Goal: Contribute content

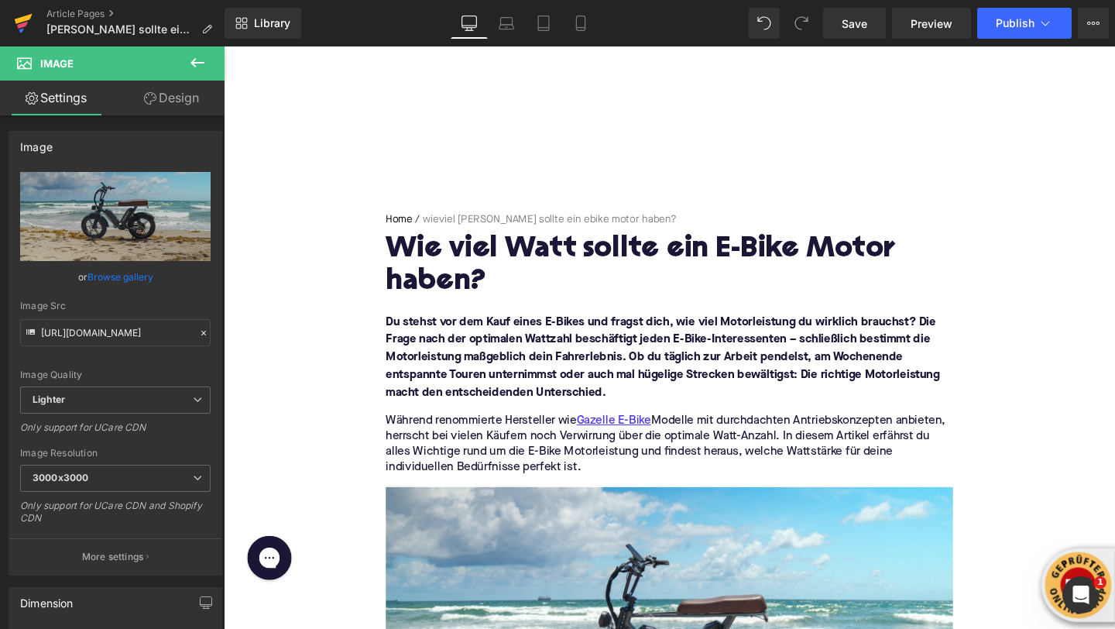
click at [16, 29] on icon at bounding box center [23, 23] width 19 height 39
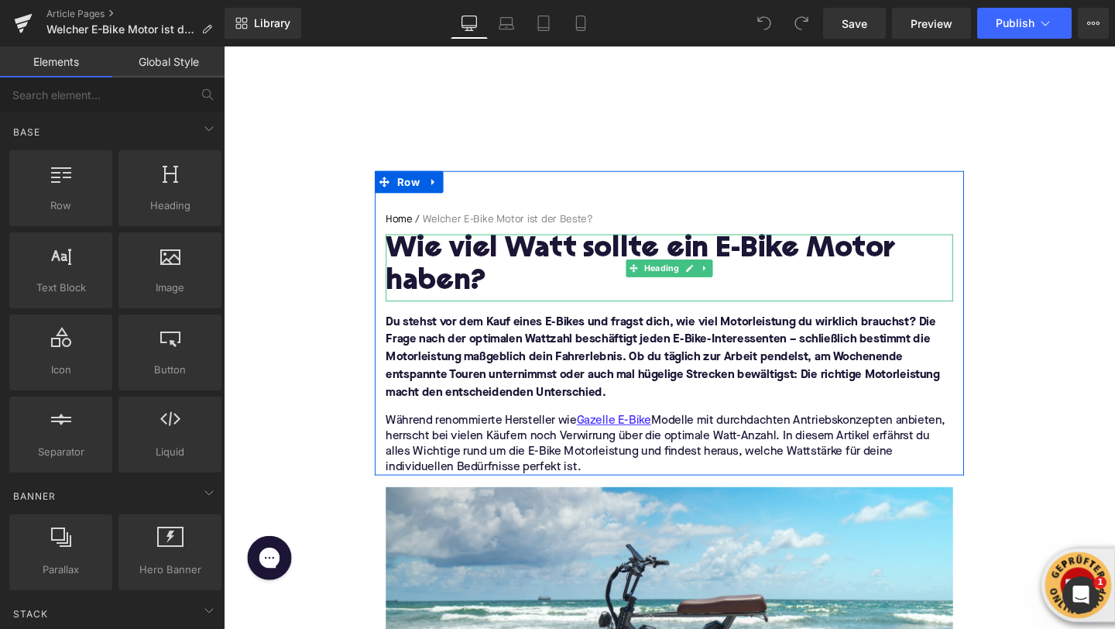
click at [494, 263] on h1 "Wie viel Watt sollte ein E-Bike Motor haben?" at bounding box center [692, 277] width 596 height 67
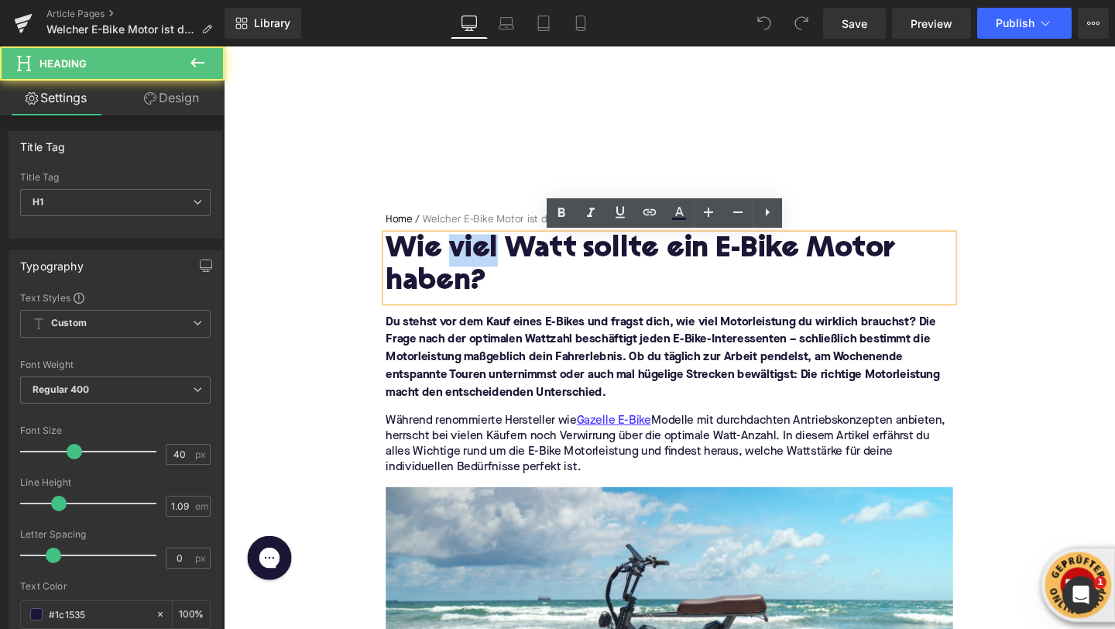
click at [494, 263] on h1 "Wie viel Watt sollte ein E-Bike Motor haben?" at bounding box center [692, 277] width 596 height 67
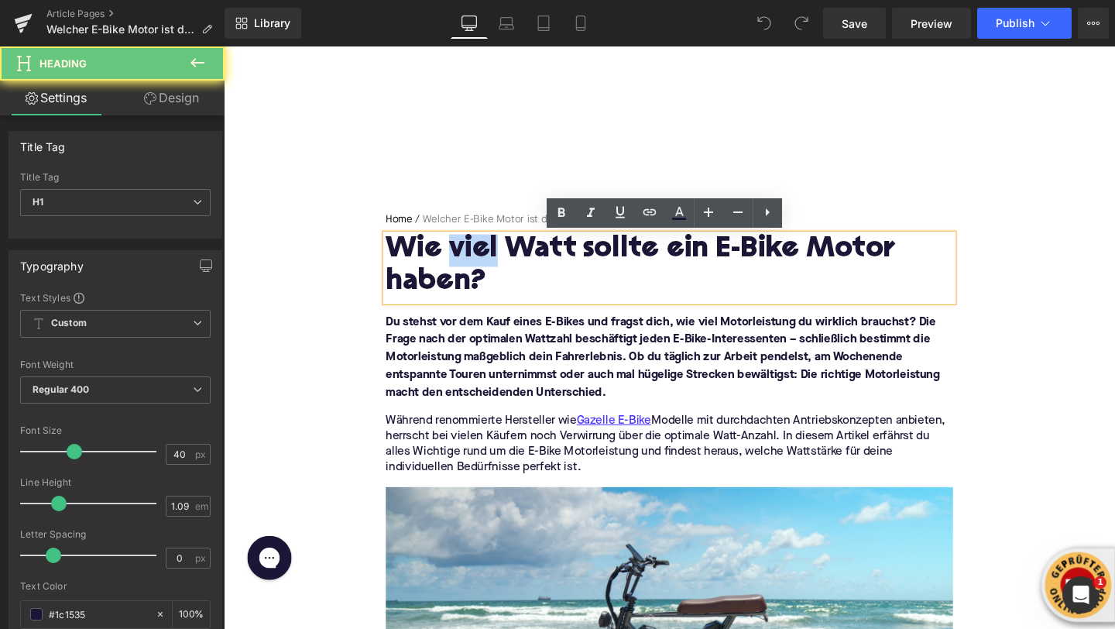
click at [494, 263] on h1 "Wie viel Watt sollte ein E-Bike Motor haben?" at bounding box center [692, 277] width 596 height 67
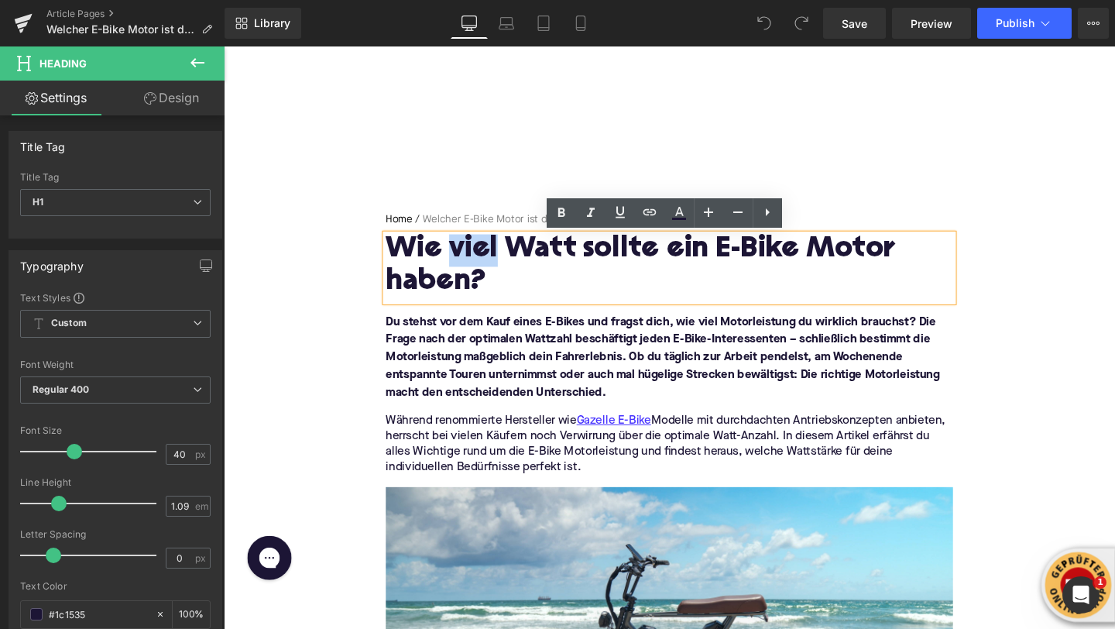
paste div
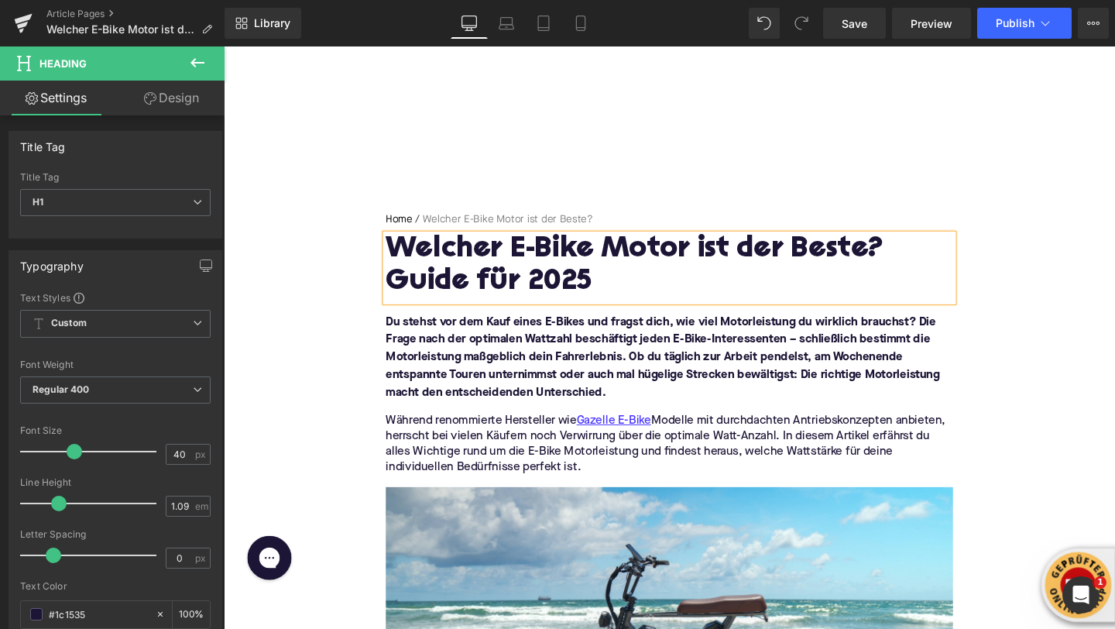
click at [493, 350] on font "Du stehst vor dem Kauf eines E-Bikes und fragst dich, wie viel Motorleistung du…" at bounding box center [685, 373] width 582 height 87
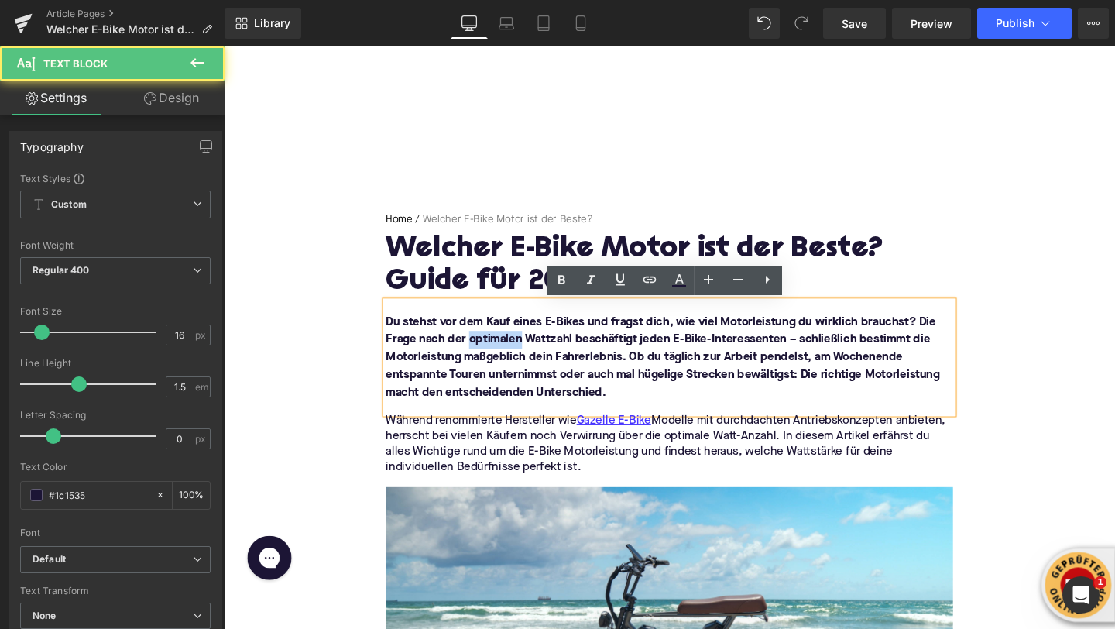
click at [493, 350] on font "Du stehst vor dem Kauf eines E-Bikes und fragst dich, wie viel Motorleistung du…" at bounding box center [685, 373] width 582 height 87
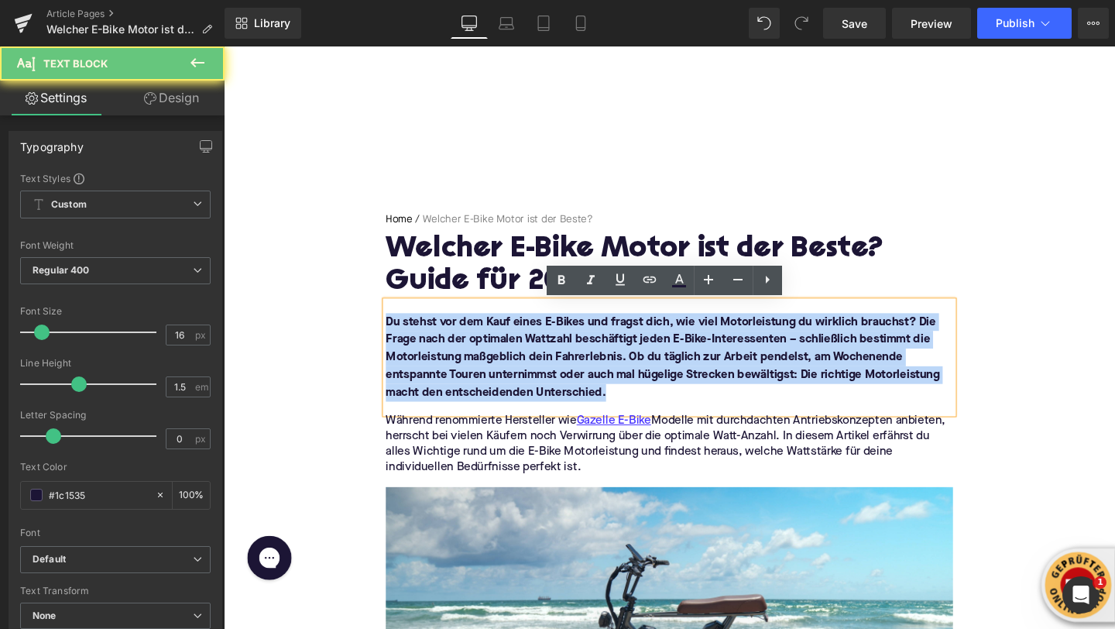
click at [493, 350] on font "Du stehst vor dem Kauf eines E-Bikes und fragst dich, wie viel Motorleistung du…" at bounding box center [685, 373] width 582 height 87
paste div
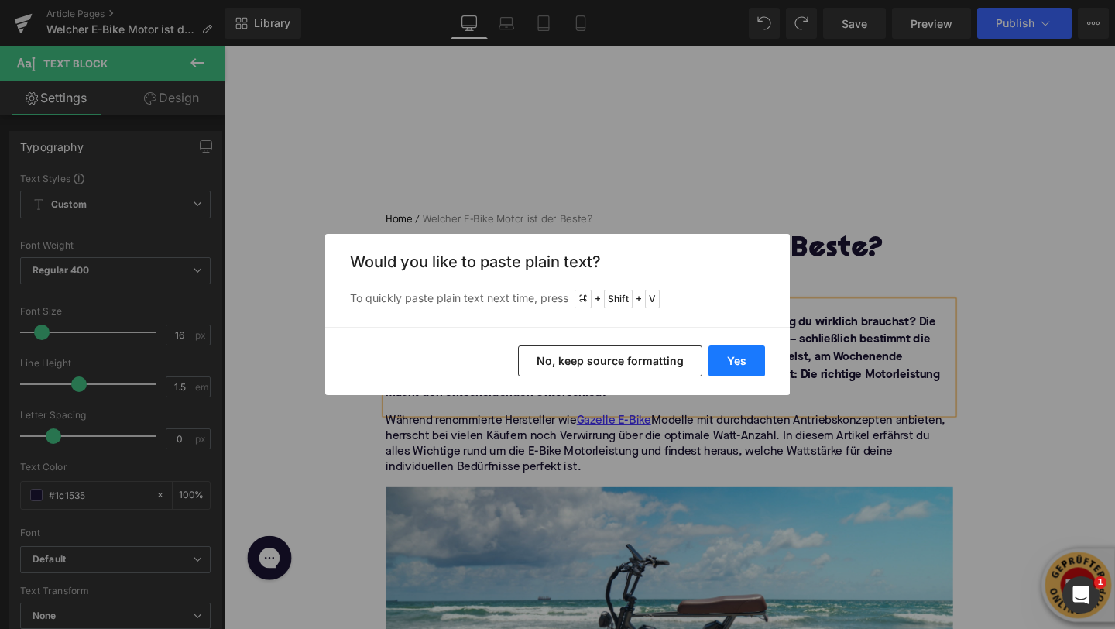
click at [726, 366] on button "Yes" at bounding box center [737, 360] width 57 height 31
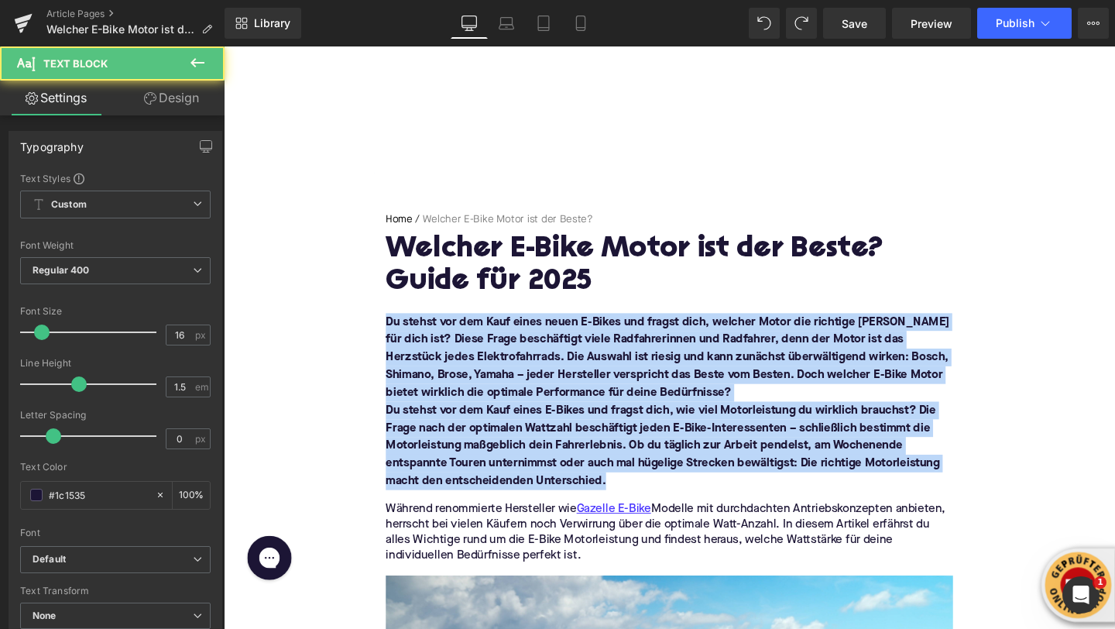
drag, startPoint x: 647, startPoint y: 513, endPoint x: 374, endPoint y: 324, distance: 331.7
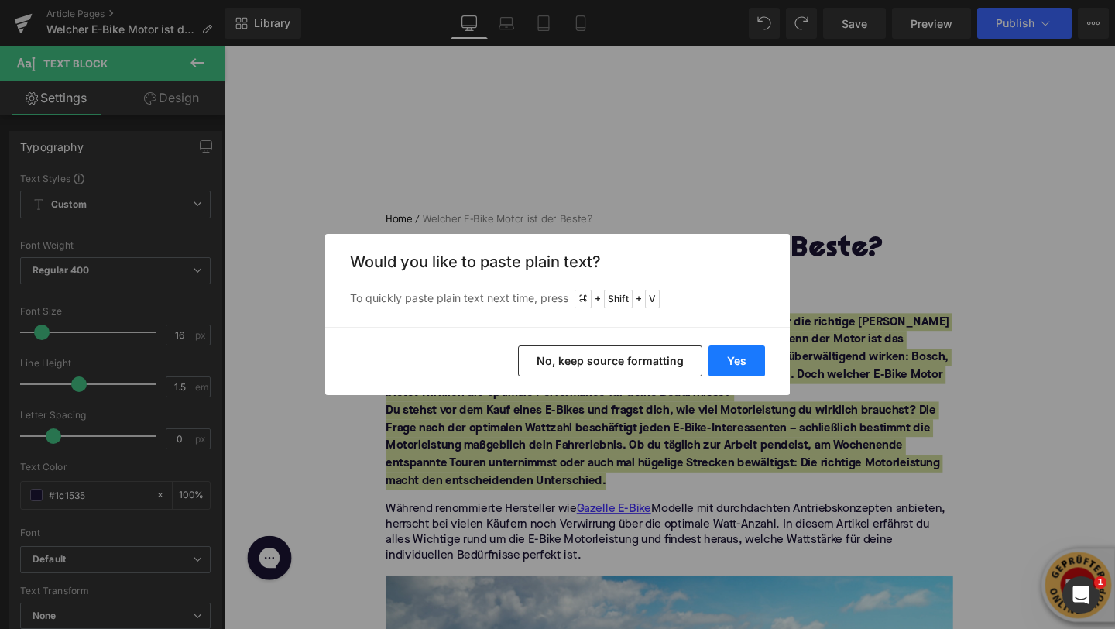
click at [729, 372] on button "Yes" at bounding box center [737, 360] width 57 height 31
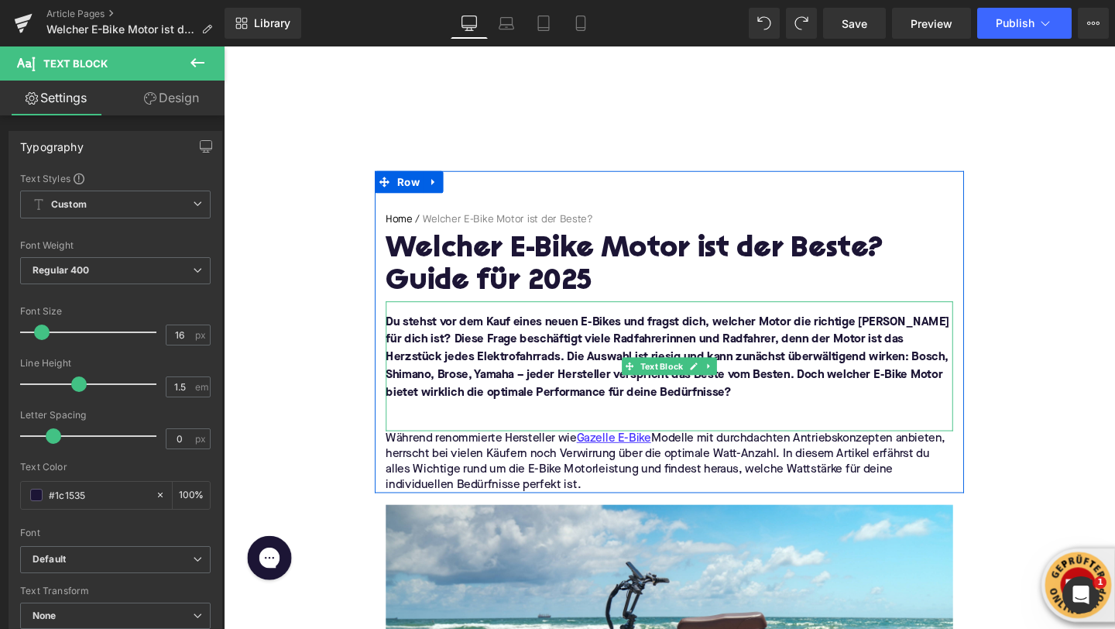
click at [500, 431] on p at bounding box center [692, 429] width 596 height 19
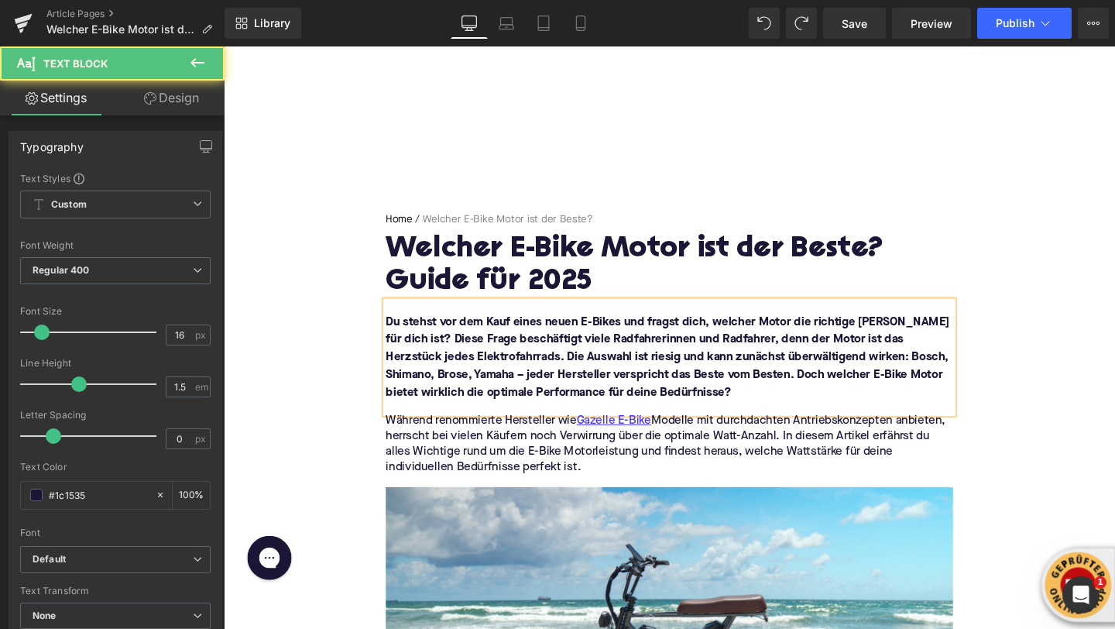
click at [452, 428] on div "Du stehst vor dem Kauf eines neuen E-Bikes und fragst dich, welcher Motor die r…" at bounding box center [692, 373] width 596 height 118
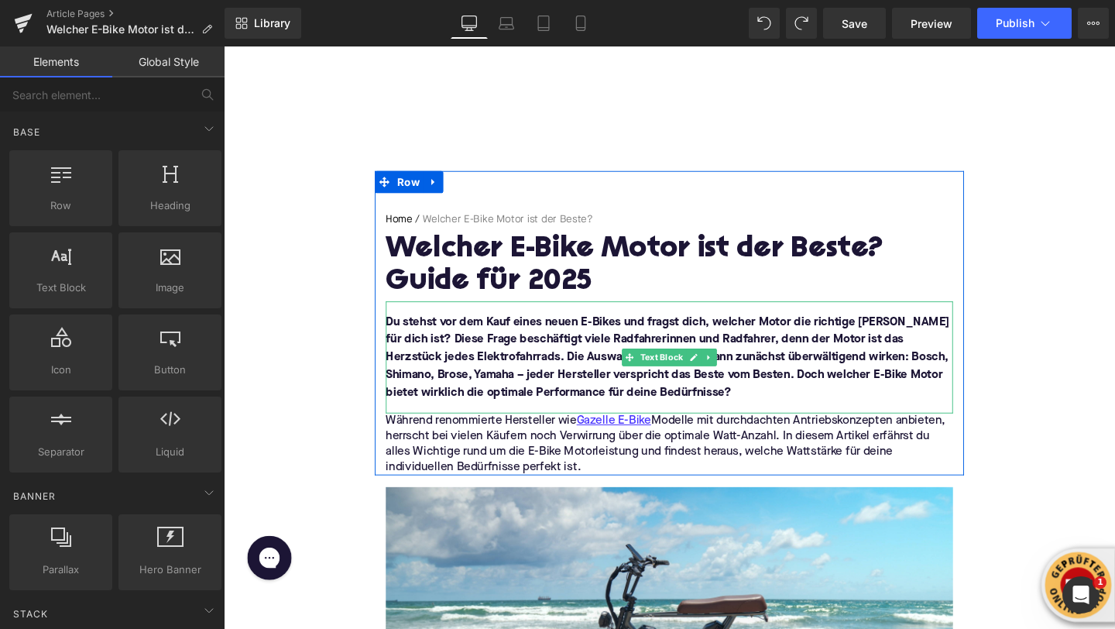
click at [423, 422] on div "Du stehst vor dem Kauf eines neuen E-Bikes und fragst dich, welcher Motor die r…" at bounding box center [692, 373] width 596 height 118
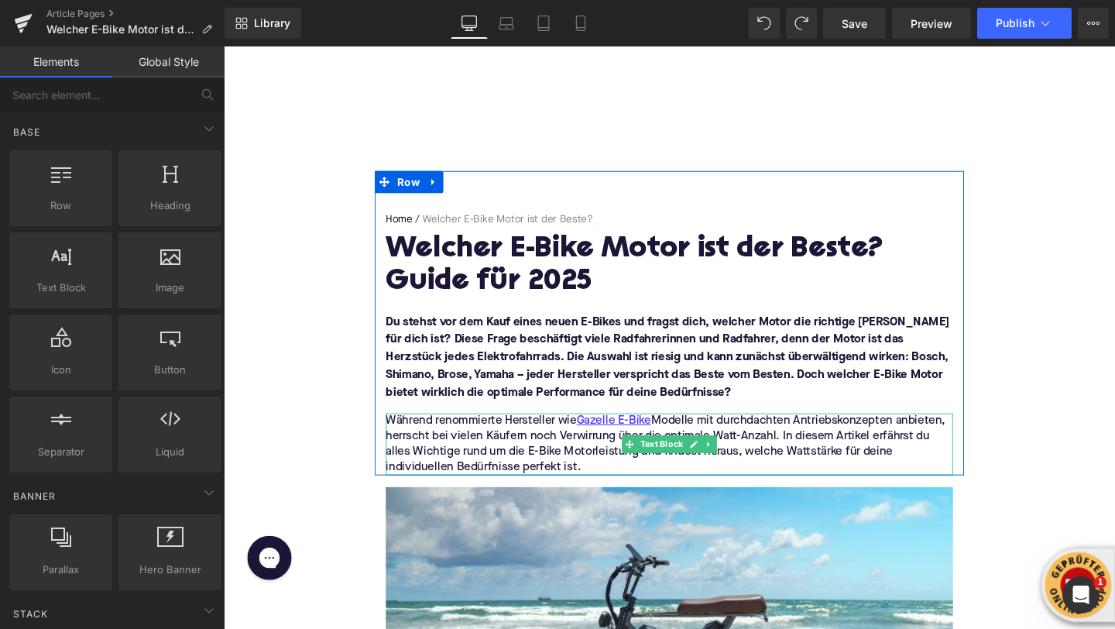
click at [499, 478] on p "Während renommierte Hersteller wie Gazelle E-Bike Modelle mit durchdachten Antr…" at bounding box center [692, 464] width 596 height 65
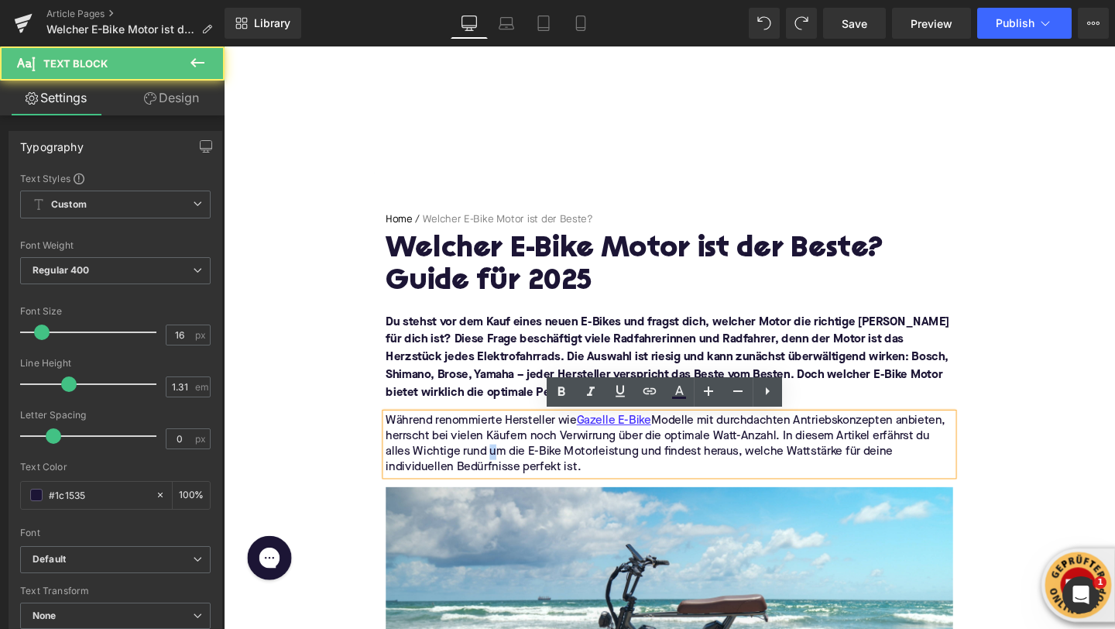
click at [499, 478] on p "Während renommierte Hersteller wie Gazelle E-Bike Modelle mit durchdachten Antr…" at bounding box center [692, 464] width 596 height 65
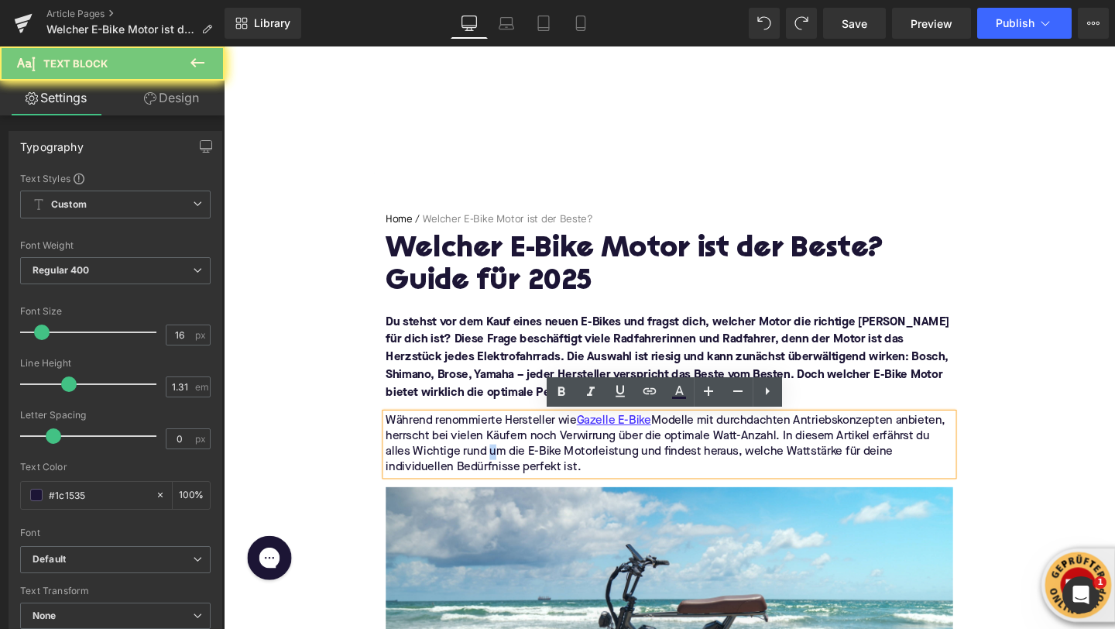
click at [499, 478] on p "Während renommierte Hersteller wie Gazelle E-Bike Modelle mit durchdachten Antr…" at bounding box center [692, 464] width 596 height 65
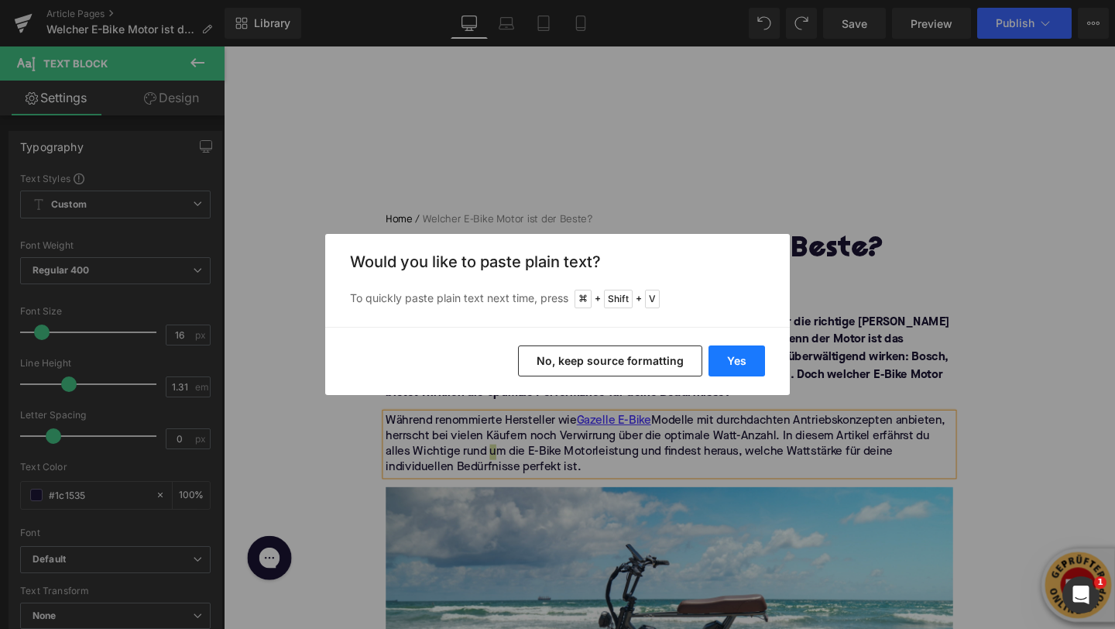
click at [740, 353] on button "Yes" at bounding box center [737, 360] width 57 height 31
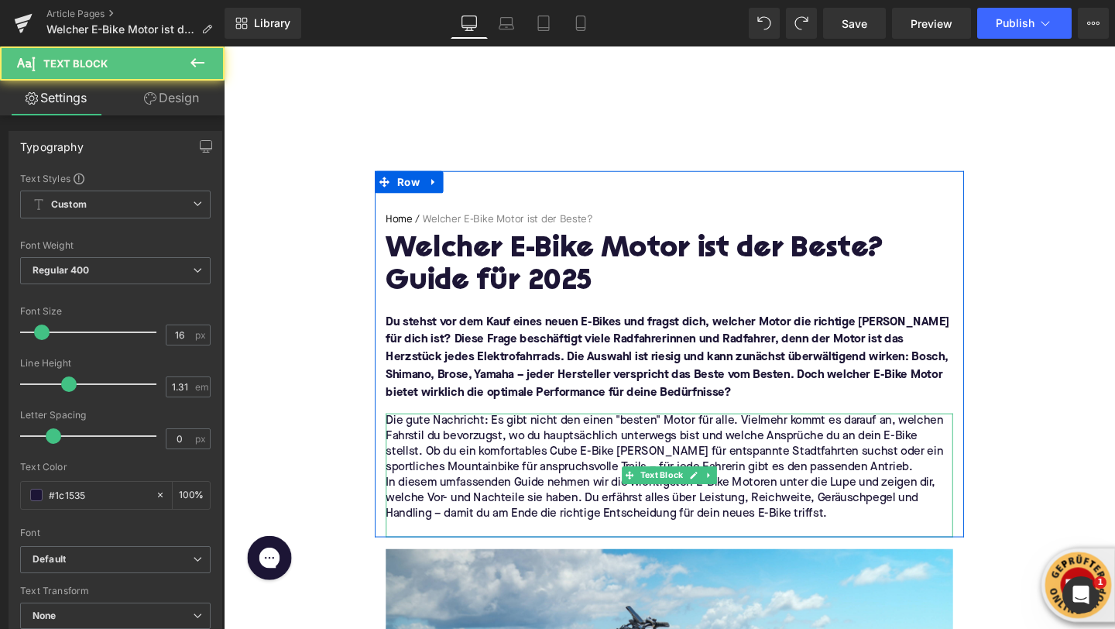
click at [971, 489] on p "Die gute Nachricht: Es gibt nicht den einen "besten" Motor für alle. Vielmehr k…" at bounding box center [692, 464] width 596 height 65
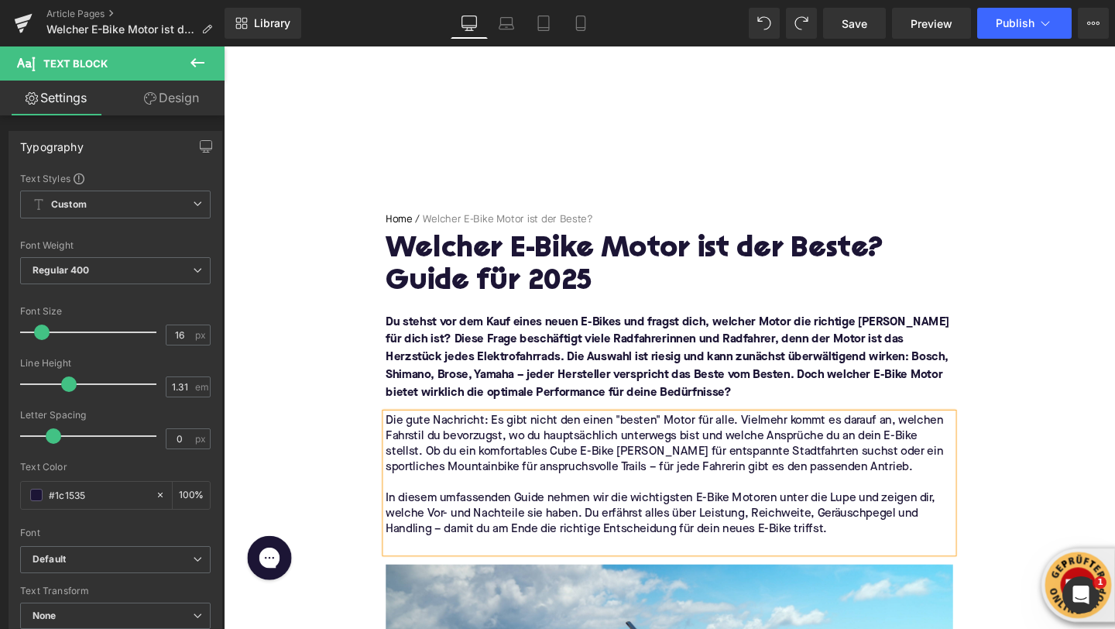
click at [408, 569] on p at bounding box center [692, 570] width 596 height 16
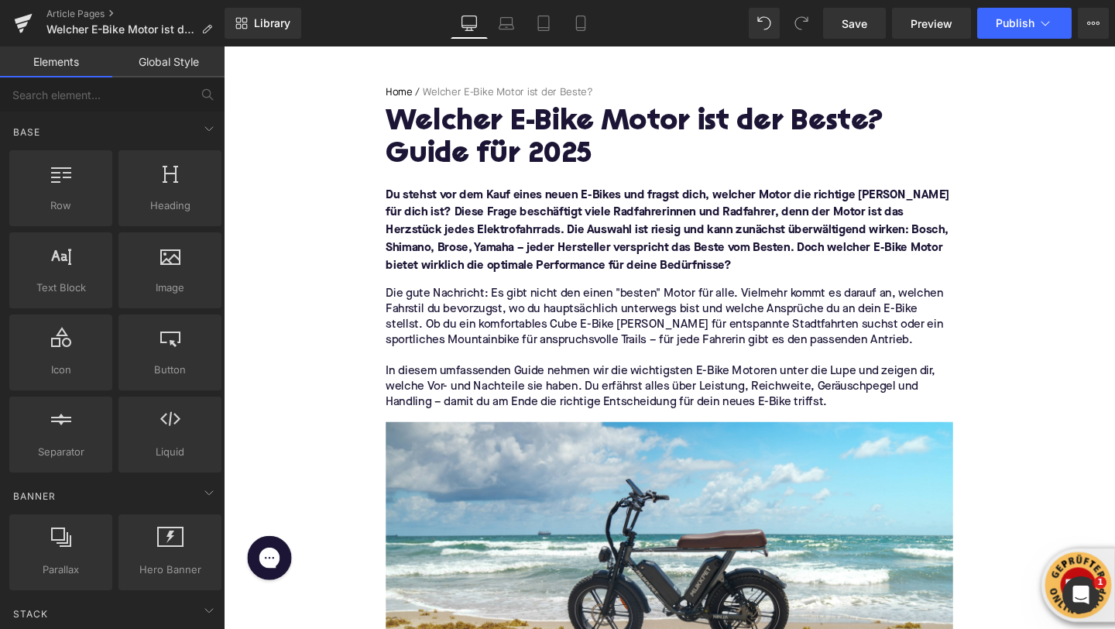
scroll to position [623, 0]
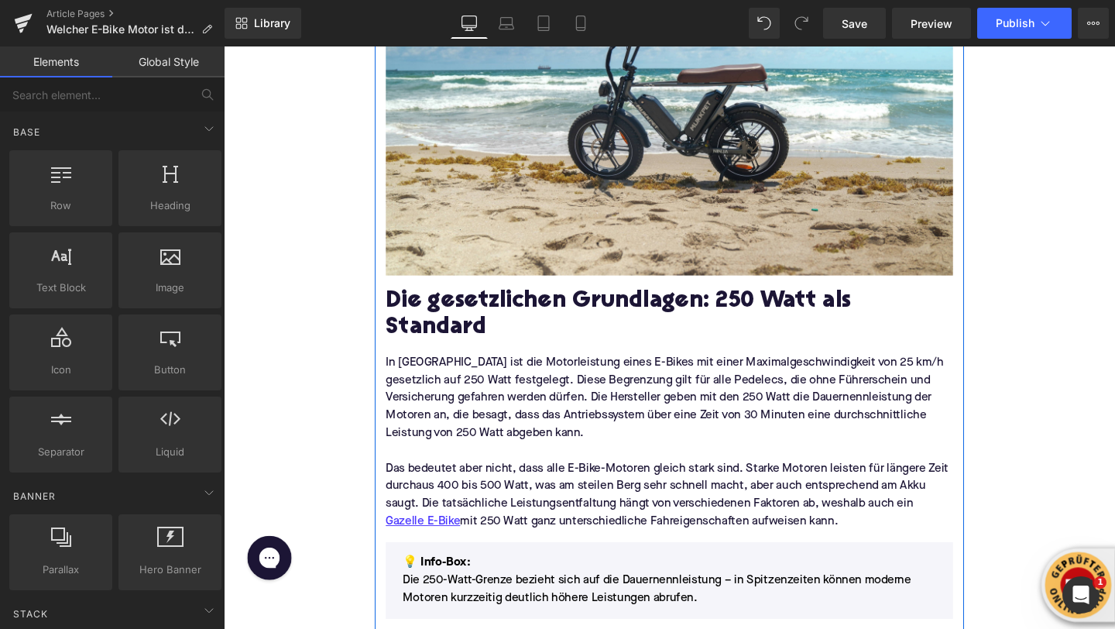
click at [468, 311] on h2 "Die gesetzlichen Grundlagen: 250 Watt als Standard" at bounding box center [692, 328] width 596 height 55
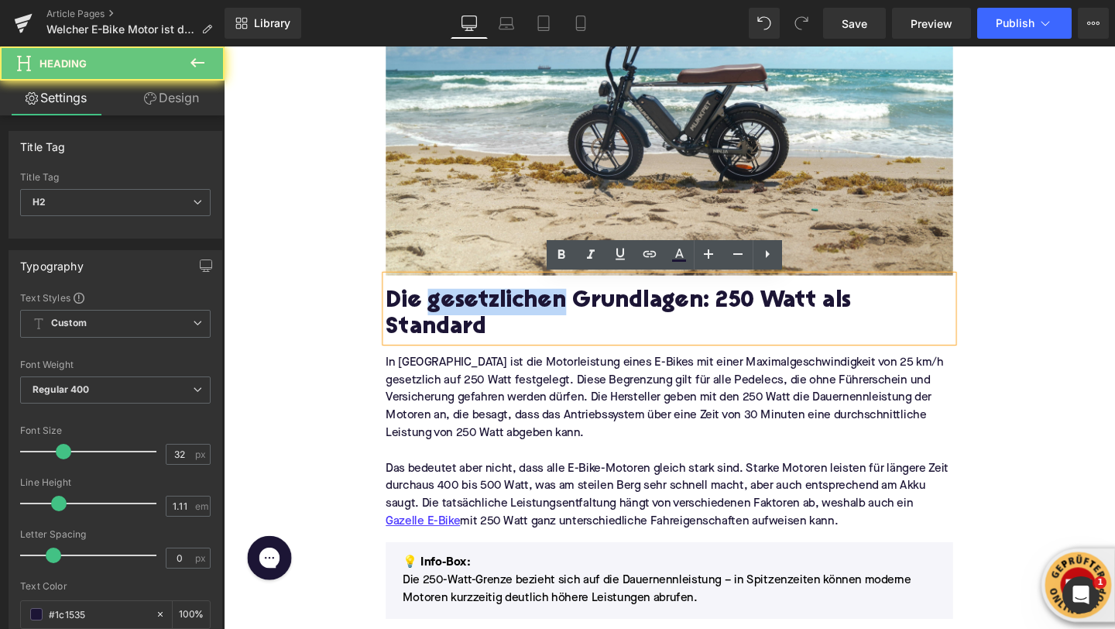
click at [468, 311] on h2 "Die gesetzlichen Grundlagen: 250 Watt als Standard" at bounding box center [692, 328] width 596 height 55
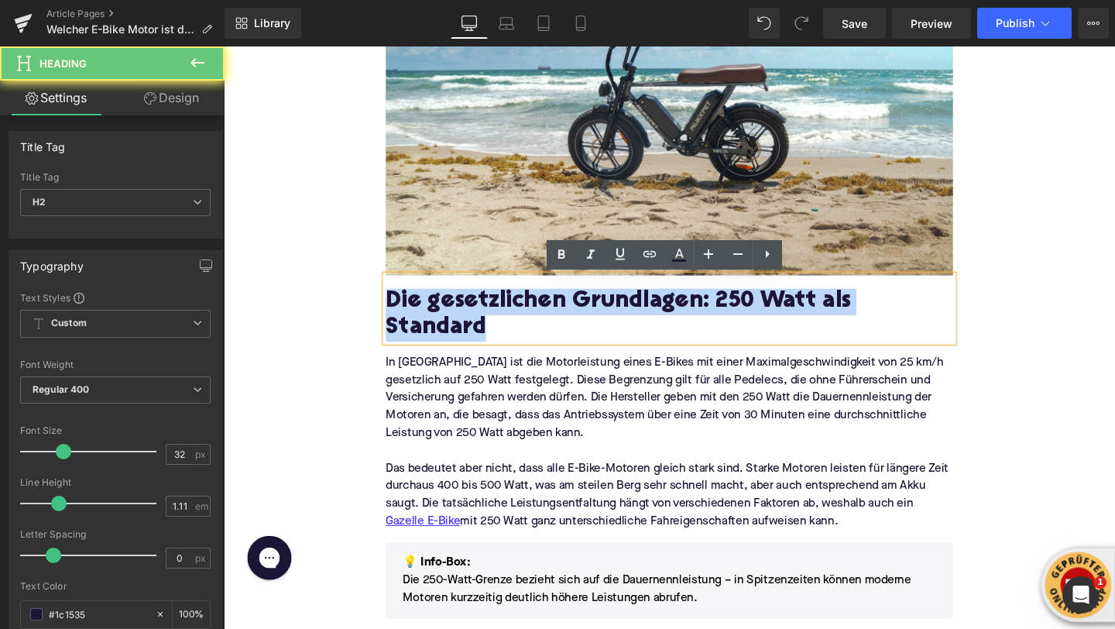
click at [468, 311] on h2 "Die gesetzlichen Grundlagen: 250 Watt als Standard" at bounding box center [692, 328] width 596 height 55
paste div
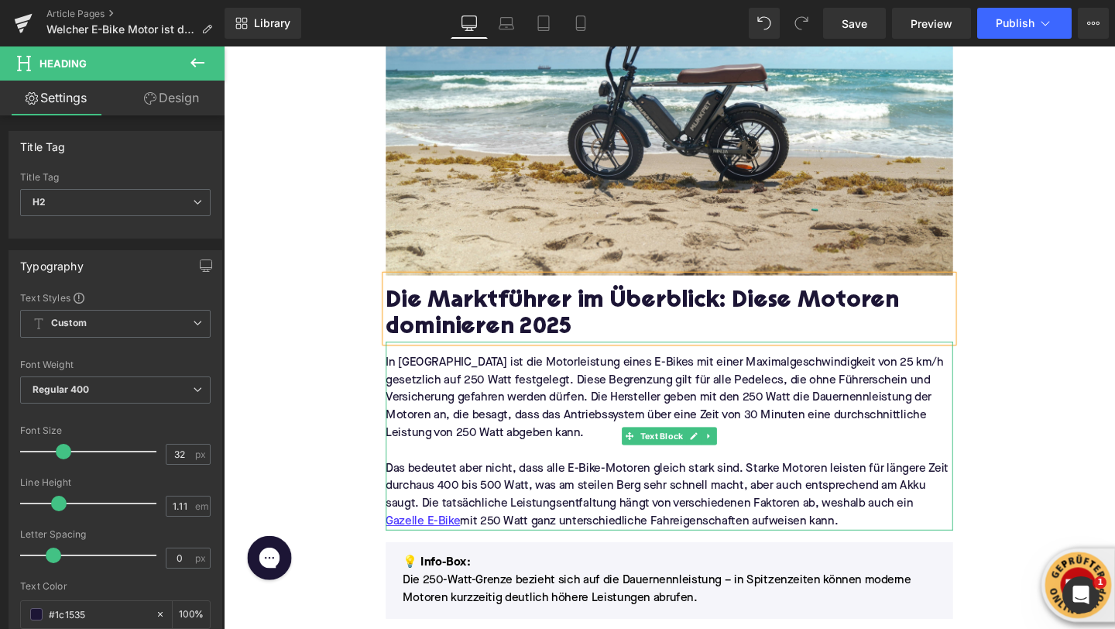
click at [473, 509] on p "Das bedeutet aber nicht, dass alle E-Bike-Motoren gleich stark sind. Starke Mot…" at bounding box center [692, 518] width 596 height 74
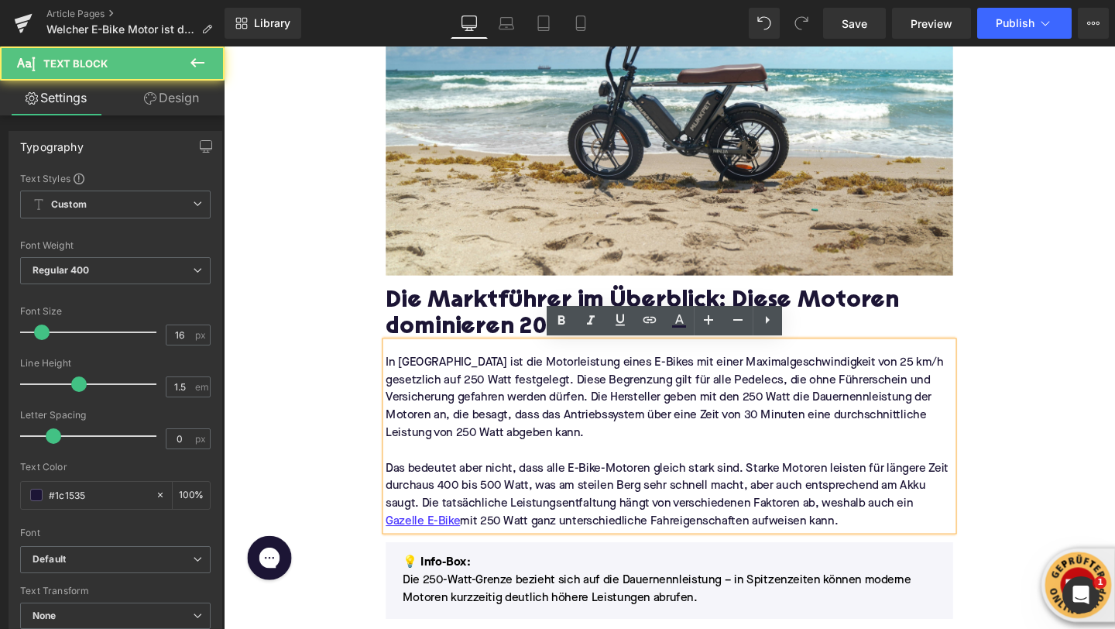
drag, startPoint x: 881, startPoint y: 544, endPoint x: 356, endPoint y: 373, distance: 552.8
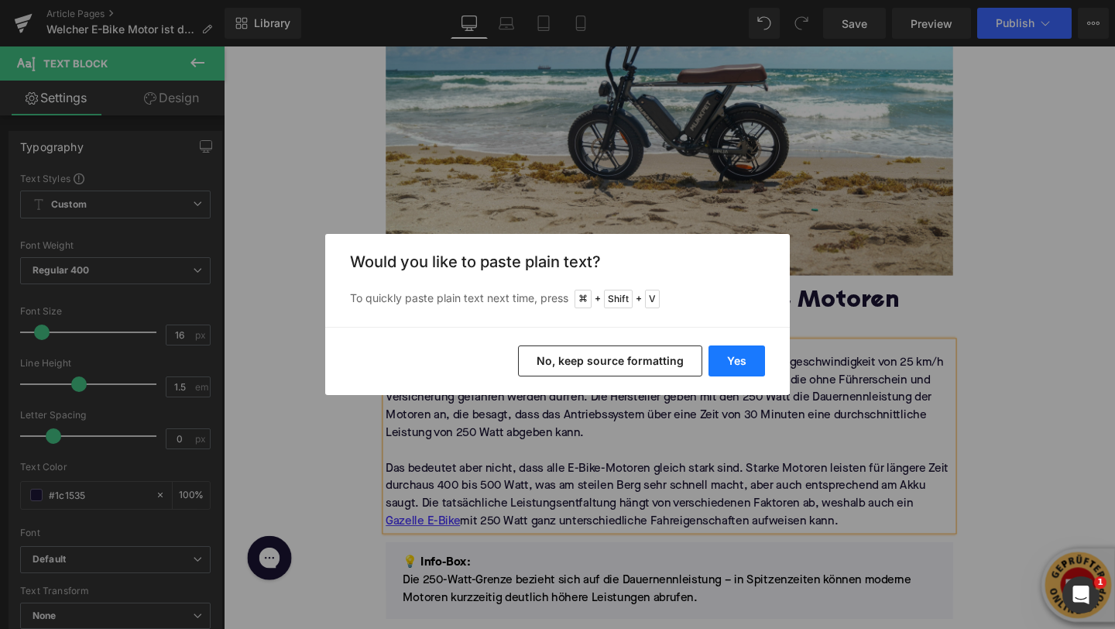
click at [733, 365] on button "Yes" at bounding box center [737, 360] width 57 height 31
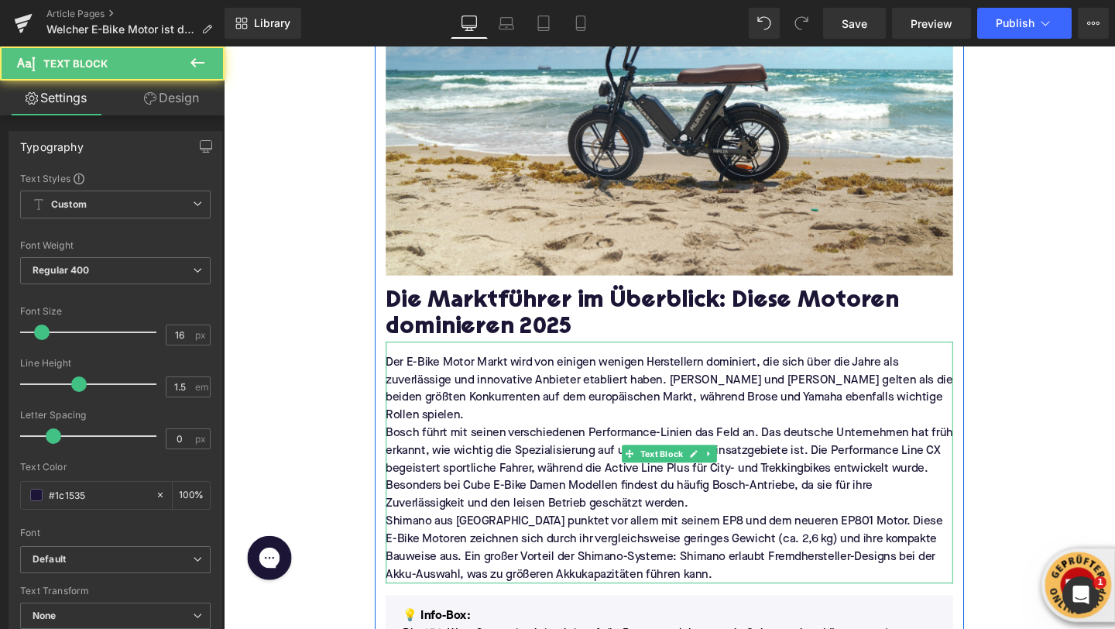
click at [978, 417] on p "Der E-Bike Motor Markt wird von einigen wenigen Herstellern dominiert, die sich…" at bounding box center [692, 406] width 596 height 74
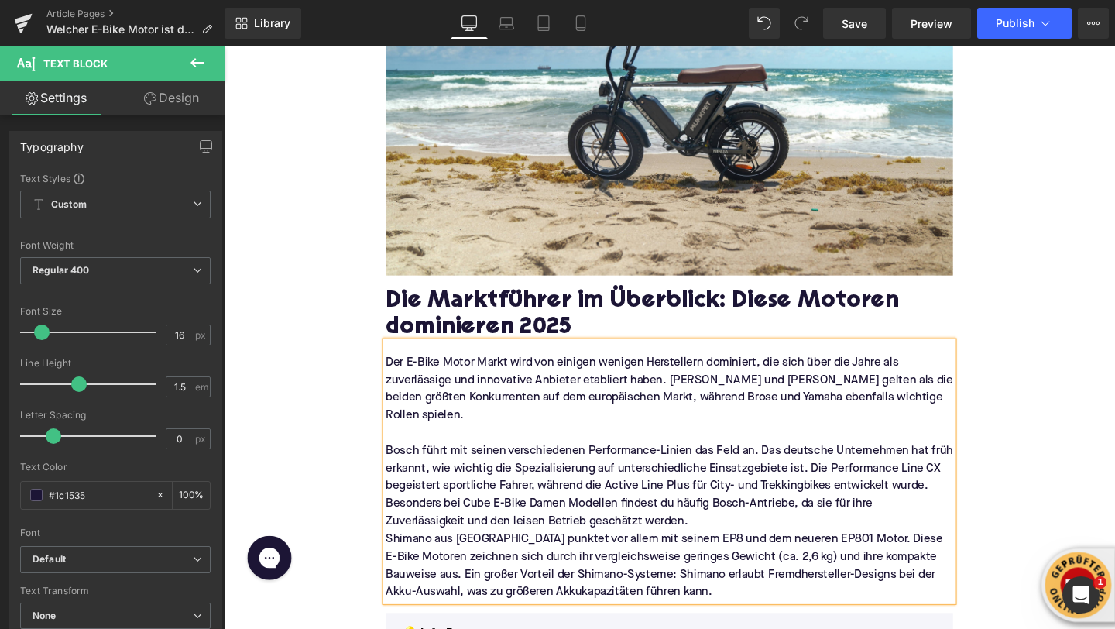
click at [407, 462] on p "Bosch führt mit seinen verschiedenen Performance-Linien das Feld an. Das deutsc…" at bounding box center [692, 508] width 596 height 93
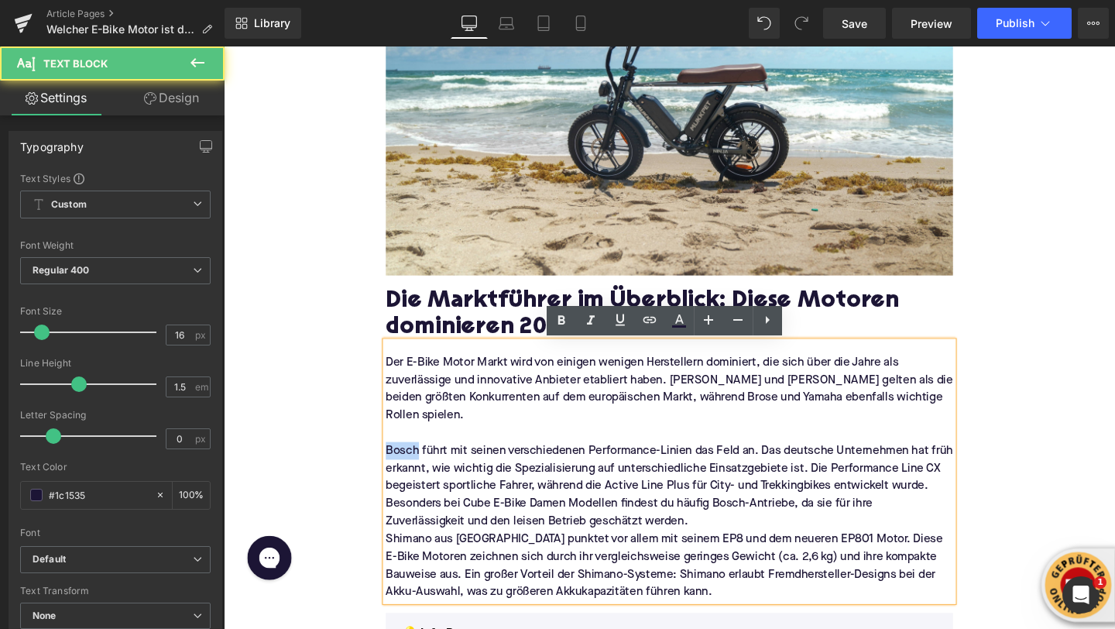
click at [407, 462] on p "Bosch führt mit seinen verschiedenen Performance-Linien das Feld an. Das deutsc…" at bounding box center [692, 508] width 596 height 93
click at [737, 525] on p "Bosch führt mit seinen verschiedenen Performance-Linien das Feld an. Das deutsc…" at bounding box center [692, 508] width 596 height 93
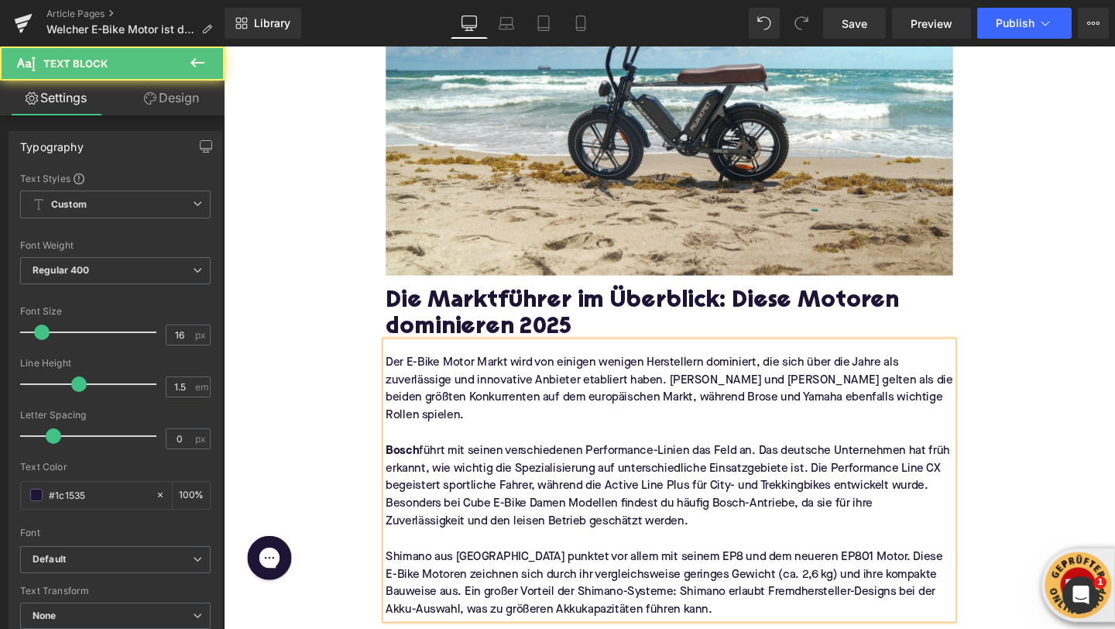
click at [404, 574] on p "Shimano aus Japan punktet vor allem mit seinem EP8 und dem neueren EP801 Motor.…" at bounding box center [692, 611] width 596 height 74
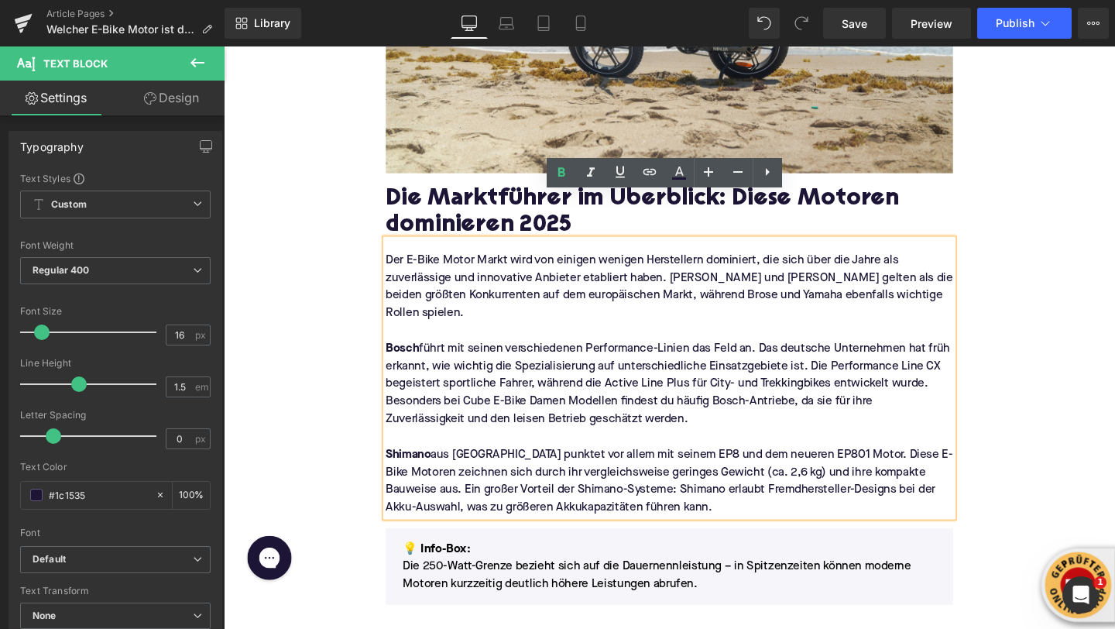
scroll to position [828, 0]
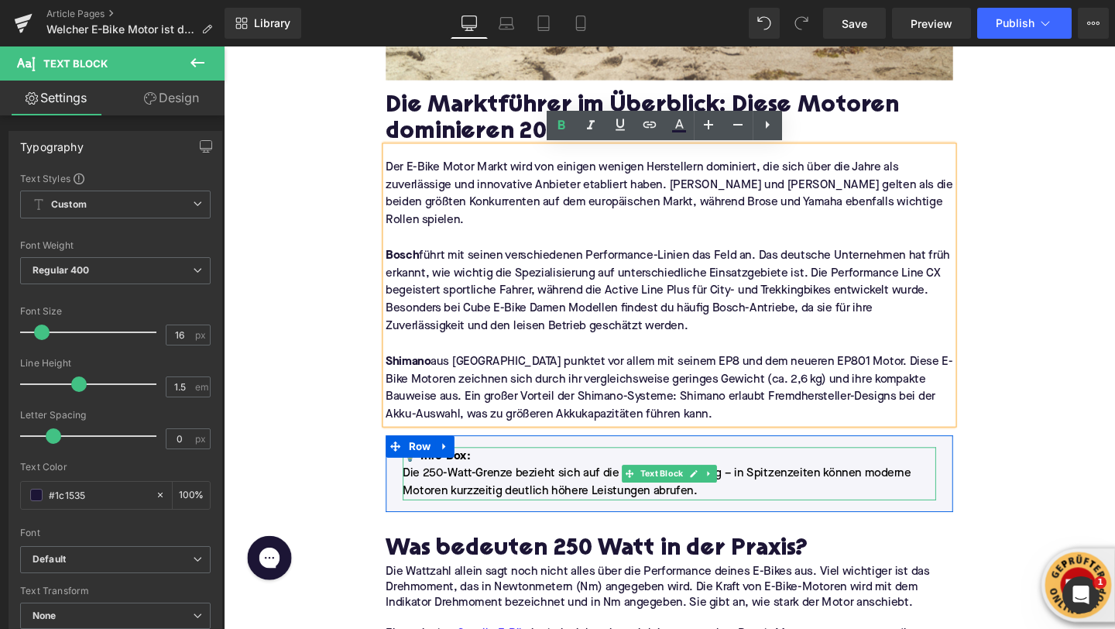
click at [479, 486] on p "💡 Info-Box: Die 250-Watt-Grenze bezieht sich auf die Dauernennleistung – in Spi…" at bounding box center [692, 496] width 561 height 56
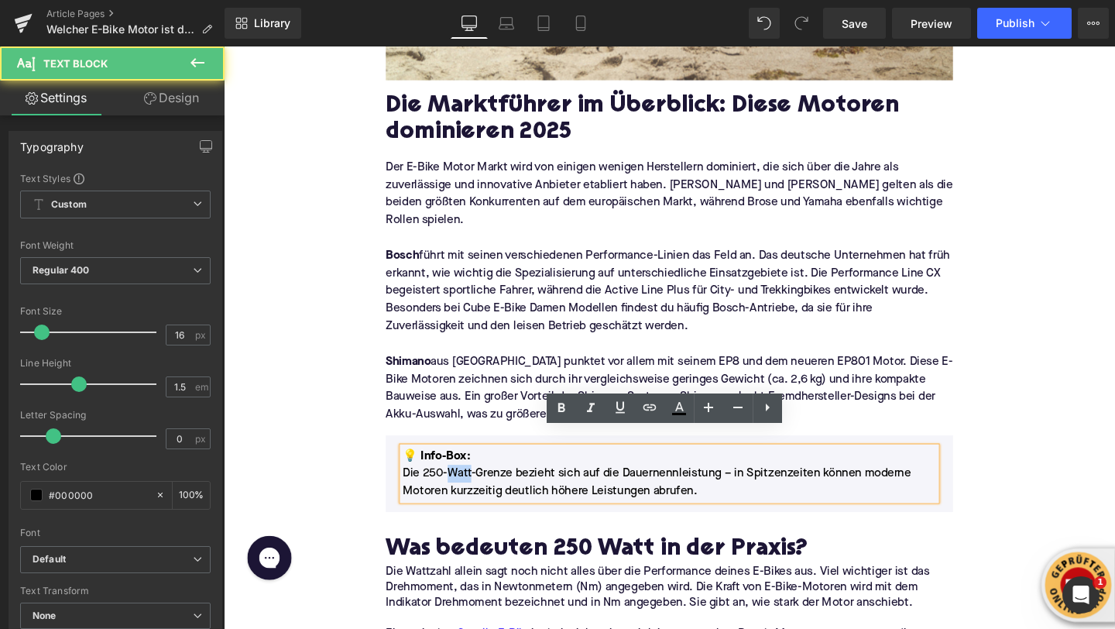
click at [479, 486] on p "💡 Info-Box: Die 250-Watt-Grenze bezieht sich auf die Dauernennleistung – in Spi…" at bounding box center [692, 496] width 561 height 56
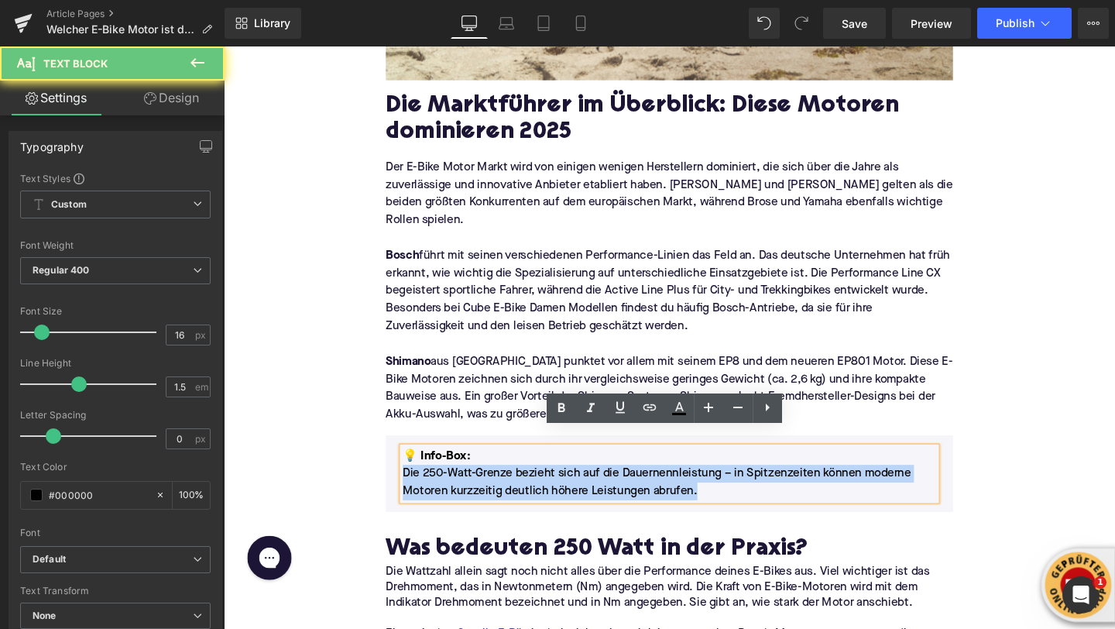
click at [479, 486] on p "💡 Info-Box: Die 250-Watt-Grenze bezieht sich auf die Dauernennleistung – in Spi…" at bounding box center [692, 496] width 561 height 56
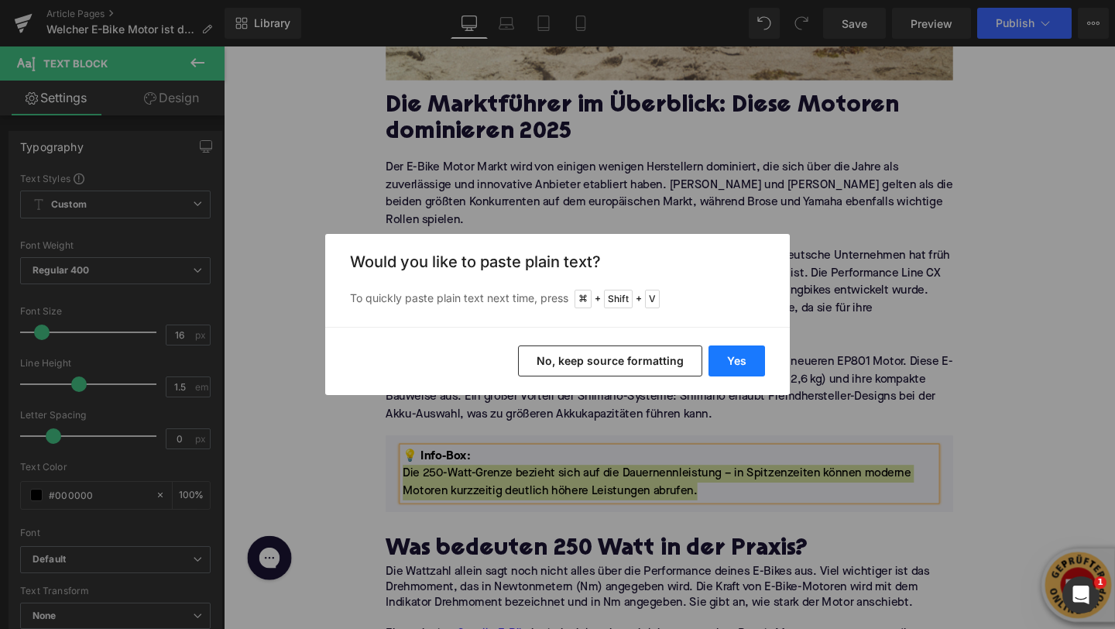
click at [744, 366] on button "Yes" at bounding box center [737, 360] width 57 height 31
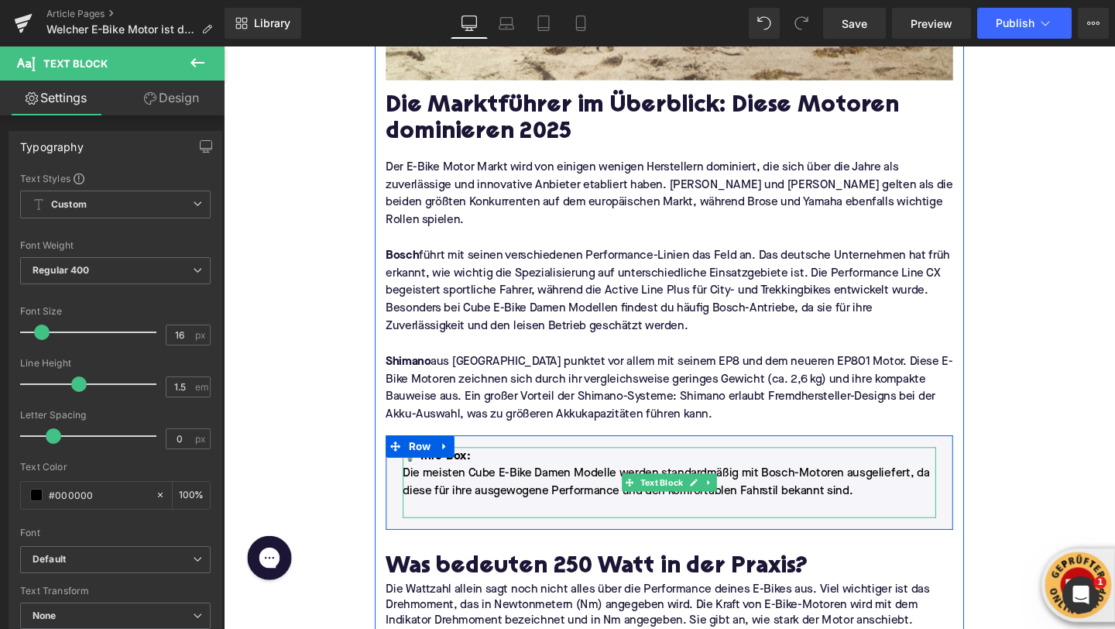
click at [590, 524] on p at bounding box center [692, 533] width 561 height 19
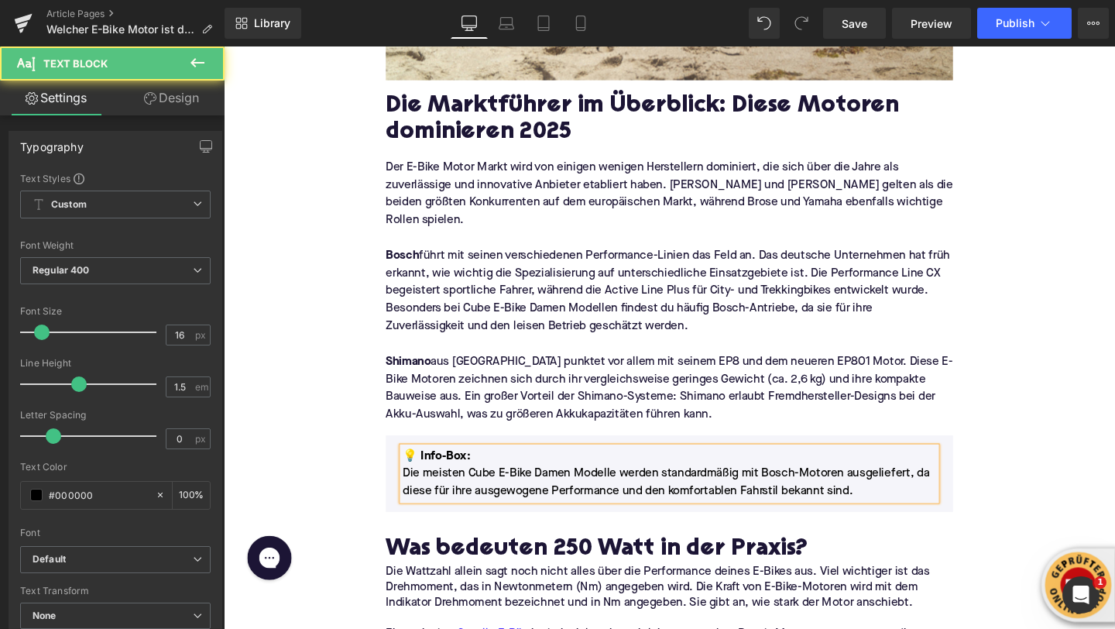
click at [404, 372] on strong "Shimano" at bounding box center [417, 378] width 47 height 12
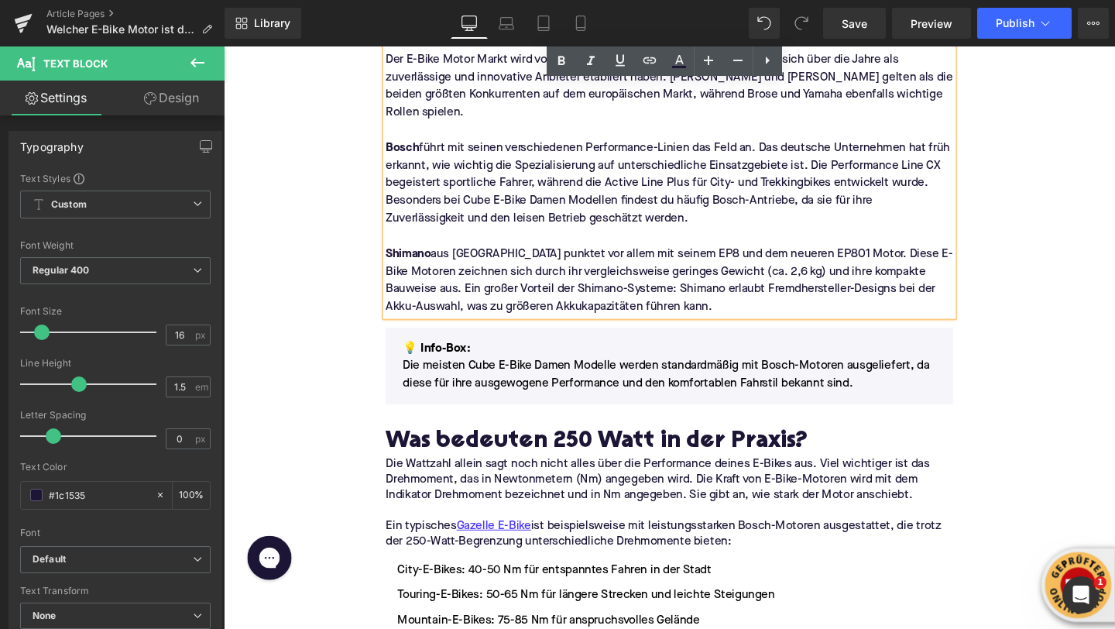
scroll to position [952, 0]
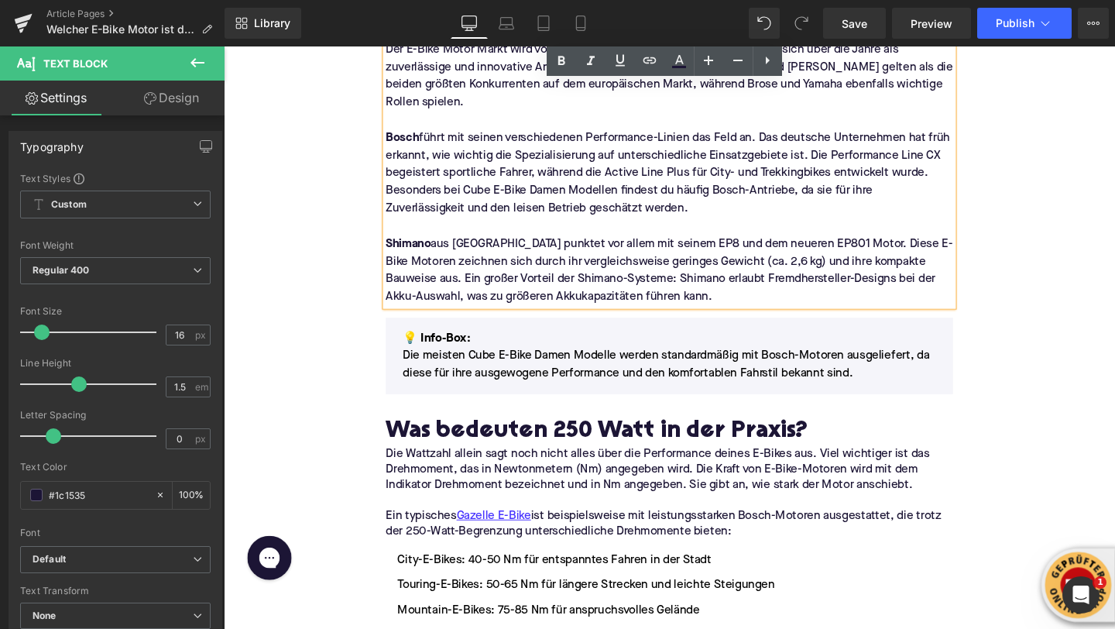
click at [490, 438] on h2 "Was bedeuten 250 Watt in der Praxis?" at bounding box center [692, 452] width 596 height 28
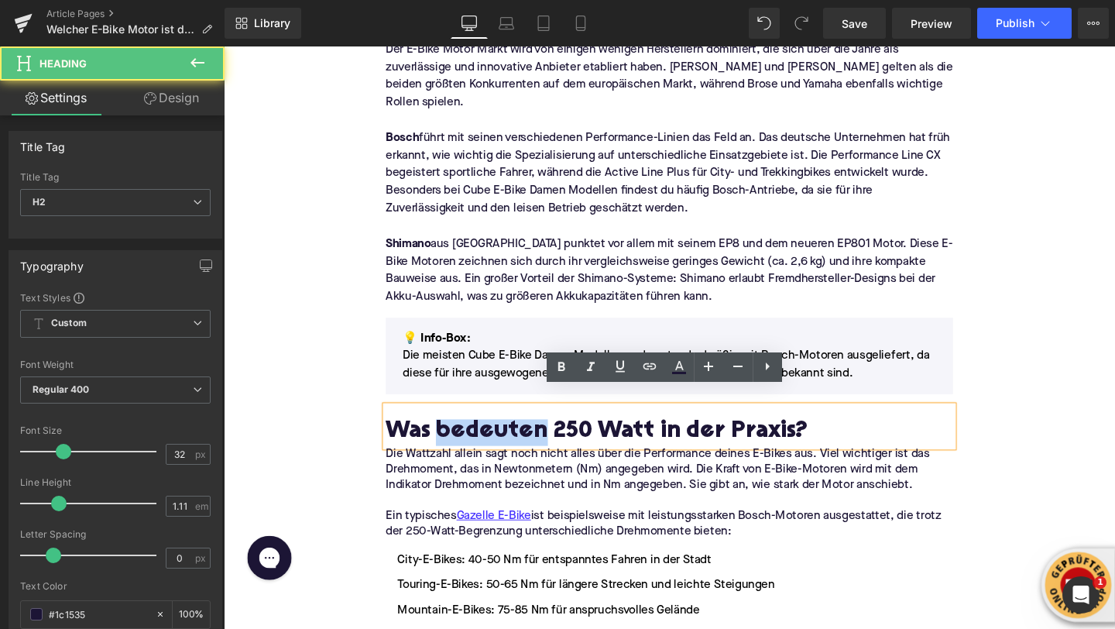
click at [490, 438] on h2 "Was bedeuten 250 Watt in der Praxis?" at bounding box center [692, 452] width 596 height 28
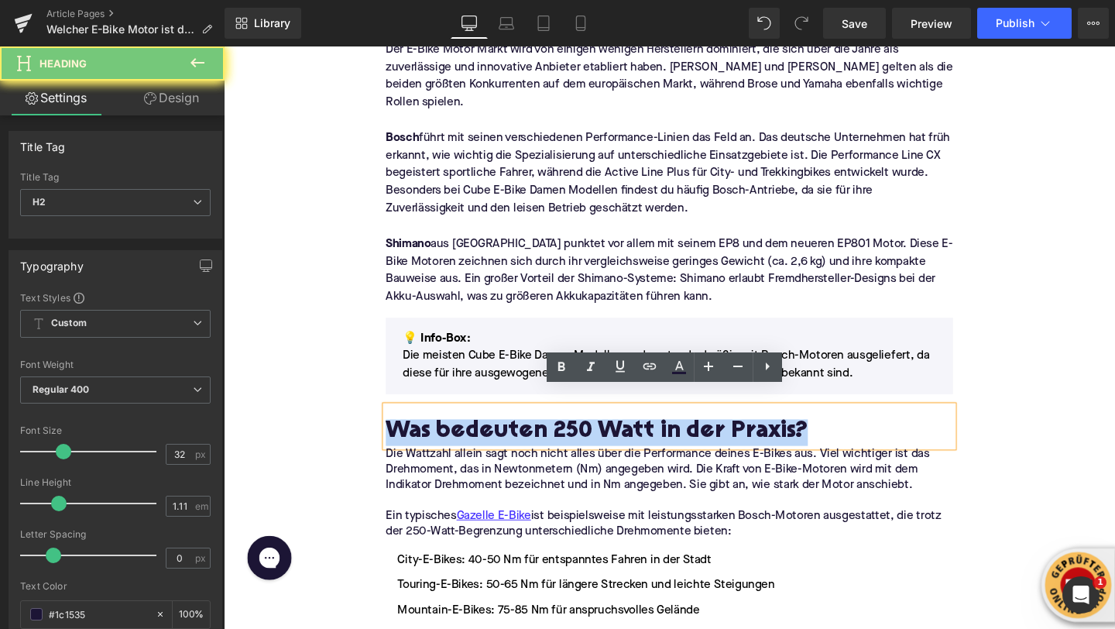
click at [490, 438] on h2 "Was bedeuten 250 Watt in der Praxis?" at bounding box center [692, 452] width 596 height 28
copy h2 "Was bedeuten 250 Watt in der Praxis?"
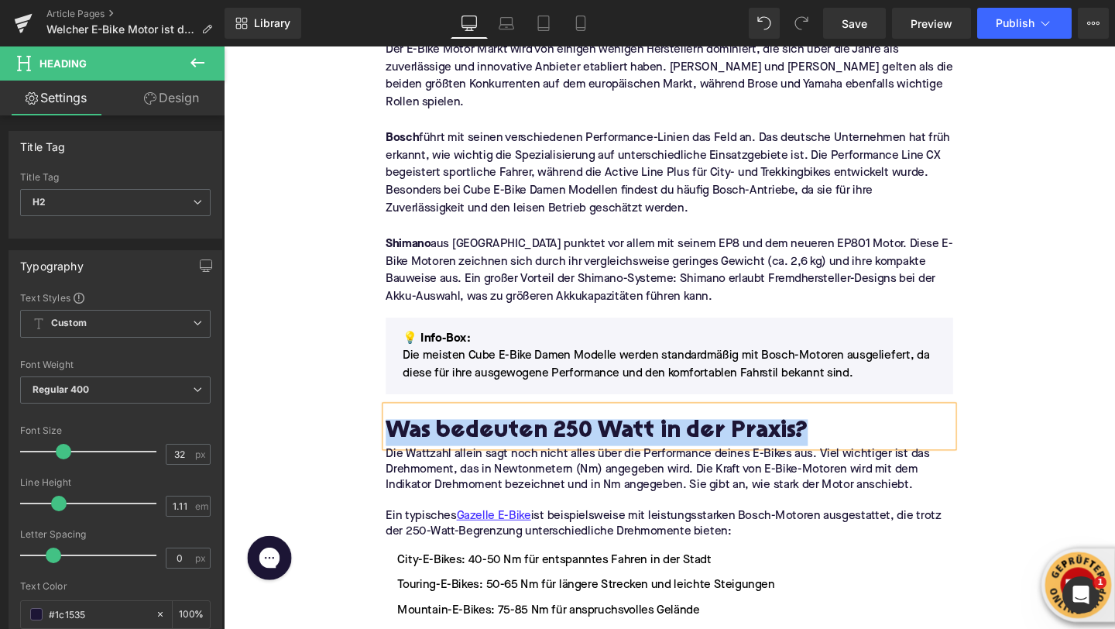
paste div
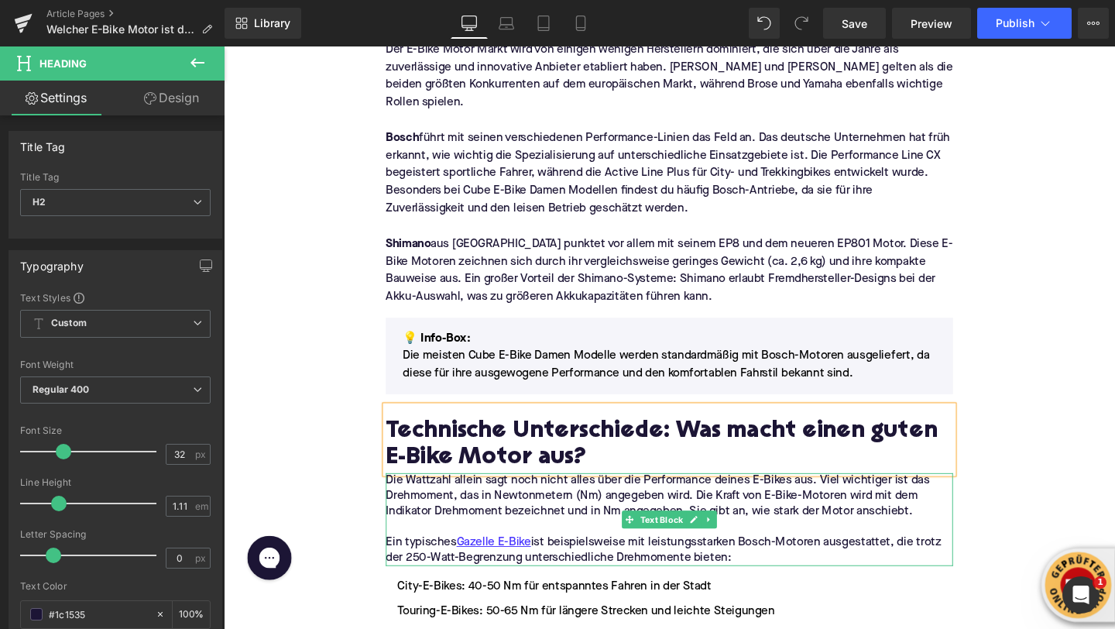
click at [455, 513] on p "Die Wattzahl allein sagt noch nicht alles über die Performance deines E-Bikes a…" at bounding box center [692, 519] width 596 height 49
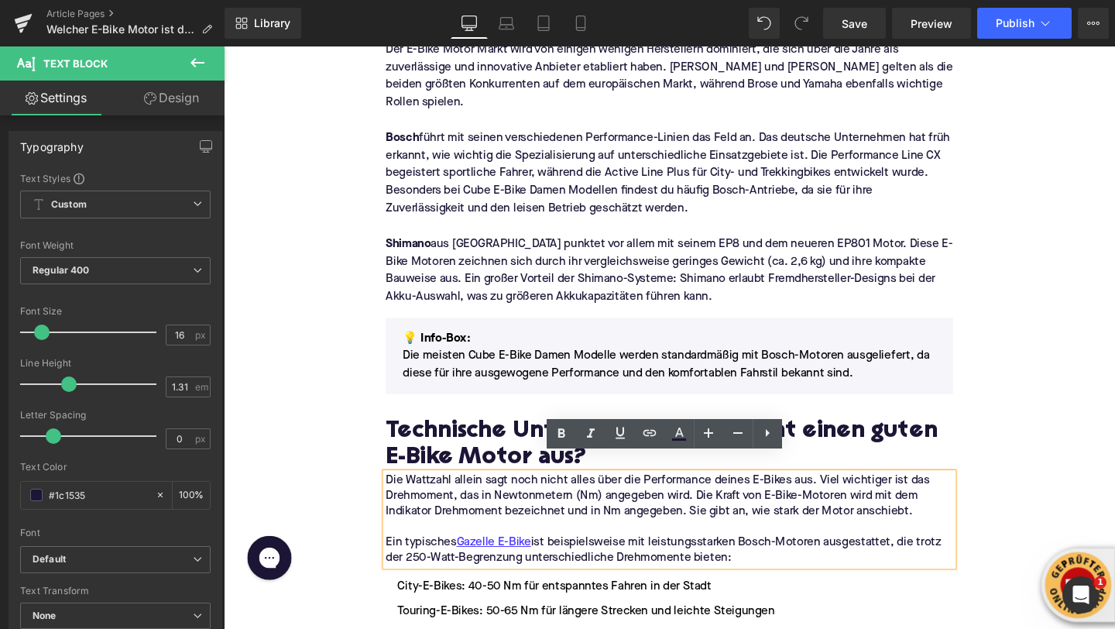
drag, startPoint x: 768, startPoint y: 559, endPoint x: 337, endPoint y: 468, distance: 441.0
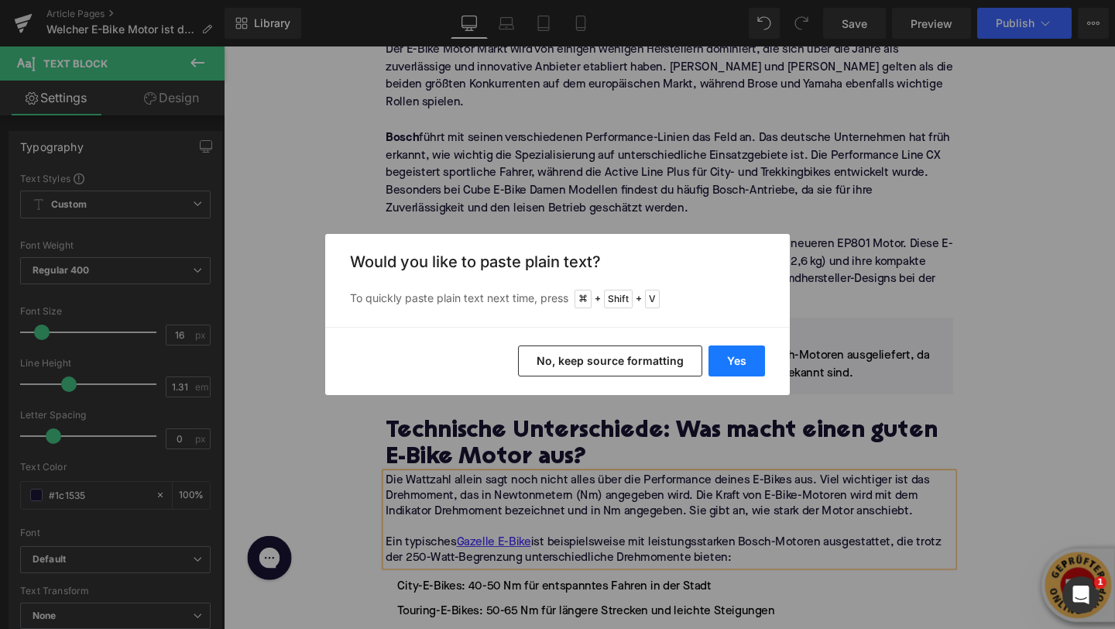
click at [734, 356] on button "Yes" at bounding box center [737, 360] width 57 height 31
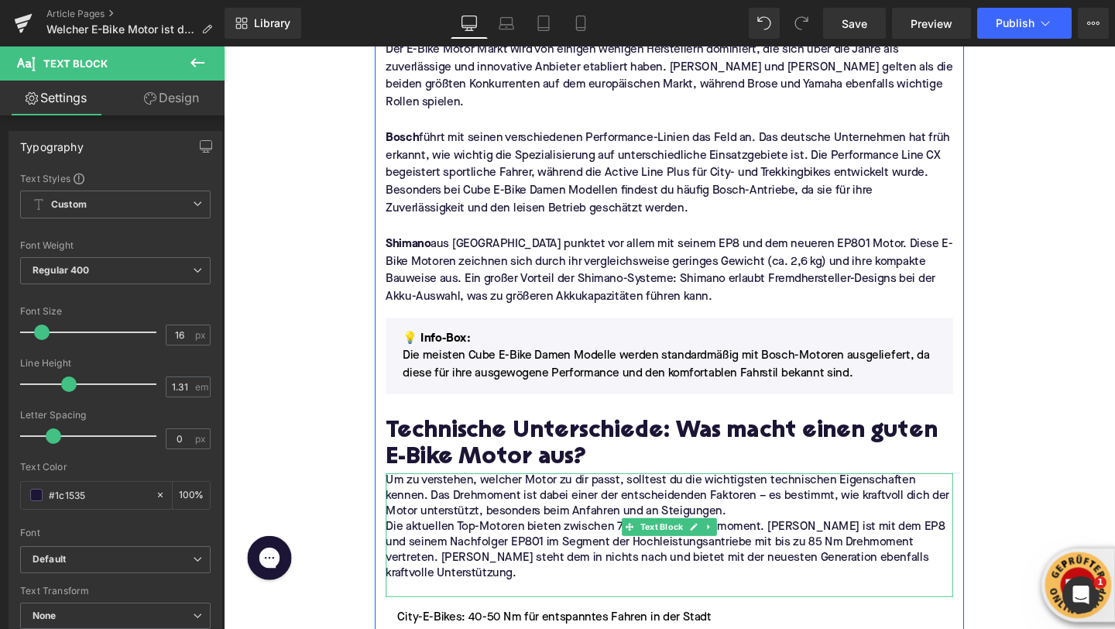
click at [759, 510] on p "Um zu verstehen, welcher Motor zu dir passt, solltest du die wichtigsten techni…" at bounding box center [692, 519] width 596 height 49
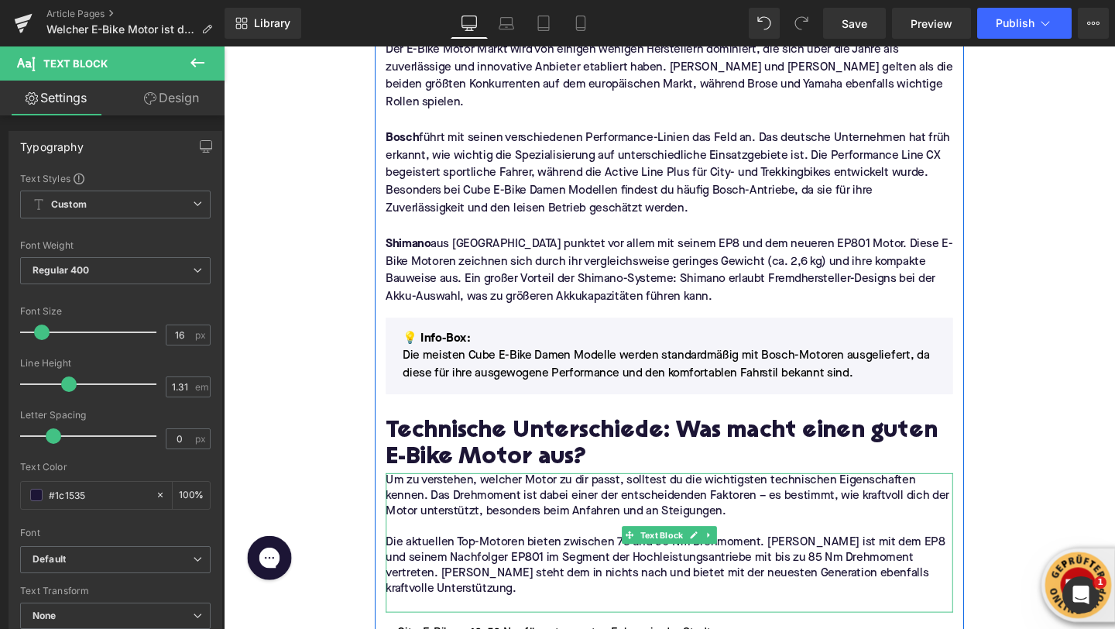
drag, startPoint x: 432, startPoint y: 478, endPoint x: 431, endPoint y: 486, distance: 8.6
click at [431, 495] on div "Um zu verstehen, welcher Motor zu dir passt, solltest du die wichtigsten techni…" at bounding box center [692, 568] width 596 height 146
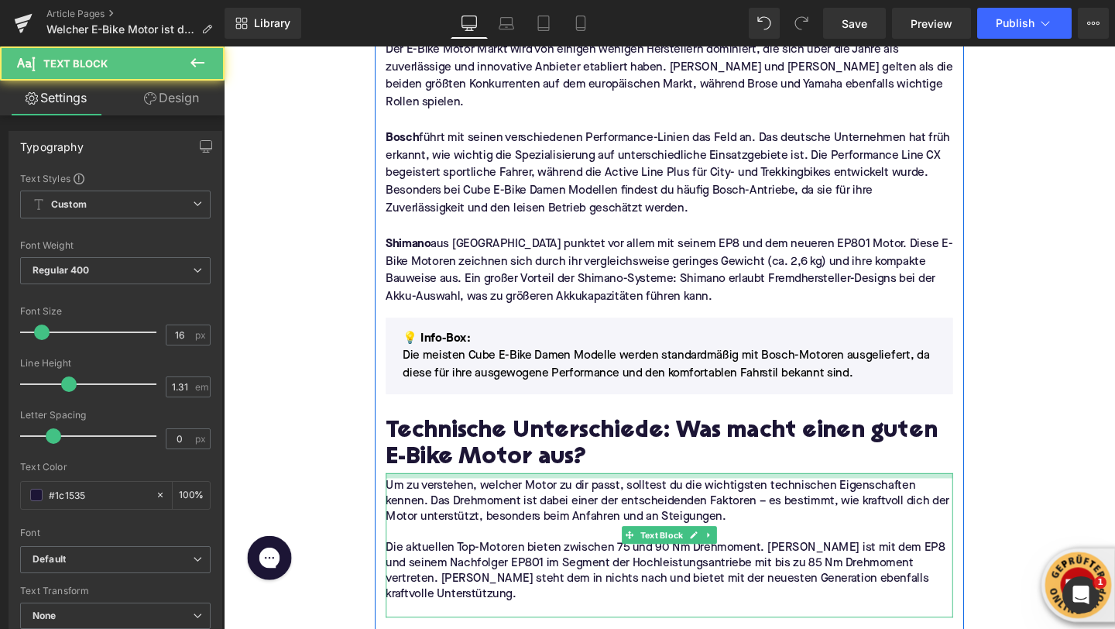
click at [424, 495] on div "Um zu verstehen, welcher Motor zu dir passt, solltest du die wichtigsten techni…" at bounding box center [692, 571] width 596 height 152
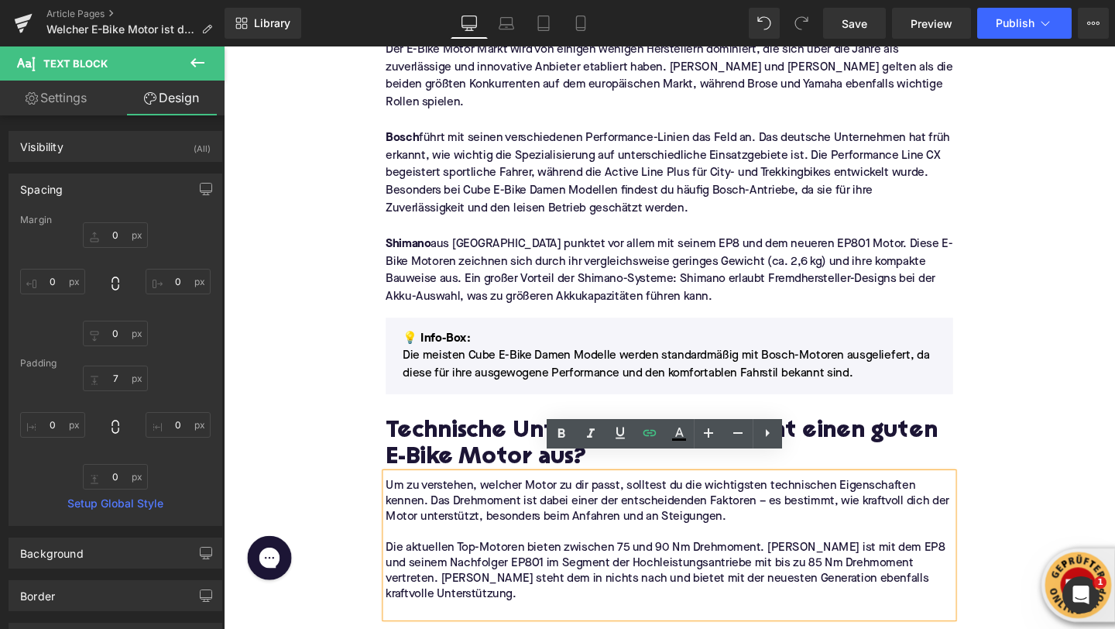
click at [489, 628] on p at bounding box center [692, 638] width 596 height 16
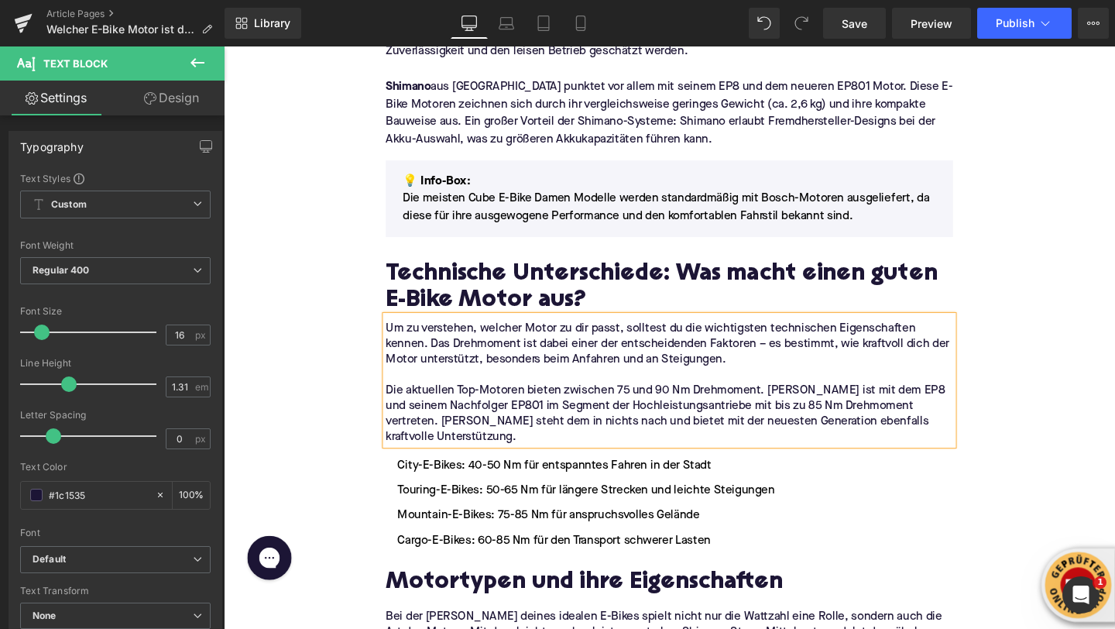
scroll to position [1129, 0]
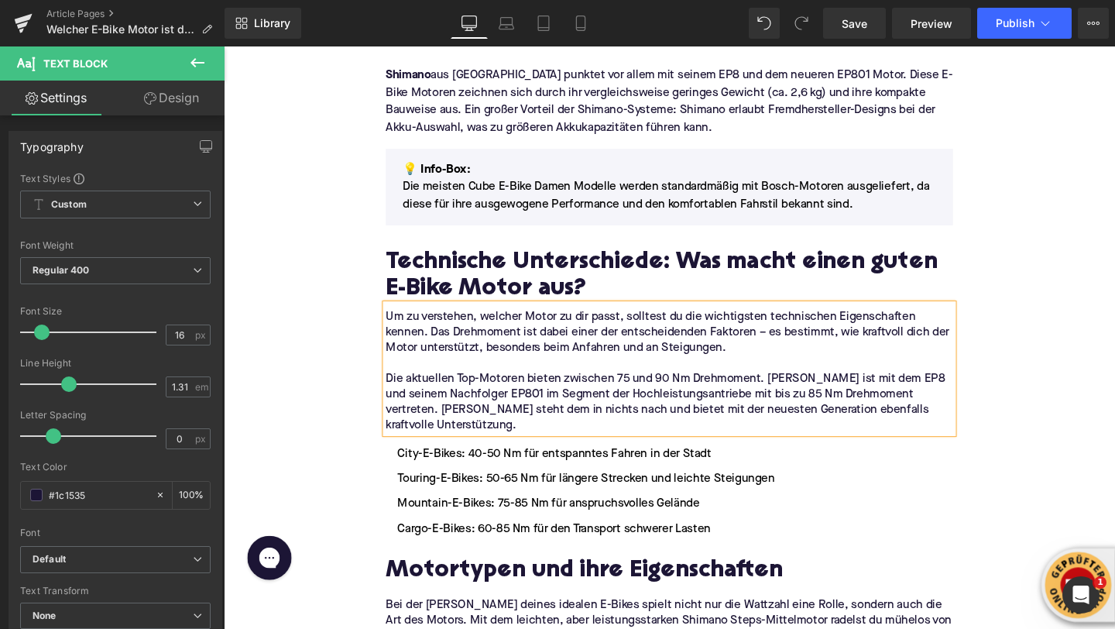
click at [480, 518] on li "Mountain-E-Bikes: 75-85 Nm für anspruchsvolles Gelände" at bounding box center [692, 527] width 596 height 19
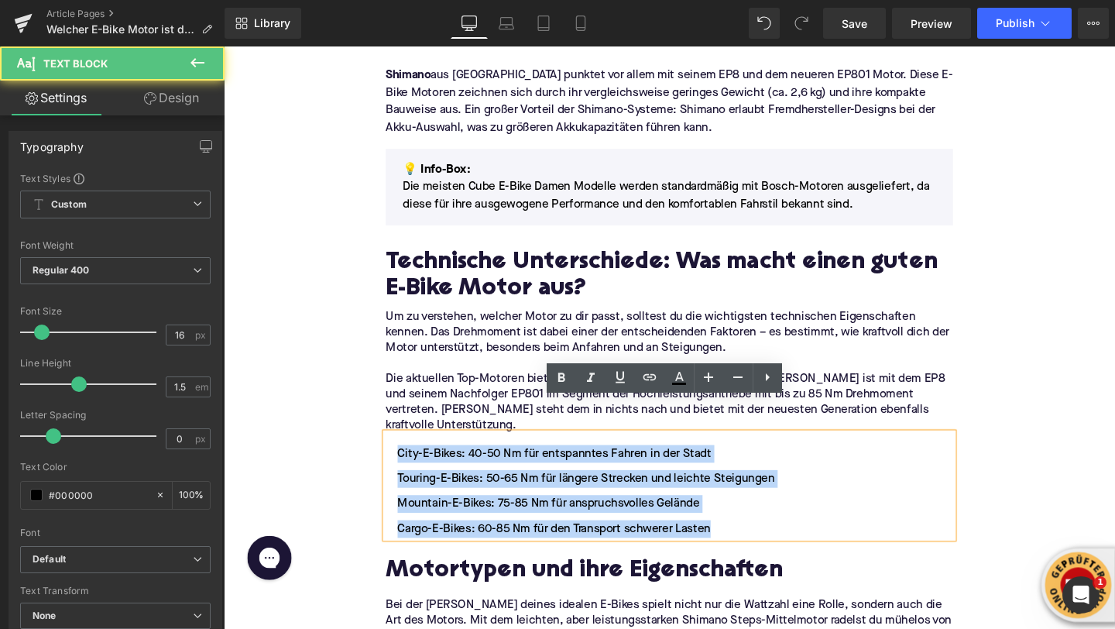
drag, startPoint x: 744, startPoint y: 522, endPoint x: 402, endPoint y: 426, distance: 354.8
click at [402, 453] on div "City-E-Bikes: 40-50 Nm für entspanntes Fahren in der Stadt Touring-E-Bikes: 50-…" at bounding box center [692, 508] width 596 height 110
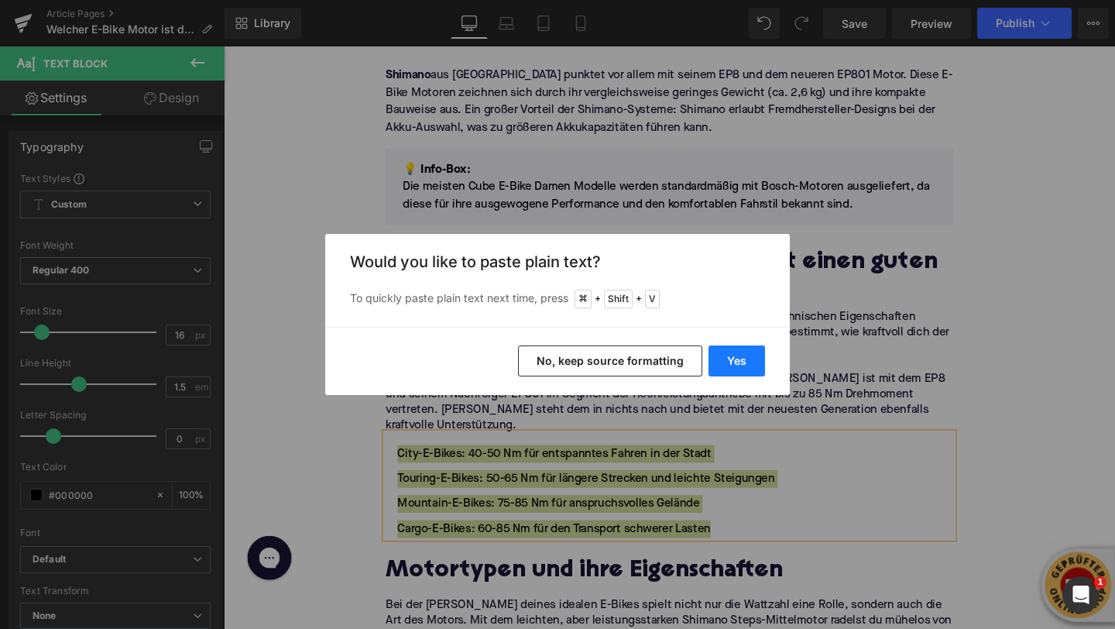
click at [722, 365] on button "Yes" at bounding box center [737, 360] width 57 height 31
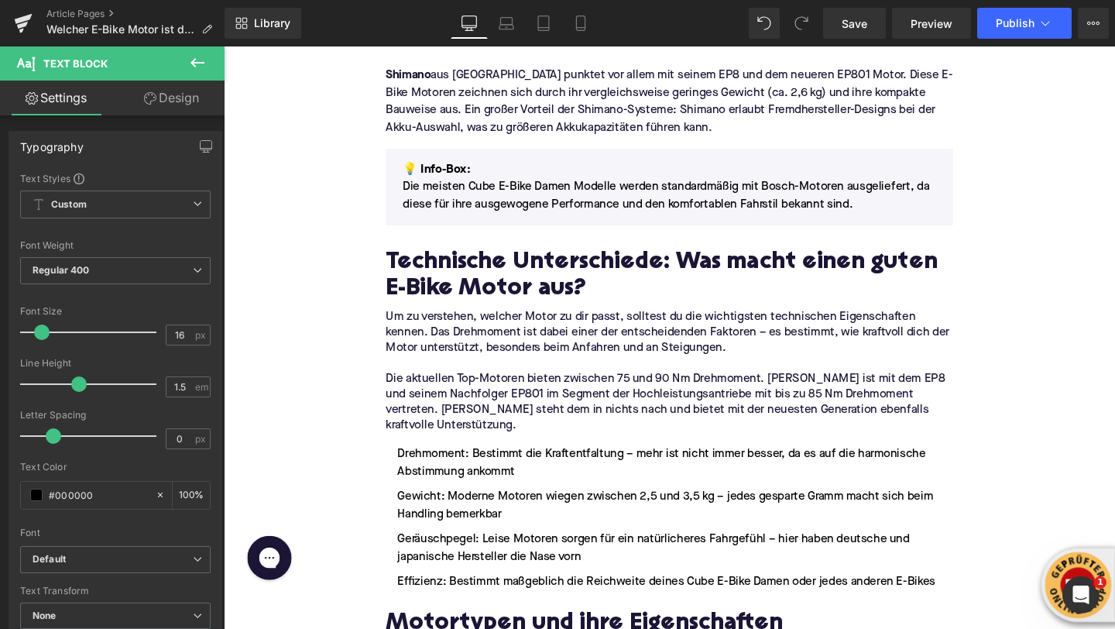
click at [191, 57] on icon at bounding box center [197, 62] width 19 height 19
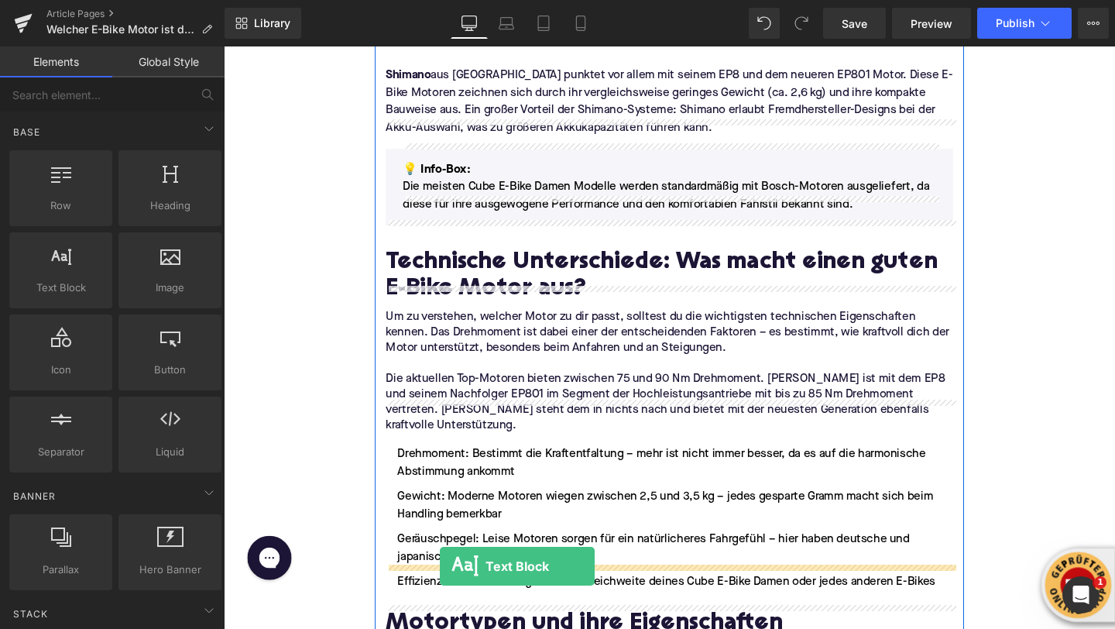
drag, startPoint x: 270, startPoint y: 324, endPoint x: 452, endPoint y: 590, distance: 322.2
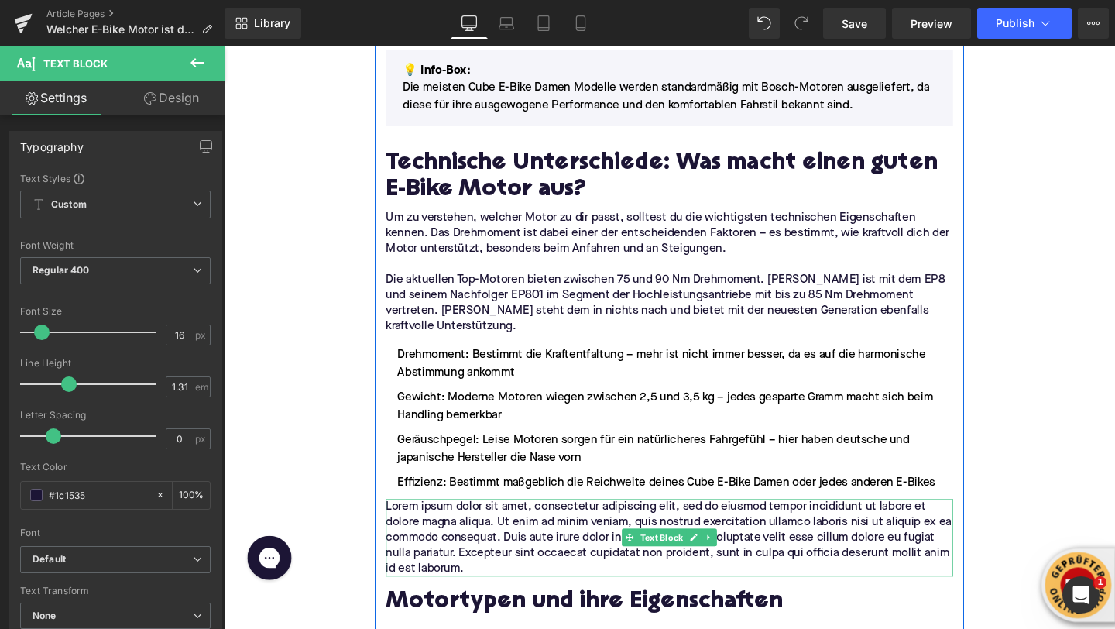
scroll to position [1244, 0]
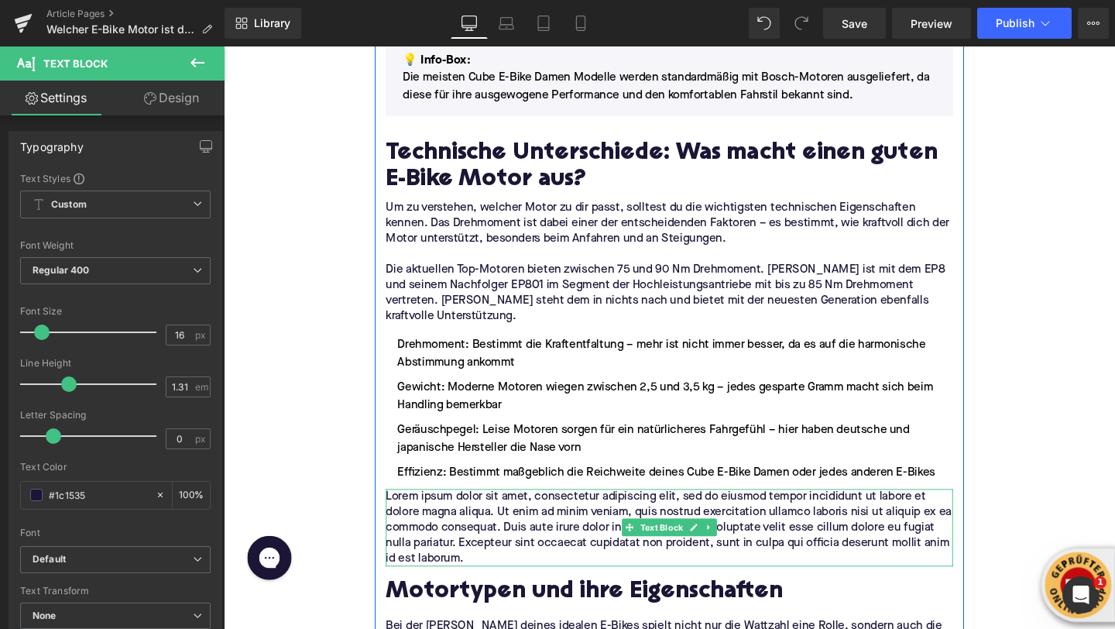
click at [455, 512] on p "Lorem ipsum dolor sit amet, consectetur adipiscing elit, sed do eiusmod tempor …" at bounding box center [692, 552] width 596 height 81
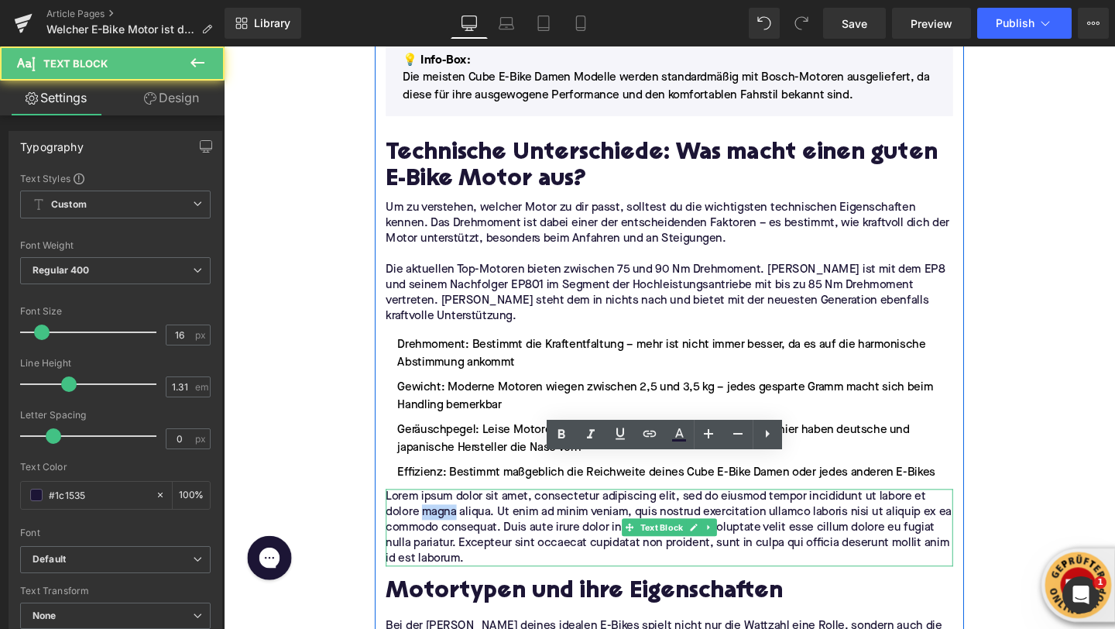
click at [455, 512] on p "Lorem ipsum dolor sit amet, consectetur adipiscing elit, sed do eiusmod tempor …" at bounding box center [692, 552] width 596 height 81
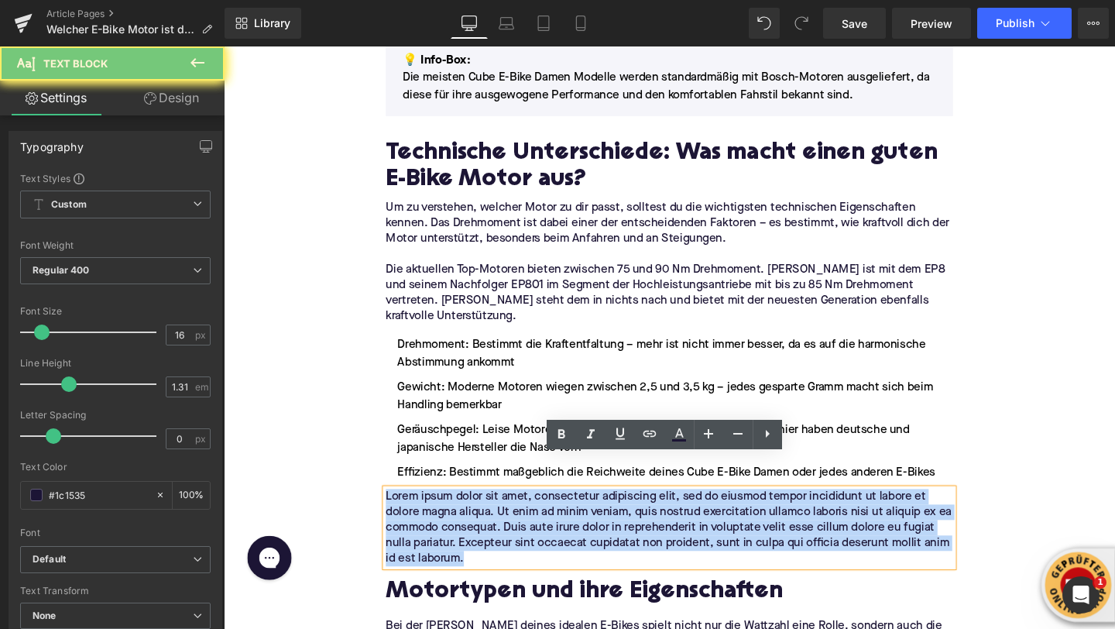
click at [455, 512] on p "Lorem ipsum dolor sit amet, consectetur adipiscing elit, sed do eiusmod tempor …" at bounding box center [692, 552] width 596 height 81
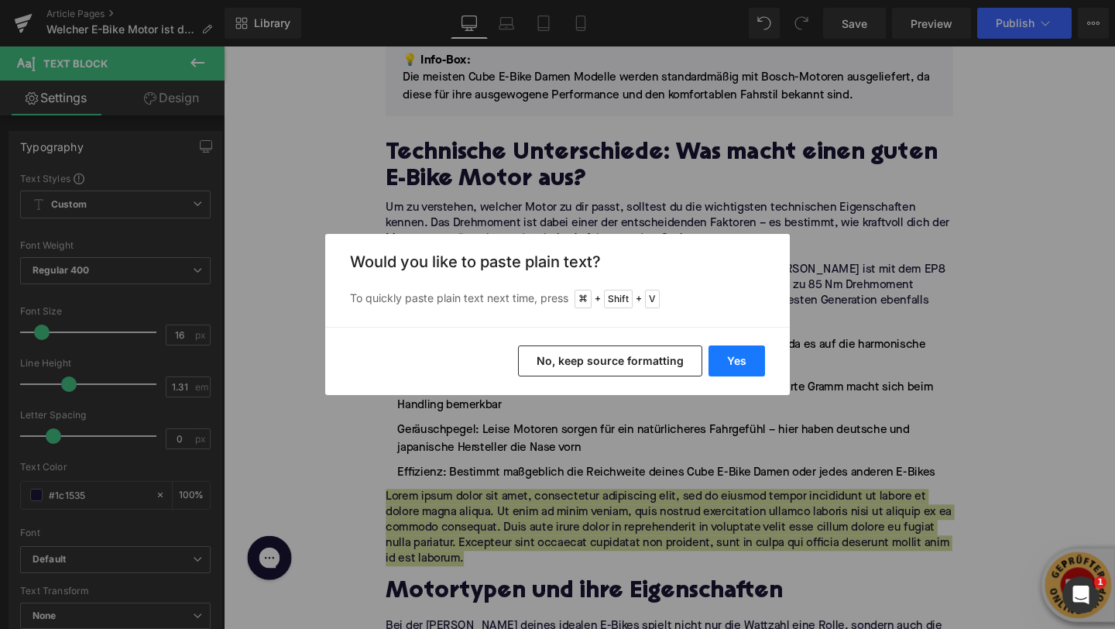
click at [741, 367] on button "Yes" at bounding box center [737, 360] width 57 height 31
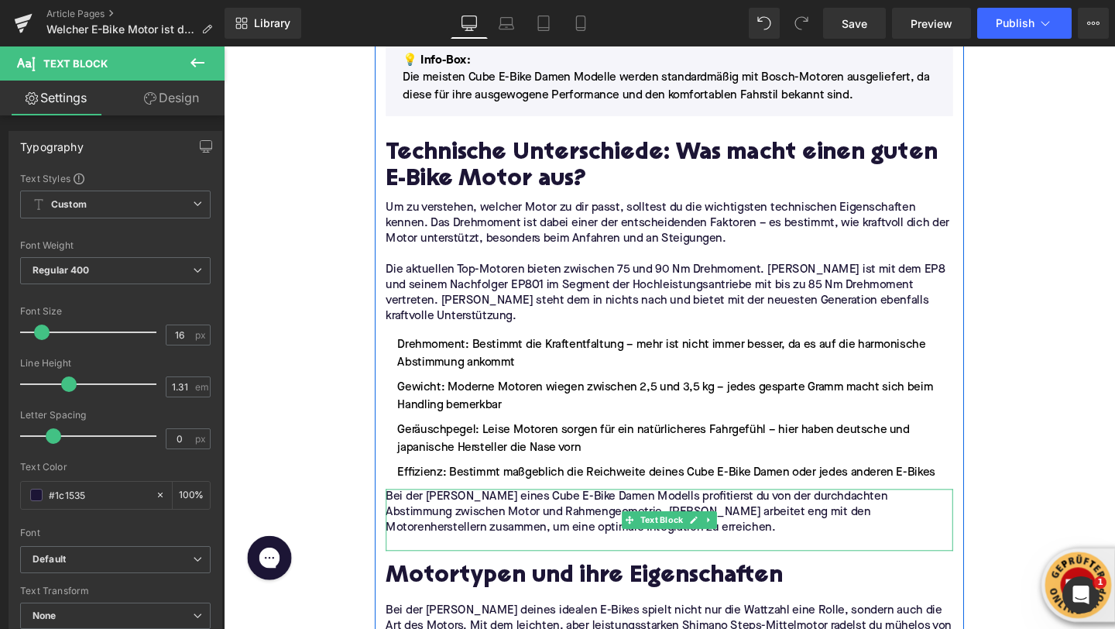
click at [498, 561] on p at bounding box center [692, 569] width 596 height 16
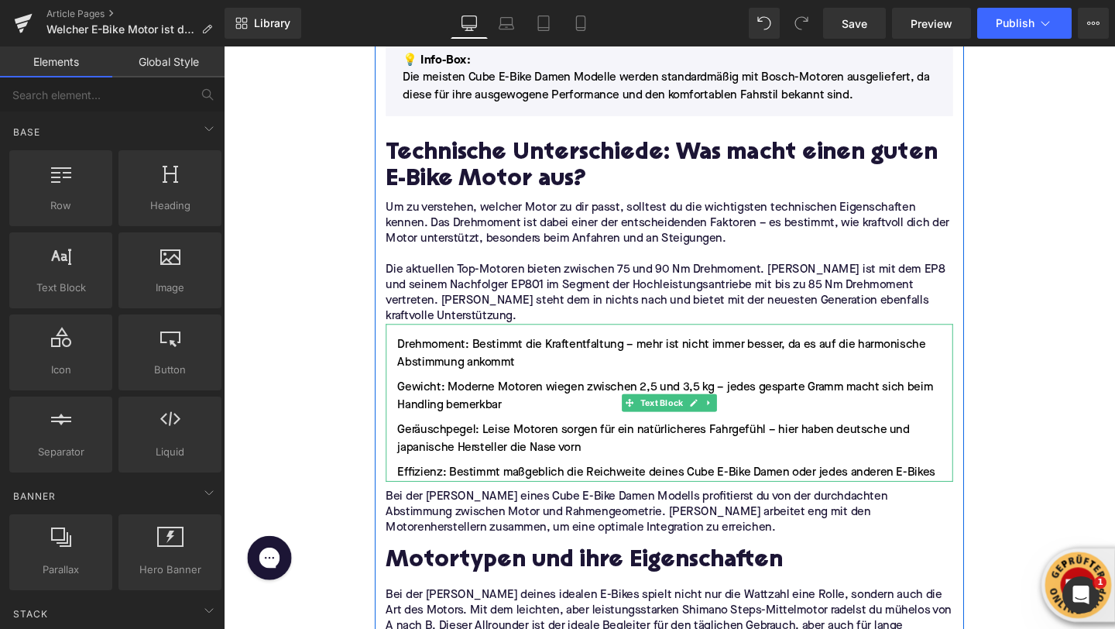
scroll to position [1318, 0]
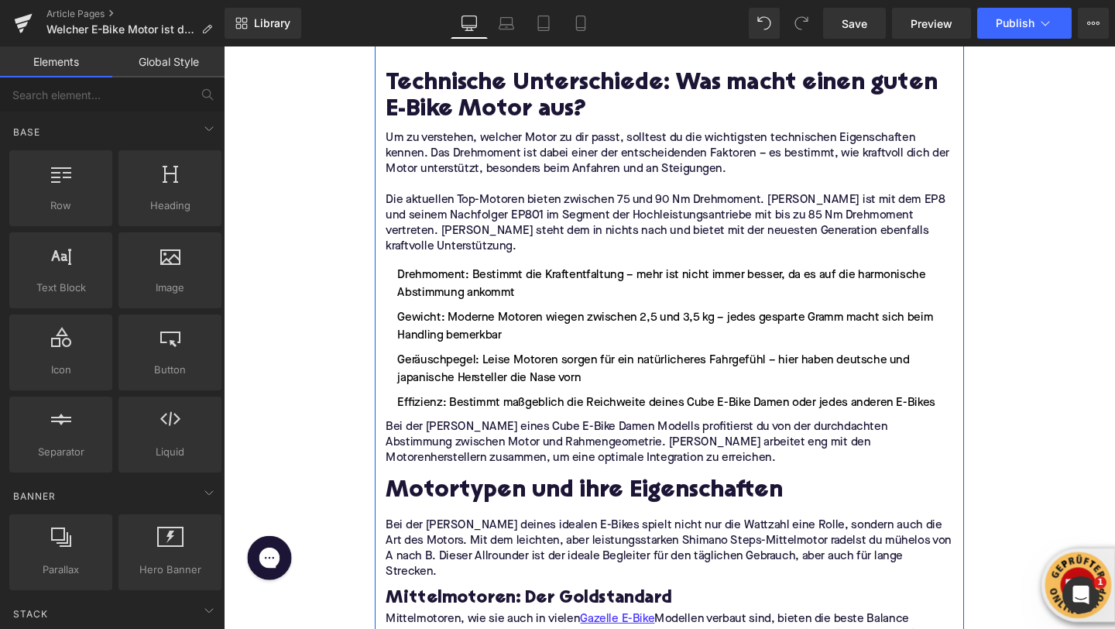
click at [476, 501] on h2 "Motortypen und ihre Eigenschaften" at bounding box center [692, 515] width 596 height 28
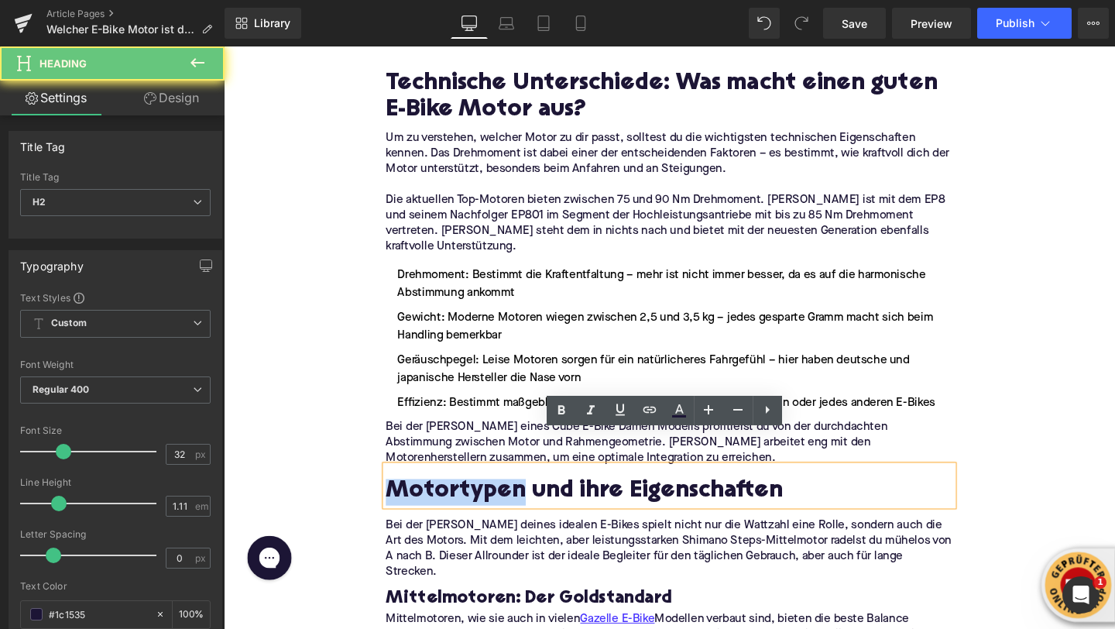
click at [476, 501] on h2 "Motortypen und ihre Eigenschaften" at bounding box center [692, 515] width 596 height 28
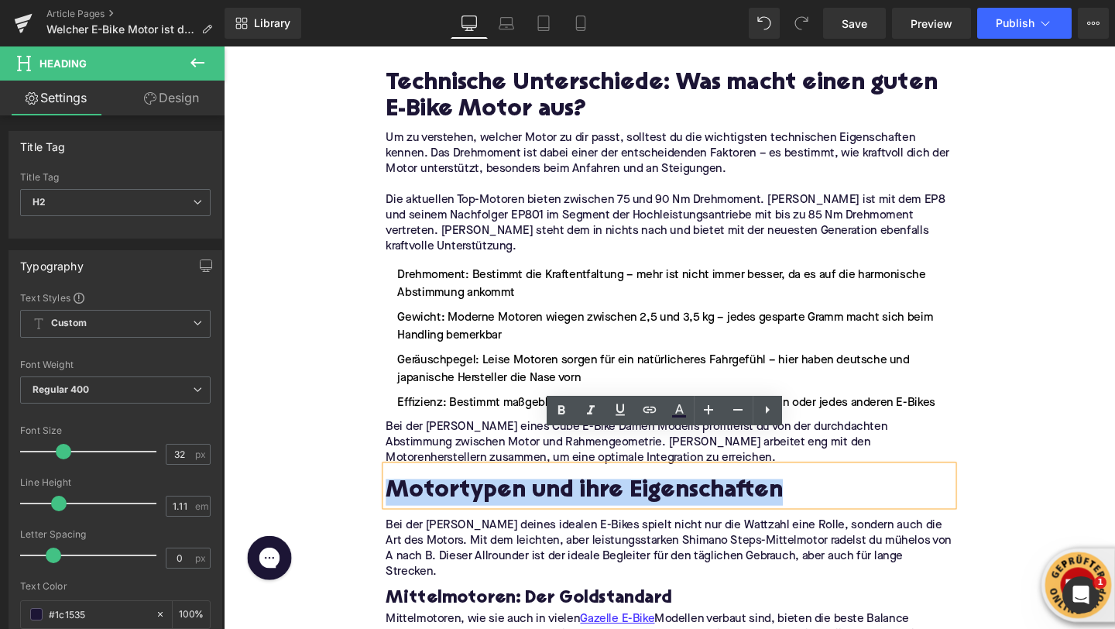
paste div
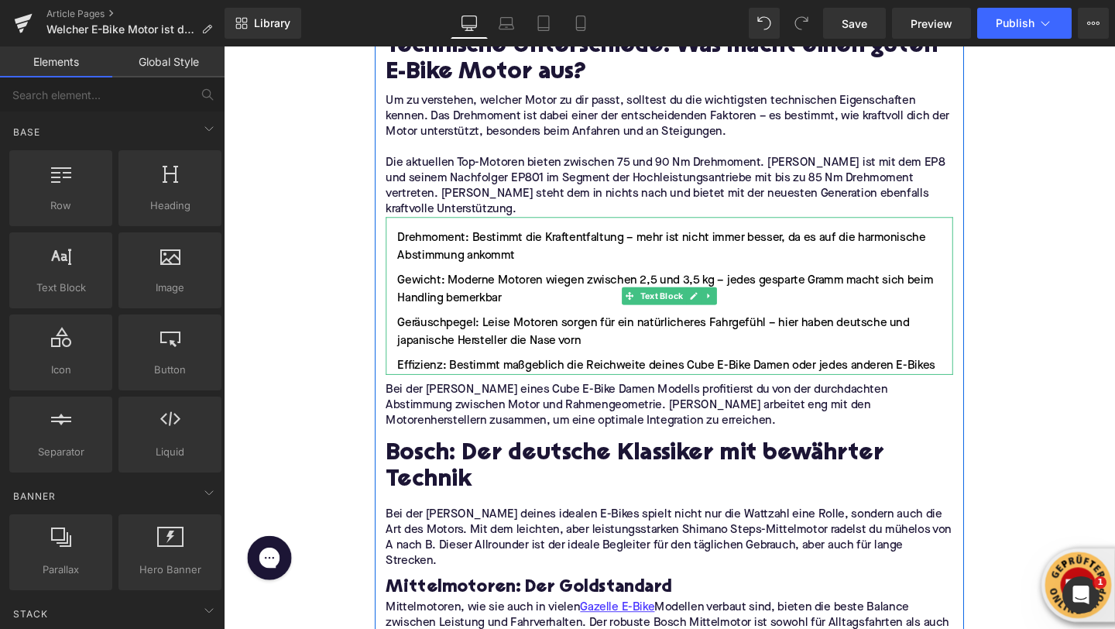
scroll to position [1430, 0]
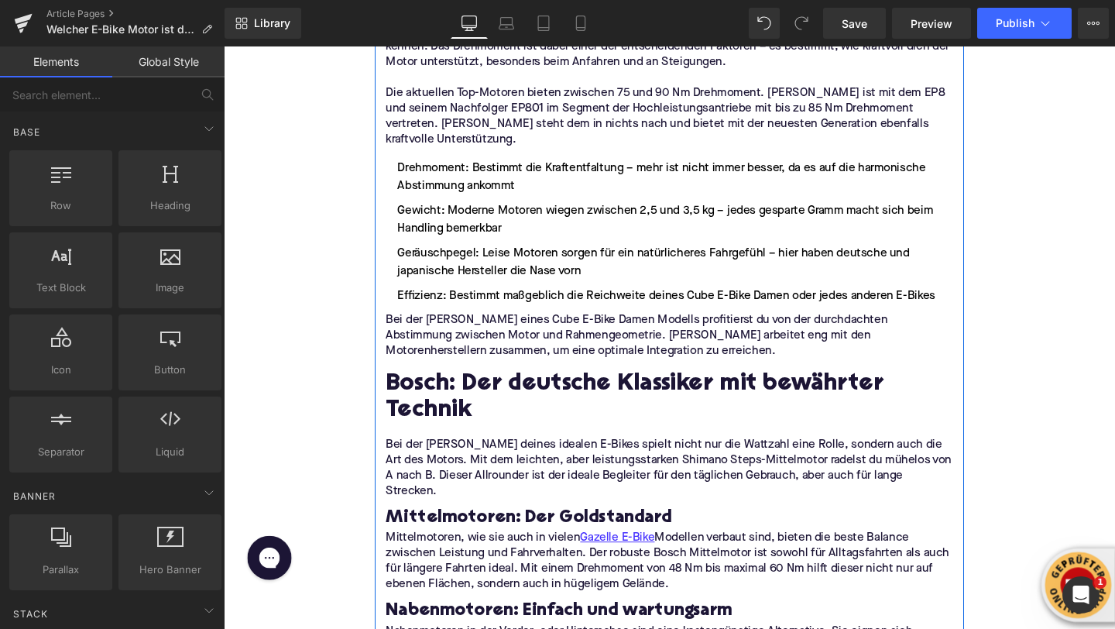
click at [476, 445] on div "Bei der Wahl deines idealen E-Bikes spielt nicht nur die Wattzahl eine Rolle, s…" at bounding box center [692, 484] width 596 height 78
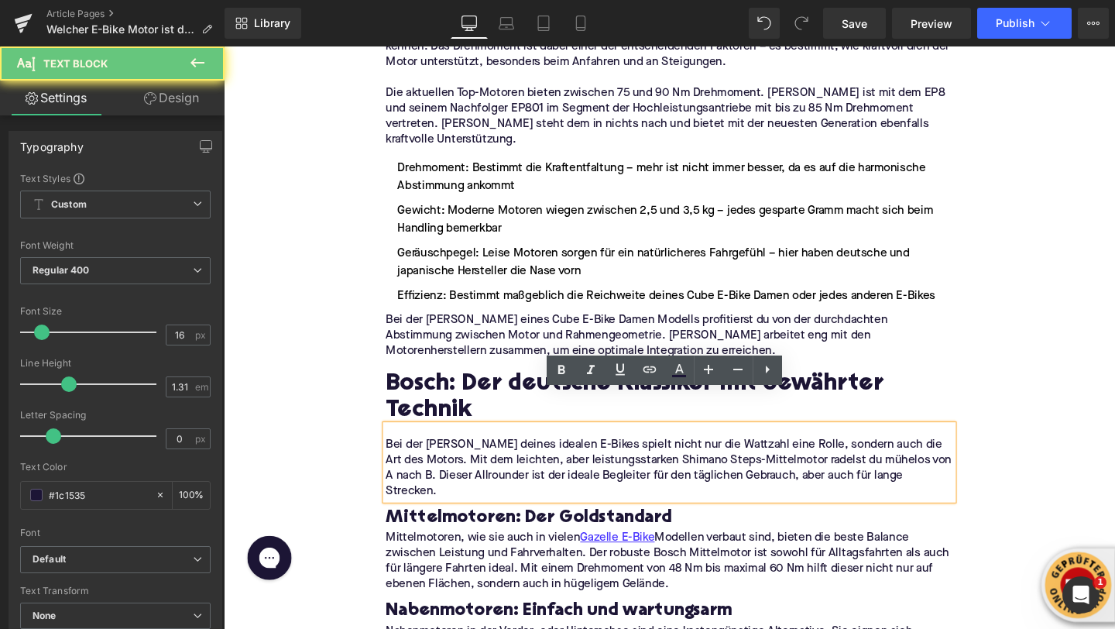
click at [476, 458] on p "Bei der Wahl deines idealen E-Bikes spielt nicht nur die Wattzahl eine Rolle, s…" at bounding box center [692, 490] width 596 height 65
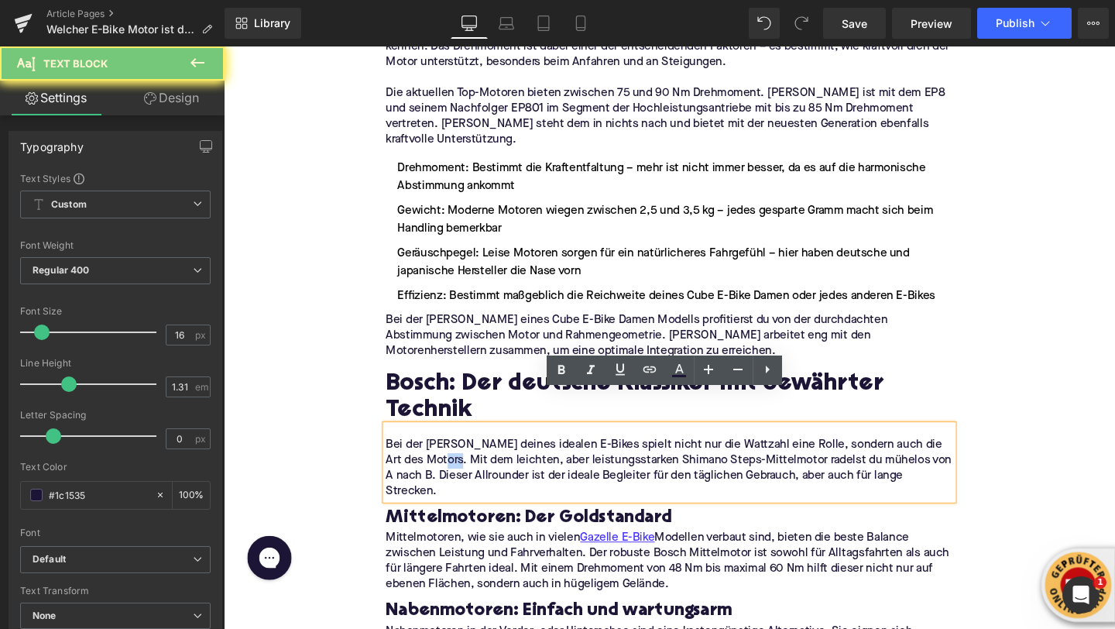
click at [476, 458] on p "Bei der Wahl deines idealen E-Bikes spielt nicht nur die Wattzahl eine Rolle, s…" at bounding box center [692, 490] width 596 height 65
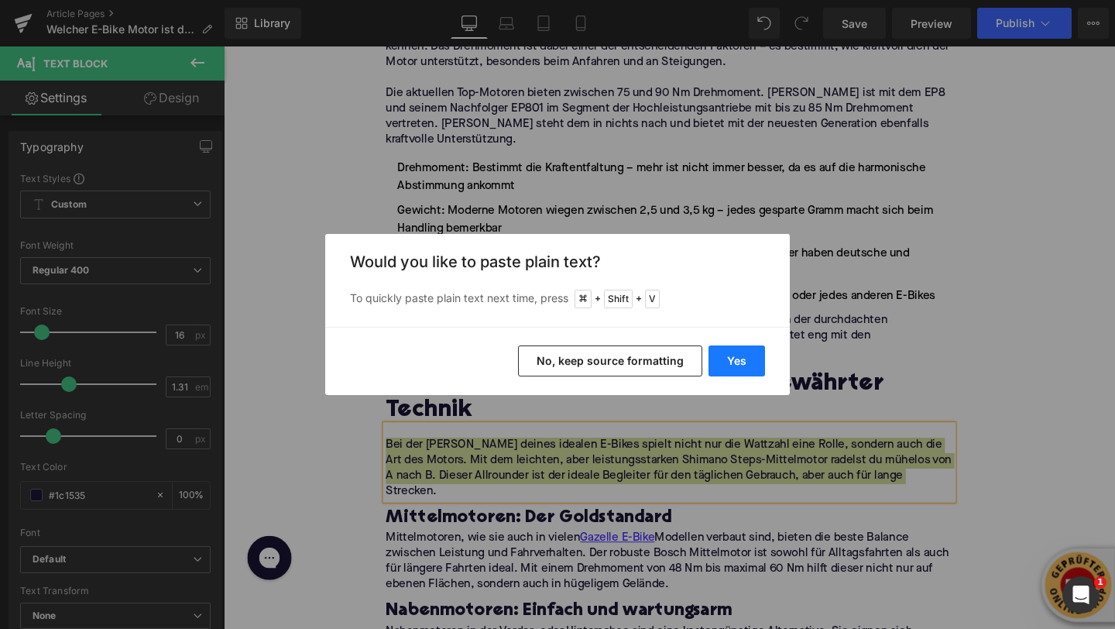
click at [737, 366] on button "Yes" at bounding box center [737, 360] width 57 height 31
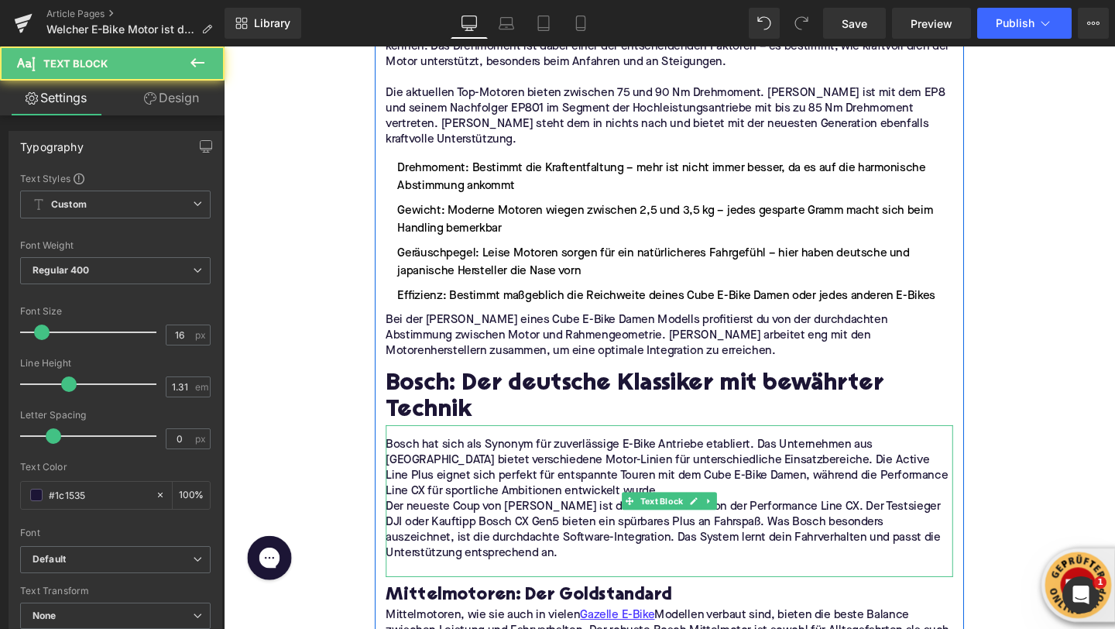
click at [615, 477] on p "Bosch hat sich als Synonym für zuverlässige E-Bike Antriebe etabliert. Das Unte…" at bounding box center [692, 490] width 596 height 65
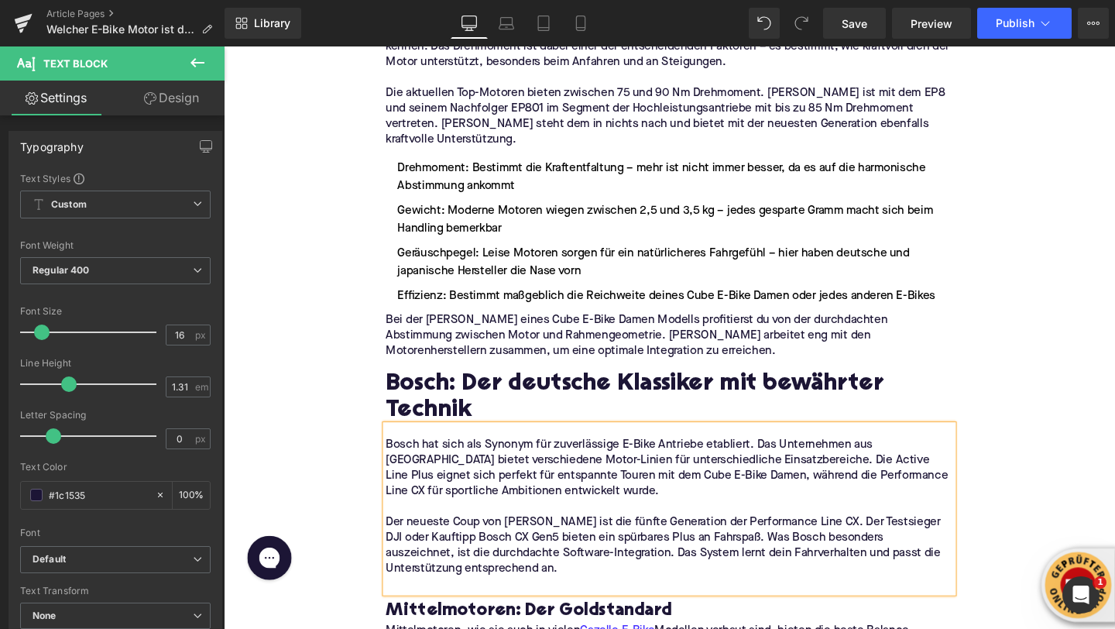
click at [462, 604] on p at bounding box center [692, 612] width 596 height 16
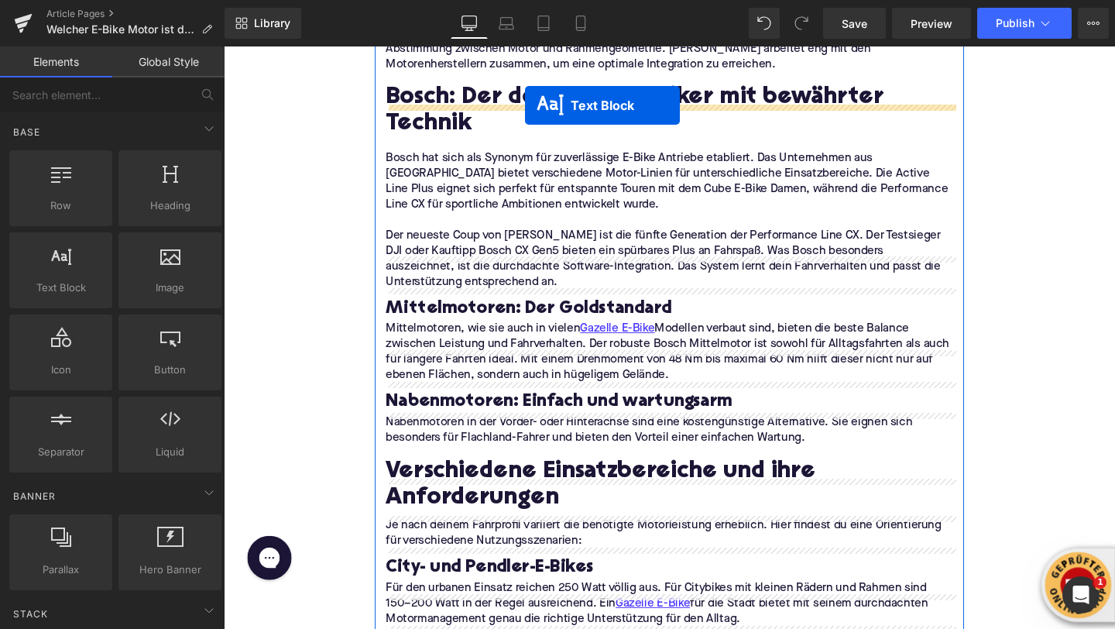
scroll to position [1685, 0]
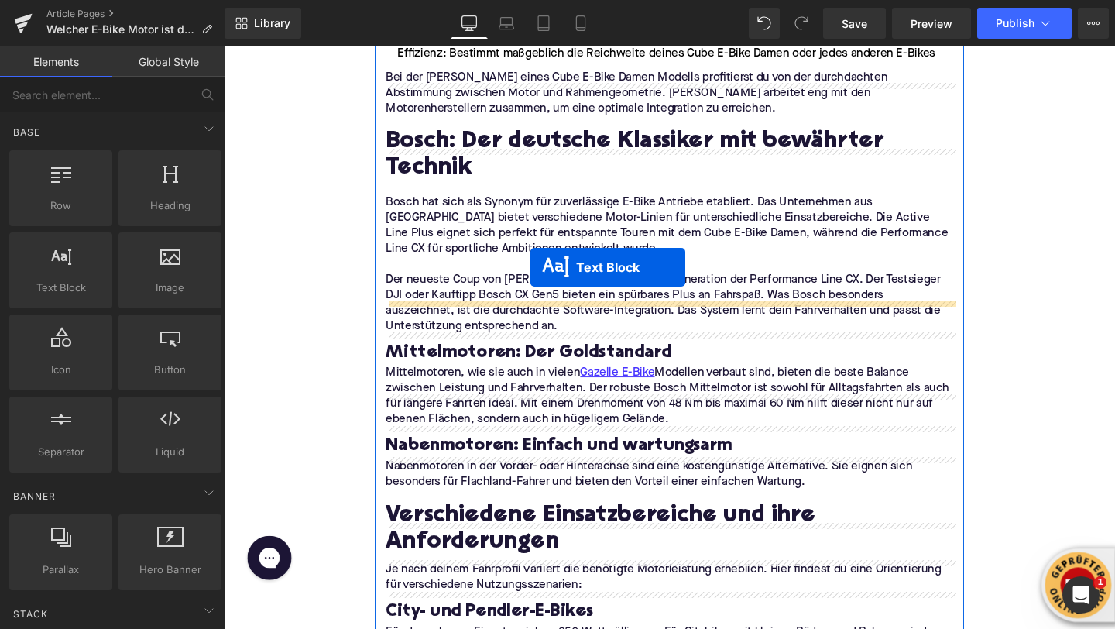
drag, startPoint x: 651, startPoint y: 530, endPoint x: 546, endPoint y: 280, distance: 271.5
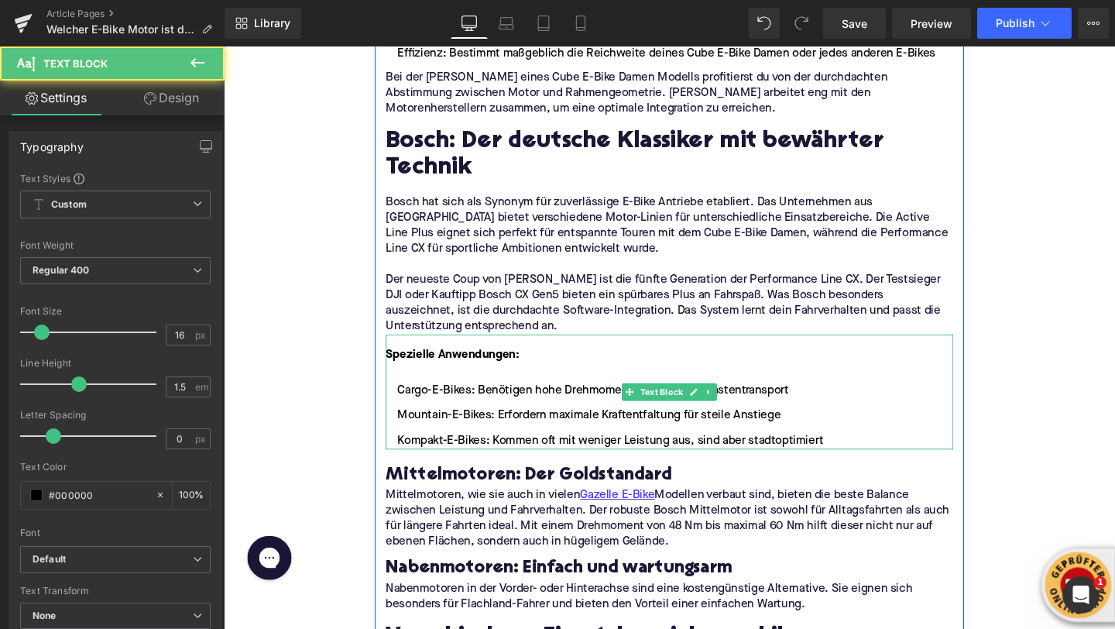
click at [452, 365] on font "Spezielle Anwendungen:" at bounding box center [464, 371] width 140 height 12
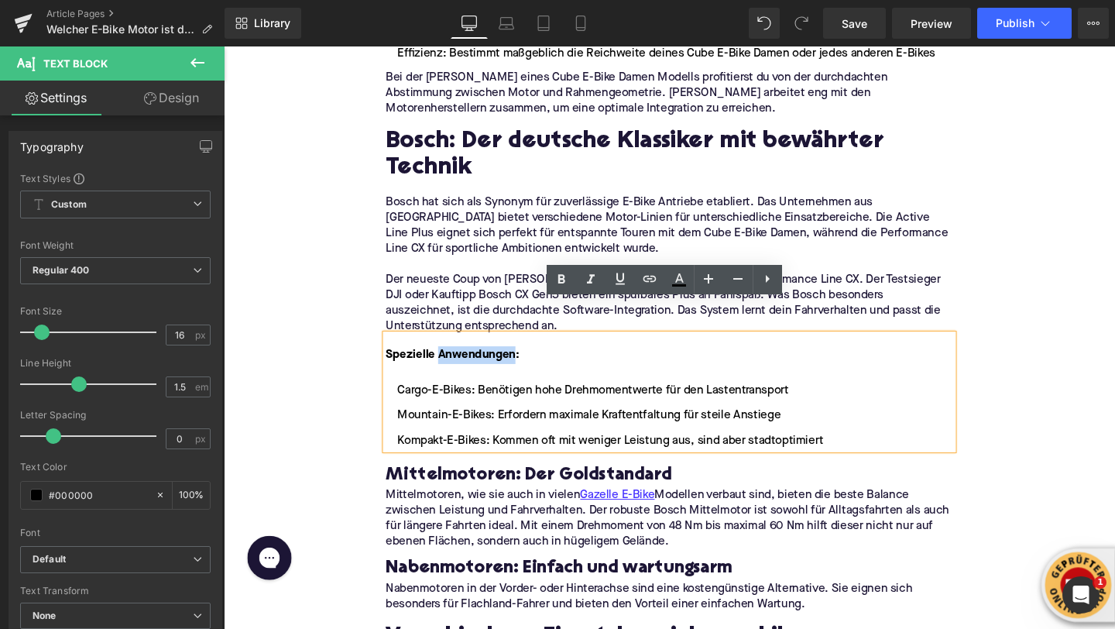
click at [452, 365] on font "Spezielle Anwendungen:" at bounding box center [464, 371] width 140 height 12
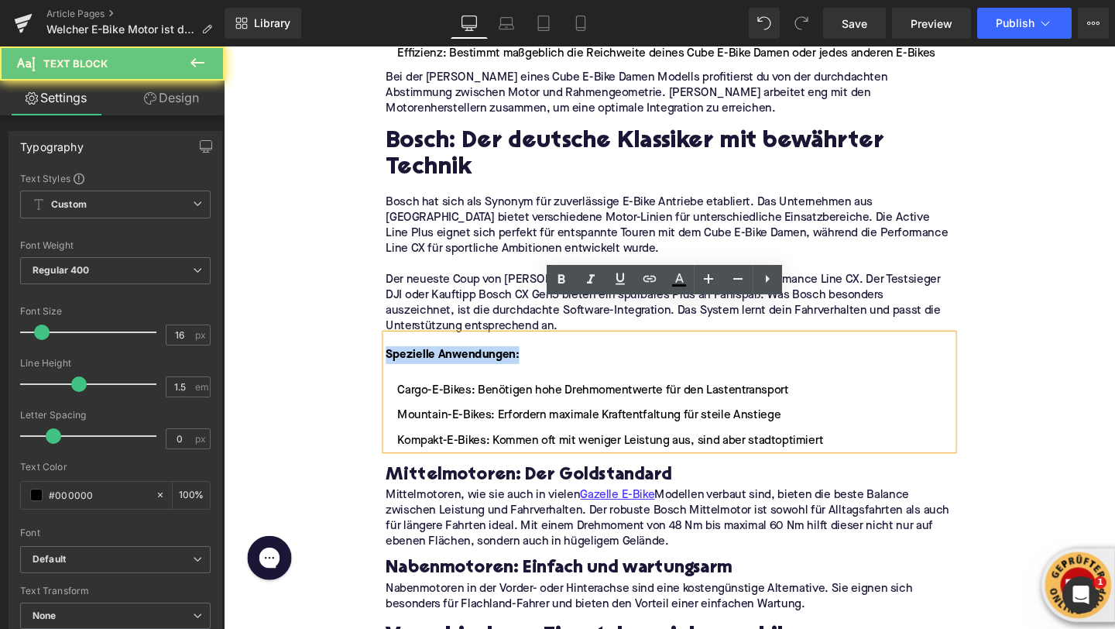
click at [452, 365] on font "Spezielle Anwendungen:" at bounding box center [464, 371] width 140 height 12
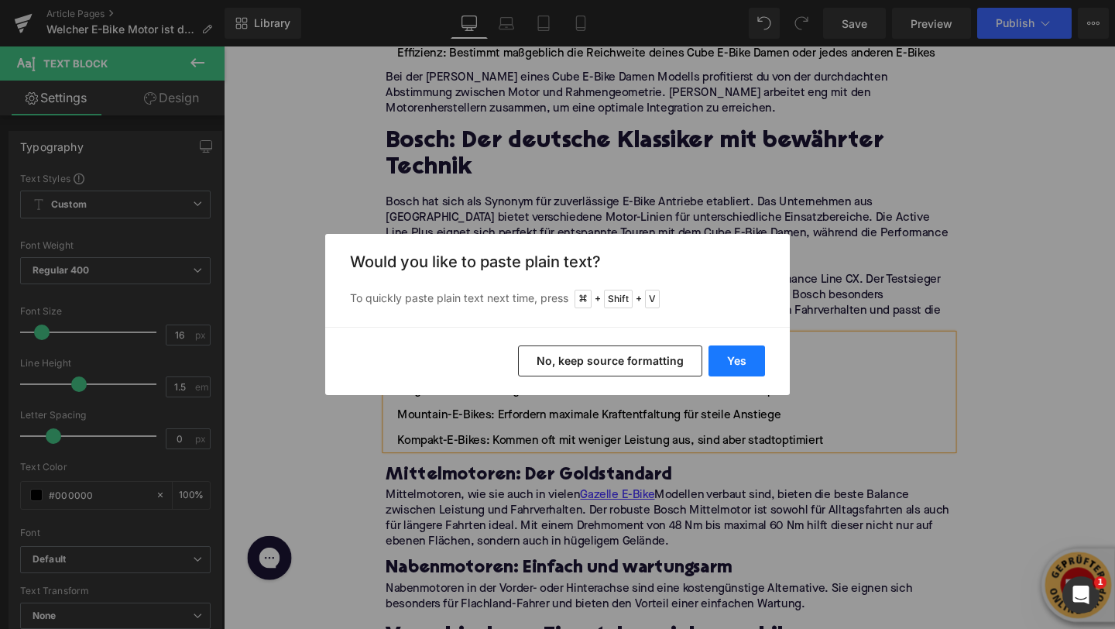
click at [751, 367] on button "Yes" at bounding box center [737, 360] width 57 height 31
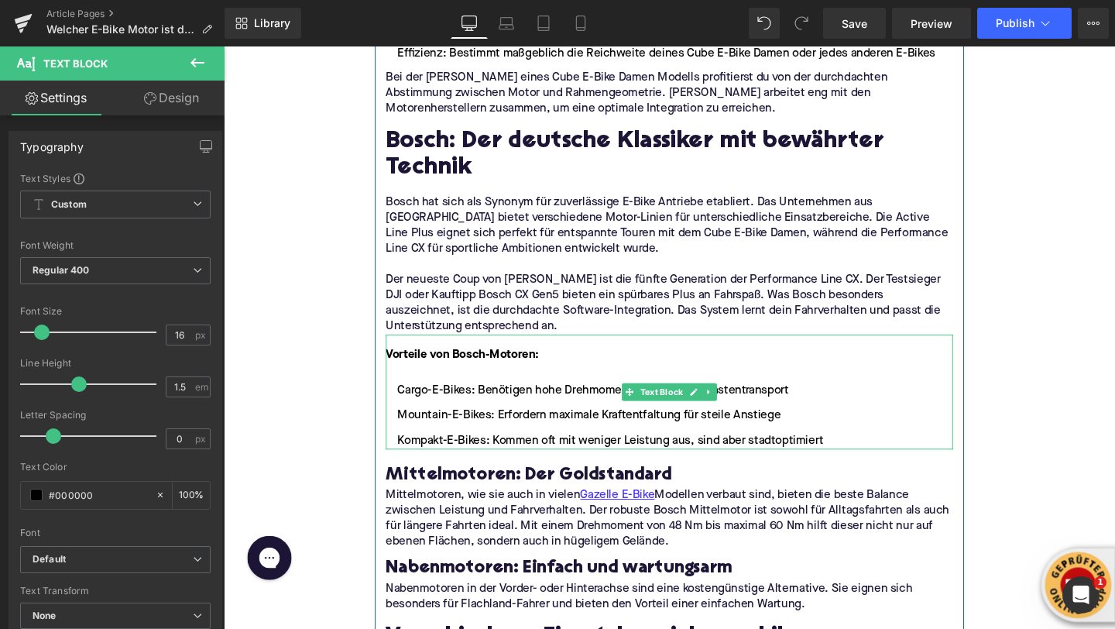
click at [744, 399] on li "Cargo-E-Bikes: Benötigen hohe Drehmomentwerte für den Lastentransport" at bounding box center [692, 408] width 596 height 19
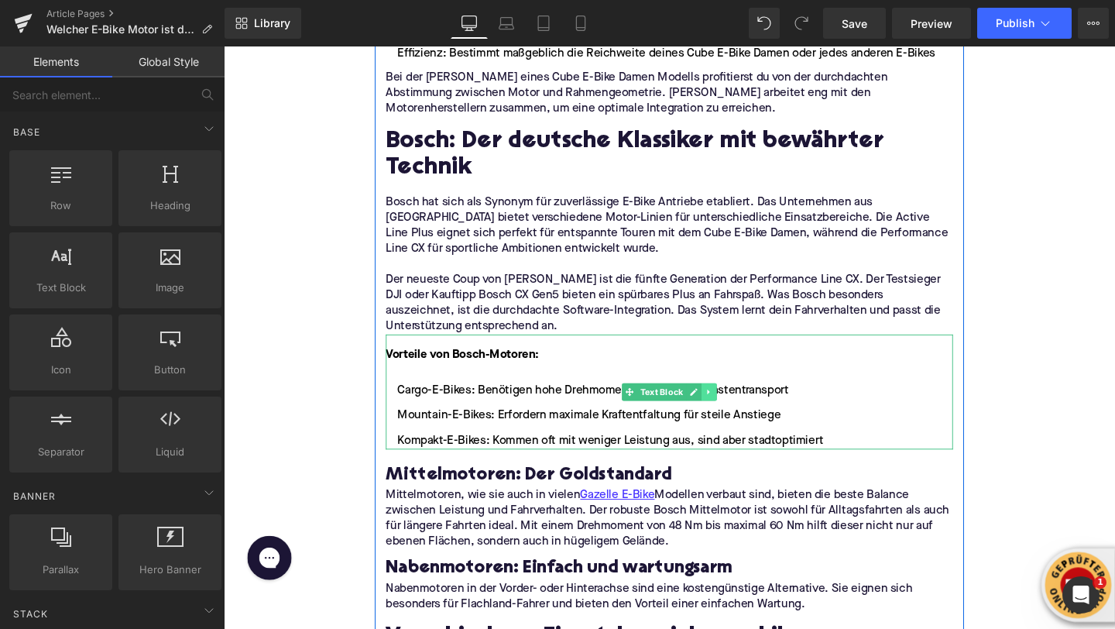
click at [732, 405] on icon at bounding box center [734, 409] width 9 height 9
click at [731, 400] on link at bounding box center [726, 409] width 16 height 19
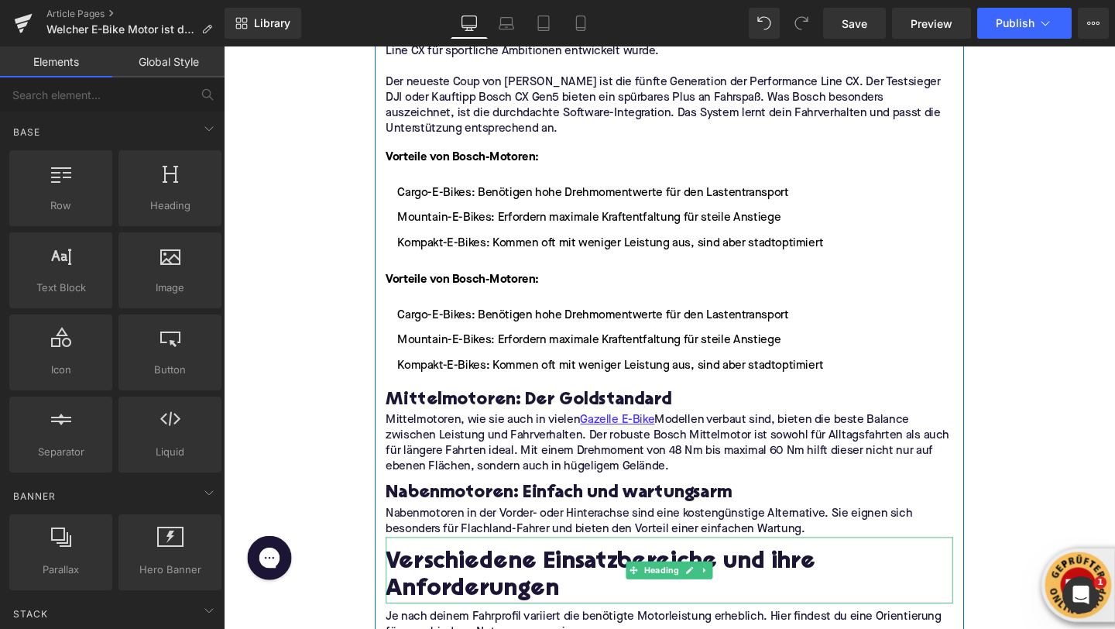
scroll to position [1820, 0]
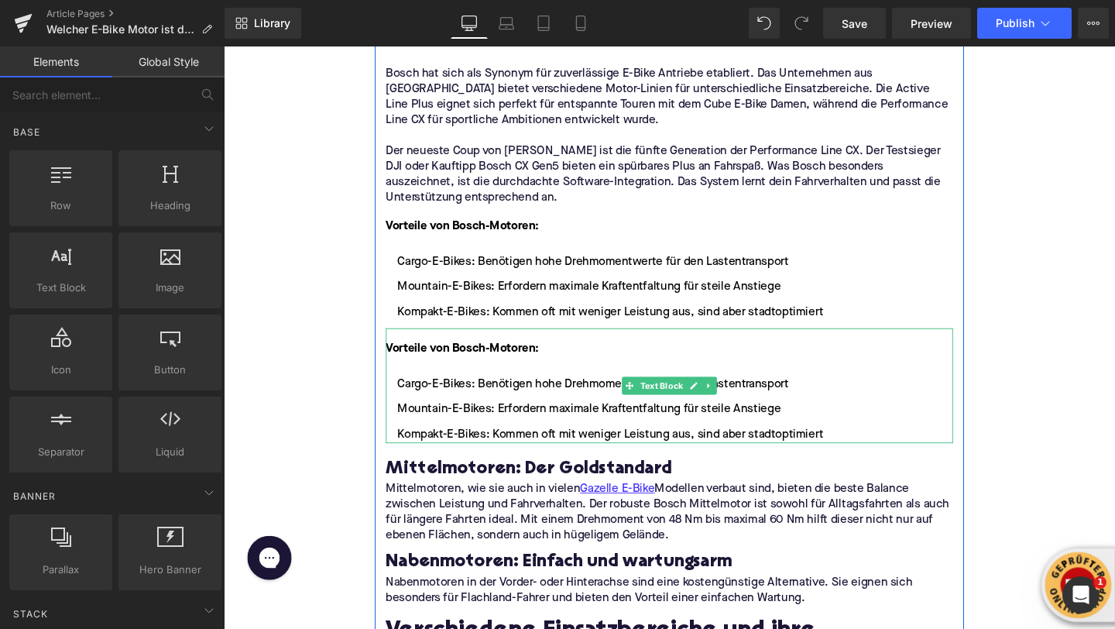
click at [754, 316] on li "Kompakt-E-Bikes: Kommen oft mit weniger Leistung aus, sind aber stadtoptimiert" at bounding box center [692, 325] width 596 height 19
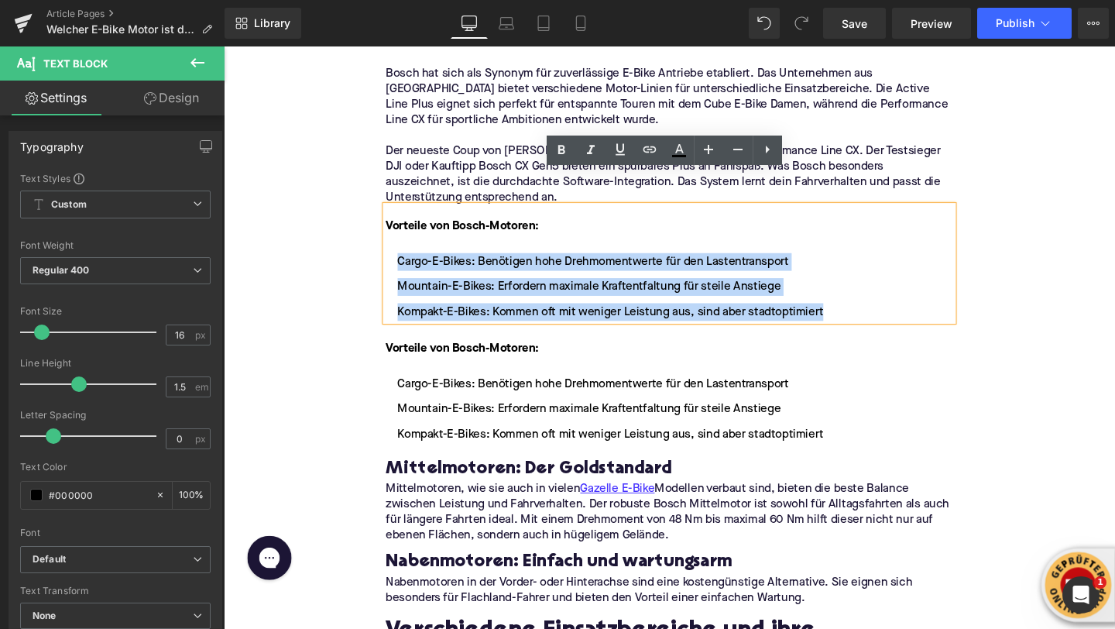
drag, startPoint x: 865, startPoint y: 287, endPoint x: 323, endPoint y: 234, distance: 544.7
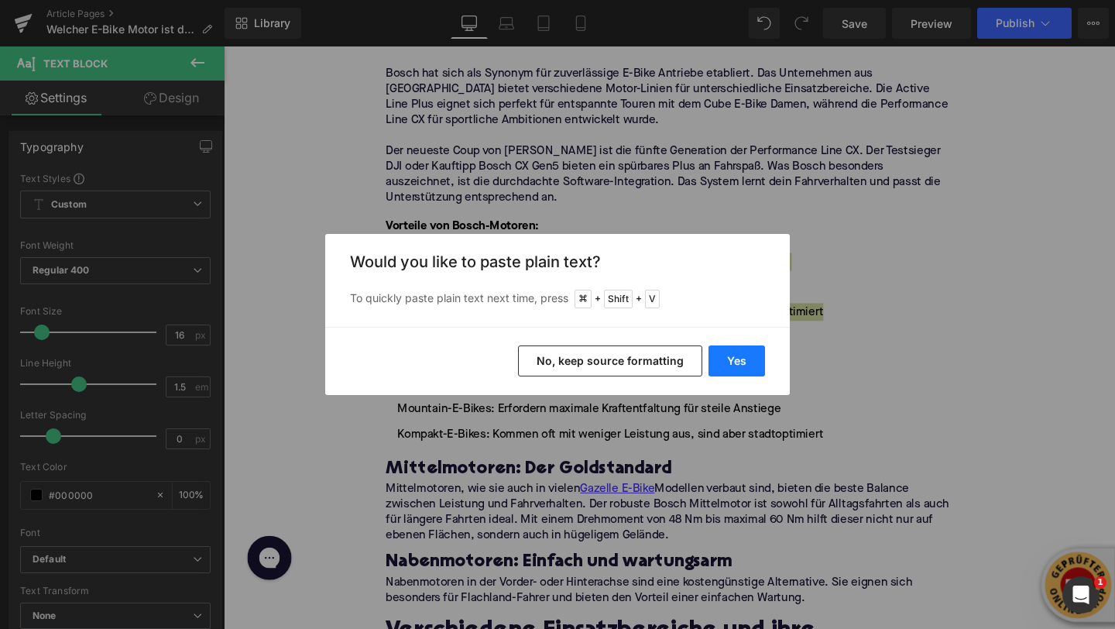
click at [747, 373] on button "Yes" at bounding box center [737, 360] width 57 height 31
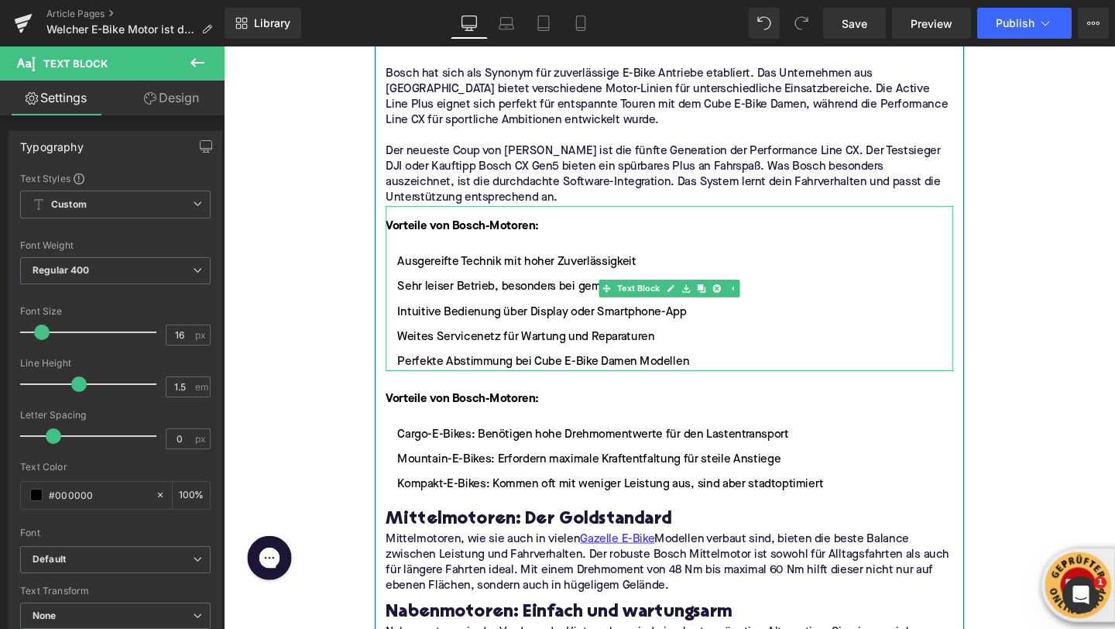
click at [521, 369] on li "Perfekte Abstimmung bei Cube E-Bike Damen Modellen" at bounding box center [692, 378] width 596 height 19
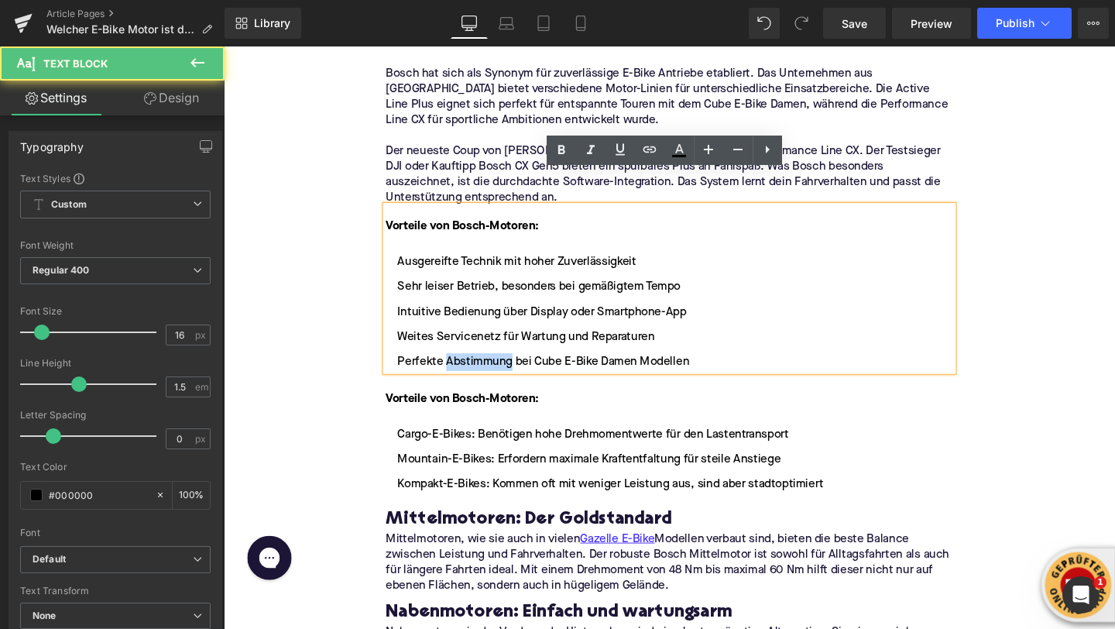
click at [521, 369] on li "Perfekte Abstimmung bei Cube E-Bike Damen Modellen" at bounding box center [692, 378] width 596 height 19
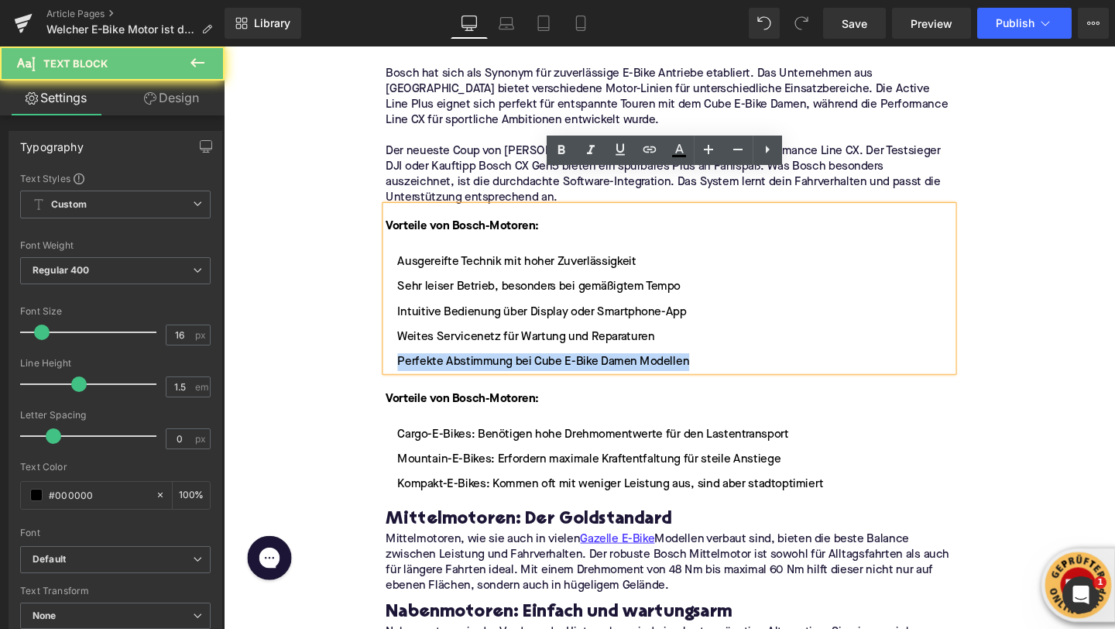
click at [521, 369] on li "Perfekte Abstimmung bei Cube E-Bike Damen Modellen" at bounding box center [692, 378] width 596 height 19
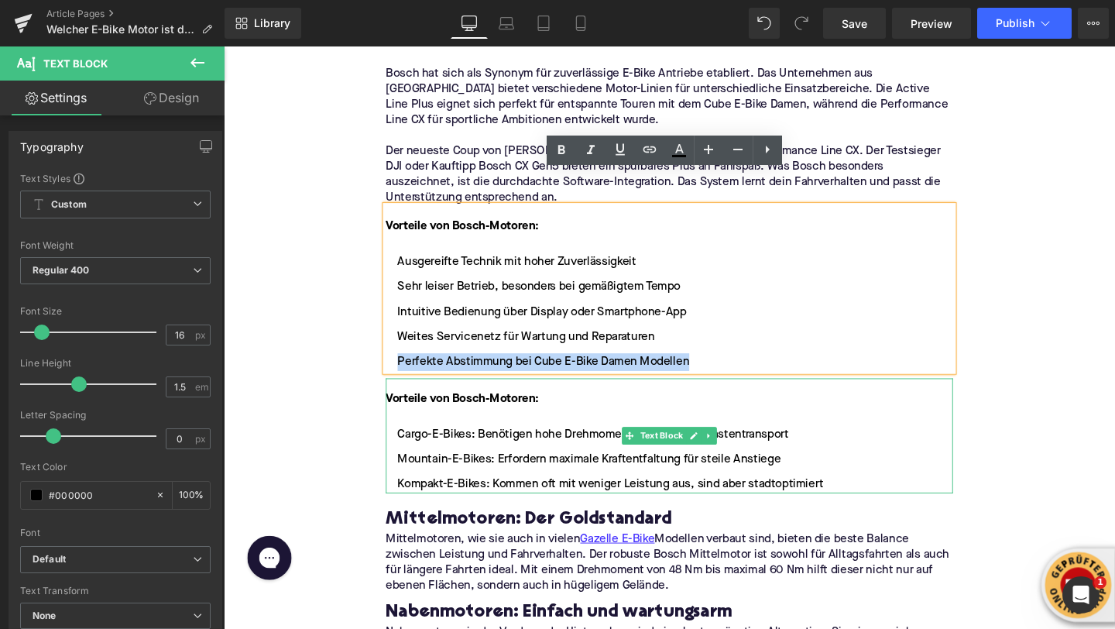
click at [492, 411] on font "Vorteile von Bosch-Motoren:" at bounding box center [474, 417] width 161 height 12
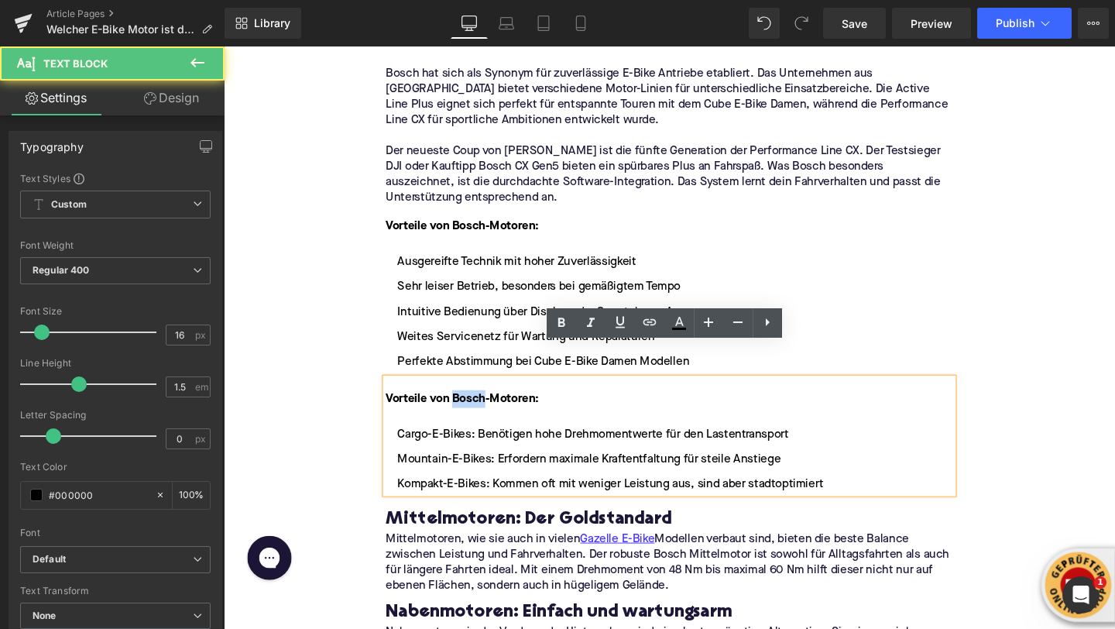
click at [492, 411] on font "Vorteile von Bosch-Motoren:" at bounding box center [474, 417] width 161 height 12
click at [406, 411] on font "Vorteile von Bosch-Motoren:" at bounding box center [474, 417] width 161 height 12
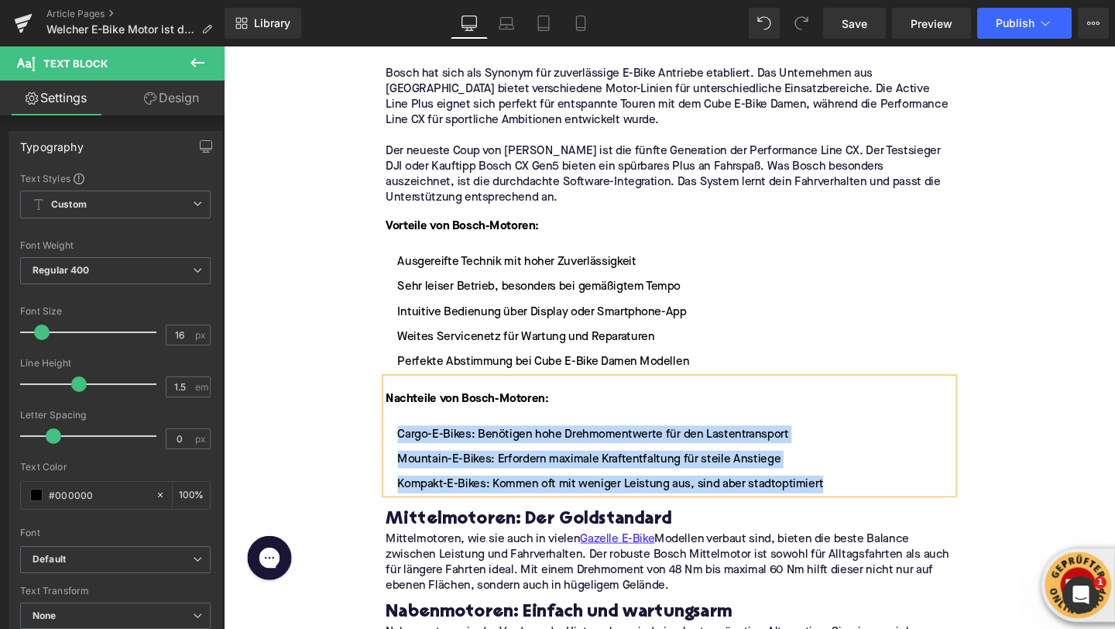
drag, startPoint x: 858, startPoint y: 471, endPoint x: 397, endPoint y: 413, distance: 464.5
click at [397, 445] on ul "Cargo-E-Bikes: Benötigen hohe Drehmomentwerte für den Lastentransport Mountain-…" at bounding box center [692, 480] width 596 height 71
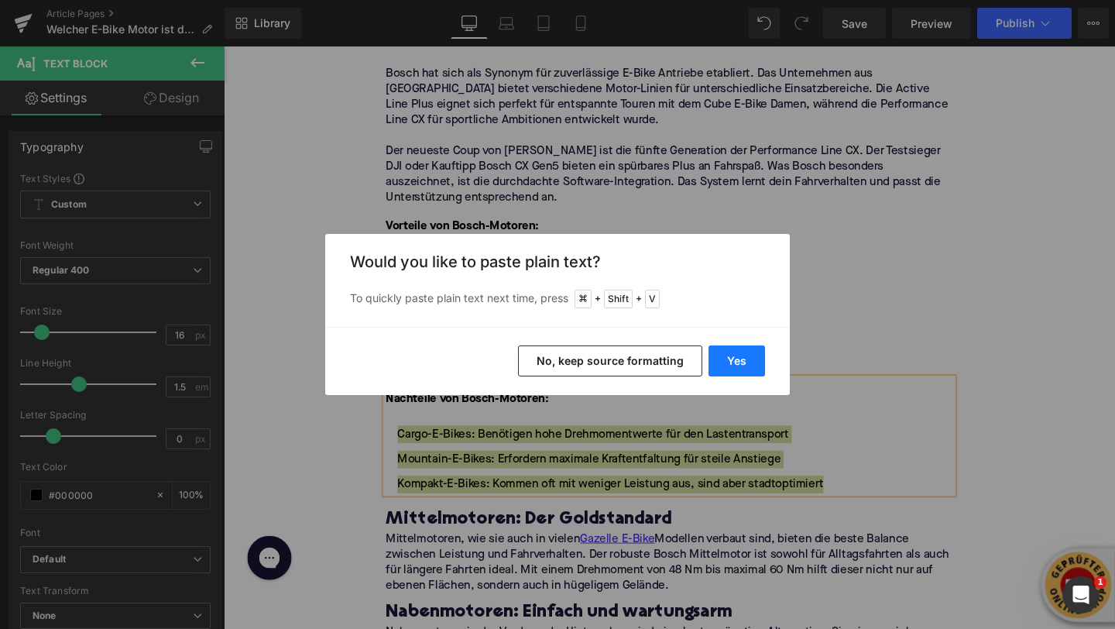
click at [725, 366] on button "Yes" at bounding box center [737, 360] width 57 height 31
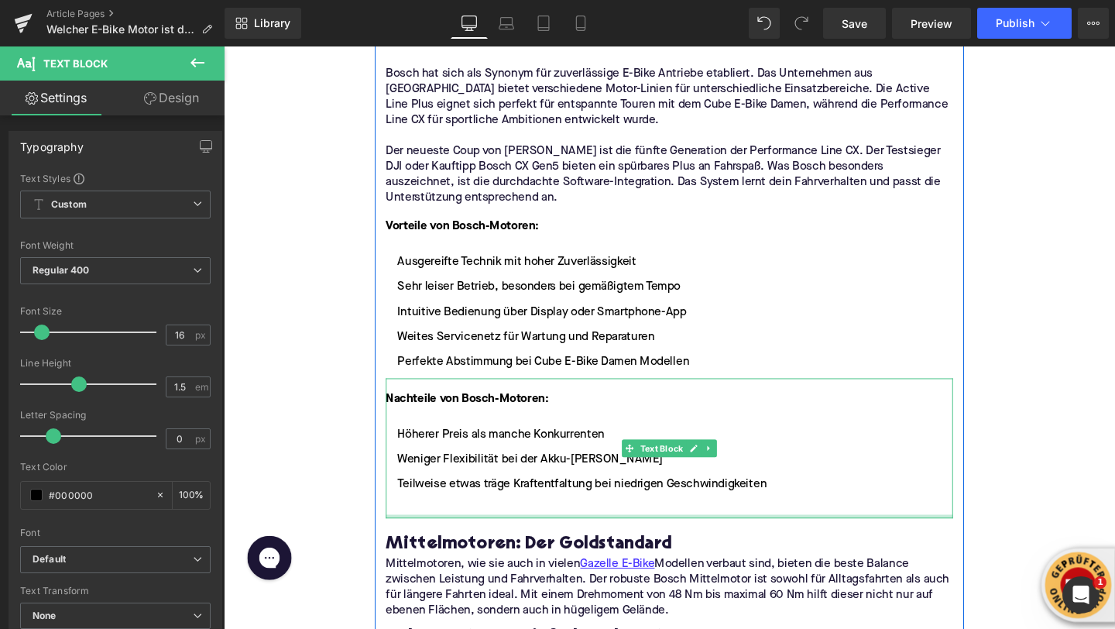
click at [535, 538] on div at bounding box center [692, 540] width 596 height 4
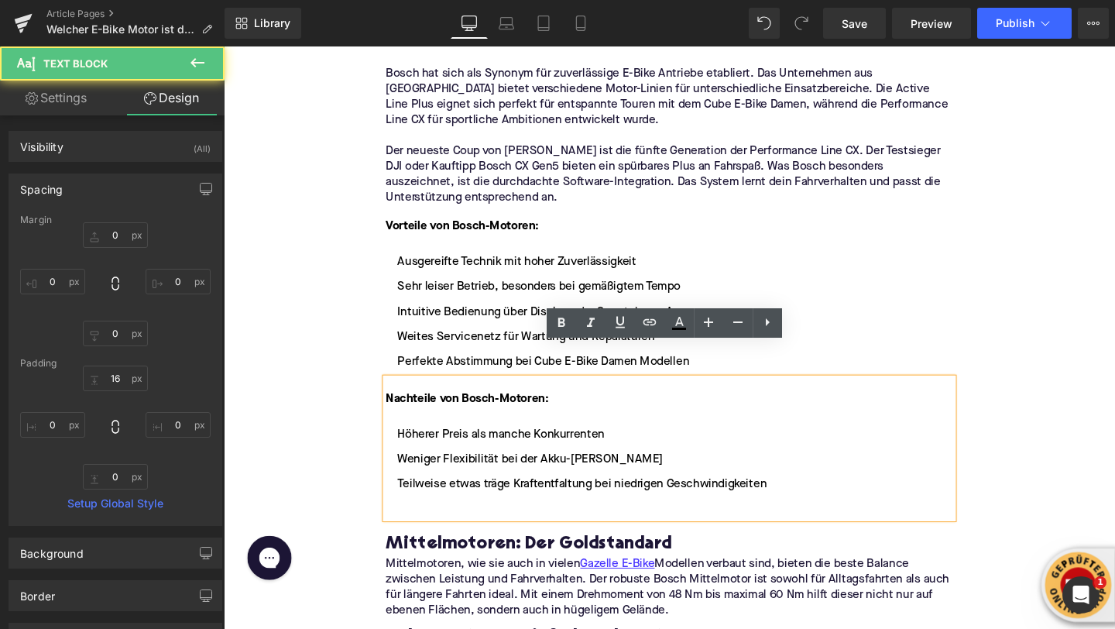
click at [518, 524] on li at bounding box center [692, 533] width 596 height 19
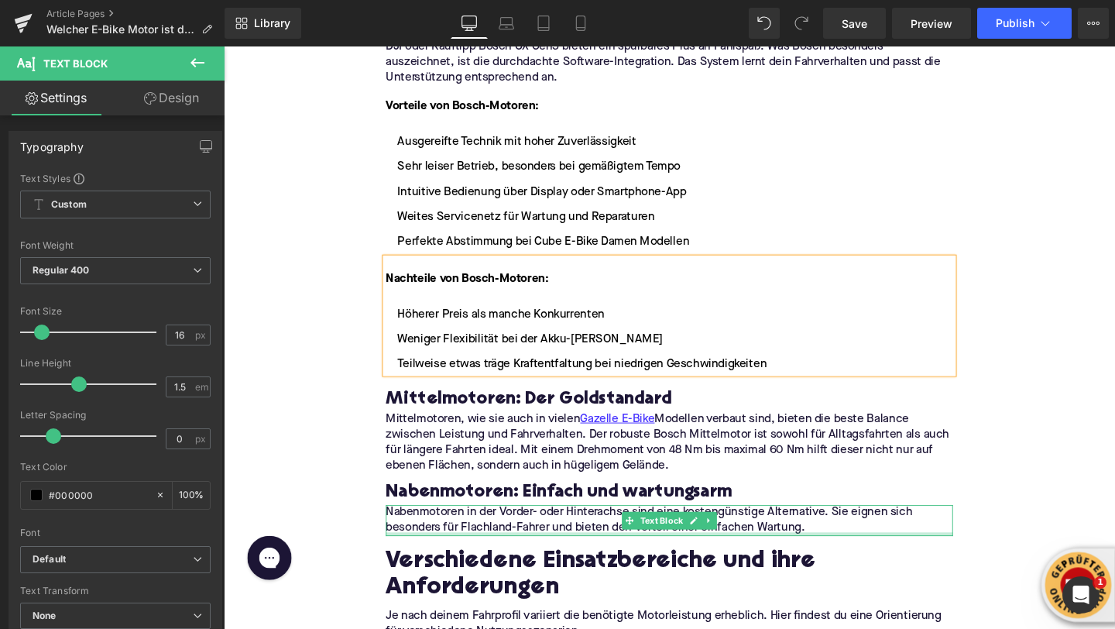
scroll to position [1956, 0]
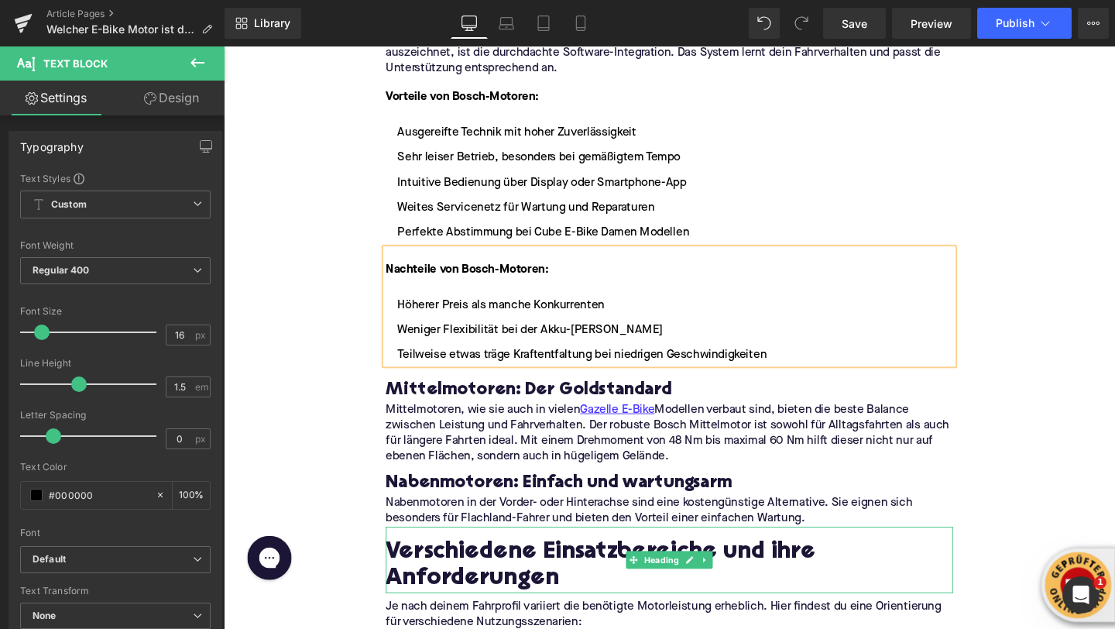
click at [435, 565] on h2 "Verschiedene Einsatzbereiche und ihre Anforderungen" at bounding box center [692, 592] width 596 height 55
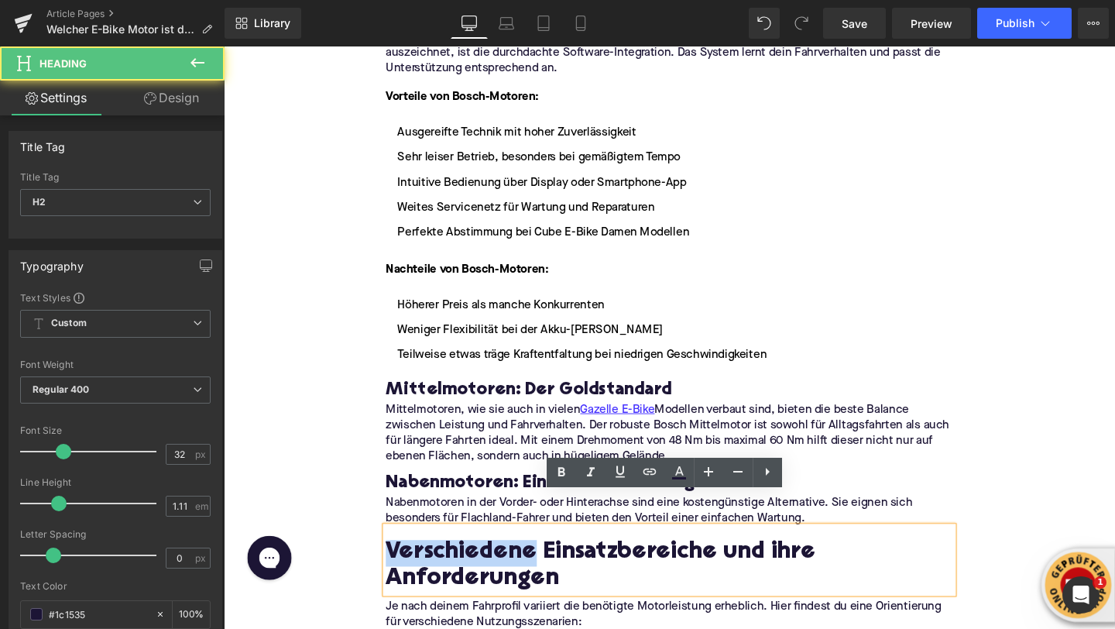
click at [435, 565] on h2 "Verschiedene Einsatzbereiche und ihre Anforderungen" at bounding box center [692, 592] width 596 height 55
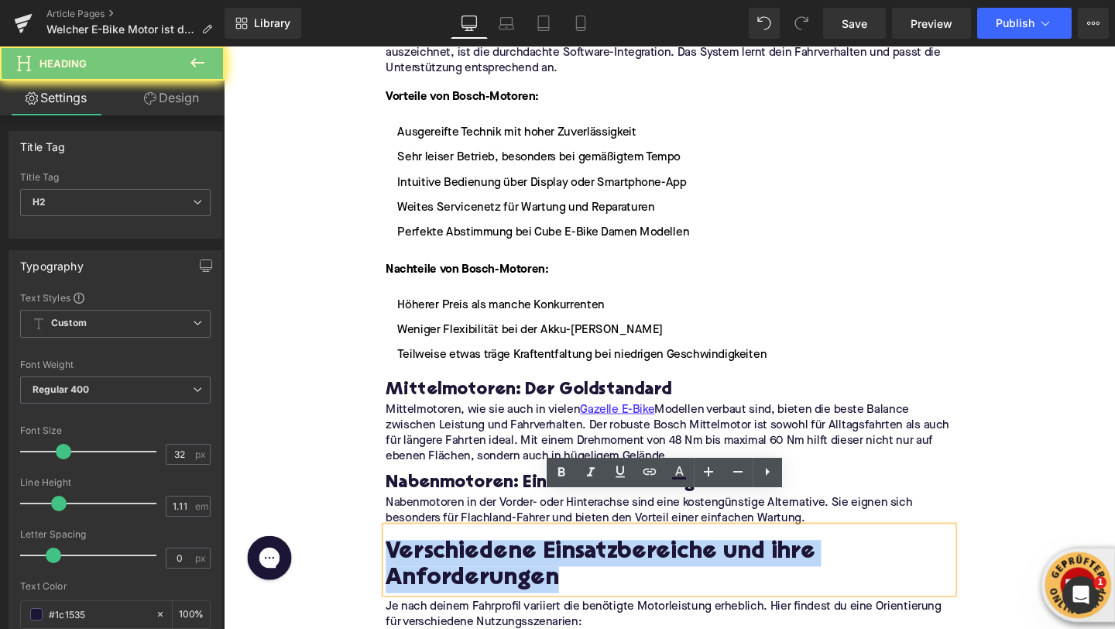
click at [435, 565] on h2 "Verschiedene Einsatzbereiche und ihre Anforderungen" at bounding box center [692, 592] width 596 height 55
paste div
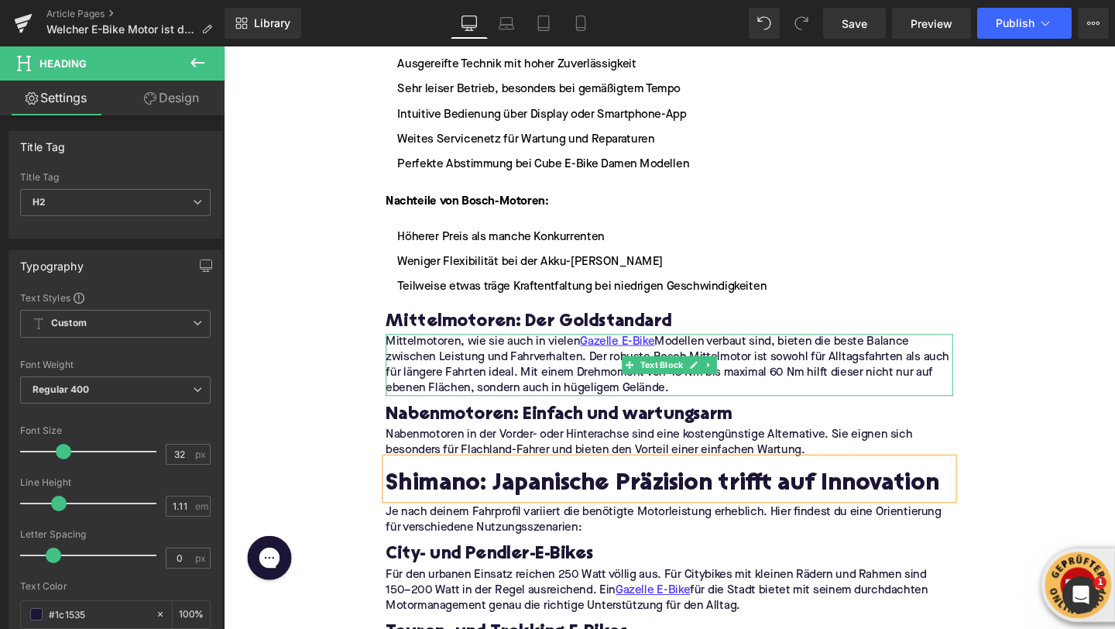
scroll to position [2054, 0]
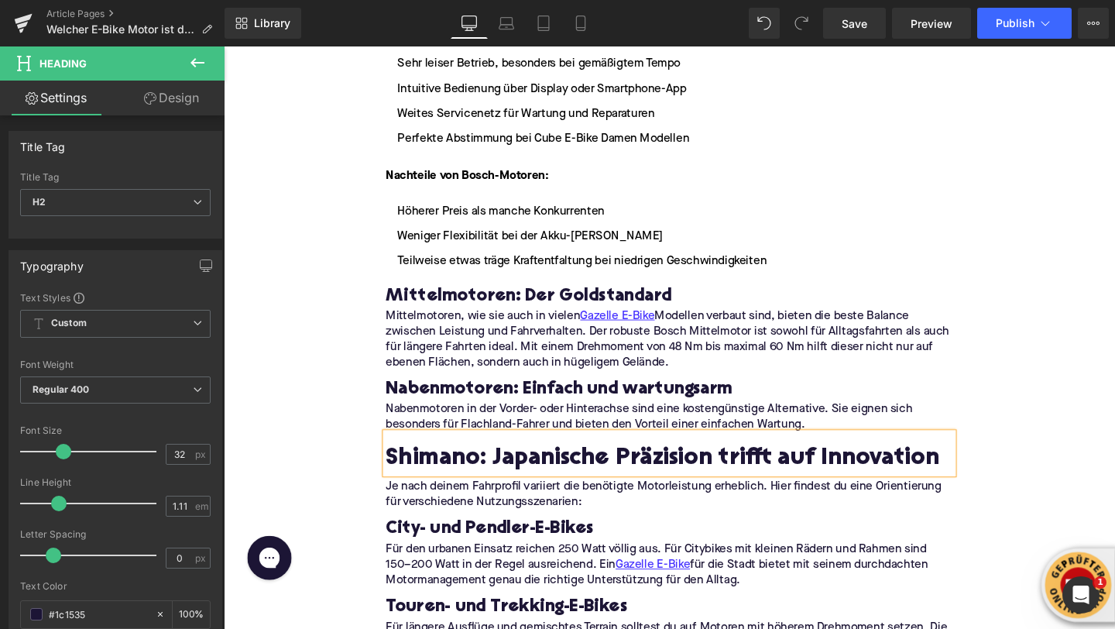
click at [453, 502] on p "Je nach deinem Fahrprofil variiert die benötigte Motorleistung erheblich. Hier …" at bounding box center [692, 518] width 596 height 33
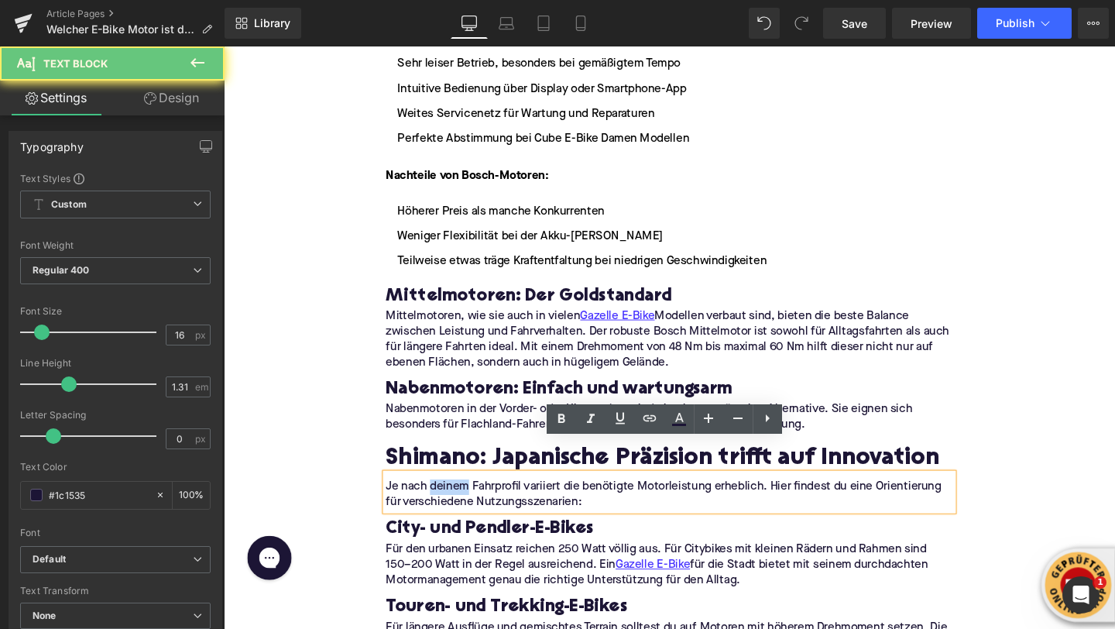
click at [453, 502] on p "Je nach deinem Fahrprofil variiert die benötigte Motorleistung erheblich. Hier …" at bounding box center [692, 518] width 596 height 33
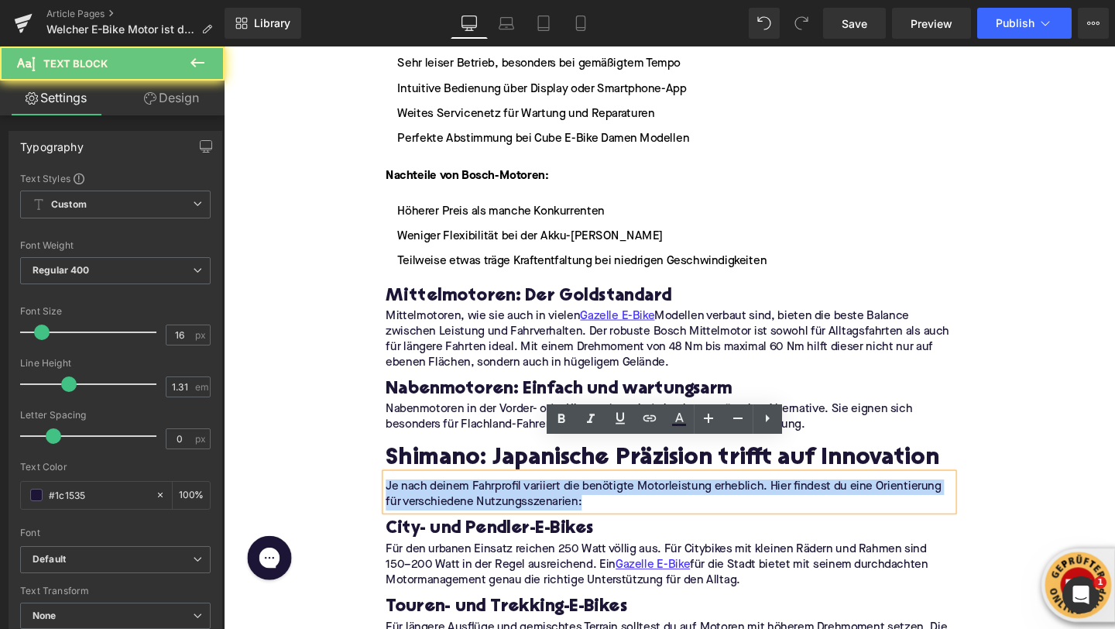
click at [453, 502] on p "Je nach deinem Fahrprofil variiert die benötigte Motorleistung erheblich. Hier …" at bounding box center [692, 518] width 596 height 33
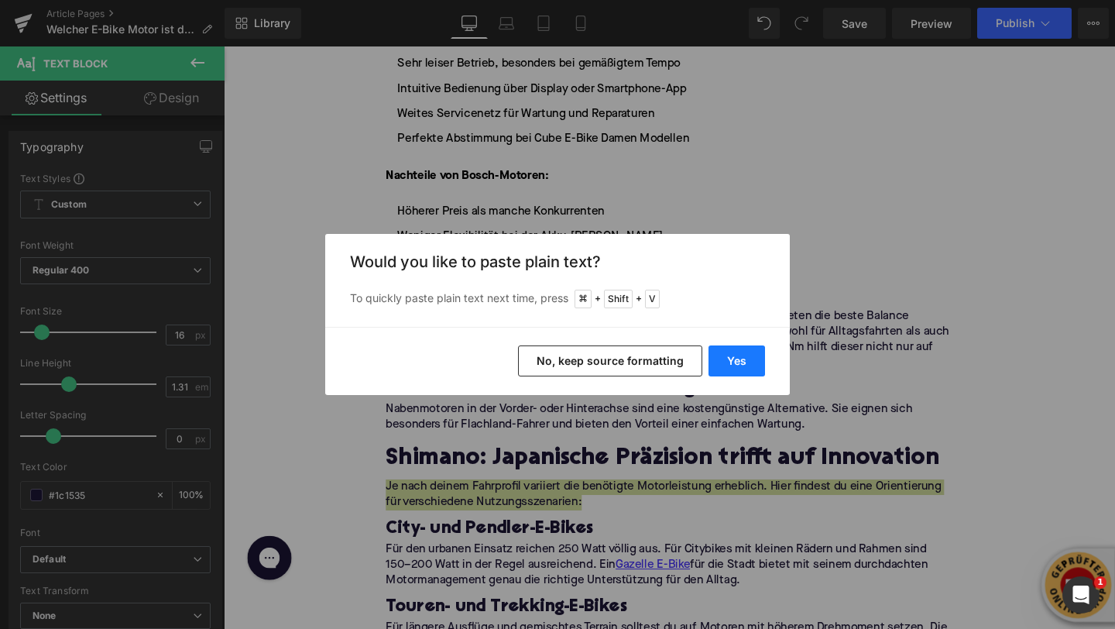
click at [761, 372] on button "Yes" at bounding box center [737, 360] width 57 height 31
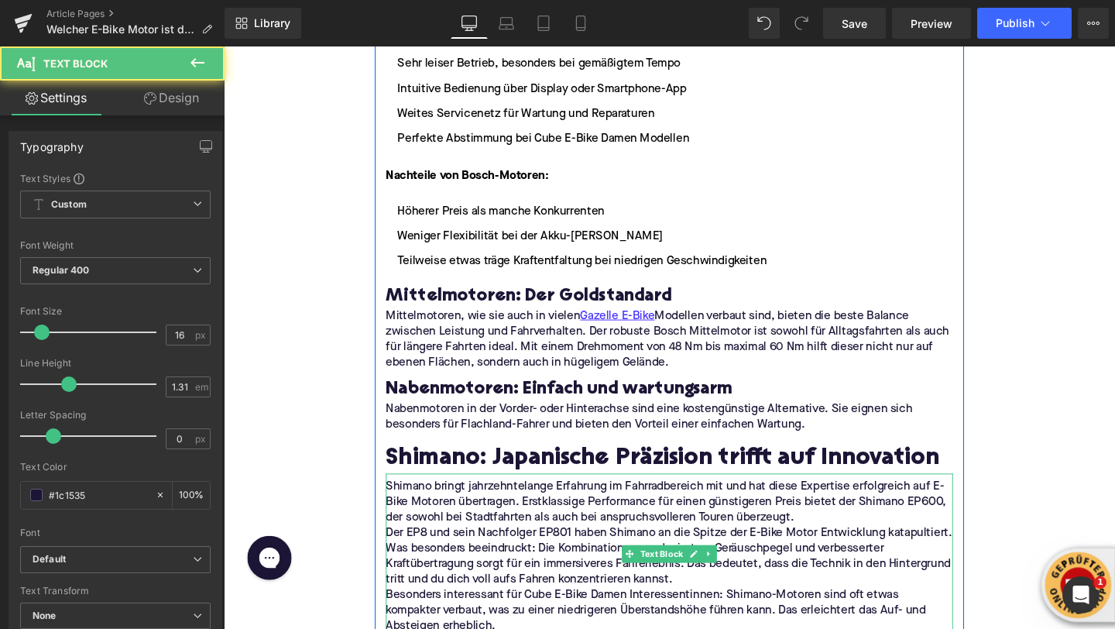
click at [856, 510] on p "Shimano bringt jahrzehntelange Erfahrung im Fahrradbereich mit und hat diese Ex…" at bounding box center [692, 526] width 596 height 49
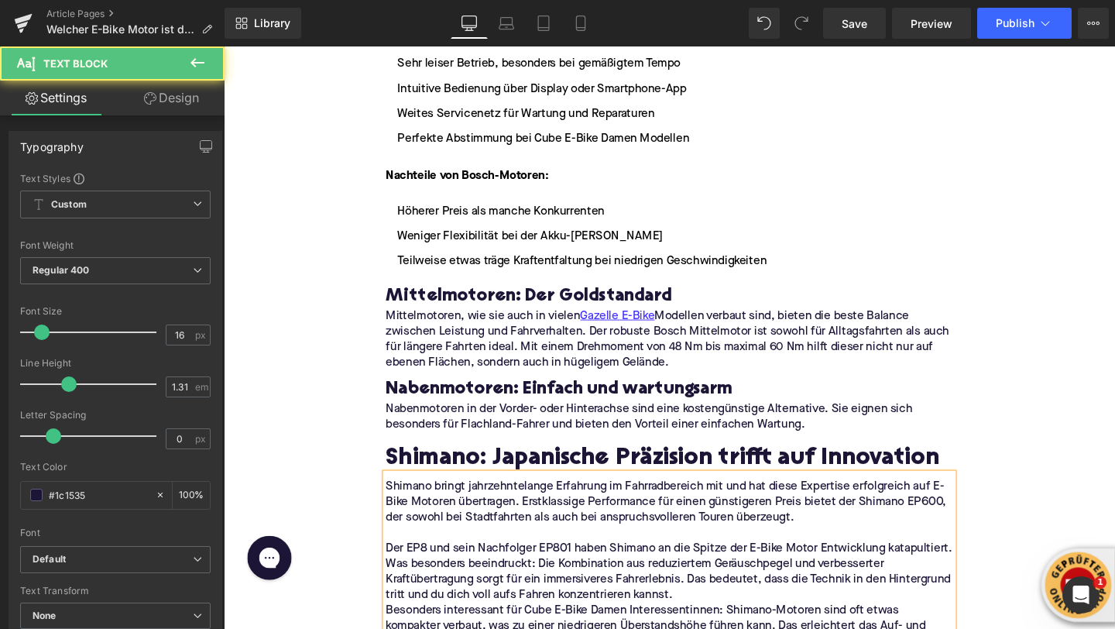
click at [816, 582] on p "Der EP8 und sein Nachfolger EP801 haben Shimano an die Spitze der E-Bike Motor …" at bounding box center [692, 599] width 596 height 65
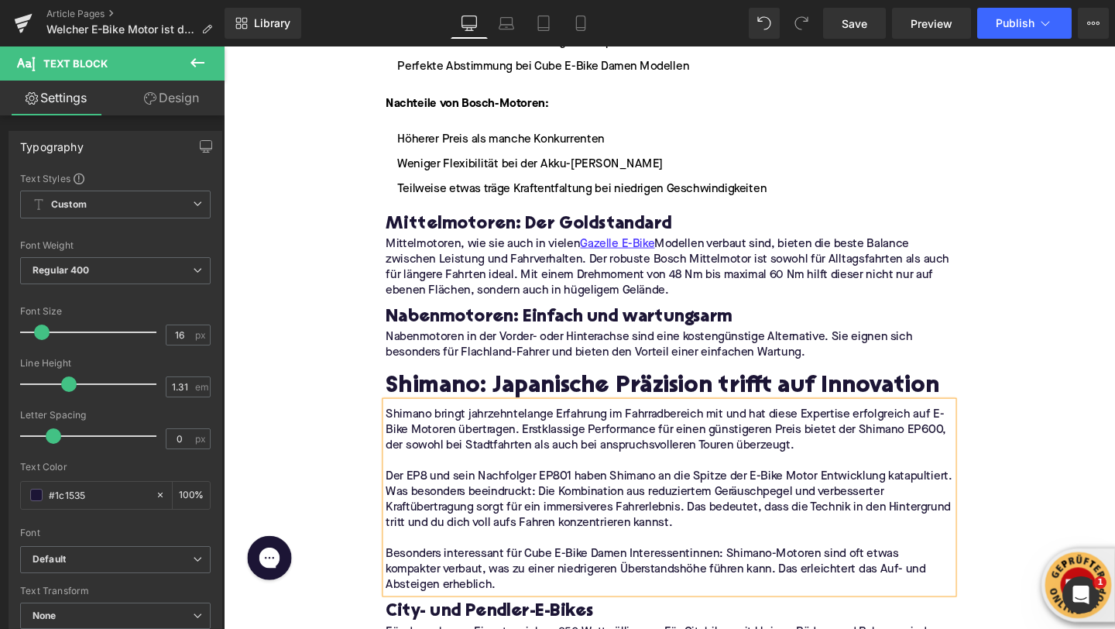
scroll to position [2131, 0]
click at [736, 356] on icon at bounding box center [734, 360] width 9 height 9
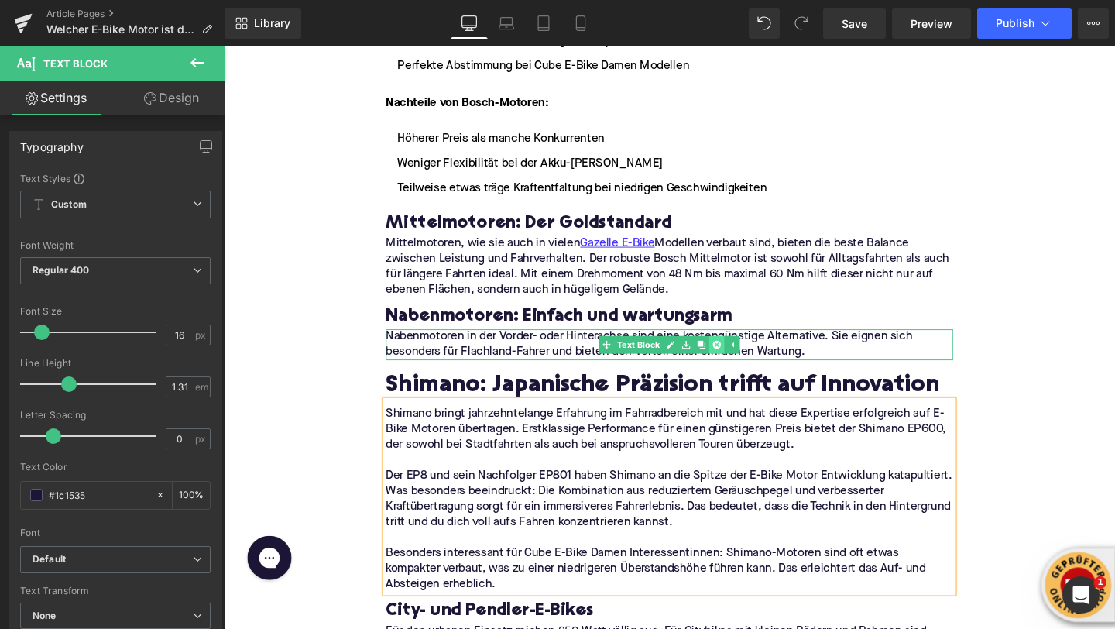
click at [740, 356] on icon at bounding box center [742, 360] width 9 height 9
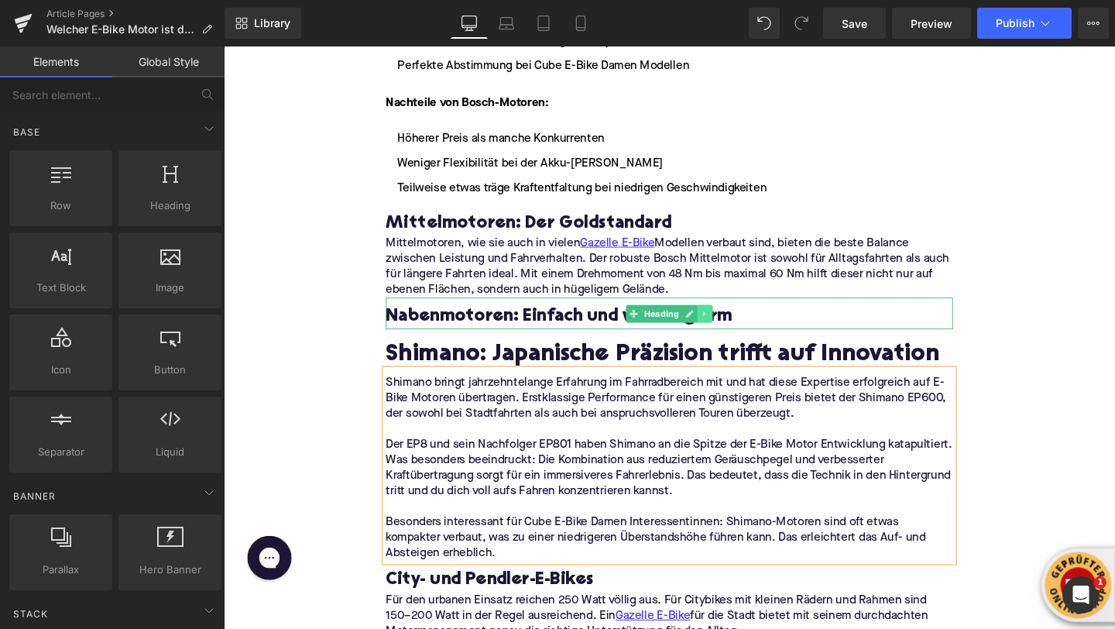
click at [731, 323] on icon at bounding box center [730, 327] width 9 height 9
click at [732, 318] on link at bounding box center [738, 327] width 16 height 19
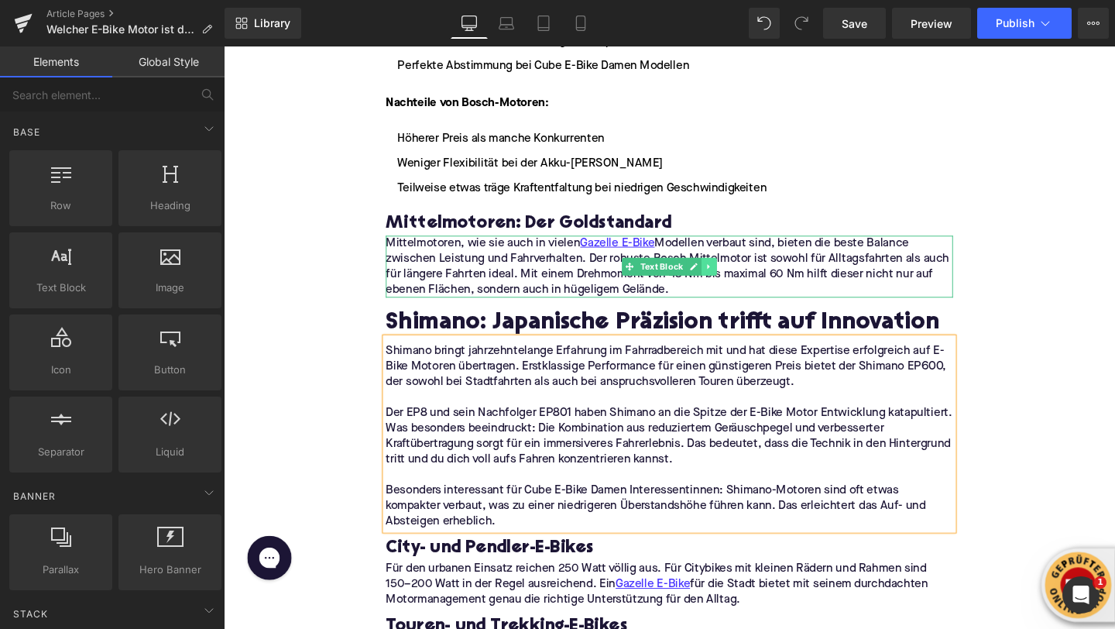
click at [731, 273] on icon at bounding box center [734, 277] width 9 height 9
click at [738, 273] on icon at bounding box center [742, 277] width 9 height 9
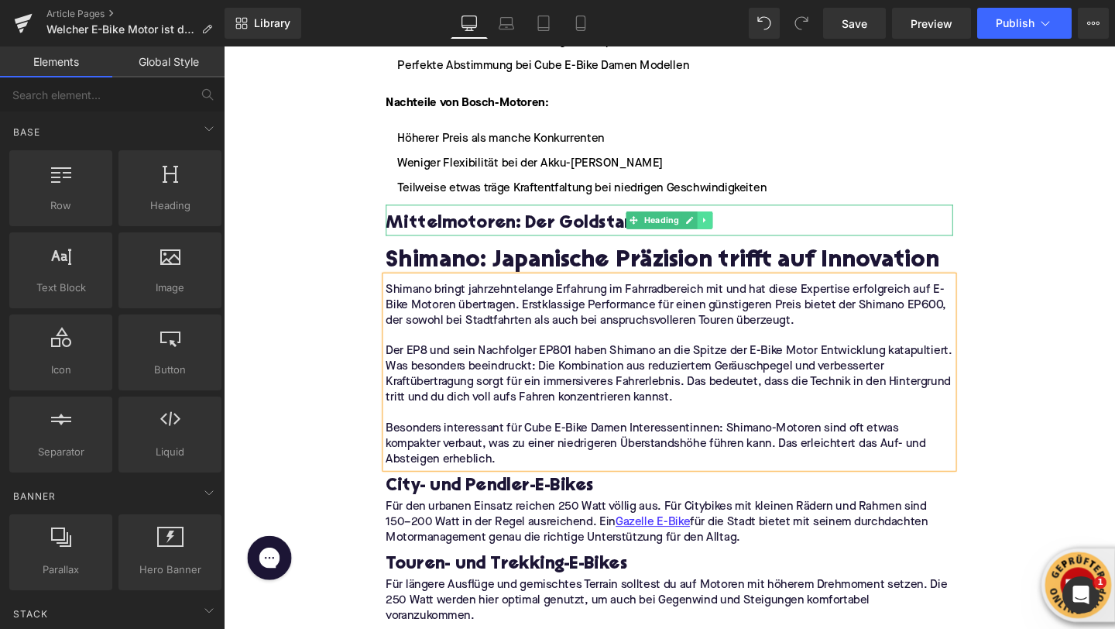
click at [736, 220] on link at bounding box center [730, 229] width 16 height 19
click at [736, 225] on icon at bounding box center [737, 229] width 9 height 9
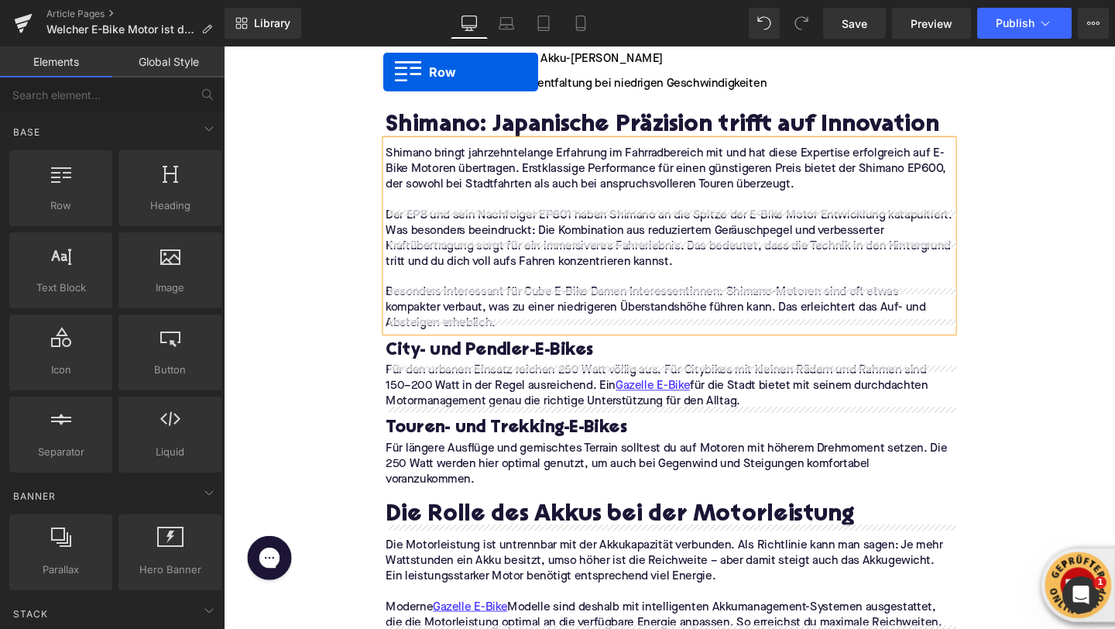
scroll to position [2179, 0]
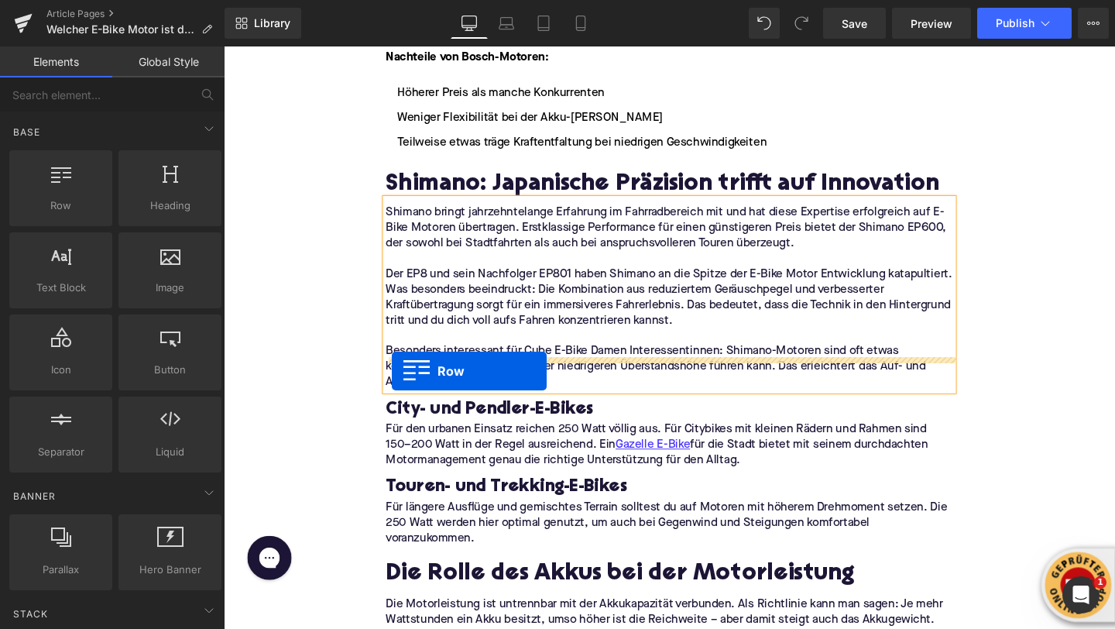
drag, startPoint x: 404, startPoint y: 417, endPoint x: 401, endPoint y: 386, distance: 31.1
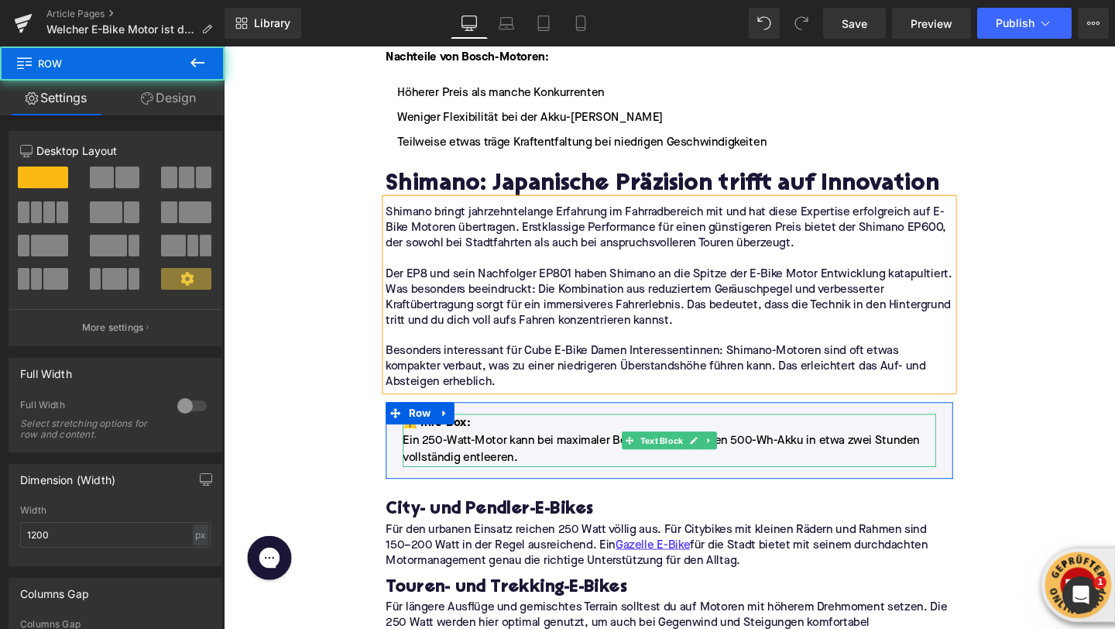
click at [462, 433] on p "⚠️ Info-Box : Ein 250-Watt-Motor kann bei maximaler Beanspruchung einen 500-Wh-…" at bounding box center [692, 461] width 561 height 56
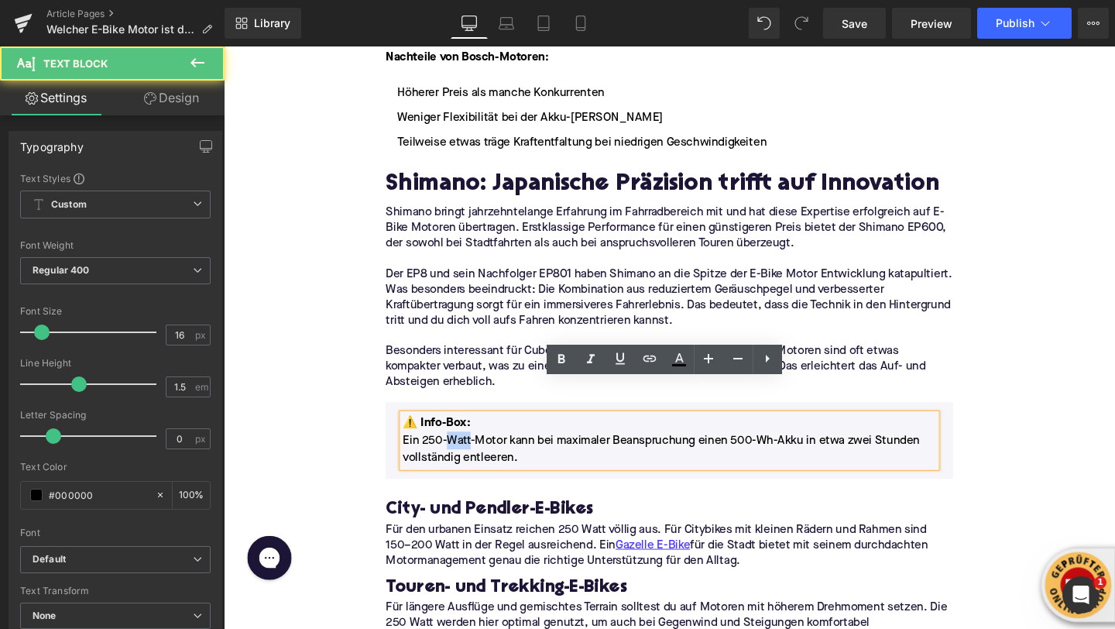
click at [462, 433] on p "⚠️ Info-Box : Ein 250-Watt-Motor kann bei maximaler Beanspruchung einen 500-Wh-…" at bounding box center [692, 461] width 561 height 56
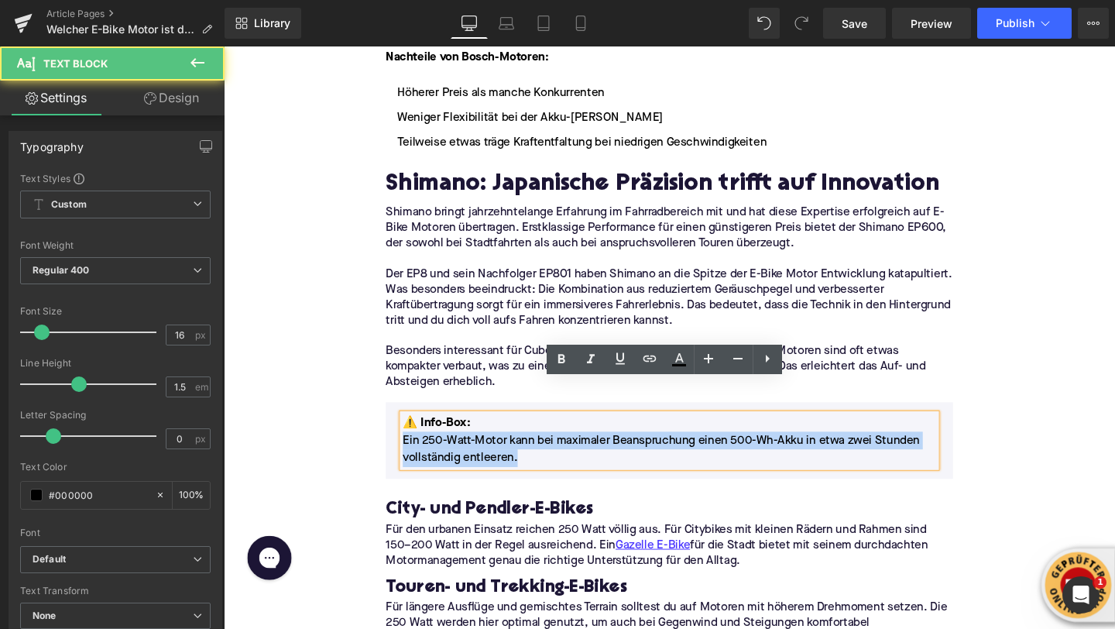
click at [462, 433] on p "⚠️ Info-Box : Ein 250-Watt-Motor kann bei maximaler Beanspruchung einen 500-Wh-…" at bounding box center [692, 461] width 561 height 56
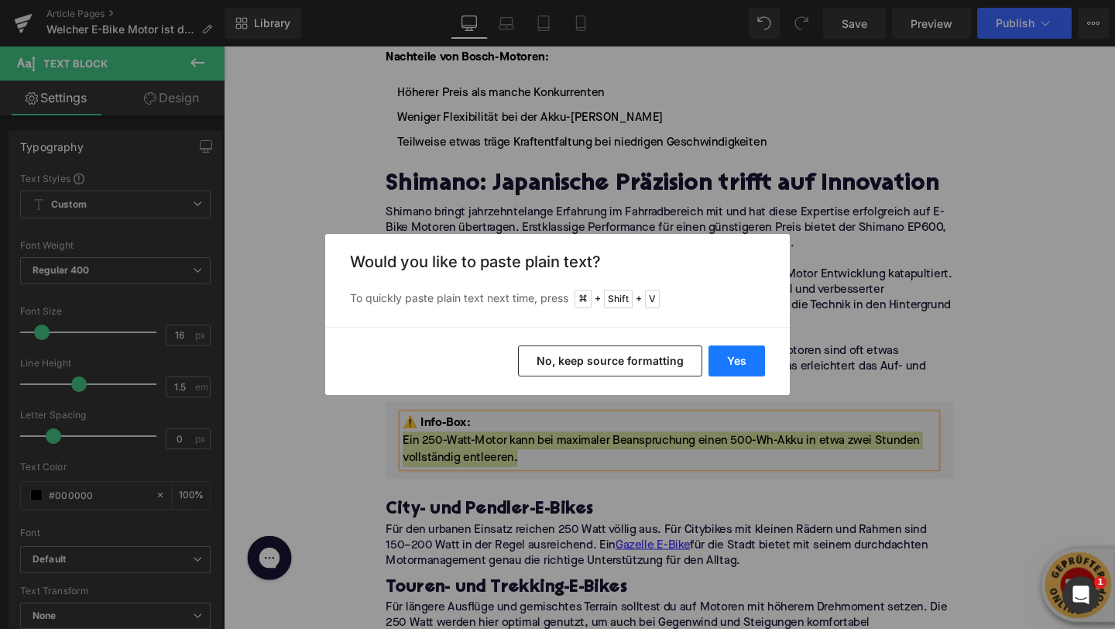
click at [746, 366] on button "Yes" at bounding box center [737, 360] width 57 height 31
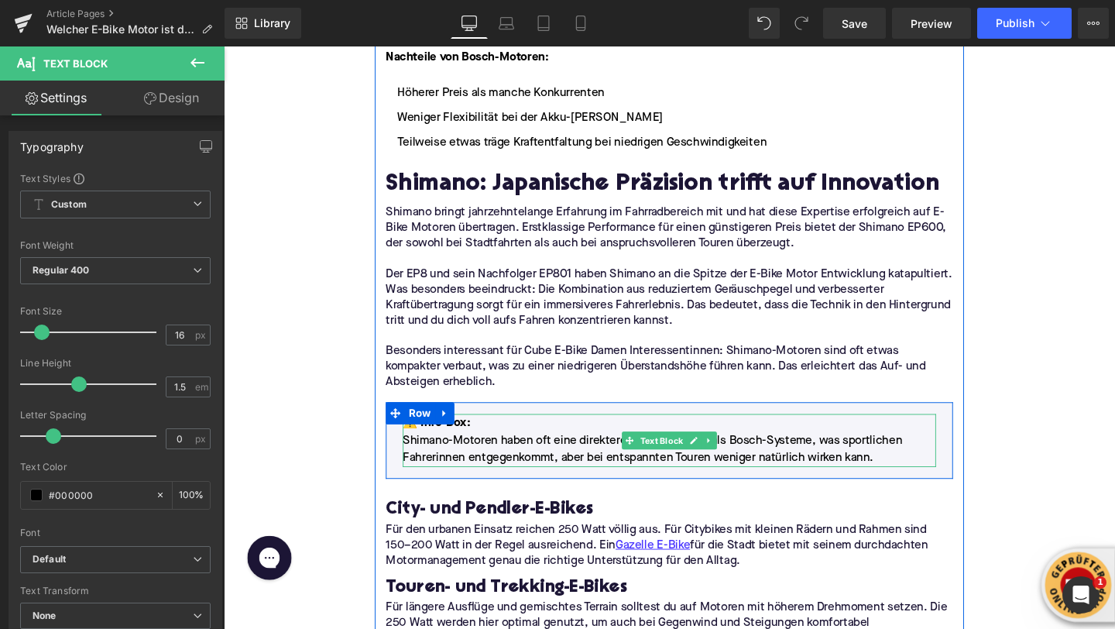
click at [452, 436] on font "⚠️ Info-Box :" at bounding box center [447, 442] width 71 height 12
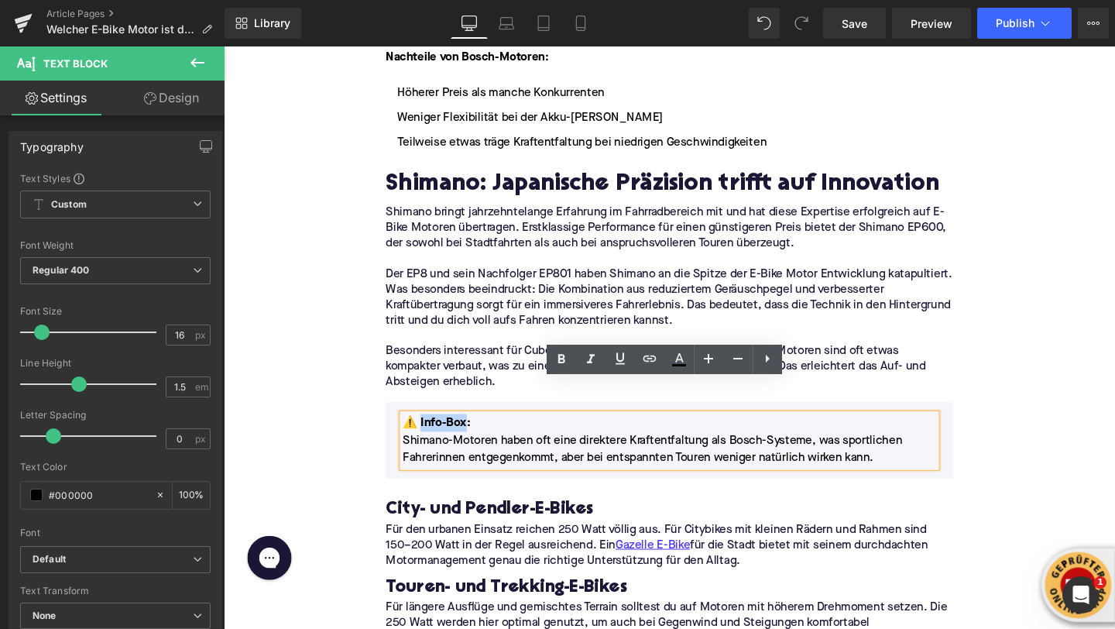
drag, startPoint x: 475, startPoint y: 411, endPoint x: 427, endPoint y: 409, distance: 48.0
click at [427, 436] on font "⚠️ Info-Box :" at bounding box center [447, 442] width 71 height 12
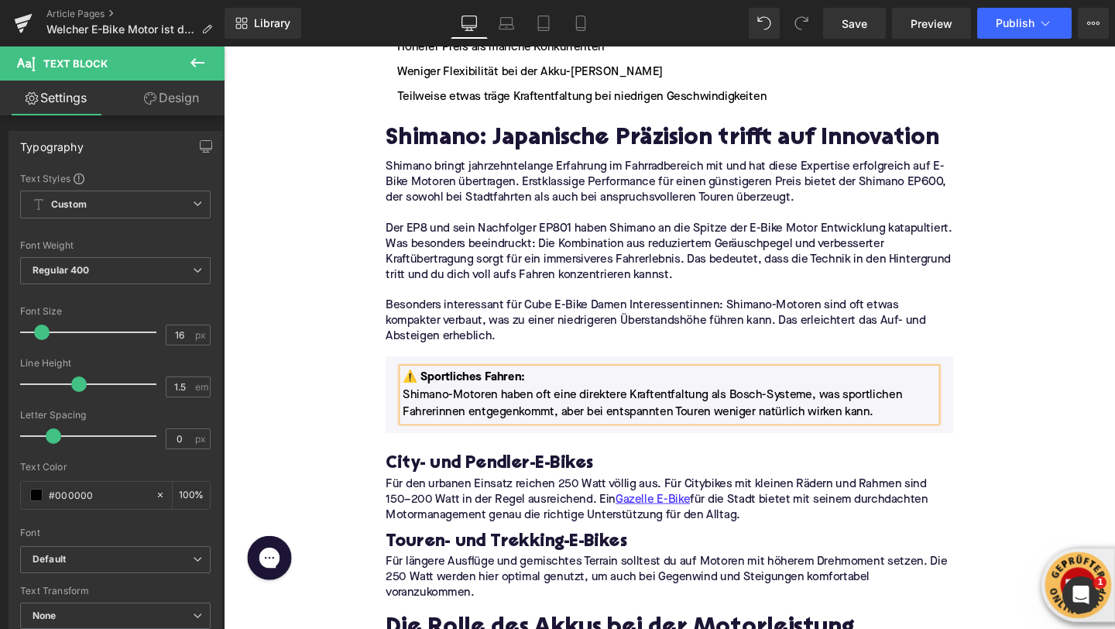
scroll to position [2283, 0]
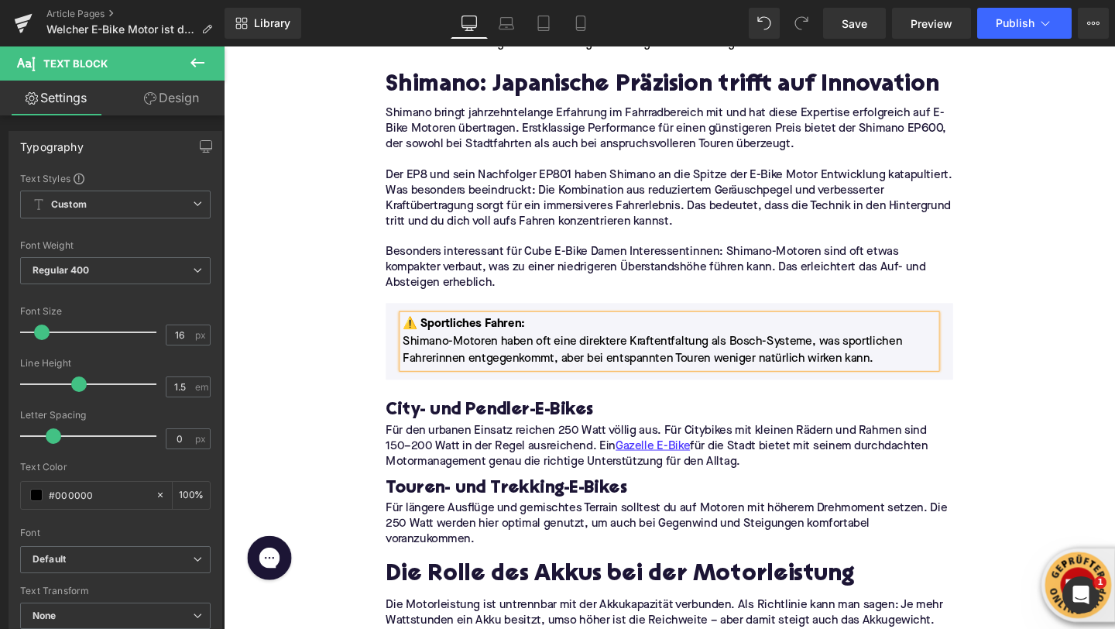
click at [334, 383] on div "Home / Welcher E-Bike Motor ist der Beste? Breadcrumbs Welcher E-Bike Motor ist…" at bounding box center [692, 385] width 937 height 4983
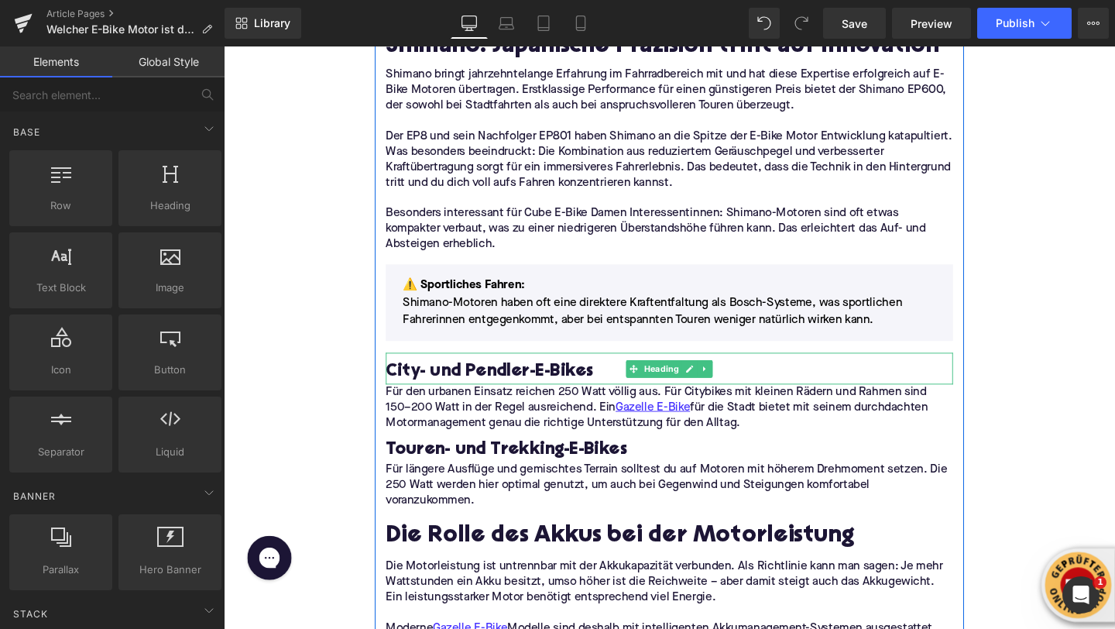
scroll to position [2362, 0]
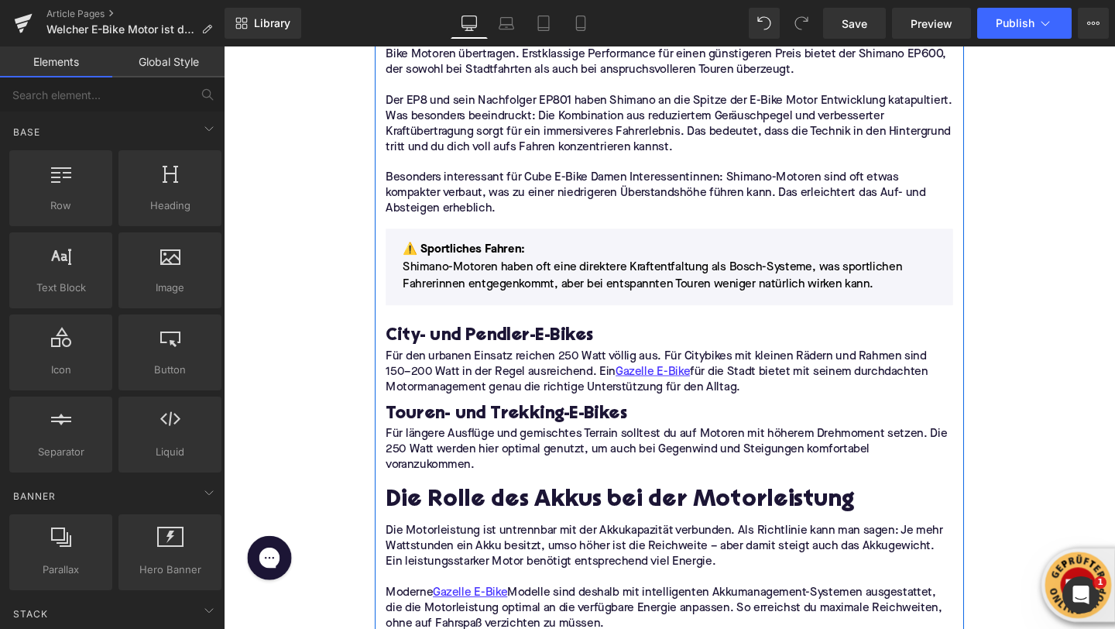
click at [455, 510] on h2 "Die Rolle des Akkus bei der Motorleistung" at bounding box center [692, 524] width 596 height 28
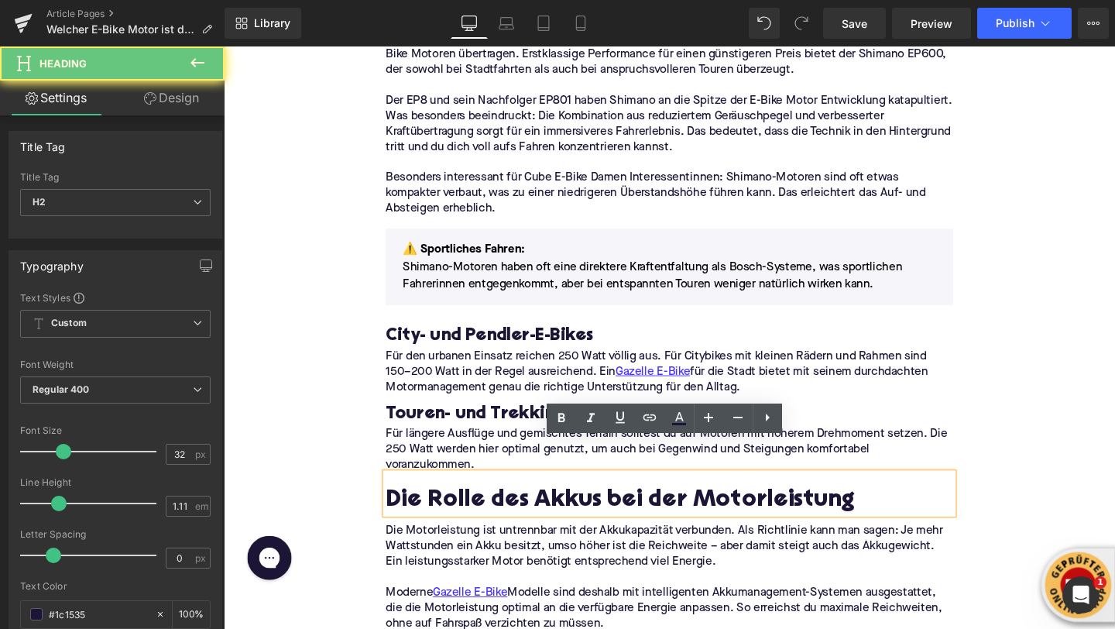
click at [455, 510] on h2 "Die Rolle des Akkus bei der Motorleistung" at bounding box center [692, 524] width 596 height 28
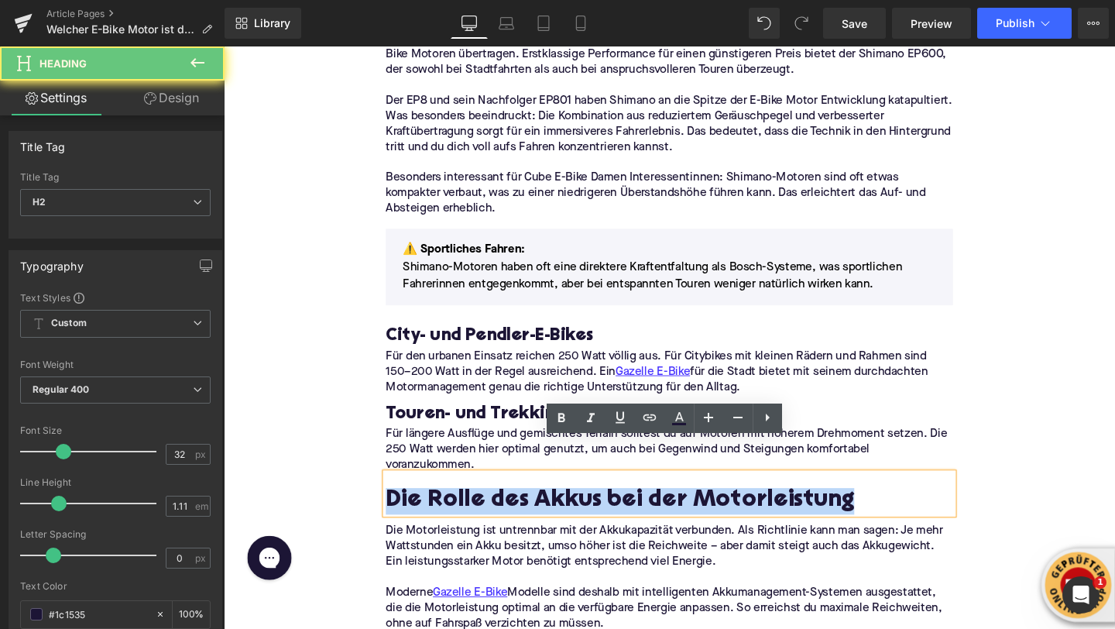
click at [455, 510] on h2 "Die Rolle des Akkus bei der Motorleistung" at bounding box center [692, 524] width 596 height 28
paste div
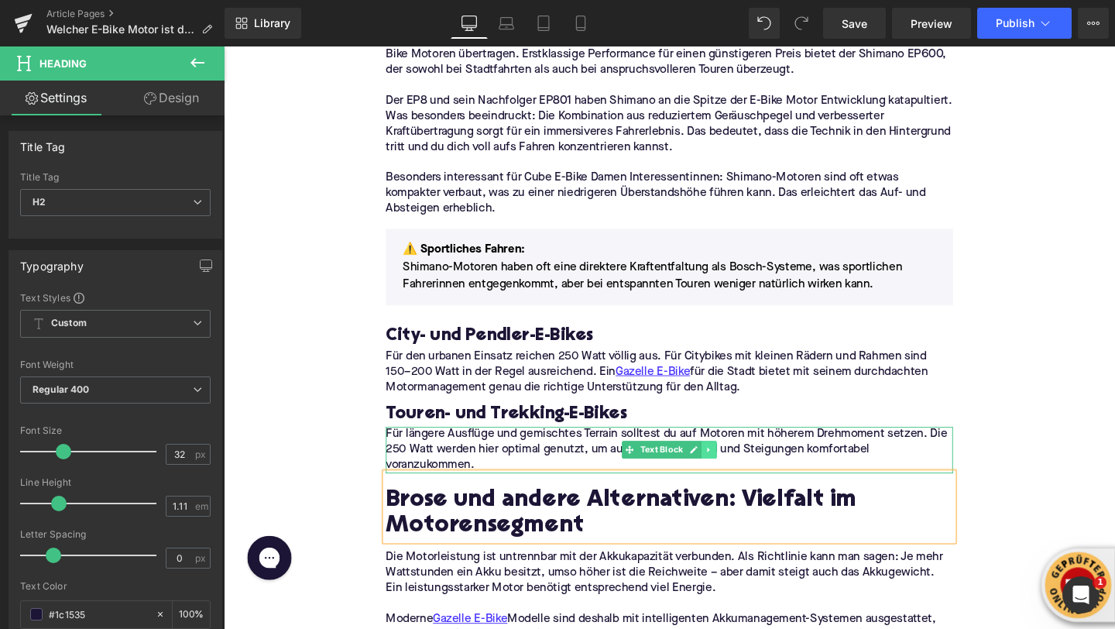
click at [736, 466] on icon at bounding box center [734, 470] width 9 height 9
click at [740, 466] on icon at bounding box center [742, 470] width 9 height 9
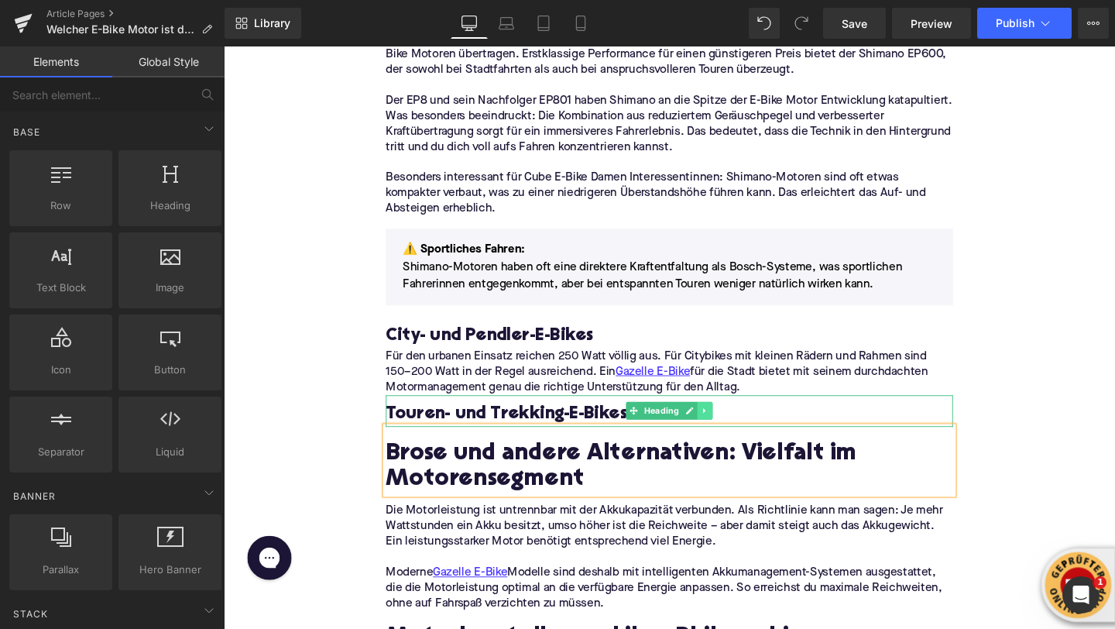
click at [730, 424] on icon at bounding box center [730, 428] width 9 height 9
click at [734, 425] on icon at bounding box center [737, 429] width 9 height 9
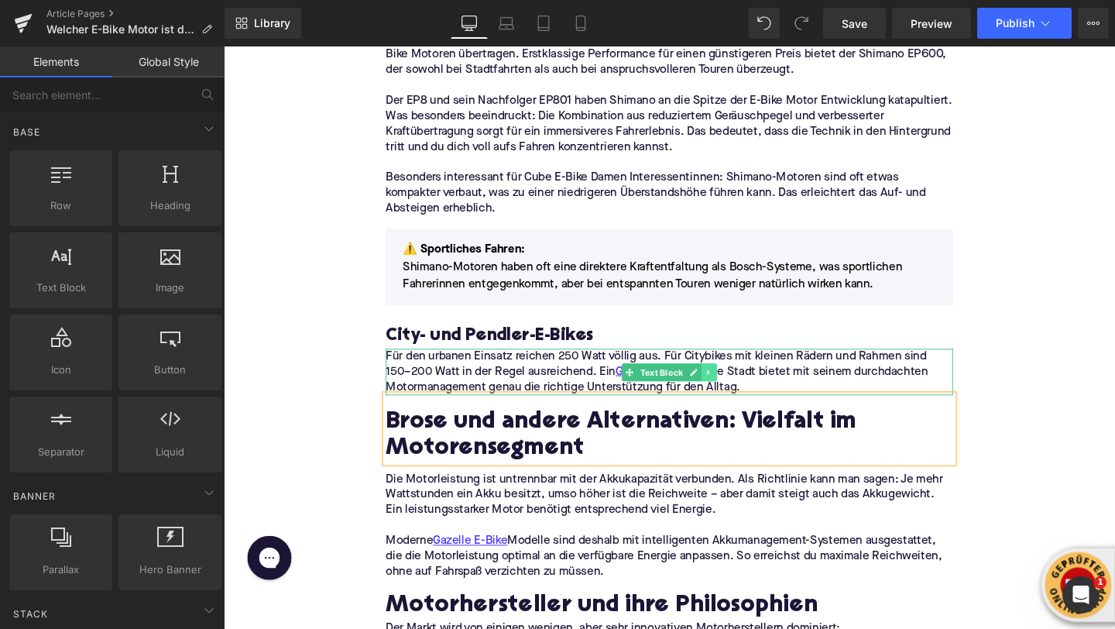
click at [737, 380] on link at bounding box center [735, 389] width 16 height 19
click at [737, 380] on link at bounding box center [742, 389] width 16 height 19
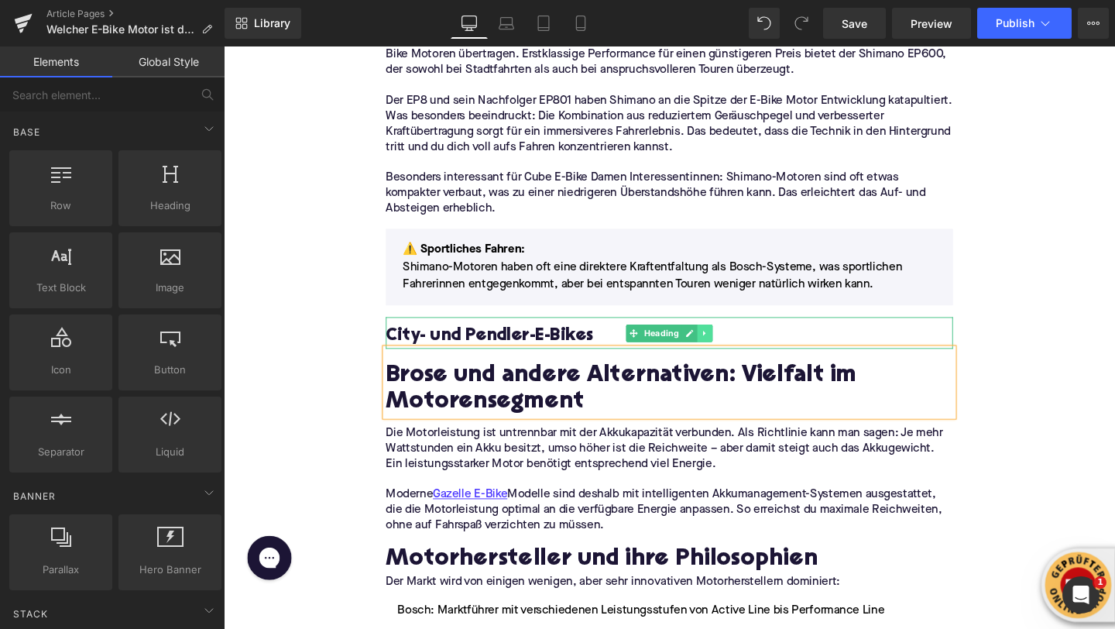
click at [733, 343] on icon at bounding box center [730, 347] width 9 height 9
click at [733, 343] on icon at bounding box center [737, 347] width 9 height 9
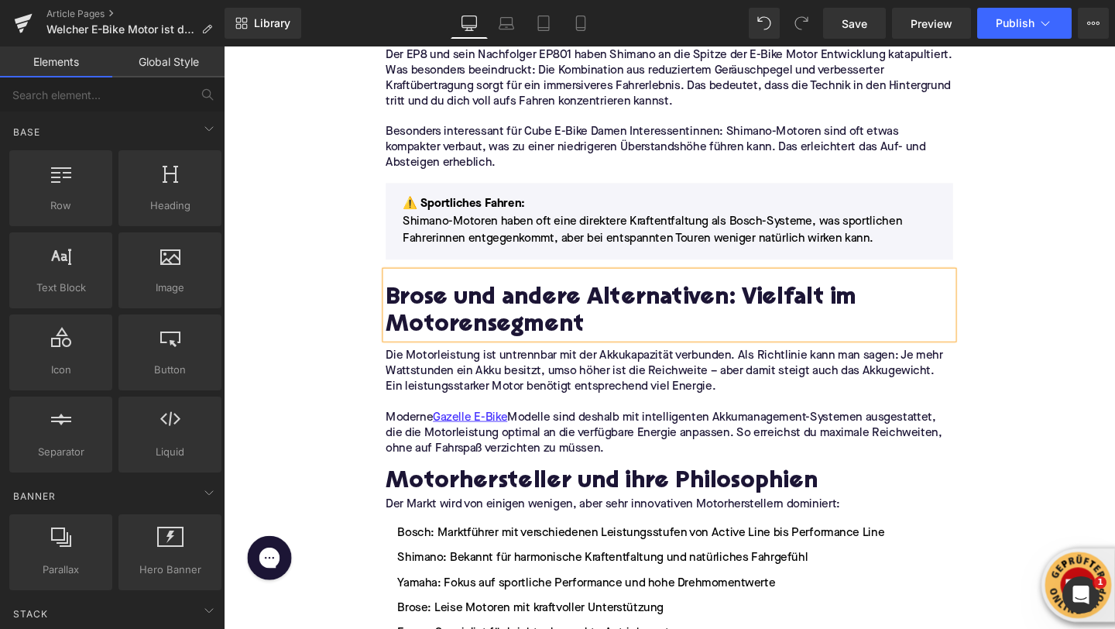
scroll to position [2424, 0]
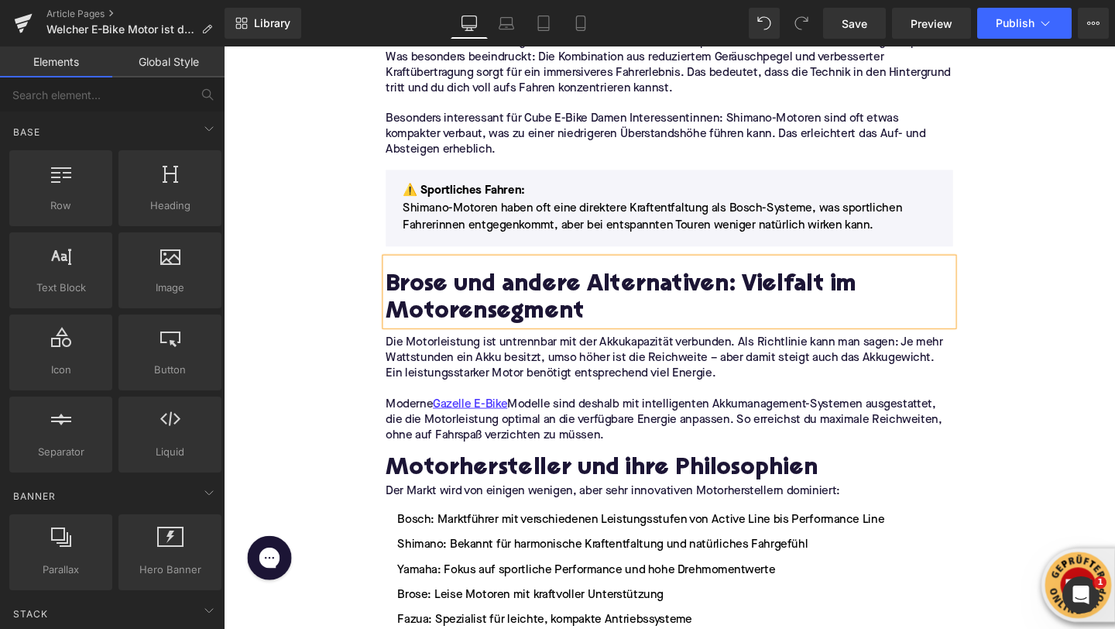
click at [562, 398] on p at bounding box center [692, 406] width 596 height 16
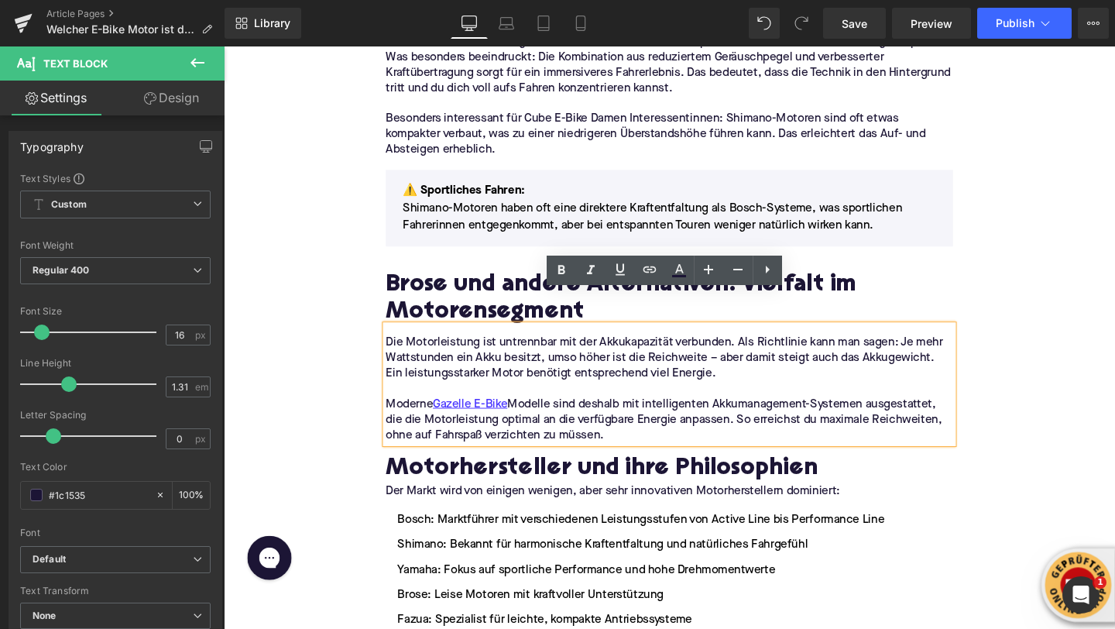
drag, startPoint x: 634, startPoint y: 421, endPoint x: 386, endPoint y: 319, distance: 268.1
click at [386, 319] on div "Image Die Marktführer im Überblick: Diese Motoren dominieren 2025 Heading Der E…" at bounding box center [693, 251] width 620 height 4200
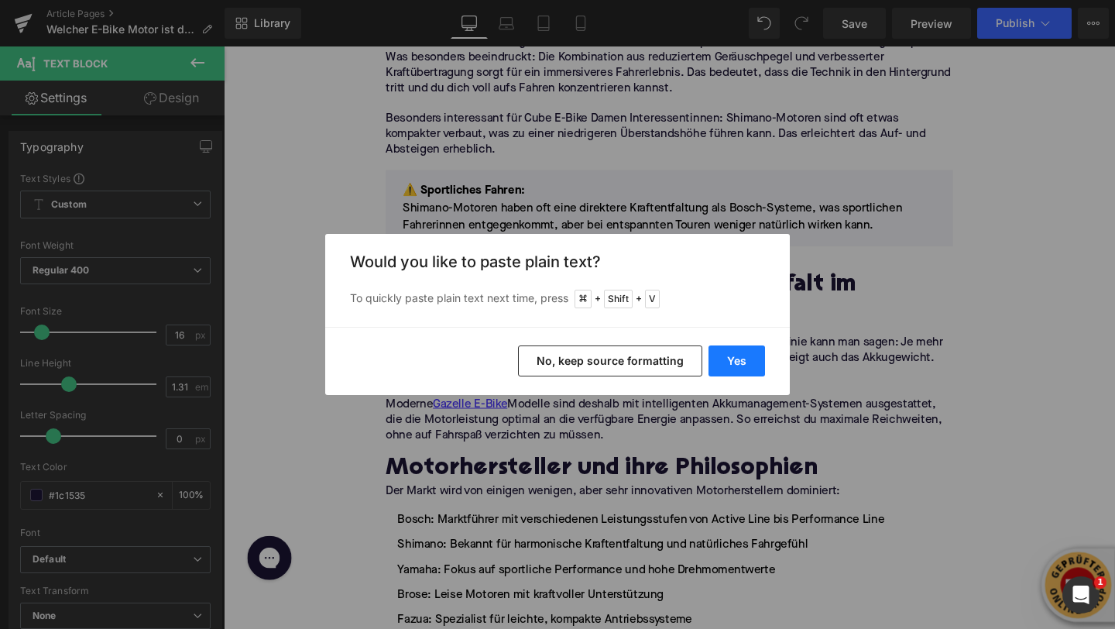
click at [725, 356] on button "Yes" at bounding box center [737, 360] width 57 height 31
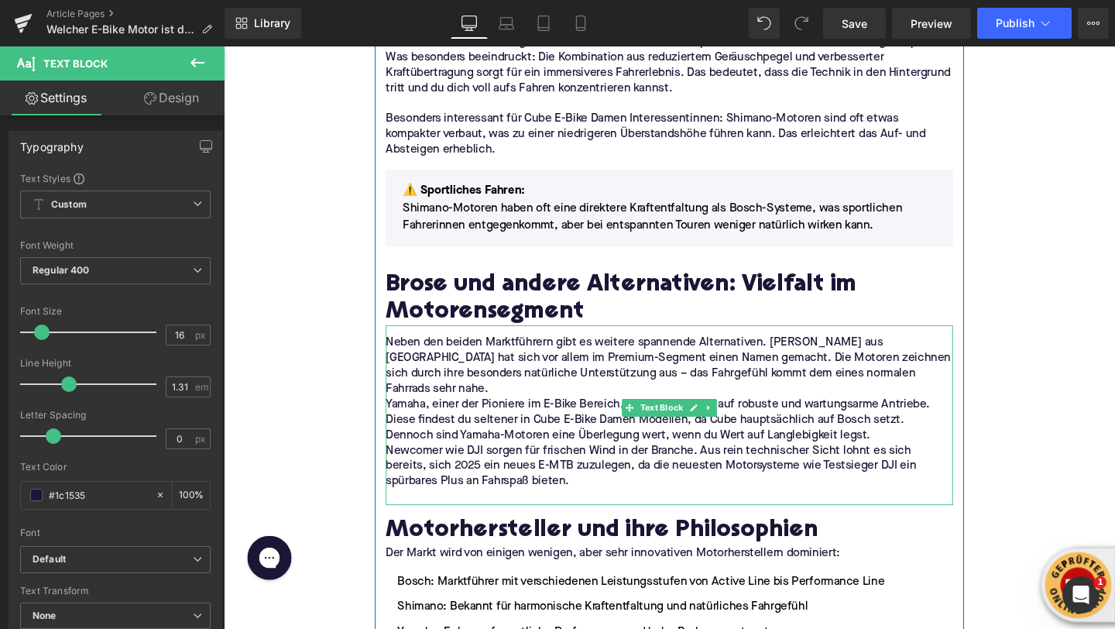
click at [909, 414] on p "Yamaha, einer der Pioniere im E-Bike Bereich, konzentriert sich auf robuste und…" at bounding box center [692, 438] width 596 height 49
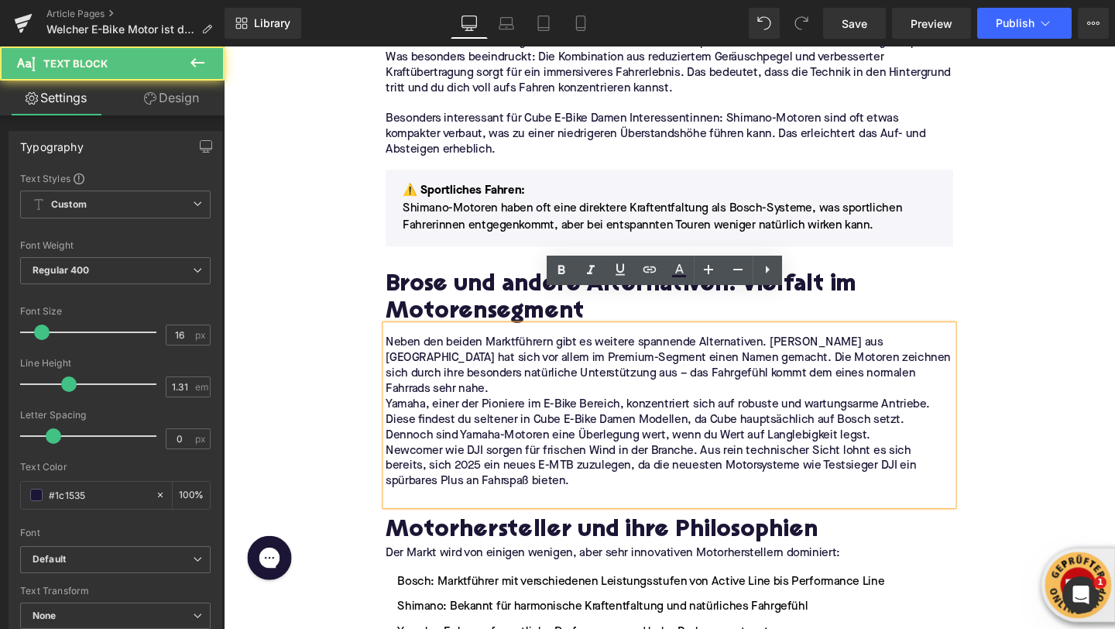
click at [898, 359] on p "Neben den beiden Marktführern gibt es weitere spannende Alternativen. Brose aus…" at bounding box center [692, 381] width 596 height 65
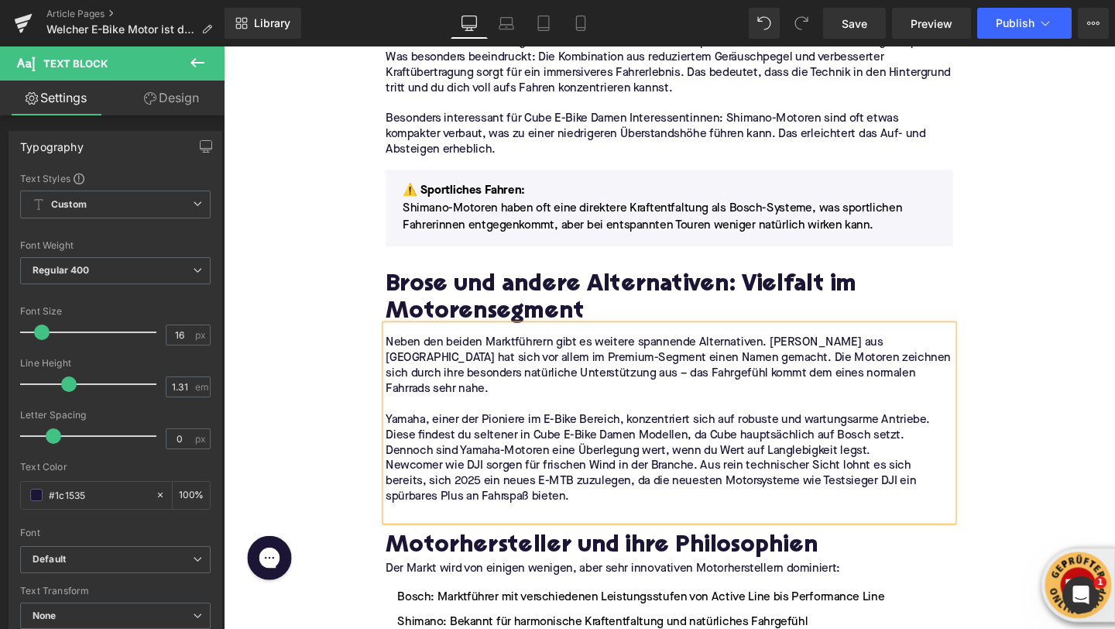
click at [929, 431] on p "Yamaha, einer der Pioniere im E-Bike Bereich, konzentriert sich auf robuste und…" at bounding box center [692, 455] width 596 height 49
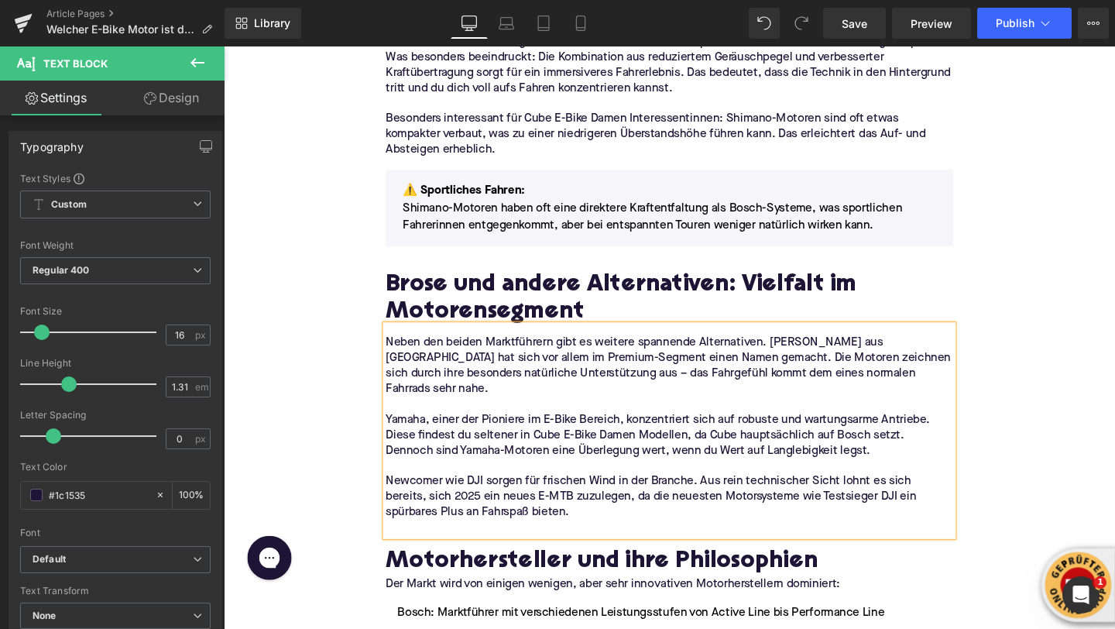
click at [606, 545] on p at bounding box center [692, 553] width 596 height 16
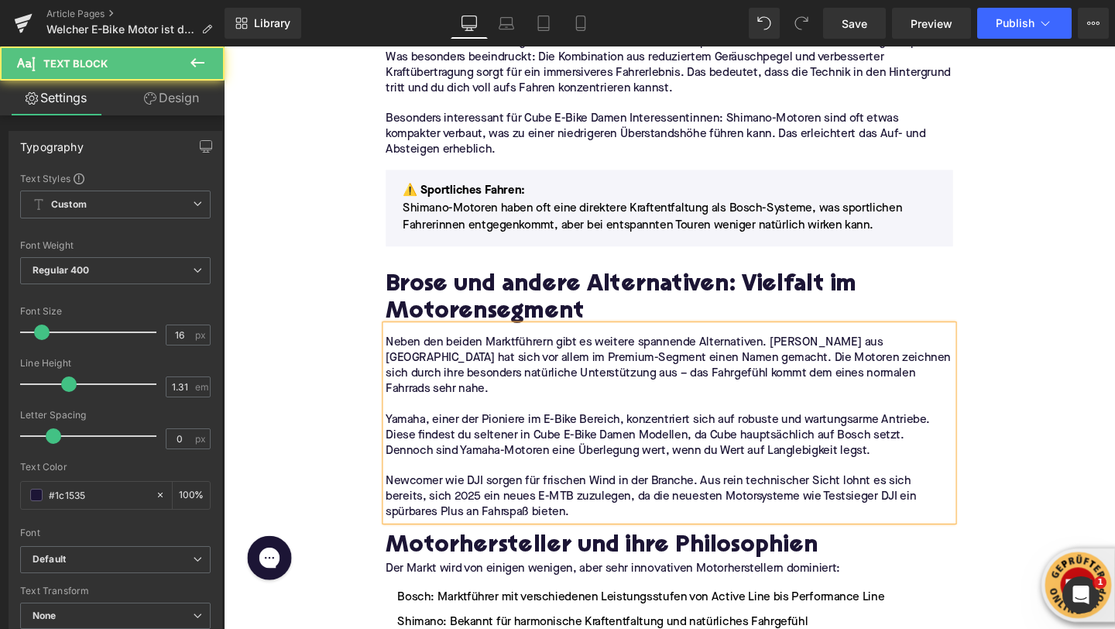
click at [344, 392] on div "Home / Welcher E-Bike Motor ist der Beste? Breadcrumbs Welcher E-Bike Motor ist…" at bounding box center [692, 218] width 937 height 4928
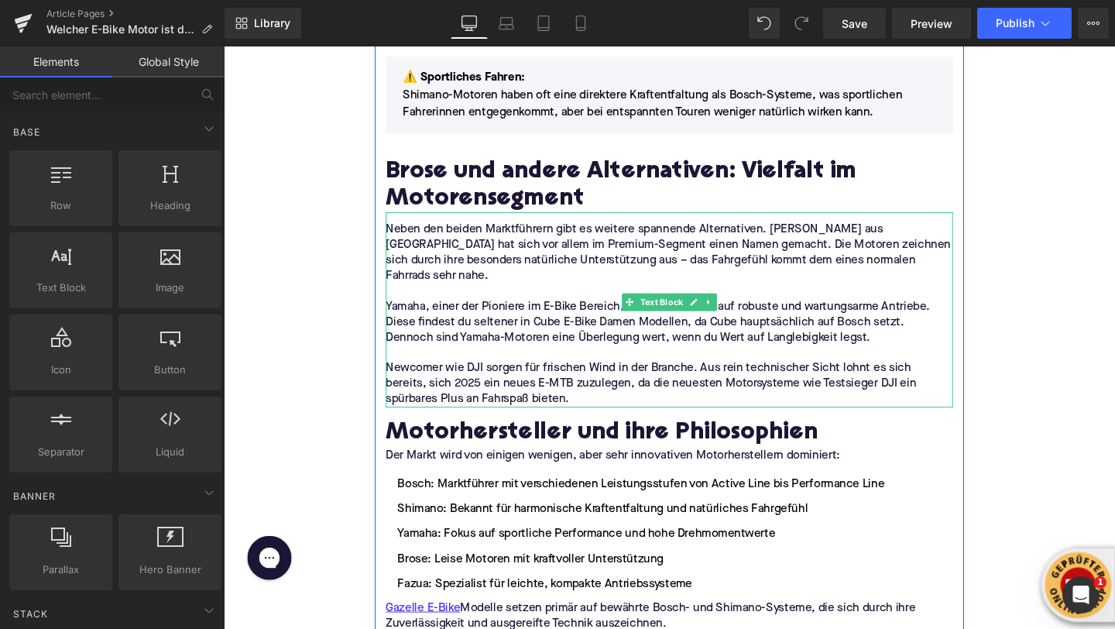
scroll to position [2555, 0]
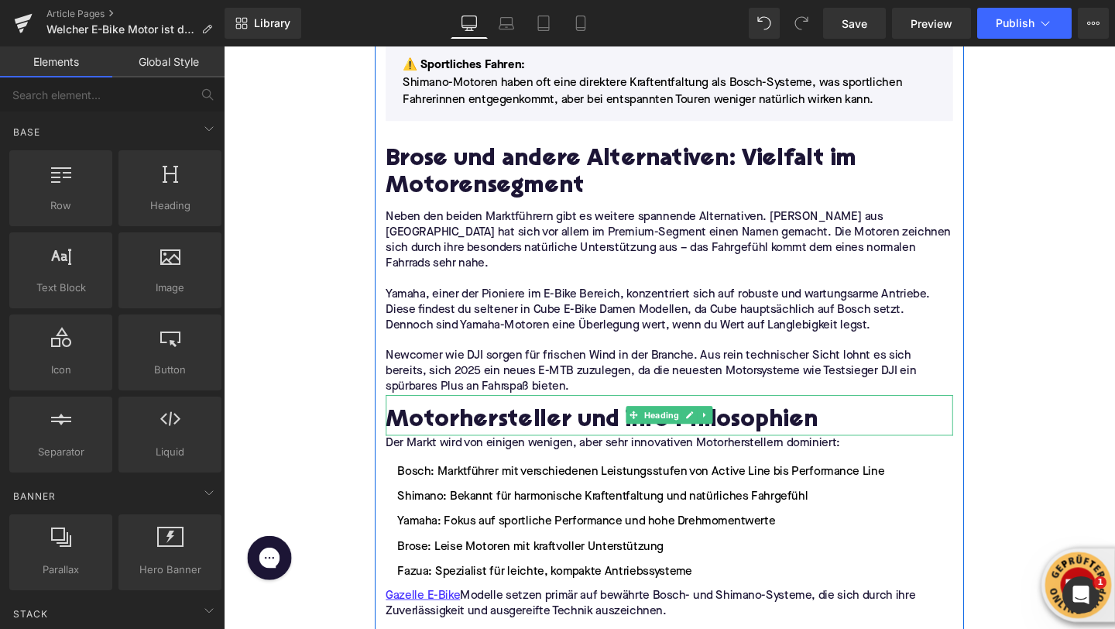
click at [478, 427] on h2 "Motorhersteller und ihre Philosophien" at bounding box center [692, 441] width 596 height 28
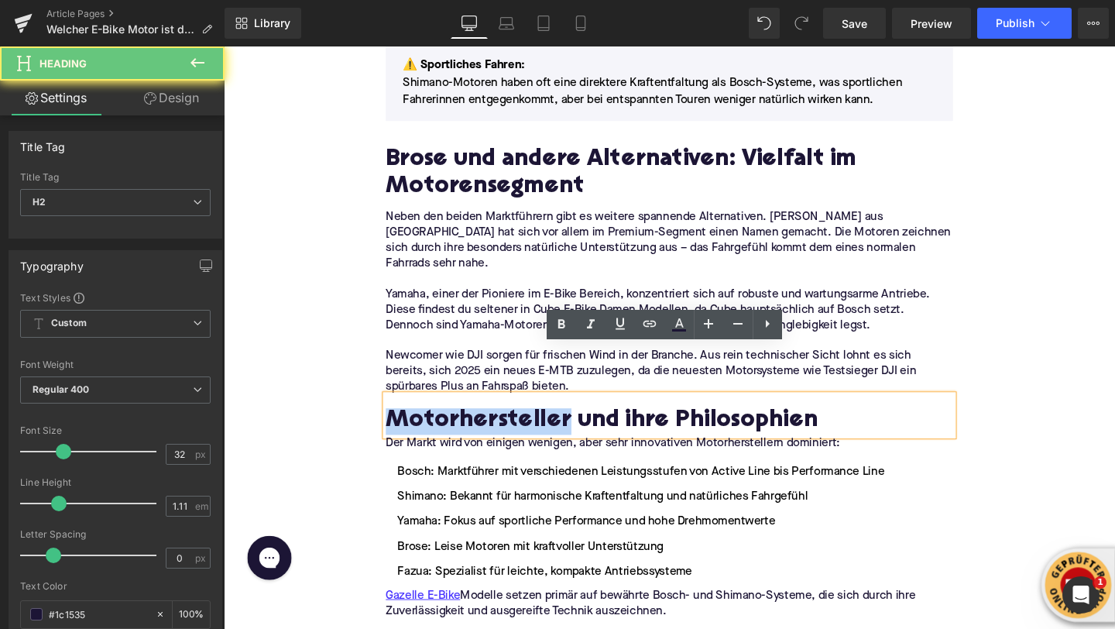
click at [478, 427] on h2 "Motorhersteller und ihre Philosophien" at bounding box center [692, 441] width 596 height 28
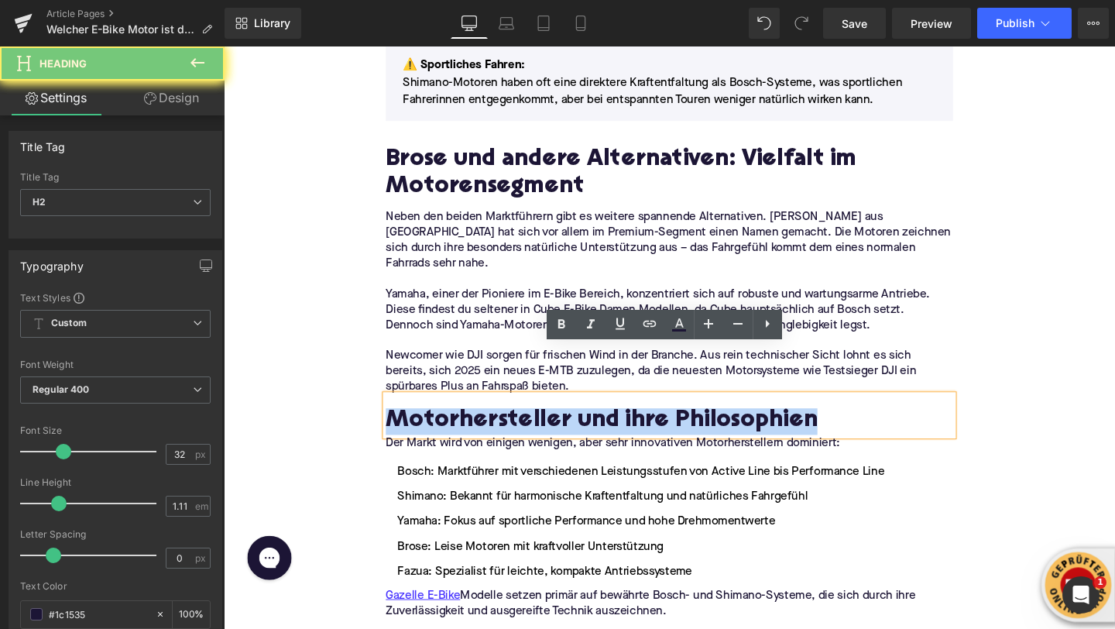
paste div
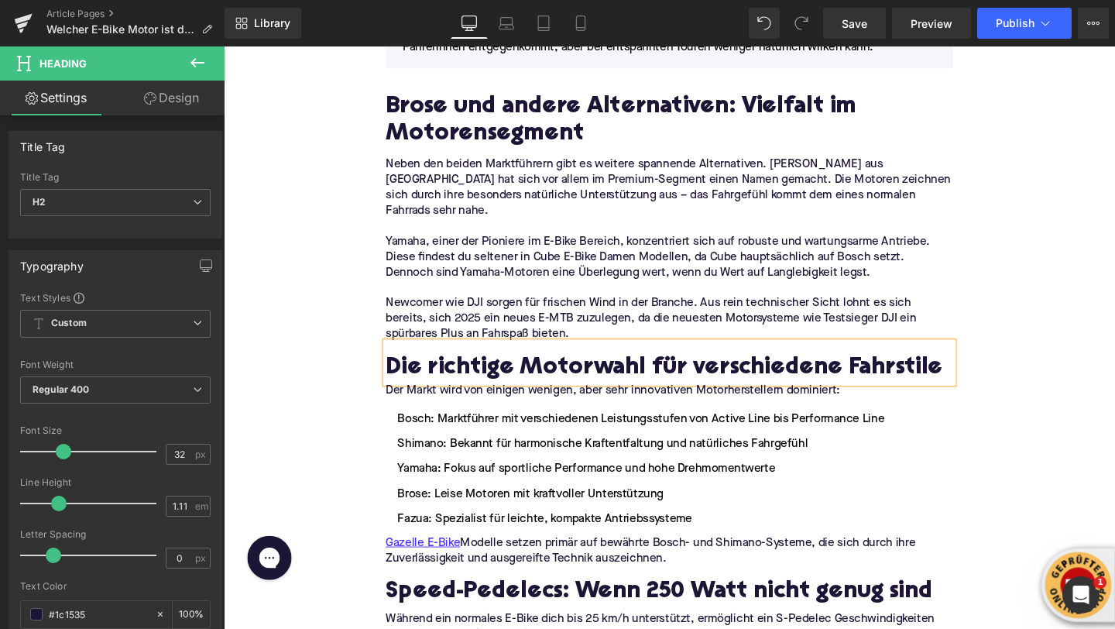
scroll to position [2623, 0]
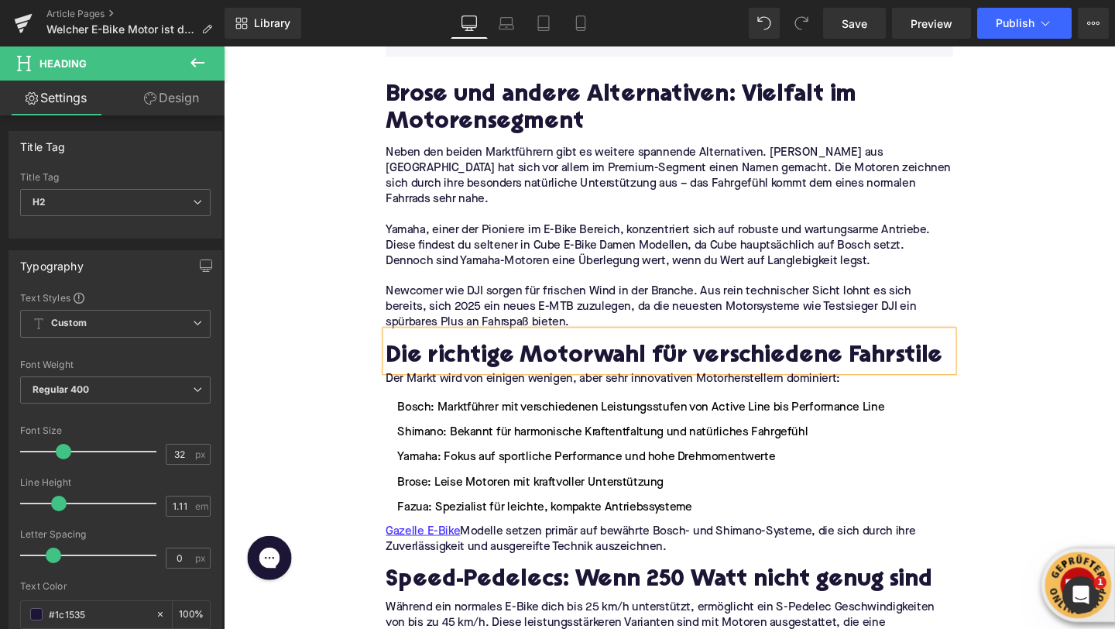
click at [500, 388] on p "Der Markt wird von einigen wenigen, aber sehr innovativen Motorherstellern domi…" at bounding box center [692, 396] width 596 height 16
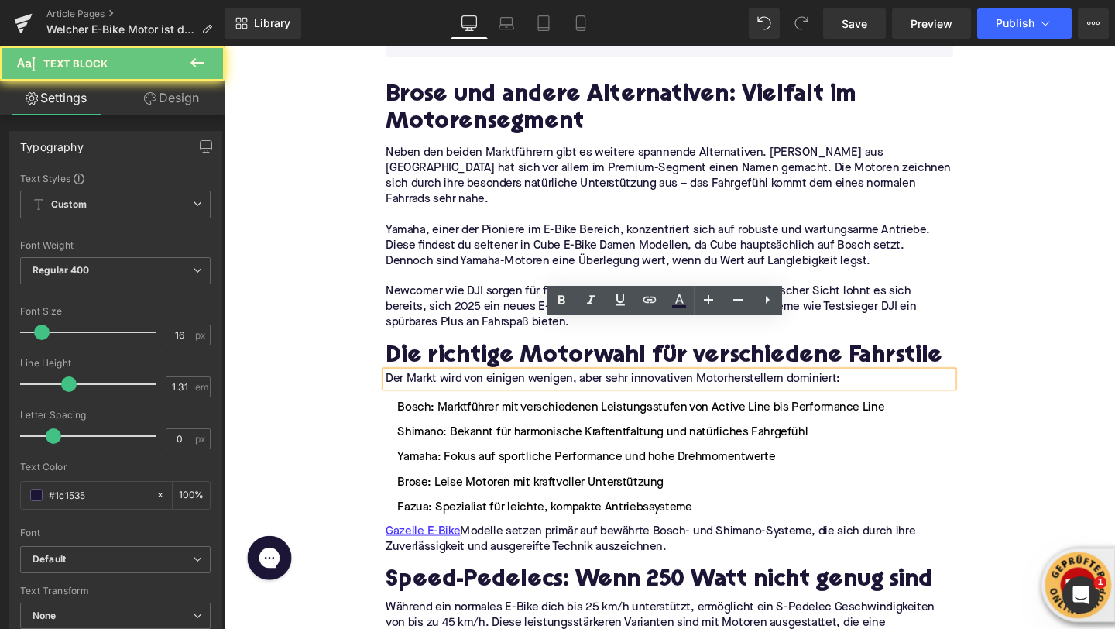
click at [500, 388] on p "Der Markt wird von einigen wenigen, aber sehr innovativen Motorherstellern domi…" at bounding box center [692, 396] width 596 height 16
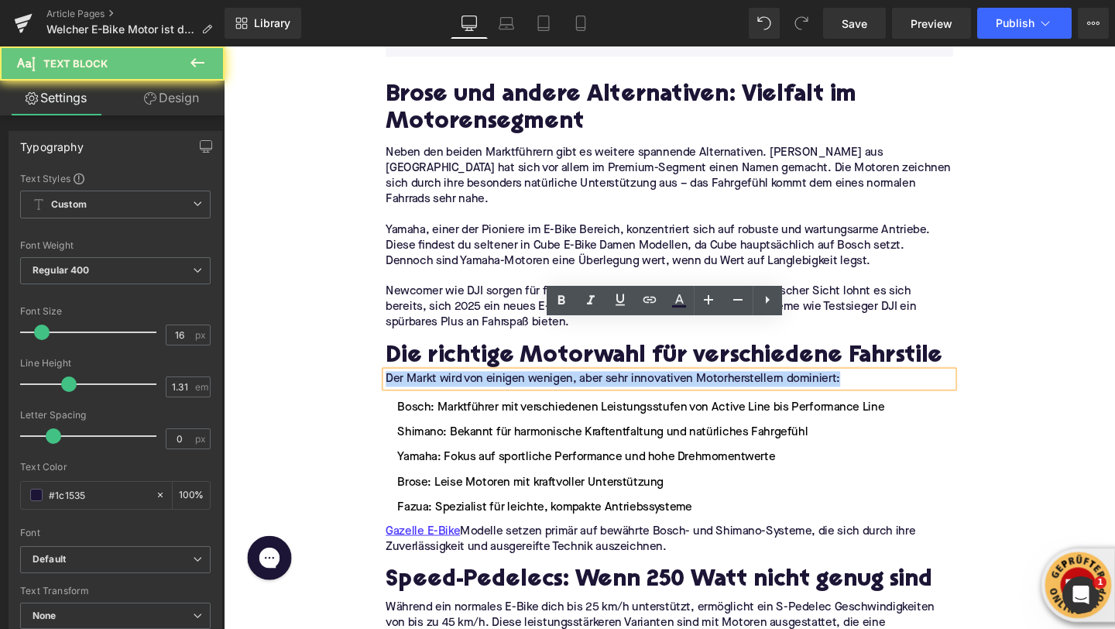
click at [500, 388] on p "Der Markt wird von einigen wenigen, aber sehr innovativen Motorherstellern domi…" at bounding box center [692, 396] width 596 height 16
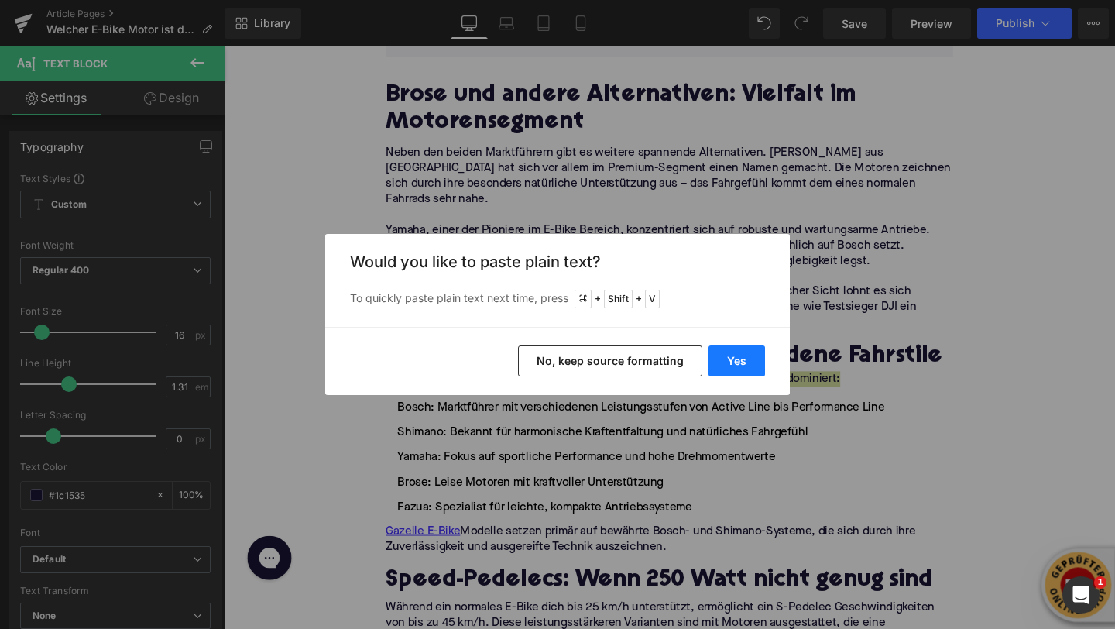
click at [727, 361] on button "Yes" at bounding box center [737, 360] width 57 height 31
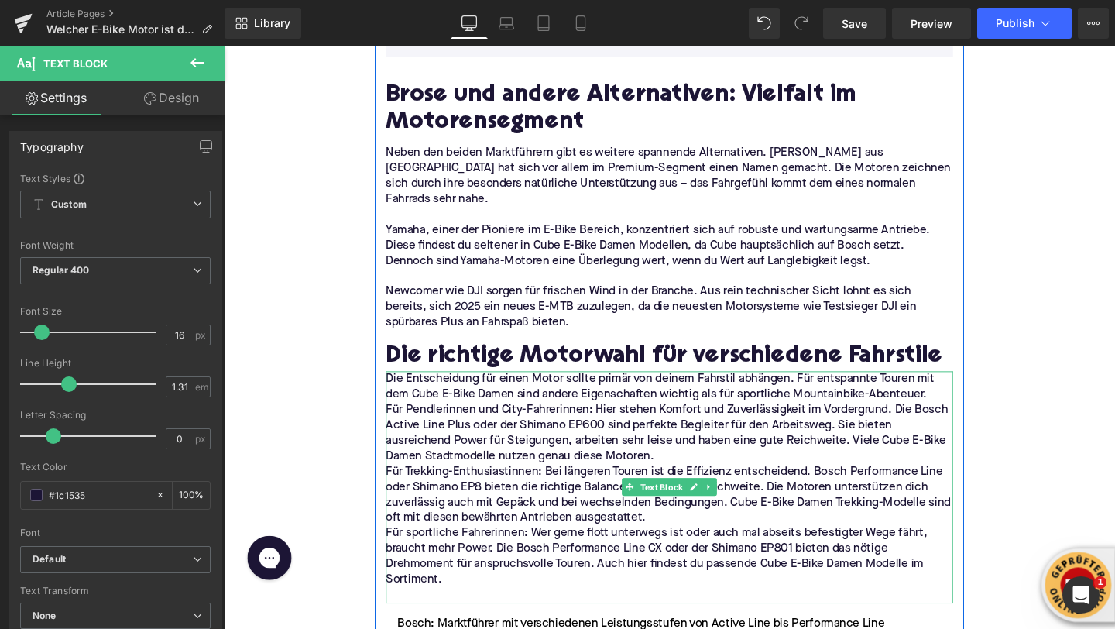
click at [968, 388] on p "Die Entscheidung für einen Motor sollte primär von deinem Fahrstil abhängen. Fü…" at bounding box center [692, 404] width 596 height 33
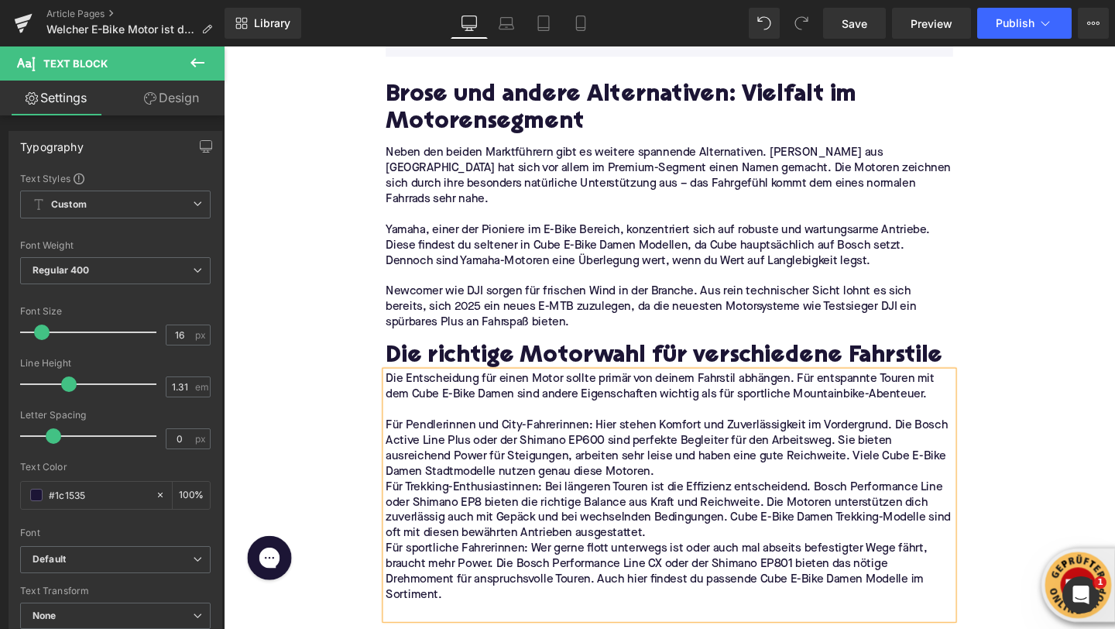
click at [744, 438] on p "Für Pendlerinnen und City-Fahrerinnen: Hier stehen Komfort und Zuverlässigkeit …" at bounding box center [692, 469] width 596 height 65
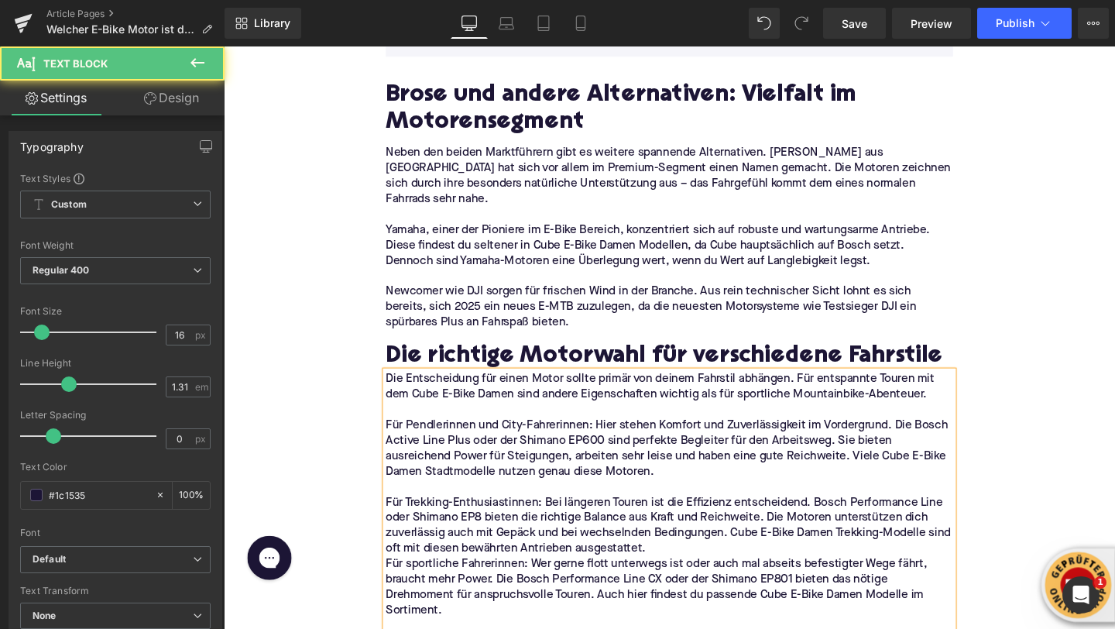
click at [706, 520] on p "Für Trekking-Enthusiastinnen: Bei längeren Touren ist die Effizienz entscheiden…" at bounding box center [692, 550] width 596 height 65
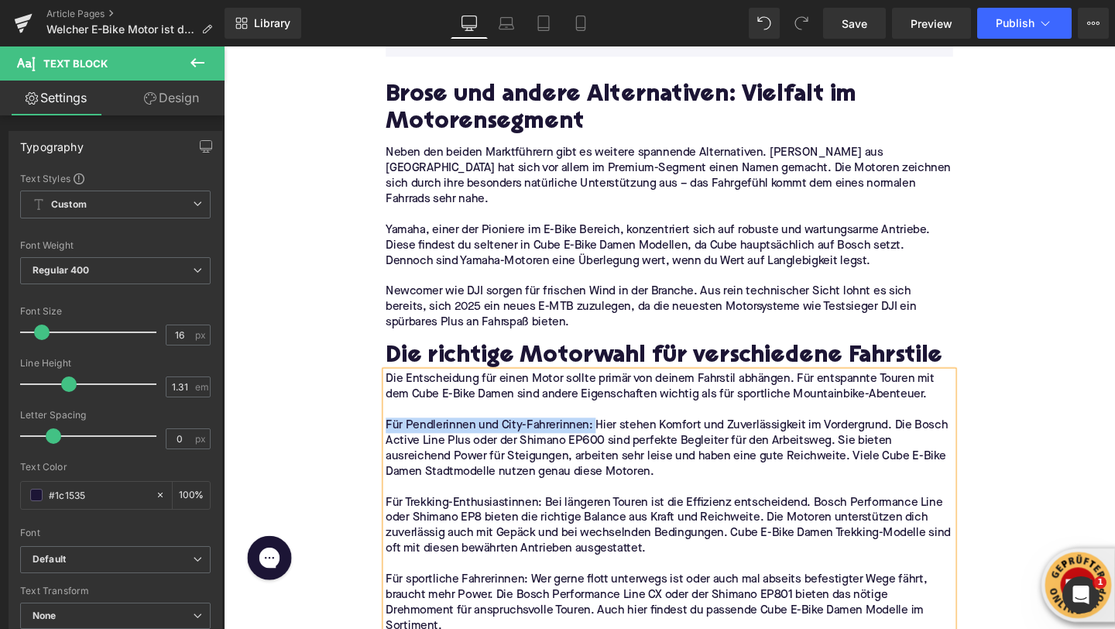
drag, startPoint x: 613, startPoint y: 393, endPoint x: 393, endPoint y: 397, distance: 219.2
click at [395, 437] on p "Für Pendlerinnen und City-Fahrerinnen: Hier stehen Komfort und Zuverlässigkeit …" at bounding box center [692, 469] width 596 height 65
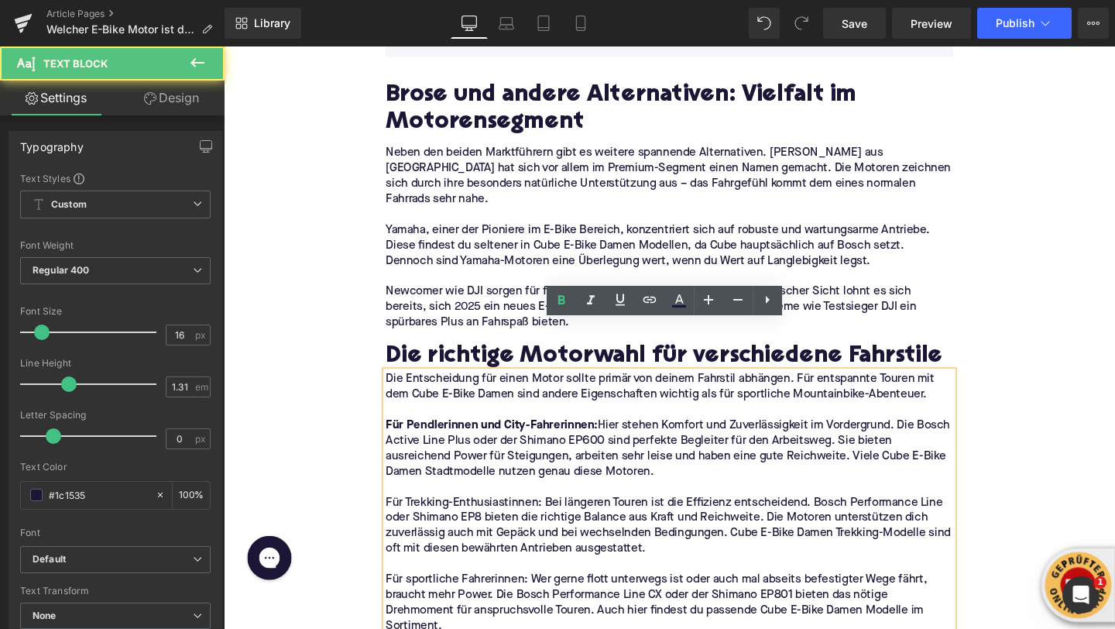
drag, startPoint x: 558, startPoint y: 475, endPoint x: 365, endPoint y: 472, distance: 193.7
click at [365, 472] on div "Home / Welcher E-Bike Motor ist der Beste? Breadcrumbs Welcher E-Bike Motor ist…" at bounding box center [692, 157] width 937 height 5204
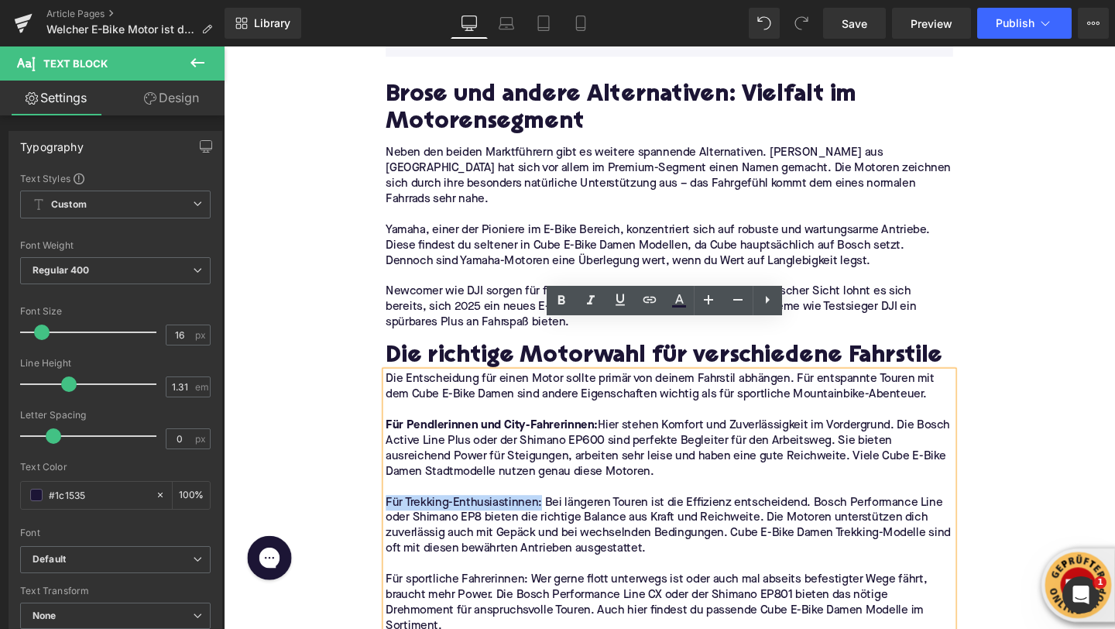
drag, startPoint x: 558, startPoint y: 476, endPoint x: 397, endPoint y: 472, distance: 161.2
click at [397, 518] on p "Für Trekking-Enthusiastinnen: Bei längeren Touren ist die Effizienz entscheiden…" at bounding box center [692, 550] width 596 height 65
drag, startPoint x: 544, startPoint y: 556, endPoint x: 388, endPoint y: 552, distance: 155.7
click at [388, 552] on div "Image Die Marktführer im Überblick: Diese Motoren dominieren 2025 Heading Der E…" at bounding box center [693, 231] width 620 height 4558
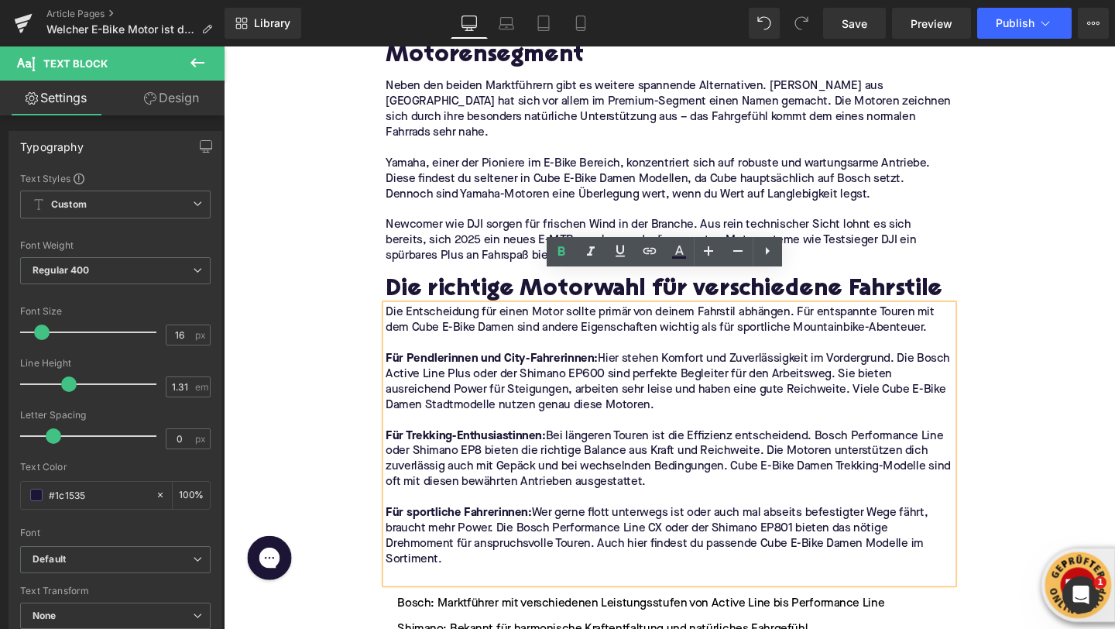
scroll to position [2771, 0]
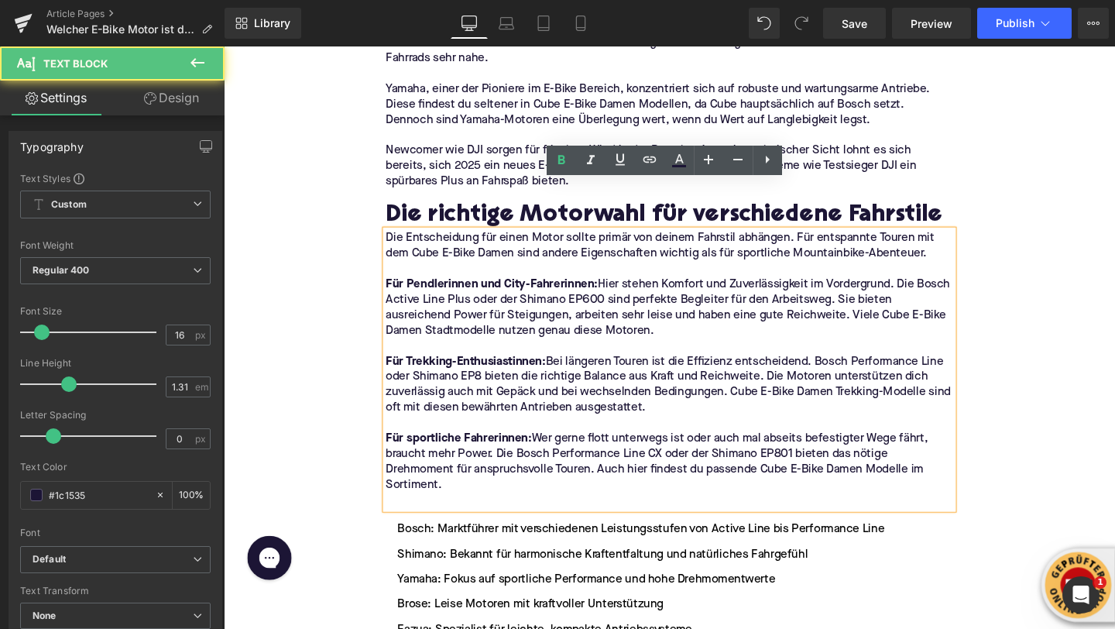
click at [412, 517] on p at bounding box center [692, 525] width 596 height 16
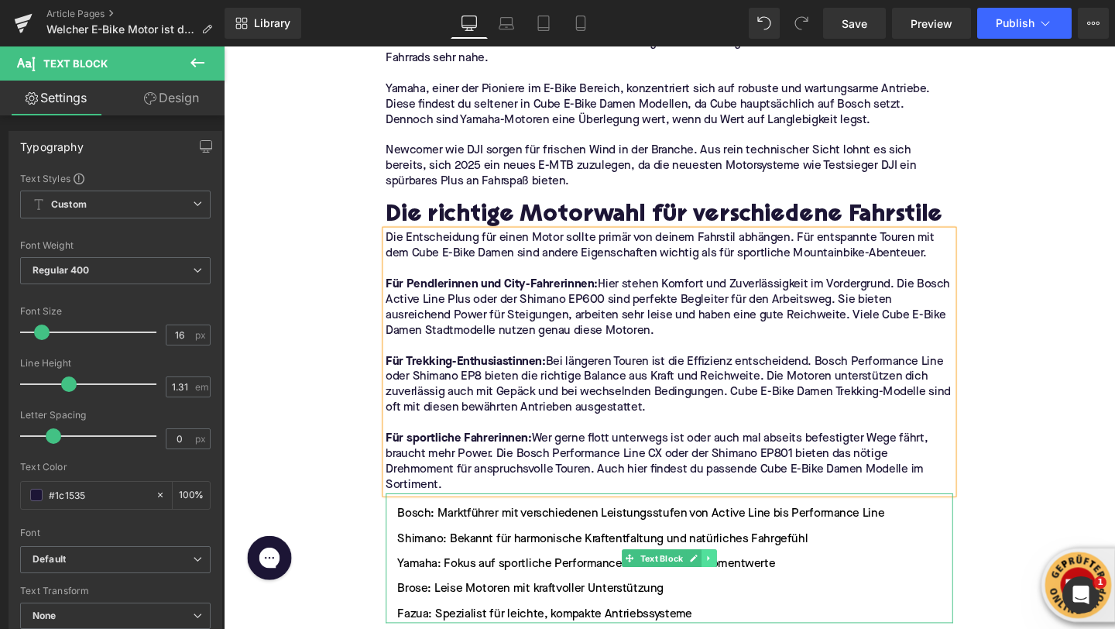
click at [734, 580] on icon at bounding box center [734, 584] width 9 height 9
click at [745, 580] on icon at bounding box center [742, 584] width 9 height 9
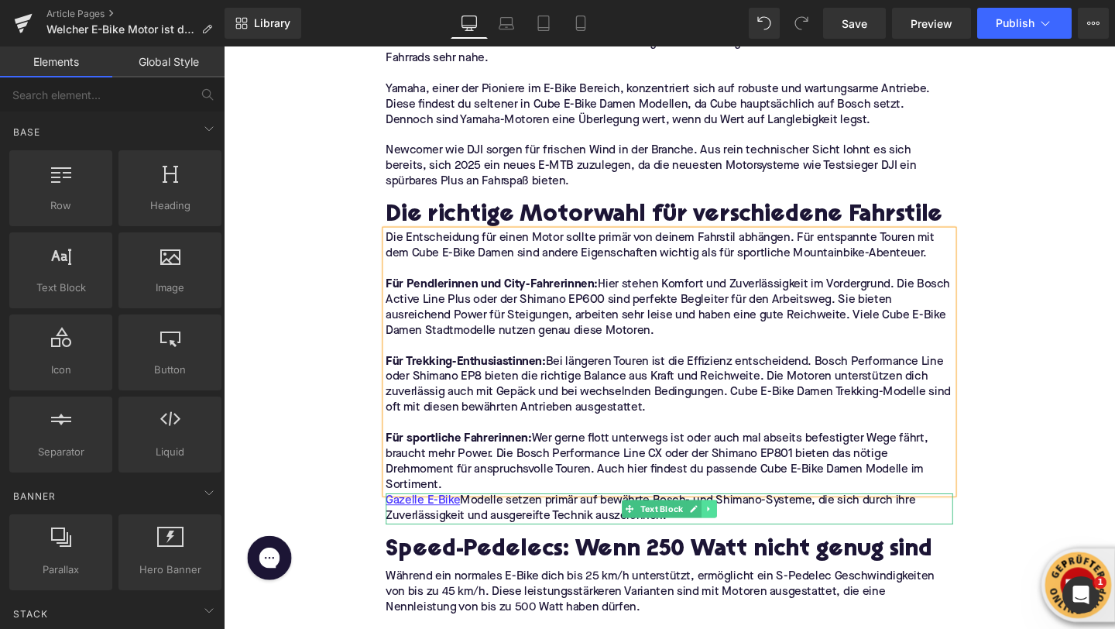
click at [733, 524] on link at bounding box center [735, 533] width 16 height 19
click at [737, 524] on link at bounding box center [742, 533] width 16 height 19
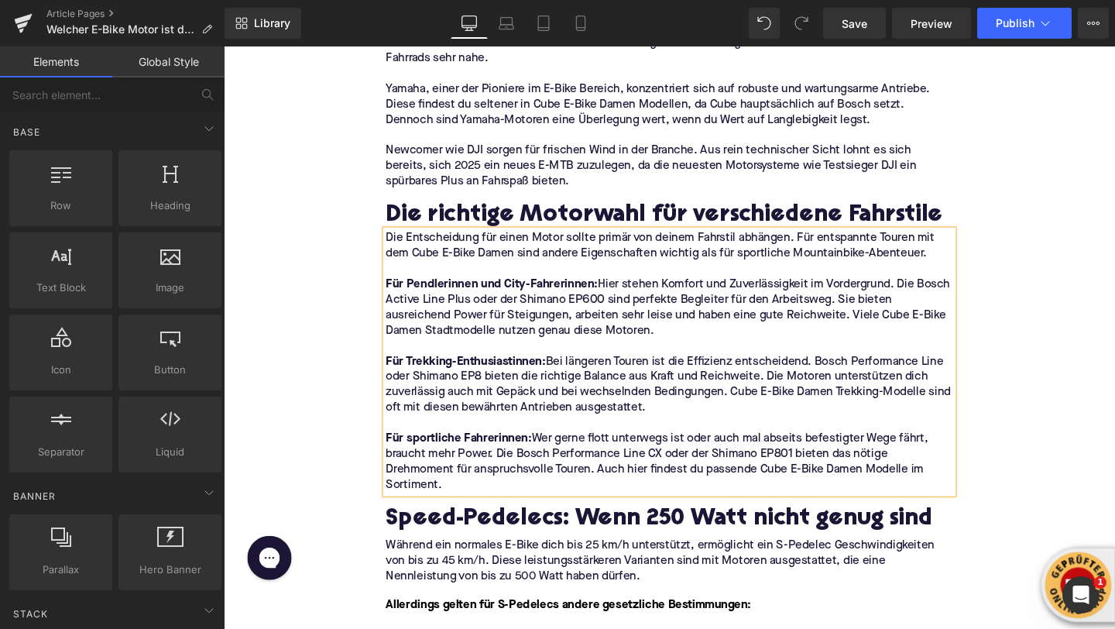
click at [459, 531] on h2 "Speed-Pedelecs: Wenn 250 Watt nicht genug sind" at bounding box center [692, 545] width 596 height 28
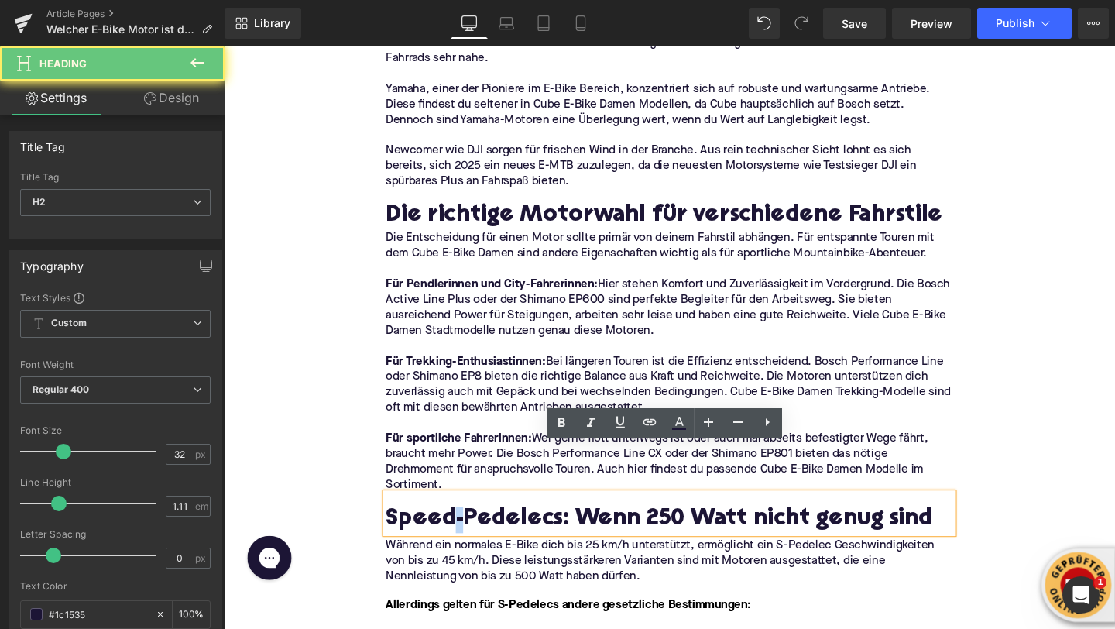
click at [459, 531] on h2 "Speed-Pedelecs: Wenn 250 Watt nicht genug sind" at bounding box center [692, 545] width 596 height 28
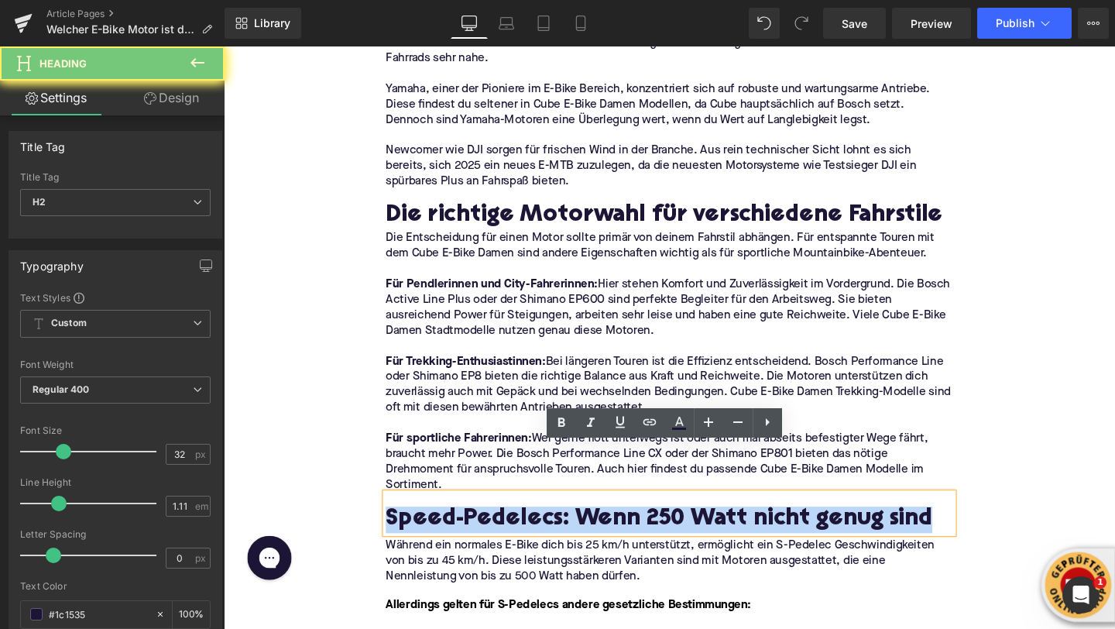
click at [459, 531] on h2 "Speed-Pedelecs: Wenn 250 Watt nicht genug sind" at bounding box center [692, 545] width 596 height 28
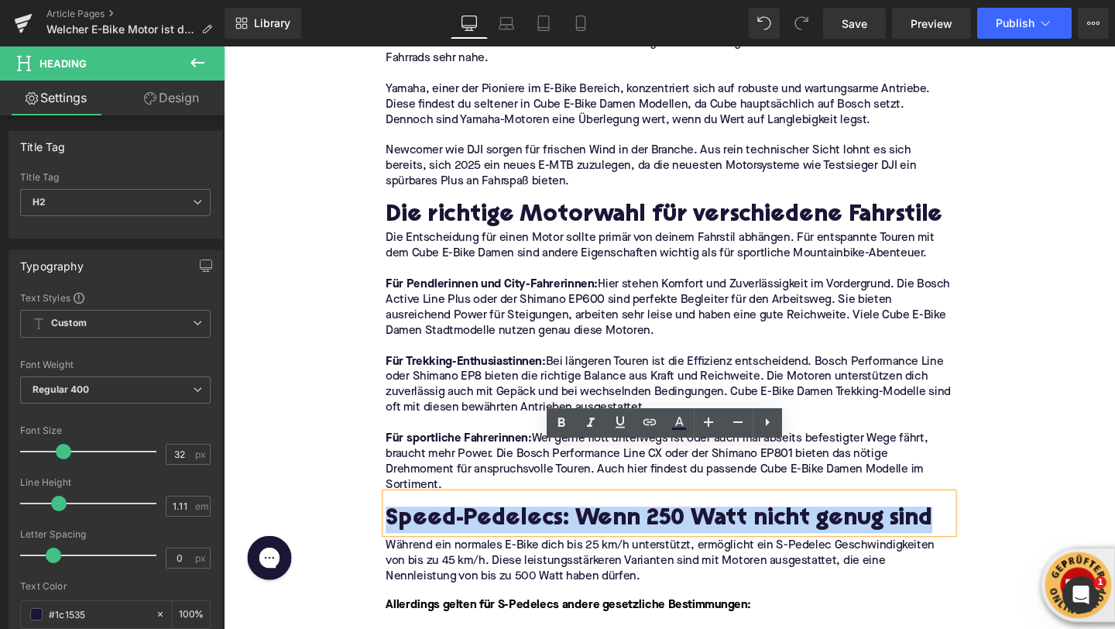
paste div
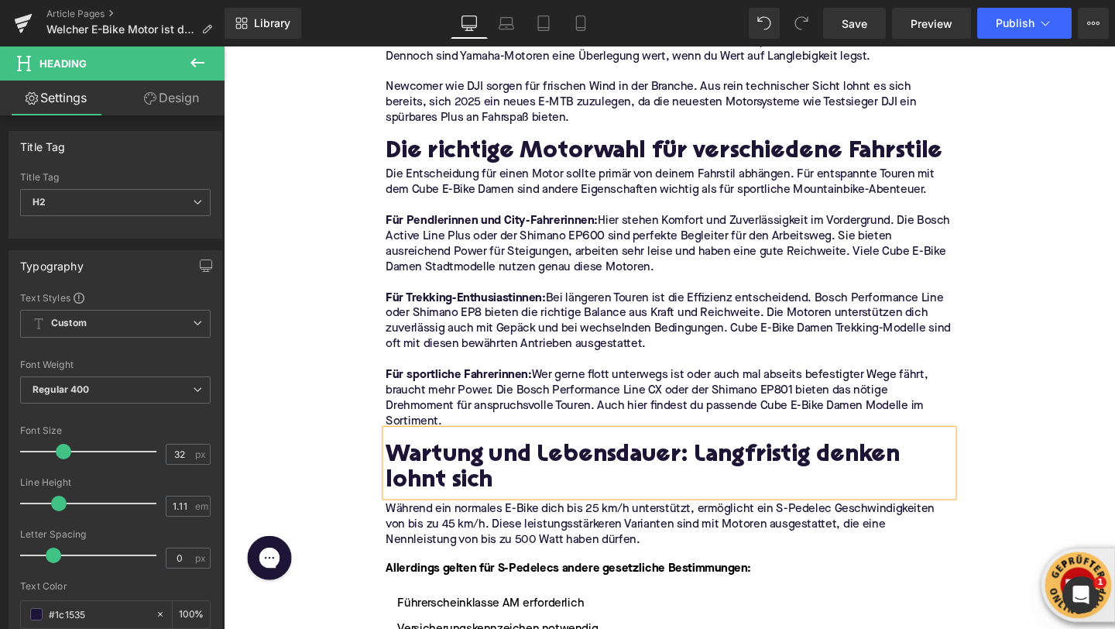
scroll to position [2878, 0]
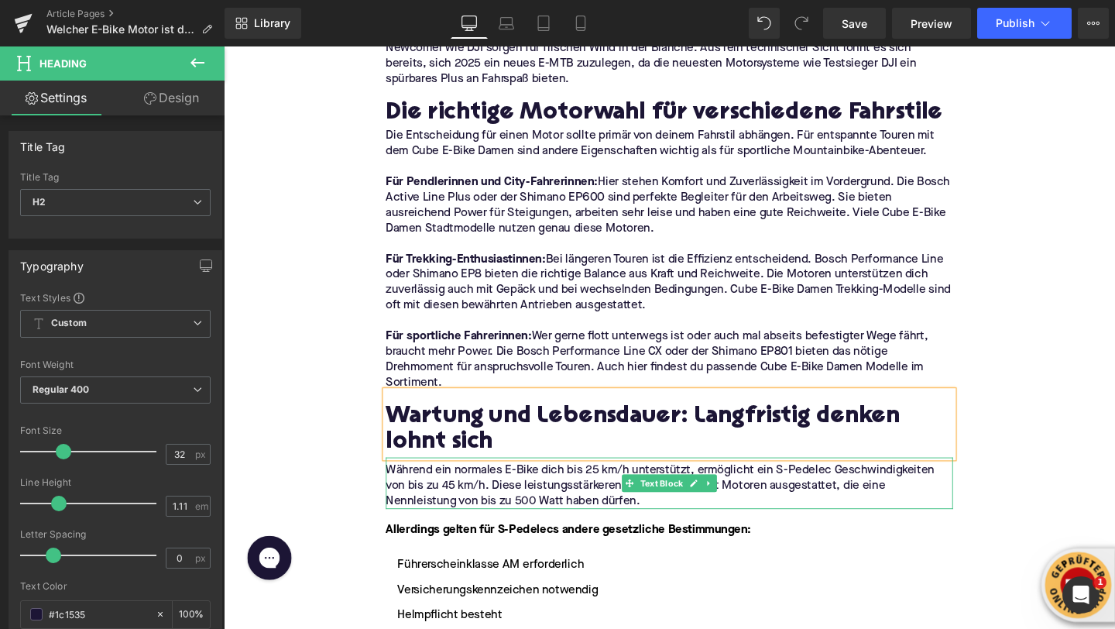
click at [431, 484] on p "Während ein normales E-Bike dich bis 25 km/h unterstützt, ermöglicht ein S-Pede…" at bounding box center [692, 508] width 596 height 49
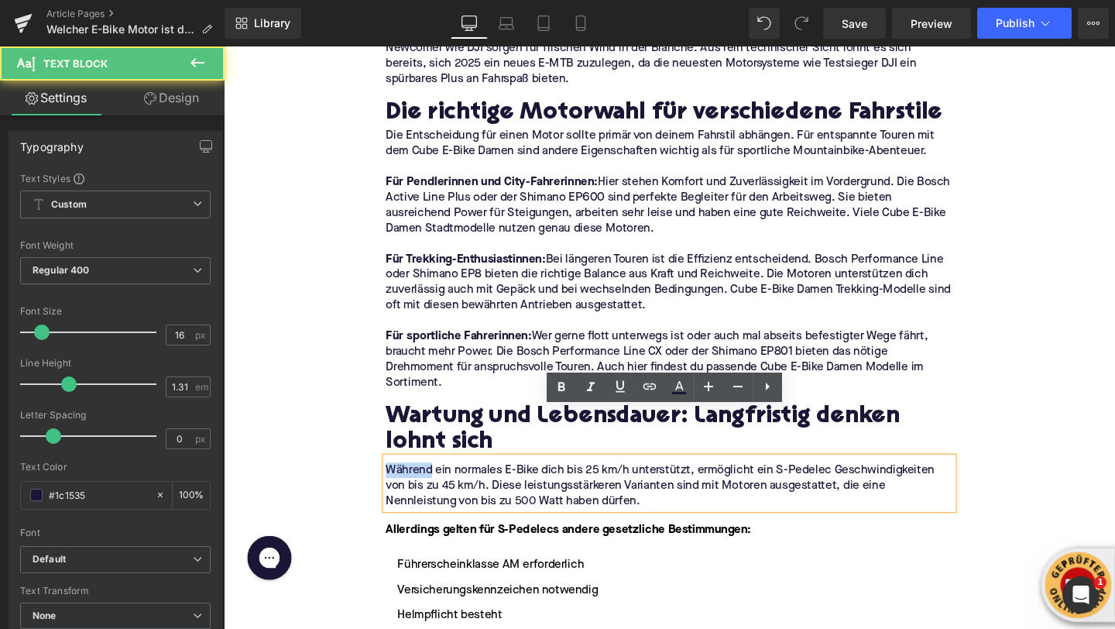
click at [431, 484] on p "Während ein normales E-Bike dich bis 25 km/h unterstützt, ermöglicht ein S-Pede…" at bounding box center [692, 508] width 596 height 49
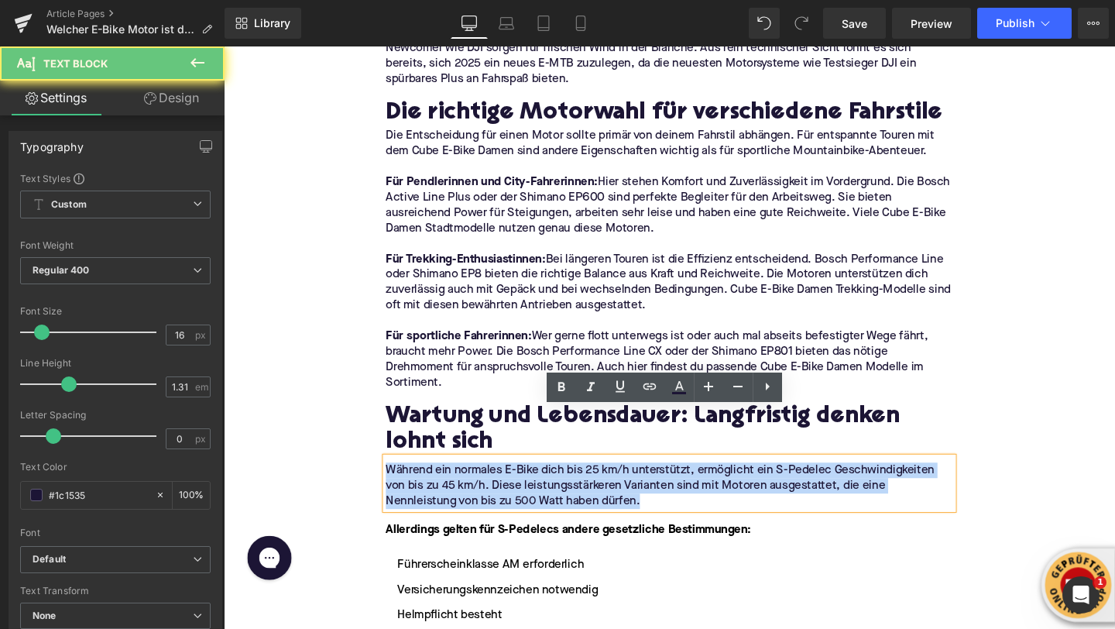
click at [431, 484] on p "Während ein normales E-Bike dich bis 25 km/h unterstützt, ermöglicht ein S-Pede…" at bounding box center [692, 508] width 596 height 49
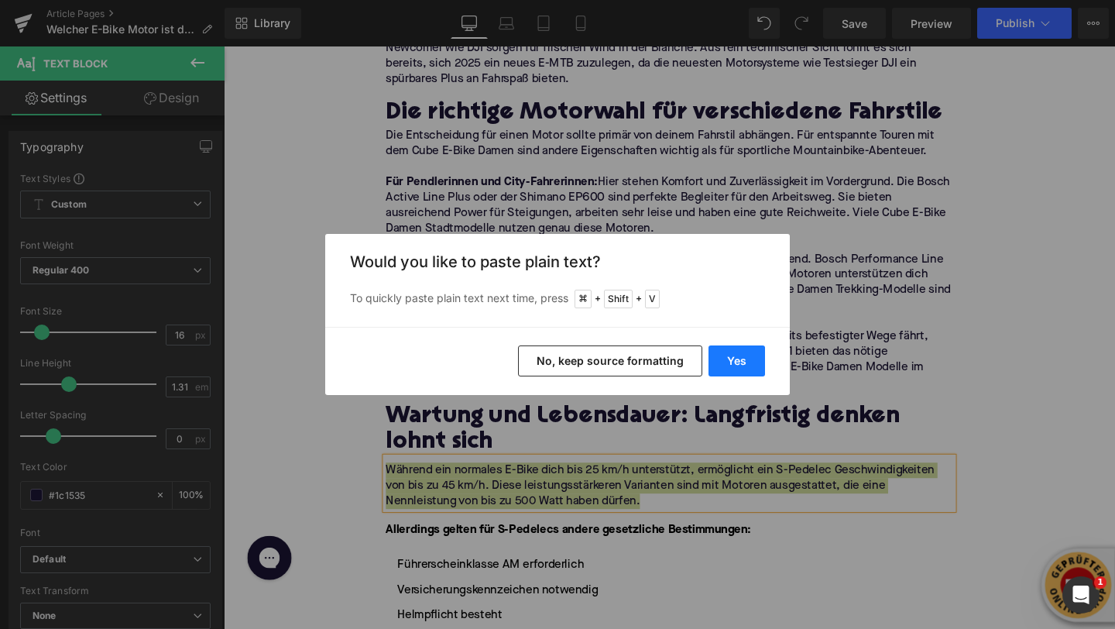
click at [754, 359] on button "Yes" at bounding box center [737, 360] width 57 height 31
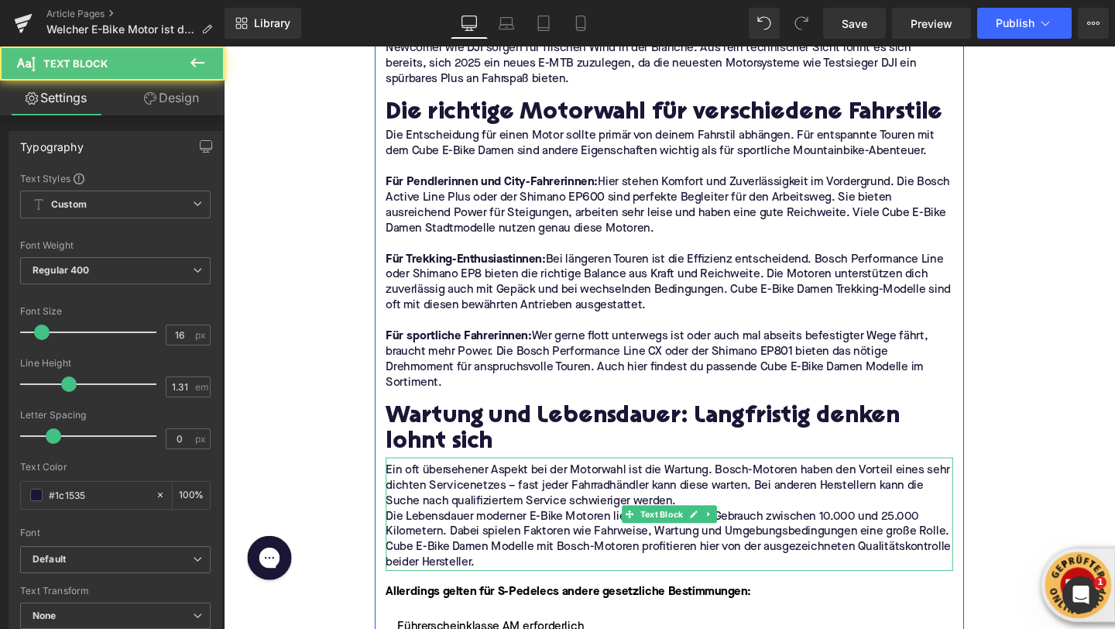
click at [766, 484] on p "Ein oft übersehener Aspekt bei der Motorwahl ist die Wartung. Bosch-Motoren hab…" at bounding box center [692, 508] width 596 height 49
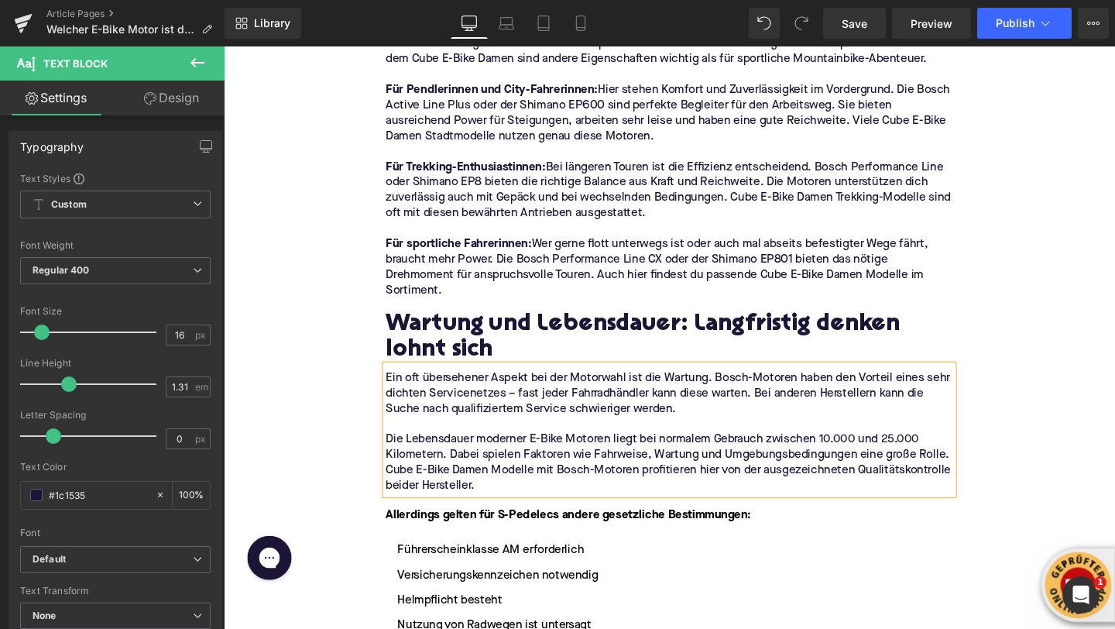
scroll to position [2992, 0]
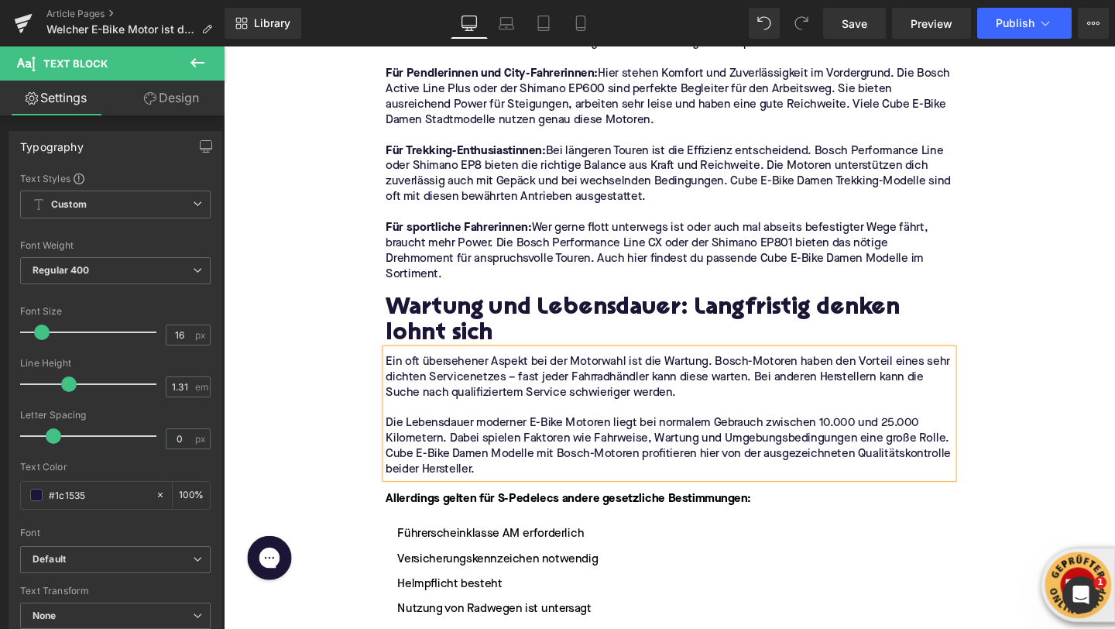
click at [477, 576] on li "Versicherungskennzeichen notwendig" at bounding box center [692, 585] width 596 height 19
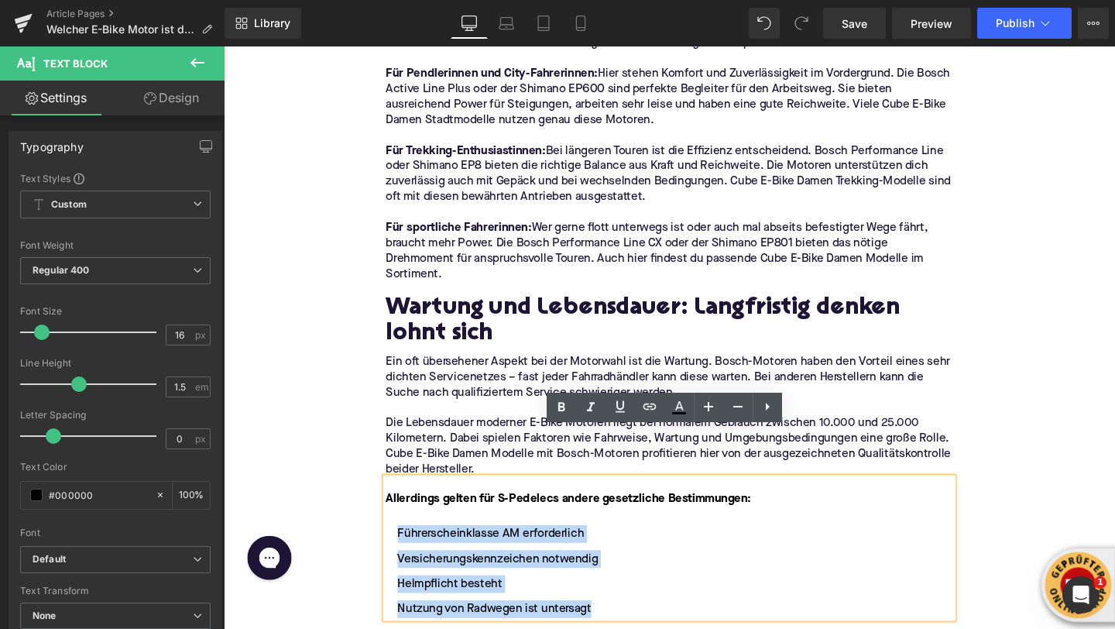
drag, startPoint x: 631, startPoint y: 591, endPoint x: 406, endPoint y: 509, distance: 239.9
click at [406, 550] on ul "Führerscheinklasse AM erforderlich Versicherungskennzeichen notwendig Helmpflic…" at bounding box center [692, 599] width 596 height 98
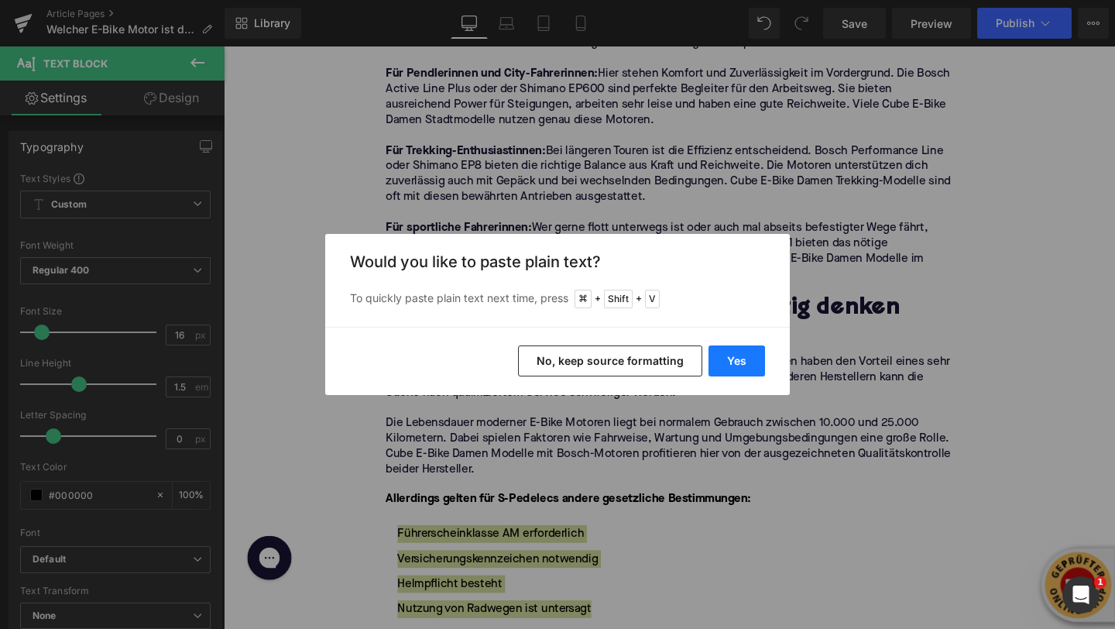
click at [744, 356] on button "Yes" at bounding box center [737, 360] width 57 height 31
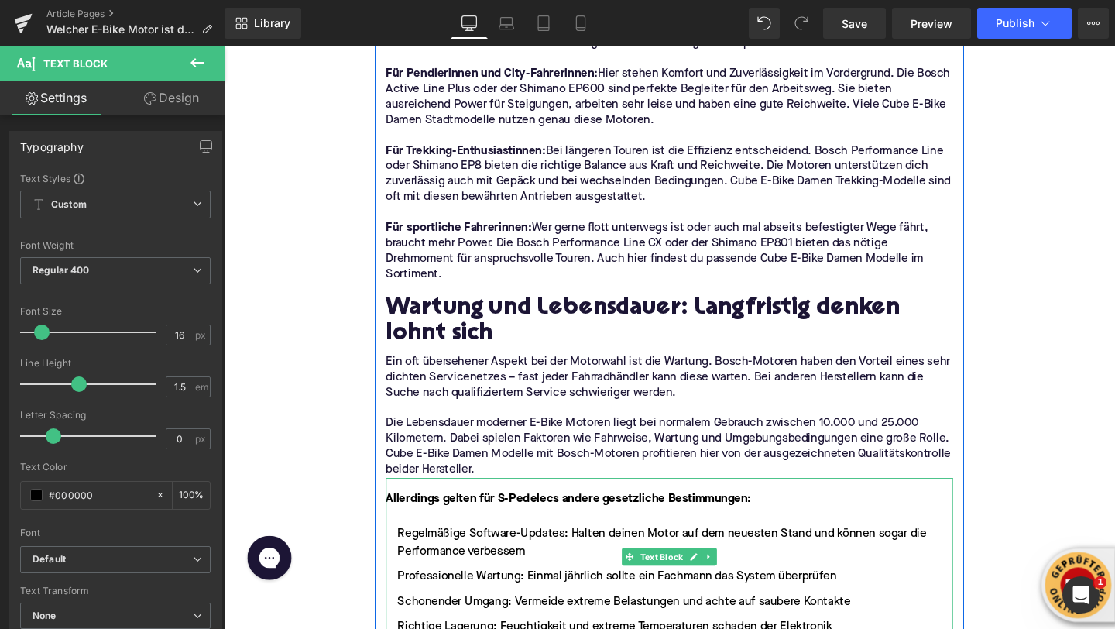
click at [476, 516] on font "Allerdings gelten für S-Pedelecs andere gesetzliche Bestimmungen:" at bounding box center [586, 522] width 384 height 12
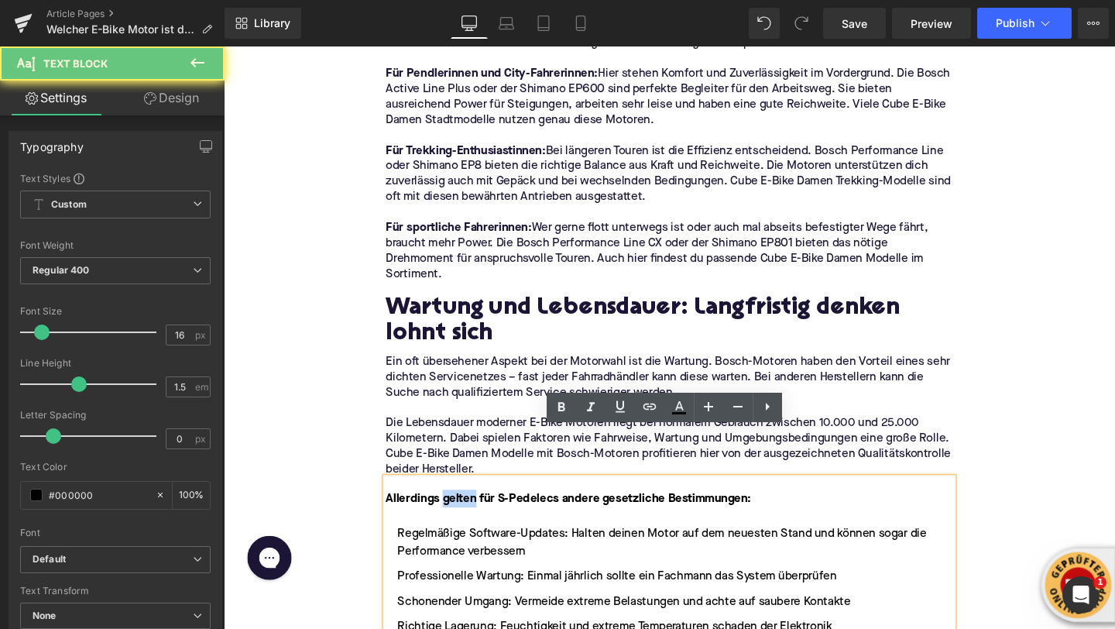
click at [476, 516] on font "Allerdings gelten für S-Pedelecs andere gesetzliche Bestimmungen:" at bounding box center [586, 522] width 384 height 12
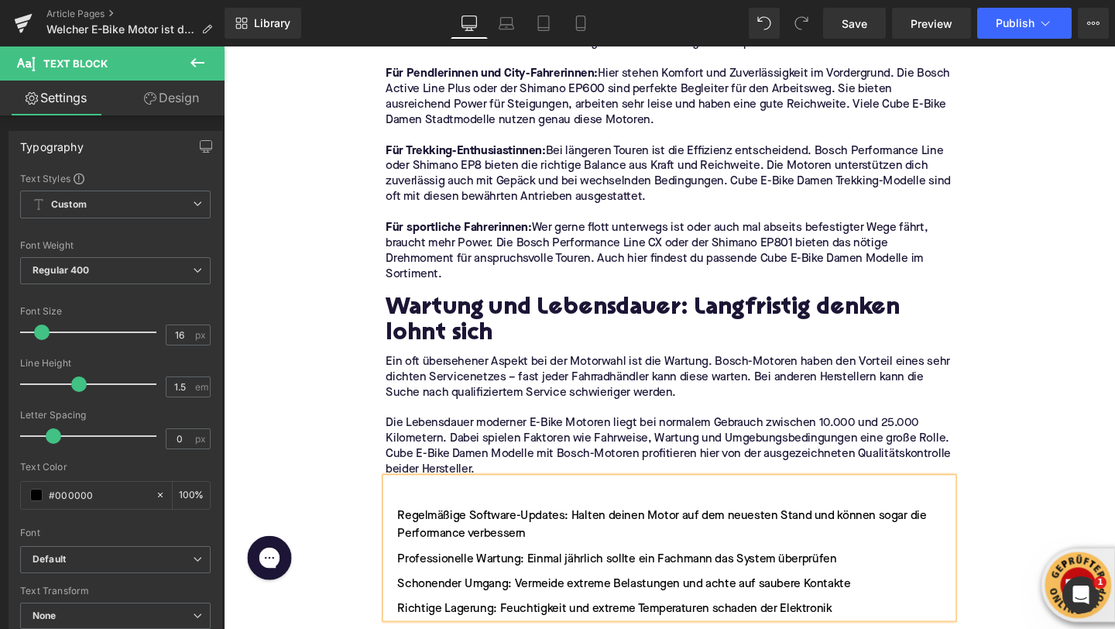
click at [402, 531] on li "Regelmäßige Software-Updates: Halten deinen Motor auf dem neuesten Stand und kö…" at bounding box center [692, 549] width 596 height 37
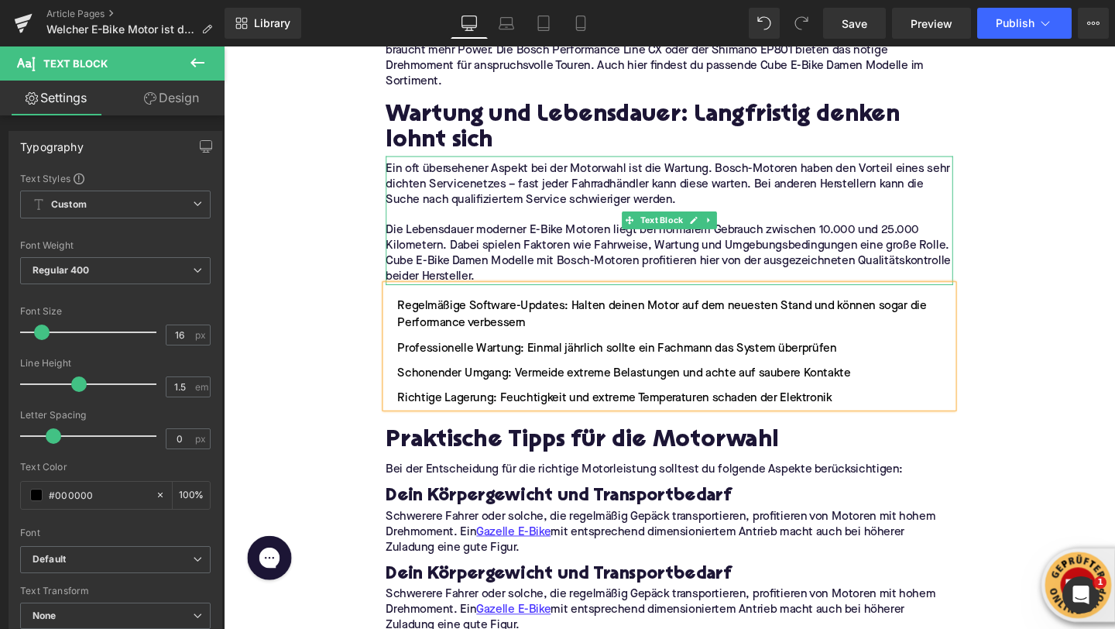
scroll to position [3228, 0]
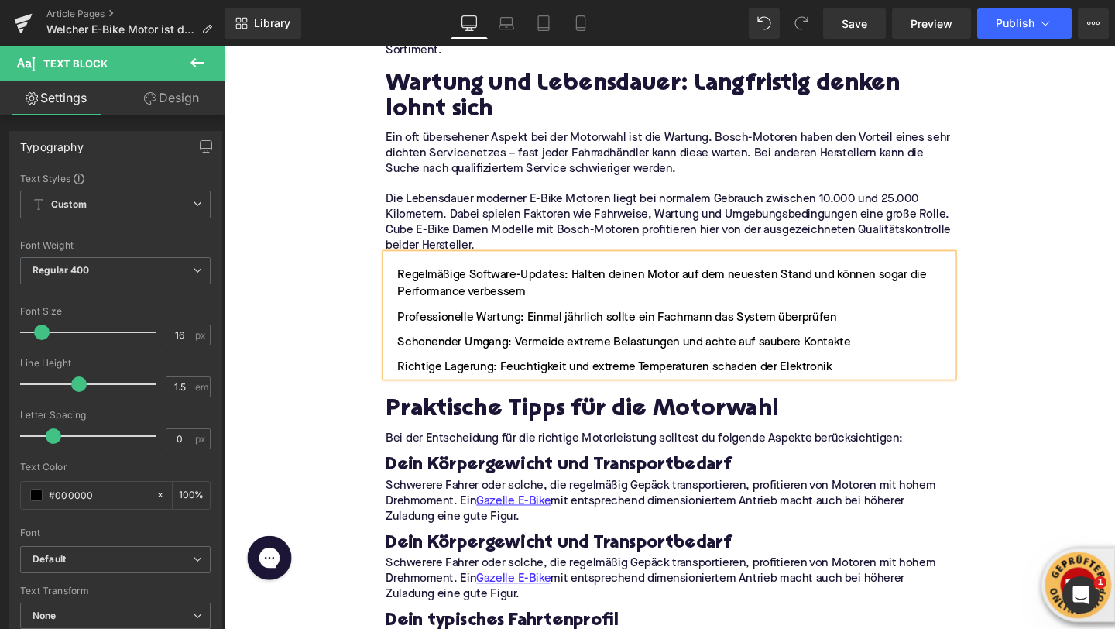
click at [466, 416] on h2 "Praktische Tipps für die Motorwahl" at bounding box center [692, 430] width 596 height 28
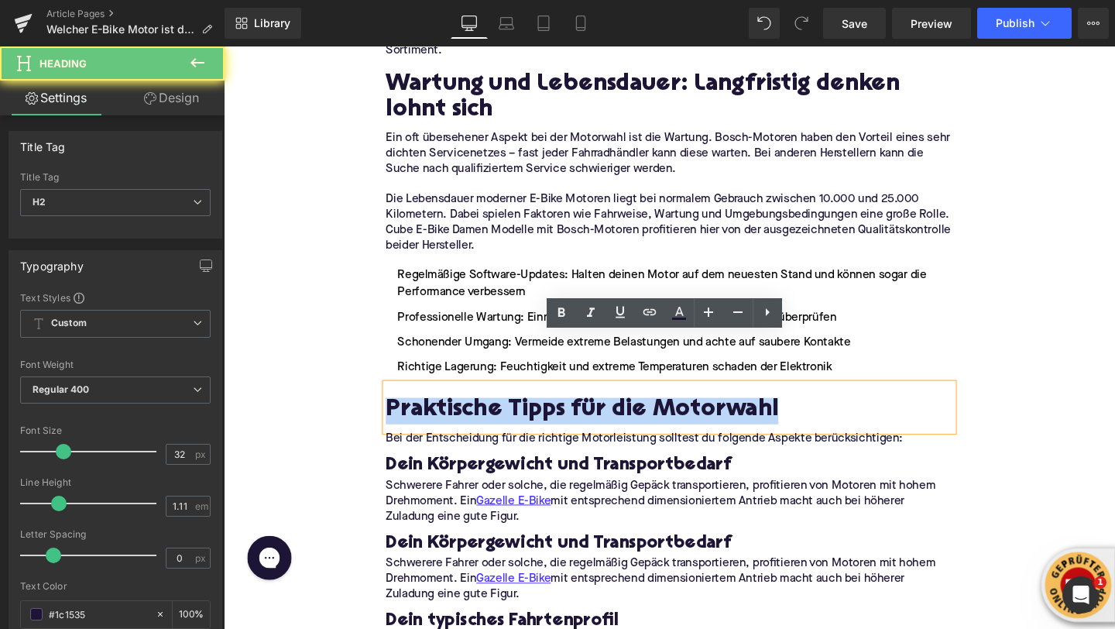
click at [466, 416] on h2 "Praktische Tipps für die Motorwahl" at bounding box center [692, 430] width 596 height 28
paste div
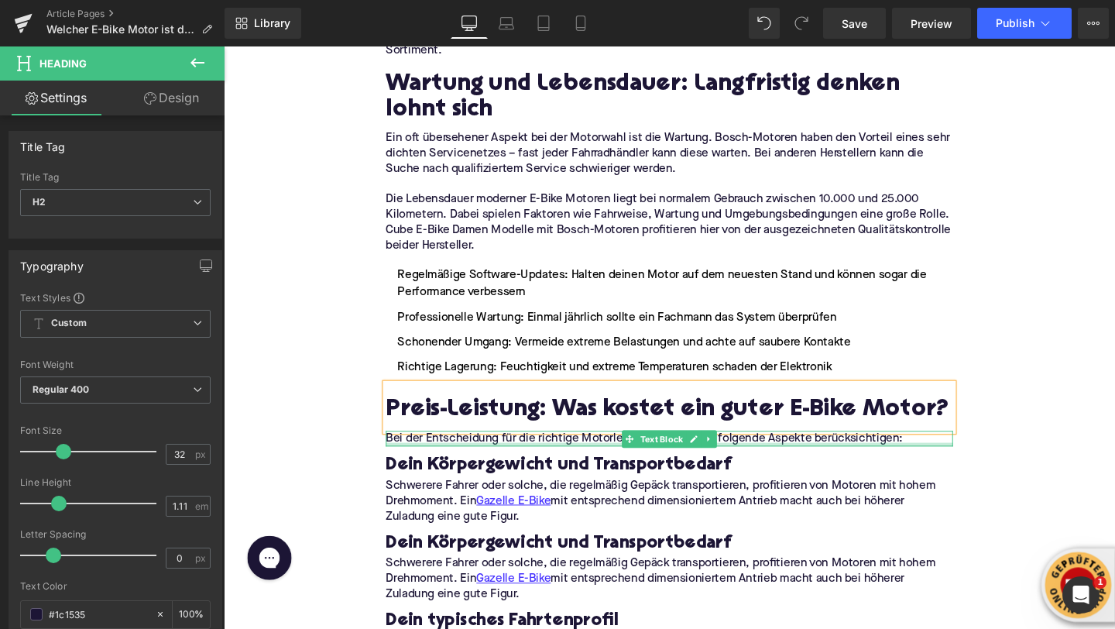
click at [467, 463] on div at bounding box center [692, 465] width 596 height 4
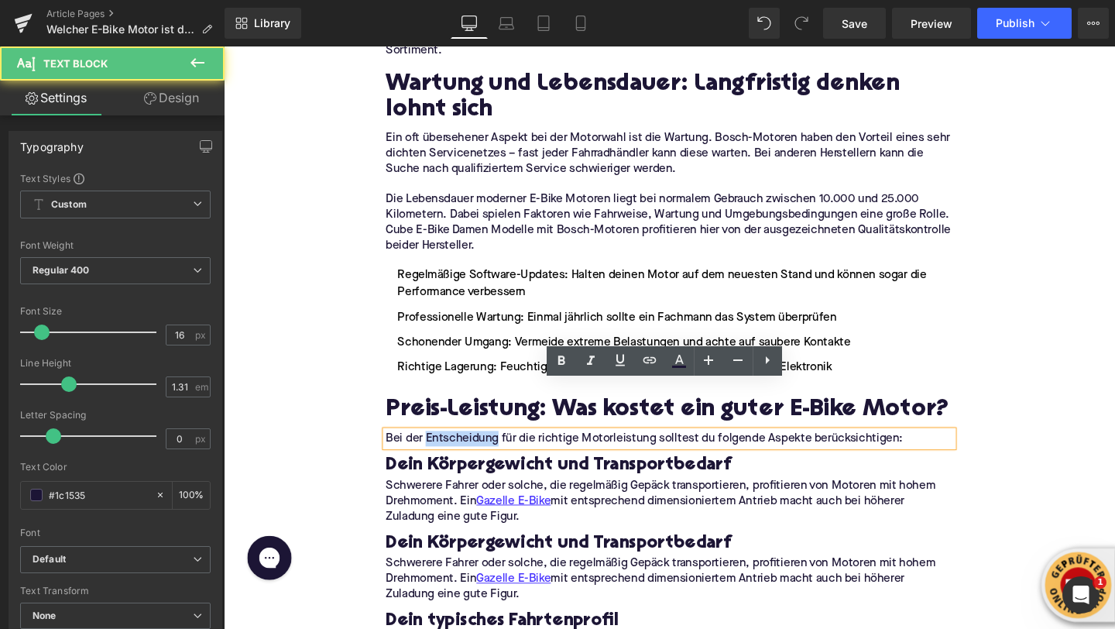
click at [467, 451] on p "Bei der Entscheidung für die richtige Motorleistung solltest du folgende Aspekt…" at bounding box center [692, 459] width 596 height 16
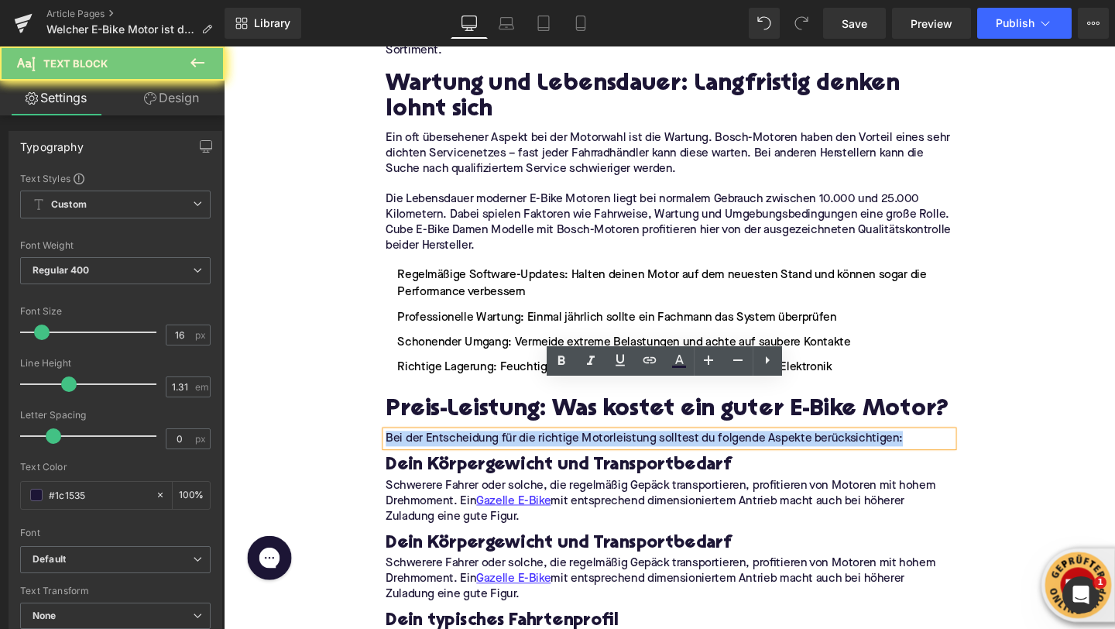
click at [467, 451] on p "Bei der Entscheidung für die richtige Motorleistung solltest du folgende Aspekt…" at bounding box center [692, 459] width 596 height 16
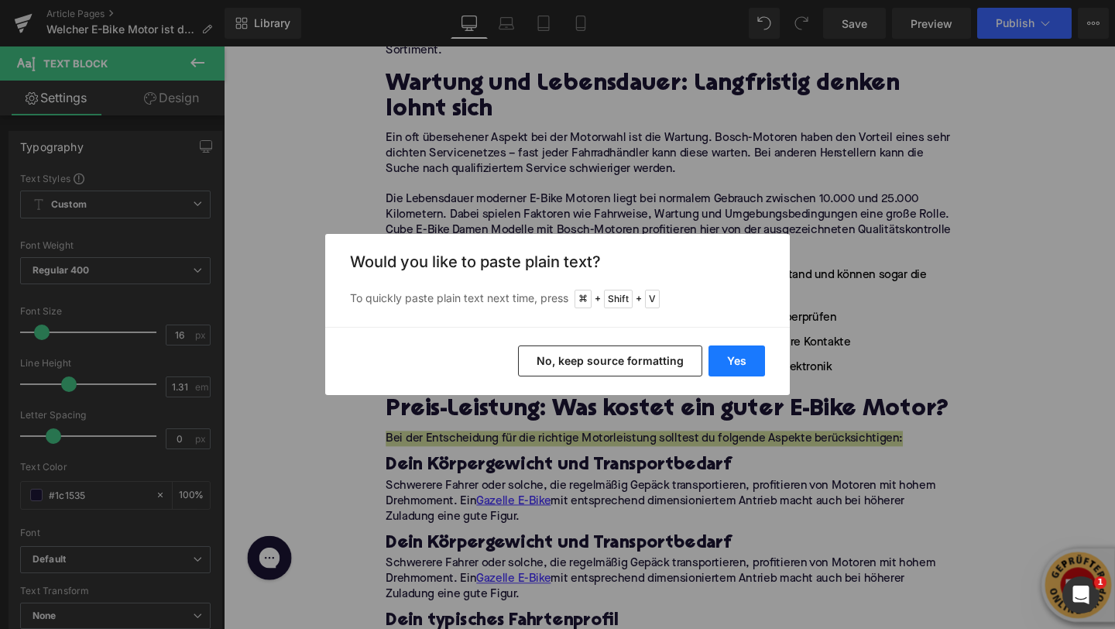
click at [744, 358] on button "Yes" at bounding box center [737, 360] width 57 height 31
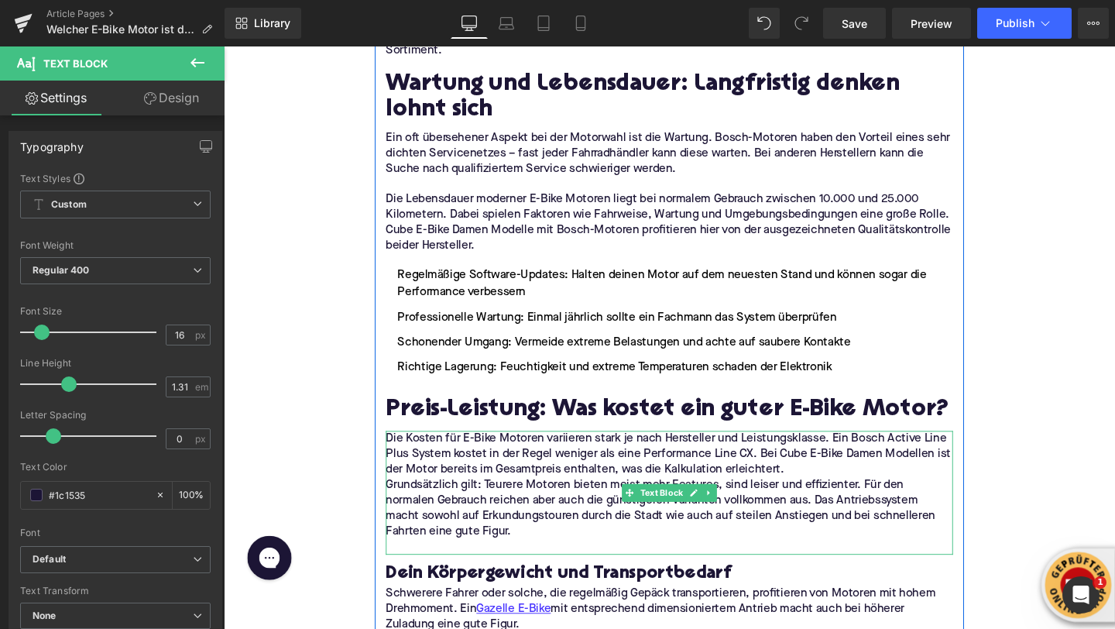
click at [818, 451] on p "Die Kosten für E-Bike Motoren variieren stark je nach Hersteller und Leistungsk…" at bounding box center [692, 475] width 596 height 49
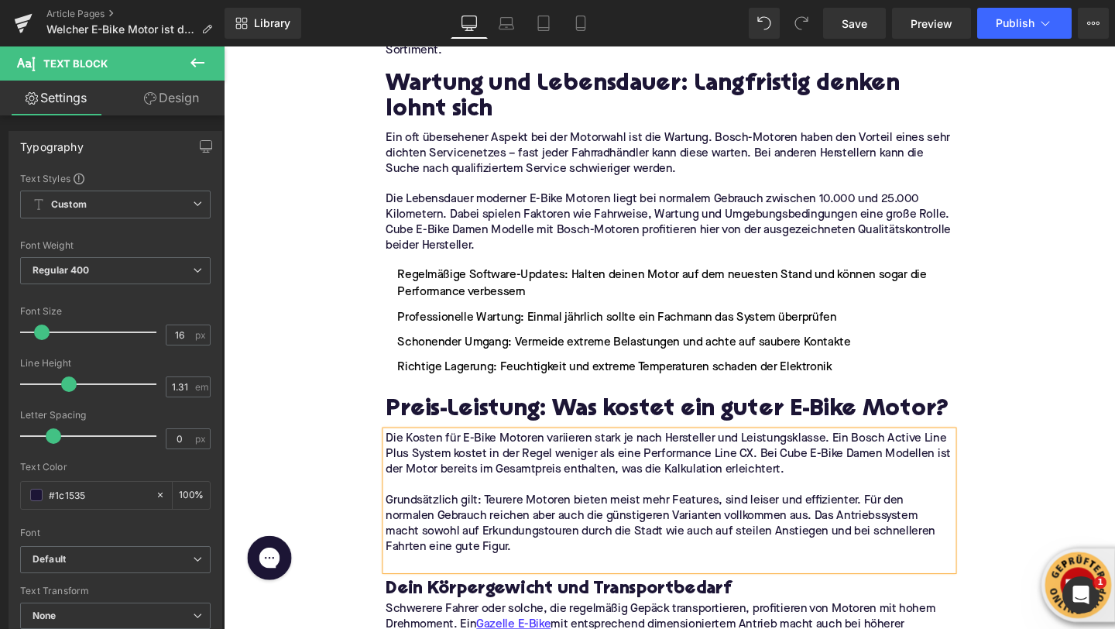
click at [507, 581] on p at bounding box center [692, 589] width 596 height 16
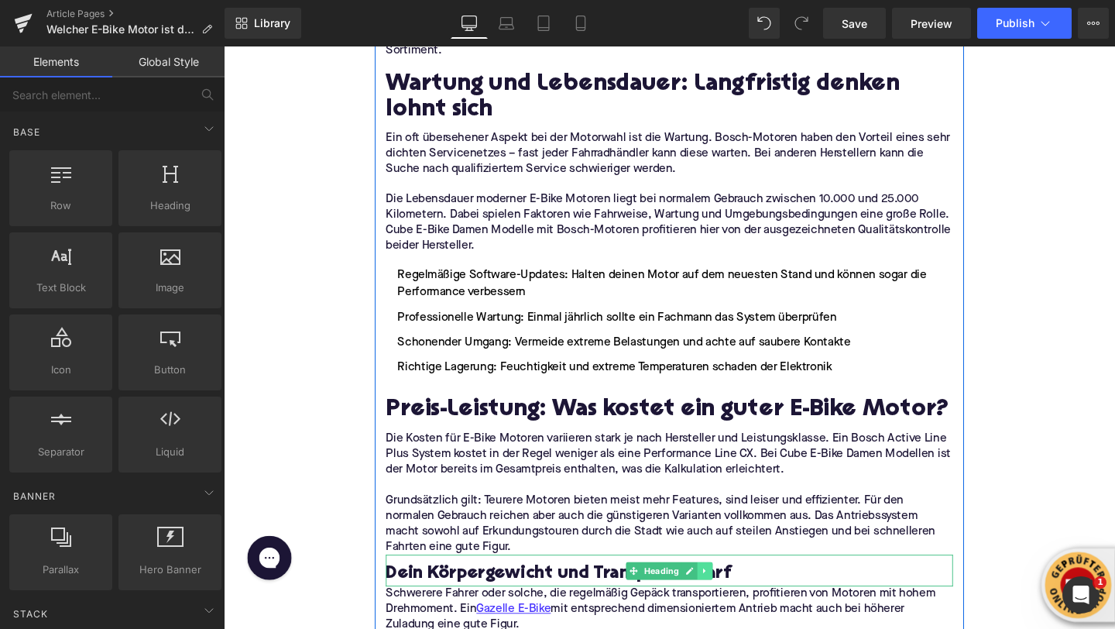
click at [730, 593] on icon at bounding box center [730, 597] width 9 height 9
click at [740, 593] on icon at bounding box center [737, 597] width 9 height 9
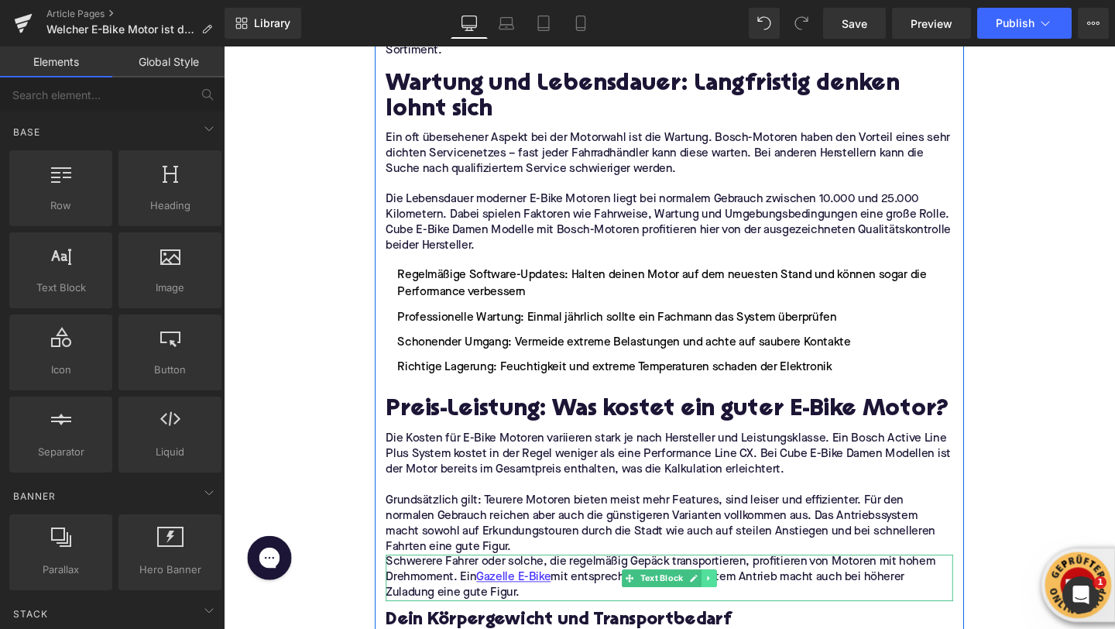
click at [740, 596] on link at bounding box center [735, 605] width 16 height 19
click at [740, 601] on icon at bounding box center [742, 605] width 9 height 9
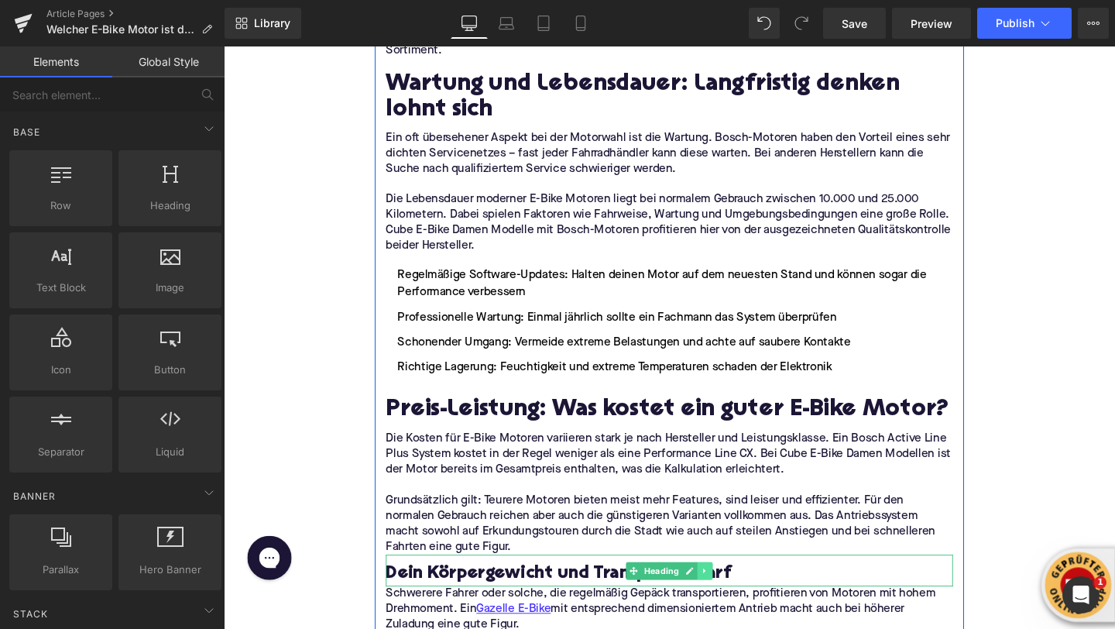
click at [733, 593] on icon at bounding box center [730, 597] width 9 height 9
click at [733, 589] on link at bounding box center [738, 598] width 16 height 19
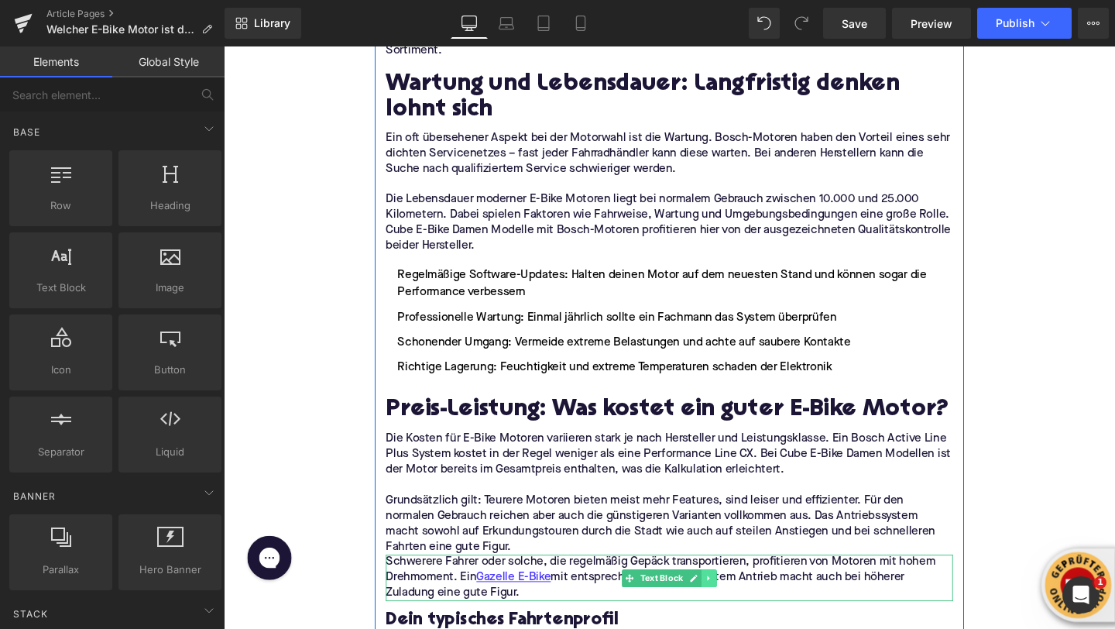
click at [733, 596] on link at bounding box center [735, 605] width 16 height 19
click at [738, 596] on link at bounding box center [742, 605] width 16 height 19
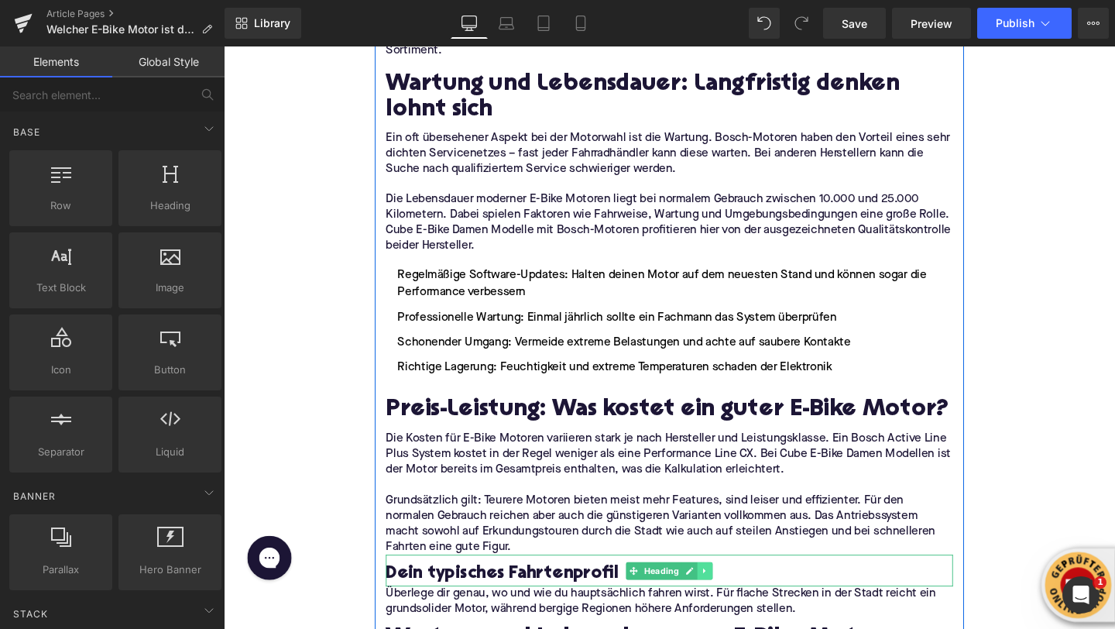
click at [733, 593] on icon at bounding box center [730, 597] width 9 height 9
click at [733, 589] on link at bounding box center [738, 598] width 16 height 19
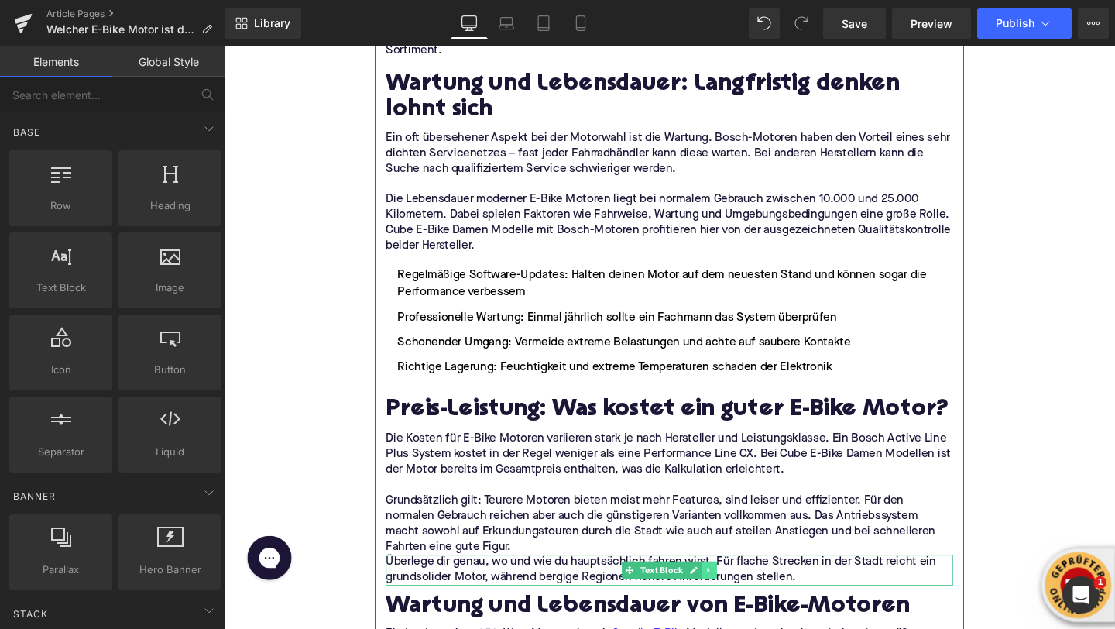
click at [733, 595] on icon at bounding box center [733, 597] width 2 height 5
click at [744, 593] on icon at bounding box center [742, 597] width 9 height 9
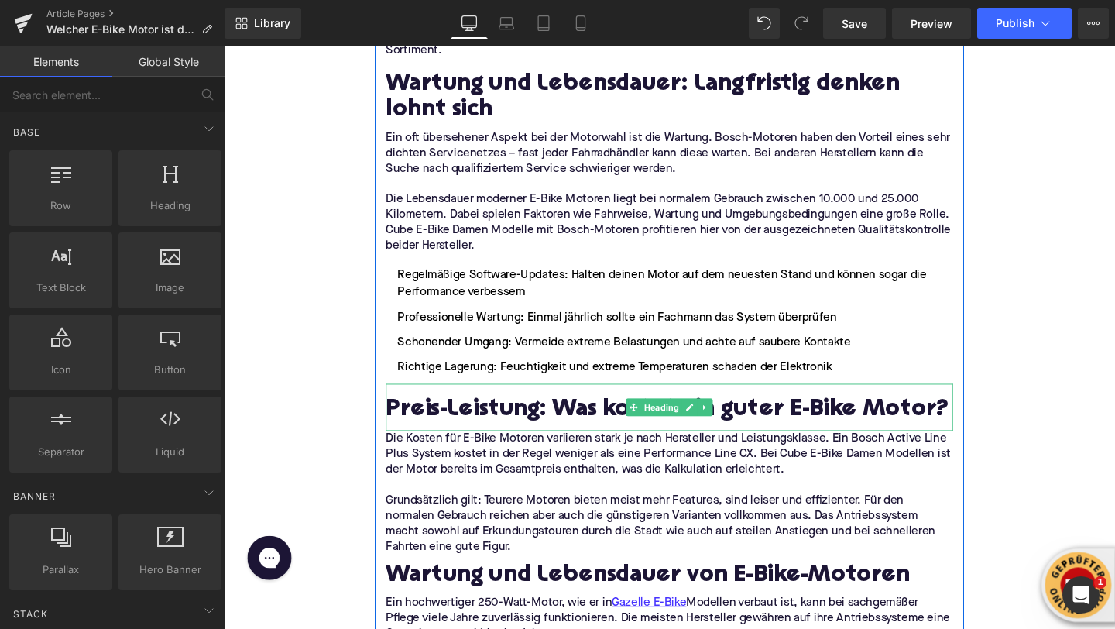
click at [531, 416] on h2 "Preis-Leistung: Was kostet ein guter E-Bike Motor?" at bounding box center [692, 430] width 596 height 28
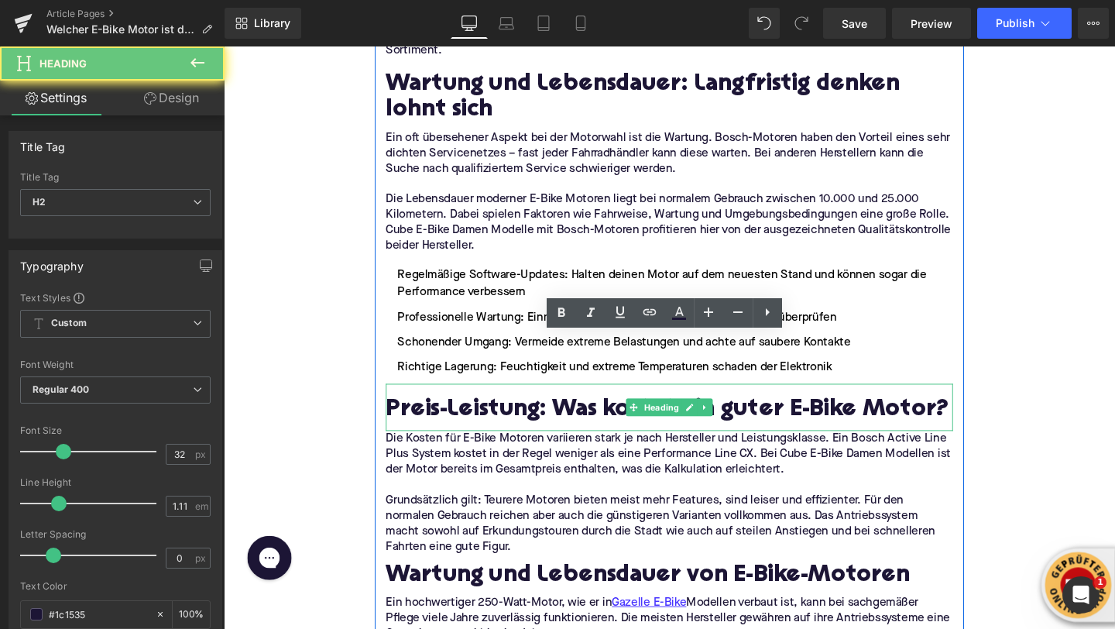
click at [531, 416] on h2 "Preis-Leistung: Was kostet ein guter E-Bike Motor?" at bounding box center [692, 430] width 596 height 28
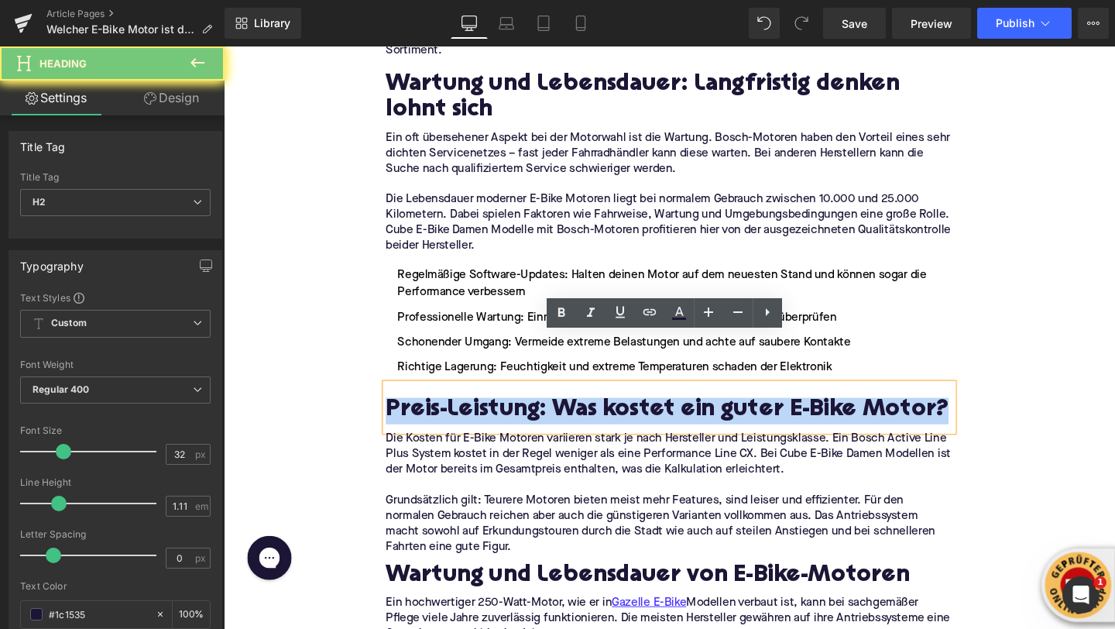
click at [531, 416] on h2 "Preis-Leistung: Was kostet ein guter E-Bike Motor?" at bounding box center [692, 430] width 596 height 28
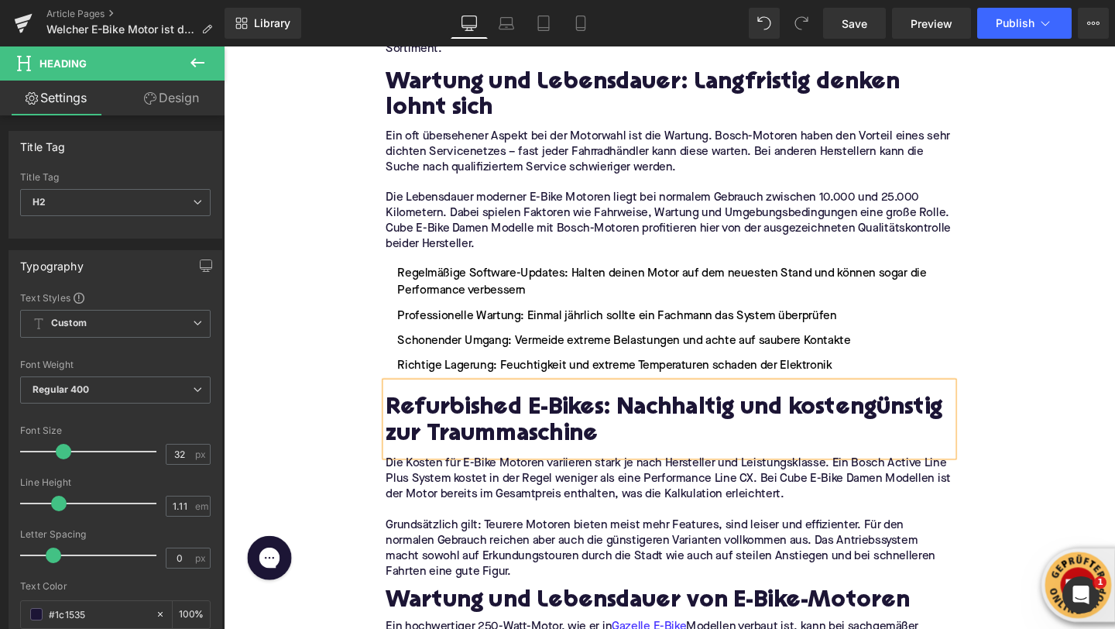
scroll to position [3323, 0]
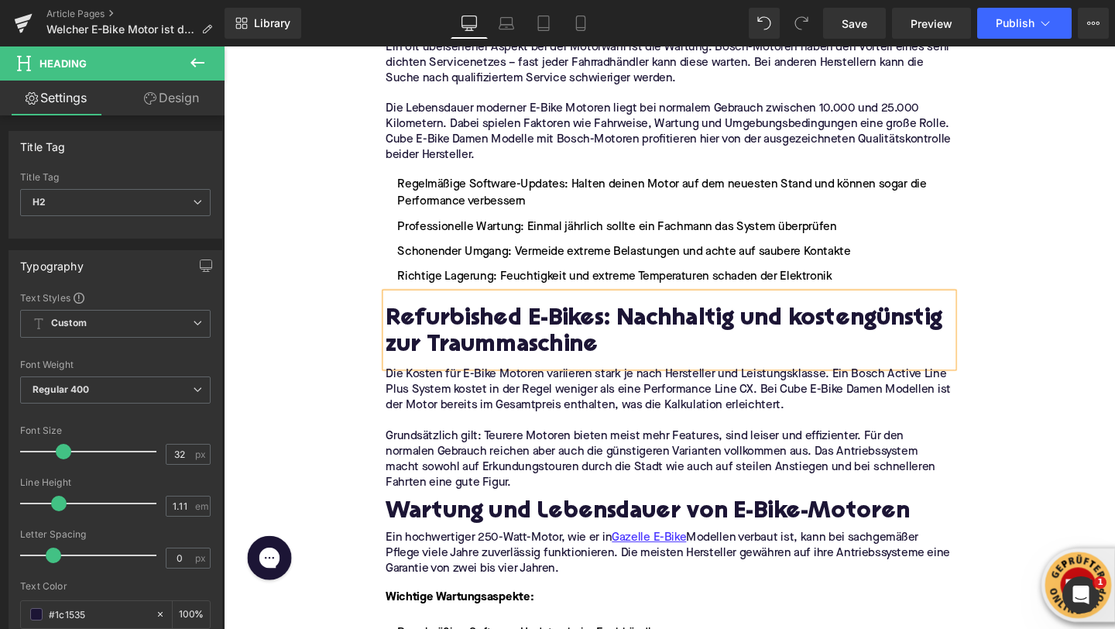
click at [548, 448] on p "Grundsätzlich gilt: Teurere Motoren bieten meist mehr Features, sind leiser und…" at bounding box center [692, 480] width 596 height 65
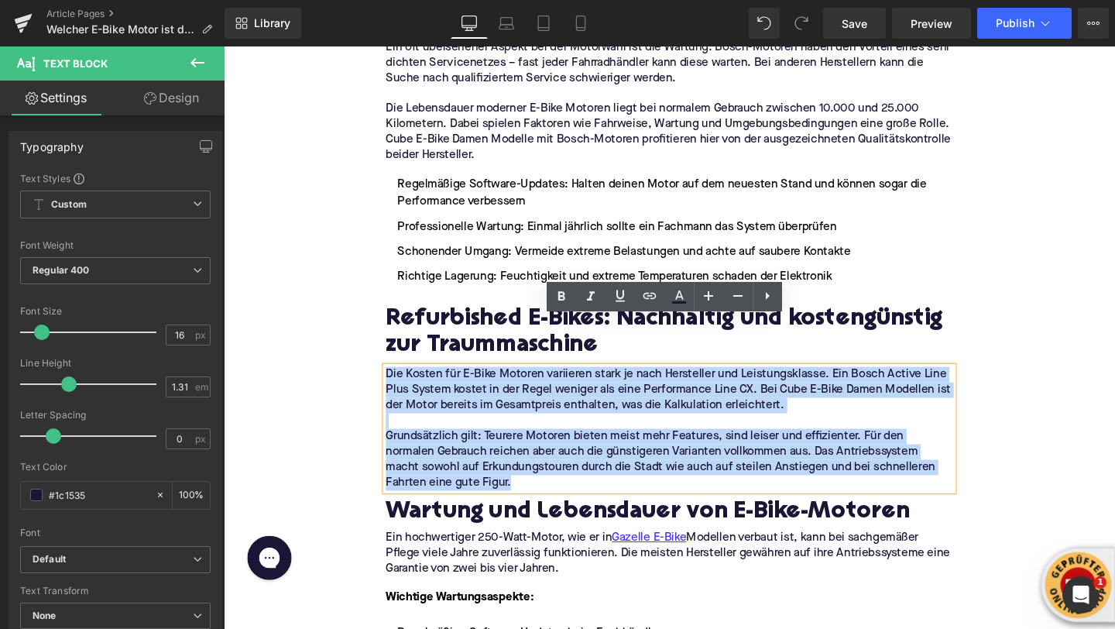
drag, startPoint x: 545, startPoint y: 451, endPoint x: 356, endPoint y: 347, distance: 216.3
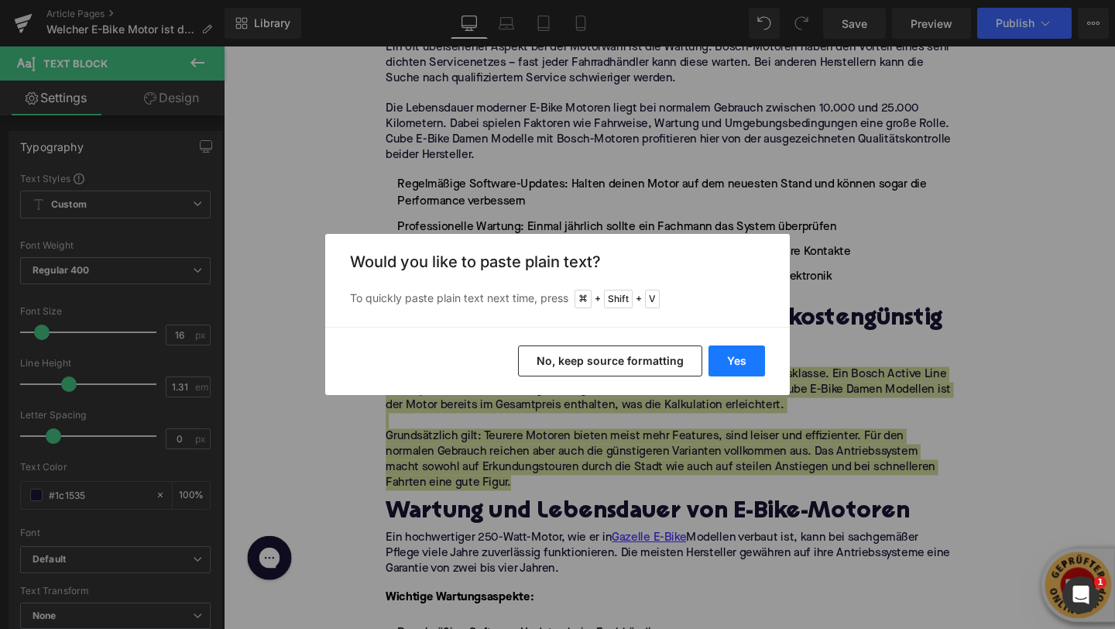
click at [750, 351] on button "Yes" at bounding box center [737, 360] width 57 height 31
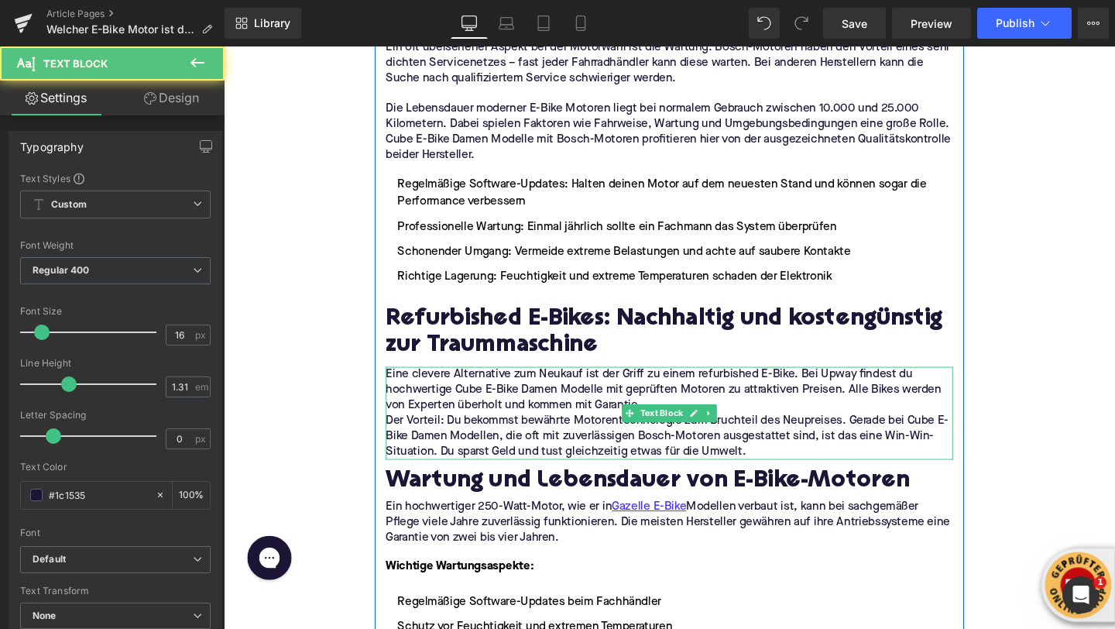
click at [745, 383] on p "Eine clevere Alternative zum Neukauf ist der Griff zu einem refurbished E-Bike.…" at bounding box center [692, 407] width 596 height 49
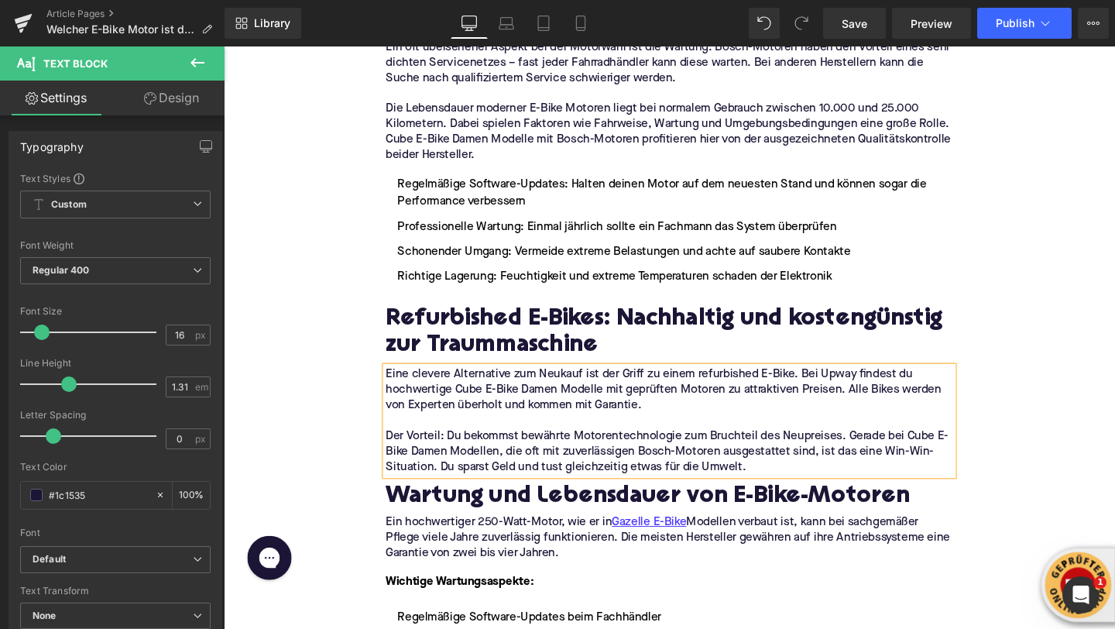
scroll to position [3374, 0]
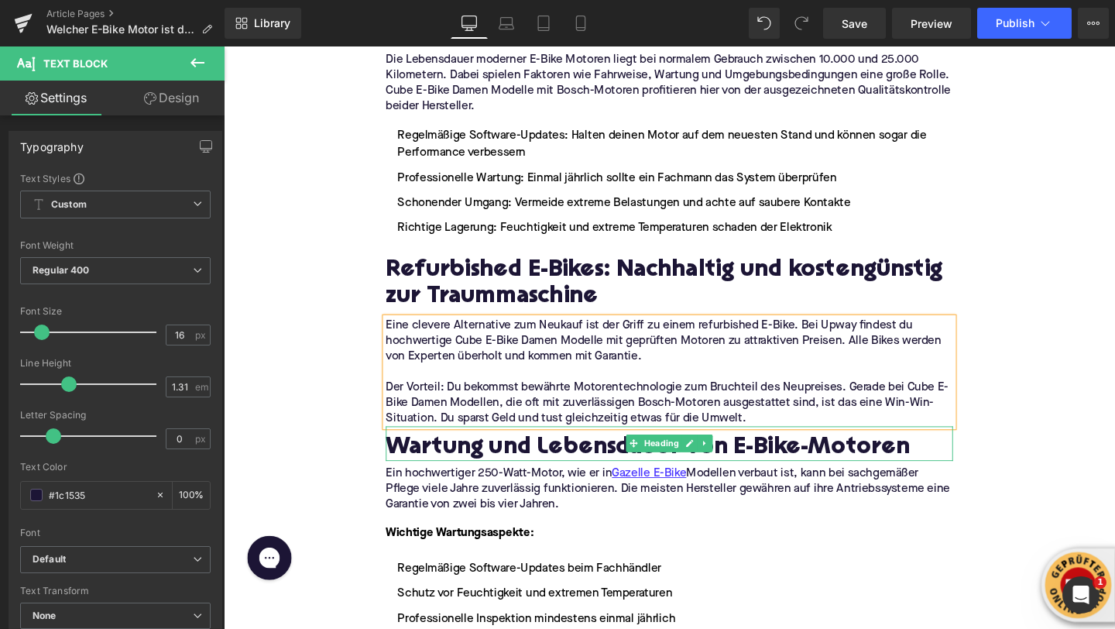
click at [450, 455] on h2 "Wartung und Lebensdauer von E-Bike-Motoren" at bounding box center [692, 469] width 596 height 28
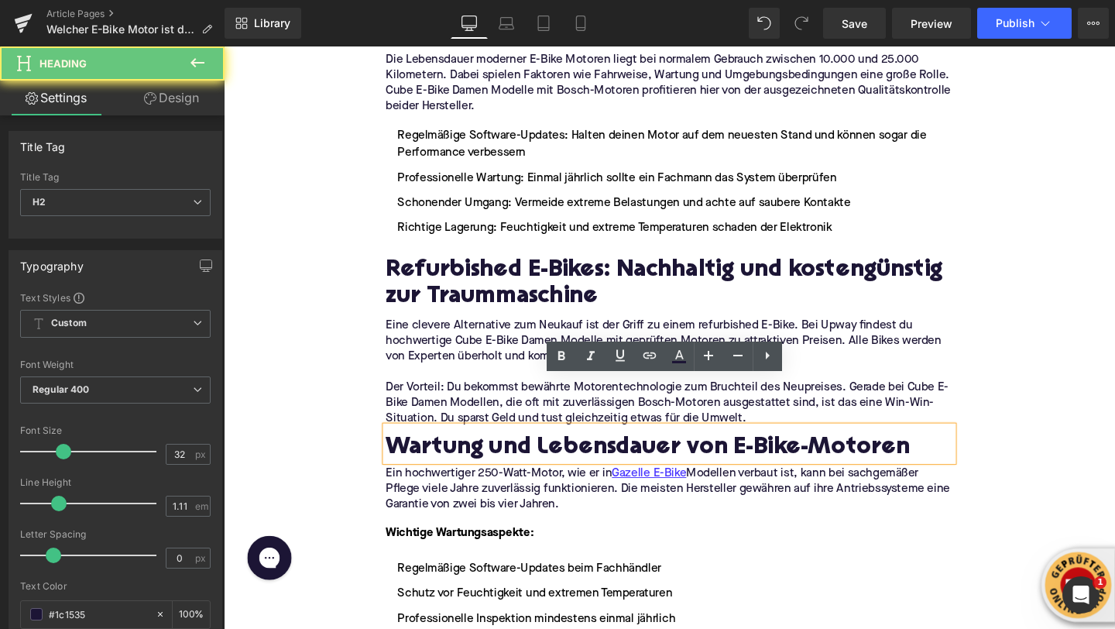
click at [450, 455] on h2 "Wartung und Lebensdauer von E-Bike-Motoren" at bounding box center [692, 469] width 596 height 28
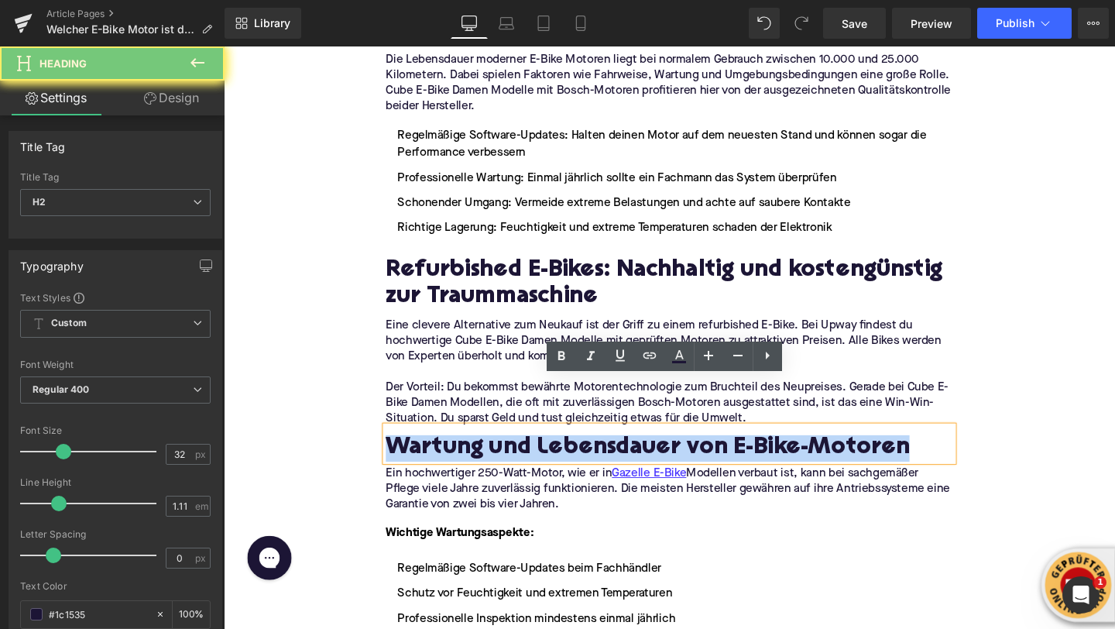
click at [450, 455] on h2 "Wartung und Lebensdauer von E-Bike-Motoren" at bounding box center [692, 469] width 596 height 28
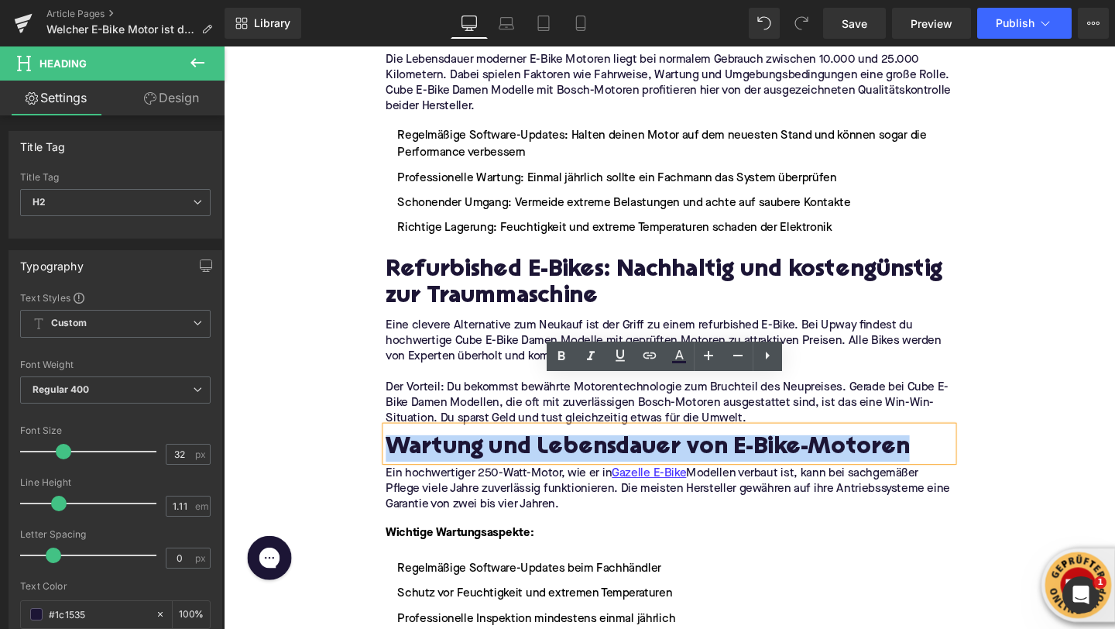
paste div
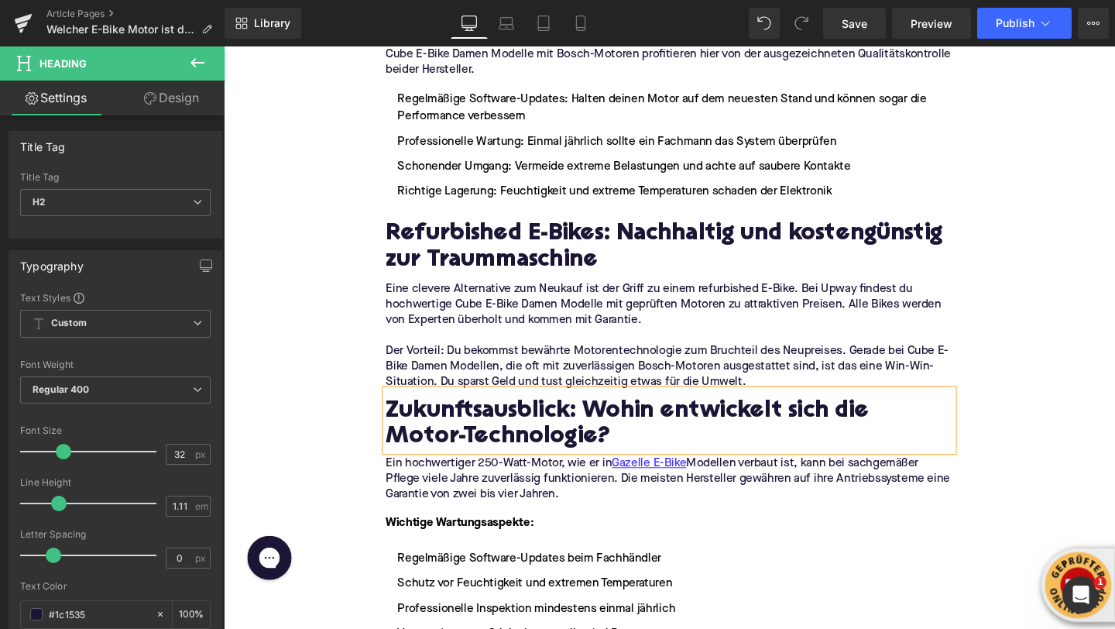
scroll to position [3482, 0]
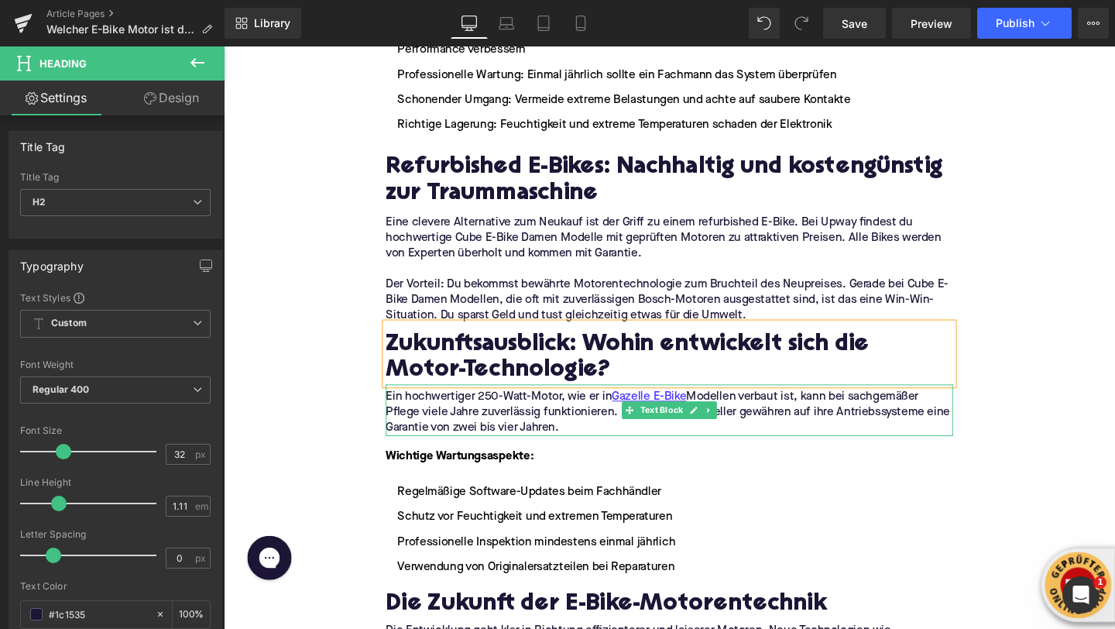
click at [462, 407] on p "Ein hochwertiger 250-Watt-Motor, wie er in Gazelle E-Bike Modellen verbaut ist,…" at bounding box center [692, 431] width 596 height 49
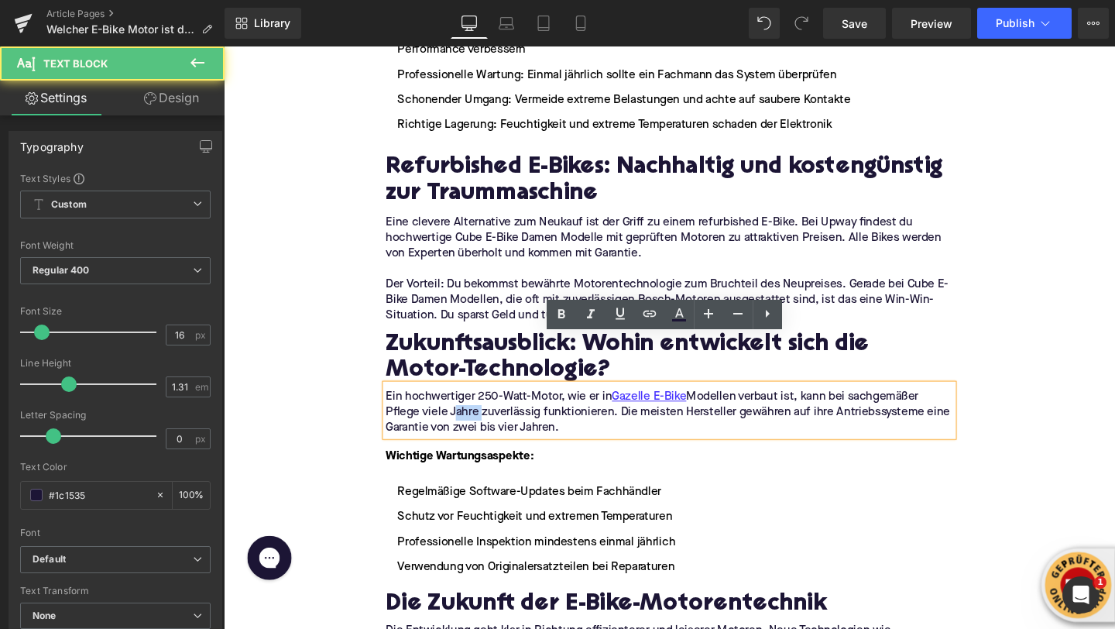
click at [462, 407] on p "Ein hochwertiger 250-Watt-Motor, wie er in Gazelle E-Bike Modellen verbaut ist,…" at bounding box center [692, 431] width 596 height 49
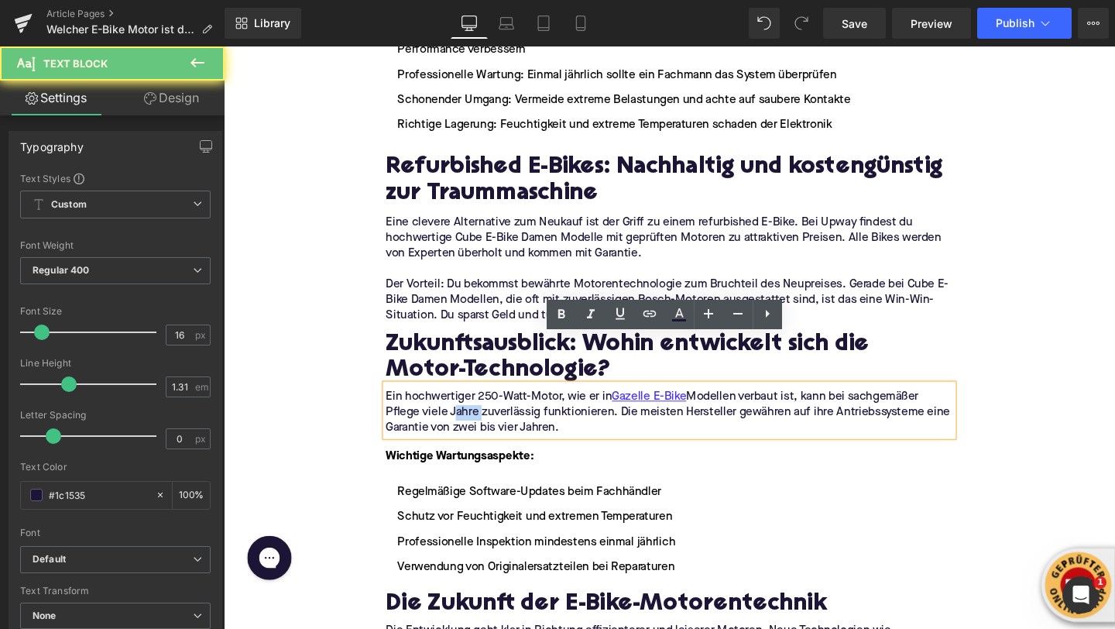
click at [462, 407] on p "Ein hochwertiger 250-Watt-Motor, wie er in Gazelle E-Bike Modellen verbaut ist,…" at bounding box center [692, 431] width 596 height 49
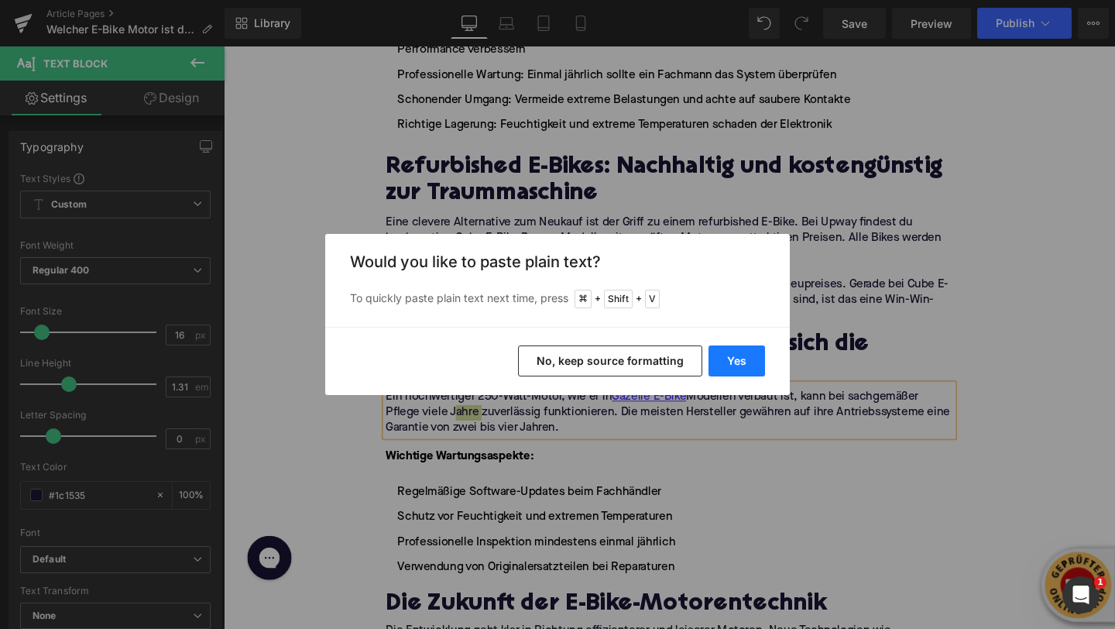
click at [716, 364] on button "Yes" at bounding box center [737, 360] width 57 height 31
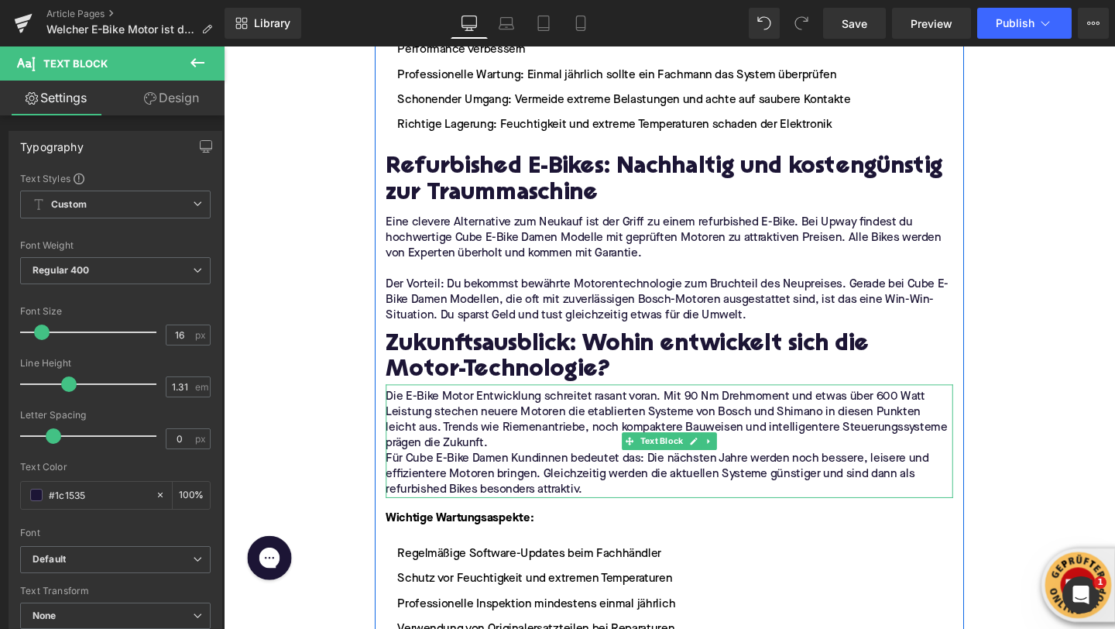
click at [500, 407] on p "Die E-Bike Motor Entwicklung schreitet rasant voran. Mit 90 Nm Drehmoment und e…" at bounding box center [692, 439] width 596 height 65
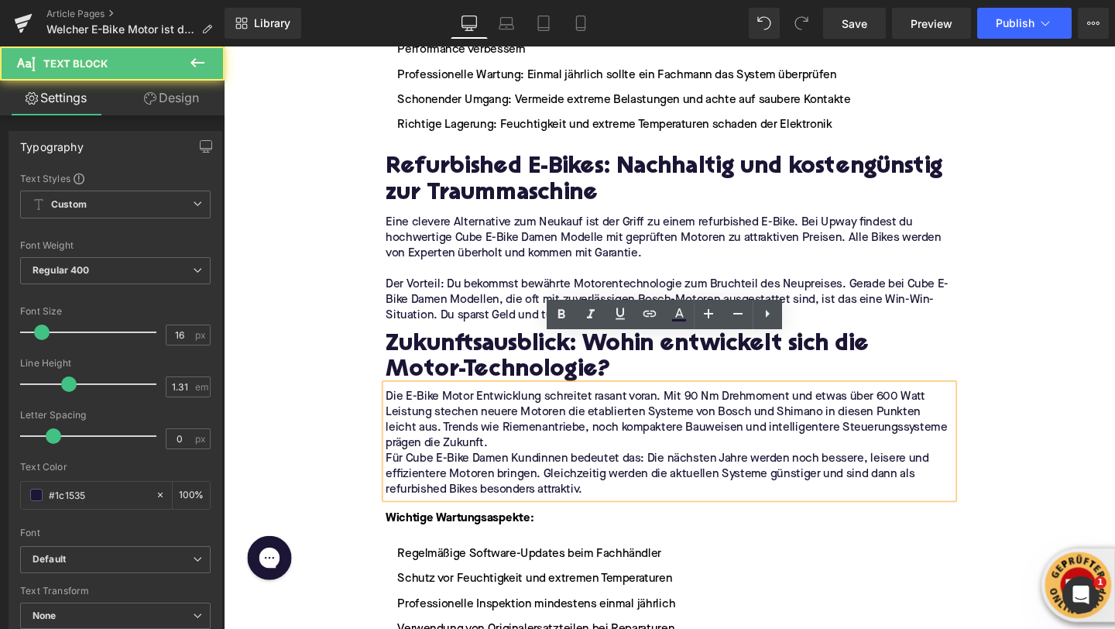
click at [507, 407] on p "Die E-Bike Motor Entwicklung schreitet rasant voran. Mit 90 Nm Drehmoment und e…" at bounding box center [692, 439] width 596 height 65
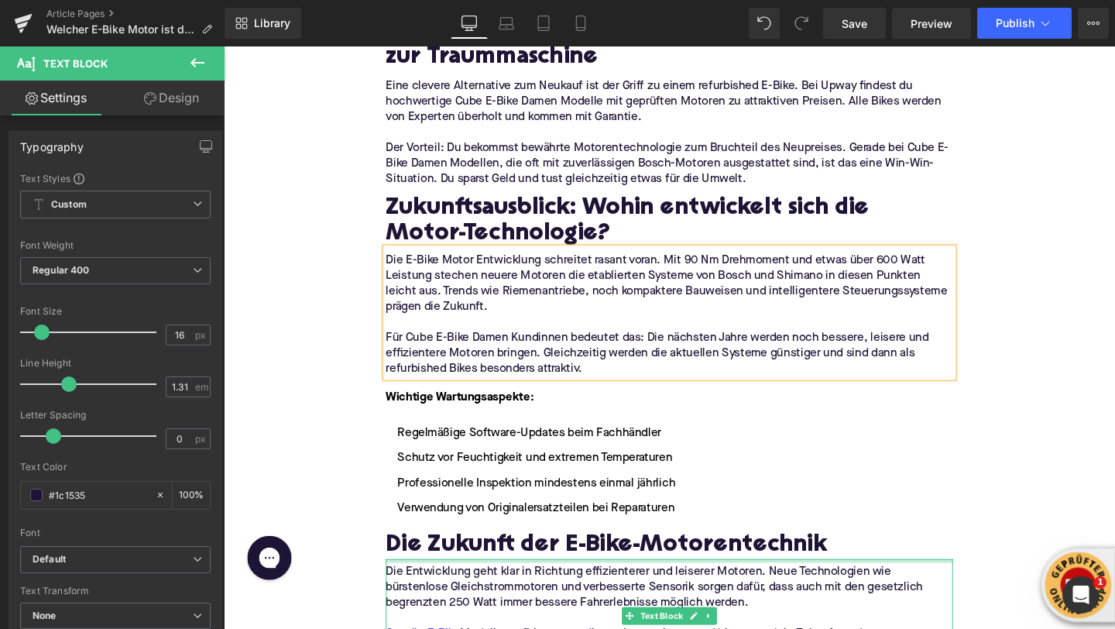
scroll to position [3623, 0]
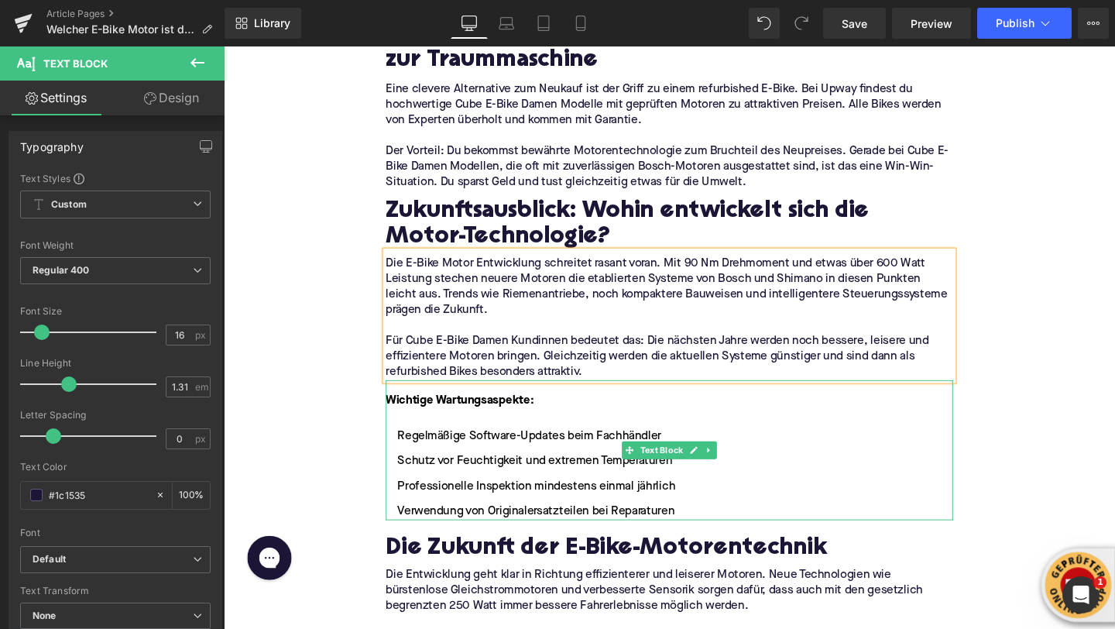
click at [582, 447] on li "Regelmäßige Software-Updates beim Fachhändler" at bounding box center [692, 456] width 596 height 19
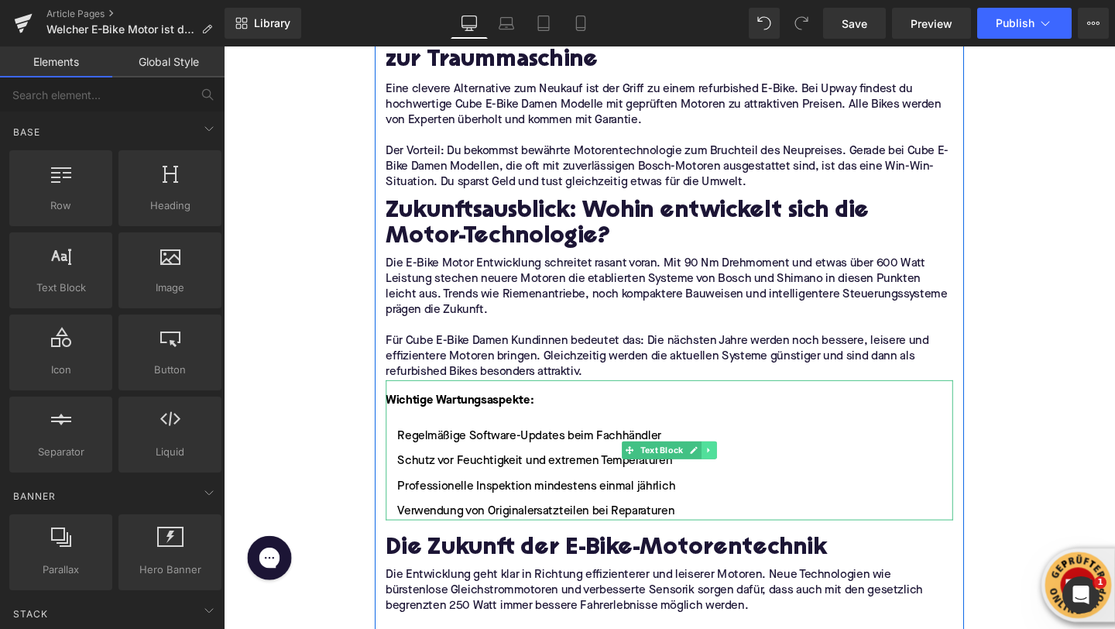
click at [736, 466] on icon at bounding box center [734, 470] width 9 height 9
click at [743, 466] on icon at bounding box center [742, 470] width 9 height 9
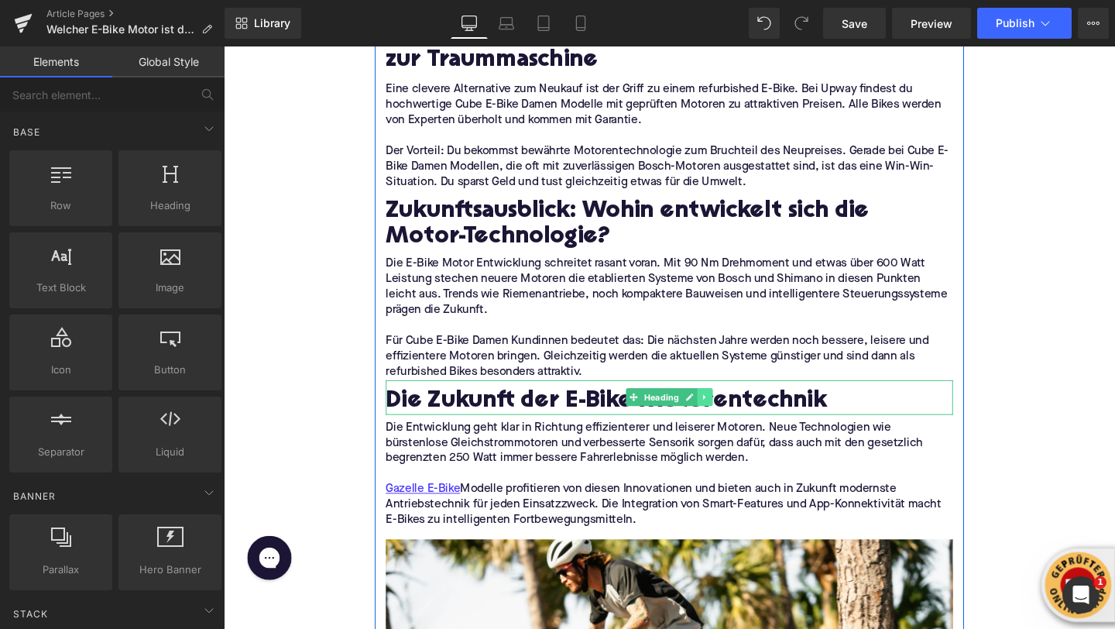
click at [734, 406] on link at bounding box center [730, 415] width 16 height 19
click at [738, 411] on icon at bounding box center [737, 415] width 9 height 9
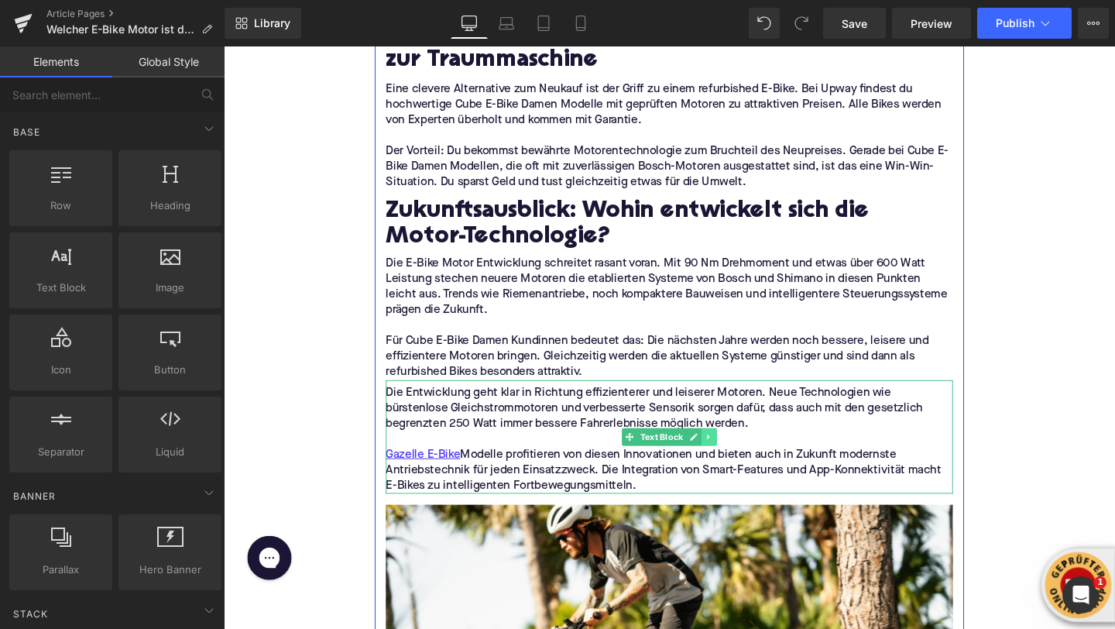
click at [737, 452] on icon at bounding box center [734, 456] width 9 height 9
click at [740, 452] on icon at bounding box center [742, 456] width 9 height 9
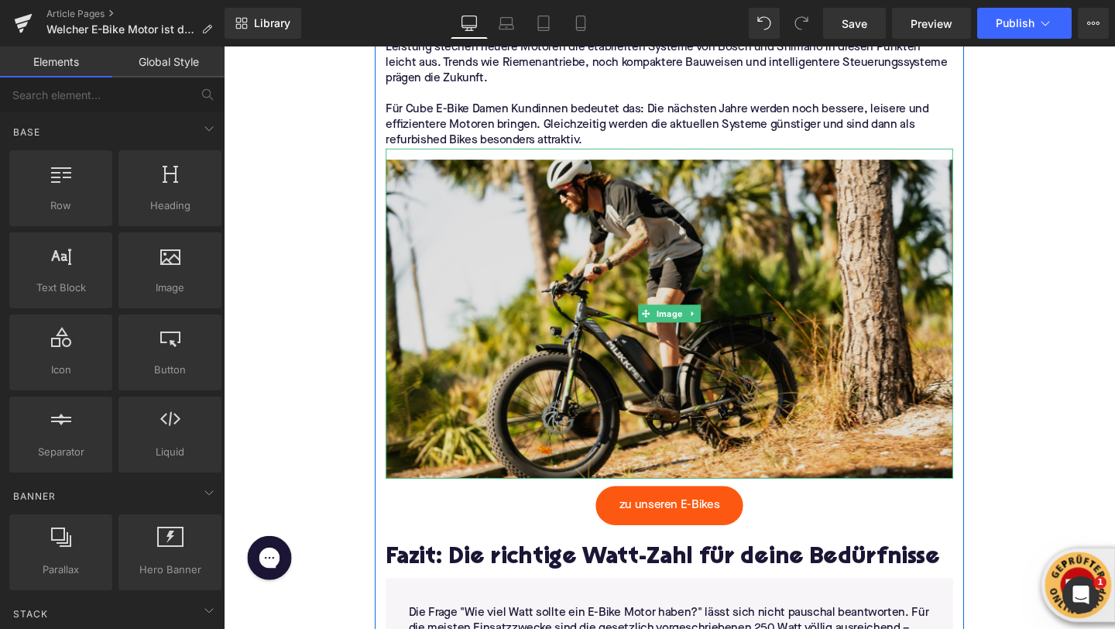
scroll to position [3929, 0]
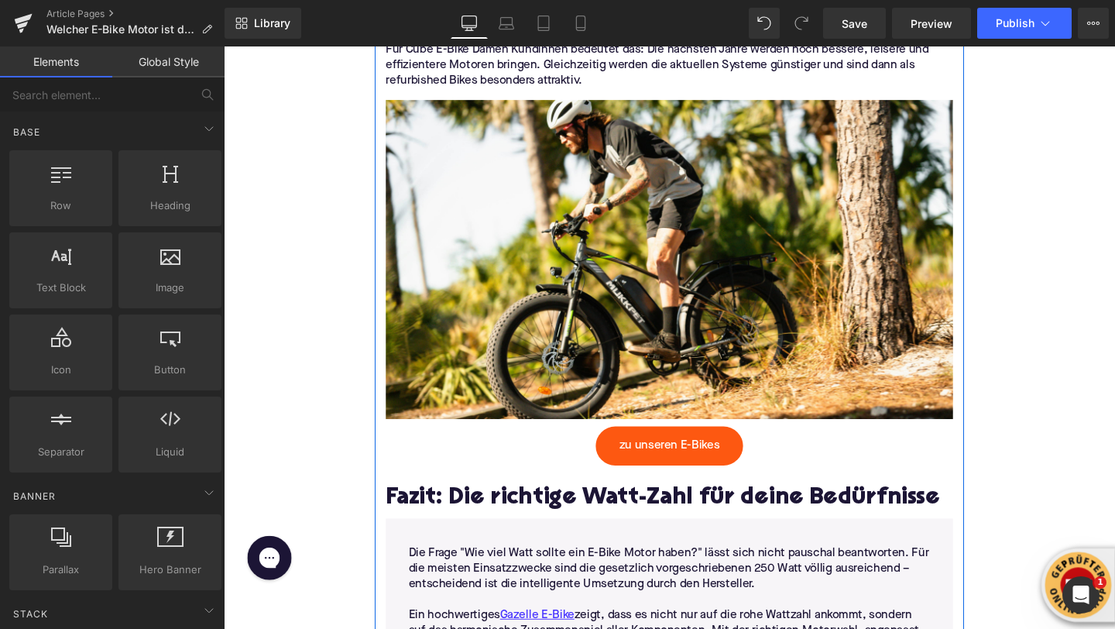
click at [664, 487] on div "Fazit: Die richtige Watt-Zahl für deine Bedürfnisse Heading" at bounding box center [692, 515] width 596 height 57
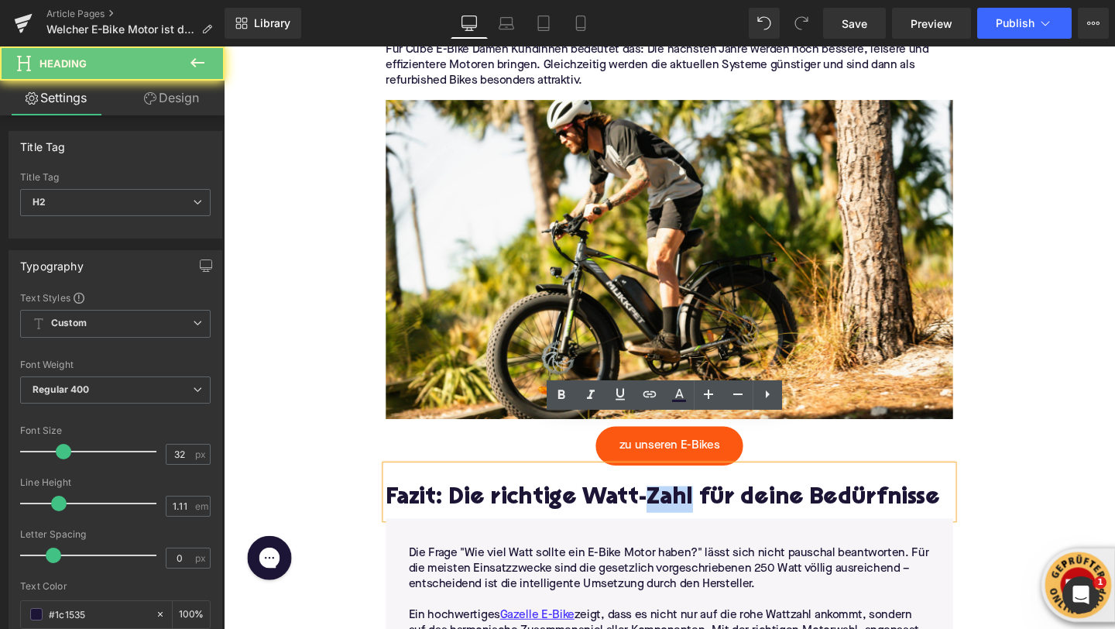
click at [664, 509] on h2 "Fazit: Die richtige Watt-Zahl für deine Bedürfnisse" at bounding box center [692, 523] width 596 height 28
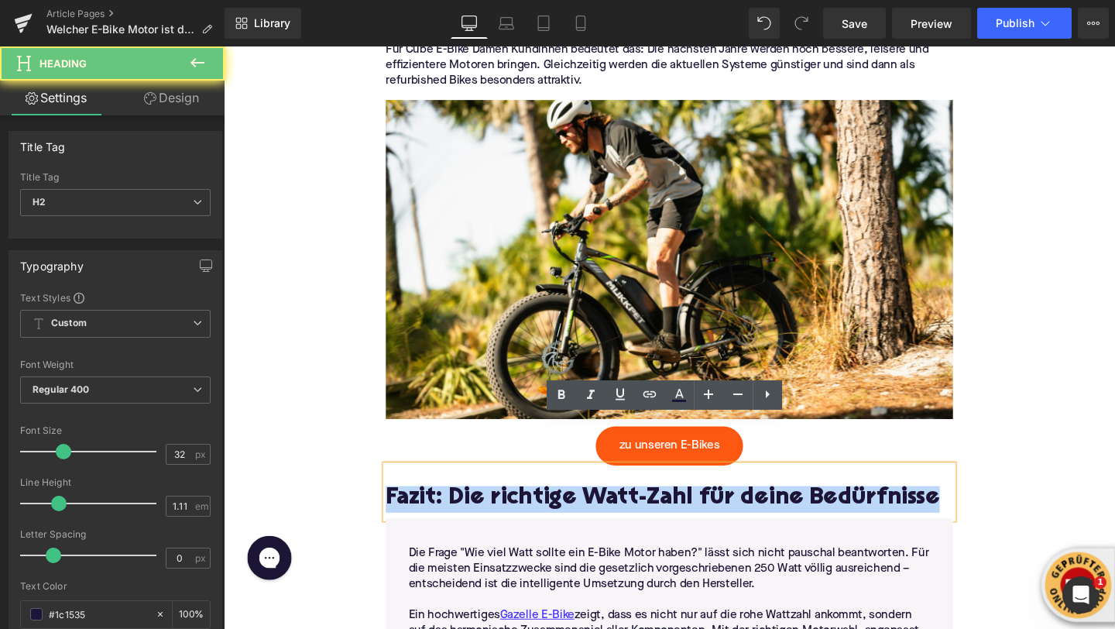
click at [664, 509] on h2 "Fazit: Die richtige Watt-Zahl für deine Bedürfnisse" at bounding box center [692, 523] width 596 height 28
paste div
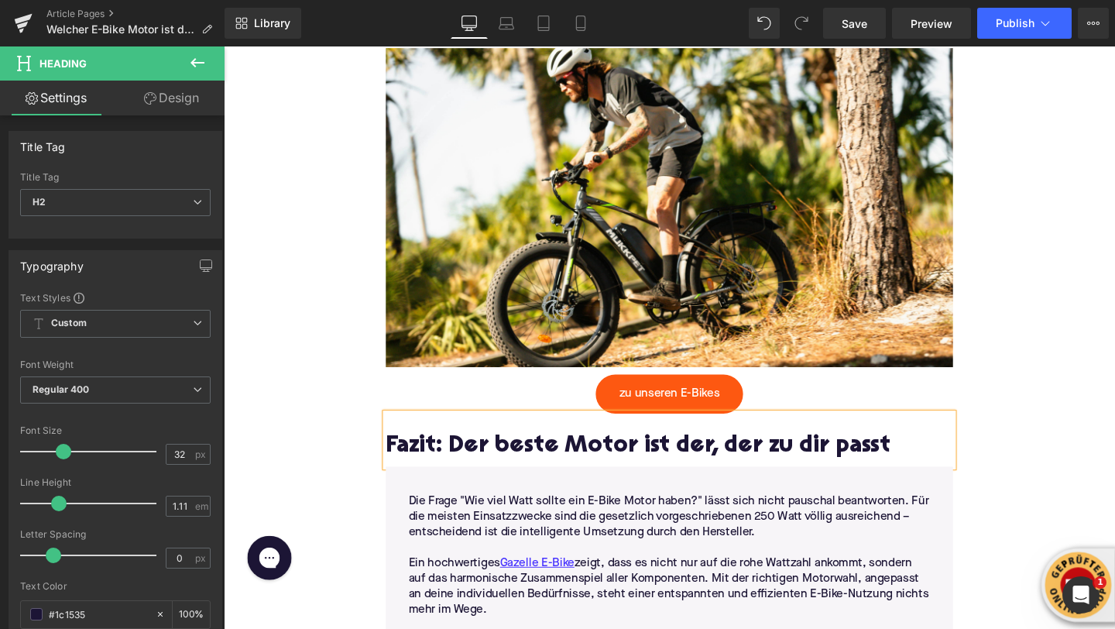
scroll to position [4069, 0]
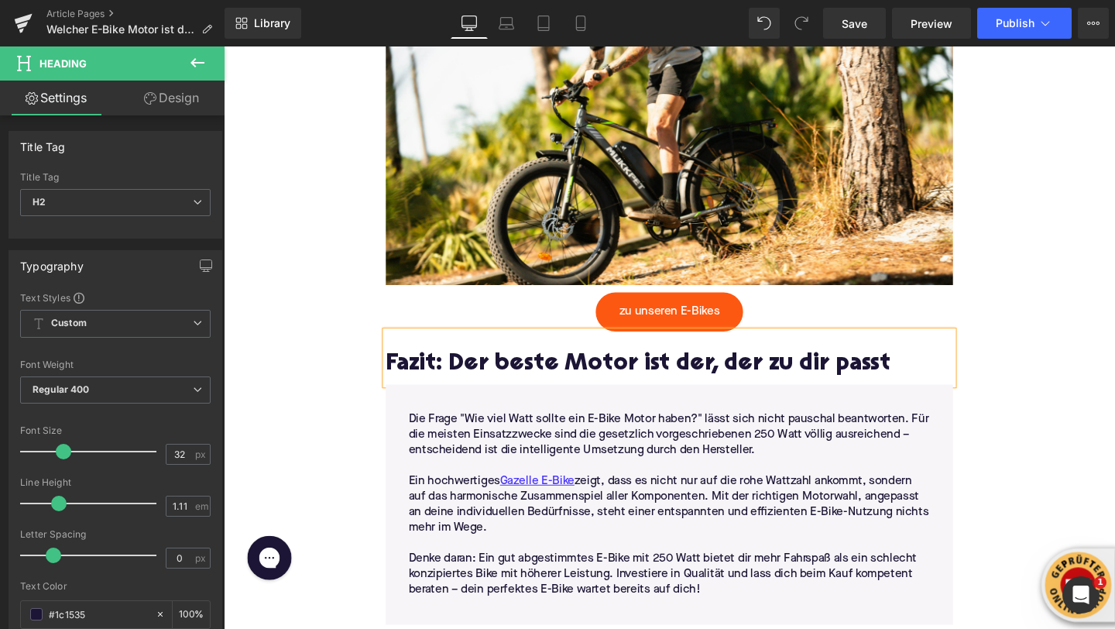
click at [545, 561] on p at bounding box center [692, 569] width 548 height 16
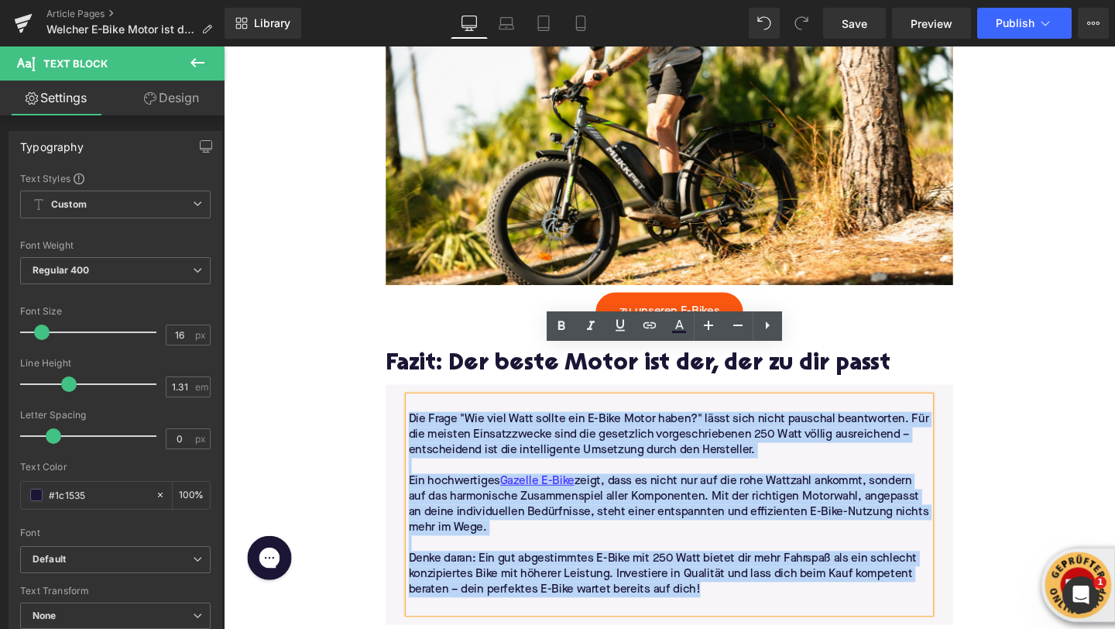
drag, startPoint x: 760, startPoint y: 572, endPoint x: 406, endPoint y: 393, distance: 397.0
click at [407, 414] on div "Die Frage "Wie viel Watt sollte ein E-Bike Motor haben?" lässt sich nicht pausc…" at bounding box center [693, 527] width 572 height 227
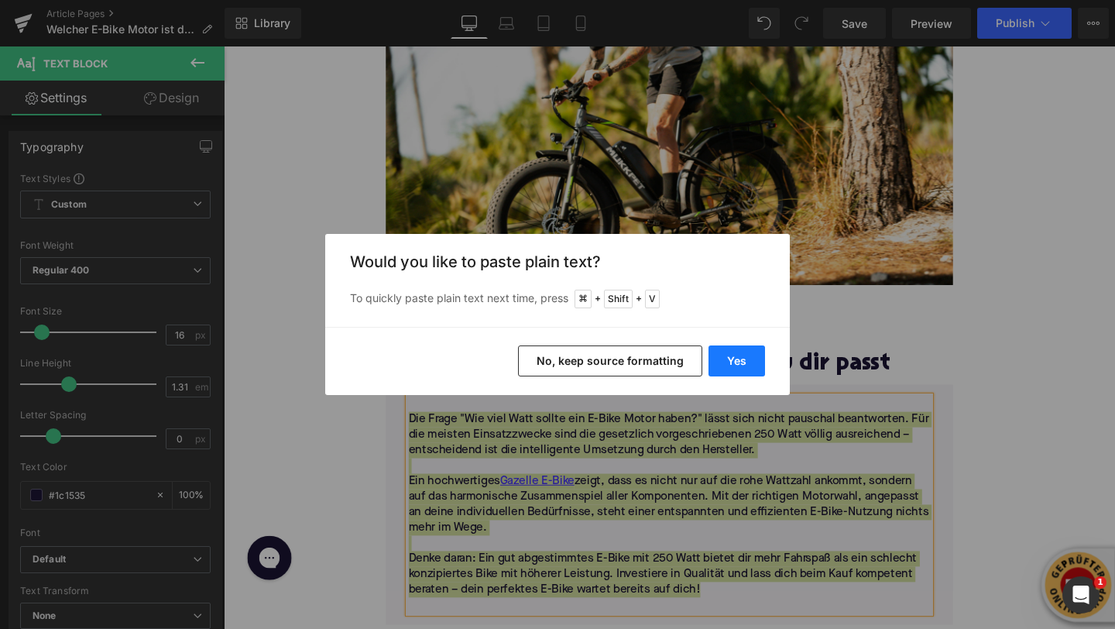
click at [733, 359] on button "Yes" at bounding box center [737, 360] width 57 height 31
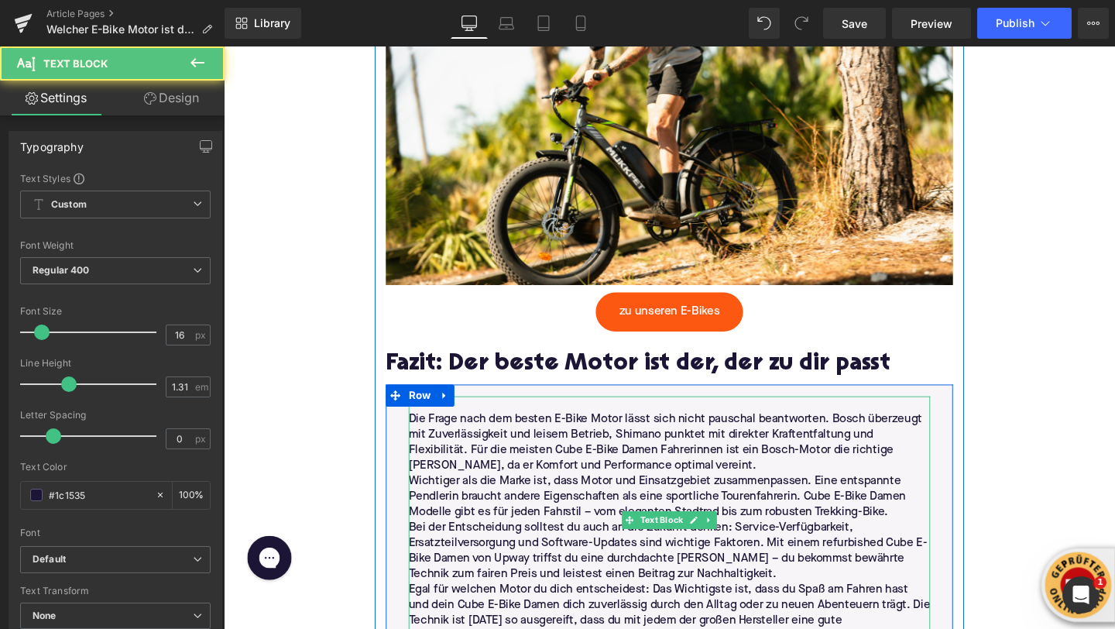
click at [682, 434] on p "Die Frage nach dem besten E-Bike Motor lässt sich nicht pauschal beantworten. B…" at bounding box center [692, 463] width 548 height 65
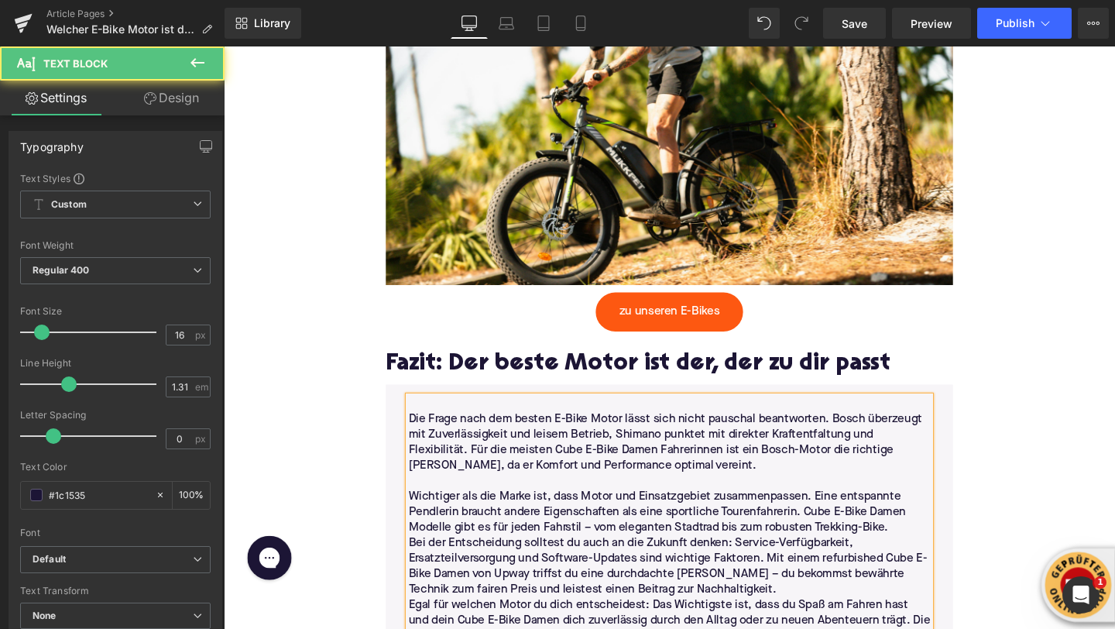
click at [894, 561] on p "Bei der Entscheidung solltest du auch an die Zukunft denken: Service-Verfügbark…" at bounding box center [692, 593] width 548 height 65
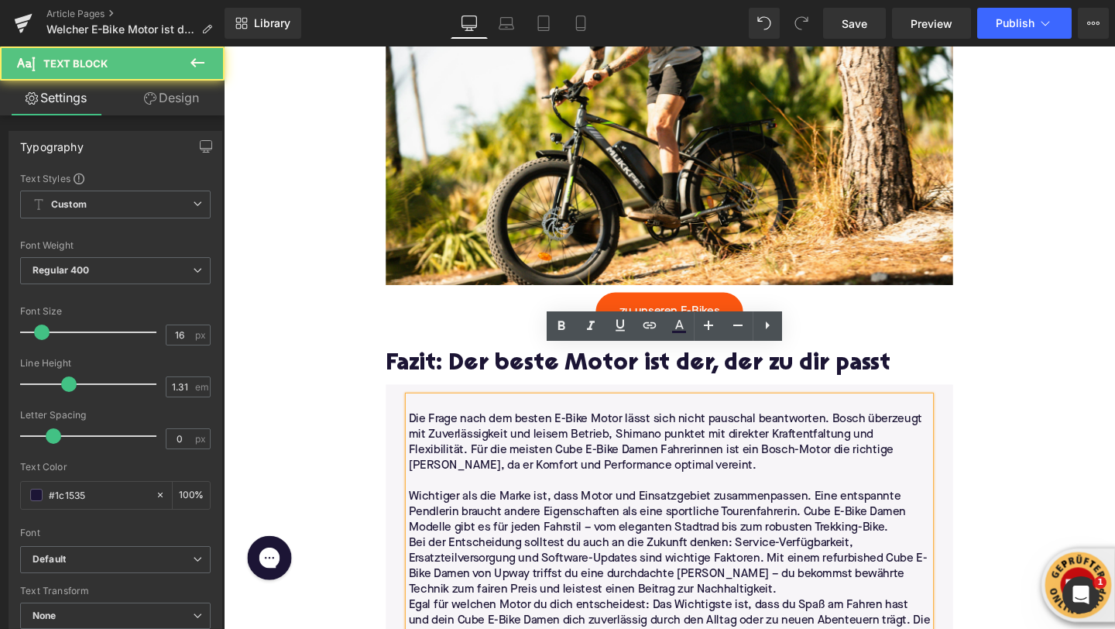
click at [753, 561] on p "Bei der Entscheidung solltest du auch an die Zukunft denken: Service-Verfügbark…" at bounding box center [692, 593] width 548 height 65
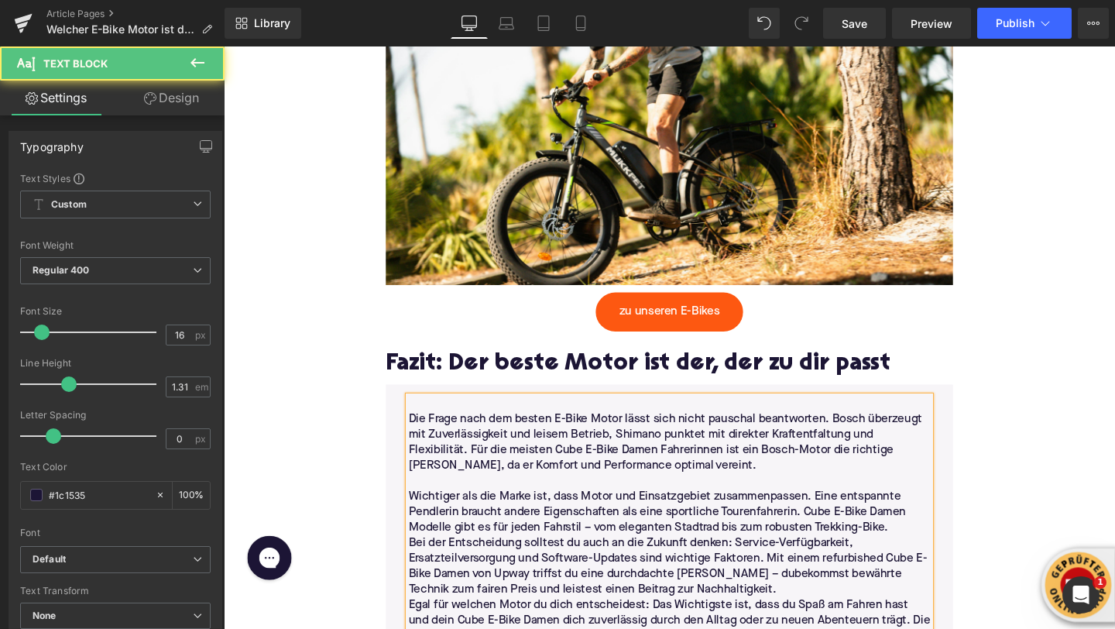
click at [753, 565] on p "Bei der Entscheidung solltest du auch an die Zukunft denken: Service-Verfügbark…" at bounding box center [692, 593] width 548 height 65
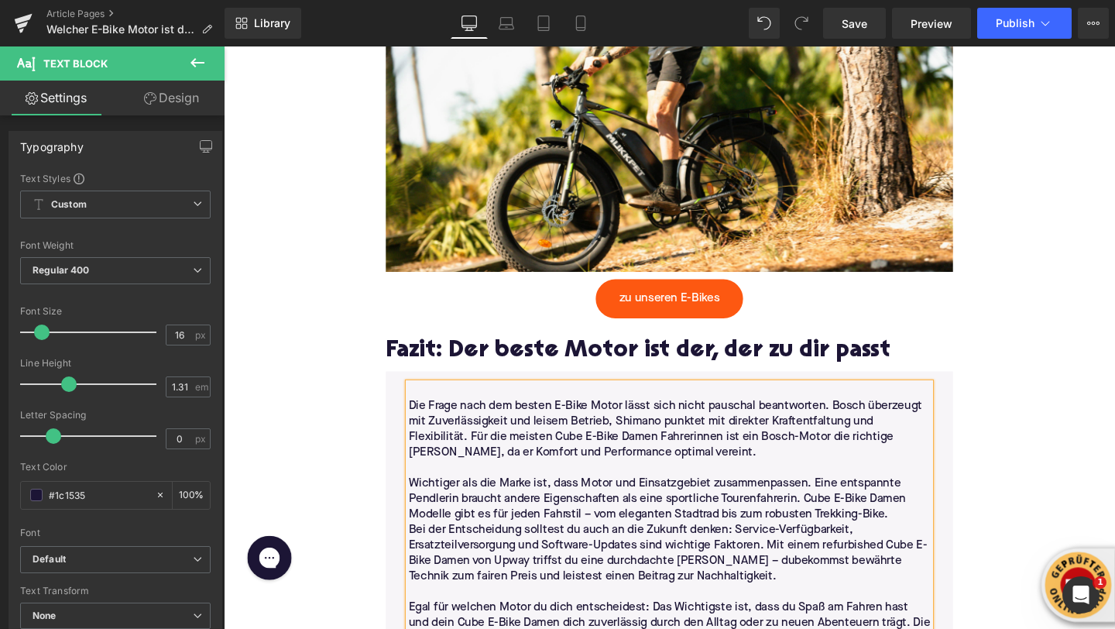
scroll to position [4087, 0]
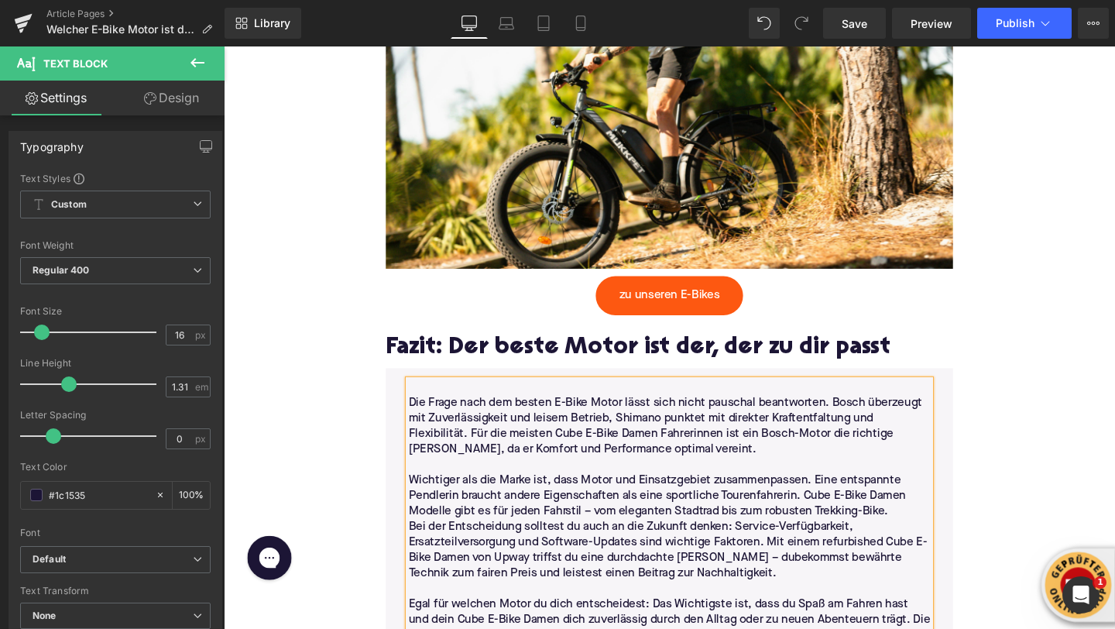
click at [931, 495] on p "Wichtiger als die Marke ist, dass Motor und Einsatzgebiet zusammenpassen. Eine …" at bounding box center [692, 519] width 548 height 49
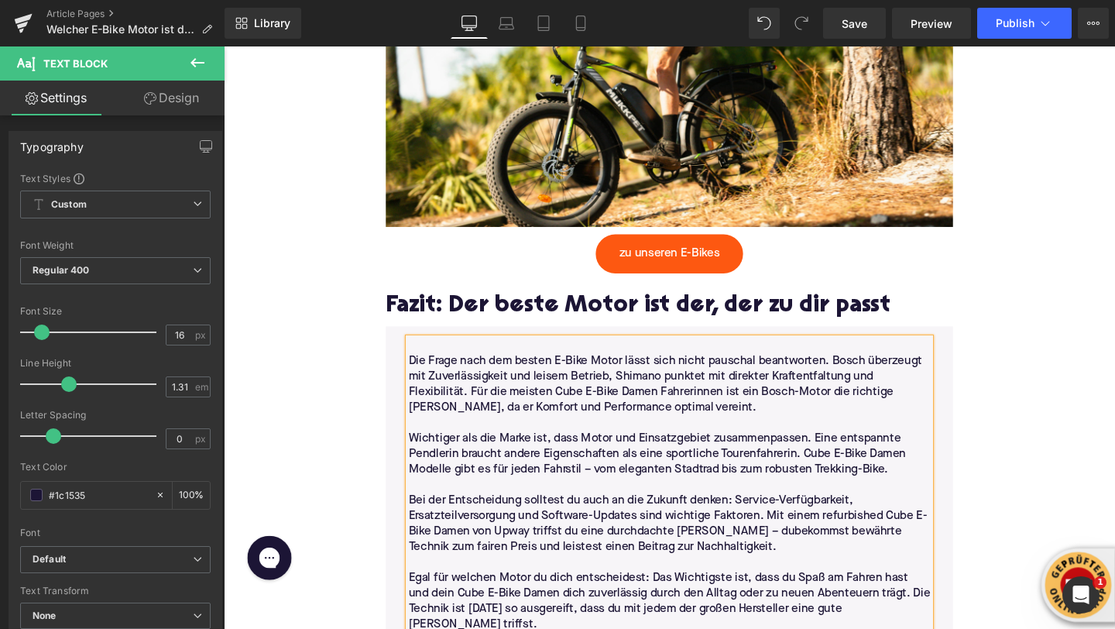
scroll to position [4146, 0]
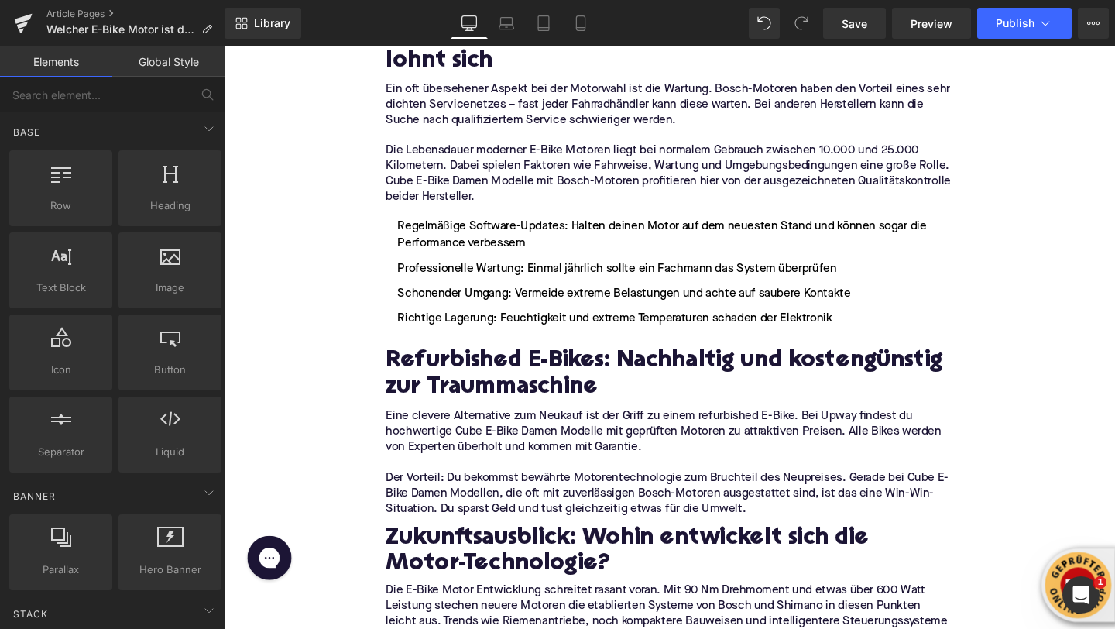
scroll to position [3284, 0]
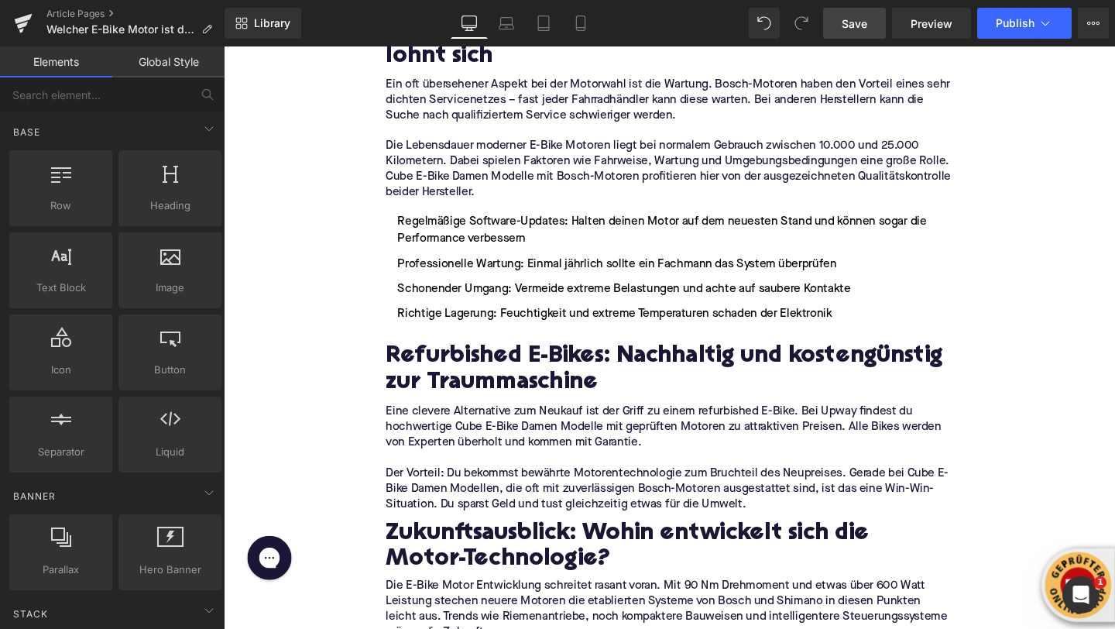
click at [861, 30] on span "Save" at bounding box center [855, 23] width 26 height 16
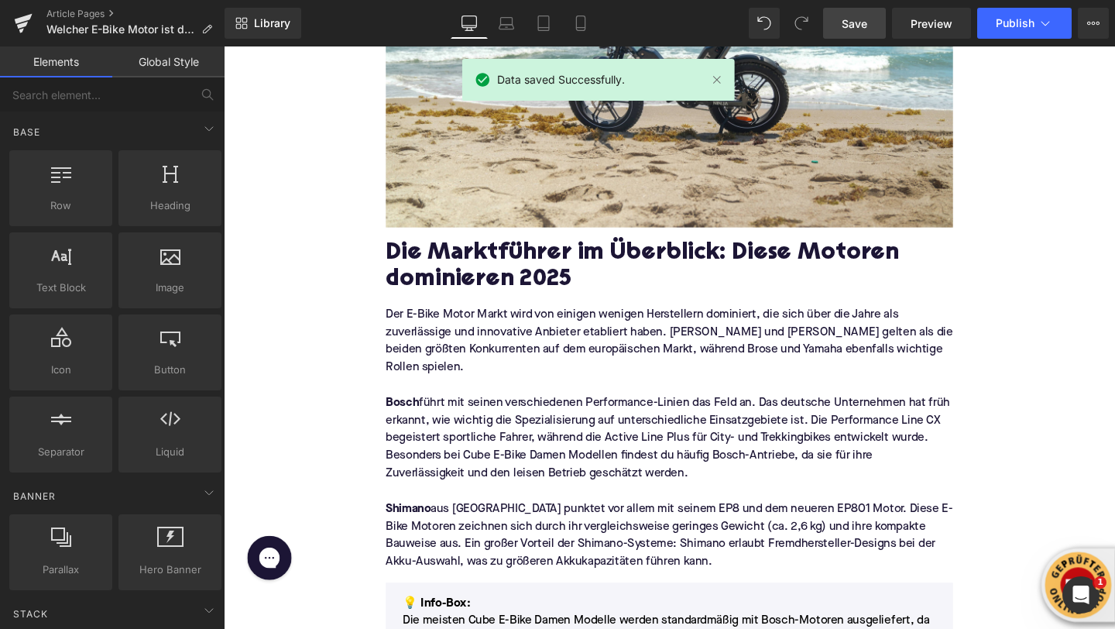
scroll to position [0, 0]
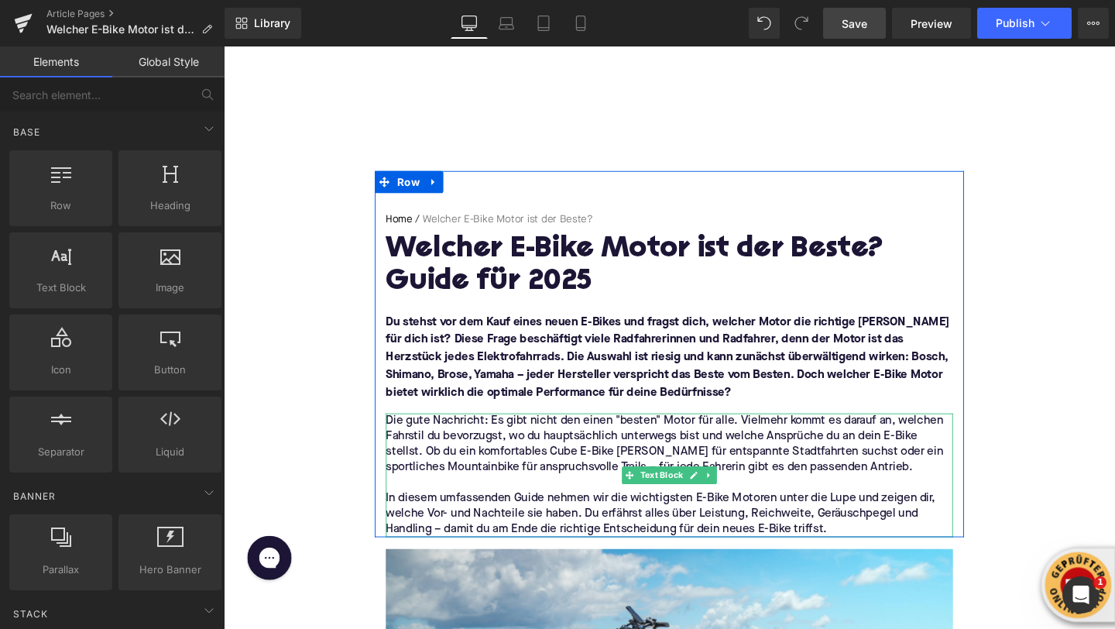
click at [565, 480] on p "Die gute Nachricht: Es gibt nicht den einen "besten" Motor für alle. Vielmehr k…" at bounding box center [692, 464] width 596 height 65
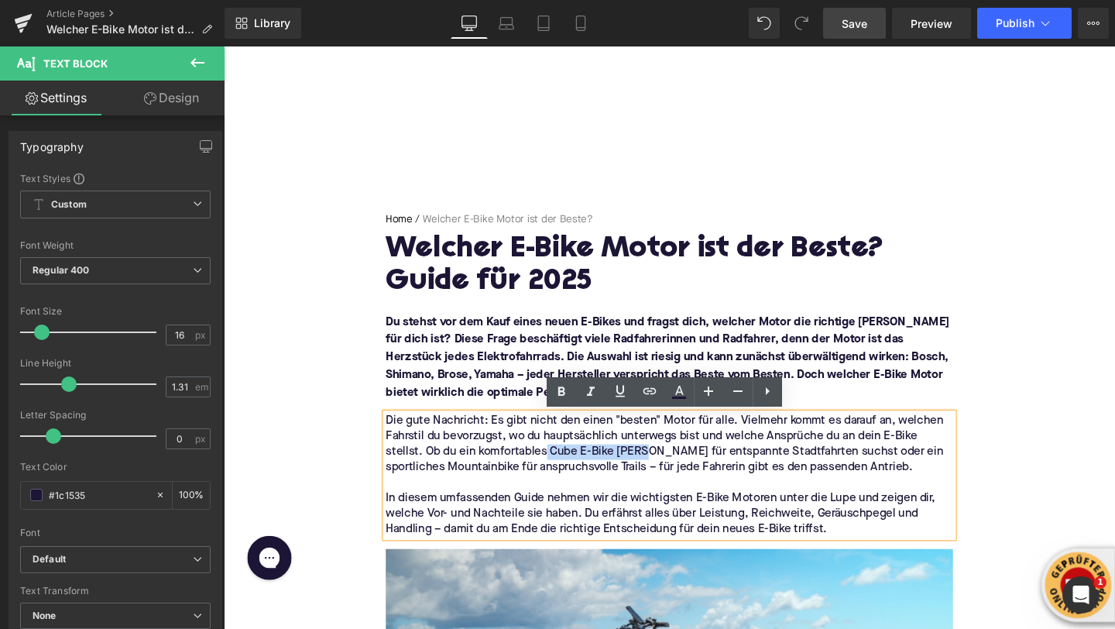
drag, startPoint x: 561, startPoint y: 469, endPoint x: 672, endPoint y: 470, distance: 111.5
click at [672, 470] on p "Die gute Nachricht: Es gibt nicht den einen "besten" Motor für alle. Vielmehr k…" at bounding box center [692, 464] width 596 height 65
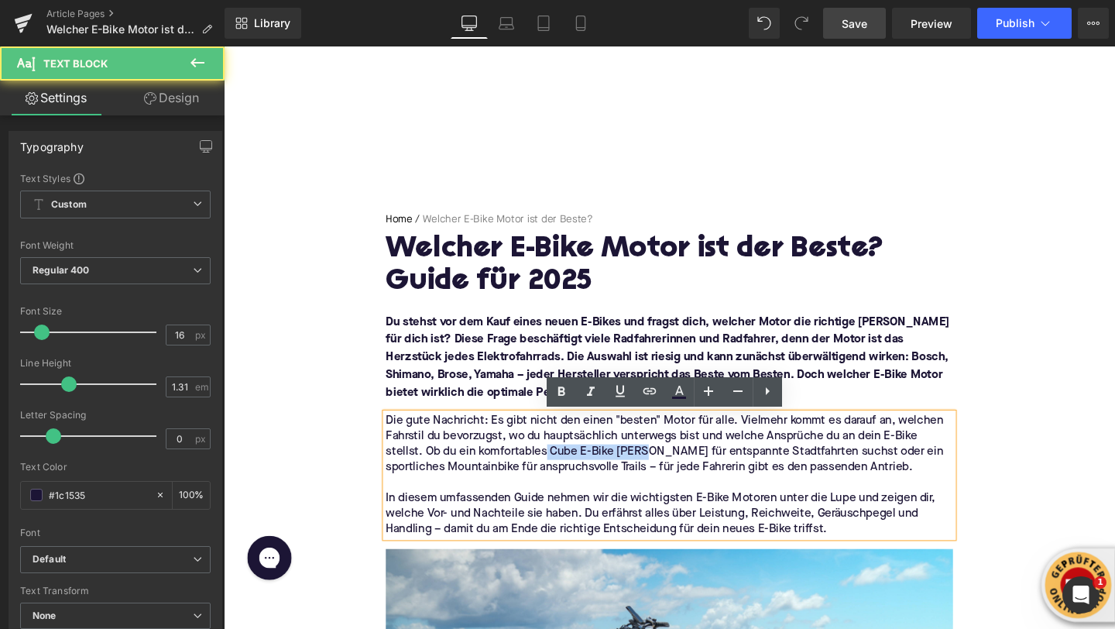
click at [672, 470] on p "Die gute Nachricht: Es gibt nicht den einen "besten" Motor für alle. Vielmehr k…" at bounding box center [692, 464] width 596 height 65
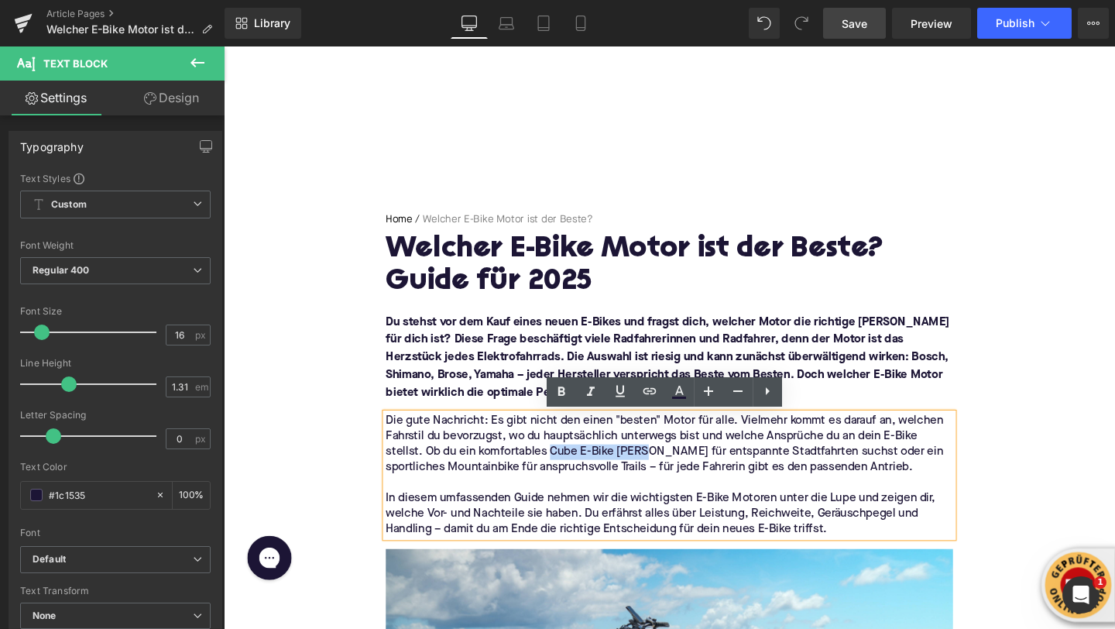
drag, startPoint x: 673, startPoint y: 471, endPoint x: 569, endPoint y: 474, distance: 104.6
click at [569, 474] on p "Die gute Nachricht: Es gibt nicht den einen "besten" Motor für alle. Vielmehr k…" at bounding box center [692, 464] width 596 height 65
click at [644, 397] on icon at bounding box center [650, 391] width 19 height 19
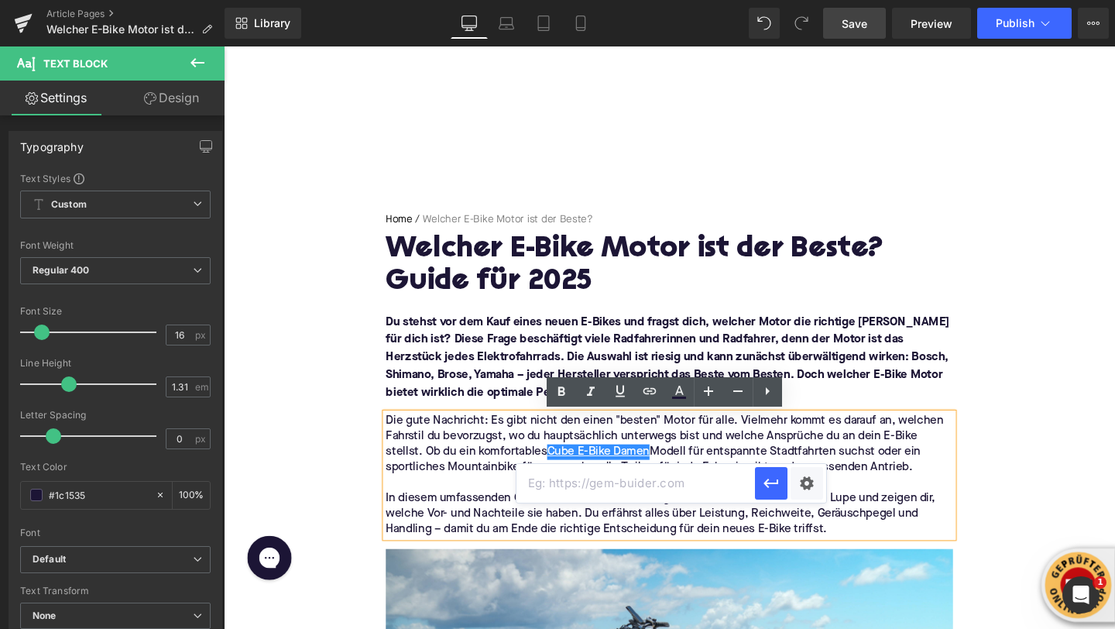
click at [621, 480] on input "text" at bounding box center [636, 483] width 239 height 39
paste input "https://upway.de/collections/cube-damen"
type input "https://upway.de/collections/cube-damen"
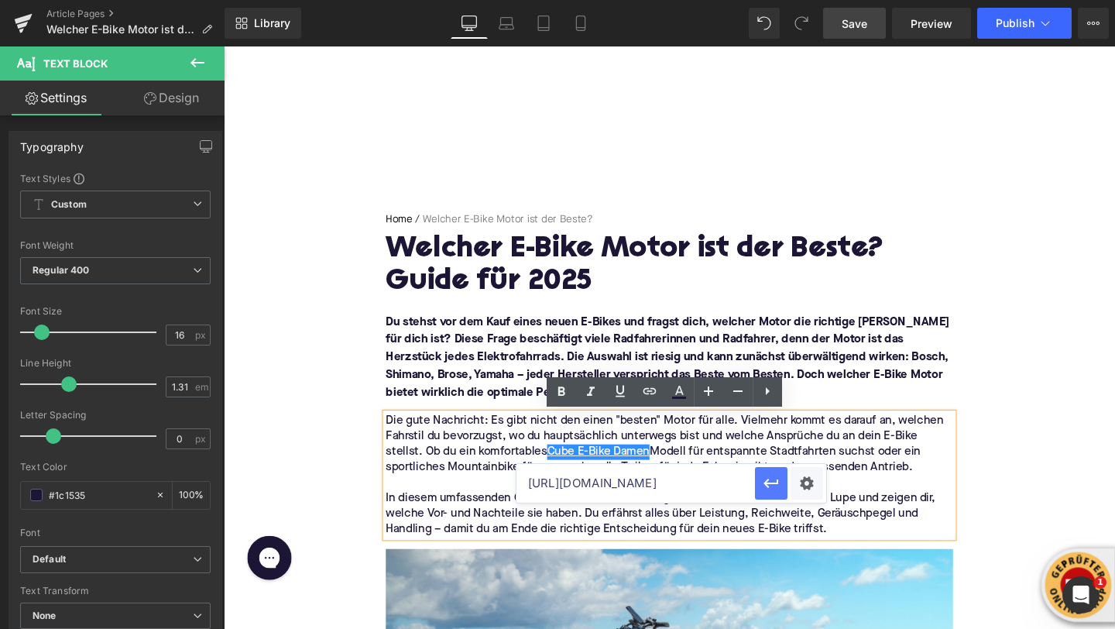
click at [767, 483] on icon "button" at bounding box center [771, 483] width 15 height 9
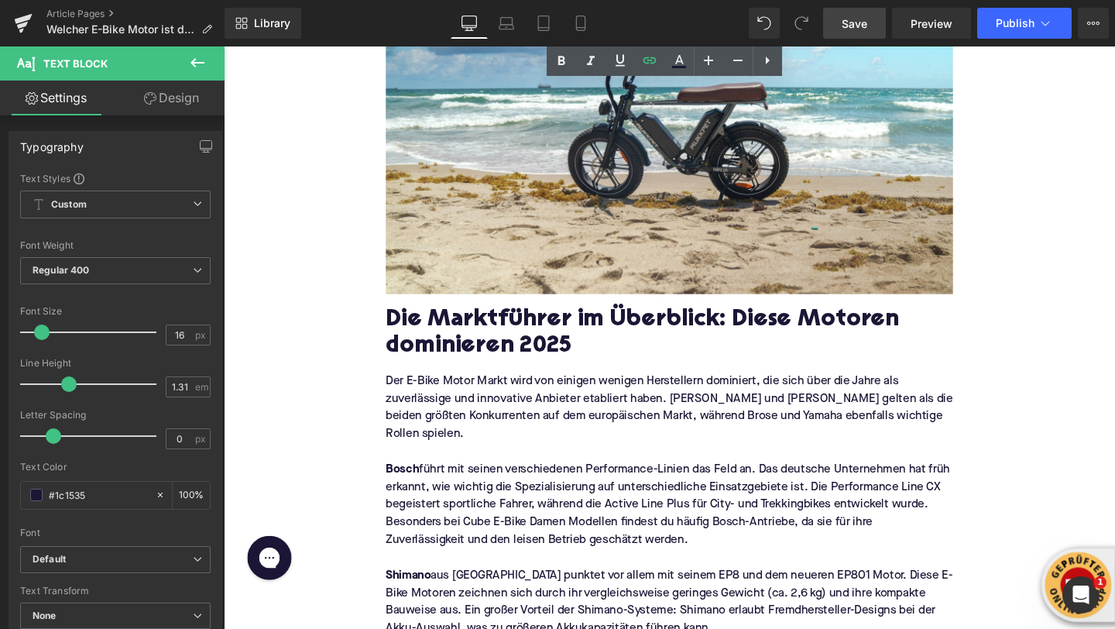
scroll to position [619, 0]
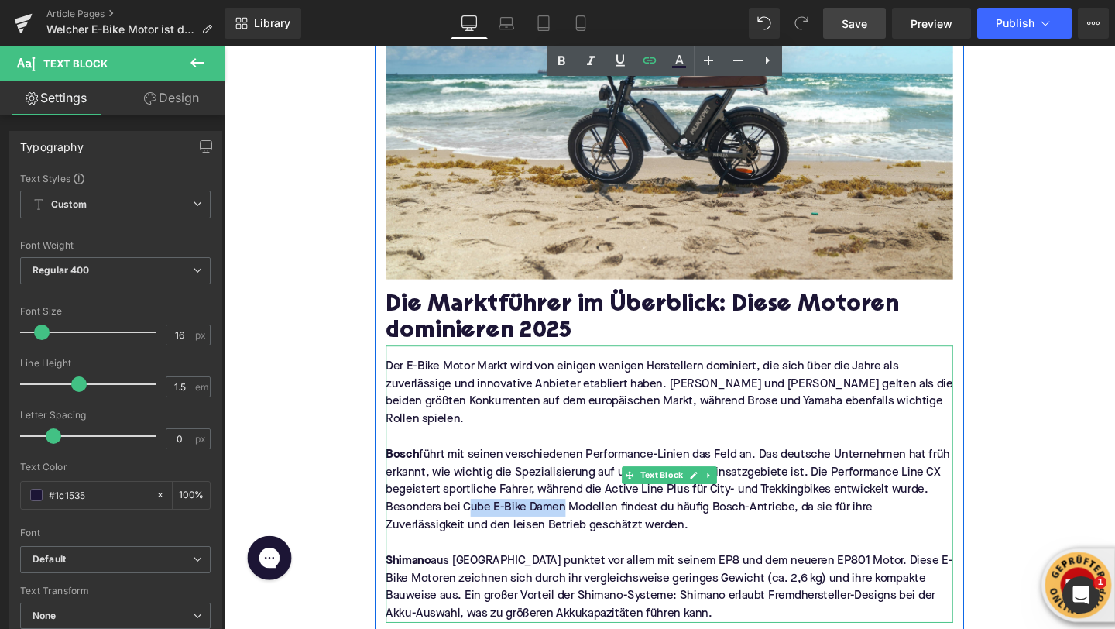
drag, startPoint x: 478, startPoint y: 514, endPoint x: 582, endPoint y: 513, distance: 103.8
click at [582, 513] on p "Bosch führt mit seinen verschiedenen Performance-Linien das Feld an. Das deutsc…" at bounding box center [692, 512] width 596 height 93
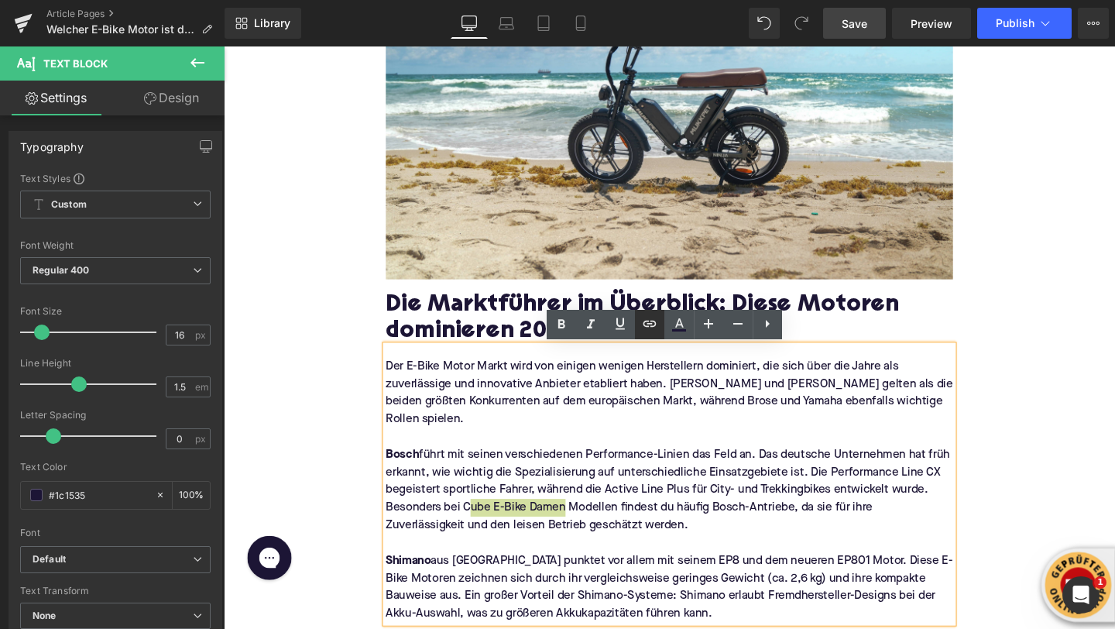
click at [641, 331] on icon at bounding box center [650, 323] width 19 height 19
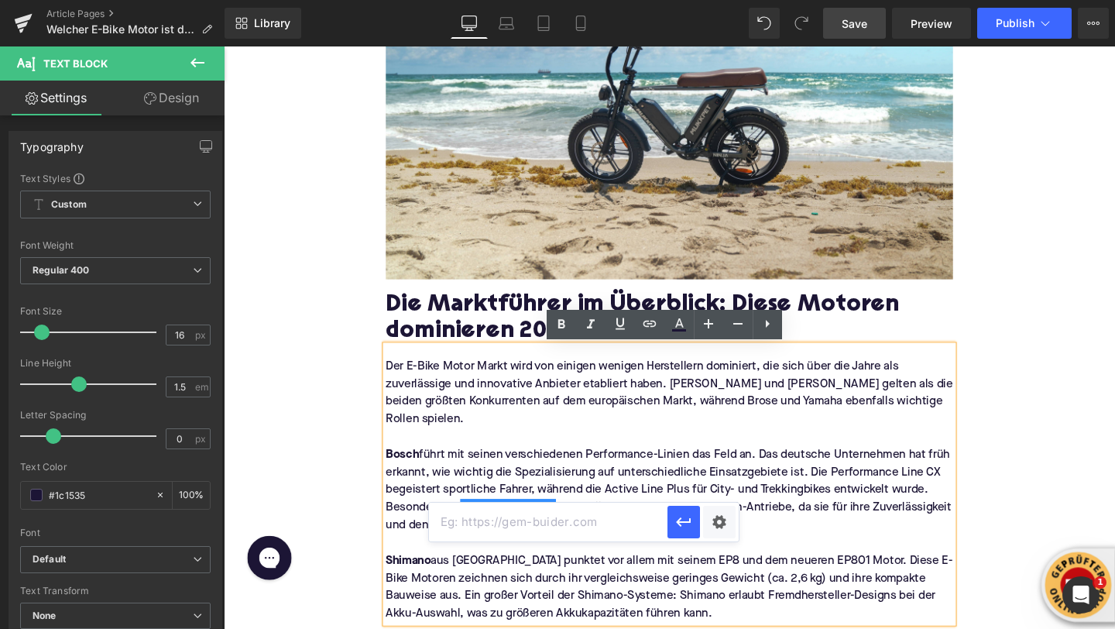
click at [585, 520] on input "text" at bounding box center [548, 522] width 239 height 39
paste input "https://upway.de/collections/cube-damen"
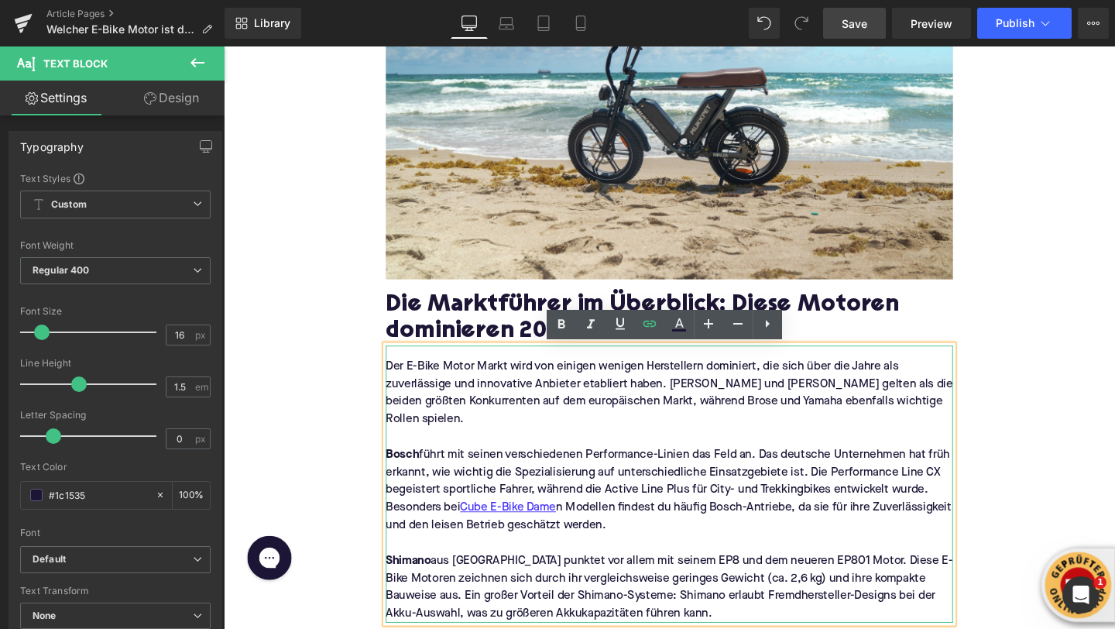
scroll to position [628, 0]
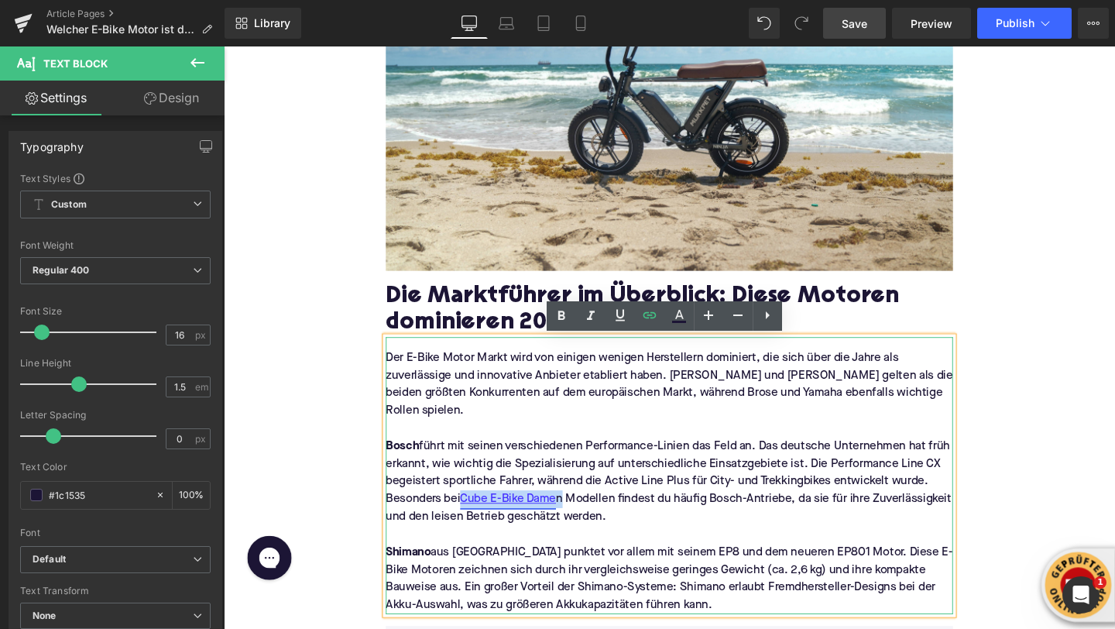
drag, startPoint x: 587, startPoint y: 503, endPoint x: 479, endPoint y: 502, distance: 107.7
click at [479, 502] on p "Bosch führt mit seinen verschiedenen Performance-Linien das Feld an. Das deutsc…" at bounding box center [692, 503] width 596 height 93
click at [652, 320] on icon at bounding box center [650, 315] width 19 height 19
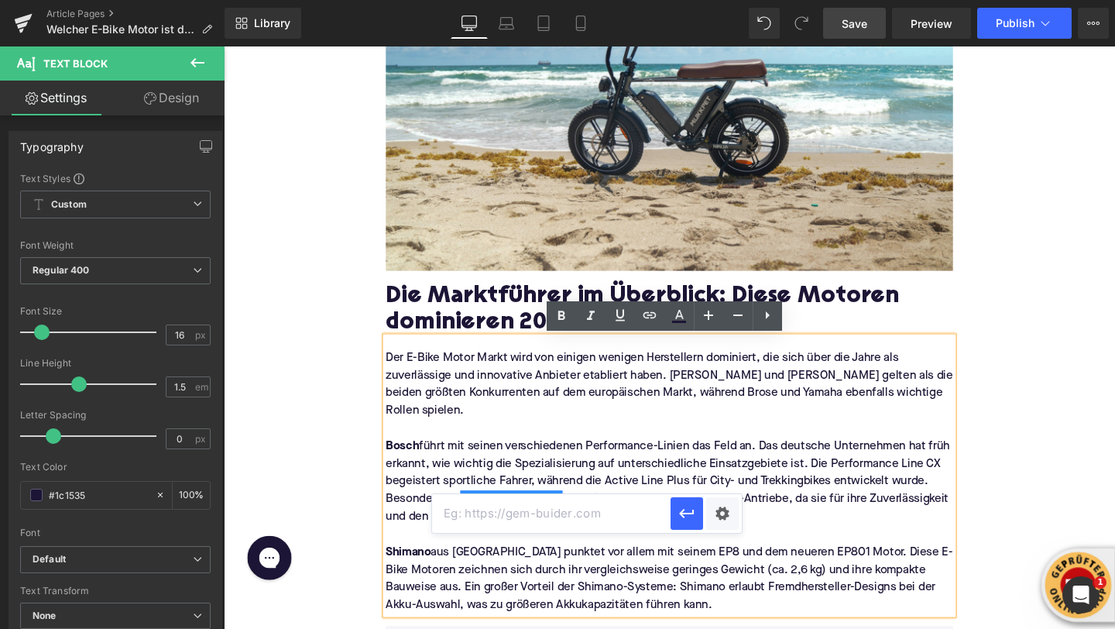
click at [589, 520] on input "text" at bounding box center [551, 513] width 239 height 39
paste input "https://upway.de/collections/cube-damen"
type input "https://upway.de/collections/cube-damen"
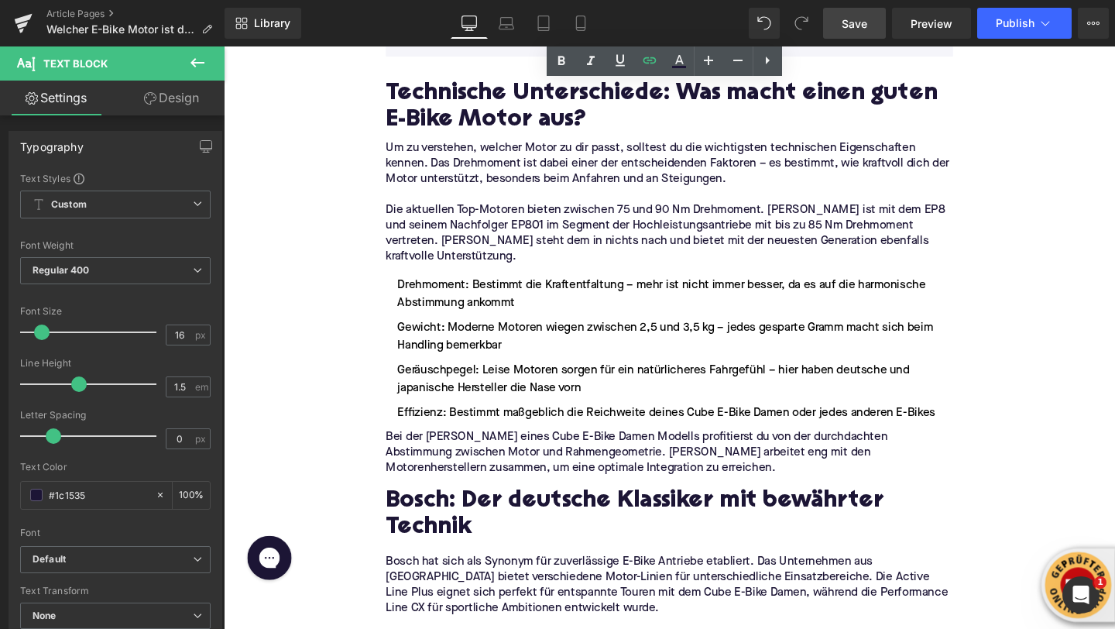
scroll to position [1309, 0]
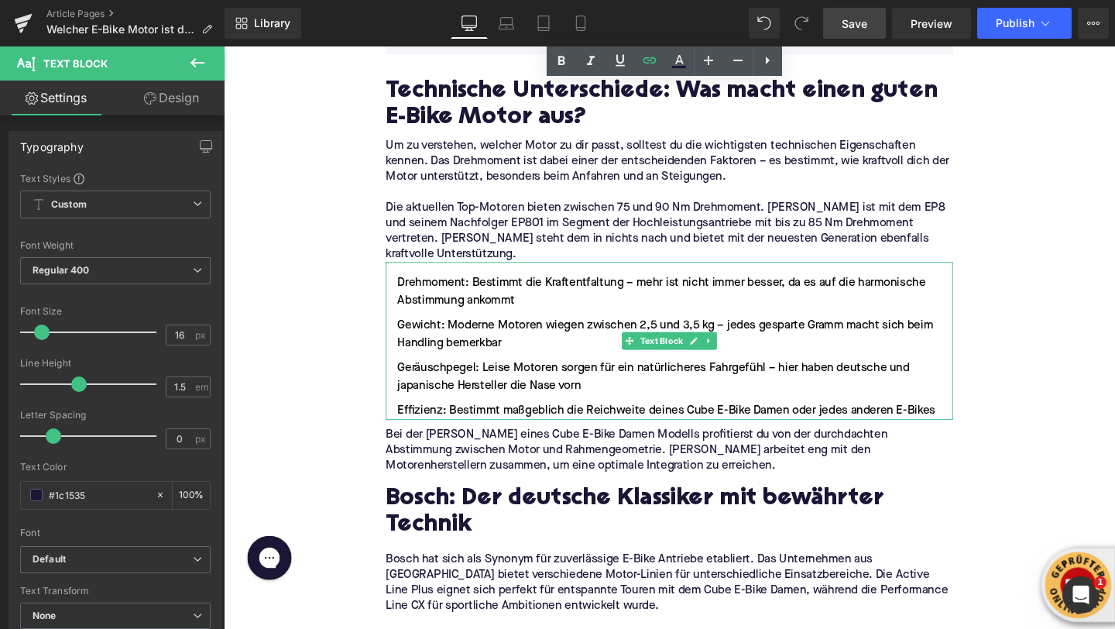
click at [671, 421] on li "Effizienz: Bestimmt maßgeblich die Reichweite deines Cube E-Bike Damen oder jed…" at bounding box center [692, 430] width 596 height 19
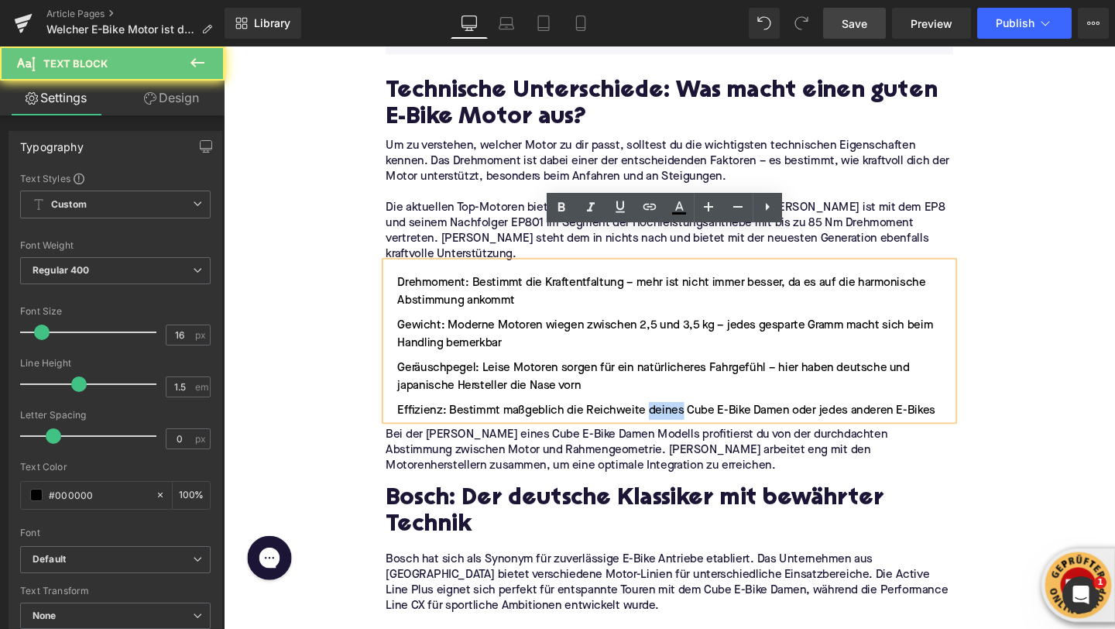
click at [671, 421] on li "Effizienz: Bestimmt maßgeblich die Reichweite deines Cube E-Bike Damen oder jed…" at bounding box center [692, 430] width 596 height 19
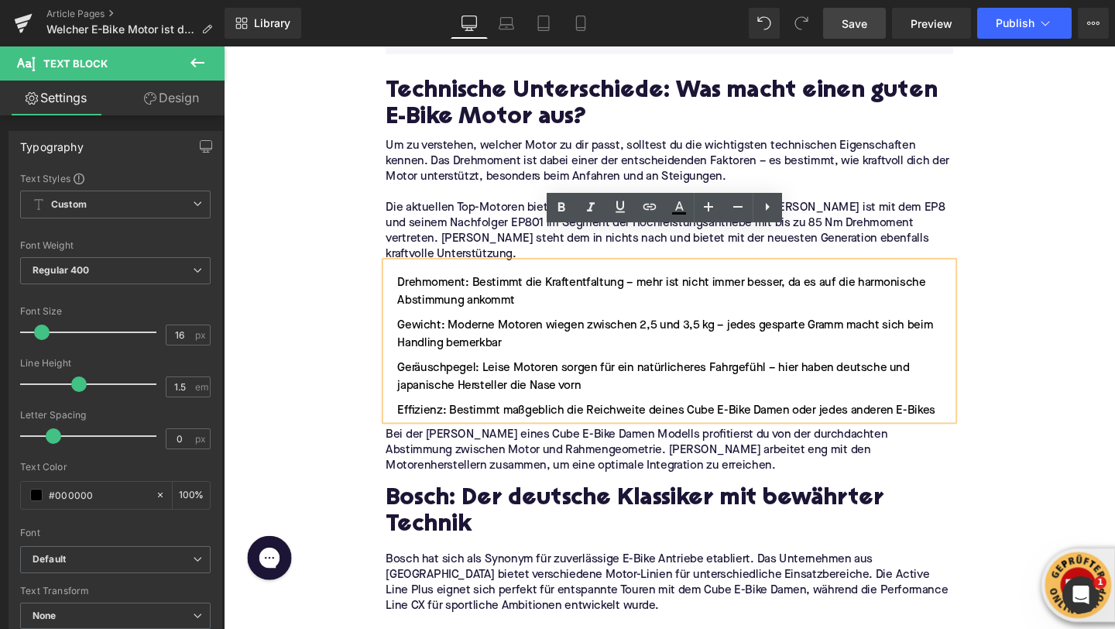
click at [653, 421] on li "Effizienz: Bestimmt maßgeblich die Reichweite deines Cube E-Bike Damen oder jed…" at bounding box center [692, 430] width 596 height 19
click at [728, 421] on li "Effizienz: Bestimmt maßgeblich die Reichweite deines Cube E-Bike Damen oder jed…" at bounding box center [692, 430] width 596 height 19
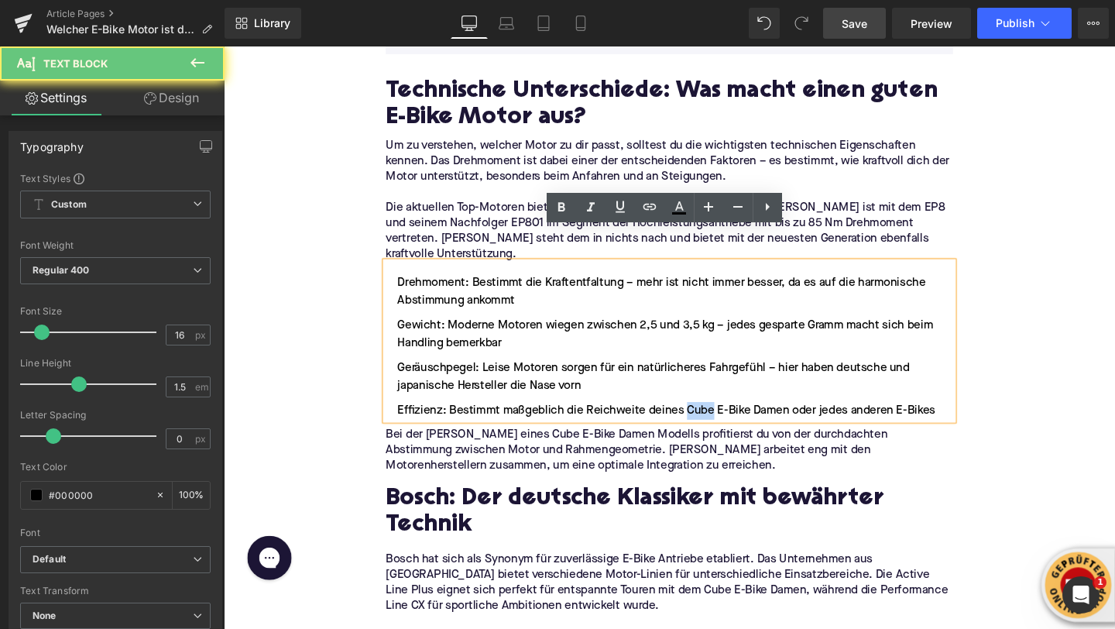
click at [728, 421] on li "Effizienz: Bestimmt maßgeblich die Reichweite deines Cube E-Bike Damen oder jed…" at bounding box center [692, 430] width 596 height 19
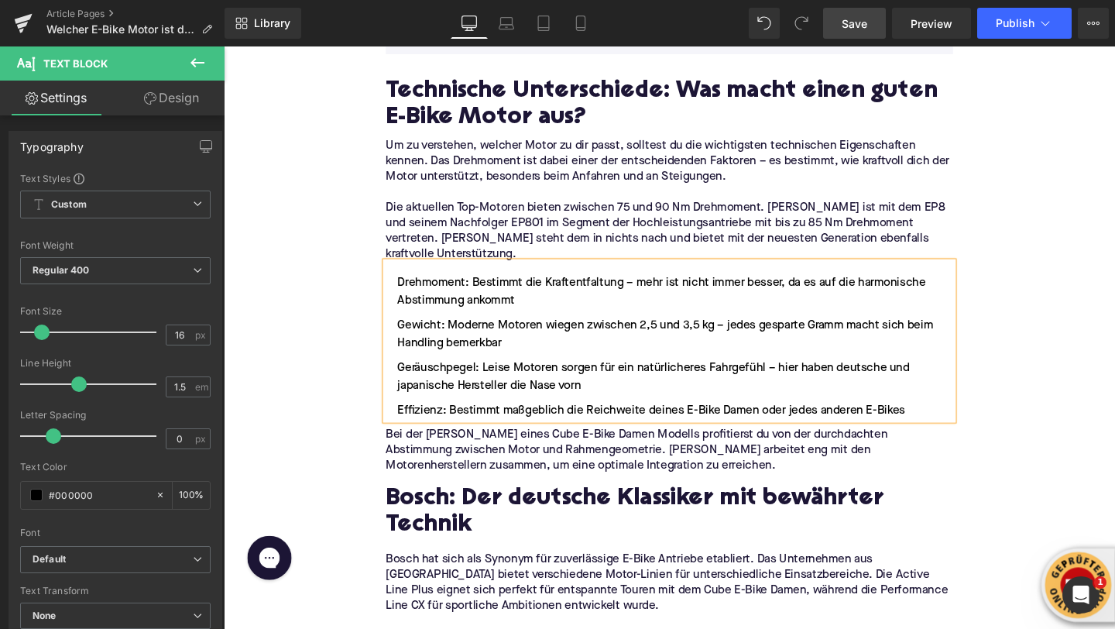
click at [742, 421] on li "Effizienz: Bestimmt maßgeblich die Reichweite deines E-Bike Damen oder jedes an…" at bounding box center [692, 430] width 596 height 19
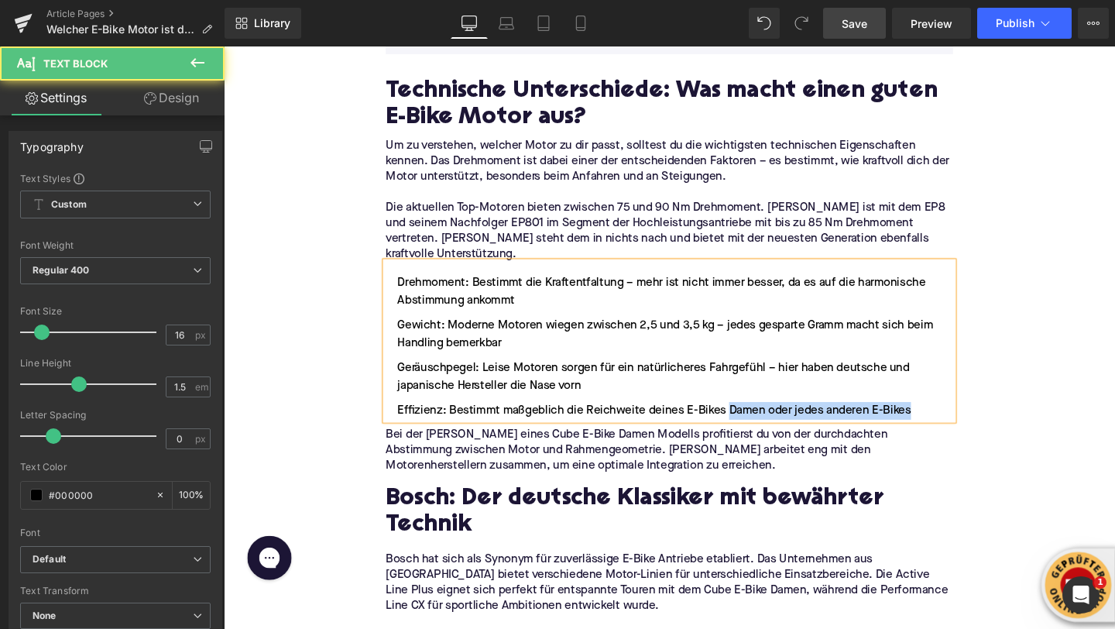
drag, startPoint x: 752, startPoint y: 393, endPoint x: 954, endPoint y: 390, distance: 202.2
click at [954, 421] on li "Effizienz: Bestimmt maßgeblich die Reichweite deines E-Bikes Damen oder jedes a…" at bounding box center [692, 430] width 596 height 19
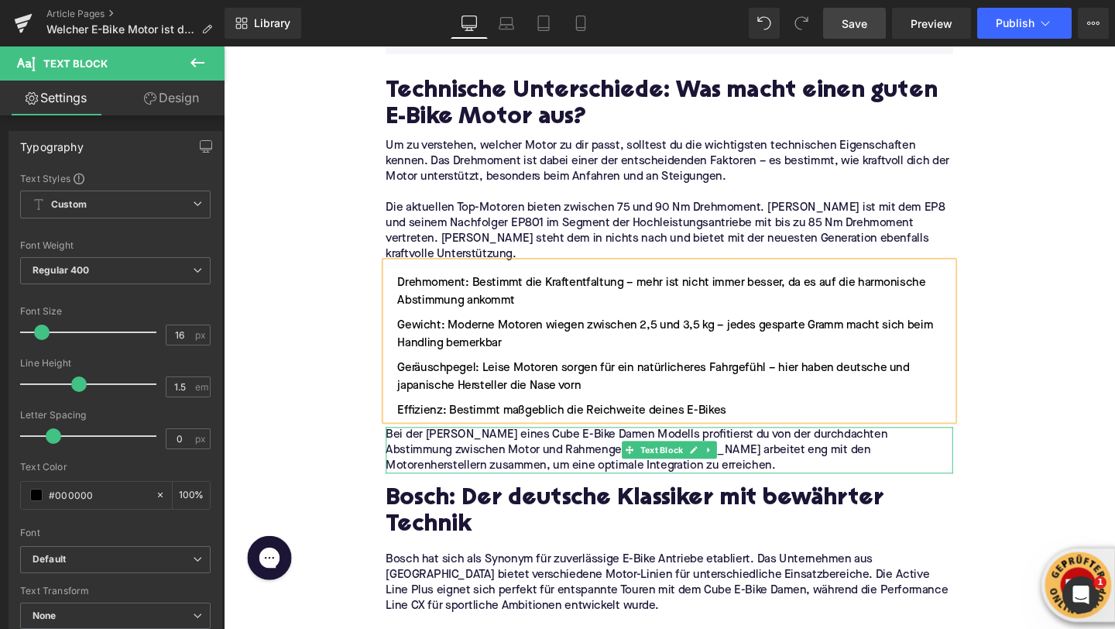
click at [449, 447] on p "Bei der Wahl eines Cube E-Bike Damen Modells profitierst du von der durchdachte…" at bounding box center [692, 471] width 596 height 49
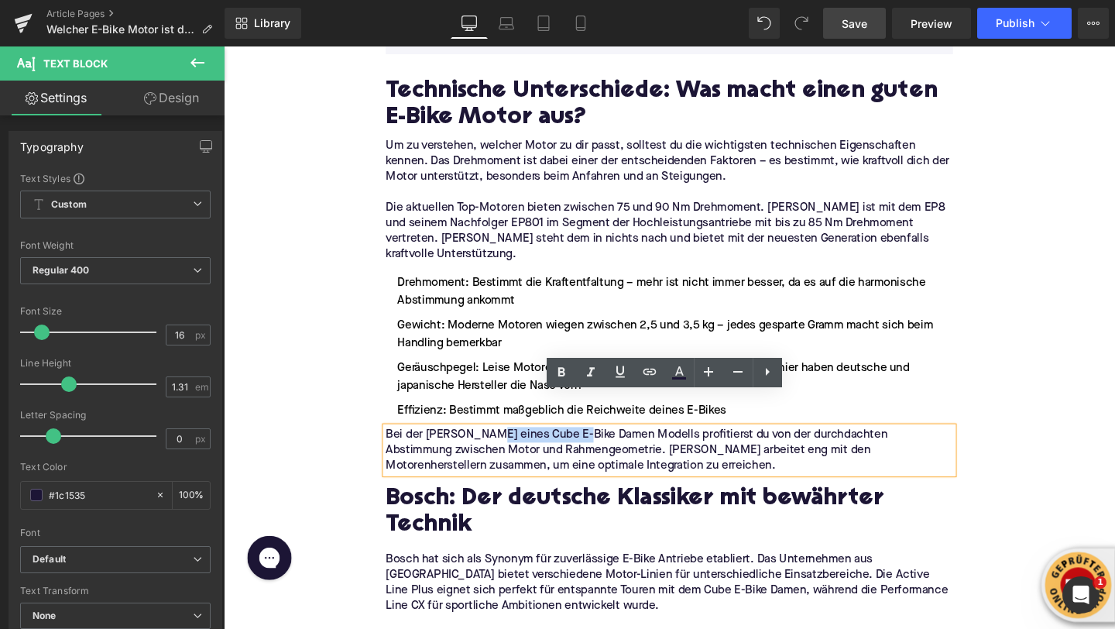
drag, startPoint x: 497, startPoint y: 417, endPoint x: 604, endPoint y: 417, distance: 106.9
click at [604, 447] on p "Bei der Wahl eines Cube E-Bike Damen Modells profitierst du von der durchdachte…" at bounding box center [692, 471] width 596 height 49
drag, startPoint x: 606, startPoint y: 419, endPoint x: 500, endPoint y: 421, distance: 106.1
click at [500, 447] on p "Bei der Wahl eines Cube E-Bike Damen Modells profitierst du von der durchdachte…" at bounding box center [692, 471] width 596 height 49
click at [651, 366] on icon at bounding box center [650, 371] width 19 height 19
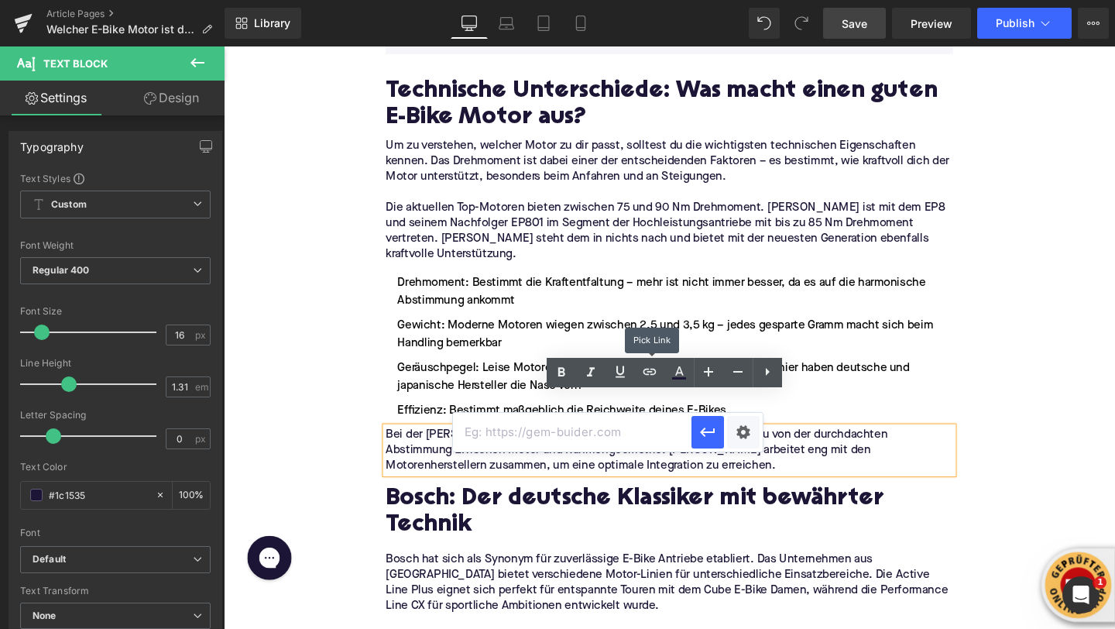
scroll to position [0, 0]
click at [596, 440] on input "text" at bounding box center [572, 432] width 239 height 39
paste input "https://upway.de/collections/cube-damen"
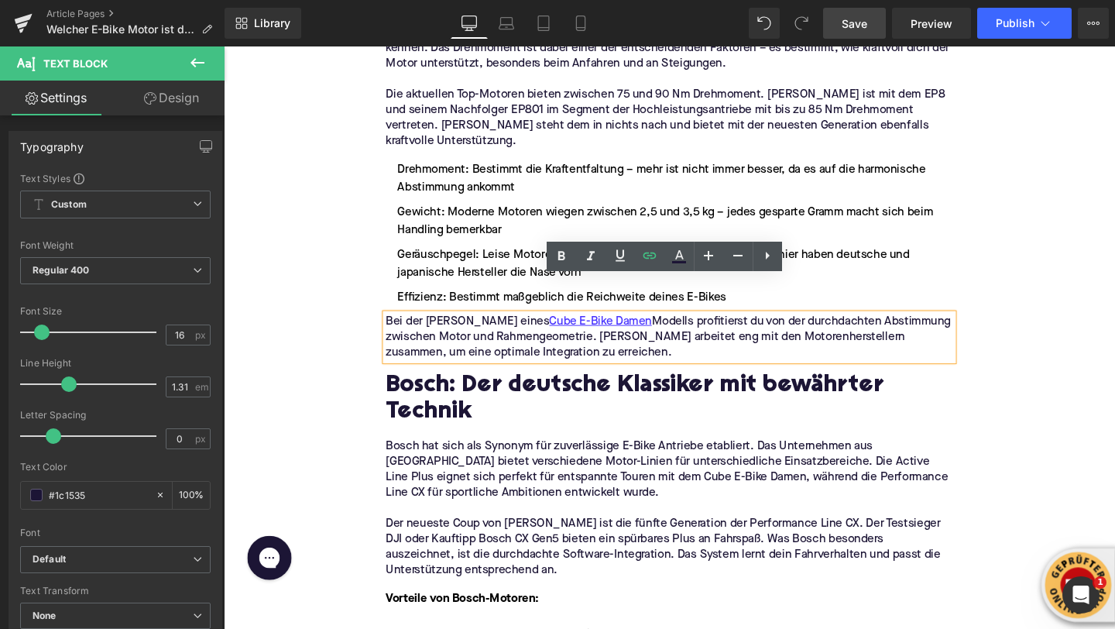
scroll to position [1431, 0]
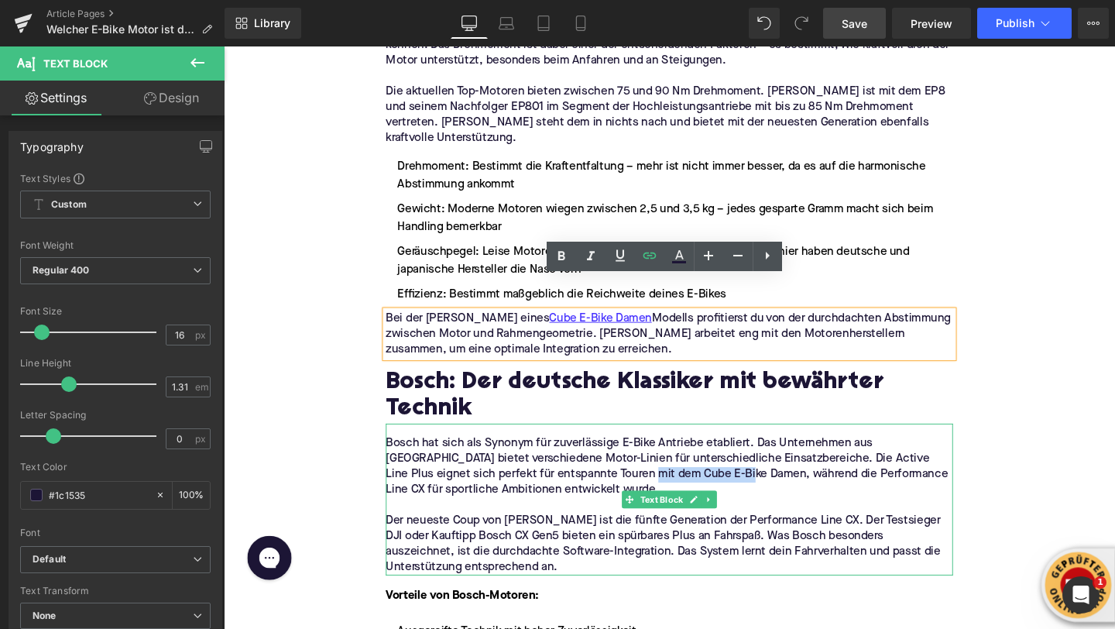
drag, startPoint x: 611, startPoint y: 460, endPoint x: 720, endPoint y: 458, distance: 108.5
click at [720, 458] on p "Bosch hat sich als Synonym für zuverlässige E-Bike Antriebe etabliert. Das Unte…" at bounding box center [692, 488] width 596 height 65
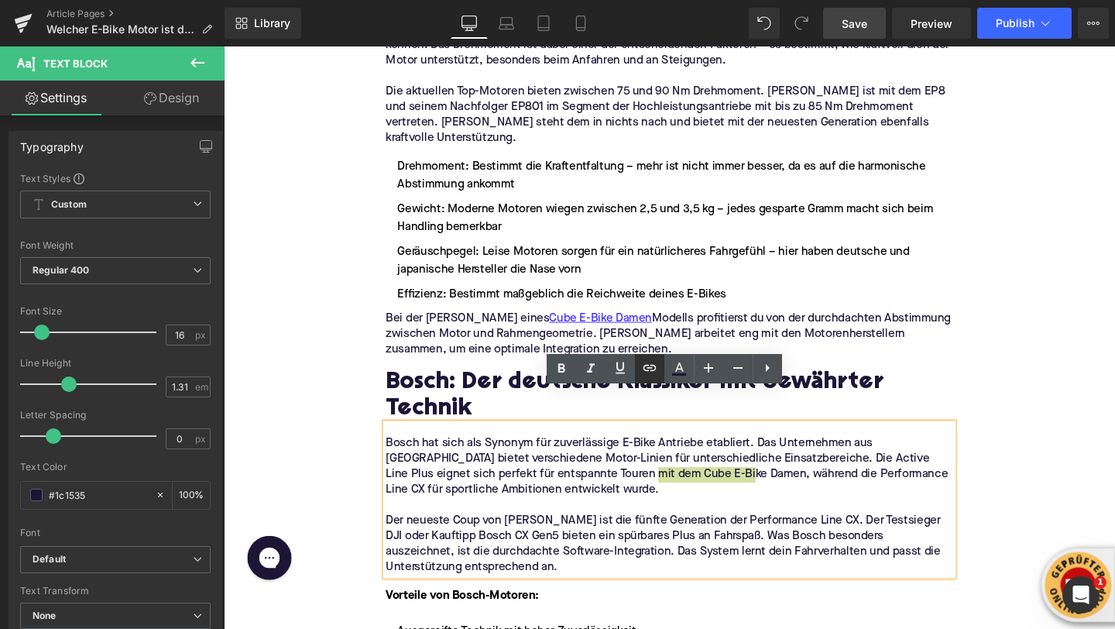
click at [648, 371] on icon at bounding box center [650, 368] width 19 height 19
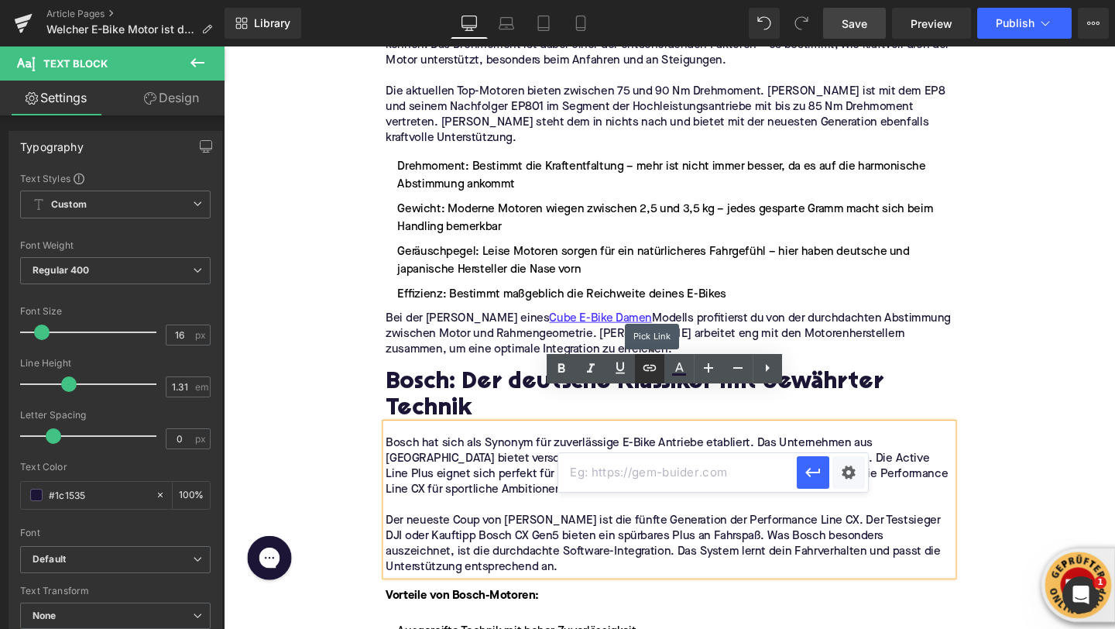
scroll to position [0, 0]
click at [647, 480] on input "text" at bounding box center [677, 472] width 239 height 39
paste input "https://upway.de/collections/cube-damen"
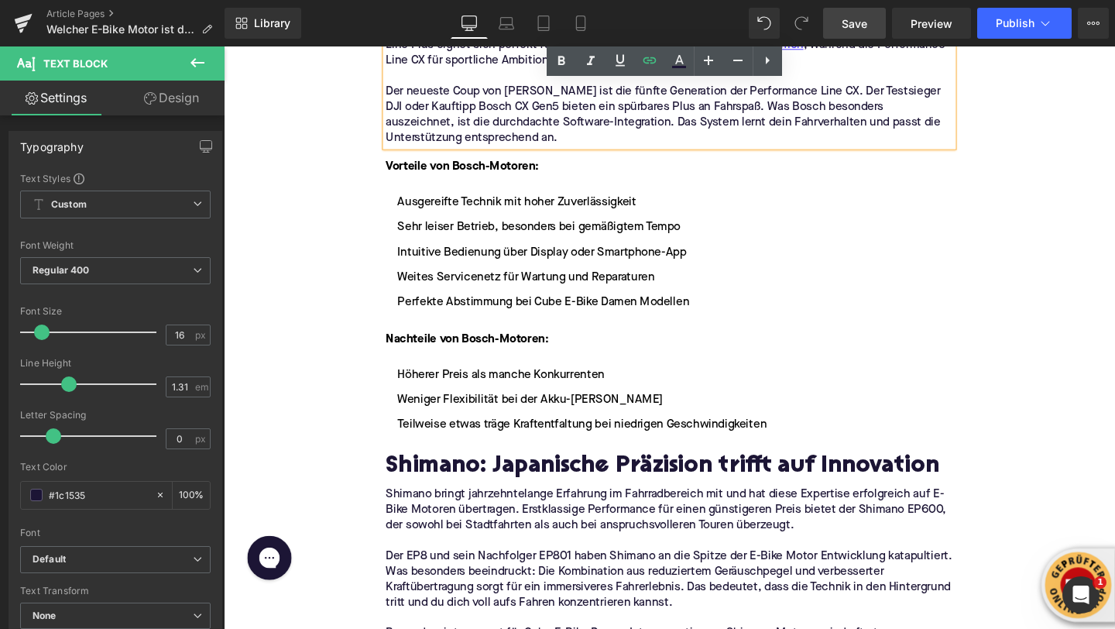
scroll to position [1885, 0]
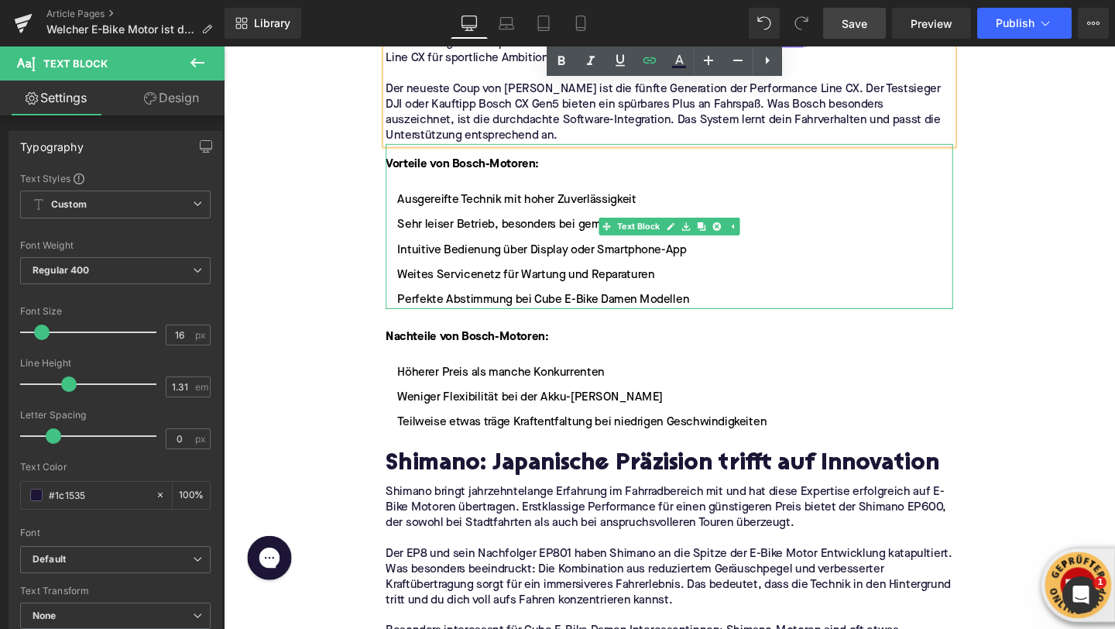
click at [520, 304] on li "Perfekte Abstimmung bei Cube E-Bike Damen Modellen" at bounding box center [692, 313] width 596 height 19
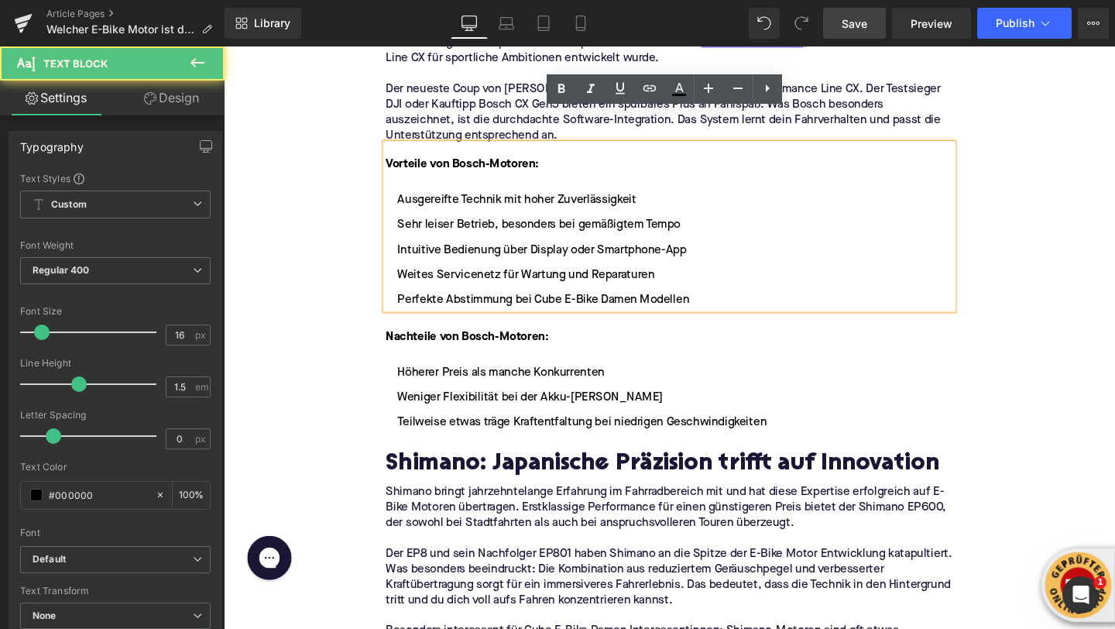
click at [545, 304] on li "Perfekte Abstimmung bei Cube E-Bike Damen Modellen" at bounding box center [692, 313] width 596 height 19
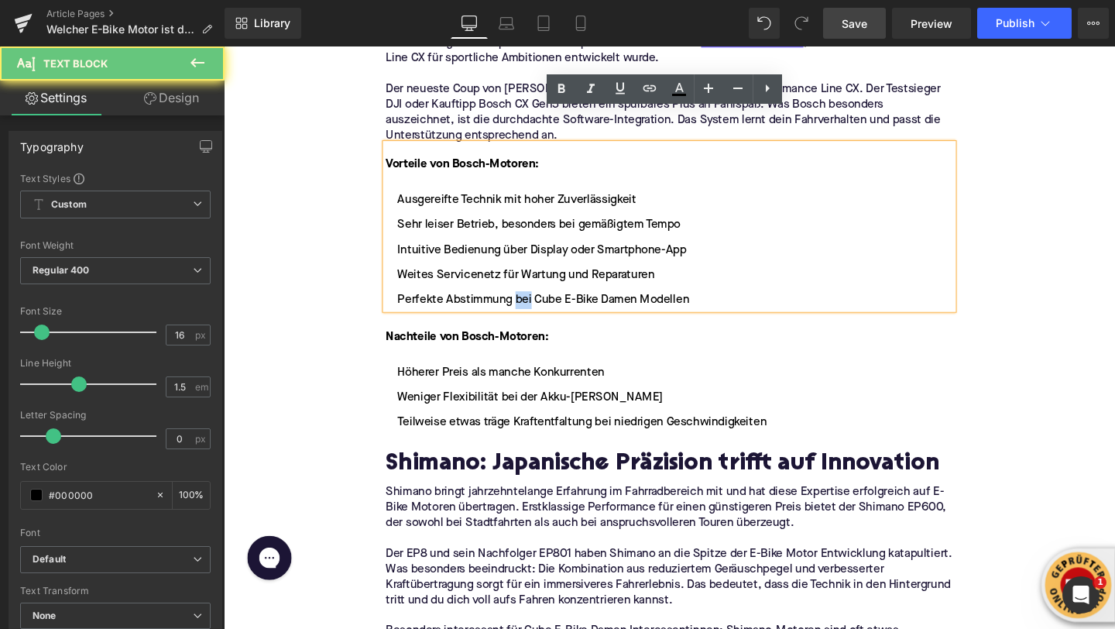
click at [545, 304] on li "Perfekte Abstimmung bei Cube E-Bike Damen Modellen" at bounding box center [692, 313] width 596 height 19
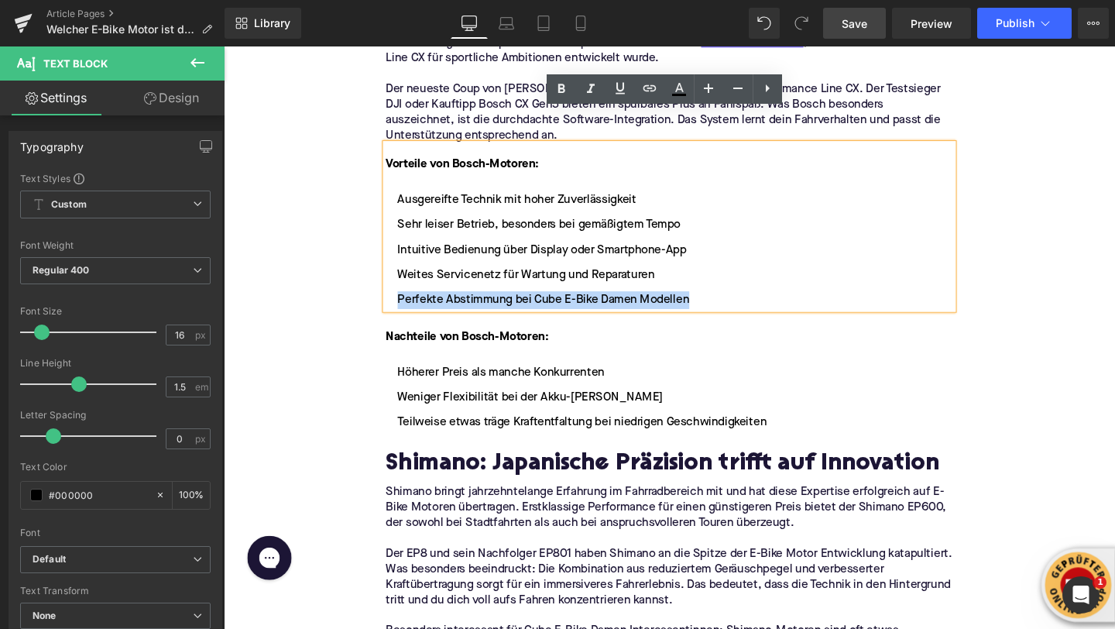
click at [545, 304] on li "Perfekte Abstimmung bei Cube E-Bike Damen Modellen" at bounding box center [692, 313] width 596 height 19
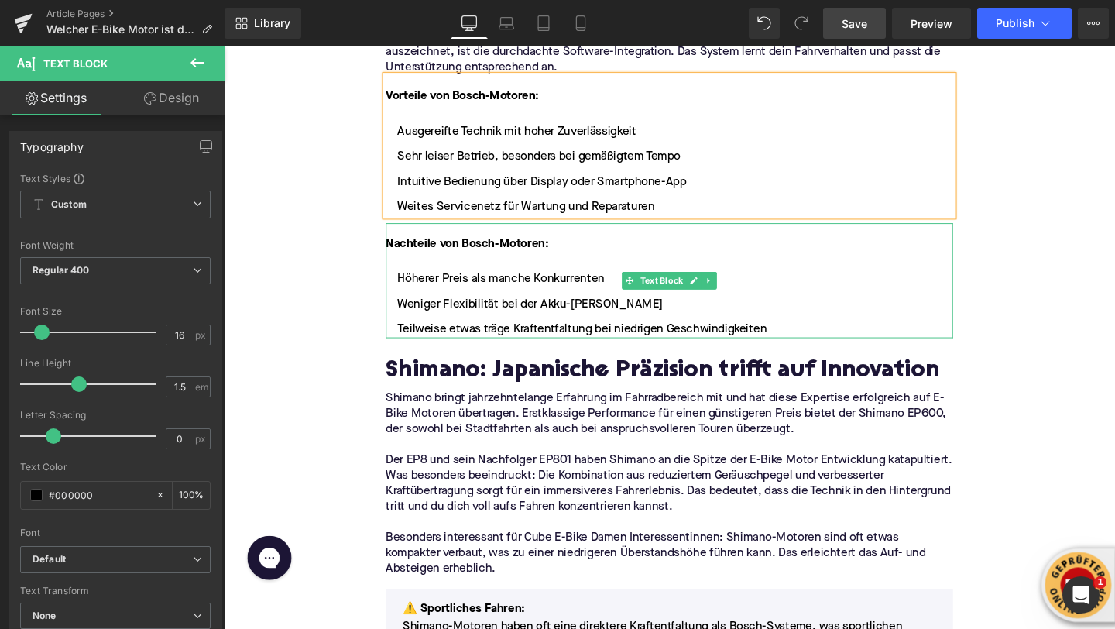
scroll to position [2091, 0]
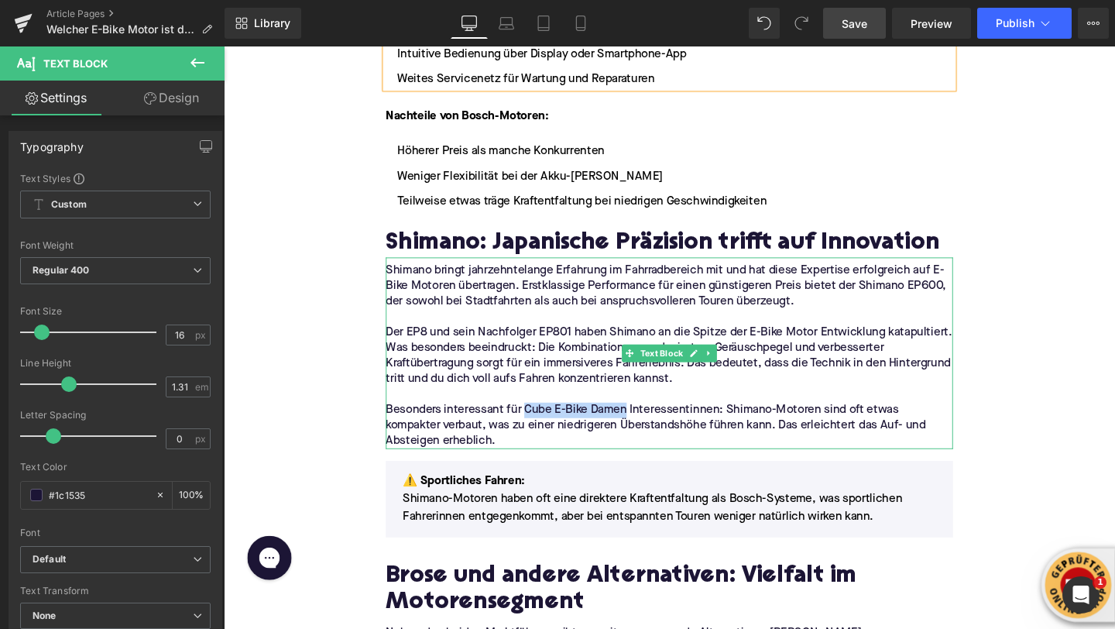
drag, startPoint x: 541, startPoint y: 393, endPoint x: 646, endPoint y: 396, distance: 105.4
click at [646, 421] on p "Besonders interessant für Cube E-Bike Damen Interessentinnen: Shimano-Motoren s…" at bounding box center [692, 445] width 596 height 49
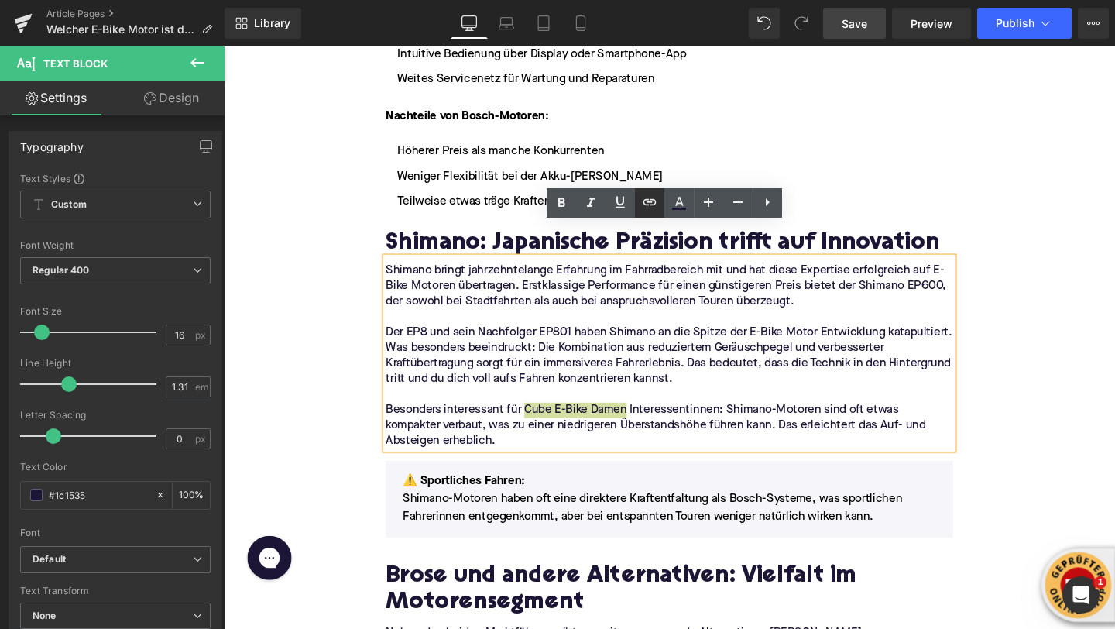
click at [648, 208] on icon at bounding box center [650, 202] width 19 height 19
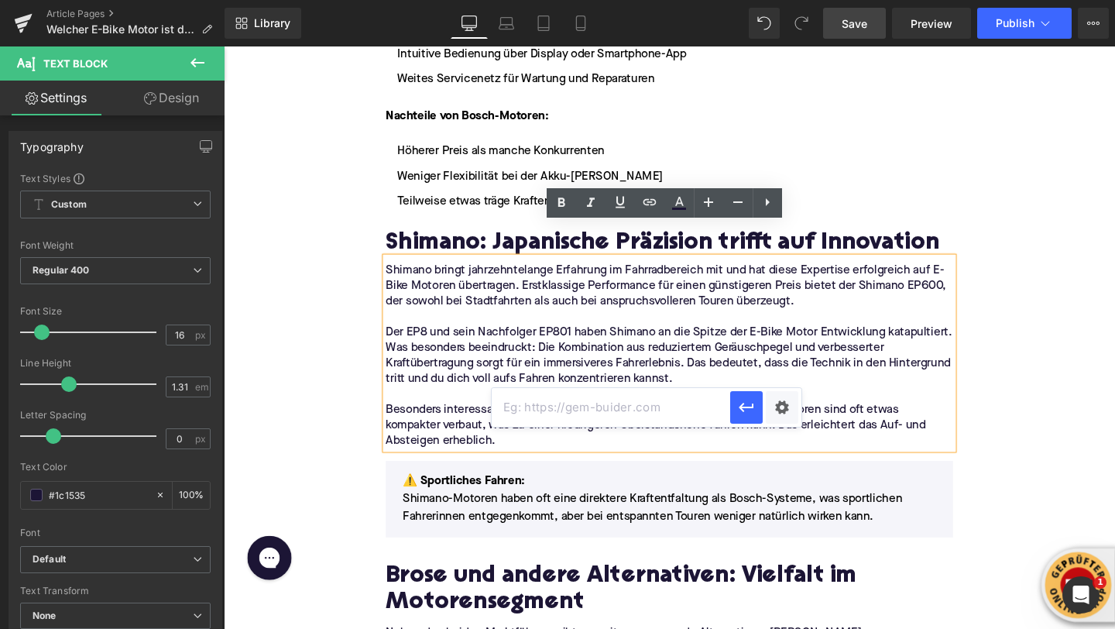
scroll to position [0, 0]
click at [617, 420] on input "text" at bounding box center [611, 407] width 239 height 39
paste input "https://upway.de/collections/cube-damen"
type input "https://upway.de/collections/cube-damen"
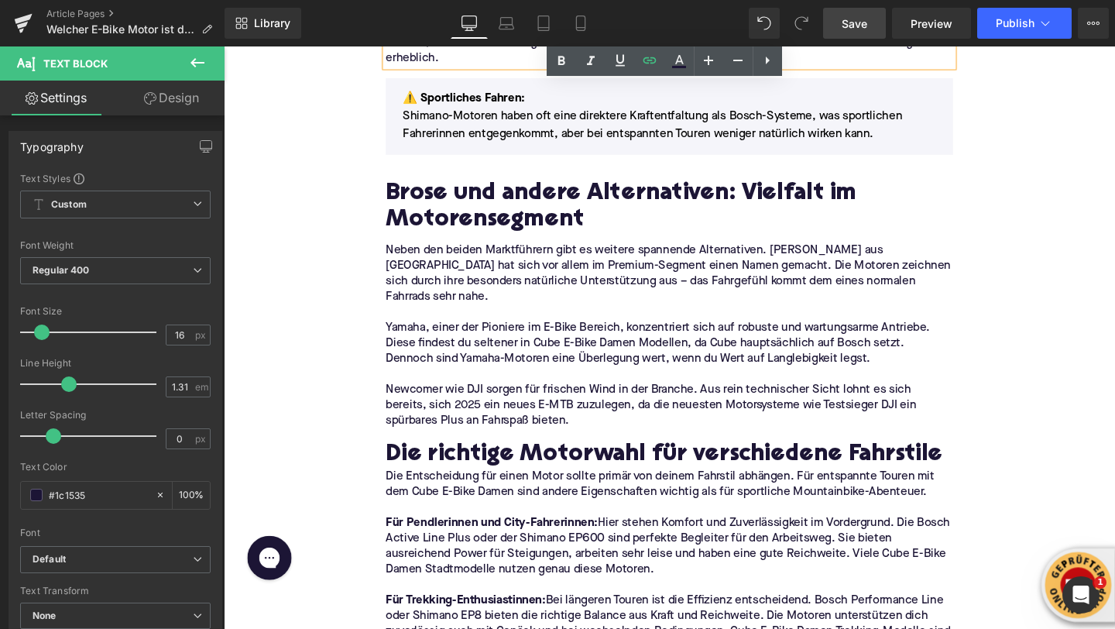
scroll to position [2492, 0]
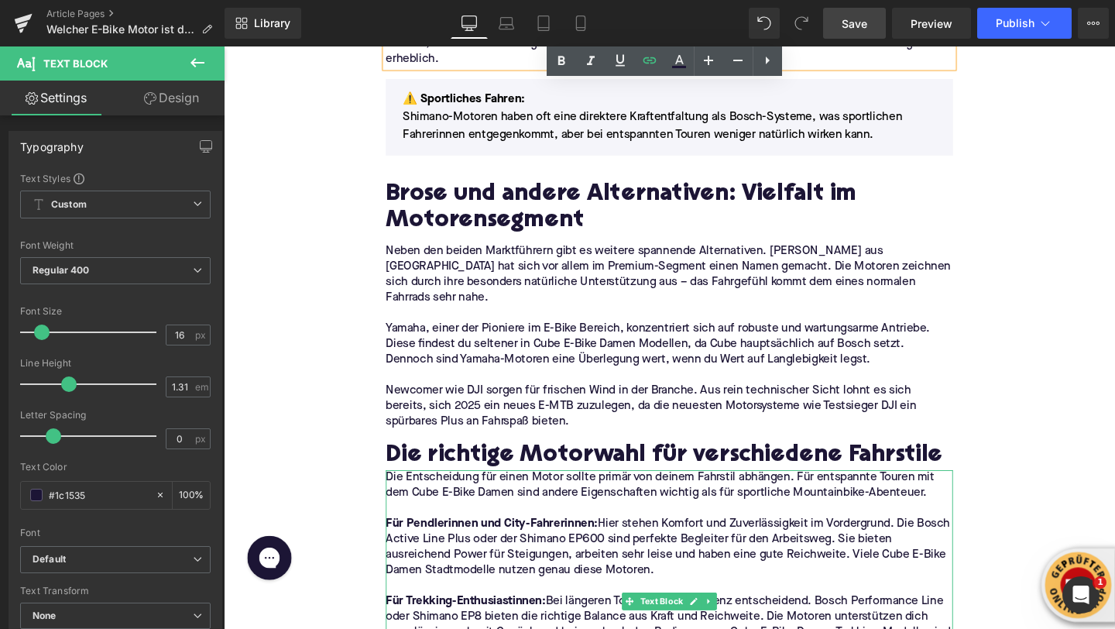
click at [440, 492] on p "Die Entscheidung für einen Motor sollte primär von deinem Fahrstil abhängen. Fü…" at bounding box center [692, 508] width 596 height 33
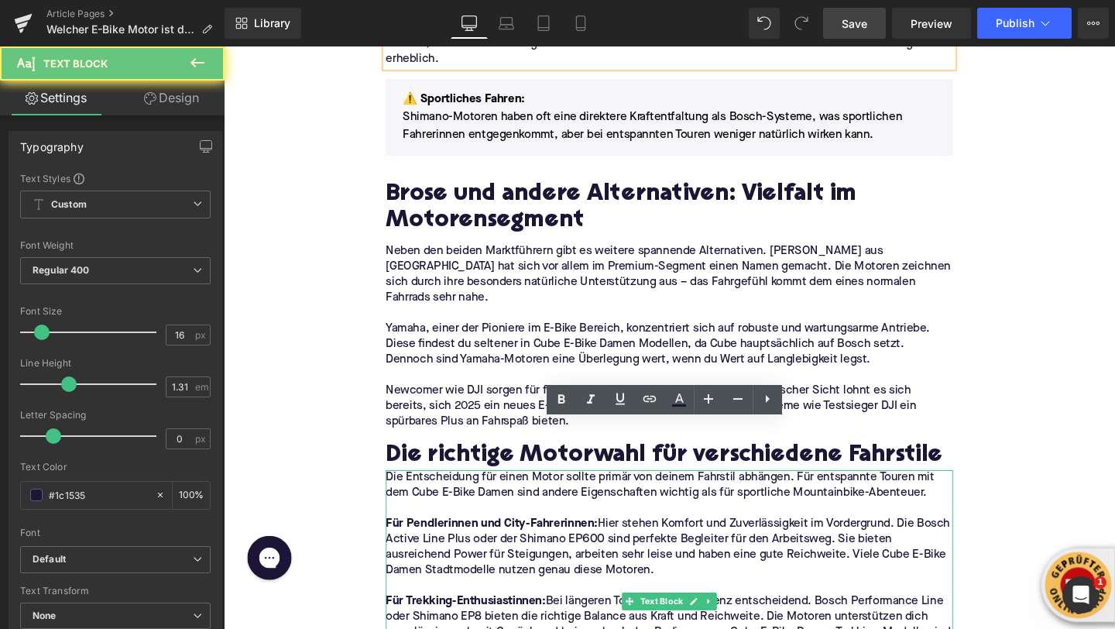
click at [440, 492] on p "Die Entscheidung für einen Motor sollte primär von deinem Fahrstil abhängen. Fü…" at bounding box center [692, 508] width 596 height 33
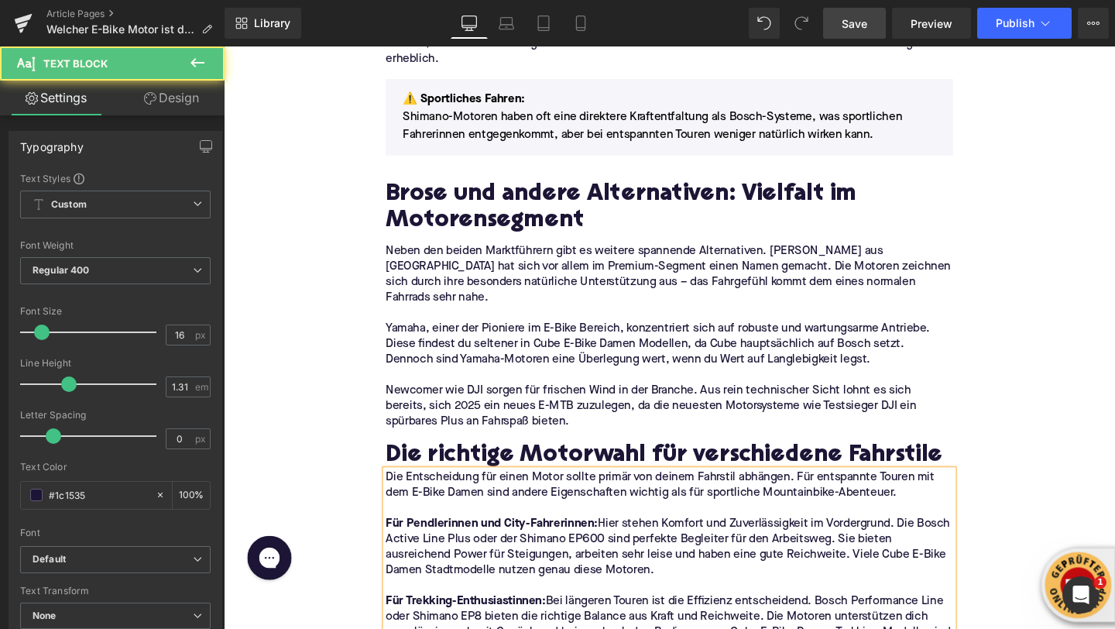
click at [476, 492] on p "Die Entscheidung für einen Motor sollte primär von deinem Fahrstil abhängen. Fü…" at bounding box center [692, 508] width 596 height 33
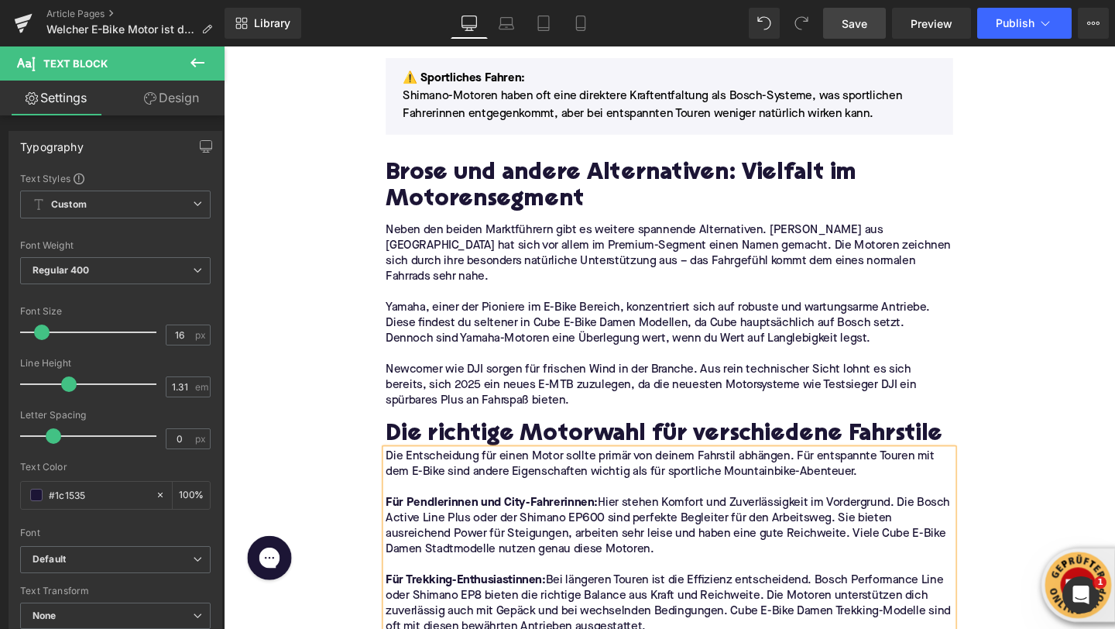
scroll to position [2517, 0]
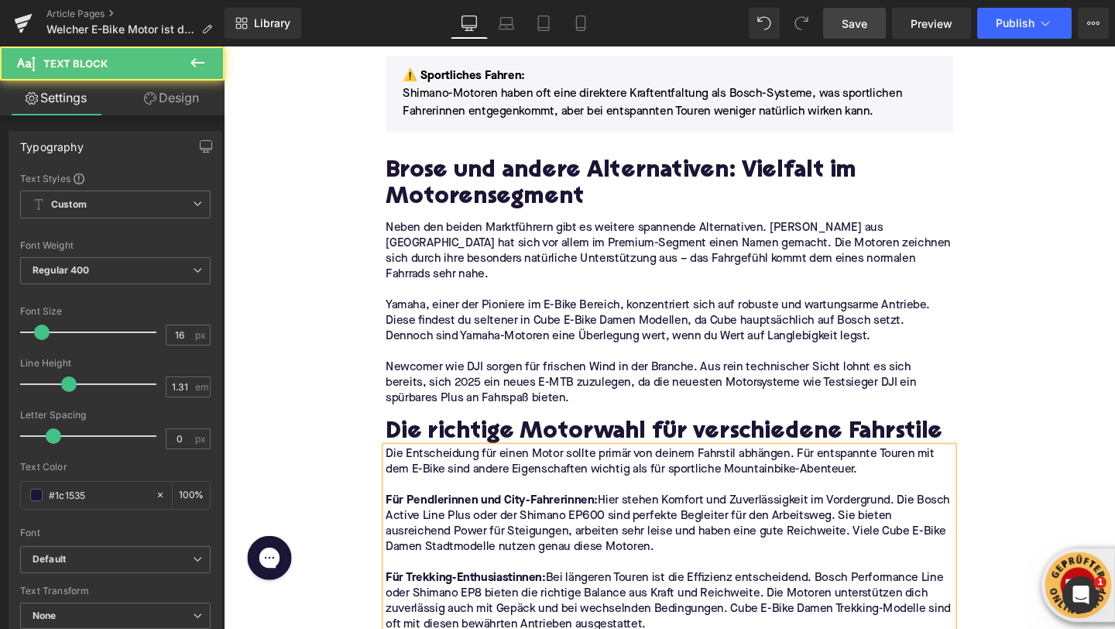
click at [930, 517] on p "Für Pendlerinnen und City-Fahrerinnen: Hier stehen Komfort und Zuverlässigkeit …" at bounding box center [692, 549] width 596 height 65
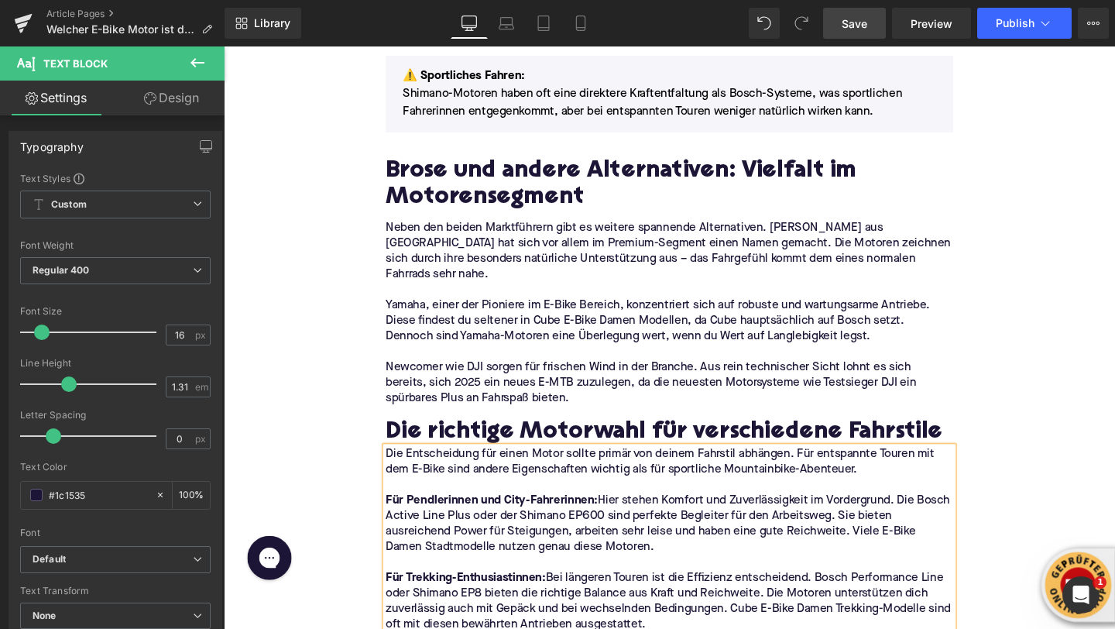
click at [971, 517] on p "Für Pendlerinnen und City-Fahrerinnen: Hier stehen Komfort und Zuverlässigkeit …" at bounding box center [692, 549] width 596 height 65
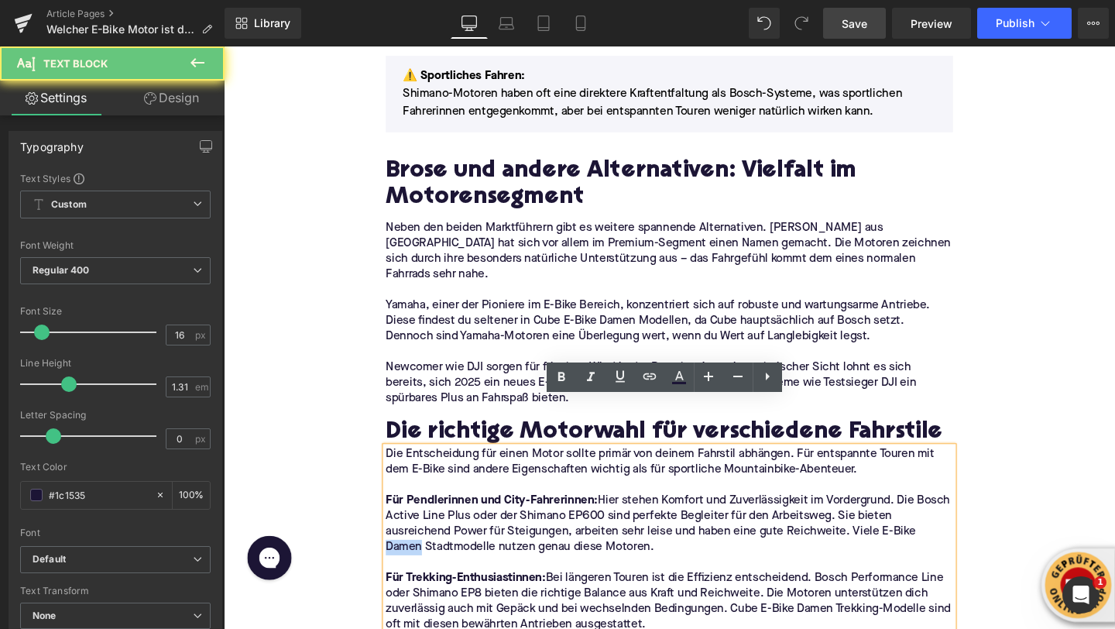
click at [971, 517] on p "Für Pendlerinnen und City-Fahrerinnen: Hier stehen Komfort und Zuverlässigkeit …" at bounding box center [692, 549] width 596 height 65
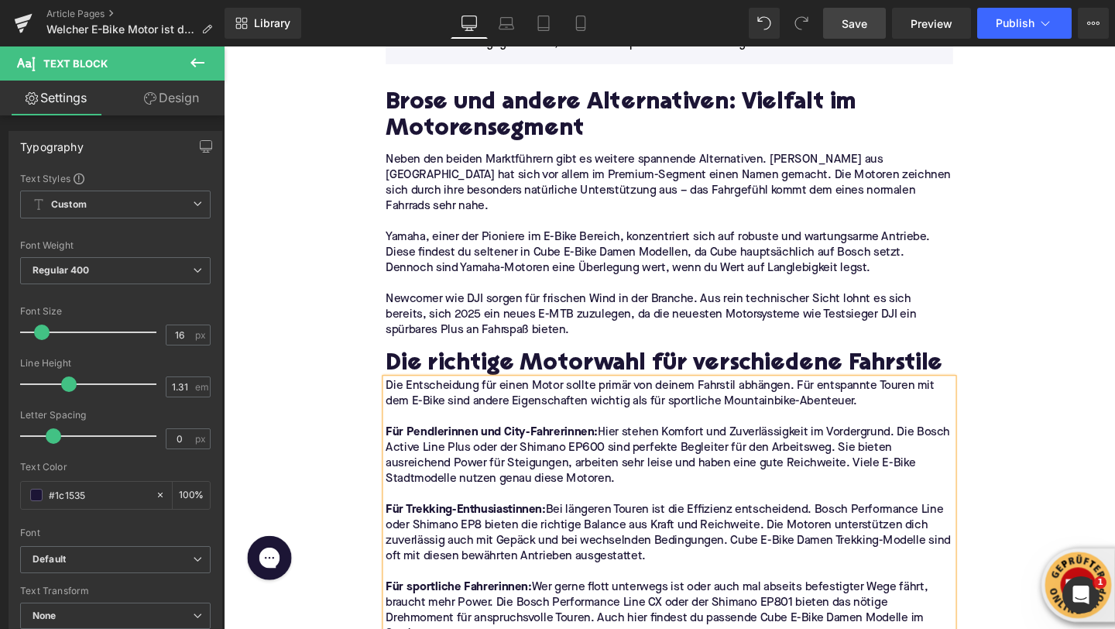
scroll to position [2589, 0]
drag, startPoint x: 866, startPoint y: 513, endPoint x: 761, endPoint y: 515, distance: 105.4
click at [761, 525] on p "Für Trekking-Enthusiastinnen: Bei längeren Touren ist die Effizienz entscheiden…" at bounding box center [692, 557] width 596 height 65
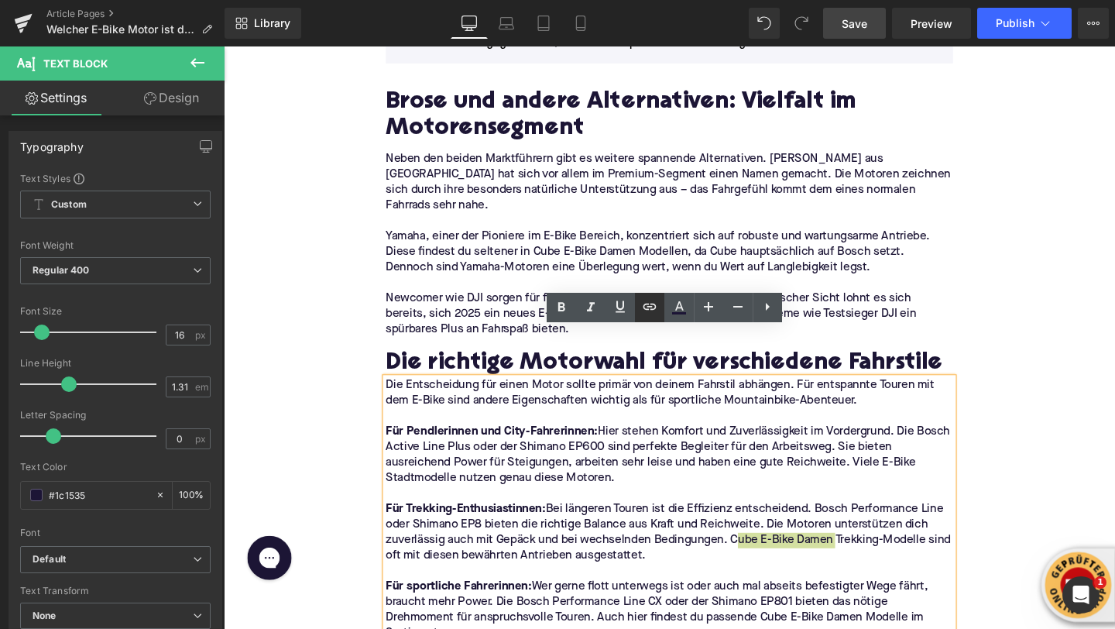
click at [650, 311] on icon at bounding box center [650, 306] width 19 height 19
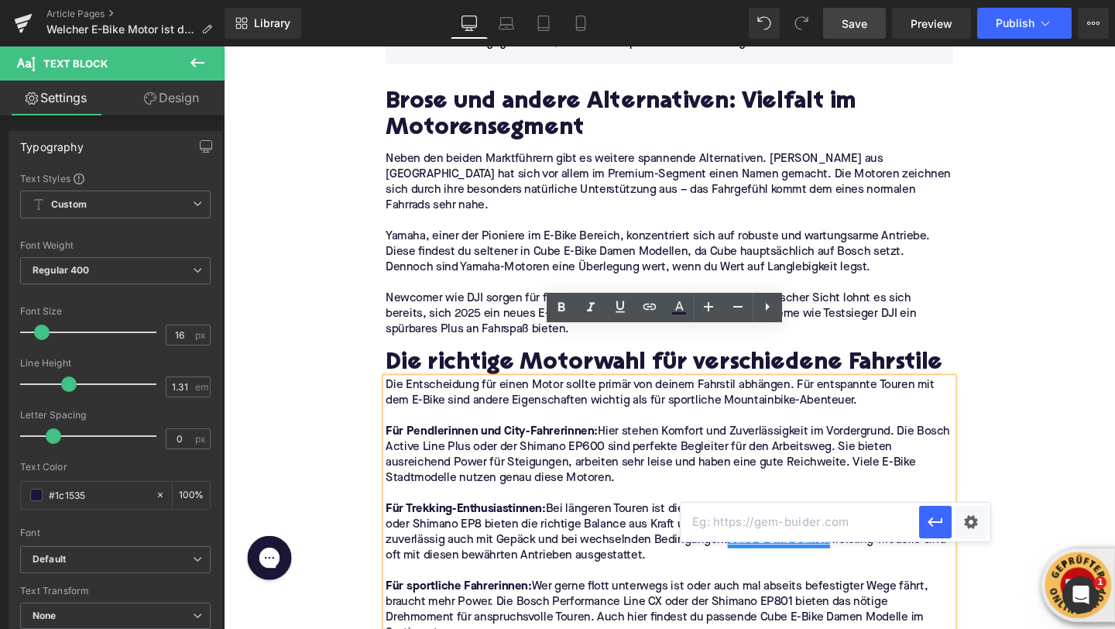
drag, startPoint x: 737, startPoint y: 535, endPoint x: 539, endPoint y: 522, distance: 197.9
click at [737, 535] on input "text" at bounding box center [800, 522] width 239 height 39
paste input "https://upway.de/collections/cube-damen"
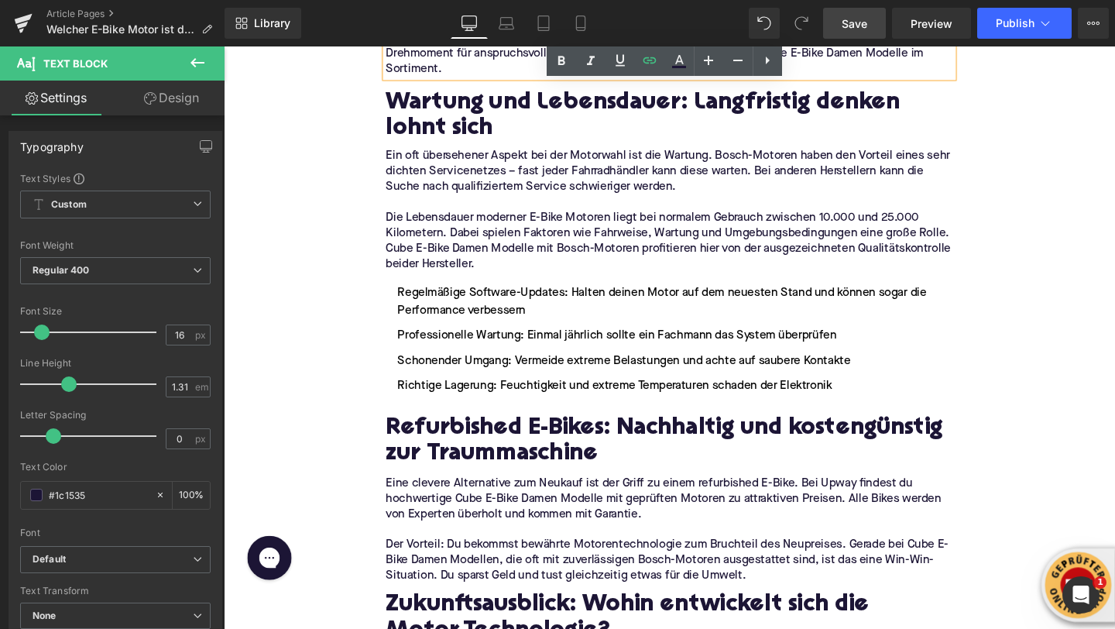
scroll to position [3183, 0]
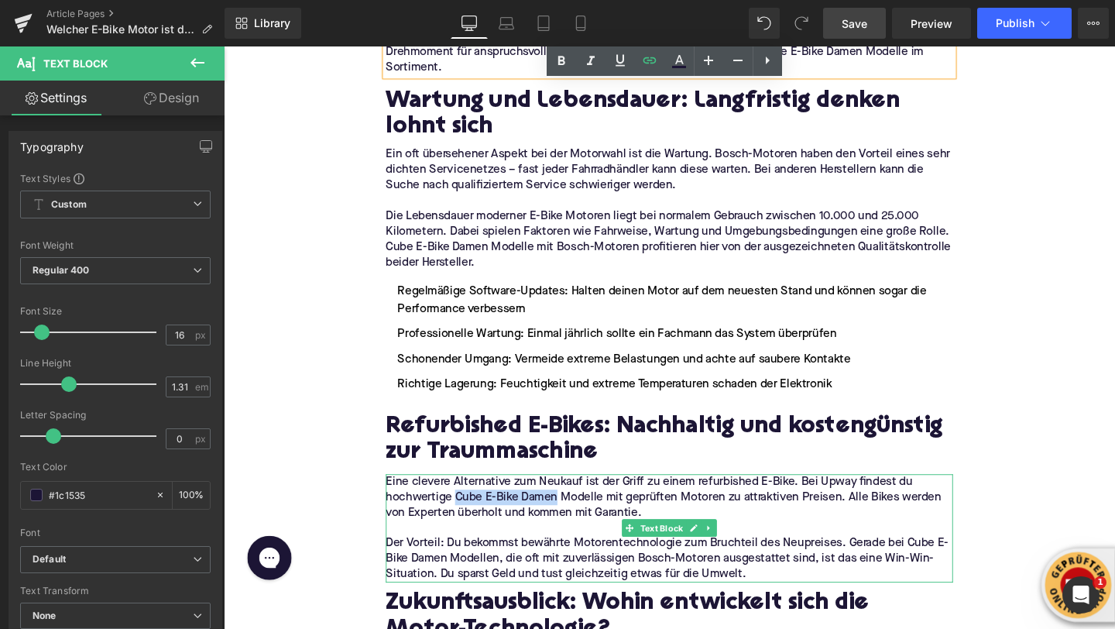
drag, startPoint x: 577, startPoint y: 469, endPoint x: 469, endPoint y: 469, distance: 107.7
click at [469, 496] on p "Eine clevere Alternative zum Neukauf ist der Griff zu einem refurbished E-Bike.…" at bounding box center [692, 520] width 596 height 49
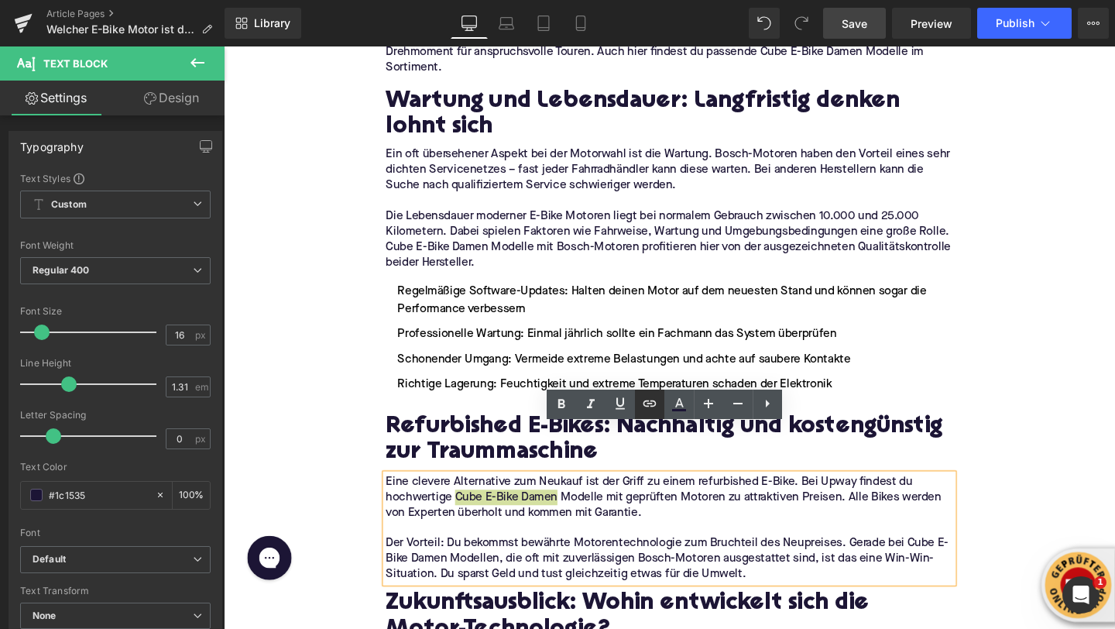
click at [657, 405] on icon at bounding box center [650, 403] width 19 height 19
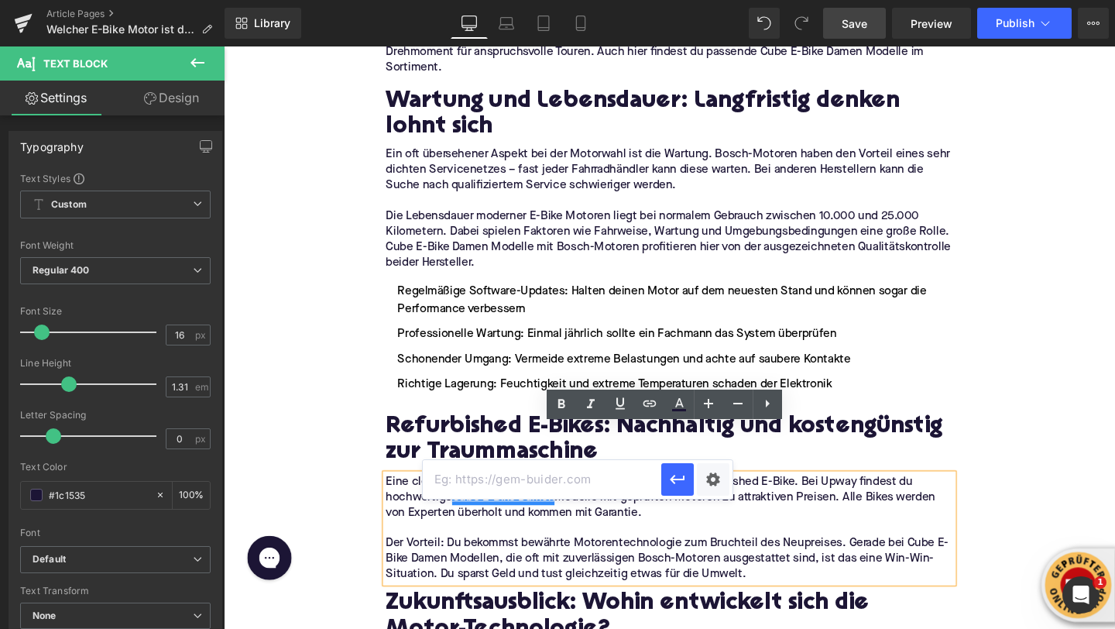
click at [619, 460] on input "text" at bounding box center [542, 479] width 239 height 39
paste input "https://upway.de/collections/cube-damen"
type input "https://upway.de/collections/cube-damen"
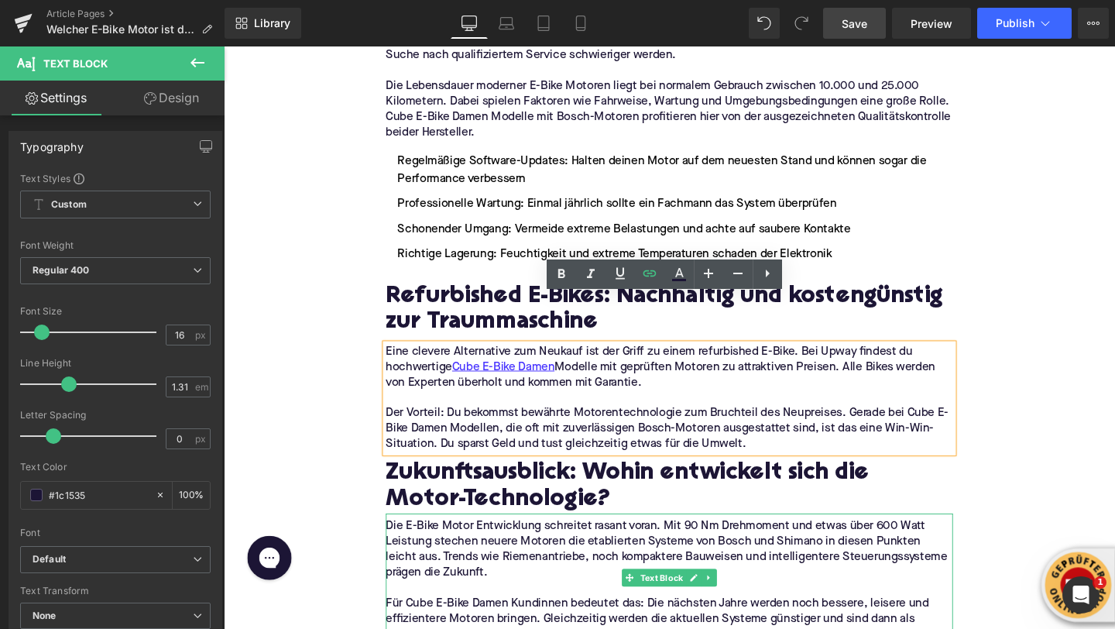
scroll to position [3381, 0]
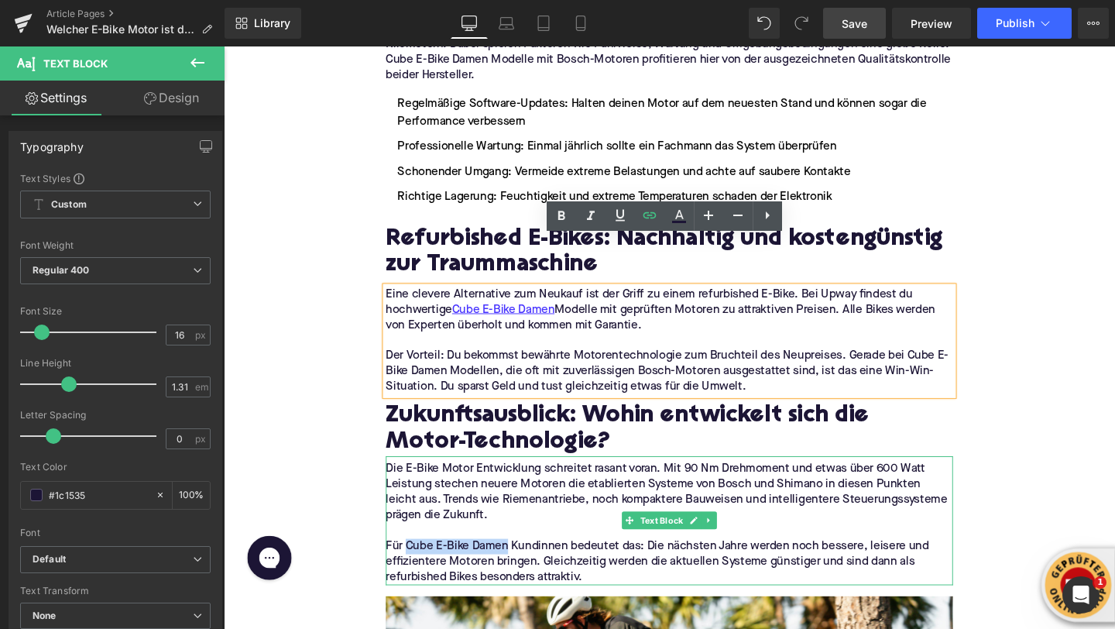
drag, startPoint x: 523, startPoint y: 520, endPoint x: 417, endPoint y: 520, distance: 105.3
click at [417, 564] on p "Für Cube E-Bike Damen Kundinnen bedeutet das: Die nächsten Jahre werden noch be…" at bounding box center [692, 588] width 596 height 49
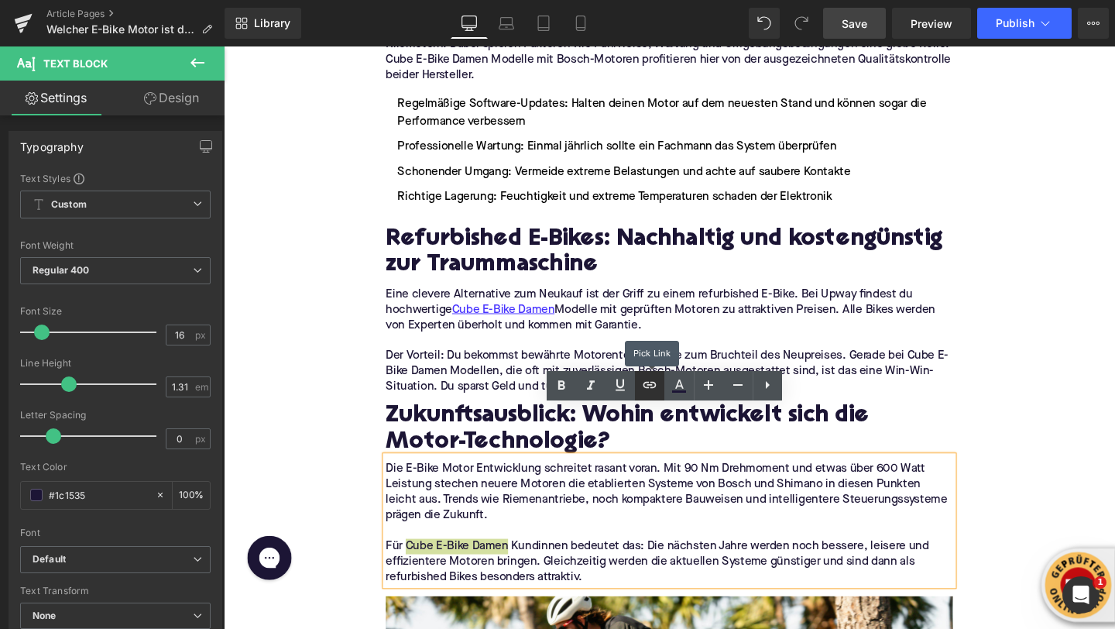
click at [643, 395] on link at bounding box center [649, 385] width 29 height 29
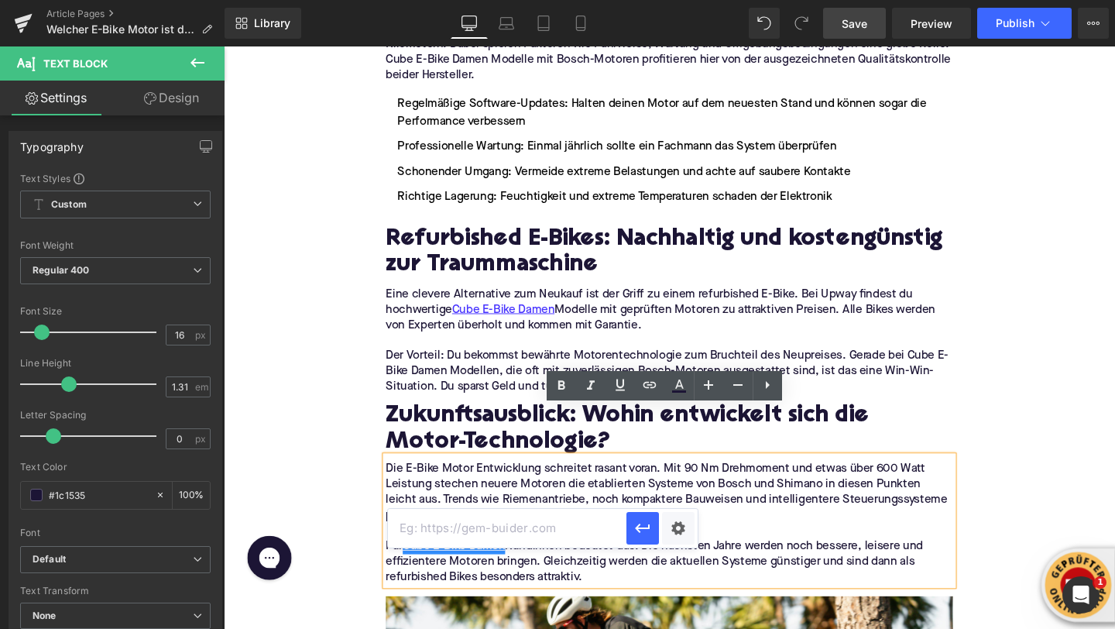
click at [571, 536] on input "text" at bounding box center [507, 528] width 239 height 39
paste input "https://upway.de/collections/cube-damen"
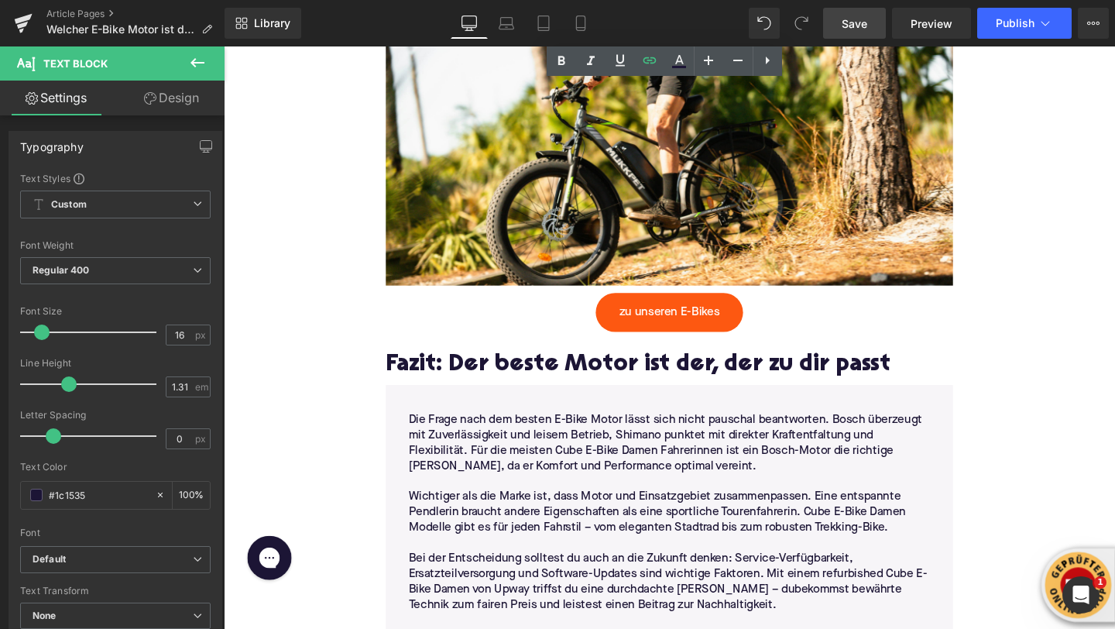
scroll to position [4054, 0]
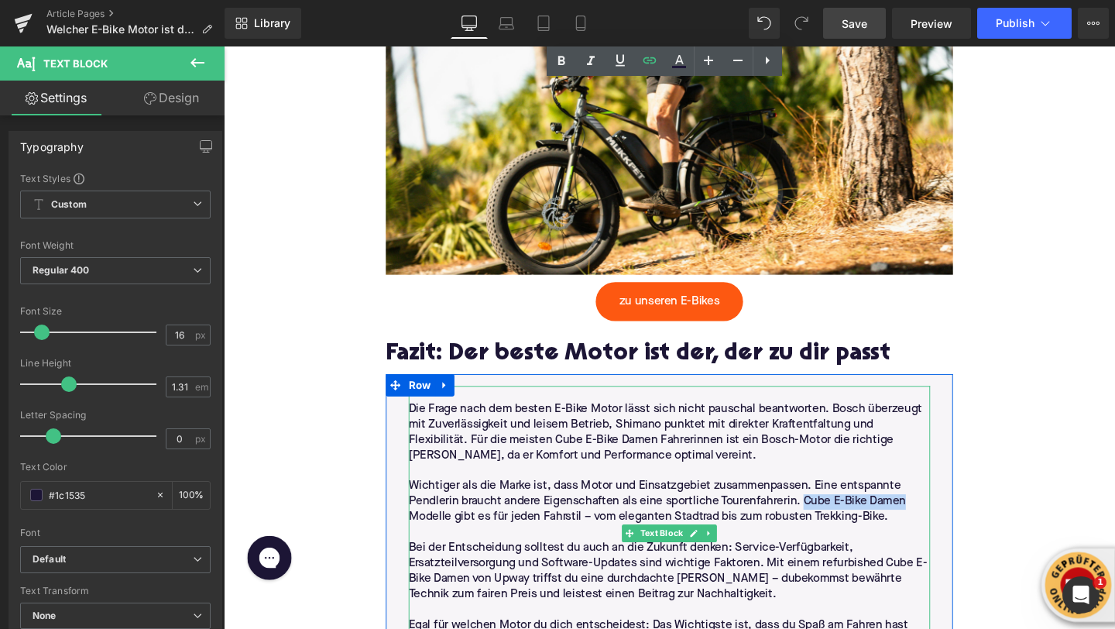
drag, startPoint x: 833, startPoint y: 474, endPoint x: 943, endPoint y: 472, distance: 109.2
click at [943, 501] on p "Wichtiger als die Marke ist, dass Motor und Einsatzgebiet zusammenpassen. Eine …" at bounding box center [692, 525] width 548 height 49
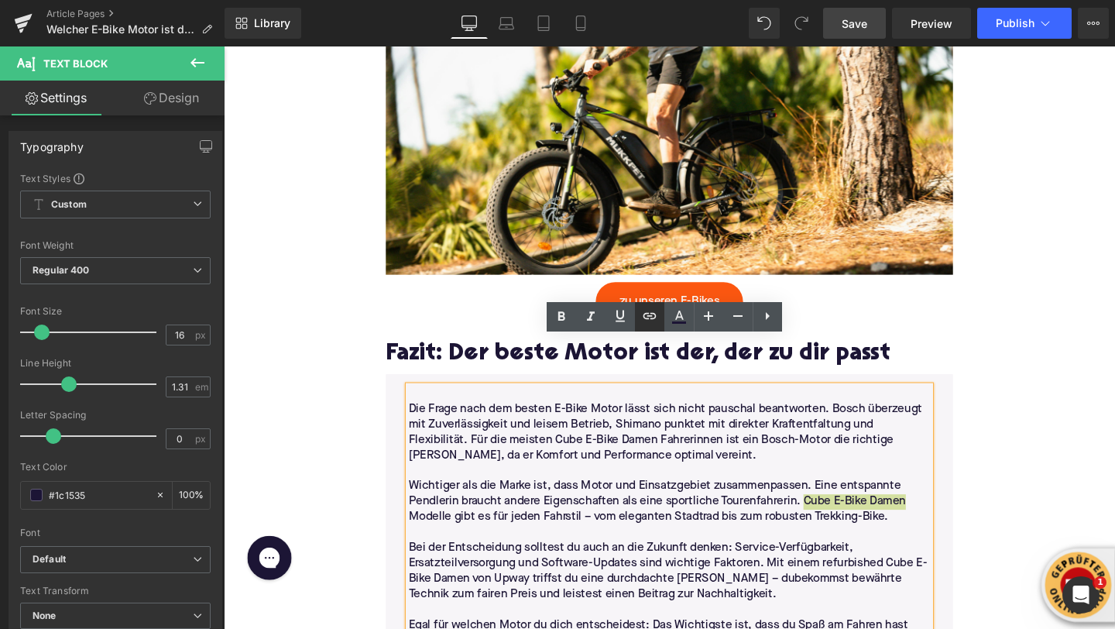
click at [649, 315] on icon at bounding box center [649, 315] width 13 height 6
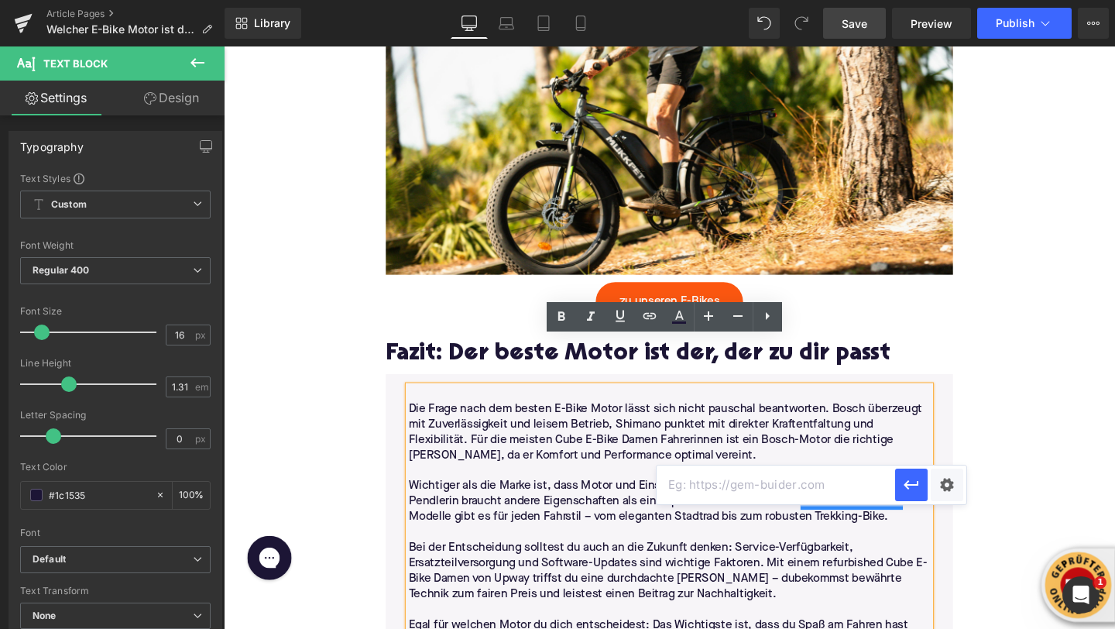
click at [663, 479] on input "text" at bounding box center [776, 485] width 239 height 39
paste input "https://upway.de/collections/cube-damen"
type input "https://upway.de/collections/cube-damen"
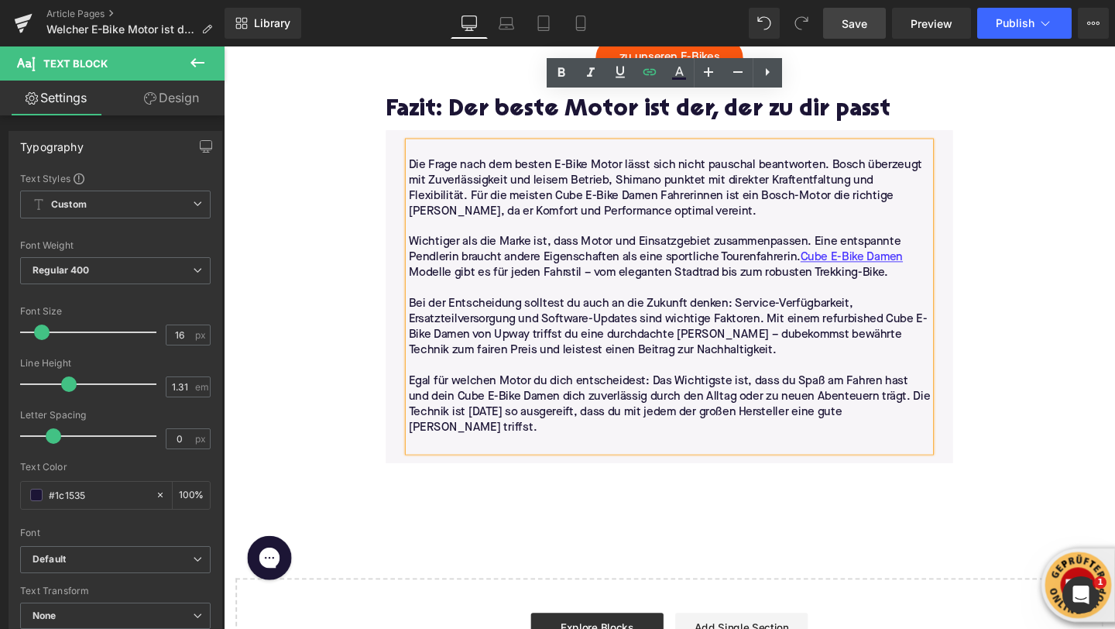
scroll to position [4318, 0]
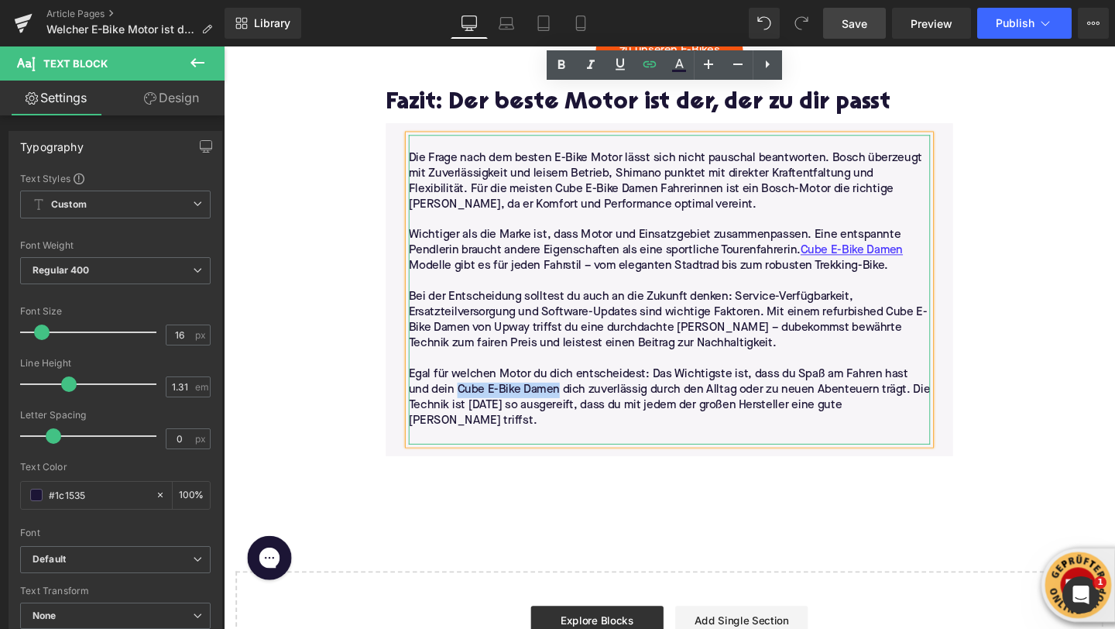
drag, startPoint x: 552, startPoint y: 356, endPoint x: 448, endPoint y: 358, distance: 104.6
click at [448, 383] on p "Egal für welchen Motor du dich entscheidest: Das Wichtigste ist, dass du Spaß a…" at bounding box center [692, 415] width 548 height 65
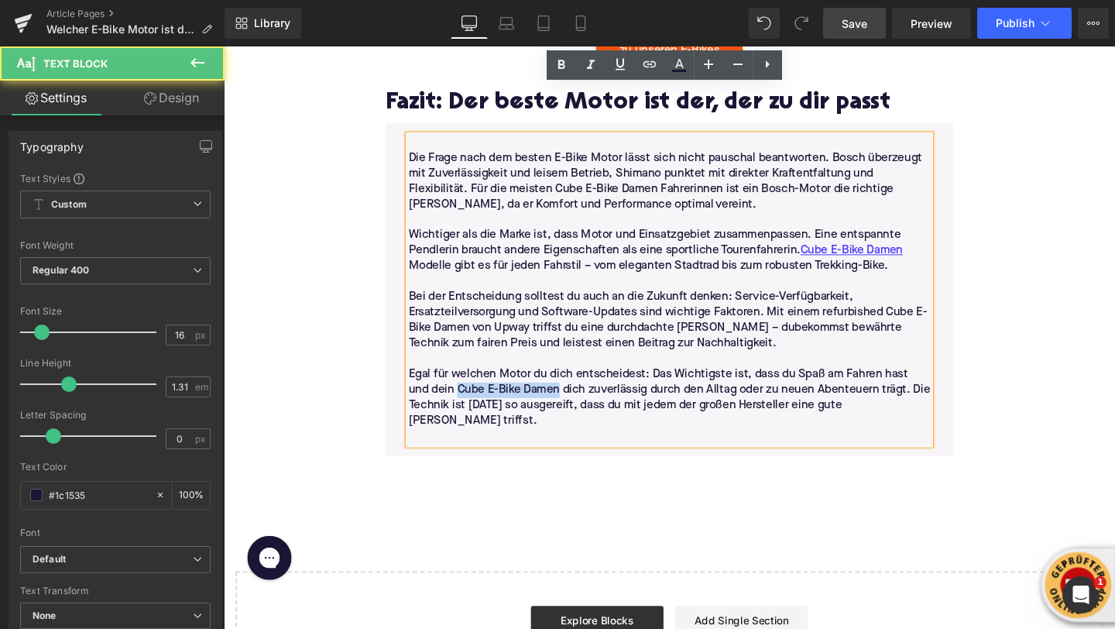
click at [457, 383] on p "Egal für welchen Motor du dich entscheidest: Das Wichtigste ist, dass du Spaß a…" at bounding box center [692, 415] width 548 height 65
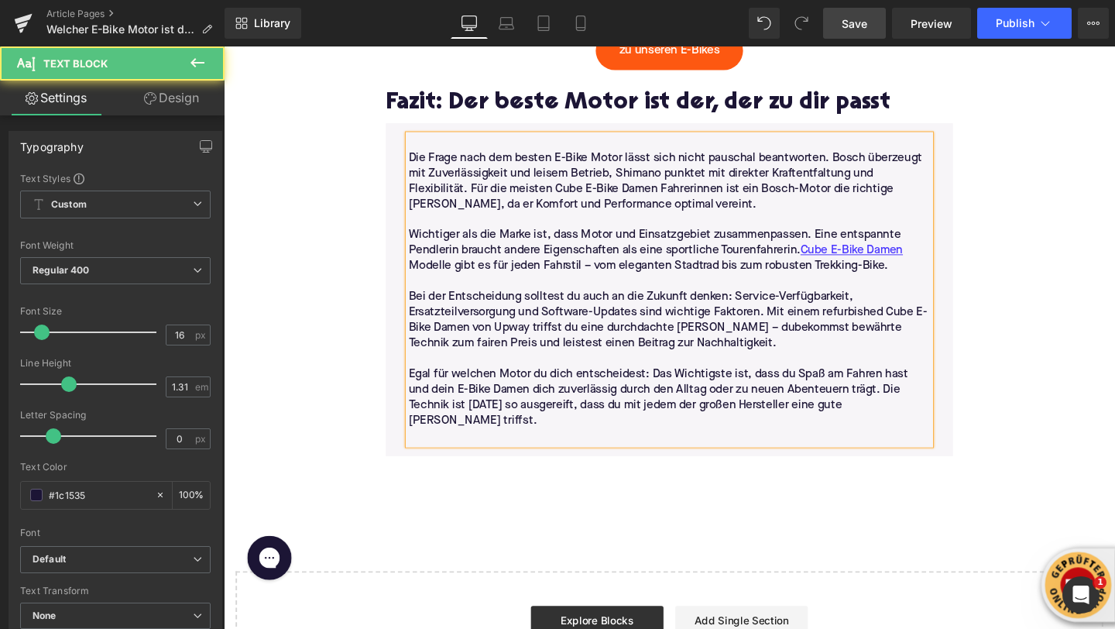
click at [496, 383] on p "Egal für welchen Motor du dich entscheidest: Das Wichtigste ist, dass du Spaß a…" at bounding box center [692, 415] width 548 height 65
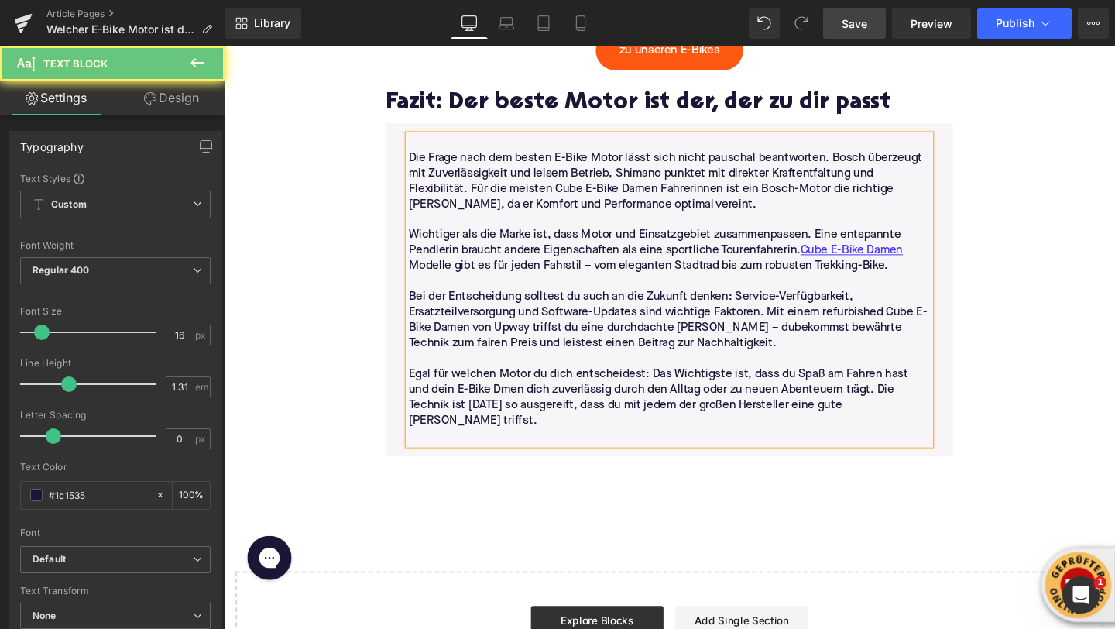
click at [496, 383] on p "Egal für welchen Motor du dich entscheidest: Das Wichtigste ist, dass du Spaß a…" at bounding box center [692, 415] width 548 height 65
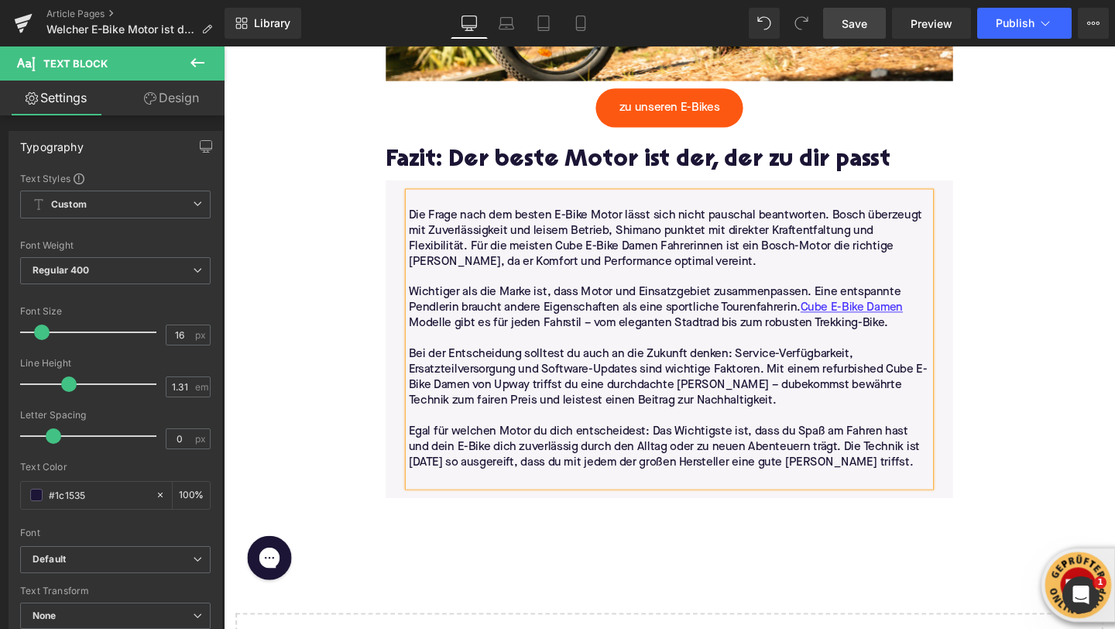
scroll to position [4241, 0]
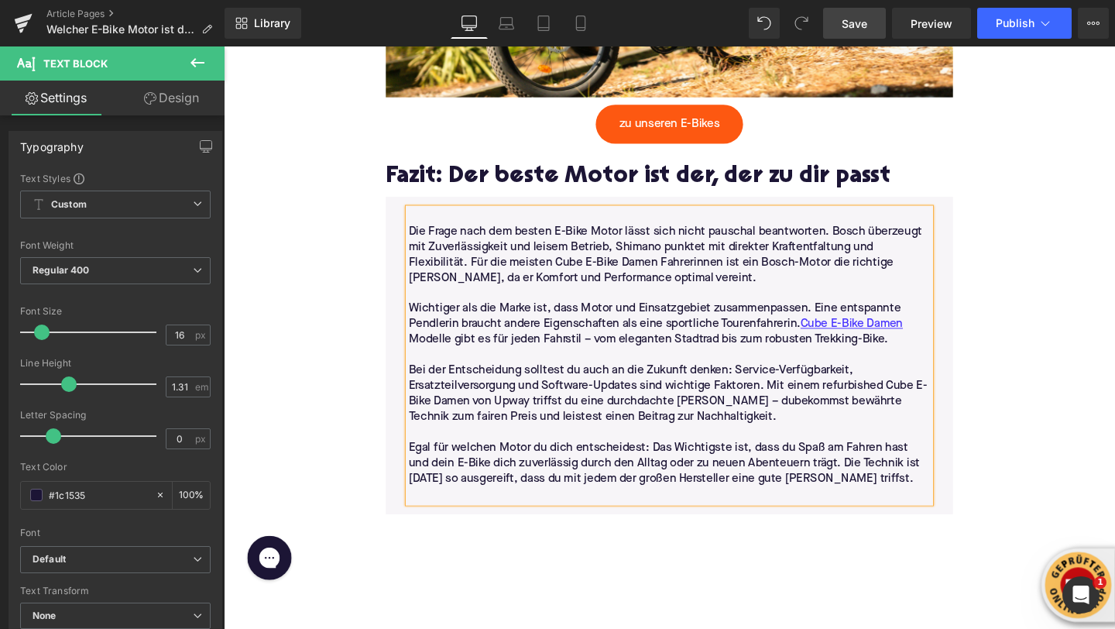
click at [866, 31] on link "Save" at bounding box center [854, 23] width 63 height 31
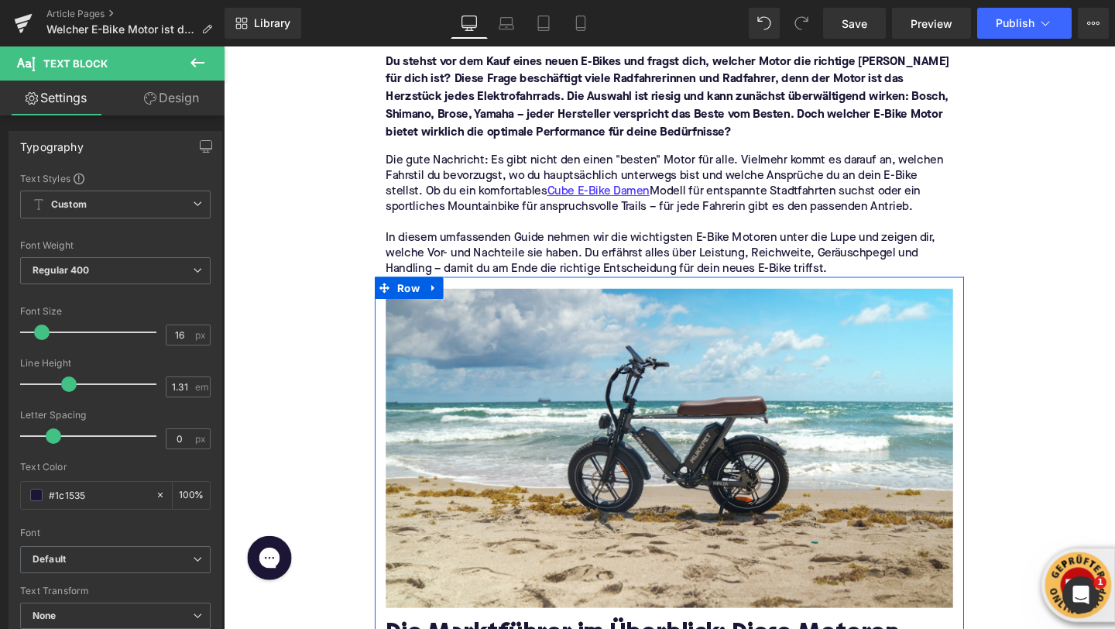
scroll to position [0, 0]
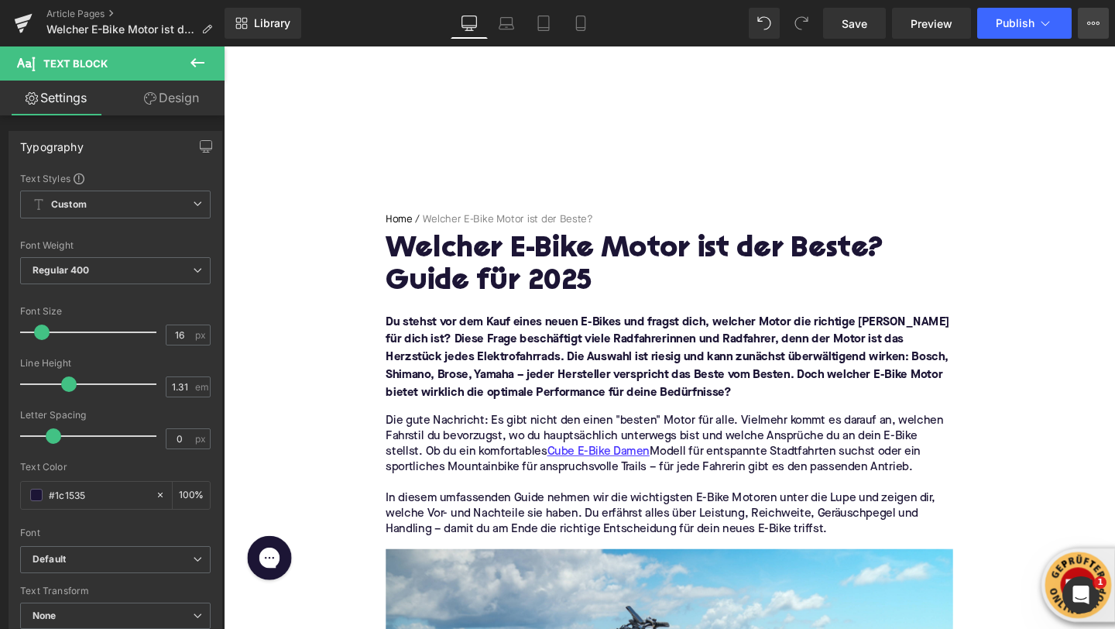
click at [1099, 30] on button "View Live Page View with current Template Save Template to Library Schedule Pub…" at bounding box center [1093, 23] width 31 height 31
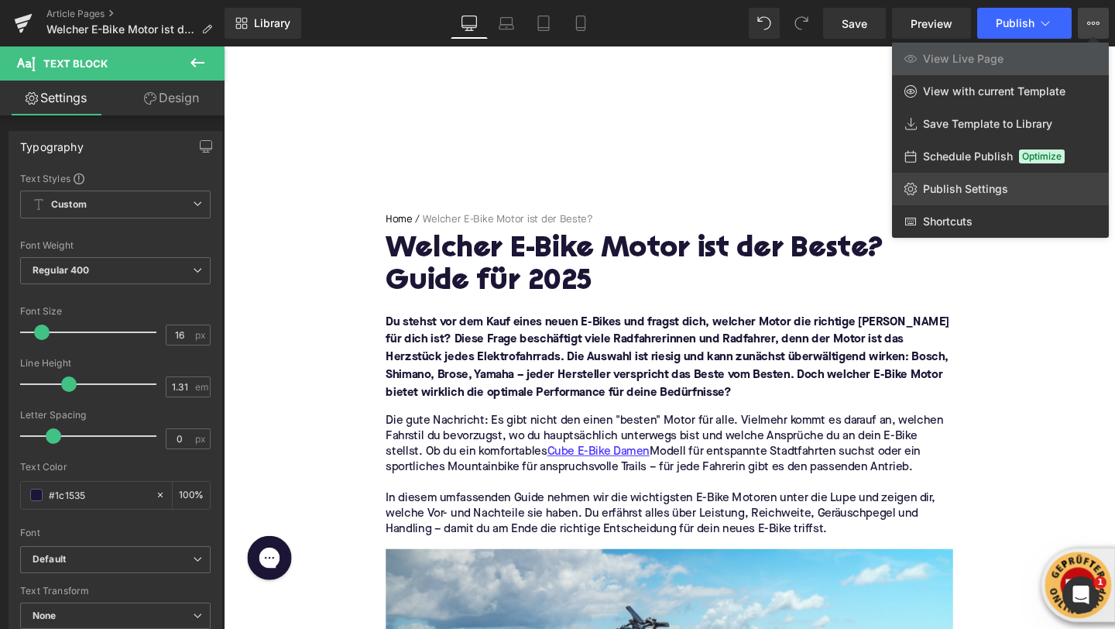
click at [957, 182] on span "Publish Settings" at bounding box center [965, 189] width 85 height 14
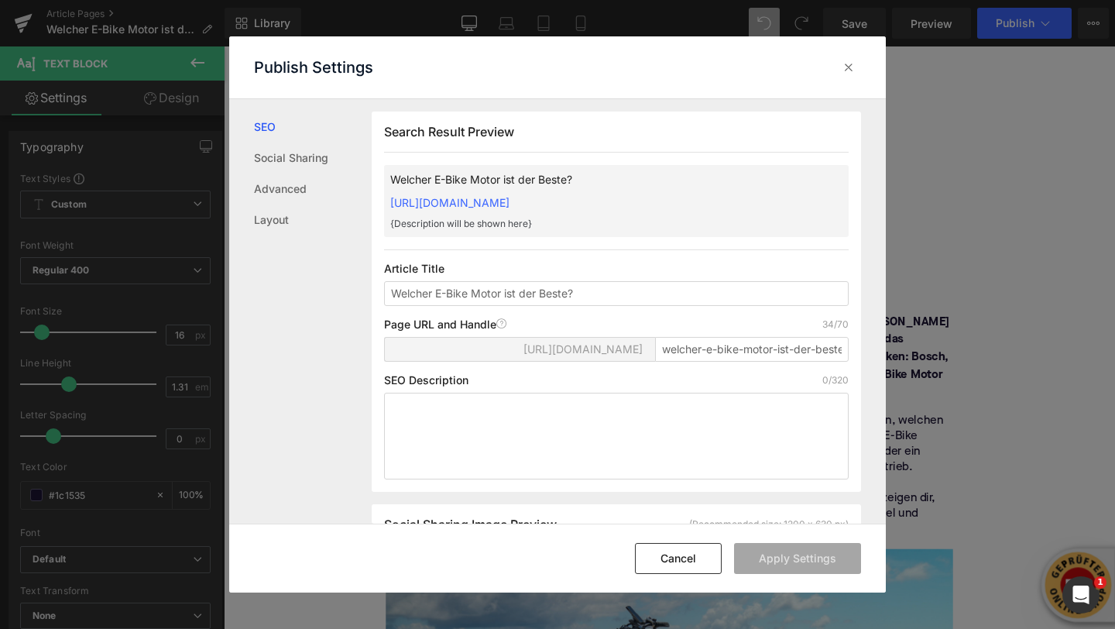
scroll to position [1, 0]
click at [486, 423] on textarea at bounding box center [616, 435] width 465 height 87
paste textarea "Welcher Motor passt zu dir? Erfahre, welche Antriebe 2025 überzeugen, worin sic…"
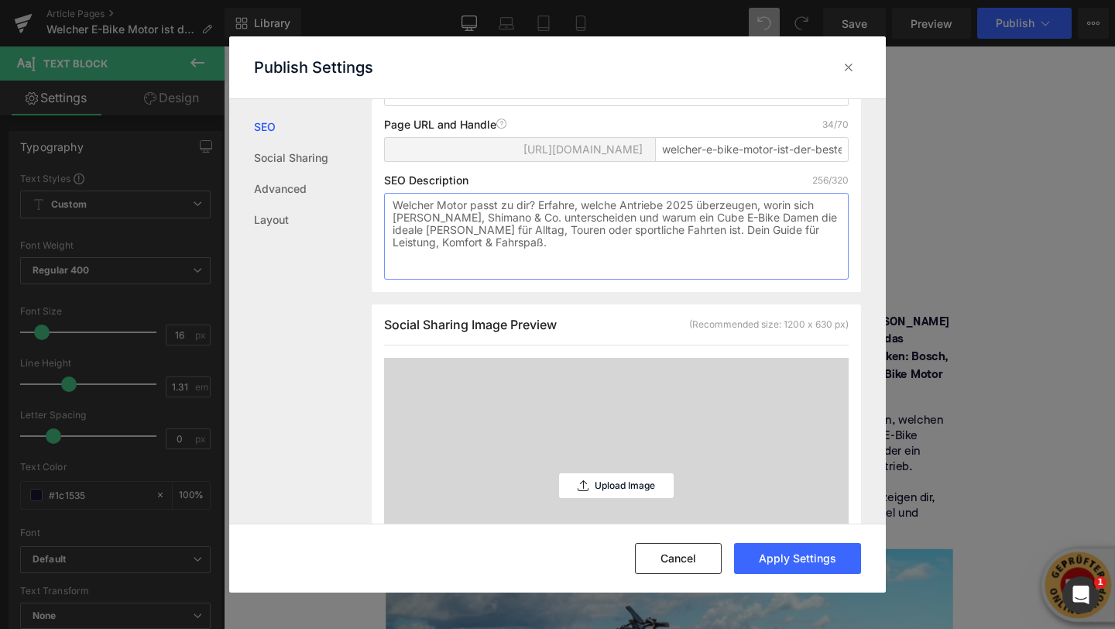
scroll to position [259, 0]
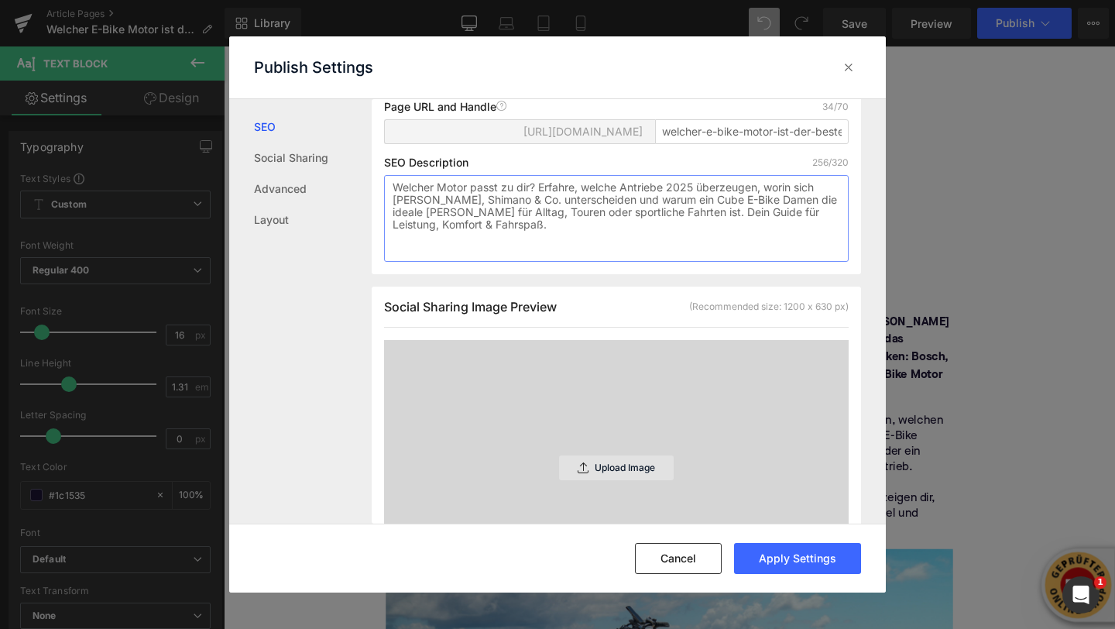
type textarea "Welcher Motor passt zu dir? Erfahre, welche Antriebe 2025 überzeugen, worin sic…"
click at [596, 464] on p "Upload Image" at bounding box center [625, 467] width 60 height 11
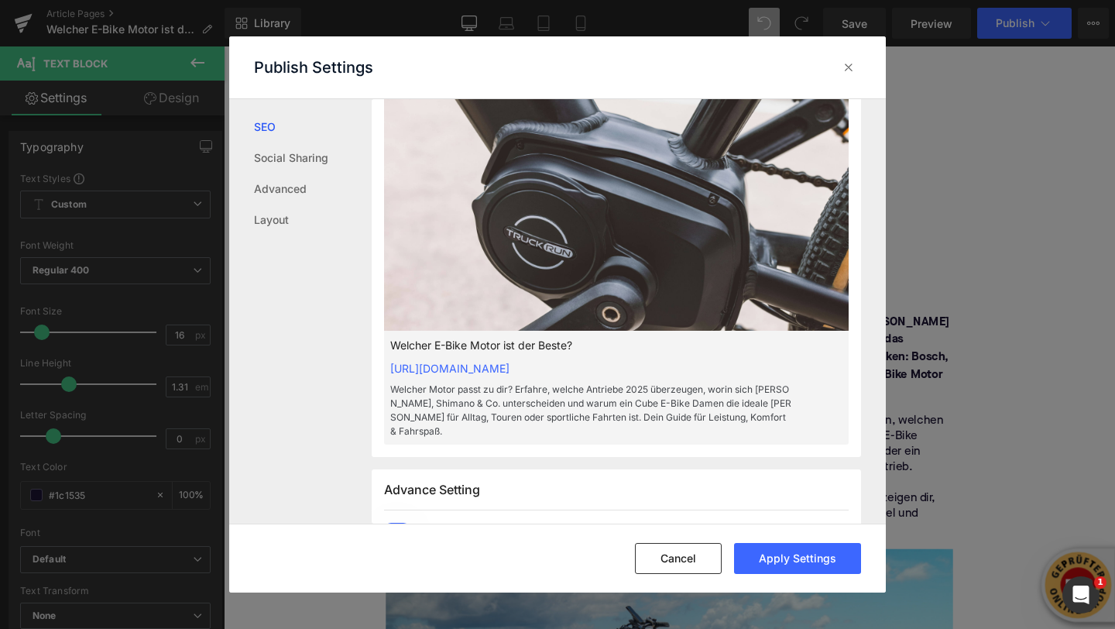
scroll to position [481, 0]
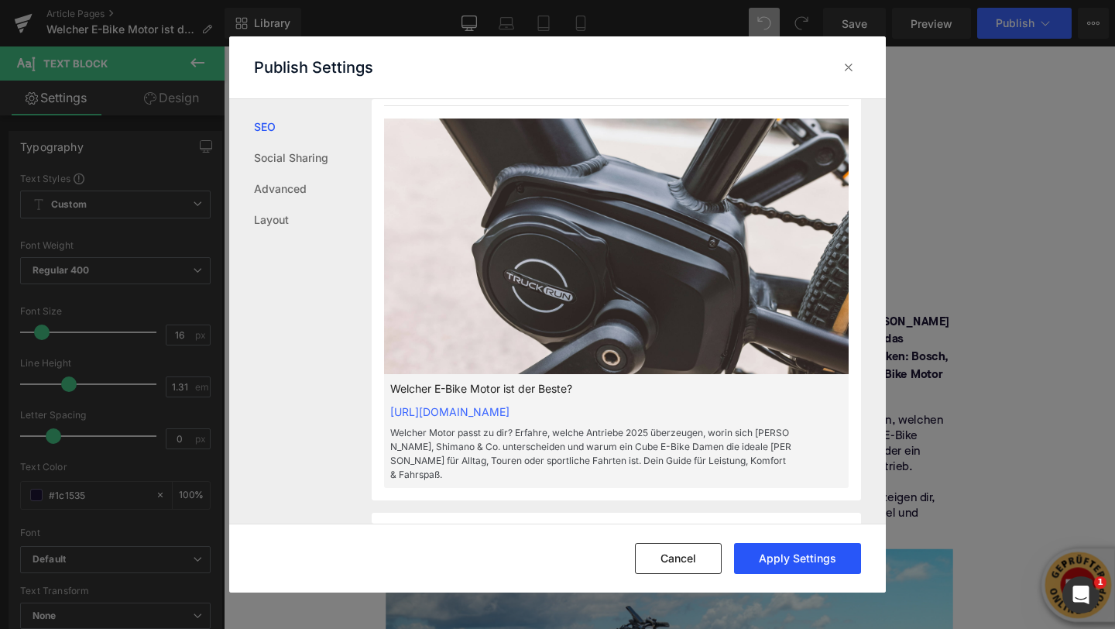
click at [795, 565] on button "Apply Settings" at bounding box center [797, 558] width 127 height 31
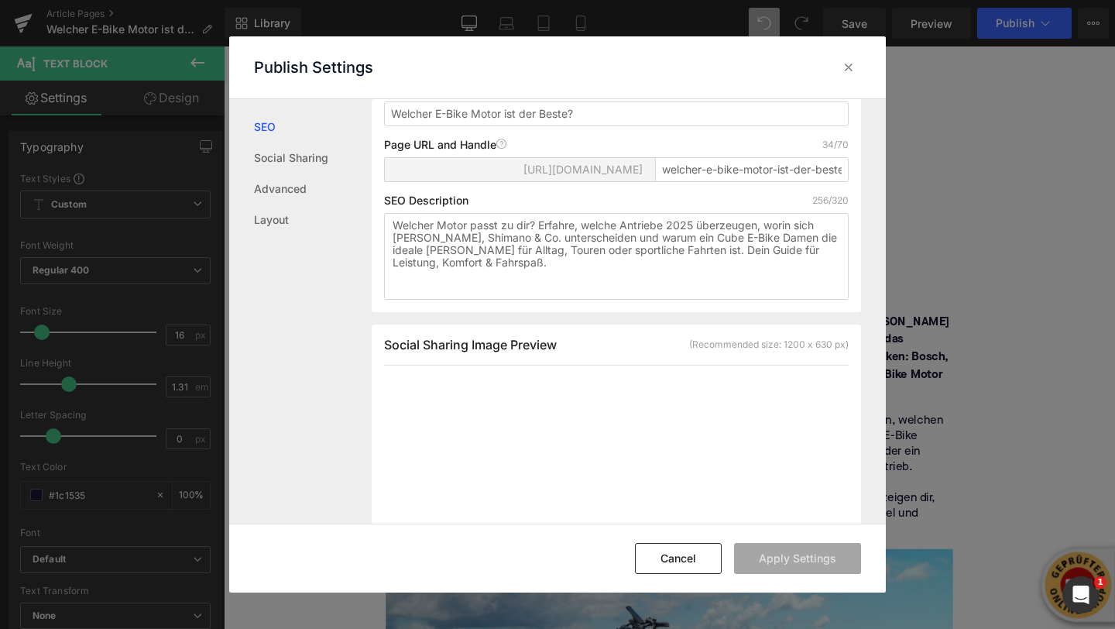
scroll to position [0, 0]
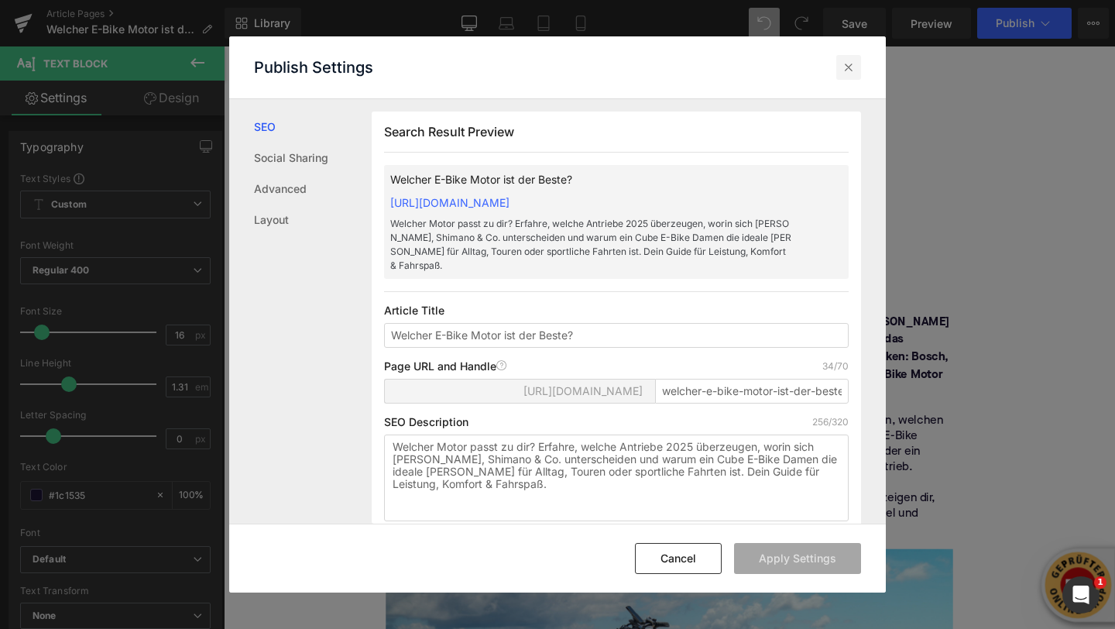
click at [855, 70] on icon at bounding box center [848, 67] width 15 height 15
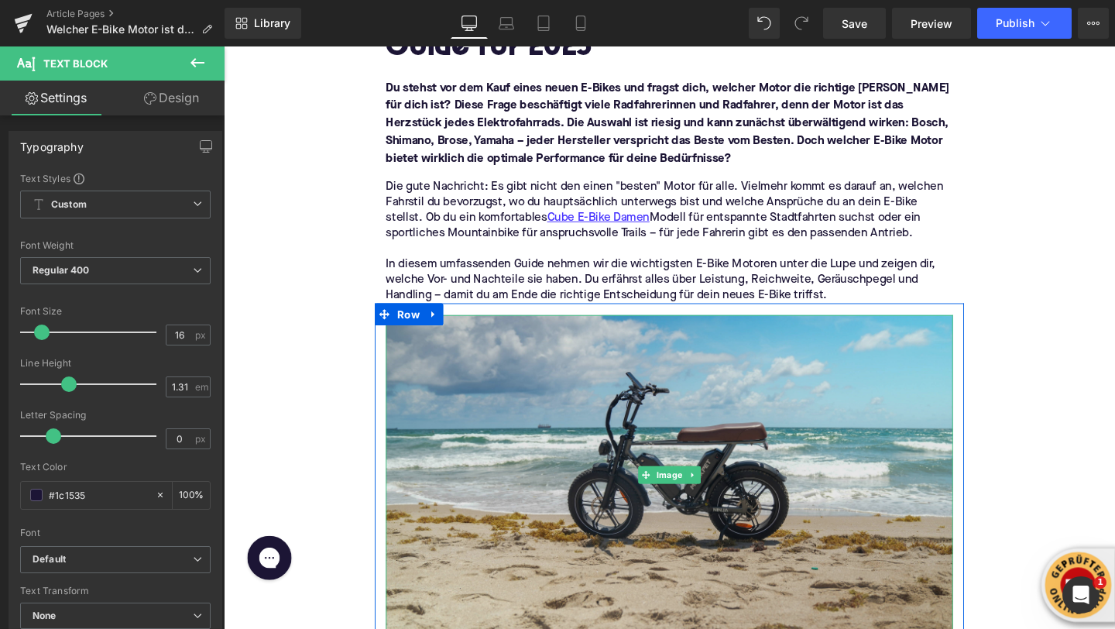
scroll to position [311, 0]
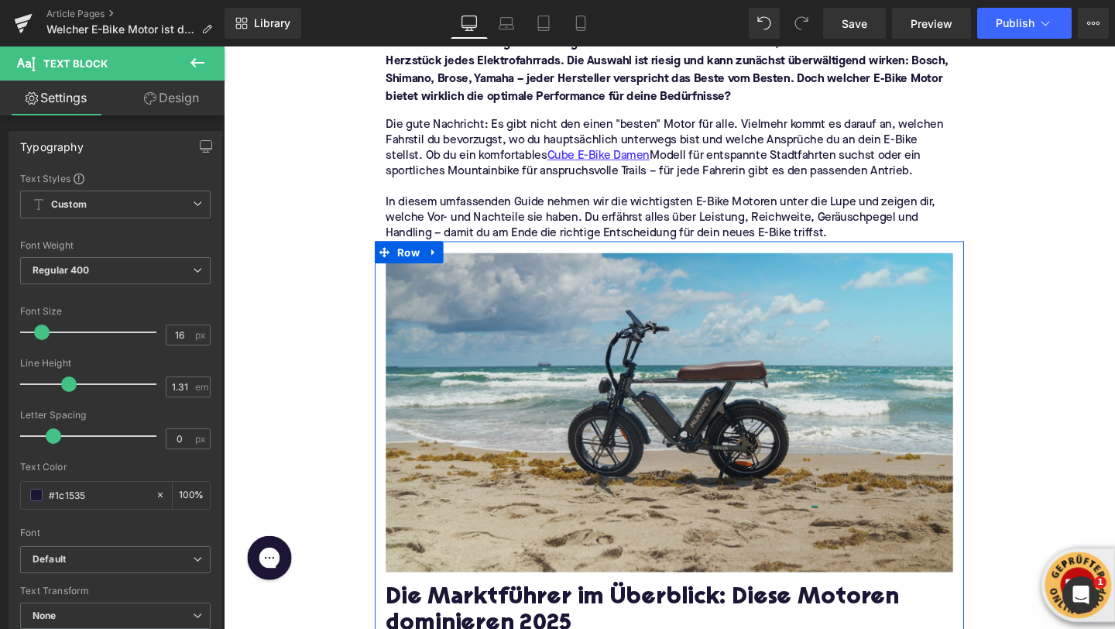
click at [604, 472] on img at bounding box center [692, 430] width 596 height 335
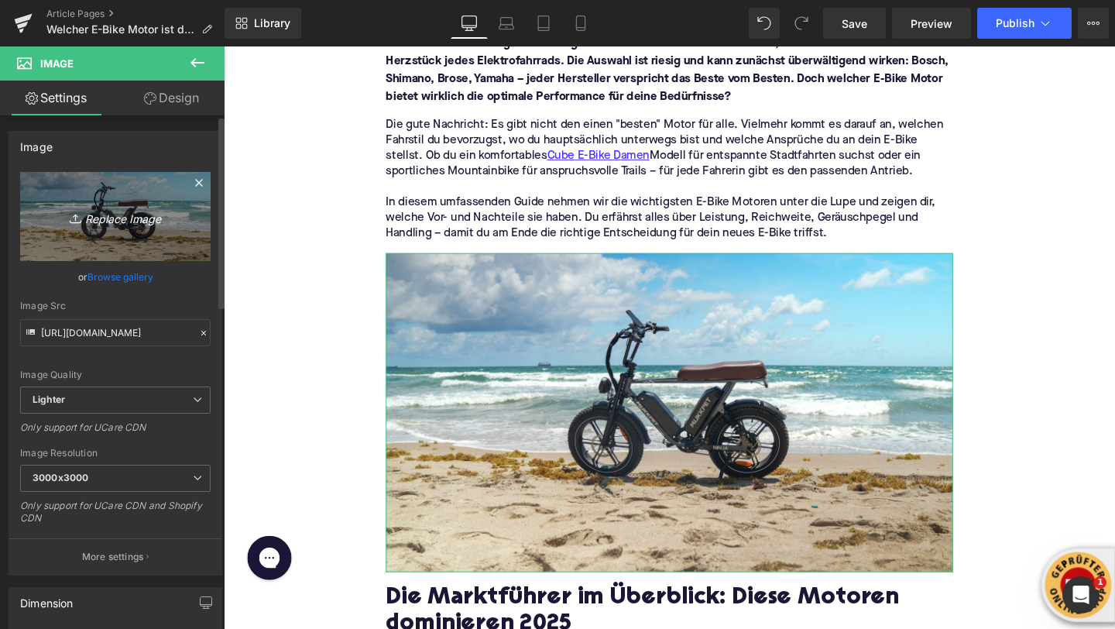
click at [94, 211] on icon "Replace Image" at bounding box center [115, 216] width 124 height 19
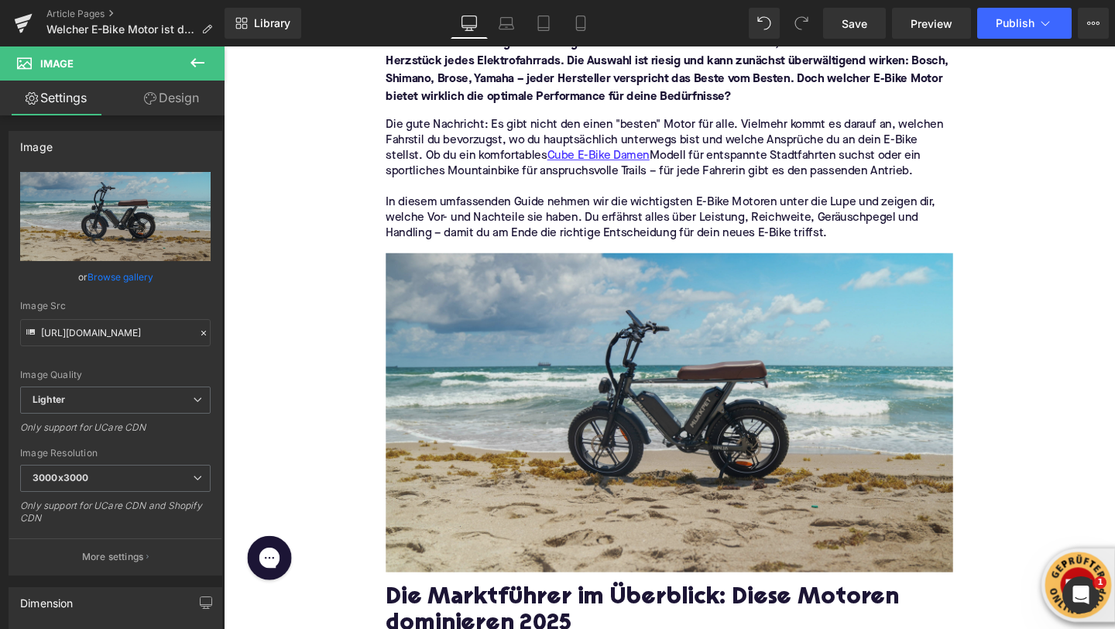
type input "C:\fakepath\truckrun-Usj_oZaaWDI-unsplash.jpg"
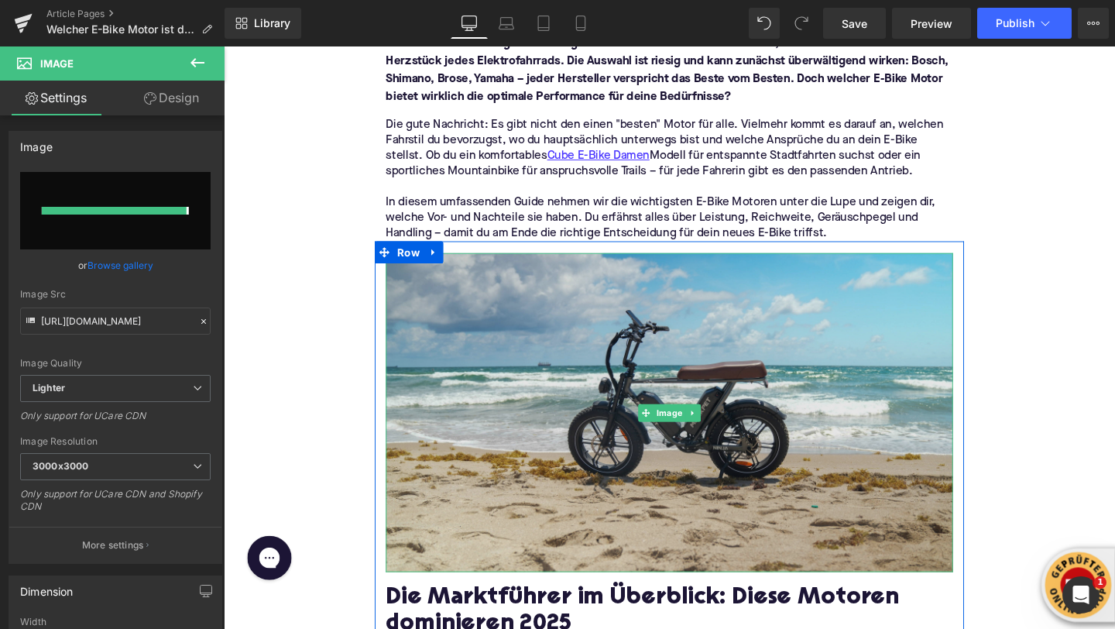
type input "https://ucarecdn.com/371f5d6e-1c7b-43d1-8e6f-81f63495ec8f/-/format/auto/-/previ…"
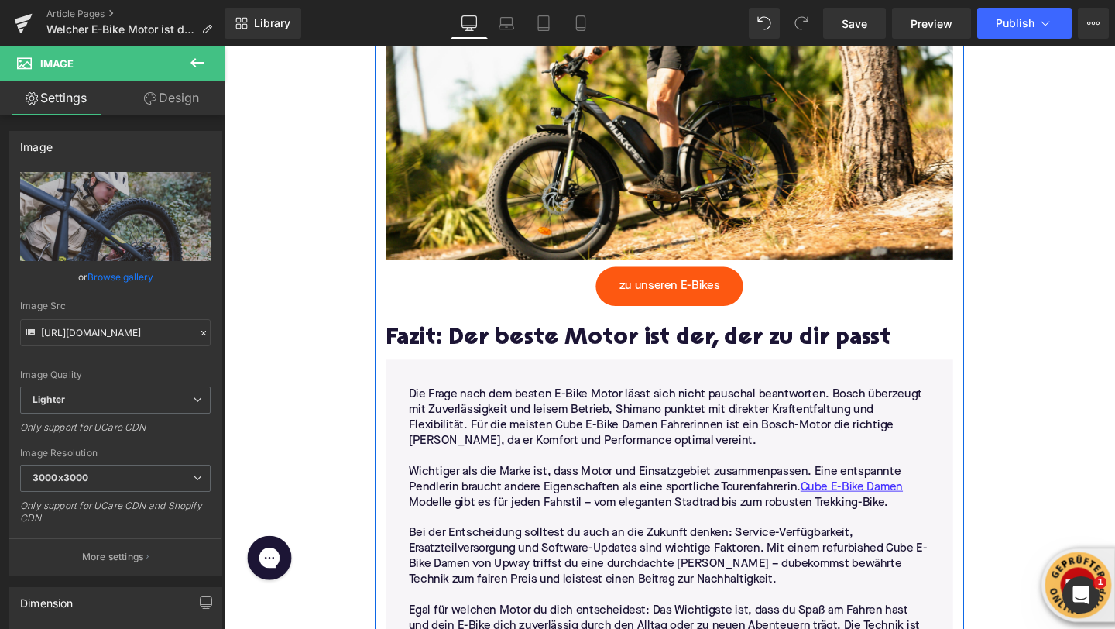
scroll to position [3929, 0]
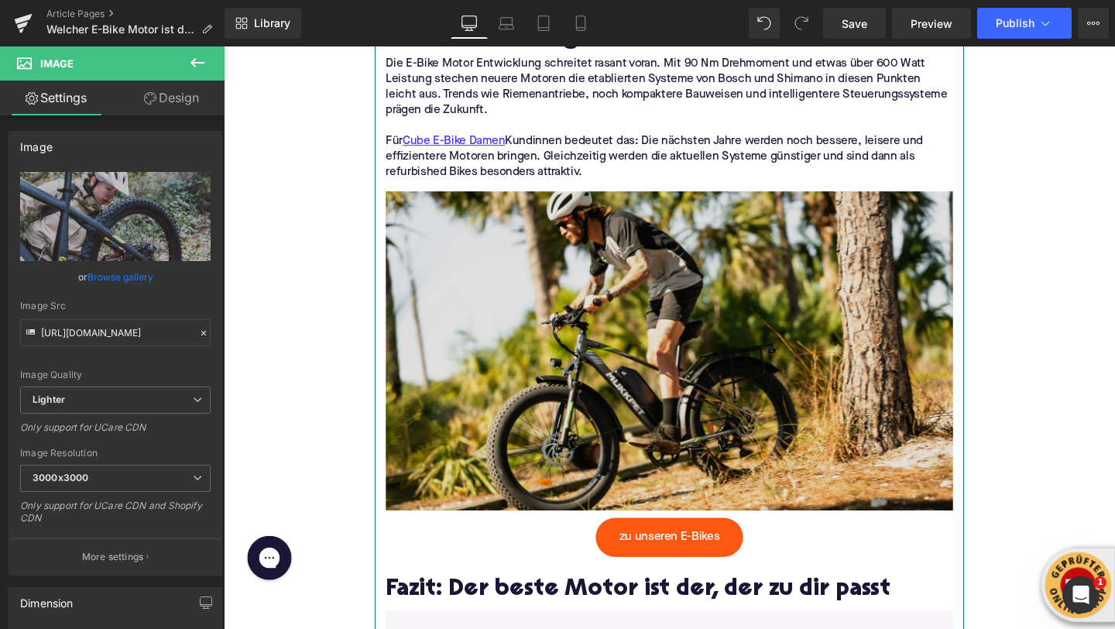
click at [775, 276] on img at bounding box center [692, 360] width 596 height 347
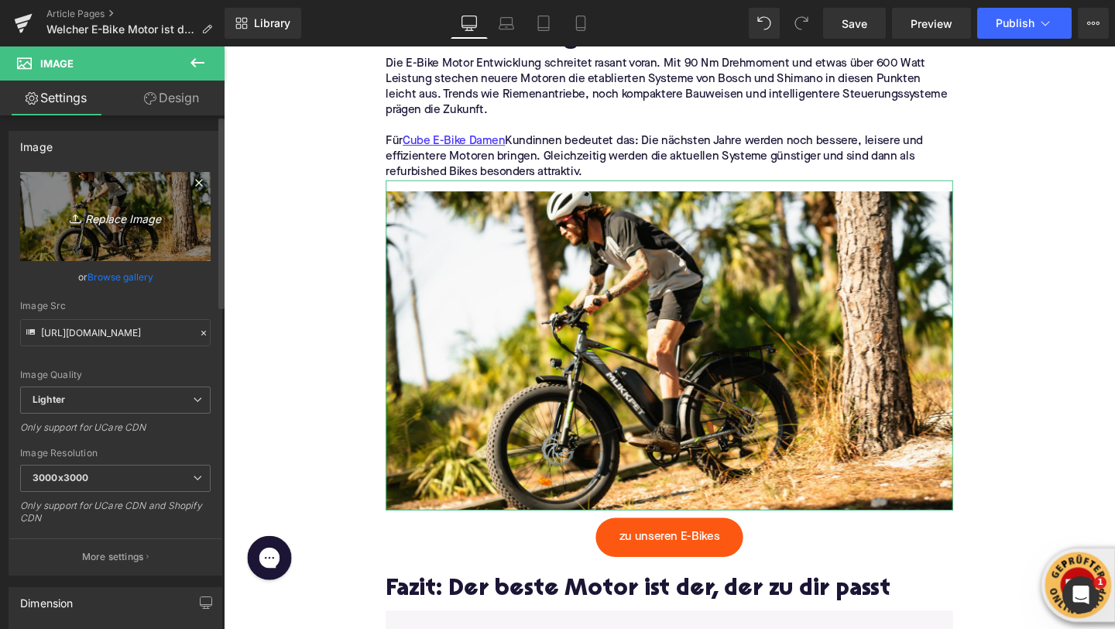
click at [104, 220] on icon "Replace Image" at bounding box center [115, 216] width 124 height 19
type input "C:\fakepath\fahrbike-official-Hc9SAFsE8L0-unsplash.jpg"
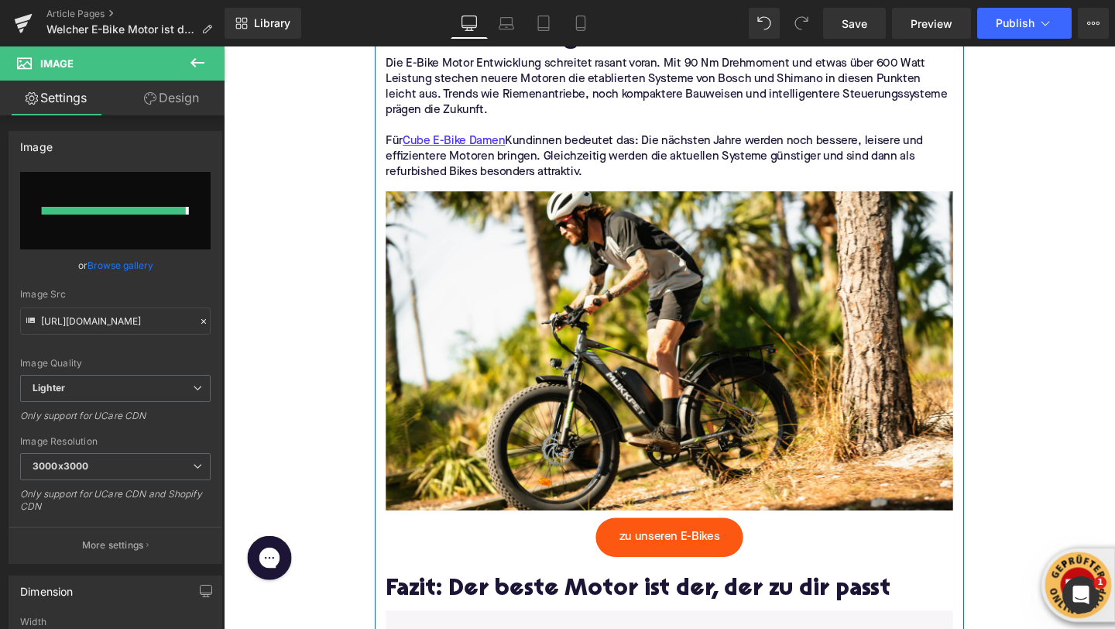
type input "https://ucarecdn.com/709a160f-b53f-4535-825f-eef6e1faa880/-/format/auto/-/previ…"
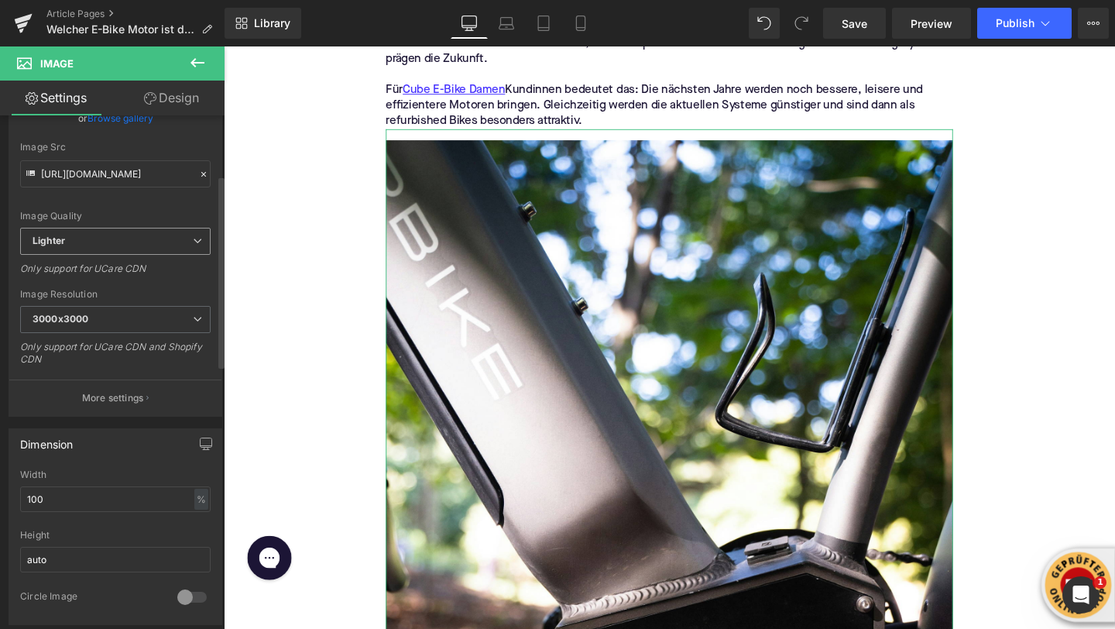
scroll to position [273, 0]
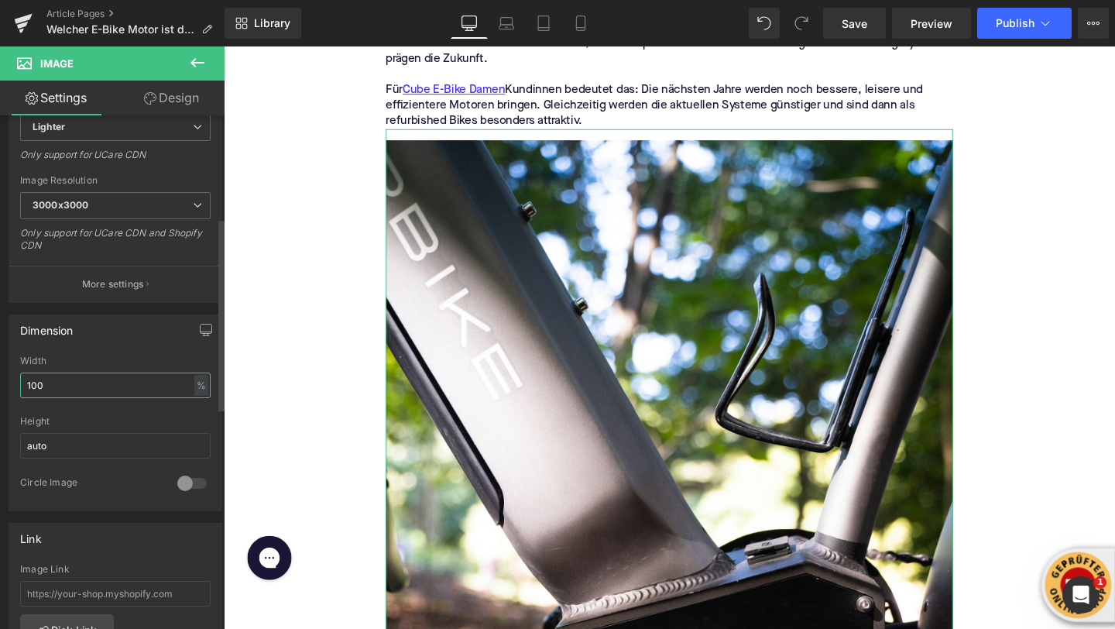
click at [56, 386] on input "100" at bounding box center [115, 386] width 191 height 26
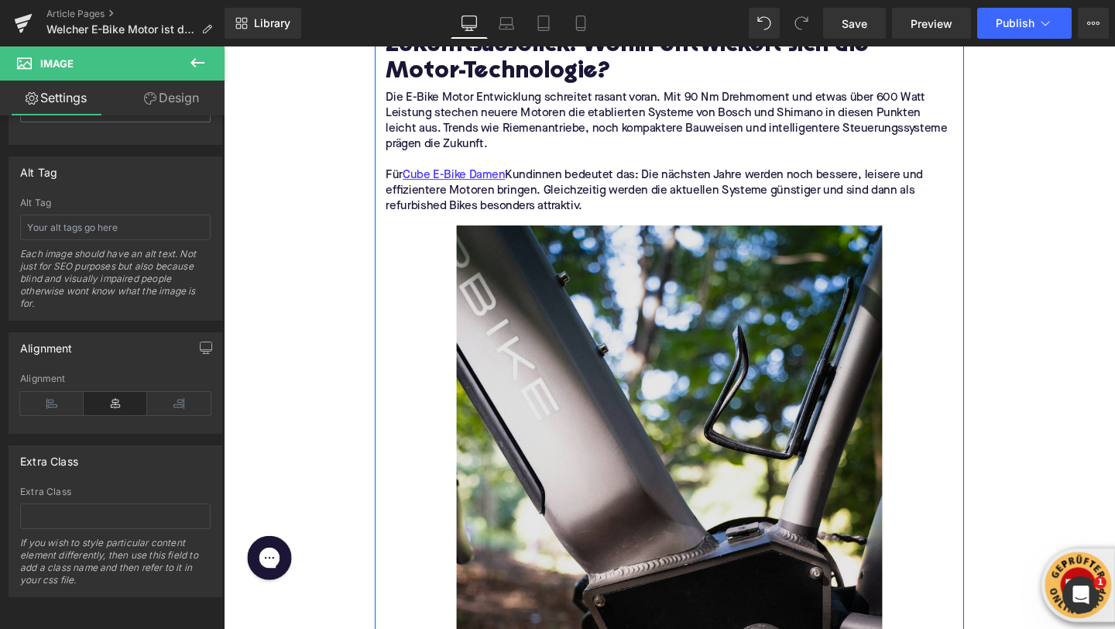
scroll to position [3899, 0]
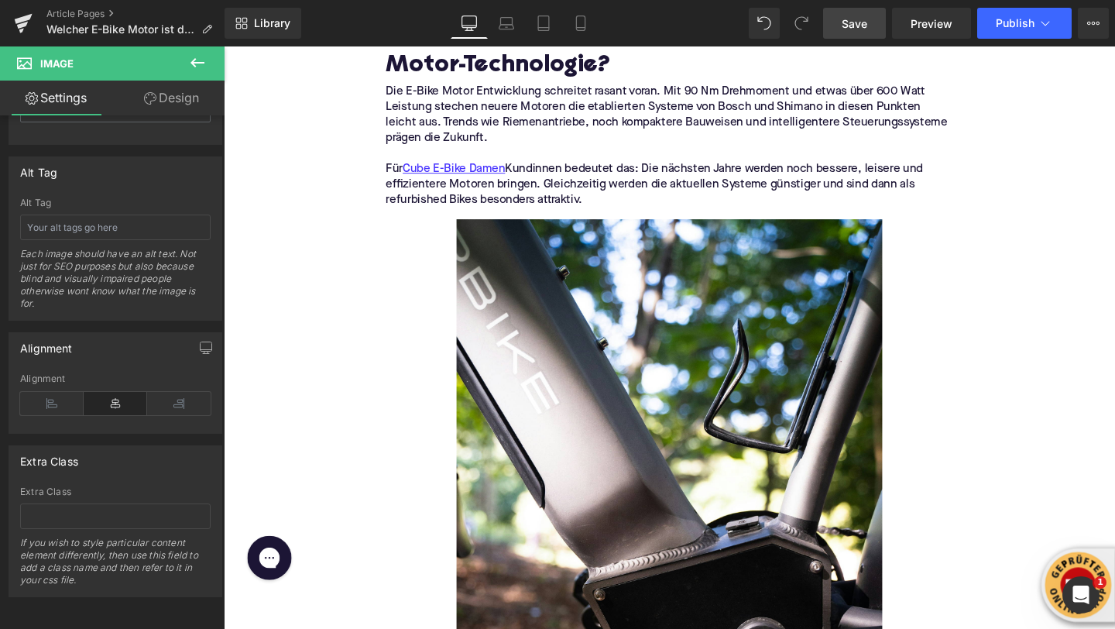
type input "75"
click at [852, 31] on span "Save" at bounding box center [855, 23] width 26 height 16
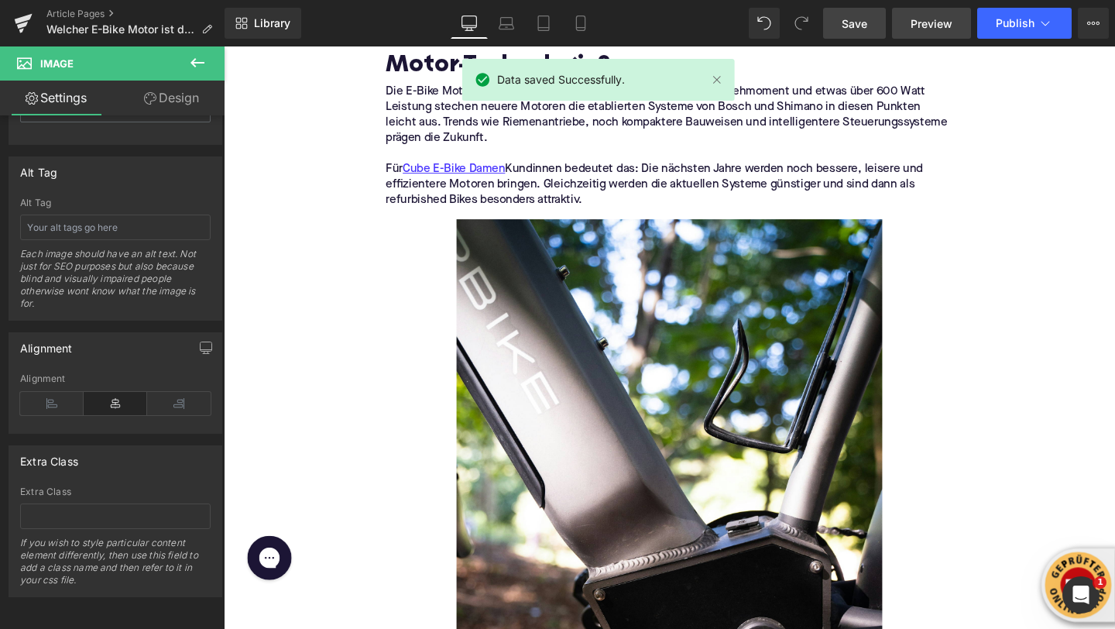
click at [919, 30] on span "Preview" at bounding box center [932, 23] width 42 height 16
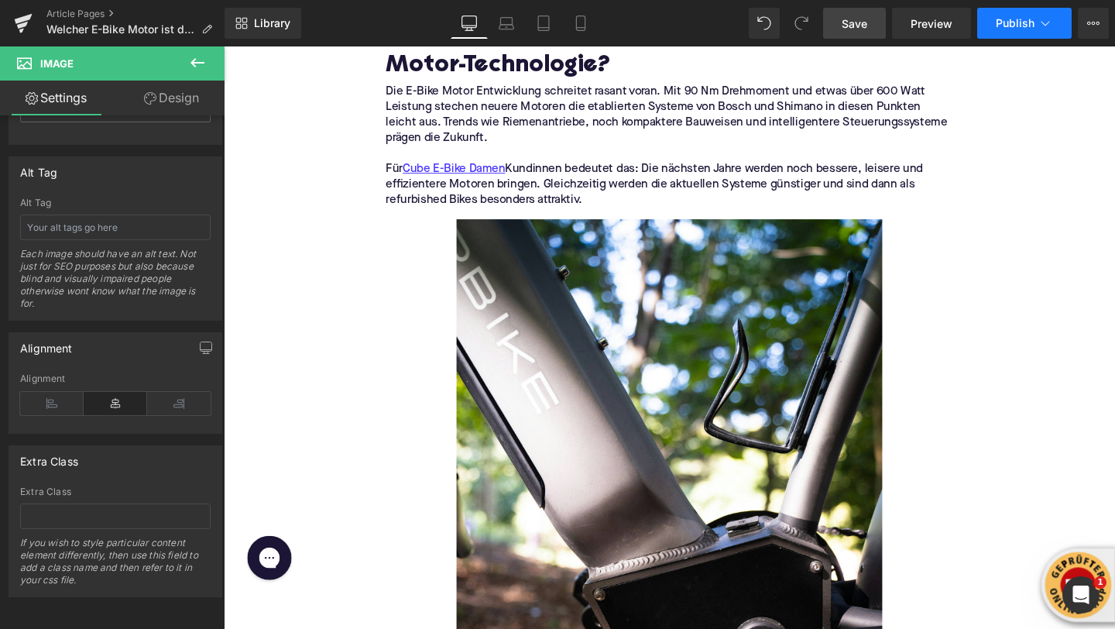
click at [1036, 21] on button "Publish" at bounding box center [1024, 23] width 94 height 31
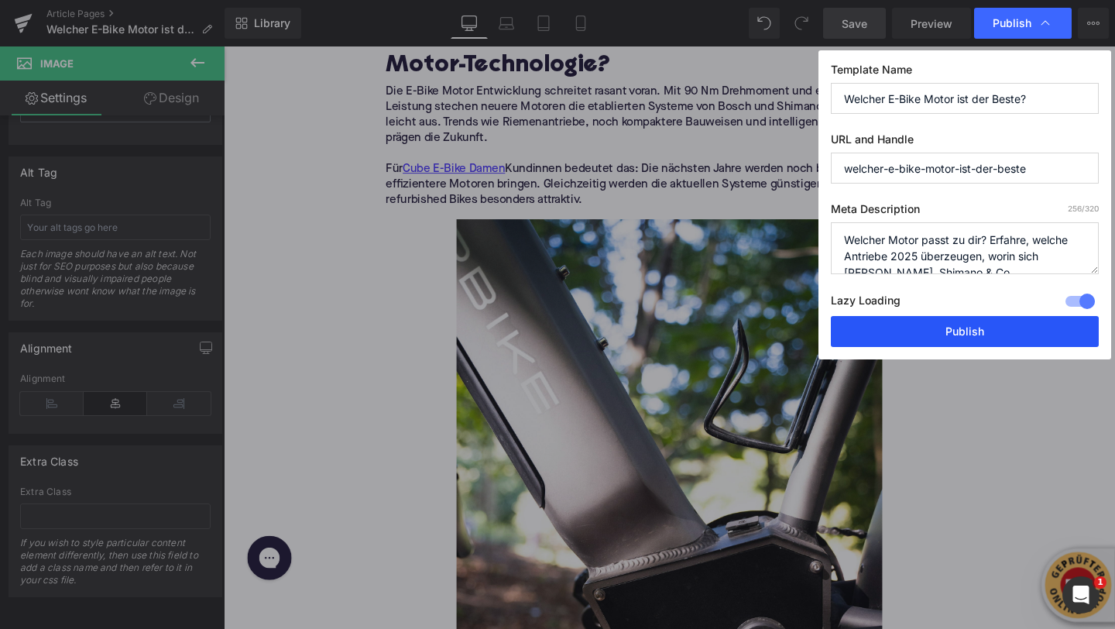
click at [942, 338] on button "Publish" at bounding box center [965, 331] width 268 height 31
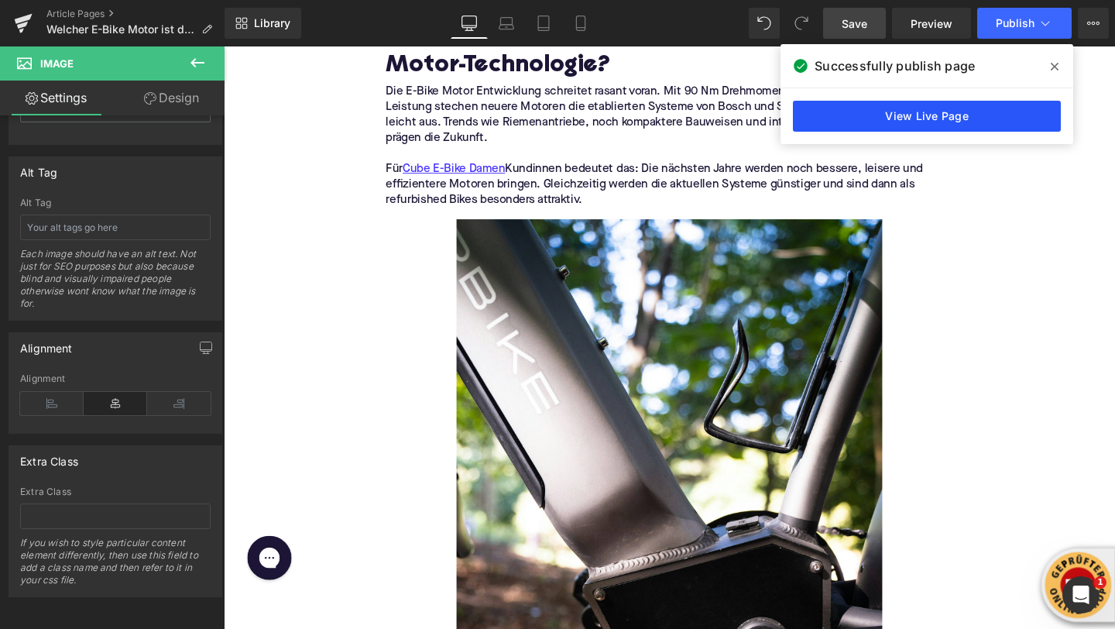
click at [836, 115] on link "View Live Page" at bounding box center [927, 116] width 268 height 31
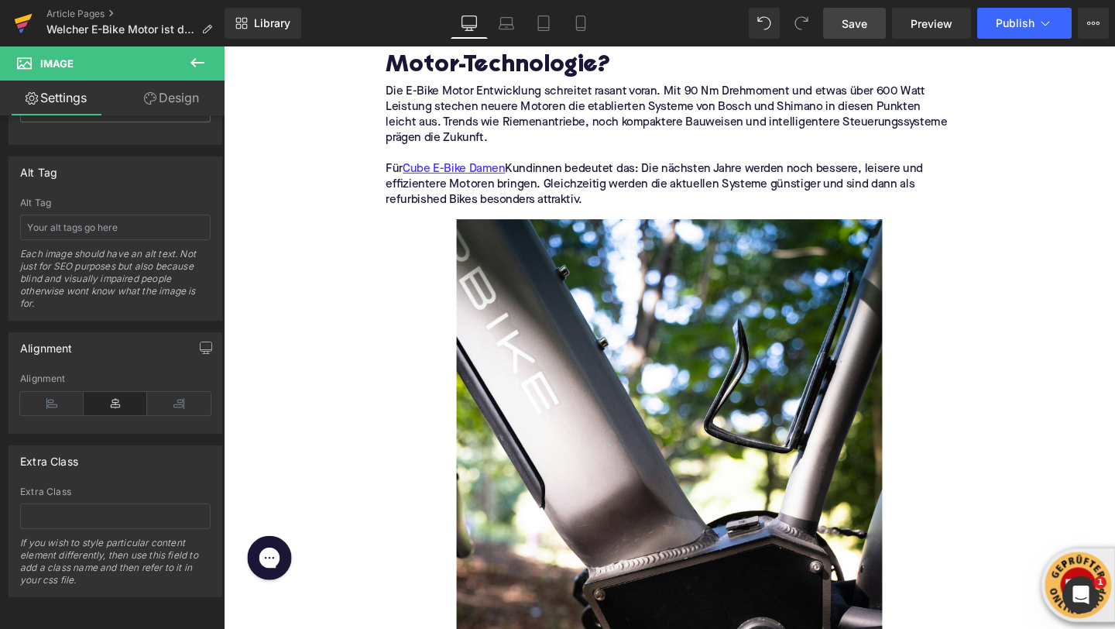
click at [22, 26] on icon at bounding box center [22, 25] width 11 height 7
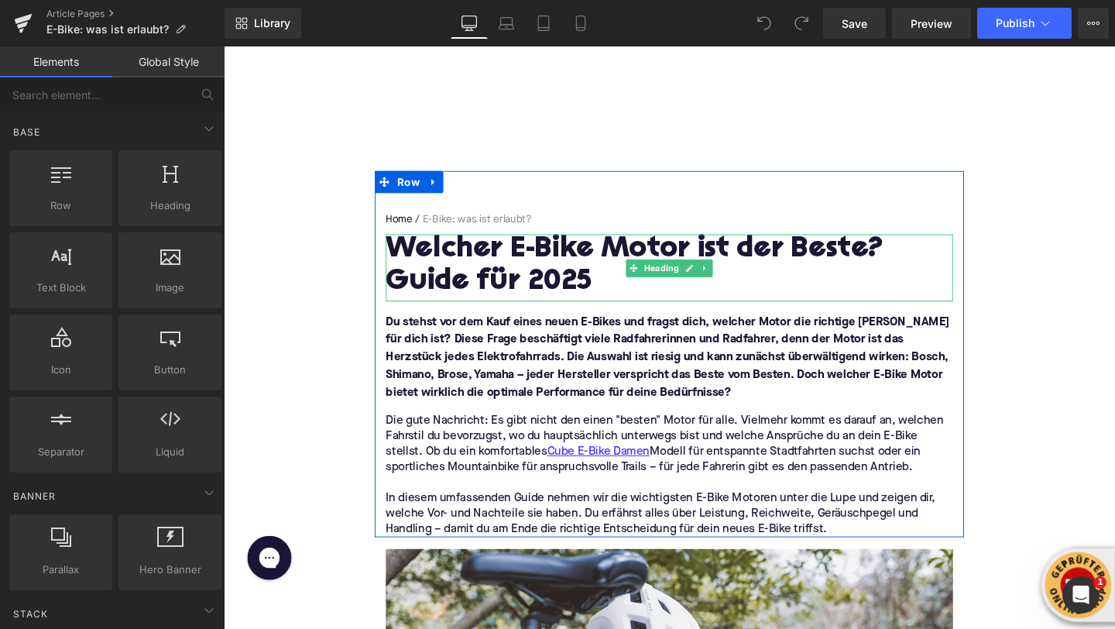
click at [538, 286] on h1 "Welcher E-Bike Motor ist der Beste? Guide für 2025" at bounding box center [692, 277] width 596 height 67
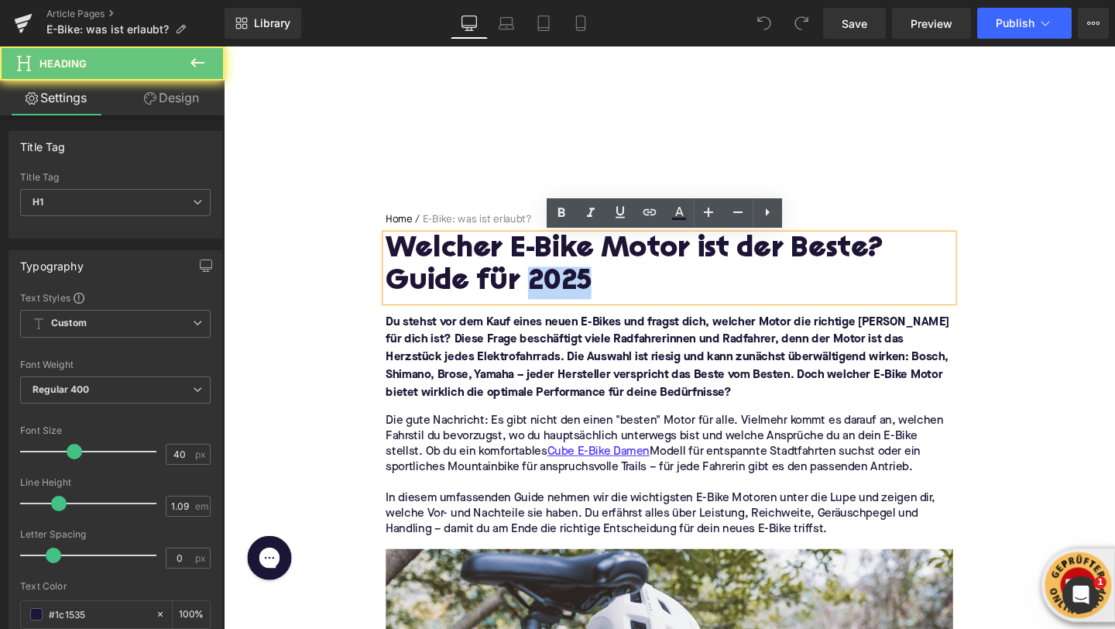
click at [538, 286] on h1 "Welcher E-Bike Motor ist der Beste? Guide für 2025" at bounding box center [692, 277] width 596 height 67
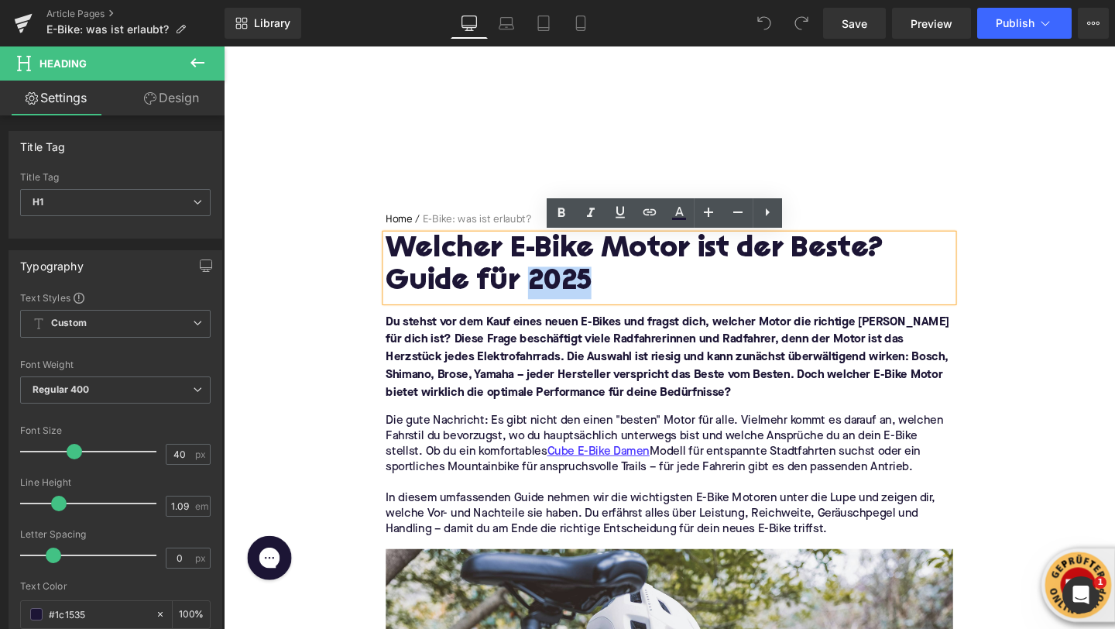
click at [538, 286] on h1 "Welcher E-Bike Motor ist der Beste? Guide für 2025" at bounding box center [692, 277] width 596 height 67
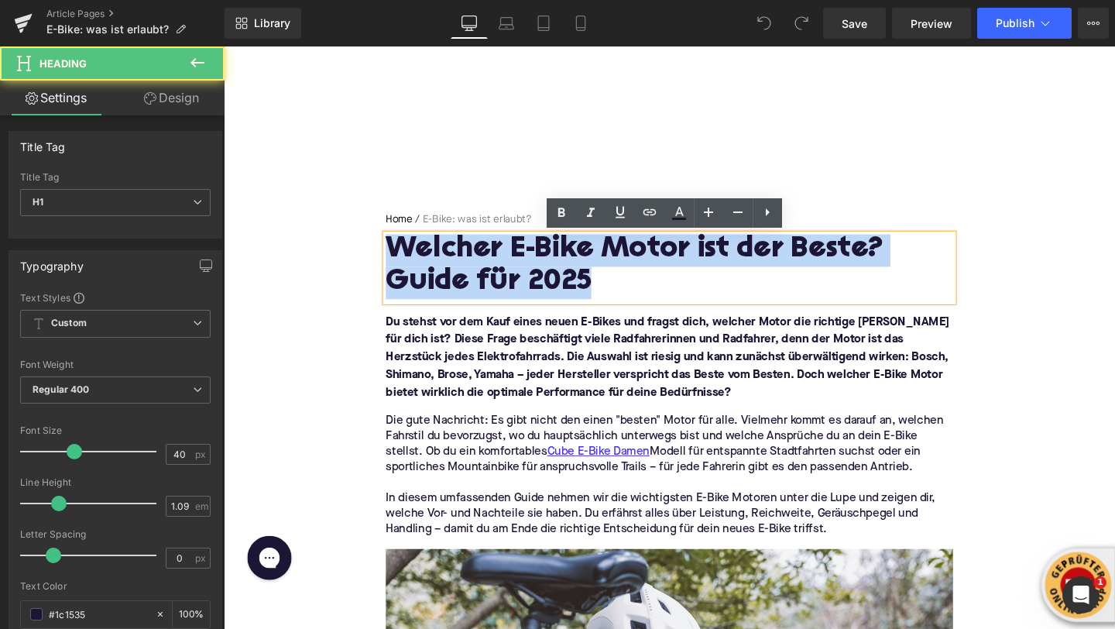
click at [538, 286] on h1 "Welcher E-Bike Motor ist der Beste? Guide für 2025" at bounding box center [692, 277] width 596 height 67
paste div
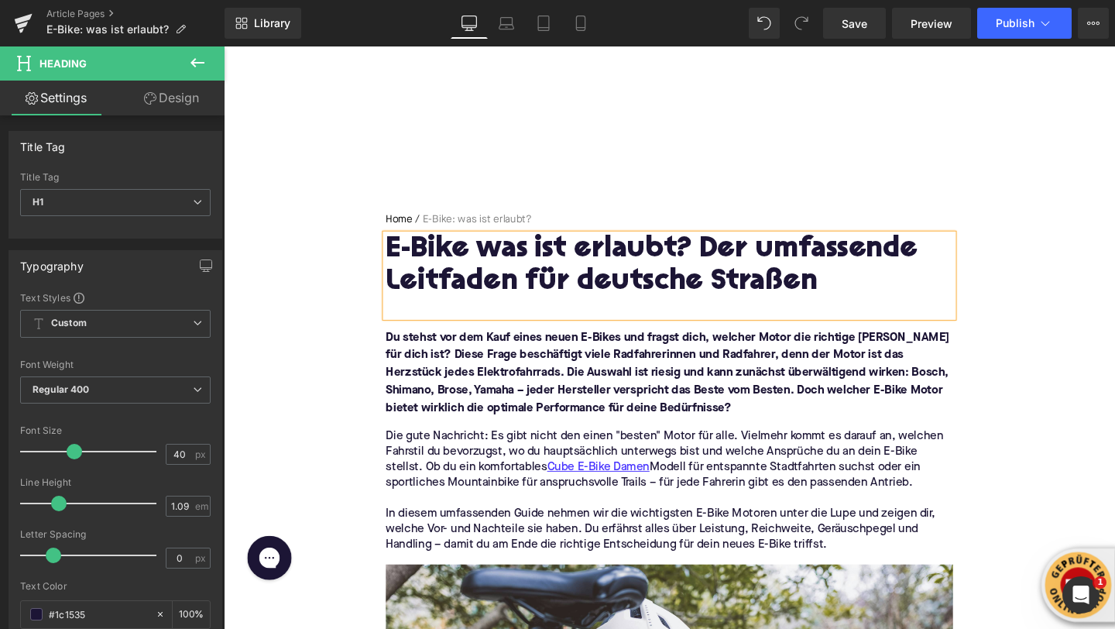
click at [483, 259] on h1 "E-Bike was ist erlaubt? Der umfassende Leitfaden für deutsche Straßen" at bounding box center [692, 277] width 596 height 67
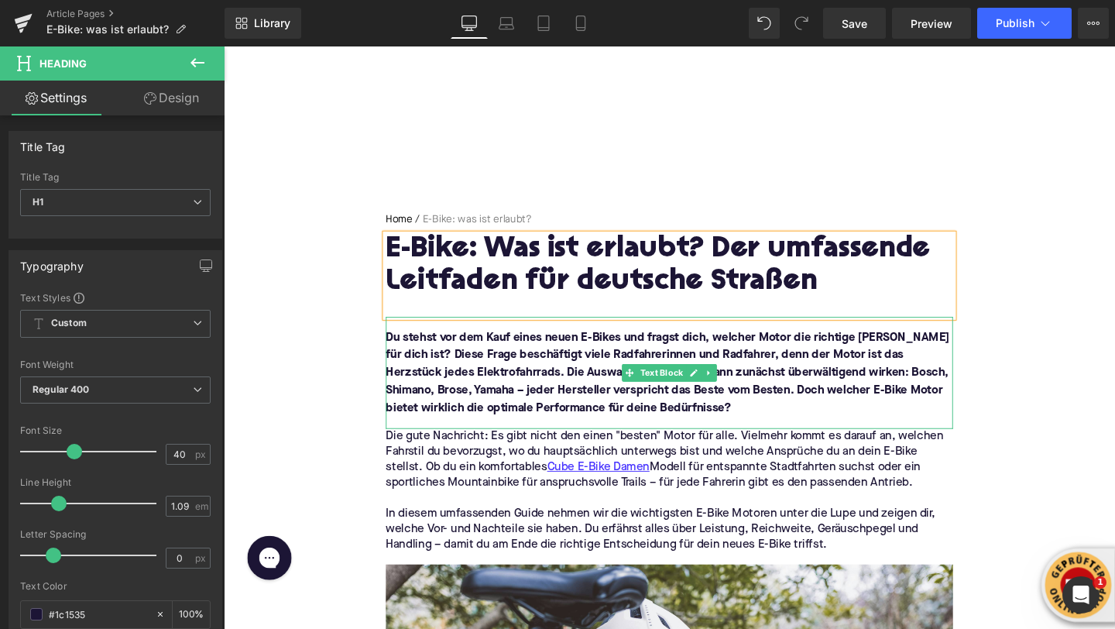
click at [468, 391] on font "Du stehst vor dem Kauf eines neuen E-Bikes und fragst dich, welcher Motor die r…" at bounding box center [690, 389] width 593 height 87
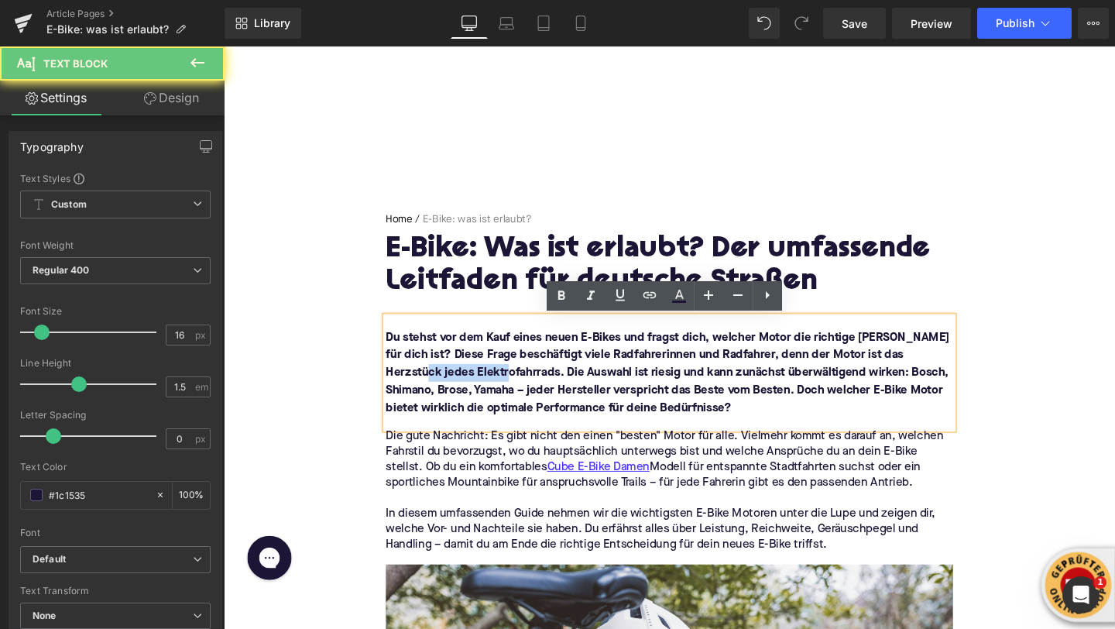
click at [468, 391] on font "Du stehst vor dem Kauf eines neuen E-Bikes und fragst dich, welcher Motor die r…" at bounding box center [690, 389] width 593 height 87
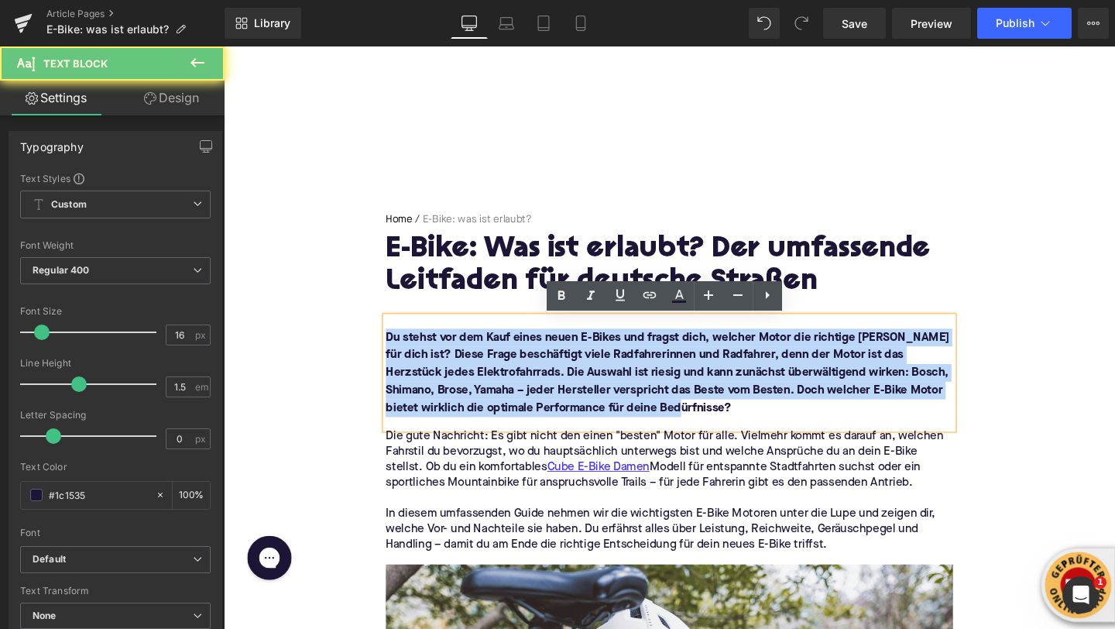
click at [468, 391] on font "Du stehst vor dem Kauf eines neuen E-Bikes und fragst dich, welcher Motor die r…" at bounding box center [690, 389] width 593 height 87
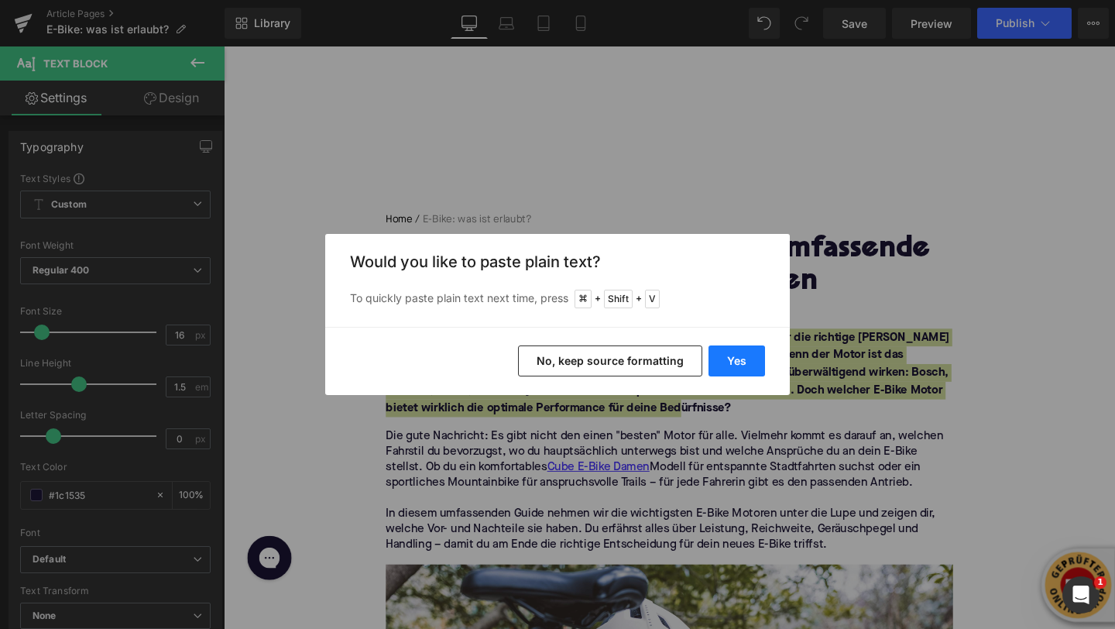
click at [720, 361] on button "Yes" at bounding box center [737, 360] width 57 height 31
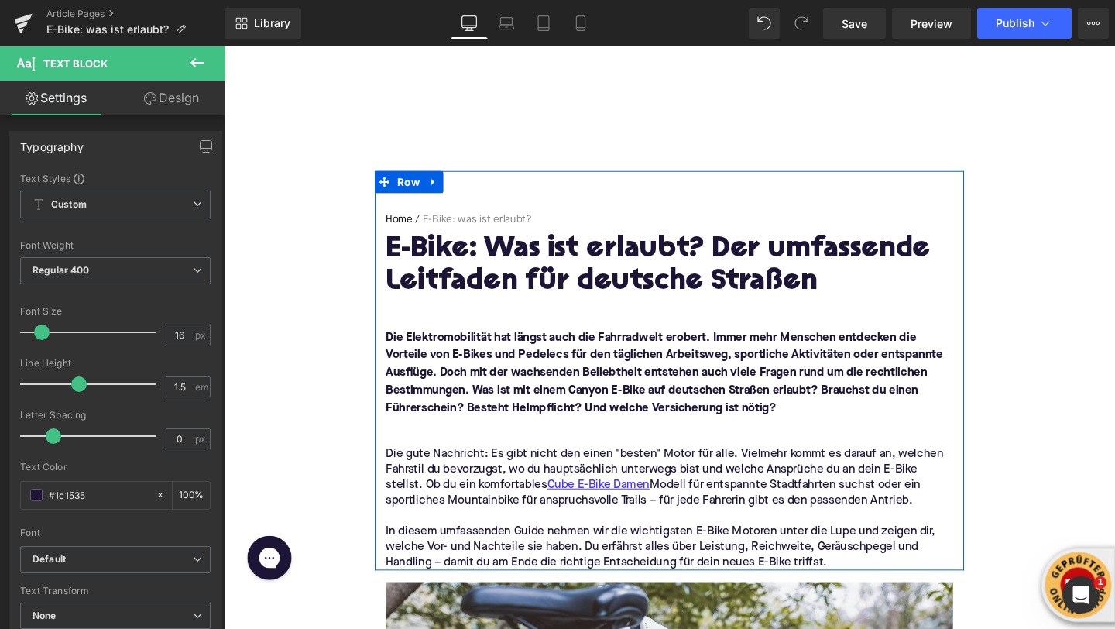
click at [524, 448] on p at bounding box center [692, 445] width 596 height 19
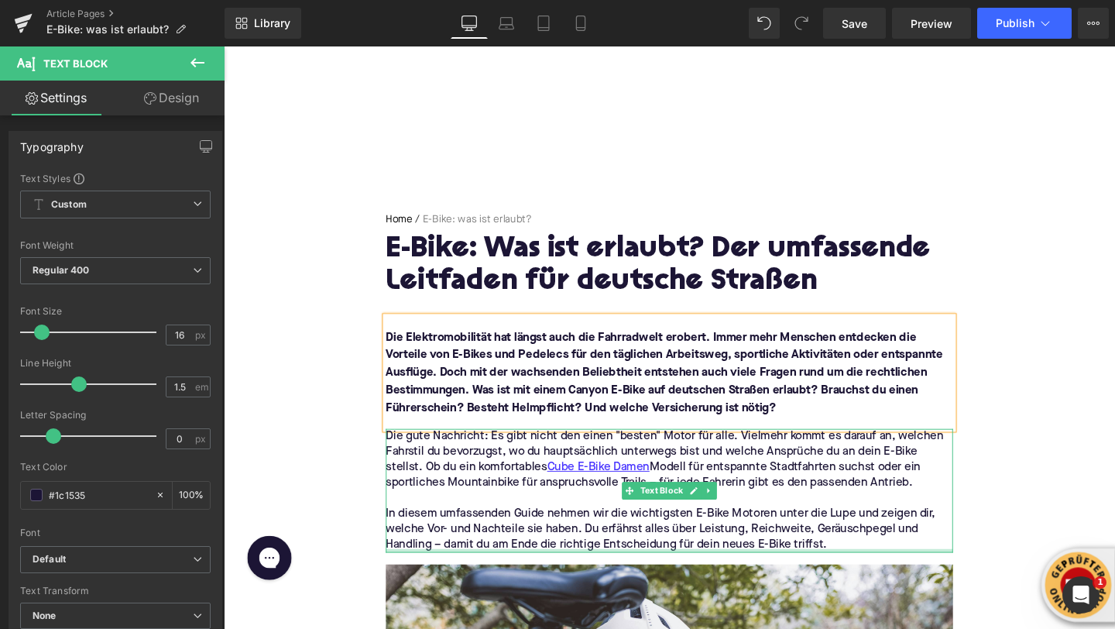
click at [678, 575] on div at bounding box center [692, 577] width 596 height 4
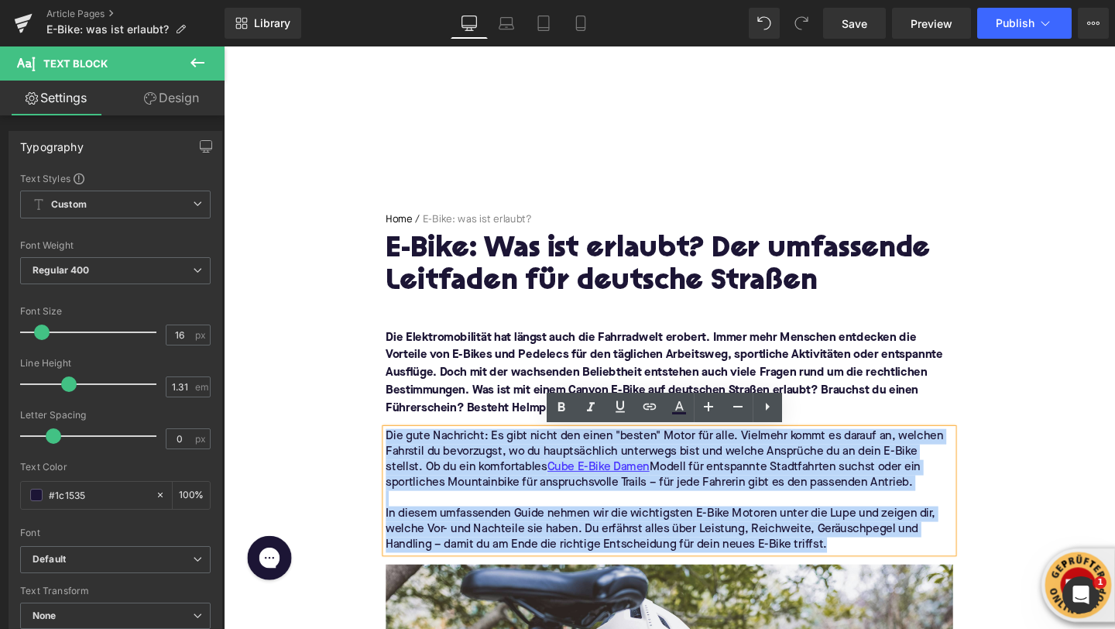
drag, startPoint x: 848, startPoint y: 570, endPoint x: 333, endPoint y: 462, distance: 526.2
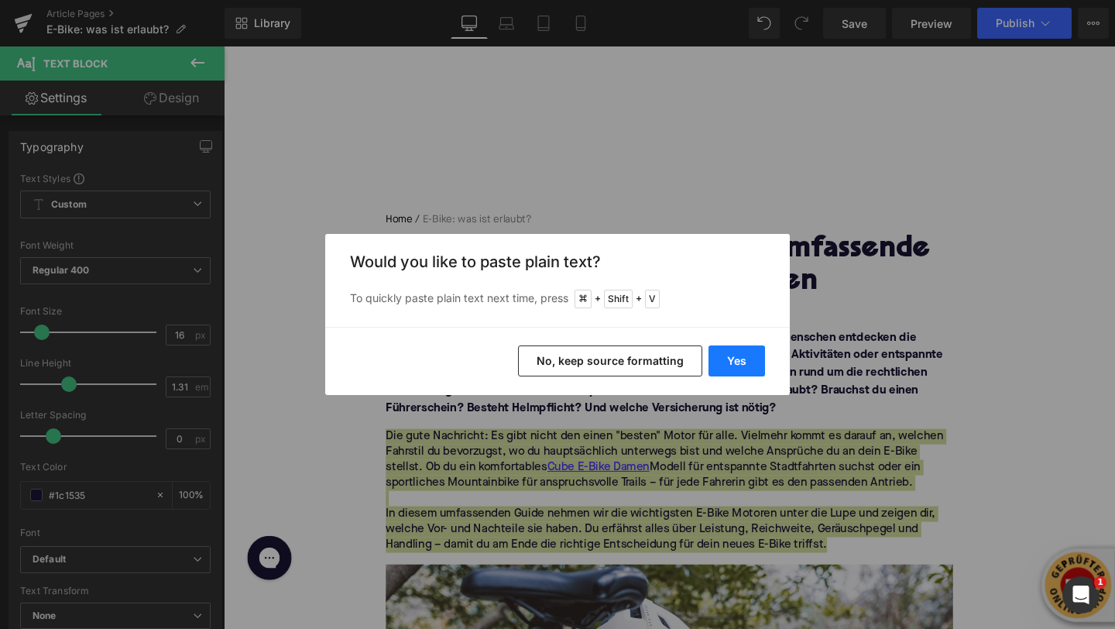
click at [729, 367] on button "Yes" at bounding box center [737, 360] width 57 height 31
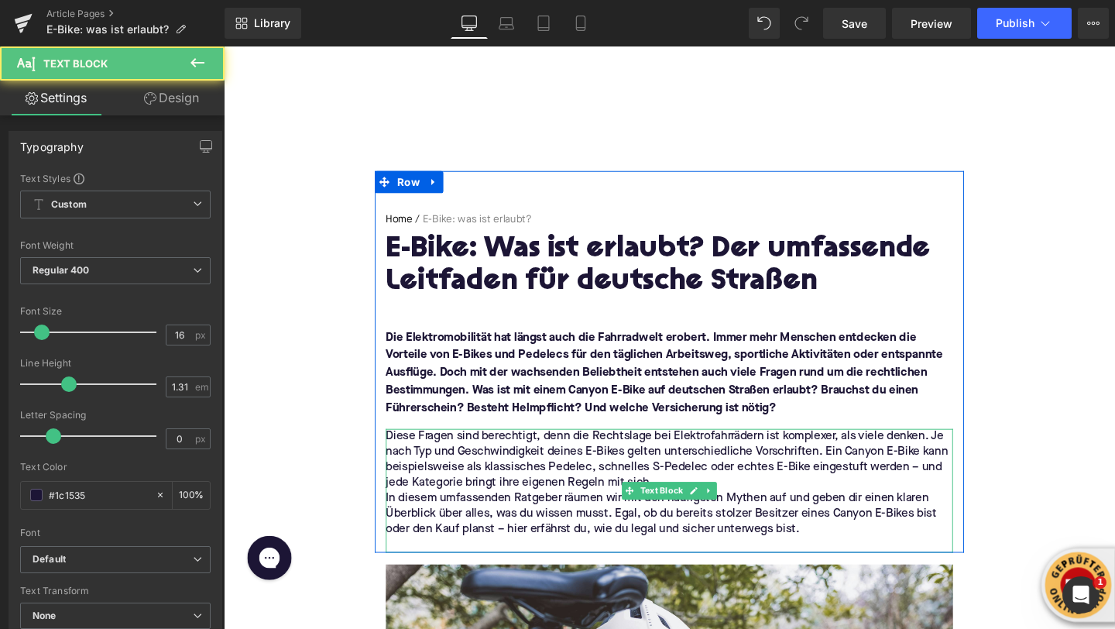
click at [761, 504] on p "Diese Fragen sind berechtigt, denn die Rechtslage bei Elektrofahrrädern ist kom…" at bounding box center [692, 480] width 596 height 65
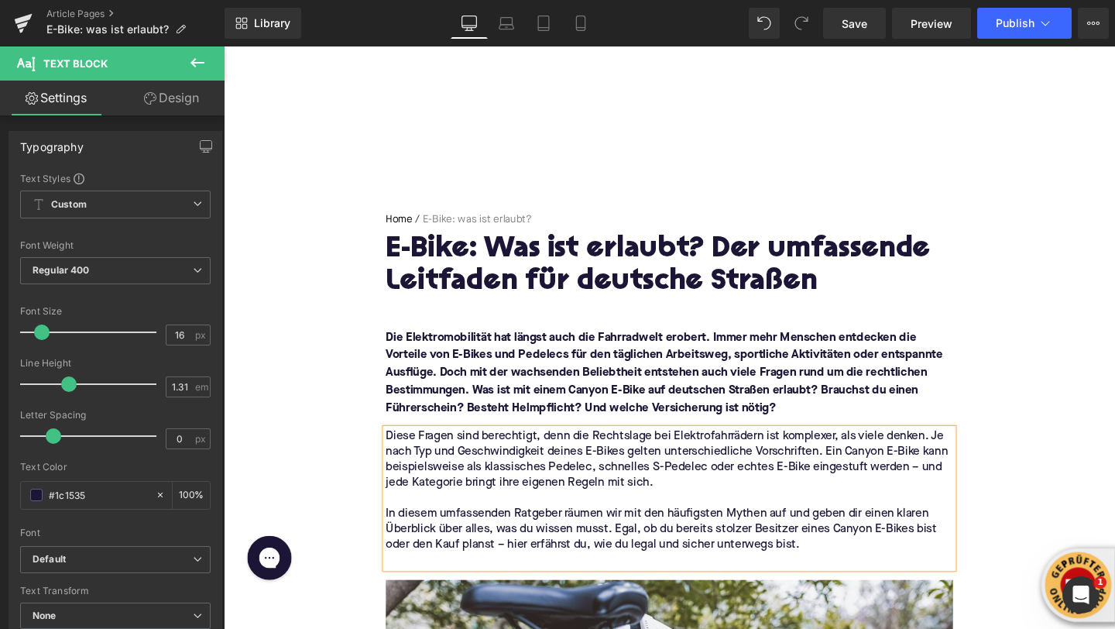
click at [445, 586] on p at bounding box center [692, 587] width 596 height 16
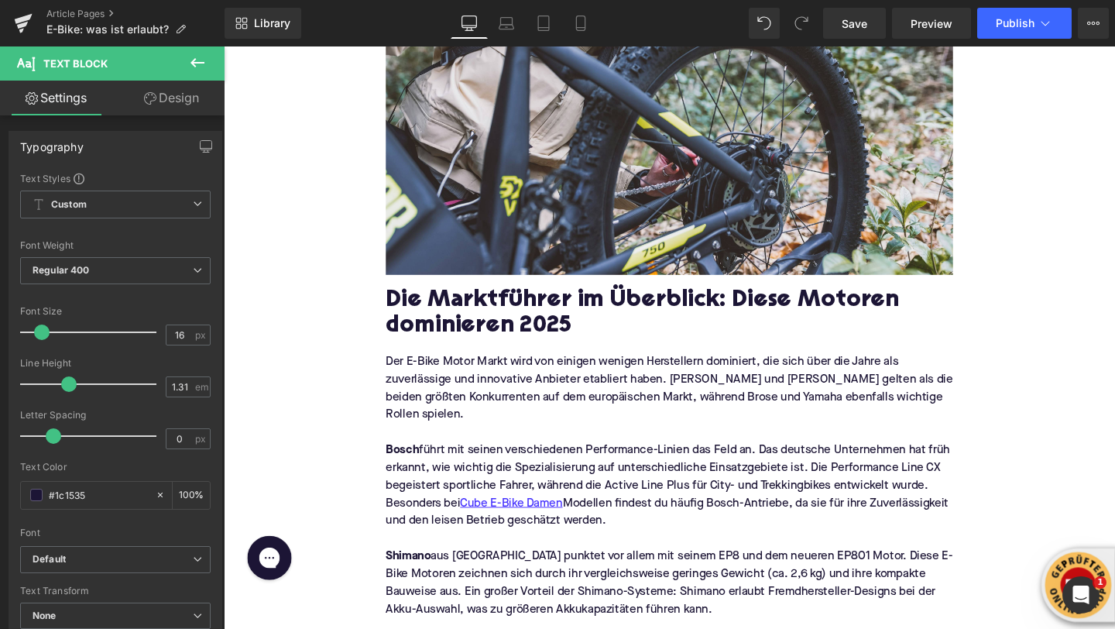
scroll to position [761, 0]
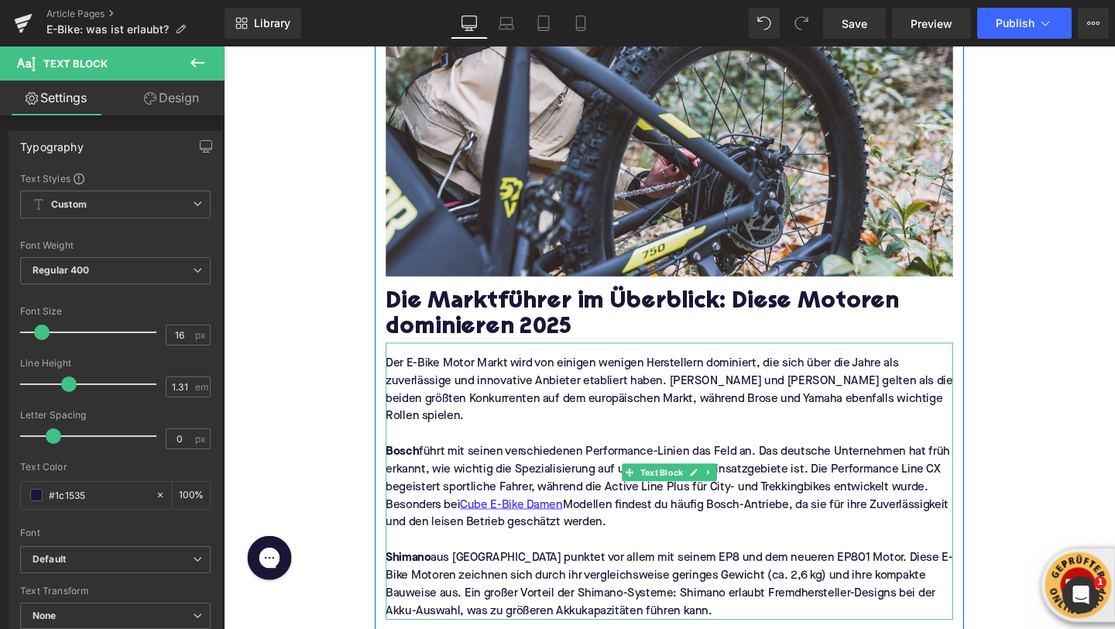
click at [485, 325] on h2 "Die Marktführer im Überblick: Diese Motoren dominieren 2025" at bounding box center [692, 329] width 596 height 55
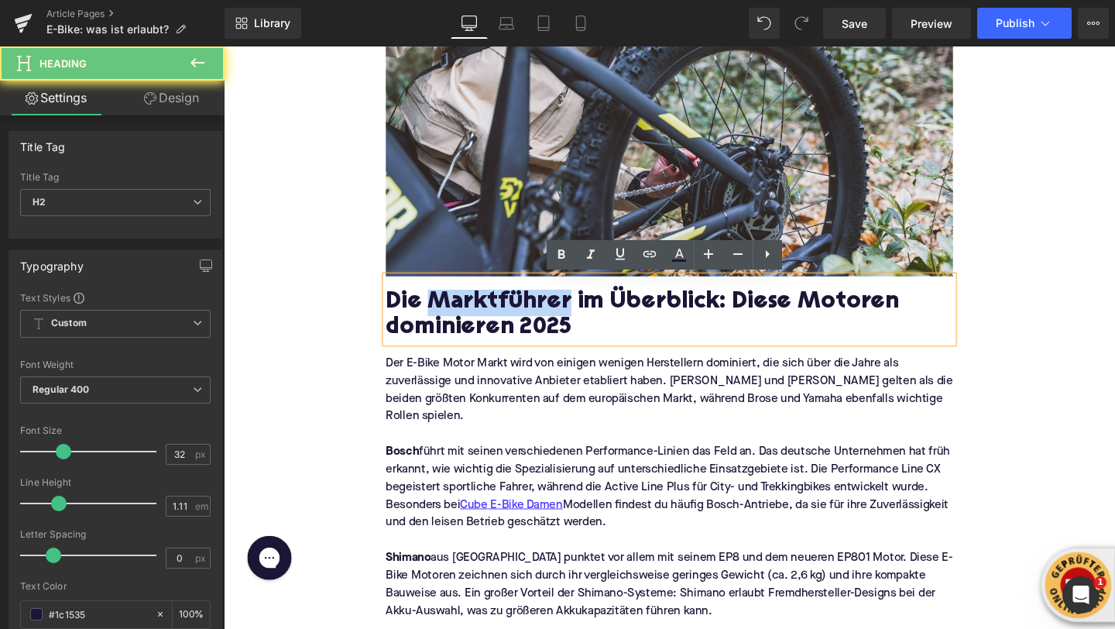
click at [485, 325] on h2 "Die Marktführer im Überblick: Diese Motoren dominieren 2025" at bounding box center [692, 329] width 596 height 55
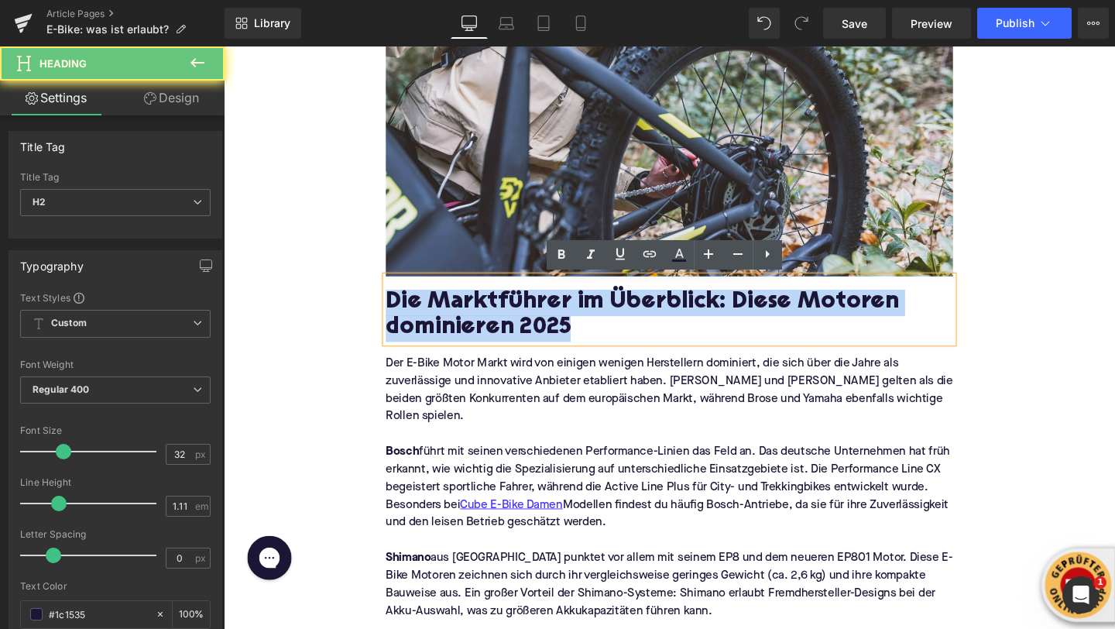
click at [485, 325] on h2 "Die Marktführer im Überblick: Diese Motoren dominieren 2025" at bounding box center [692, 329] width 596 height 55
paste div
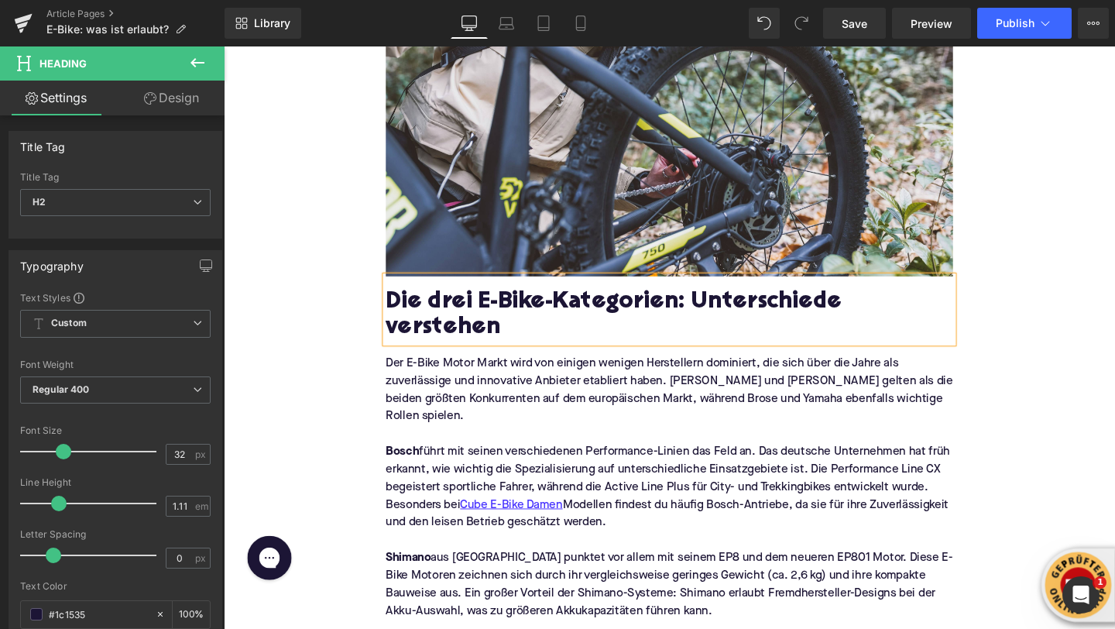
click at [455, 370] on p "Der E-Bike Motor Markt wird von einigen wenigen Herstellern dominiert, die sich…" at bounding box center [692, 407] width 596 height 74
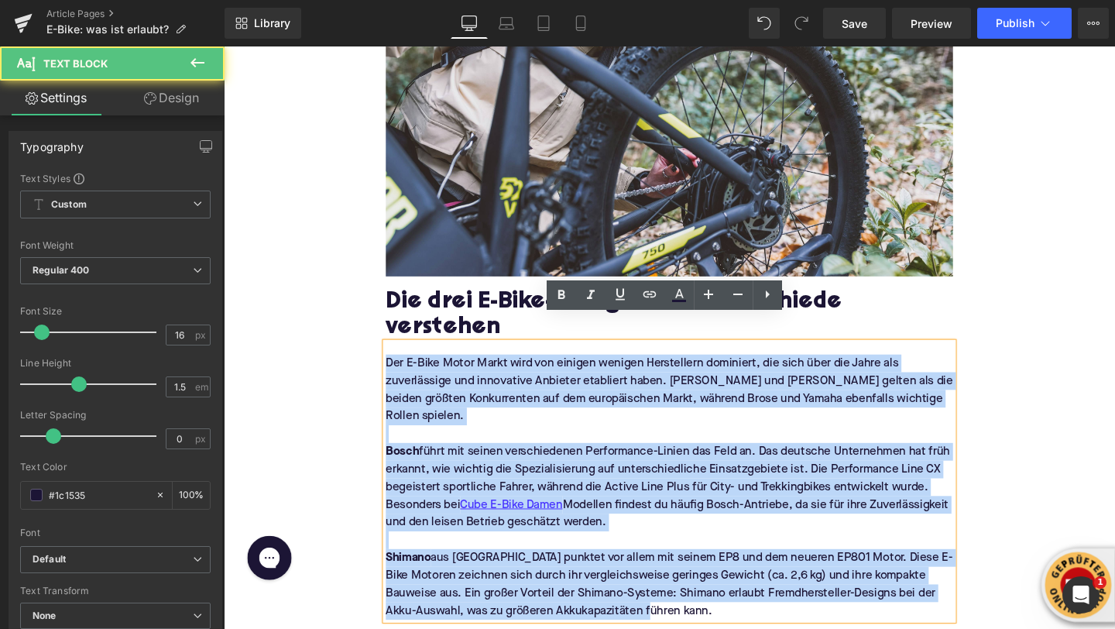
drag, startPoint x: 637, startPoint y: 593, endPoint x: 363, endPoint y: 355, distance: 362.4
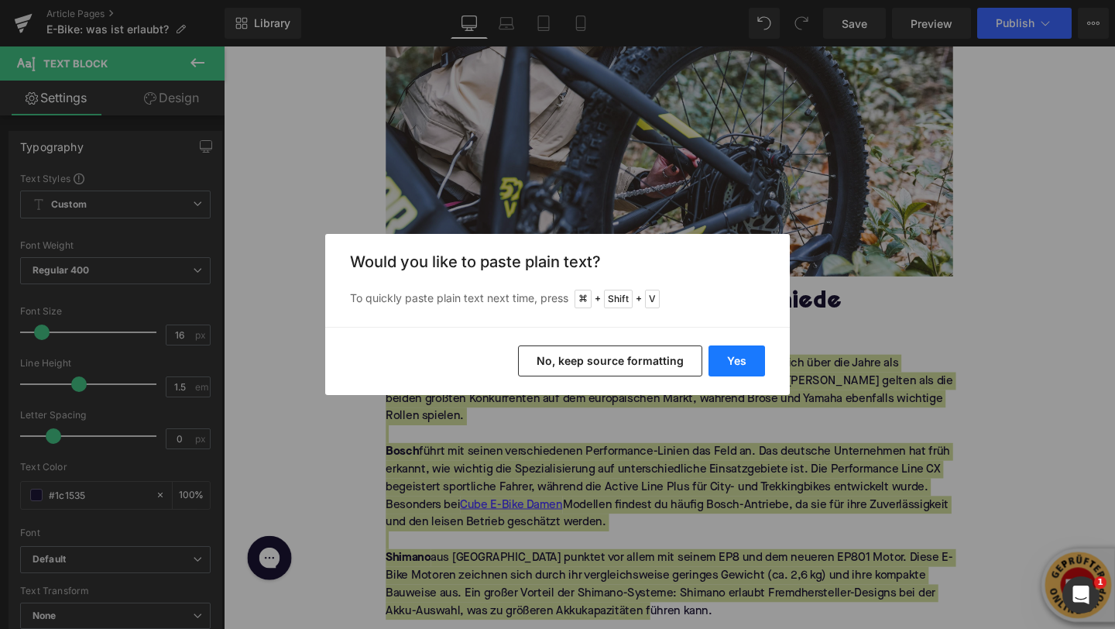
click at [743, 362] on button "Yes" at bounding box center [737, 360] width 57 height 31
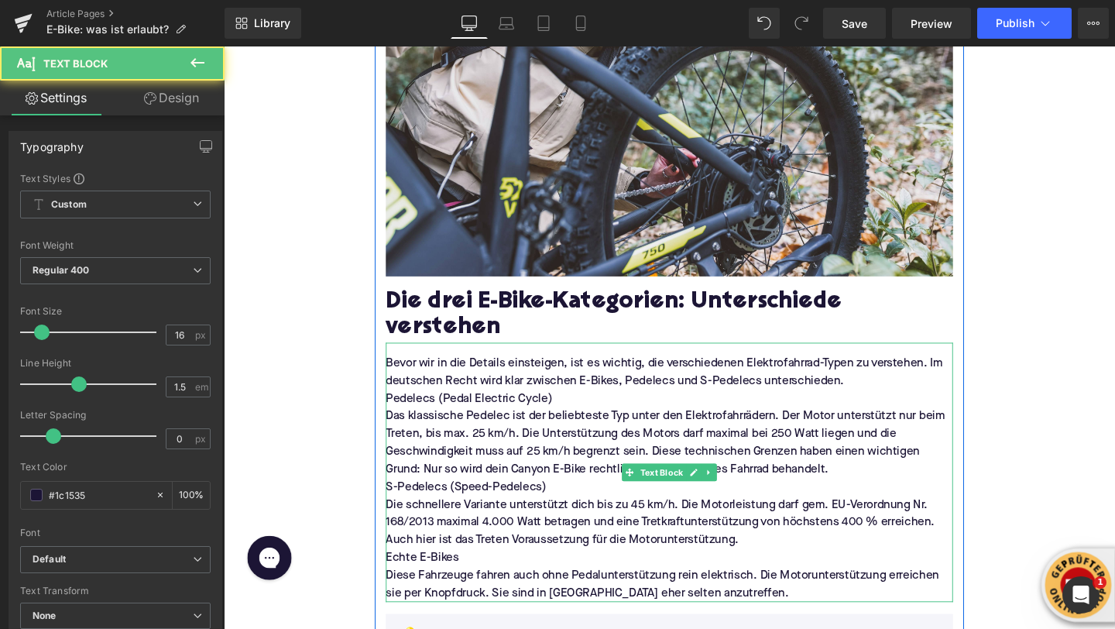
click at [603, 407] on p "Pedelecs (Pedal Electric Cycle)" at bounding box center [692, 416] width 596 height 19
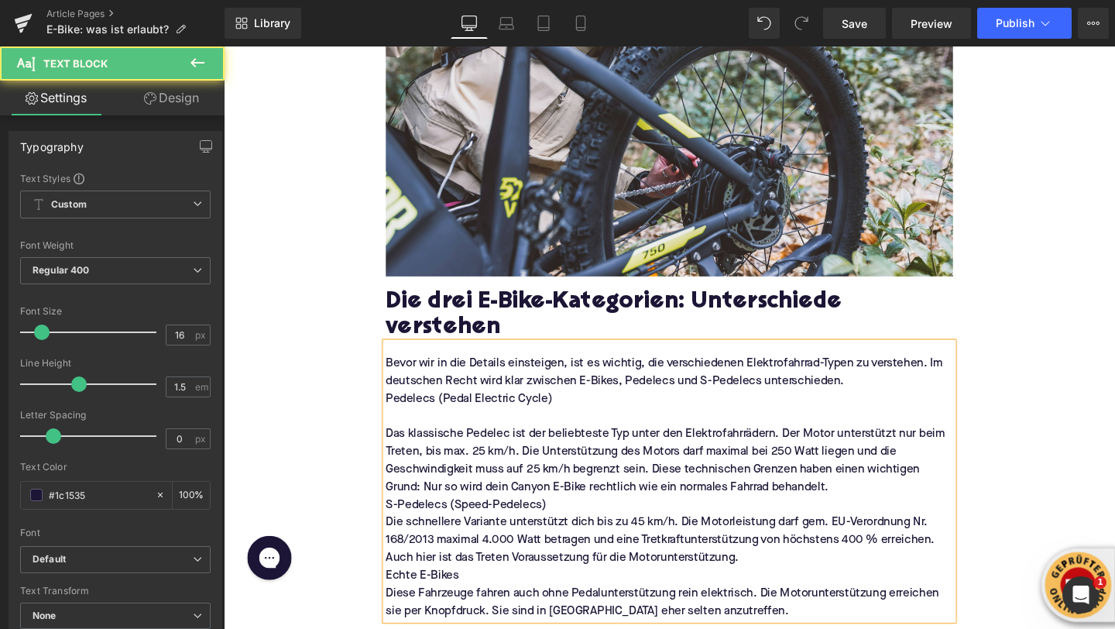
click at [590, 519] on p "S-Pedelecs (Speed-Pedelecs)" at bounding box center [692, 528] width 596 height 19
click at [882, 479] on p "Das klassische Pedelec ist der beliebteste Typ unter den Elektrofahrrädern. Der…" at bounding box center [692, 482] width 596 height 74
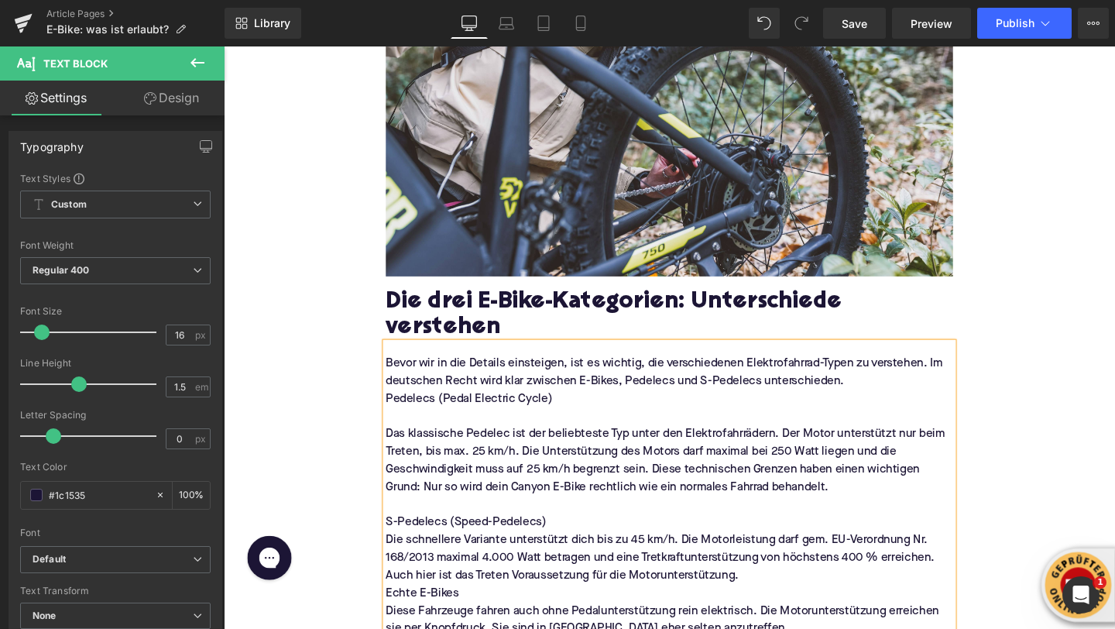
click at [890, 373] on p "Bevor wir in die Details einsteigen, ist es wichtig, die verschiedenen Elektrof…" at bounding box center [692, 388] width 596 height 37
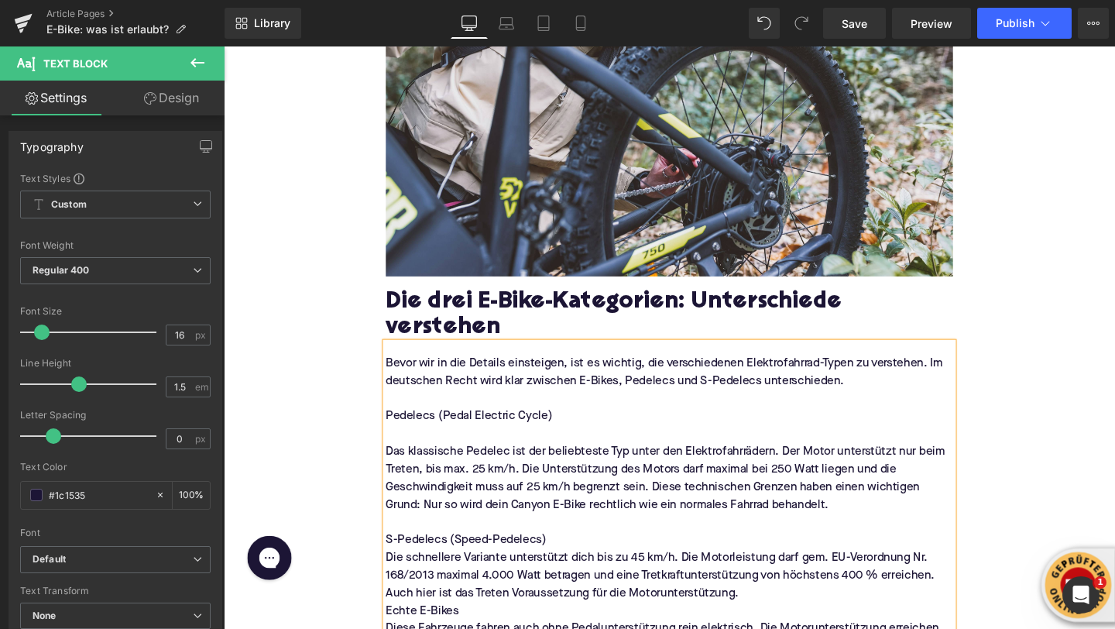
click at [424, 445] on p at bounding box center [692, 454] width 596 height 19
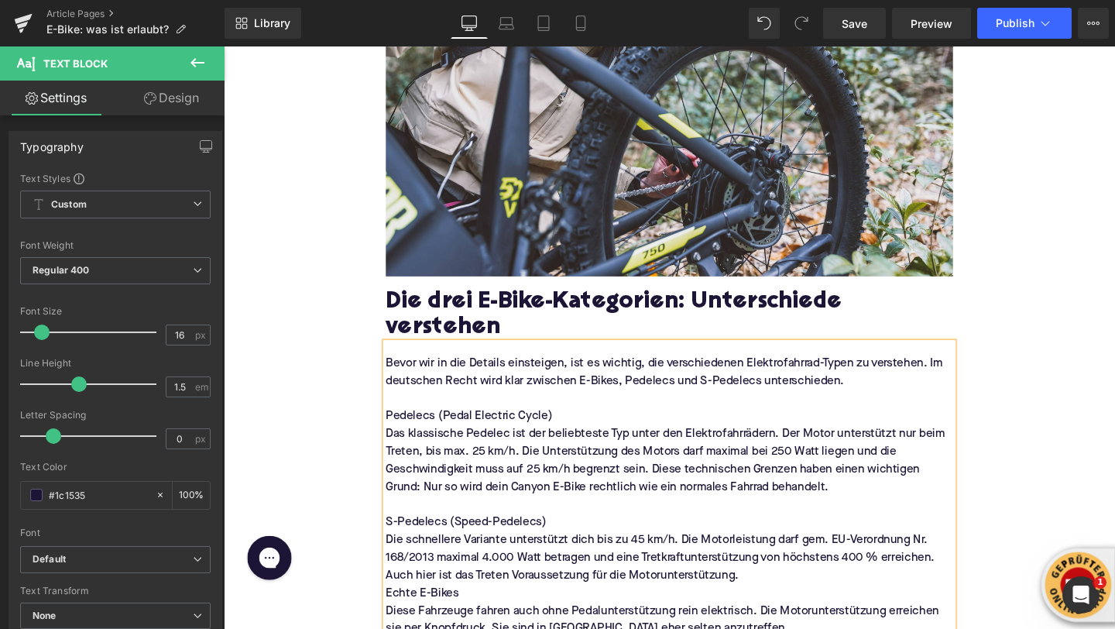
click at [402, 445] on p "Das klassische Pedelec ist der beliebteste Typ unter den Elektrofahrrädern. Der…" at bounding box center [692, 482] width 596 height 74
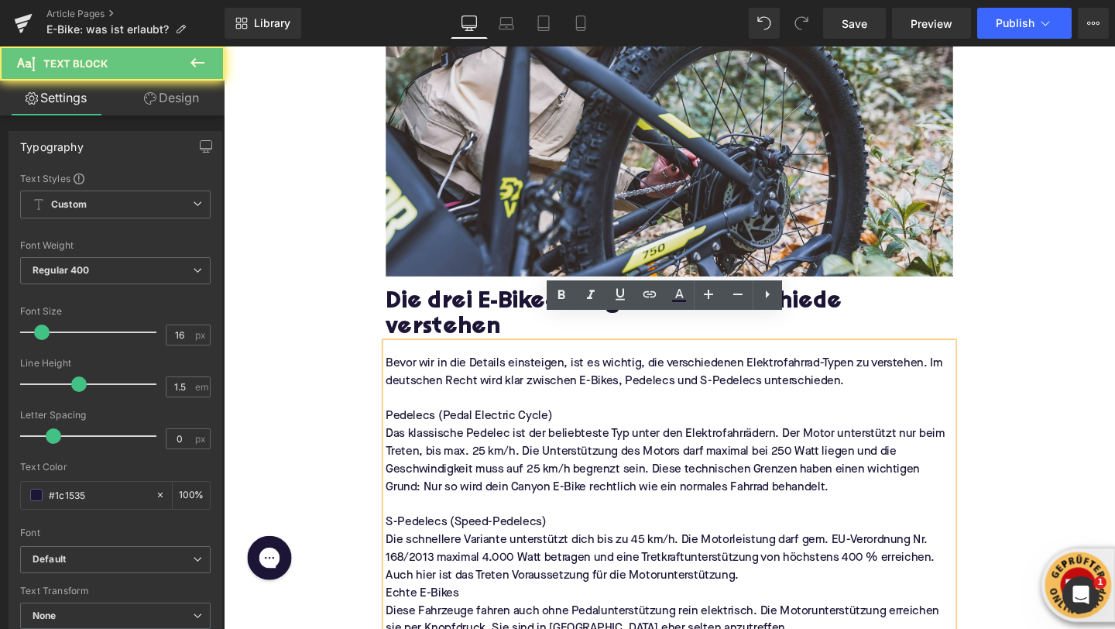
click at [400, 445] on p "Das klassische Pedelec ist der beliebteste Typ unter den Elektrofahrrädern. Der…" at bounding box center [692, 482] width 596 height 74
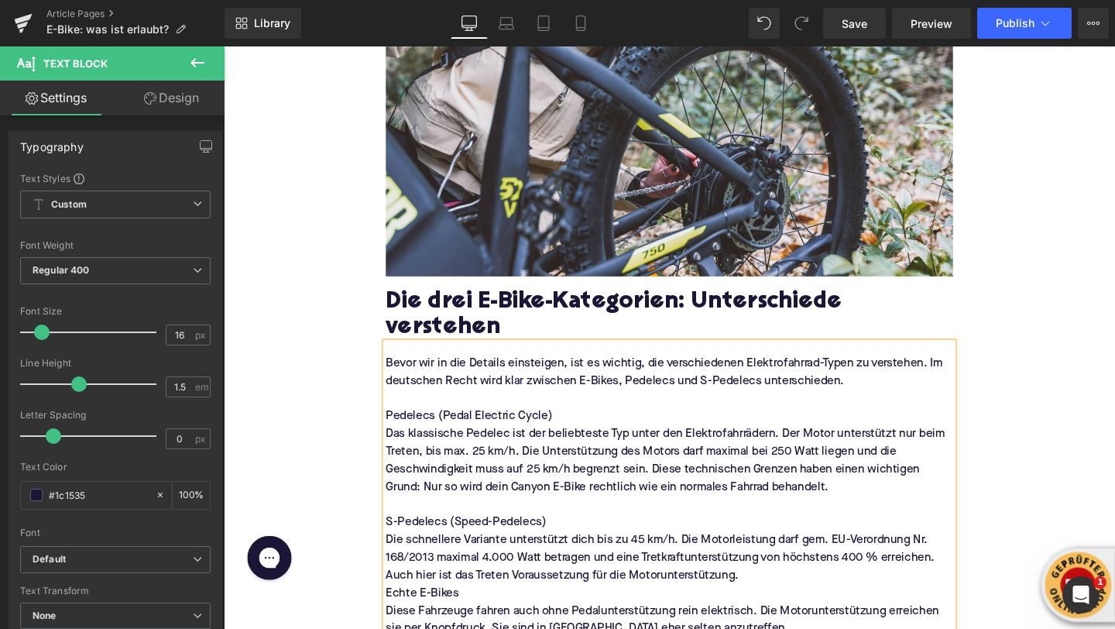
click at [778, 573] on p "Die schnellere Variante unterstützt dich bis zu 45 km/h. Die Motorleistung darf…" at bounding box center [692, 584] width 596 height 56
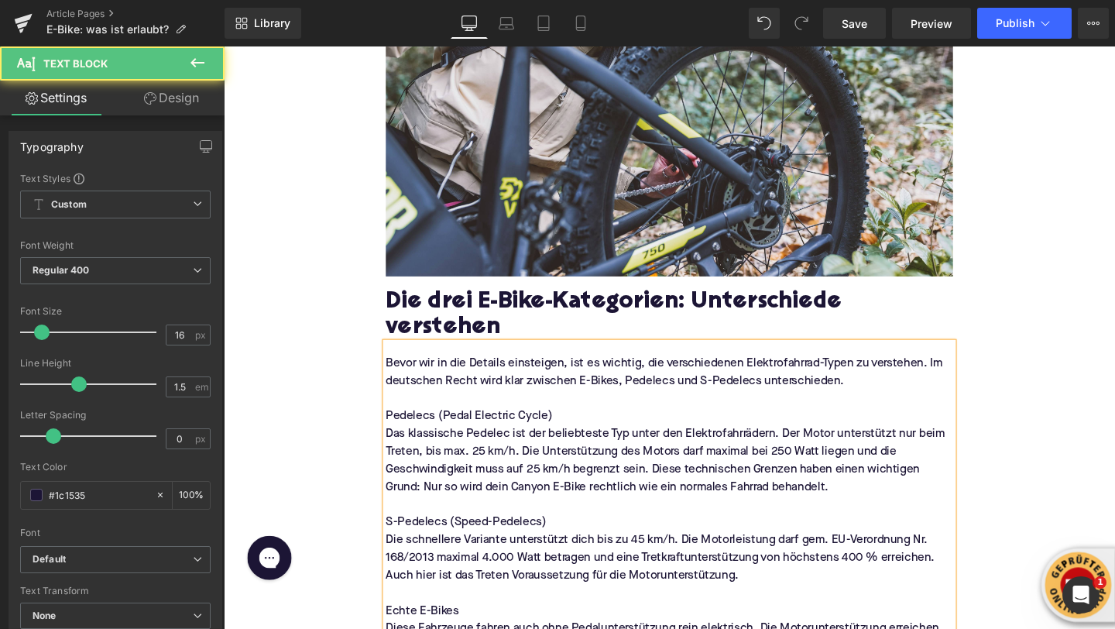
drag, startPoint x: 502, startPoint y: 599, endPoint x: 397, endPoint y: 598, distance: 105.3
click at [396, 612] on p at bounding box center [692, 621] width 596 height 19
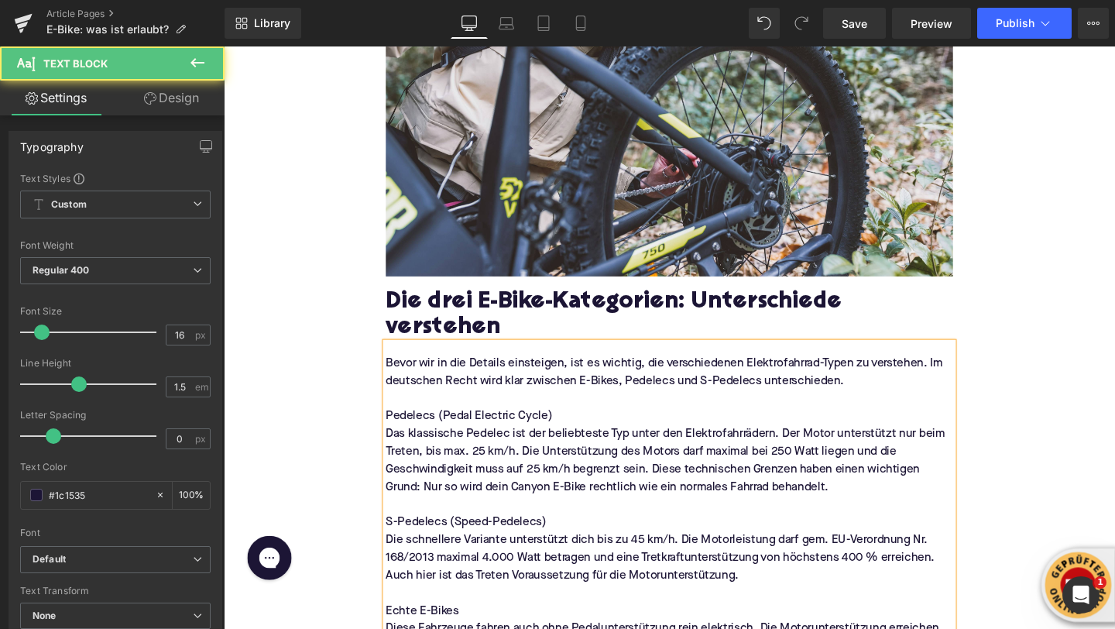
click at [401, 556] on p "Die schnellere Variante unterstützt dich bis zu 45 km/h. Die Motorleistung darf…" at bounding box center [692, 584] width 596 height 56
drag, startPoint x: 575, startPoint y: 400, endPoint x: 340, endPoint y: 405, distance: 235.5
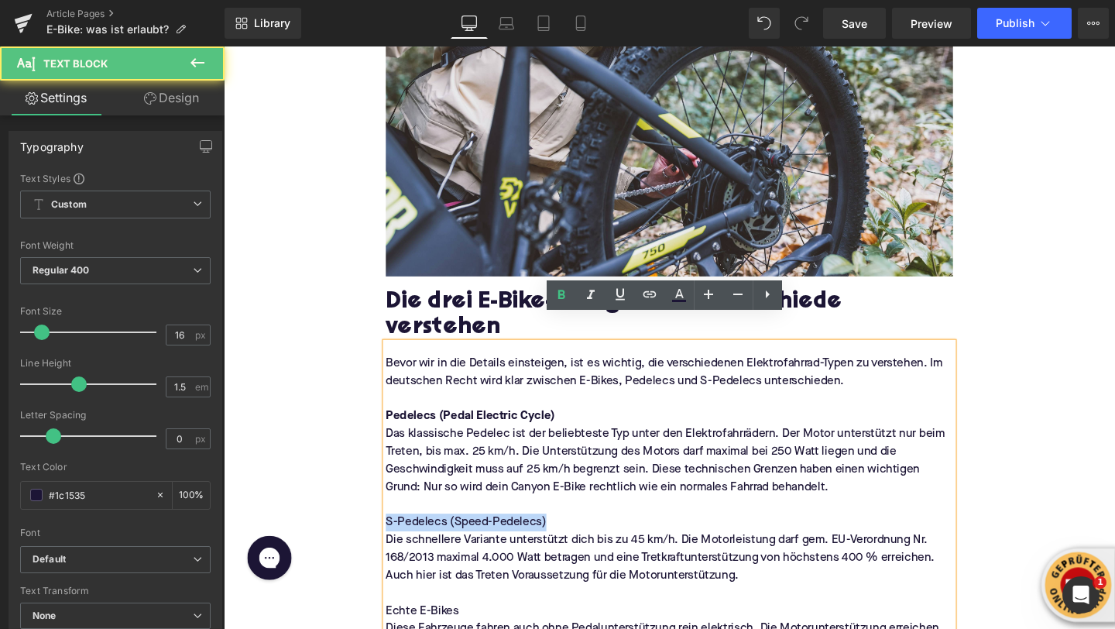
drag, startPoint x: 565, startPoint y: 517, endPoint x: 383, endPoint y: 519, distance: 182.0
drag, startPoint x: 482, startPoint y: 614, endPoint x: 370, endPoint y: 612, distance: 111.6
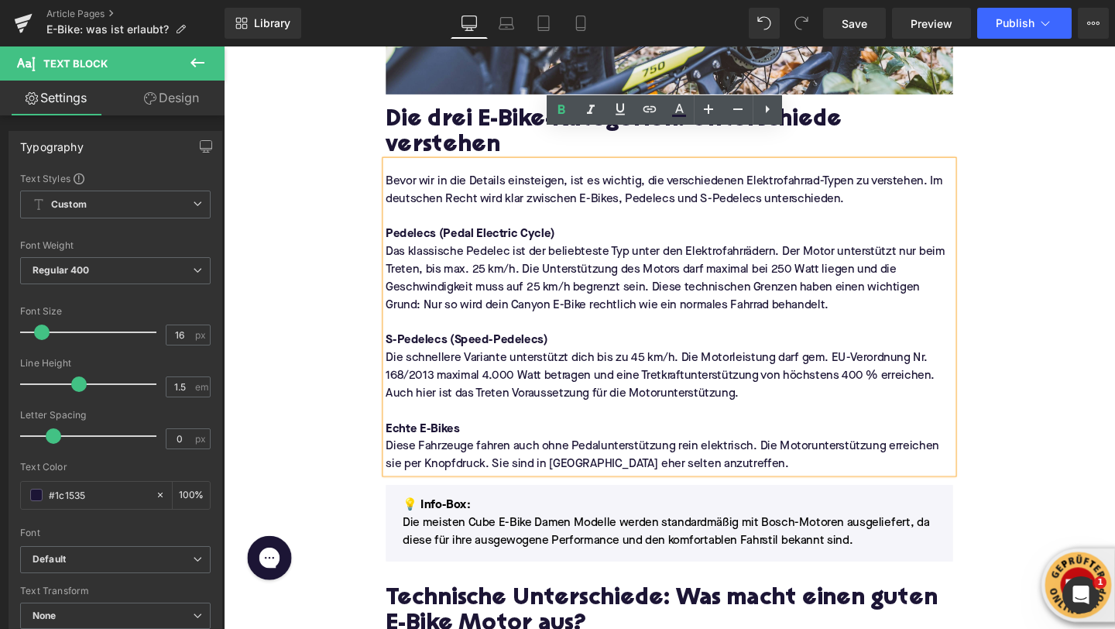
scroll to position [956, 0]
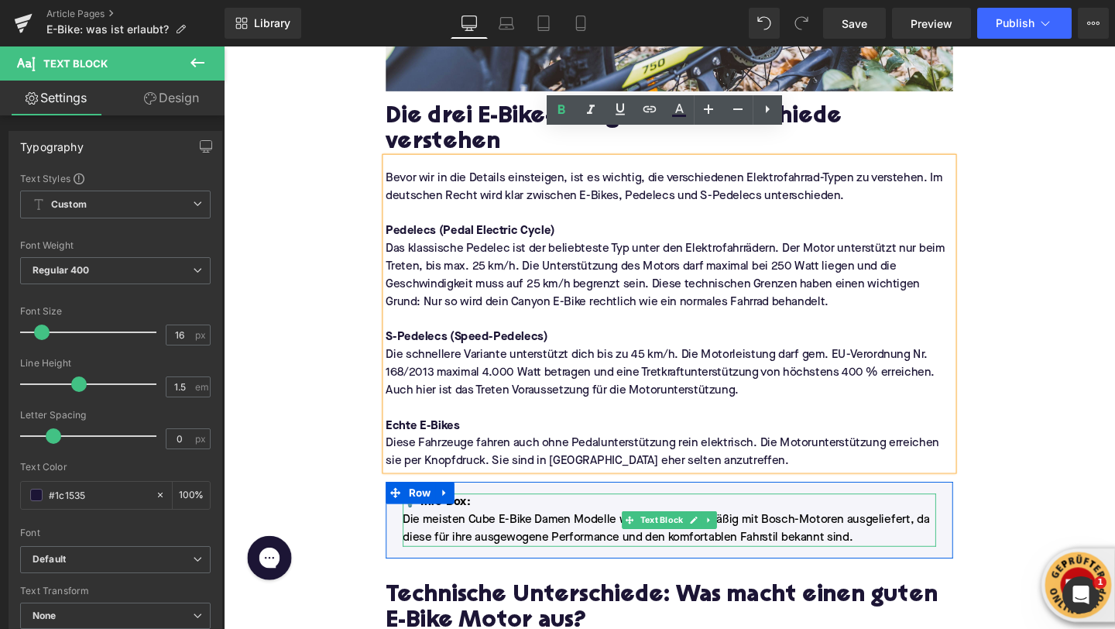
click at [473, 520] on font "💡 Info-Box:" at bounding box center [447, 526] width 71 height 12
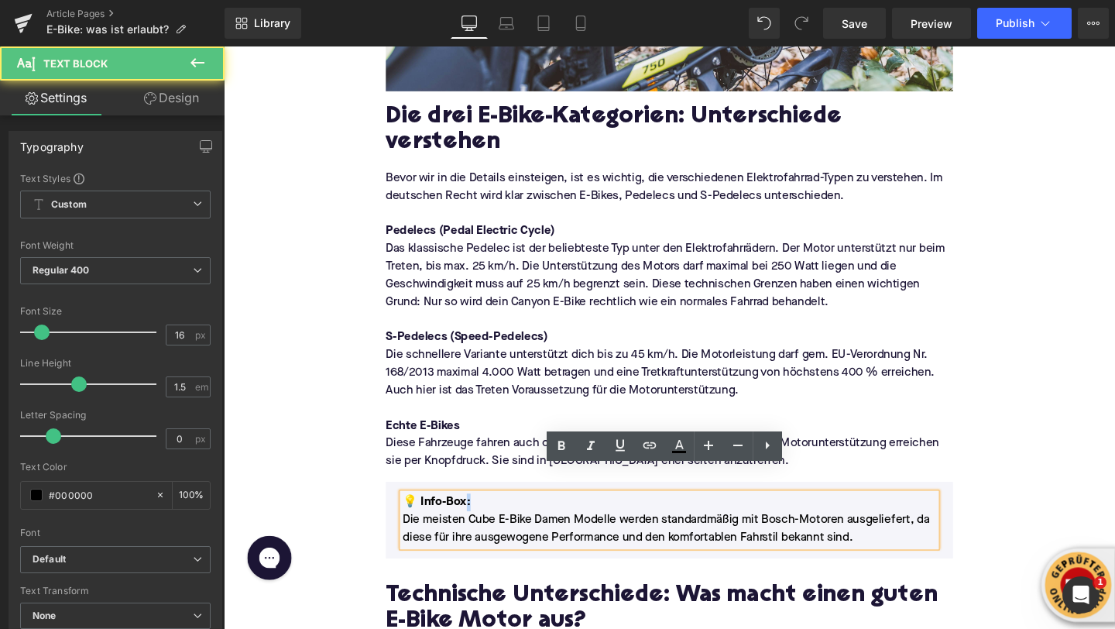
click at [473, 520] on font "💡 Info-Box:" at bounding box center [447, 526] width 71 height 12
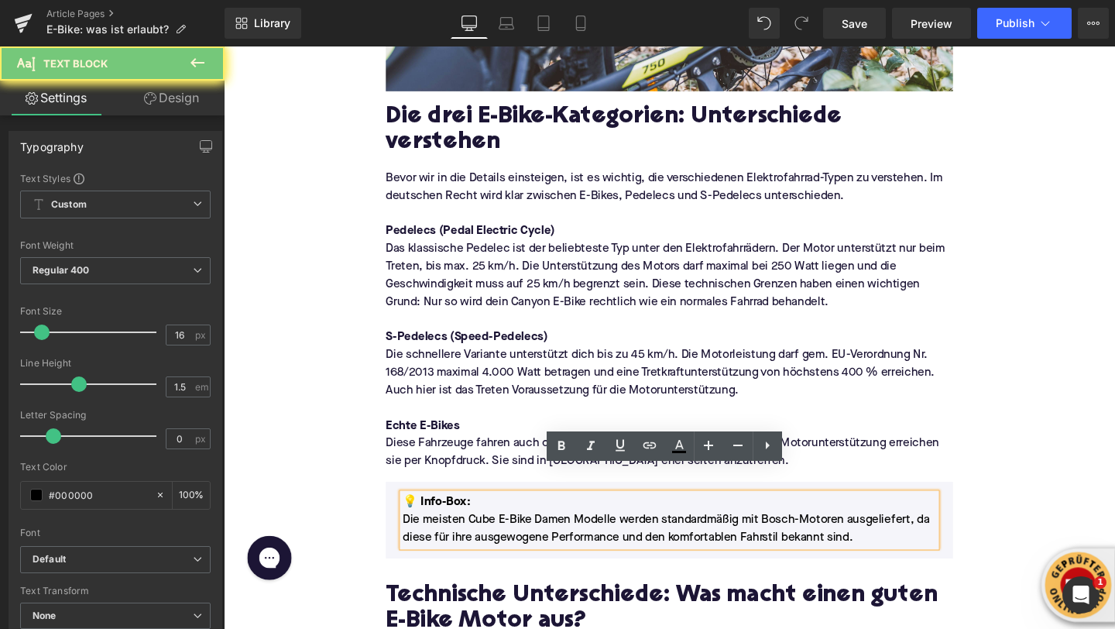
click at [472, 520] on font "💡 Info-Box:" at bounding box center [447, 526] width 71 height 12
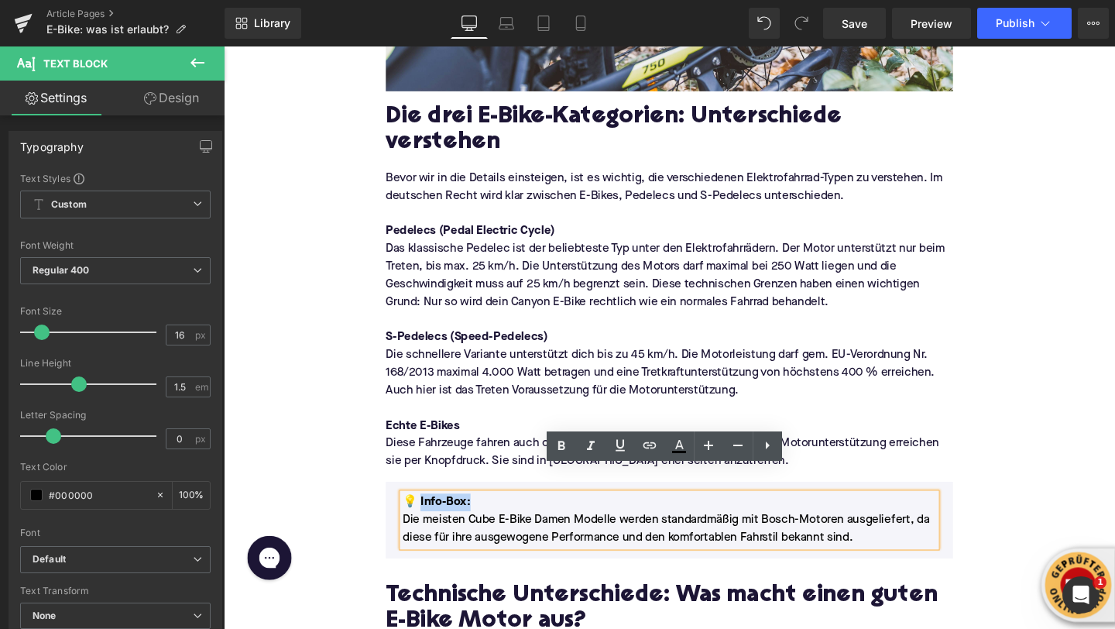
drag, startPoint x: 474, startPoint y: 500, endPoint x: 431, endPoint y: 497, distance: 42.7
click at [431, 520] on font "💡 Info-Box:" at bounding box center [447, 526] width 71 height 12
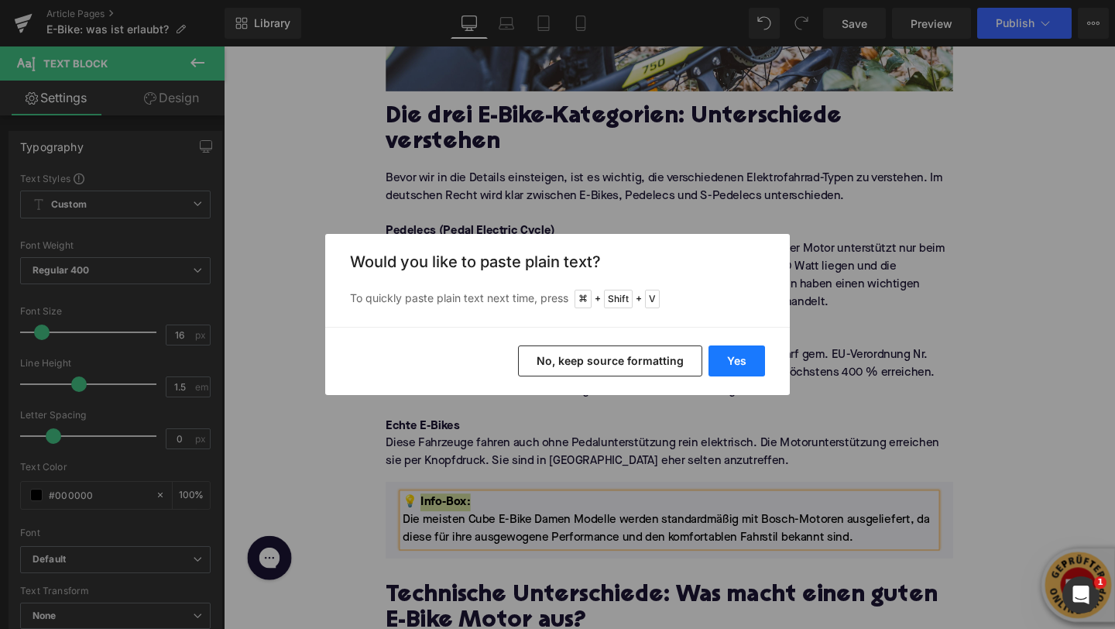
click at [719, 356] on button "Yes" at bounding box center [737, 360] width 57 height 31
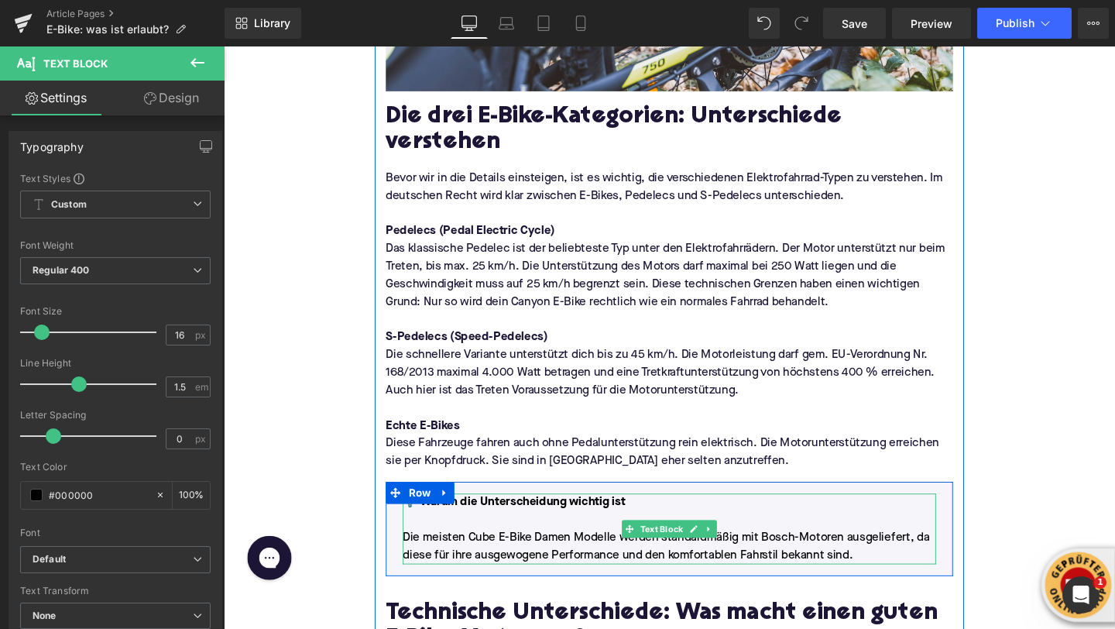
click at [616, 535] on p "Die meisten Cube E-Bike Damen Modelle werden standardmäßig mit Bosch-Motoren au…" at bounding box center [692, 563] width 561 height 56
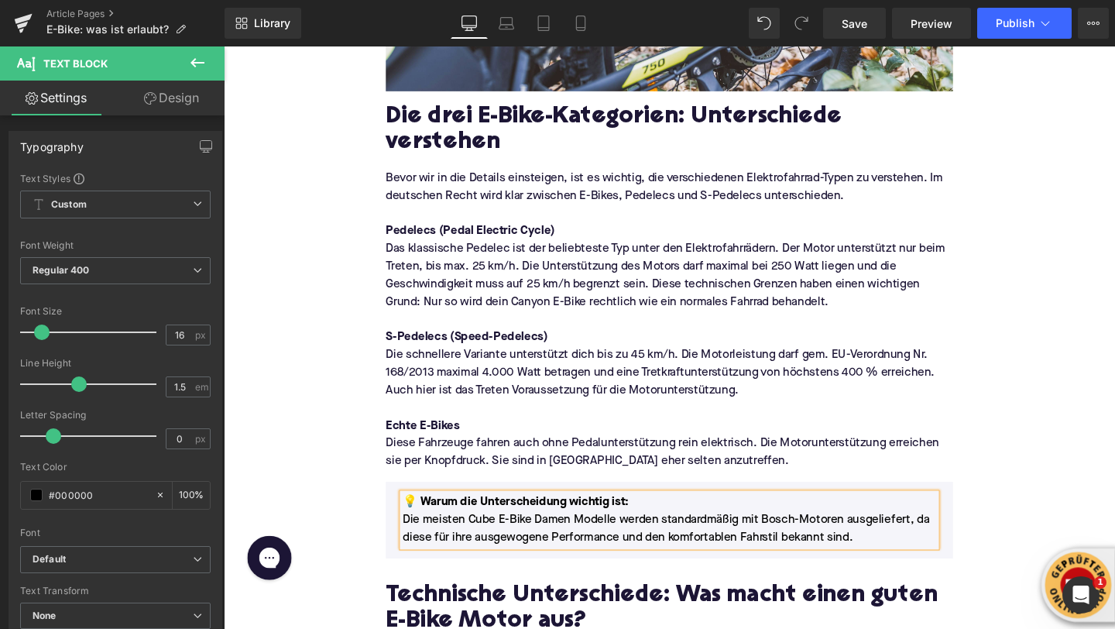
click at [444, 535] on p "Die meisten Cube E-Bike Damen Modelle werden standardmäßig mit Bosch-Motoren au…" at bounding box center [692, 553] width 561 height 37
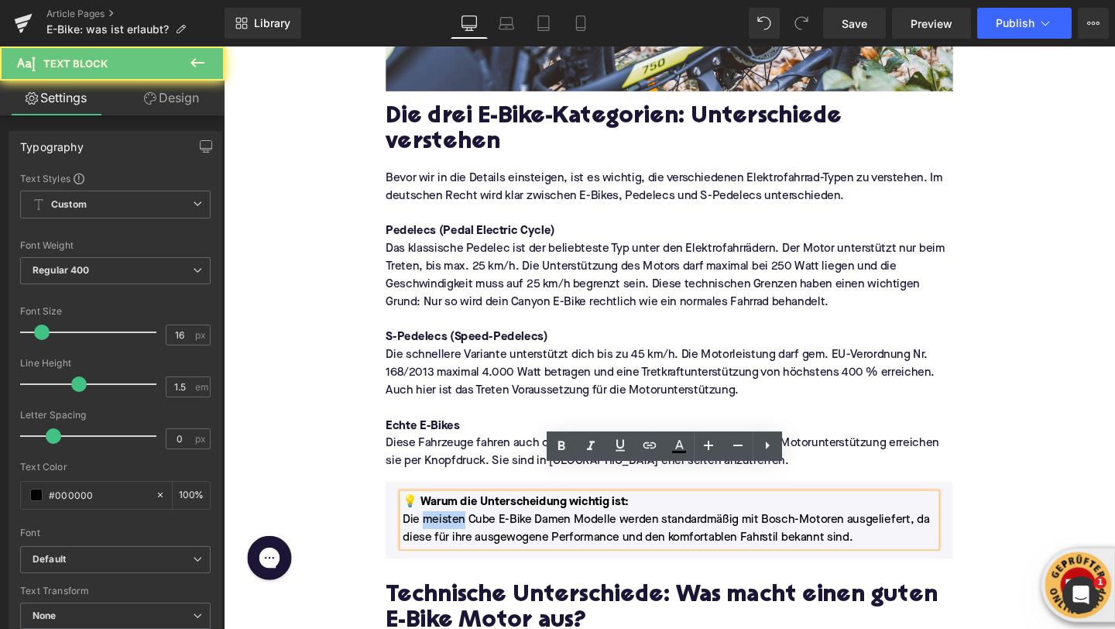
click at [444, 535] on p "Die meisten Cube E-Bike Damen Modelle werden standardmäßig mit Bosch-Motoren au…" at bounding box center [692, 553] width 561 height 37
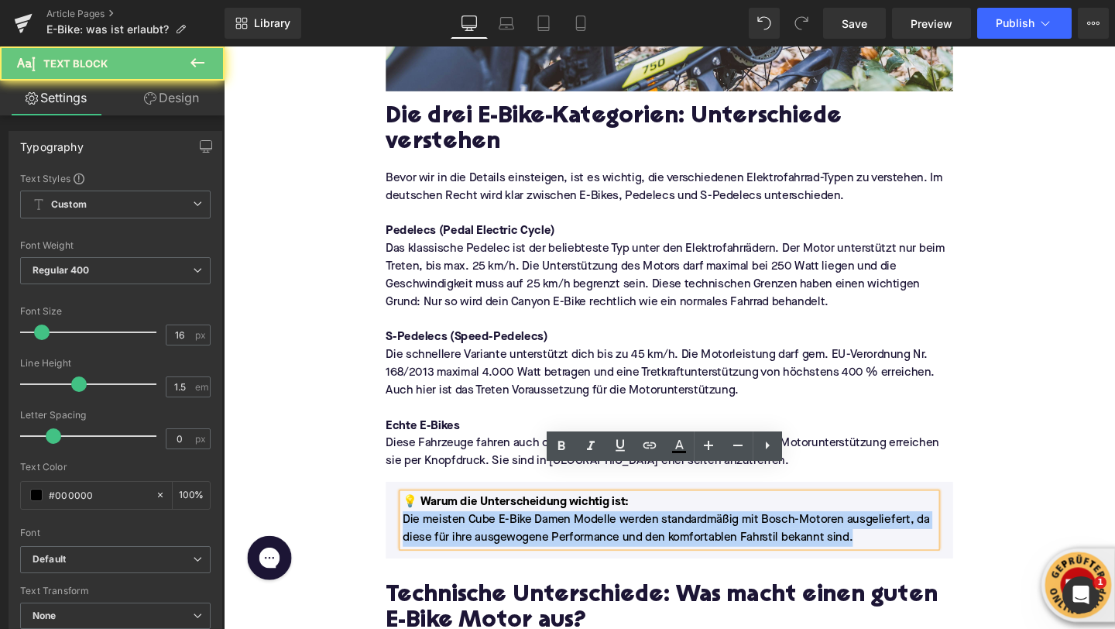
click at [444, 535] on p "Die meisten Cube E-Bike Damen Modelle werden standardmäßig mit Bosch-Motoren au…" at bounding box center [692, 553] width 561 height 37
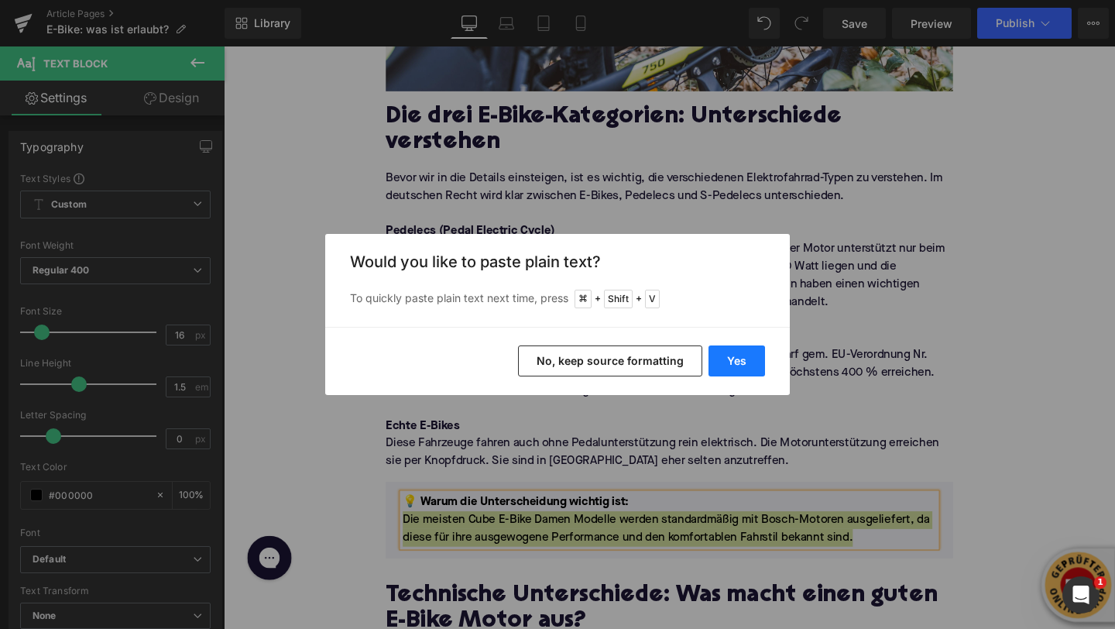
click at [720, 363] on button "Yes" at bounding box center [737, 360] width 57 height 31
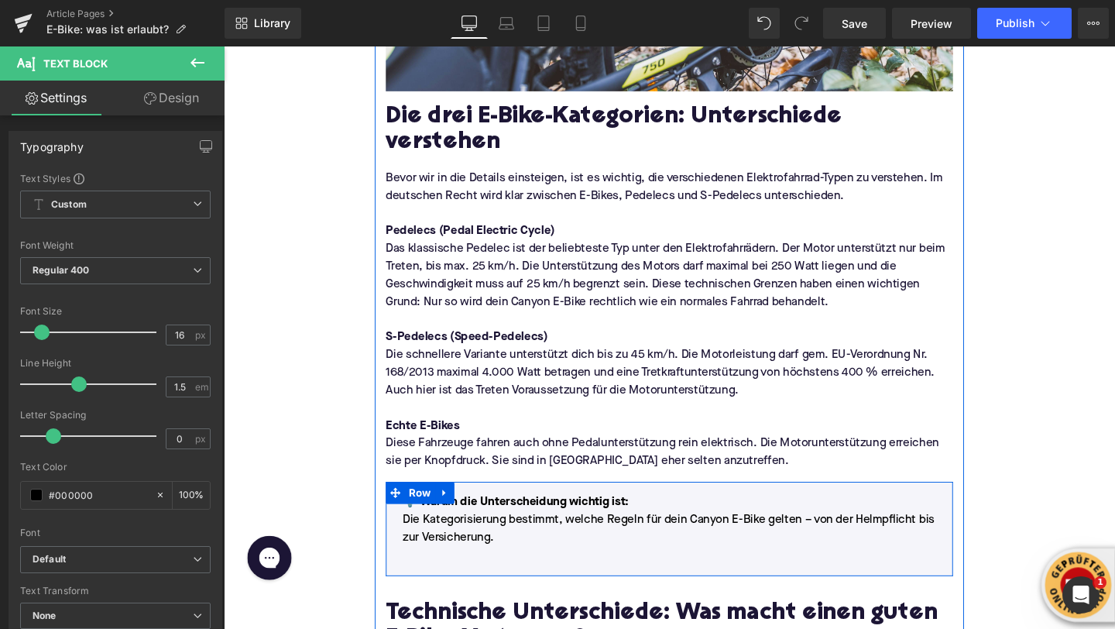
click at [493, 562] on div "💡 Warum die Unterscheidung wichtig ist: Die Kategorisierung bestimmt, welche Re…" at bounding box center [692, 554] width 561 height 74
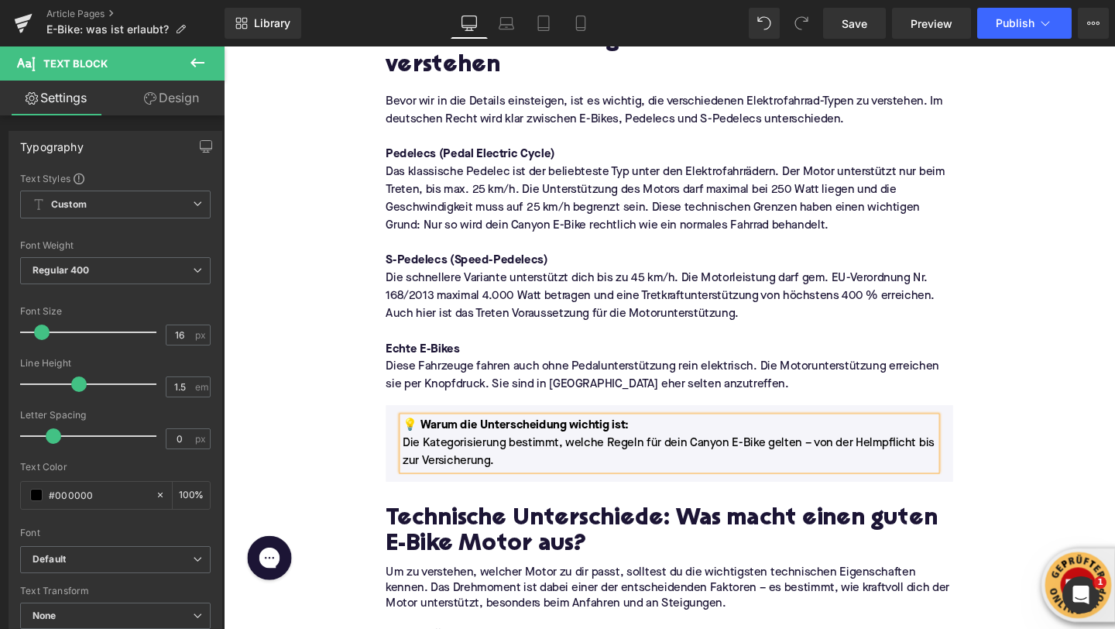
scroll to position [1084, 0]
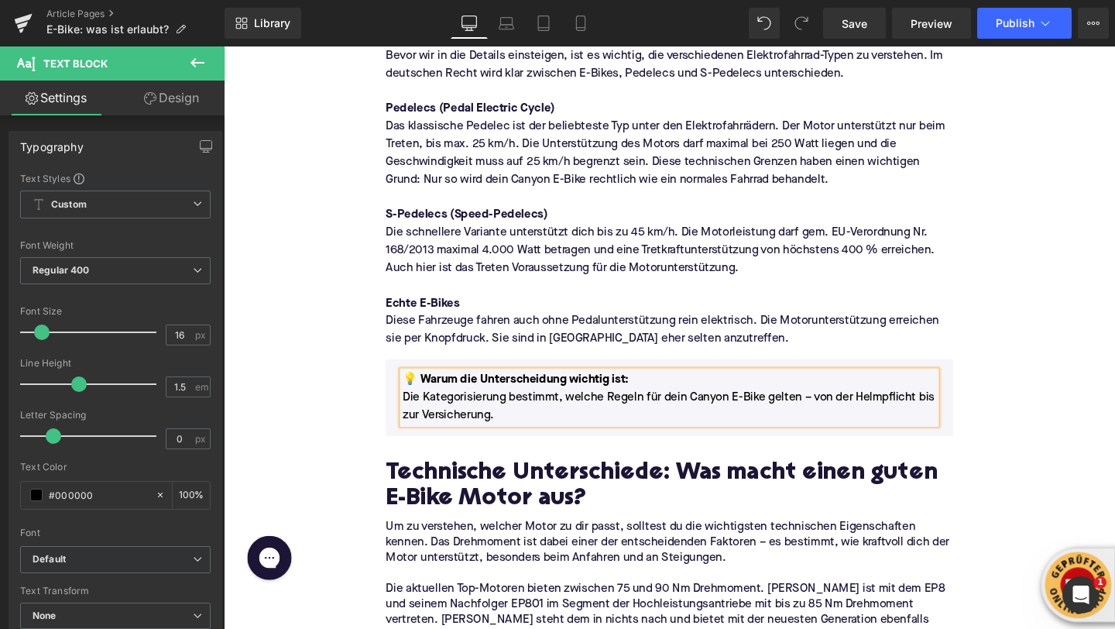
click at [474, 483] on h2 "Technische Unterschiede: Was macht einen guten E-Bike Motor aus?" at bounding box center [692, 510] width 596 height 55
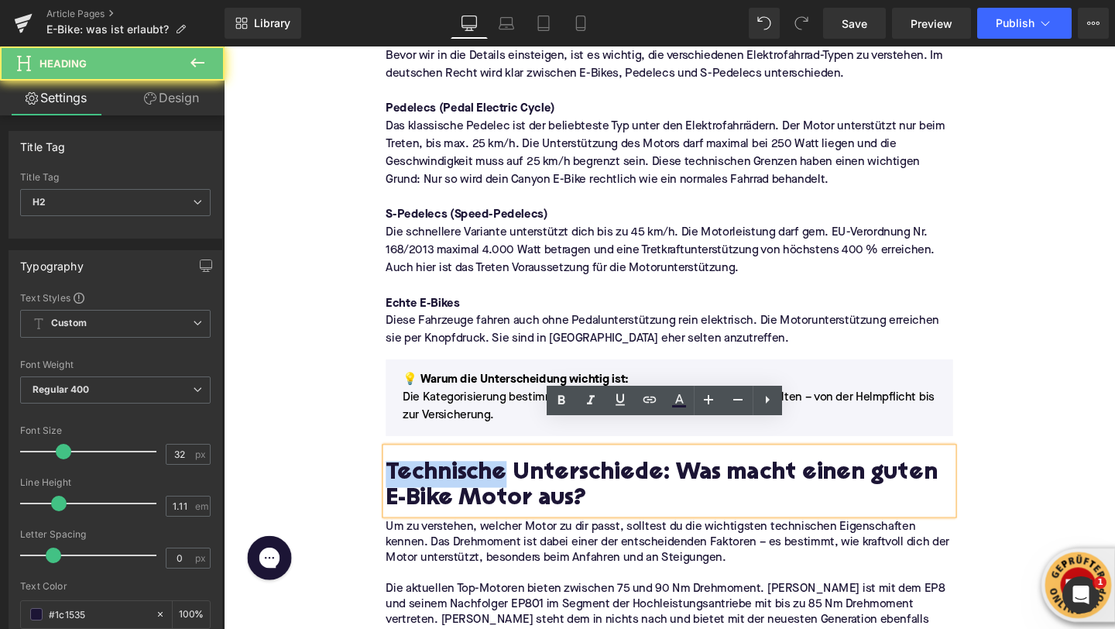
click at [474, 483] on h2 "Technische Unterschiede: Was macht einen guten E-Bike Motor aus?" at bounding box center [692, 510] width 596 height 55
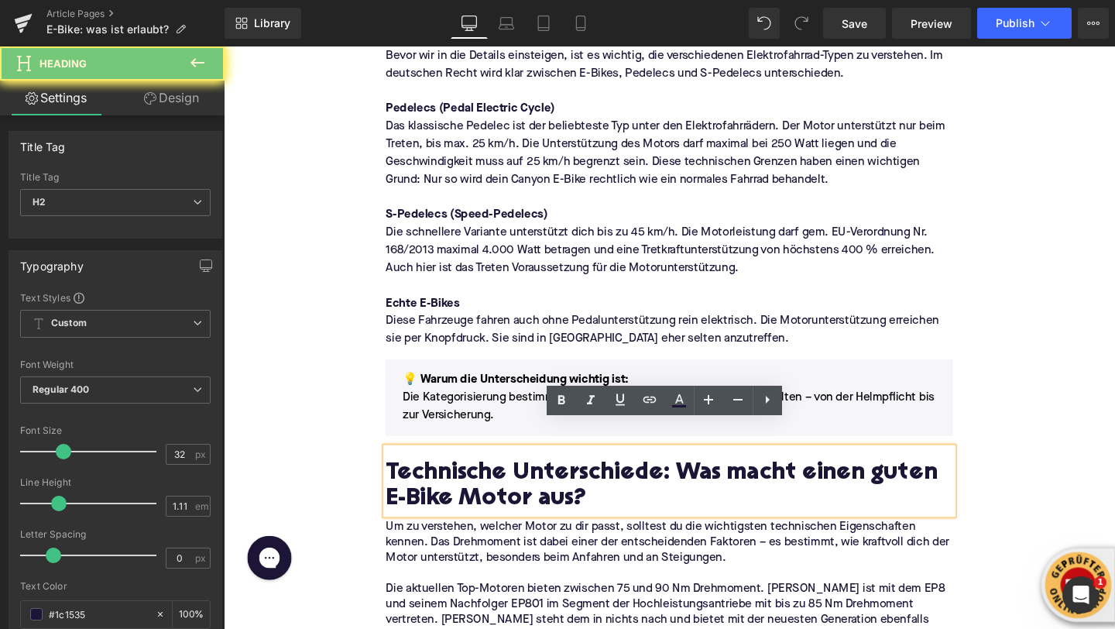
click at [474, 483] on h2 "Technische Unterschiede: Was macht einen guten E-Bike Motor aus?" at bounding box center [692, 510] width 596 height 55
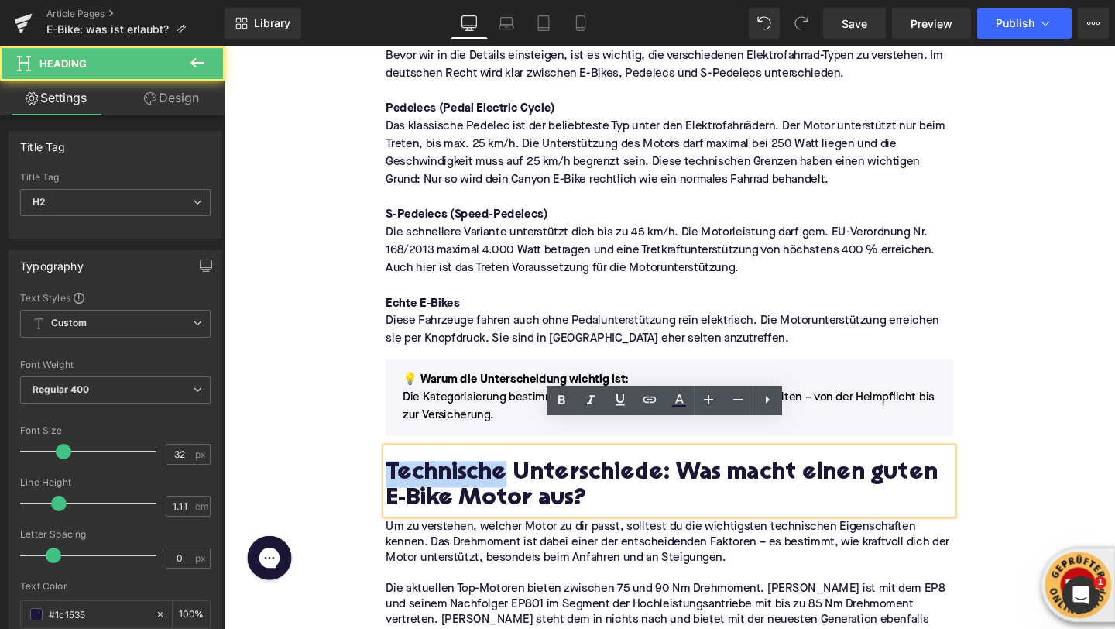
click at [474, 483] on h2 "Technische Unterschiede: Was macht einen guten E-Bike Motor aus?" at bounding box center [692, 510] width 596 height 55
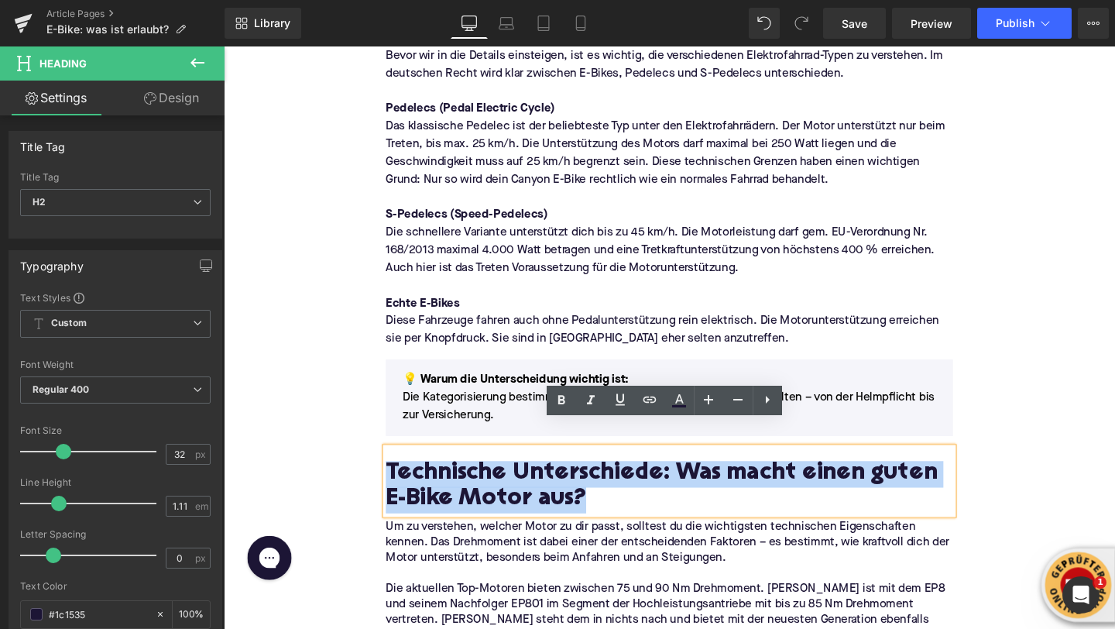
paste div
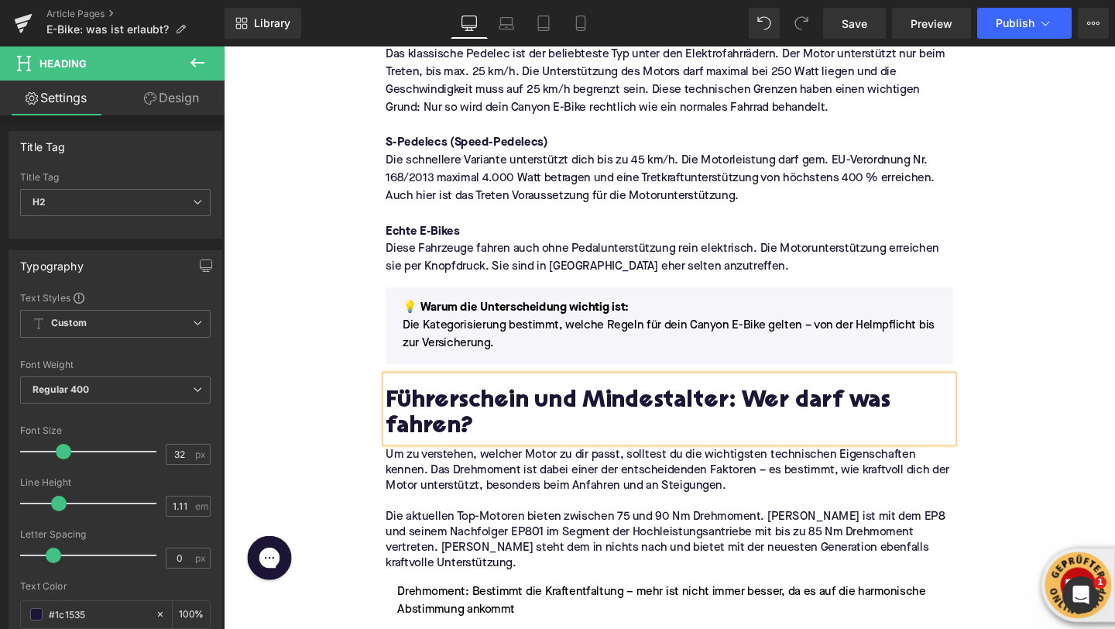
scroll to position [1239, 0]
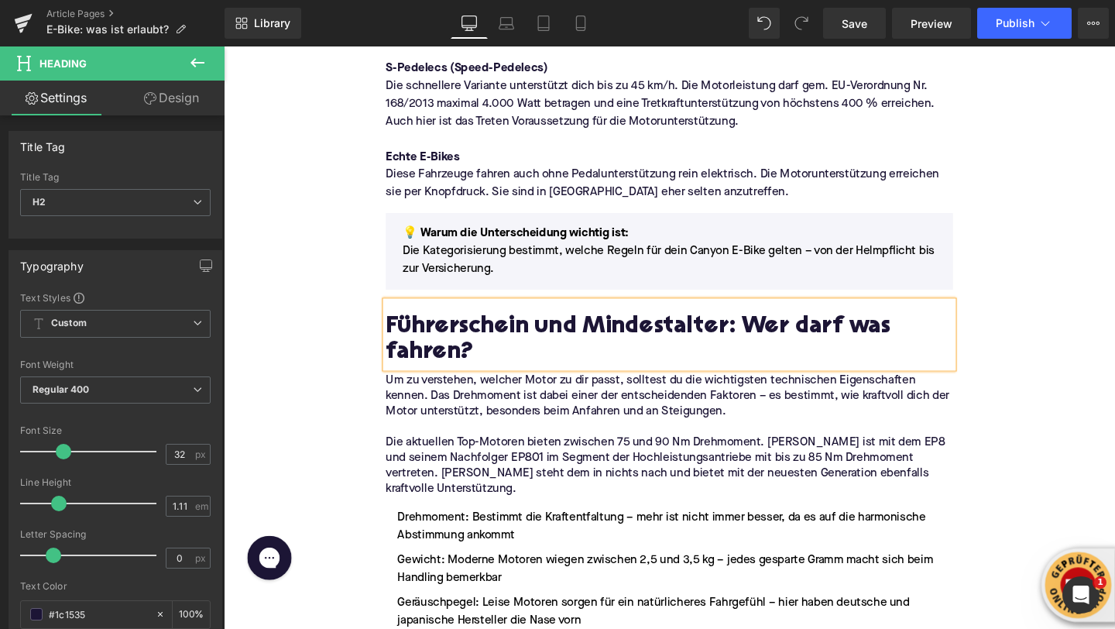
click at [480, 466] on p "Die aktuellen Top-Motoren bieten zwischen 75 und 90 Nm Drehmoment. Shimano ist …" at bounding box center [692, 487] width 596 height 65
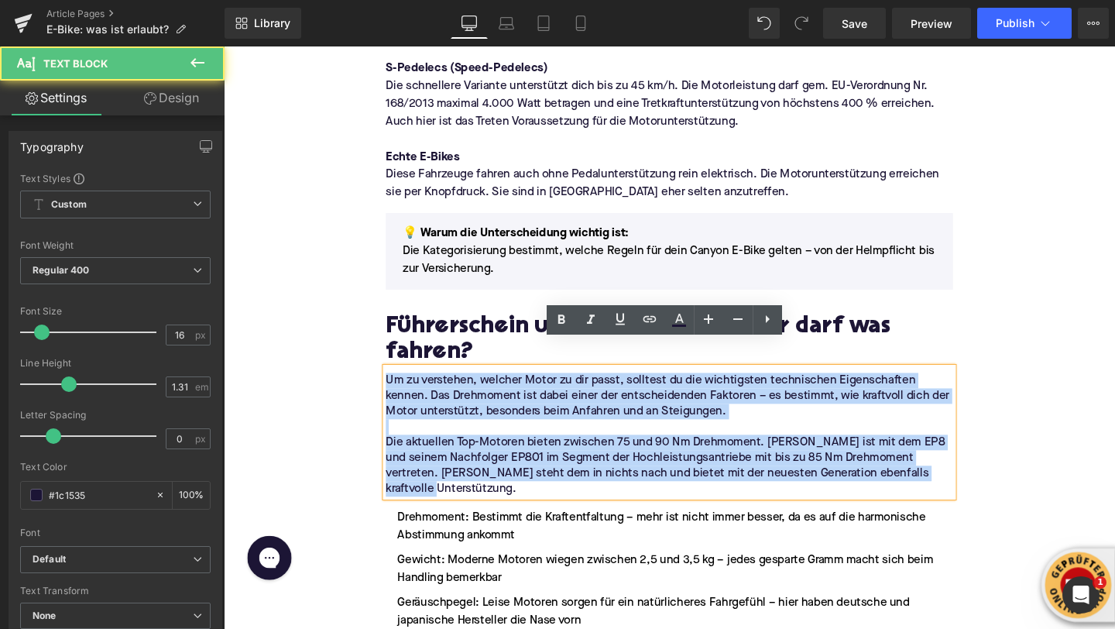
drag, startPoint x: 985, startPoint y: 468, endPoint x: 389, endPoint y: 377, distance: 603.2
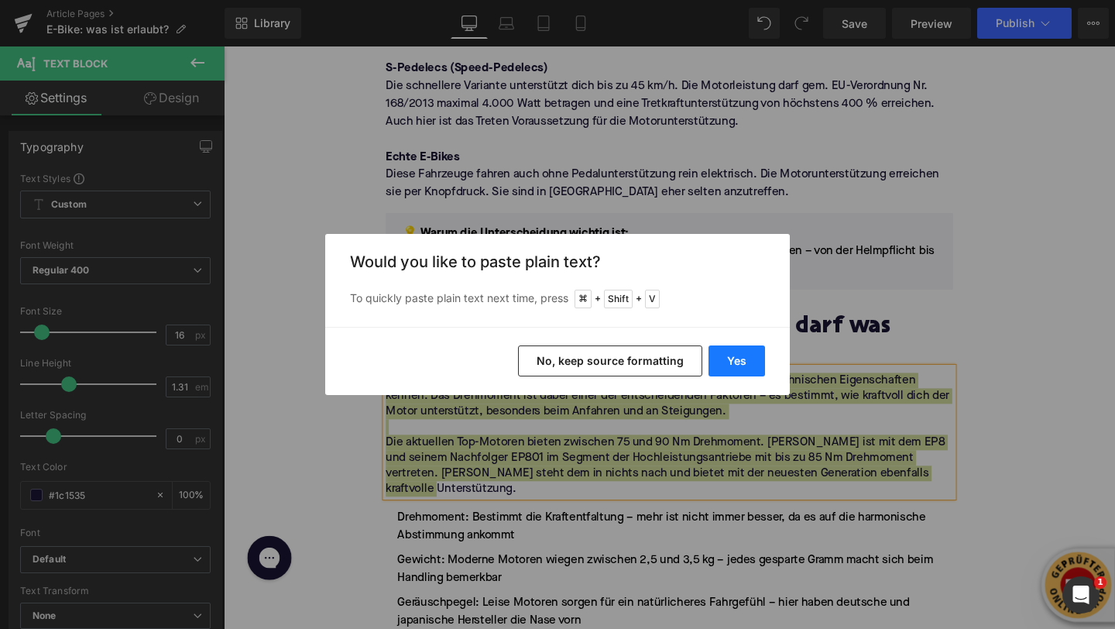
click at [758, 358] on button "Yes" at bounding box center [737, 360] width 57 height 31
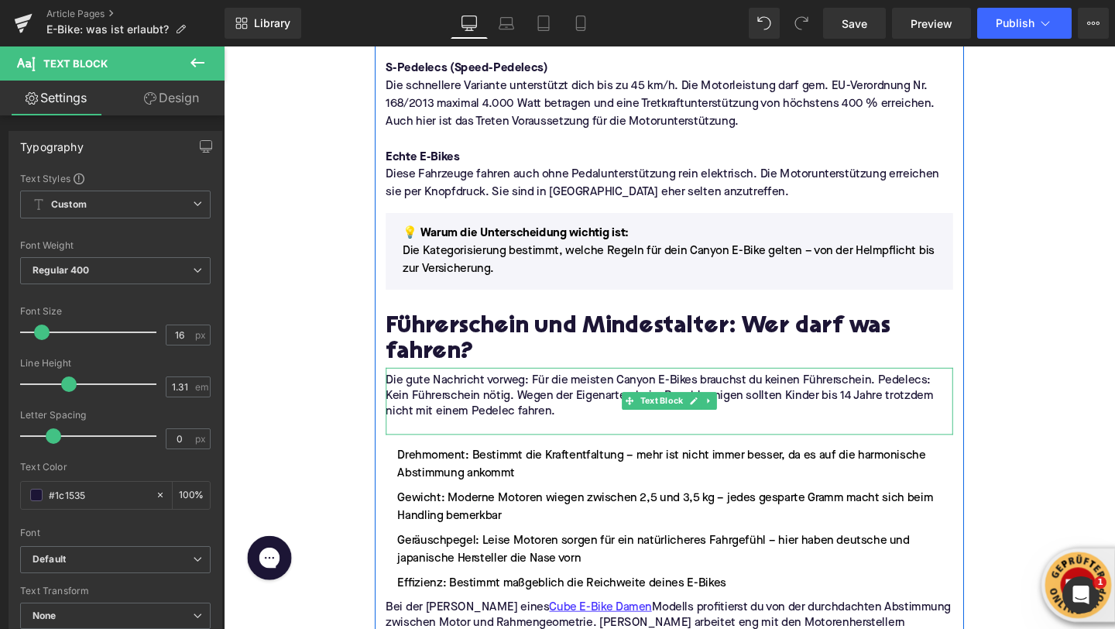
click at [417, 438] on p at bounding box center [692, 446] width 596 height 16
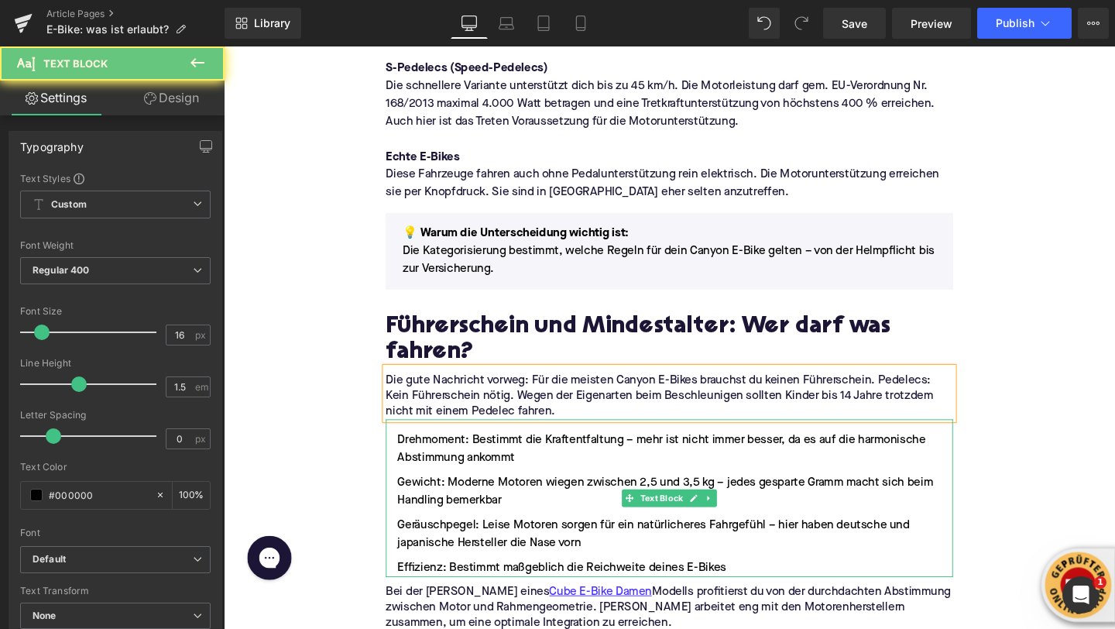
click at [411, 451] on li "Drehmoment: Bestimmt die Kraftentfaltung – mehr ist nicht immer besser, da es a…" at bounding box center [692, 469] width 596 height 37
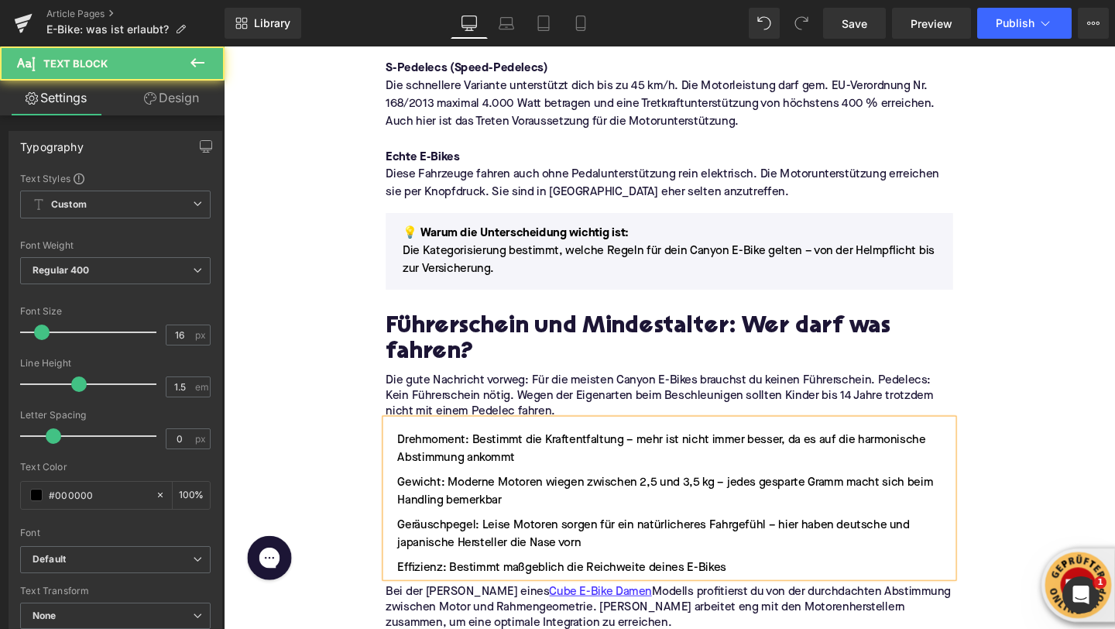
click at [410, 451] on li "Drehmoment: Bestimmt die Kraftentfaltung – mehr ist nicht immer besser, da es a…" at bounding box center [692, 469] width 596 height 37
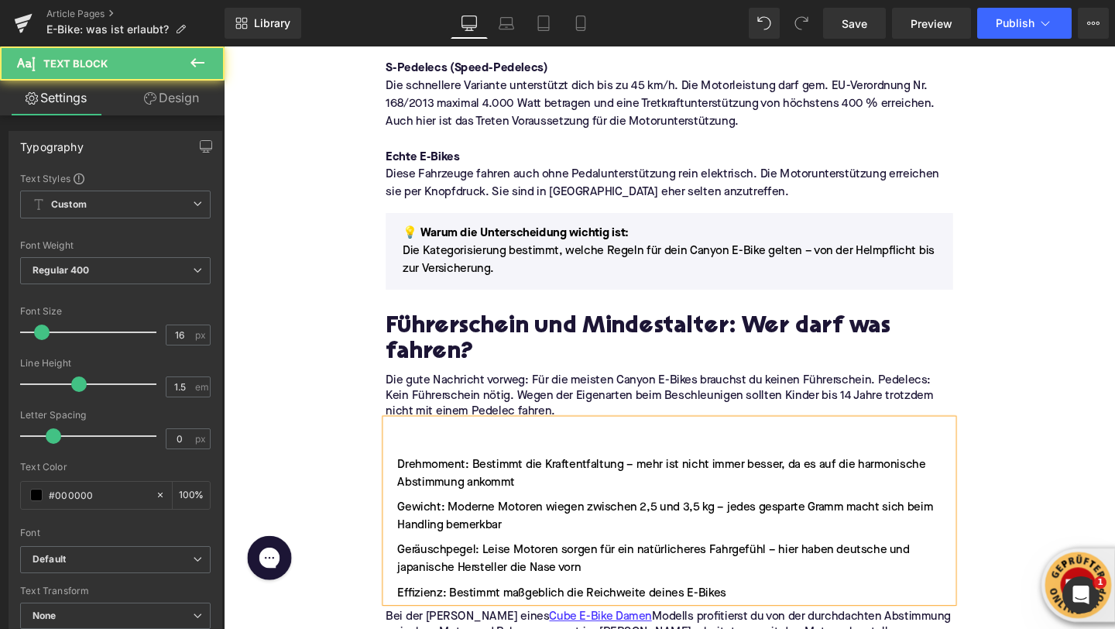
click at [410, 451] on li at bounding box center [692, 460] width 596 height 19
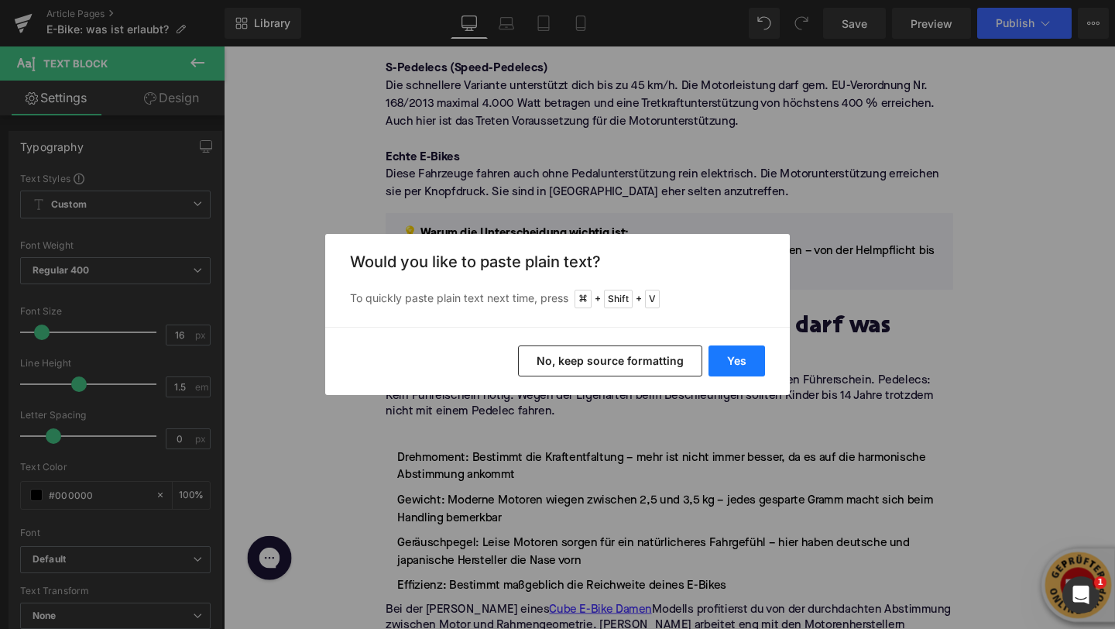
click at [753, 361] on button "Yes" at bounding box center [737, 360] width 57 height 31
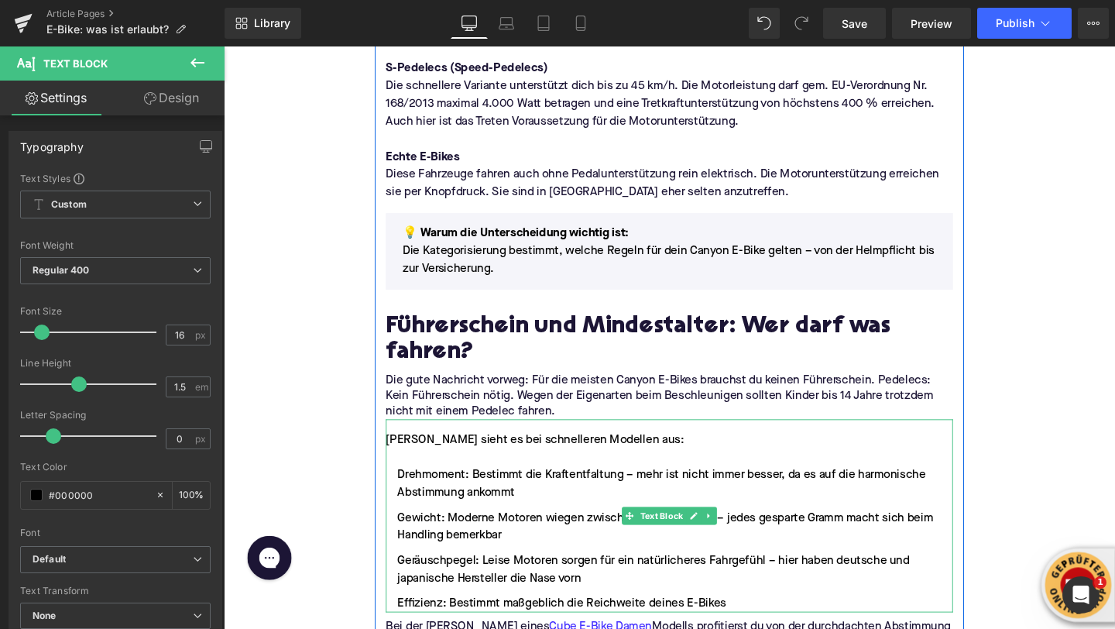
click at [476, 549] on ul "Drehmoment: Bestimmt die Kraftentfaltung – mehr ist nicht immer besser, da es a…" at bounding box center [692, 564] width 596 height 153
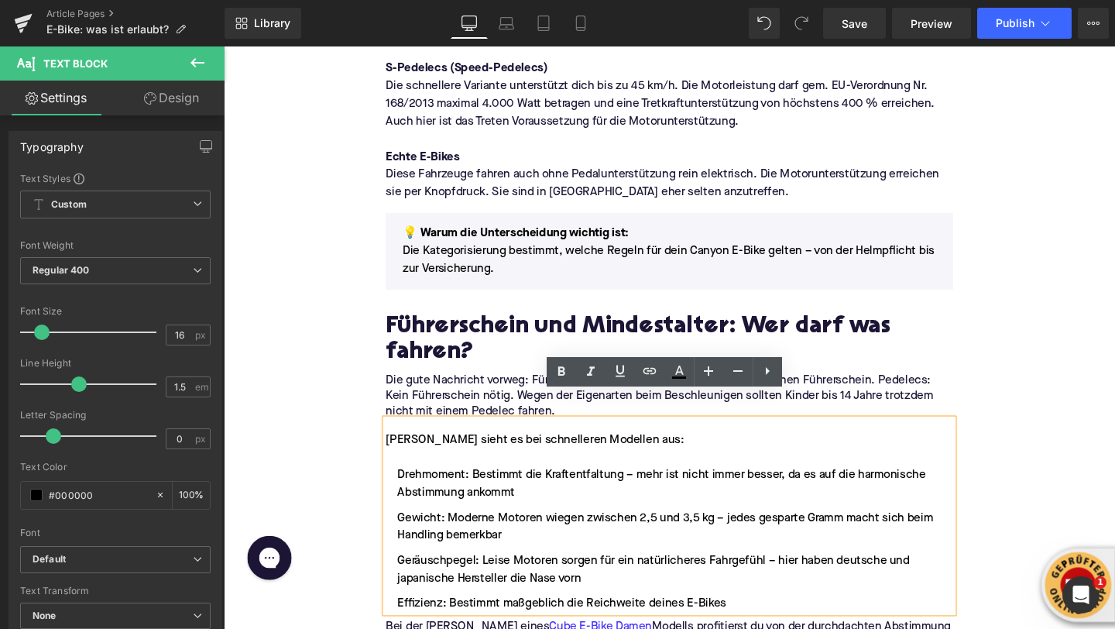
drag, startPoint x: 774, startPoint y: 605, endPoint x: 404, endPoint y: 473, distance: 393.0
click at [404, 488] on ul "Drehmoment: Bestimmt die Kraftentfaltung – mehr ist nicht immer besser, da es a…" at bounding box center [692, 564] width 596 height 153
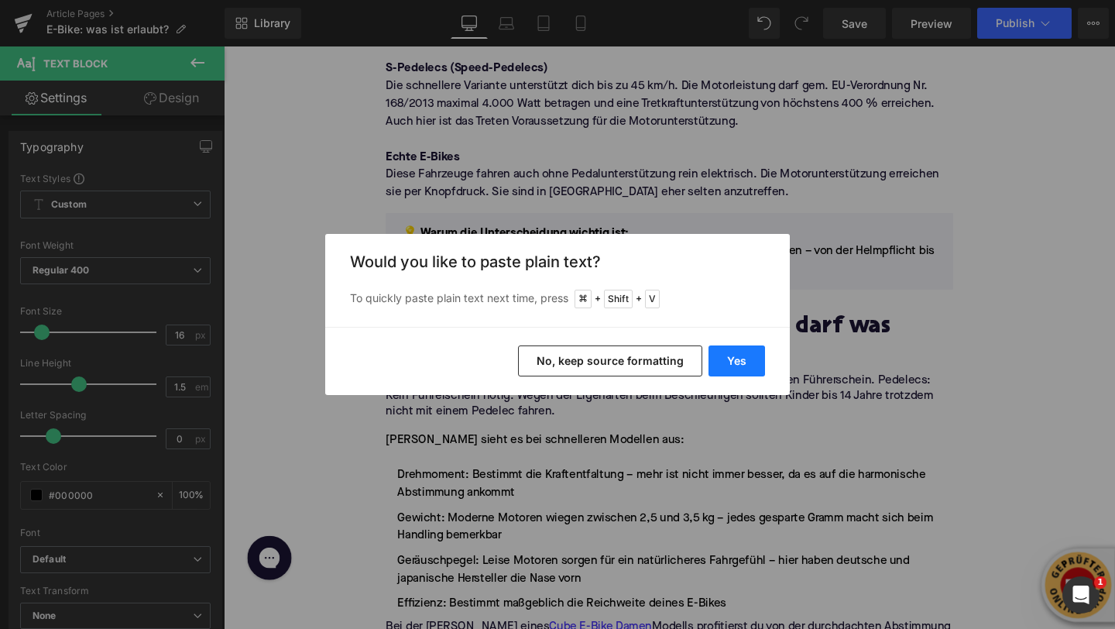
click at [741, 368] on button "Yes" at bounding box center [737, 360] width 57 height 31
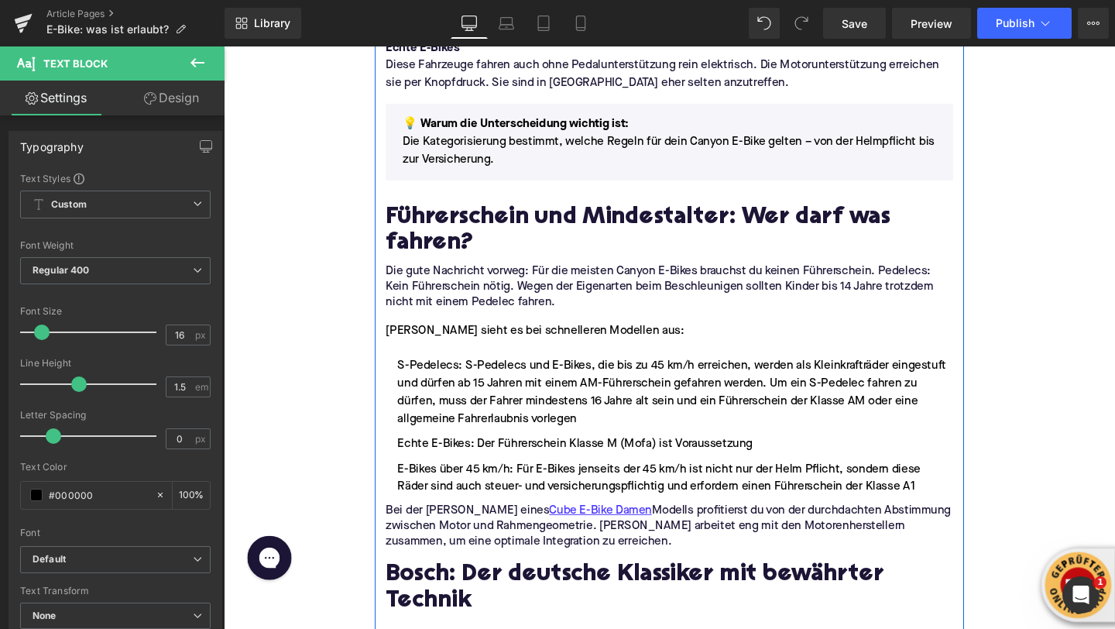
scroll to position [1361, 0]
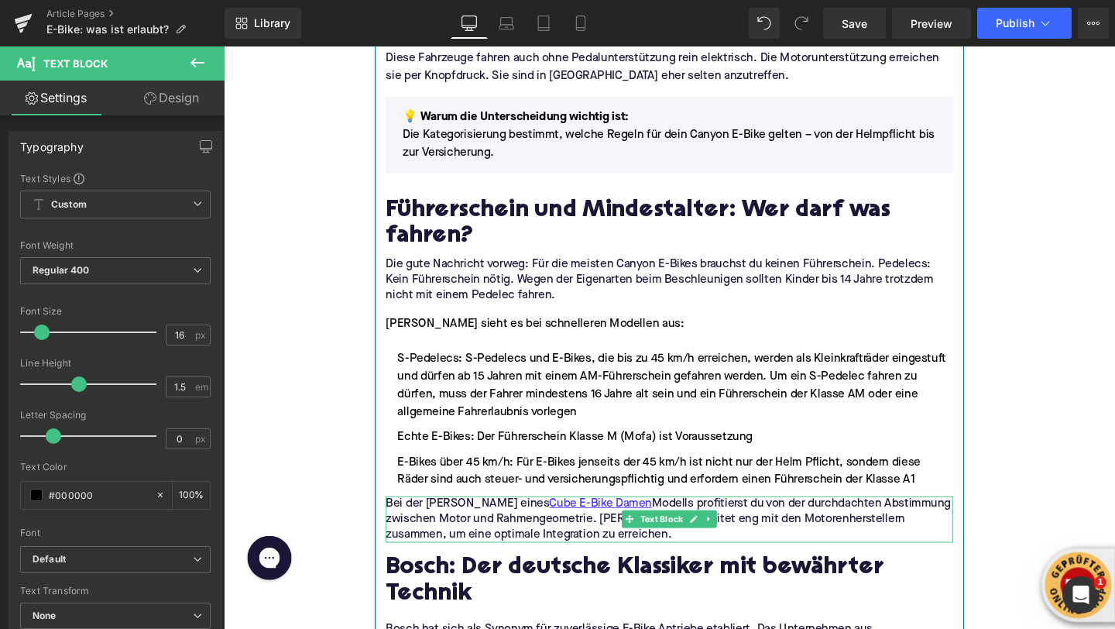
click at [469, 519] on p "Bei der Wahl eines Cube E-Bike Damen Modells profitierst du von der durchdachte…" at bounding box center [692, 543] width 596 height 49
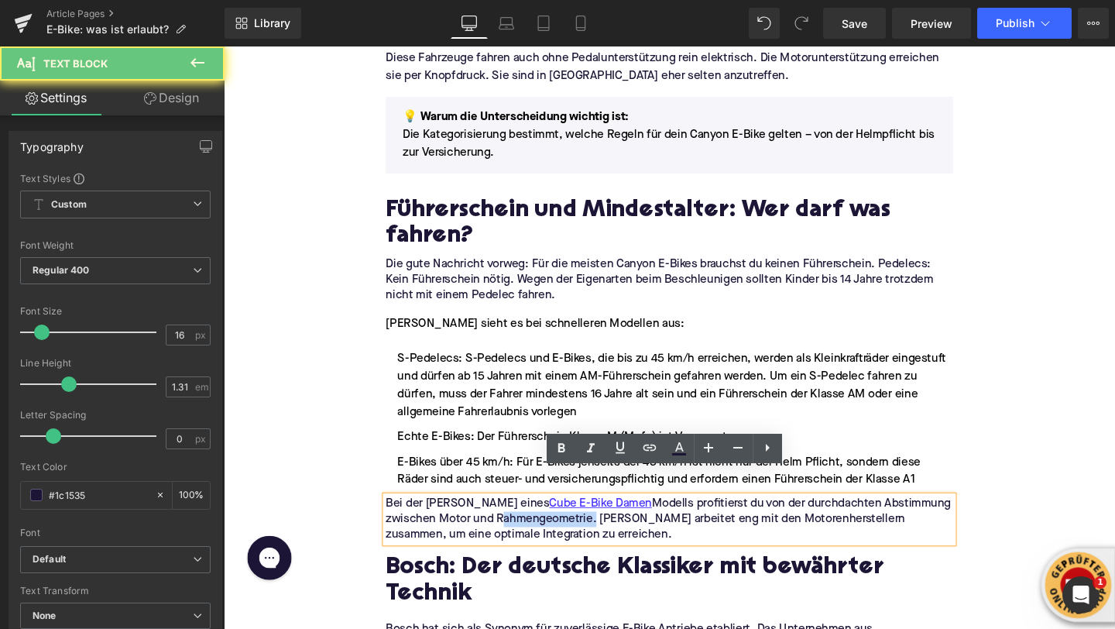
click at [469, 519] on p "Bei der Wahl eines Cube E-Bike Damen Modells profitierst du von der durchdachte…" at bounding box center [692, 543] width 596 height 49
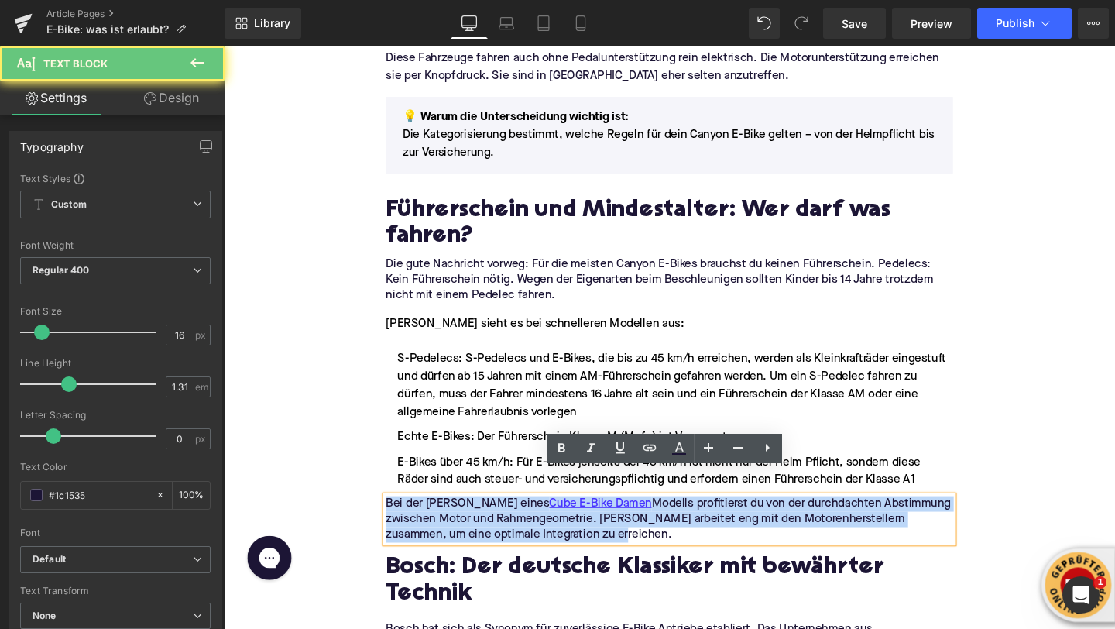
click at [469, 519] on p "Bei der Wahl eines Cube E-Bike Damen Modells profitierst du von der durchdachte…" at bounding box center [692, 543] width 596 height 49
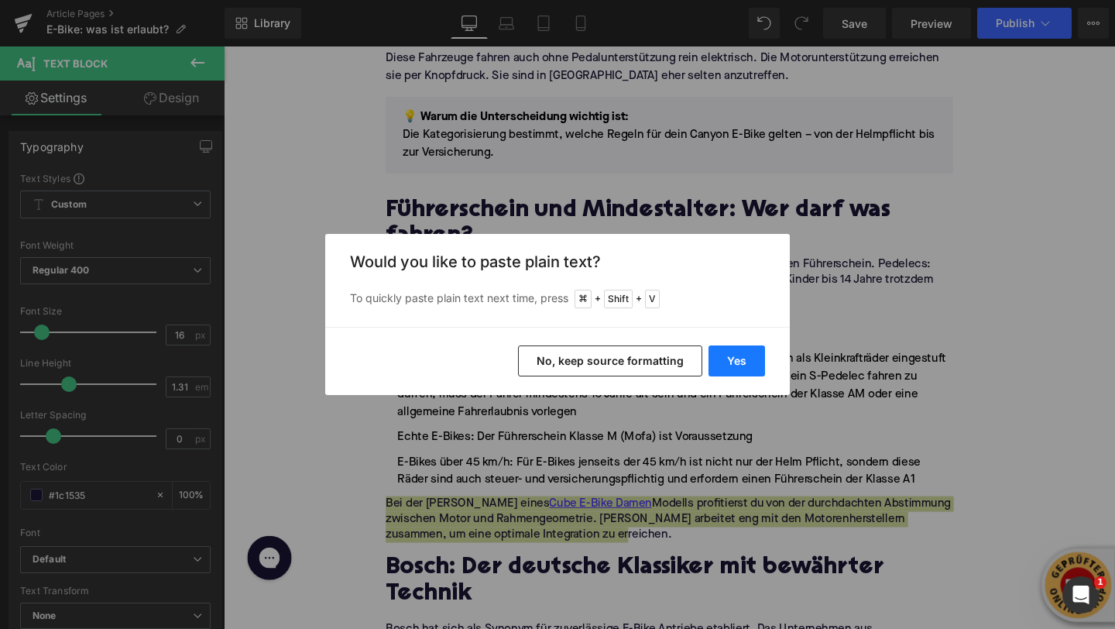
click at [736, 362] on button "Yes" at bounding box center [737, 360] width 57 height 31
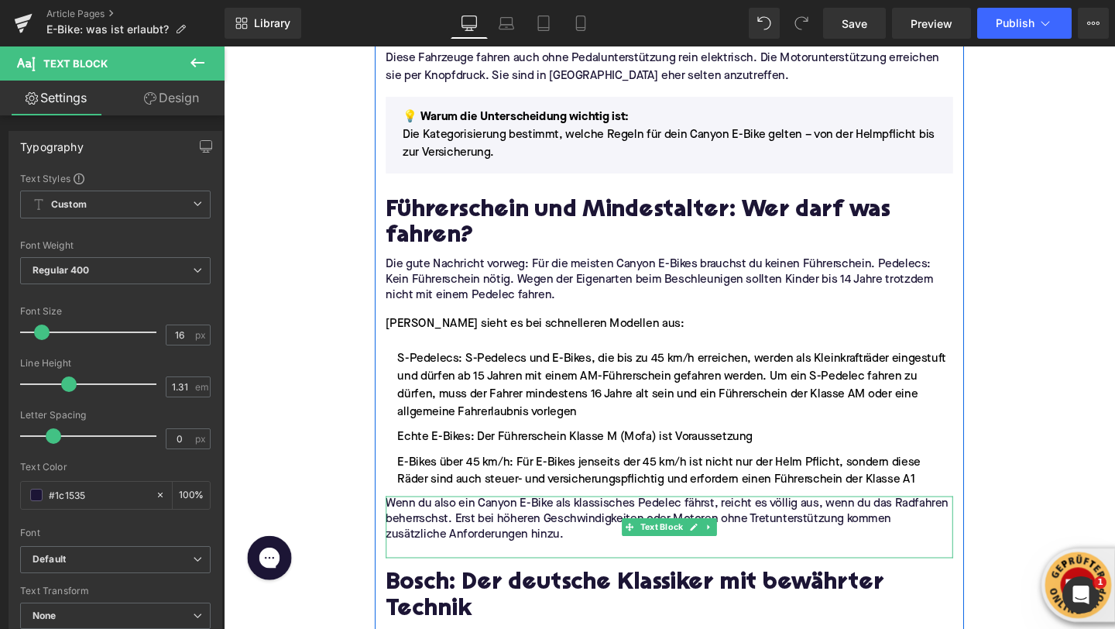
click at [504, 568] on p at bounding box center [692, 576] width 596 height 16
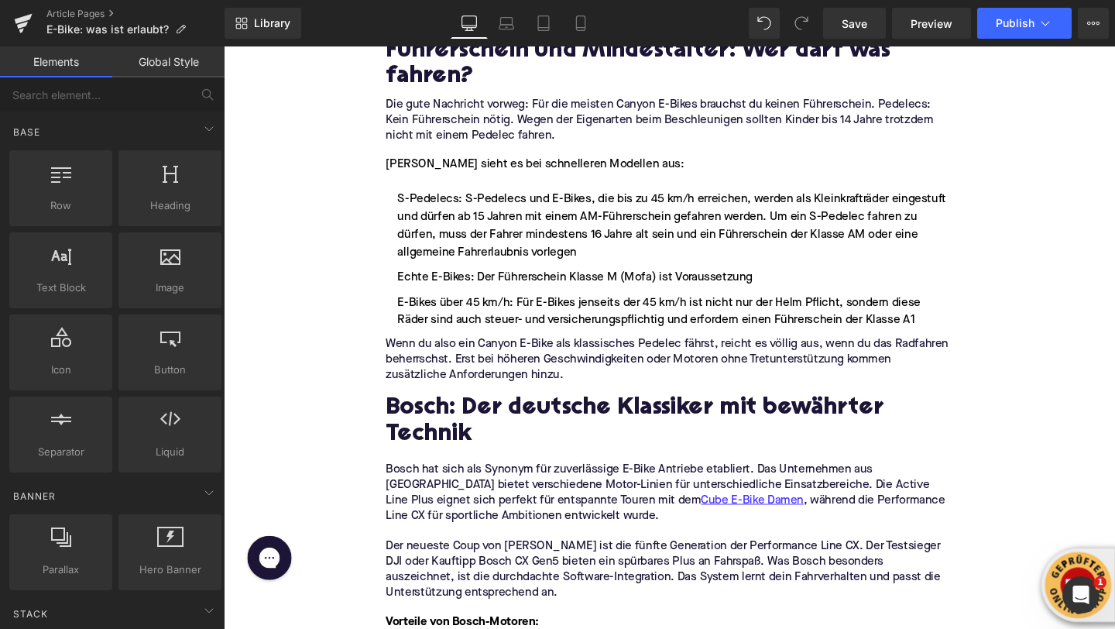
scroll to position [1533, 0]
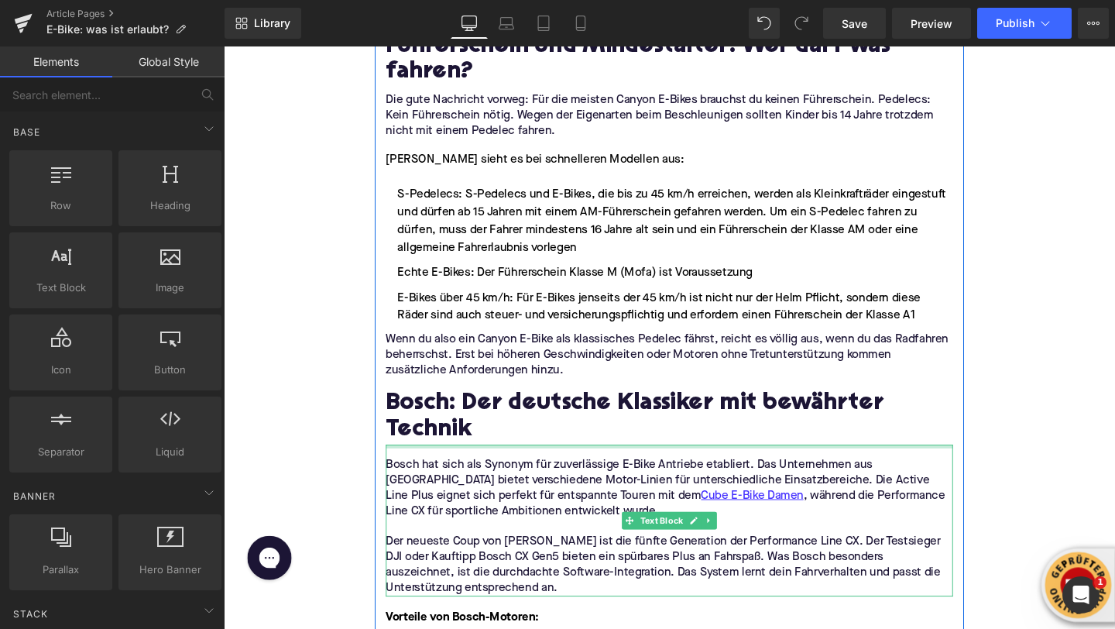
click at [438, 417] on h2 "Bosch: Der deutsche Klassiker mit bewährter Technik" at bounding box center [692, 437] width 596 height 55
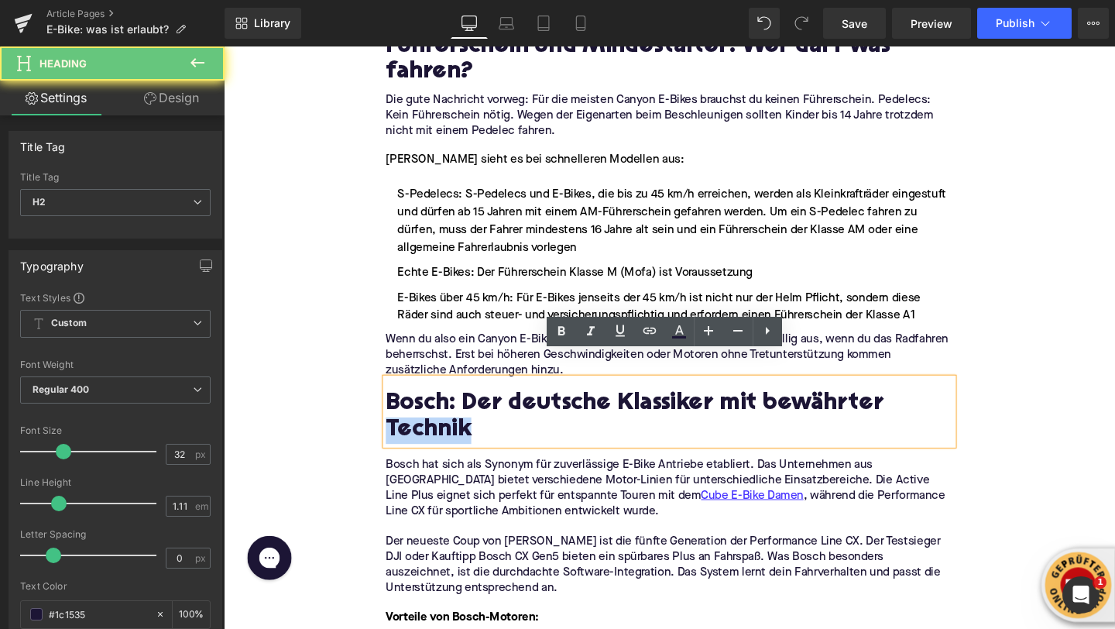
click at [438, 417] on h2 "Bosch: Der deutsche Klassiker mit bewährter Technik" at bounding box center [692, 437] width 596 height 55
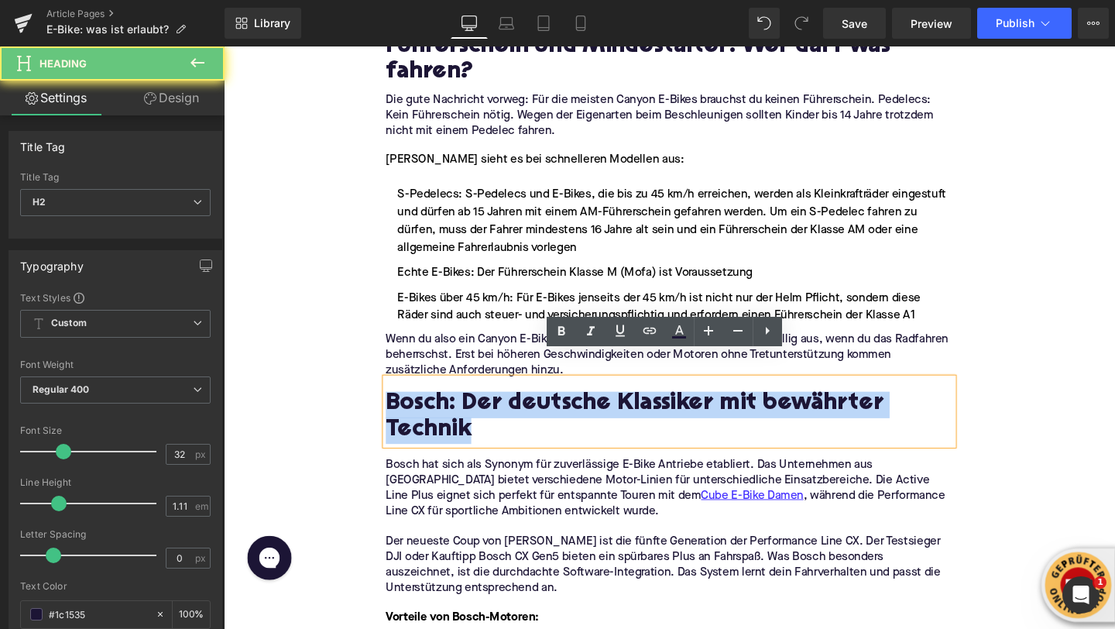
click at [438, 417] on h2 "Bosch: Der deutsche Klassiker mit bewährter Technik" at bounding box center [692, 437] width 596 height 55
paste div
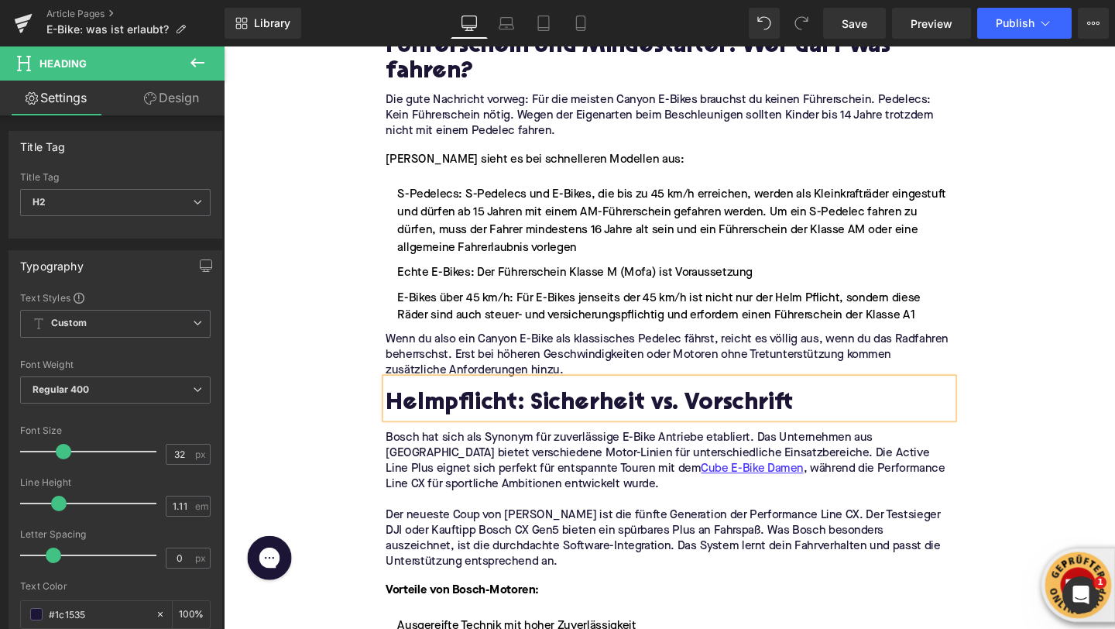
click at [490, 451] on p "Bosch hat sich als Synonym für zuverlässige E-Bike Antriebe etabliert. Das Unte…" at bounding box center [692, 483] width 596 height 65
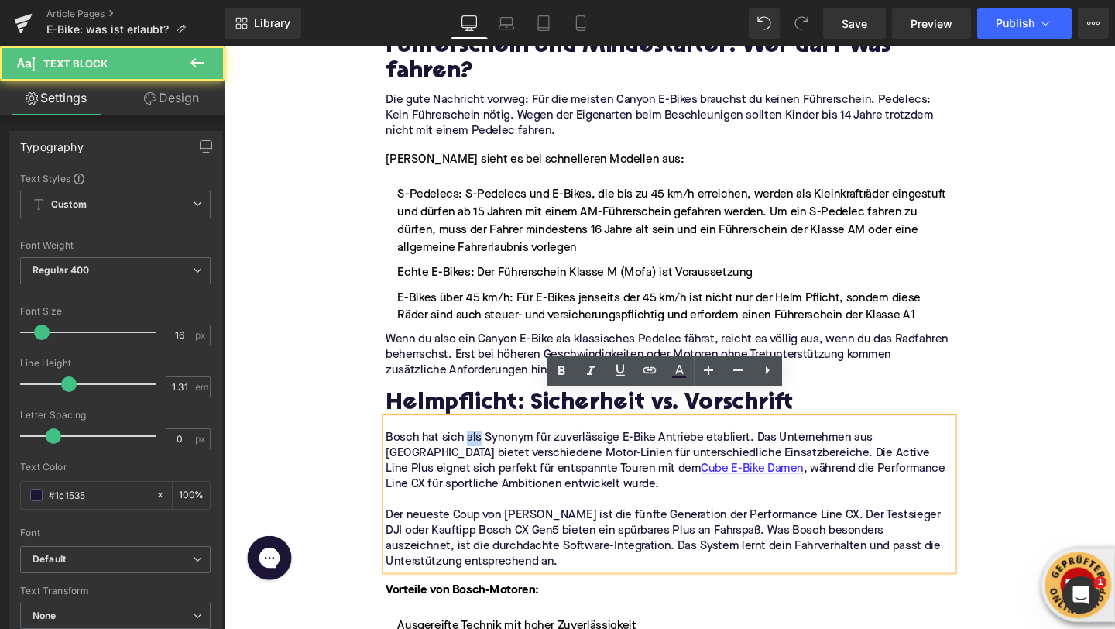
click at [490, 451] on p "Bosch hat sich als Synonym für zuverlässige E-Bike Antriebe etabliert. Das Unte…" at bounding box center [692, 483] width 596 height 65
drag, startPoint x: 521, startPoint y: 562, endPoint x: 392, endPoint y: 431, distance: 184.0
click at [394, 438] on div "Bosch hat sich als Synonym für zuverlässige E-Bike Antriebe etabliert. Das Unte…" at bounding box center [692, 518] width 596 height 160
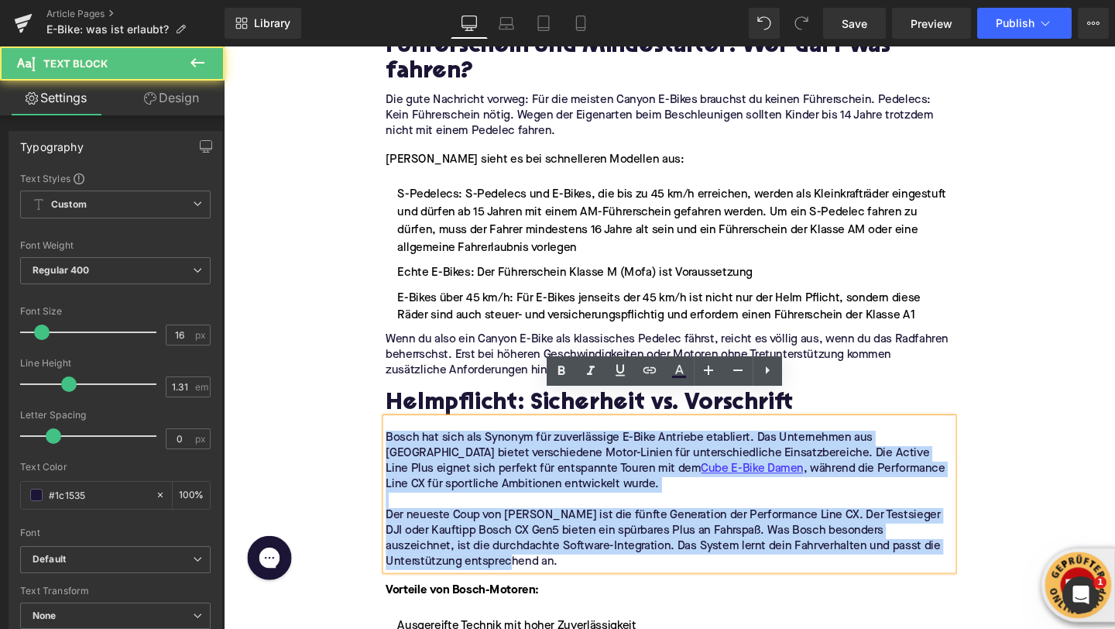
drag, startPoint x: 395, startPoint y: 430, endPoint x: 581, endPoint y: 561, distance: 227.4
click at [581, 561] on div "Bosch hat sich als Synonym für zuverlässige E-Bike Antriebe etabliert. Das Unte…" at bounding box center [692, 518] width 596 height 160
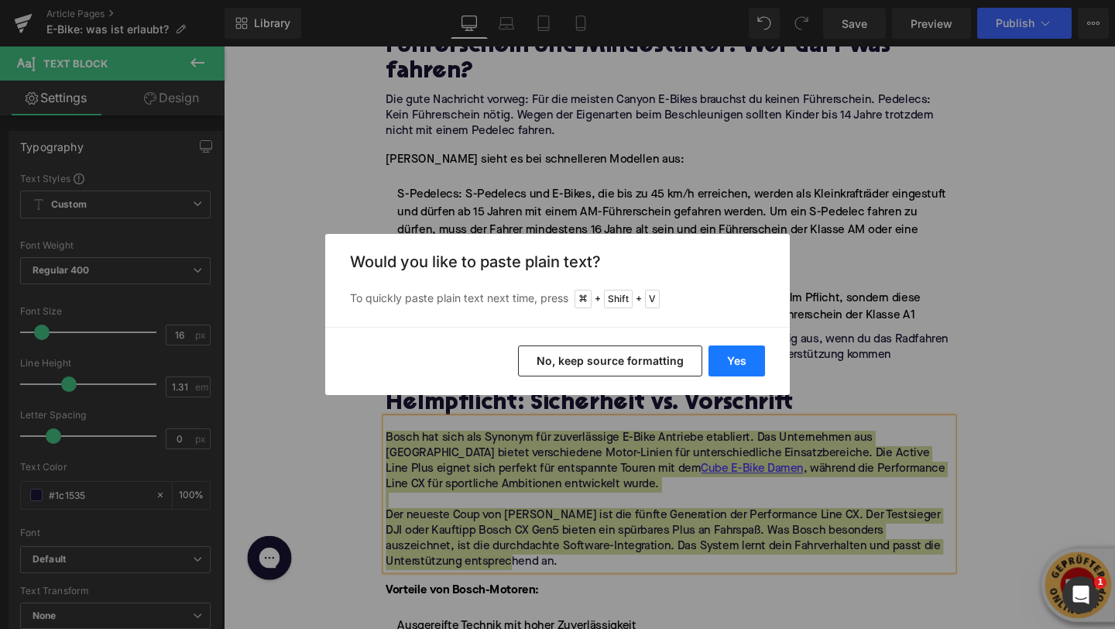
click at [722, 368] on button "Yes" at bounding box center [737, 360] width 57 height 31
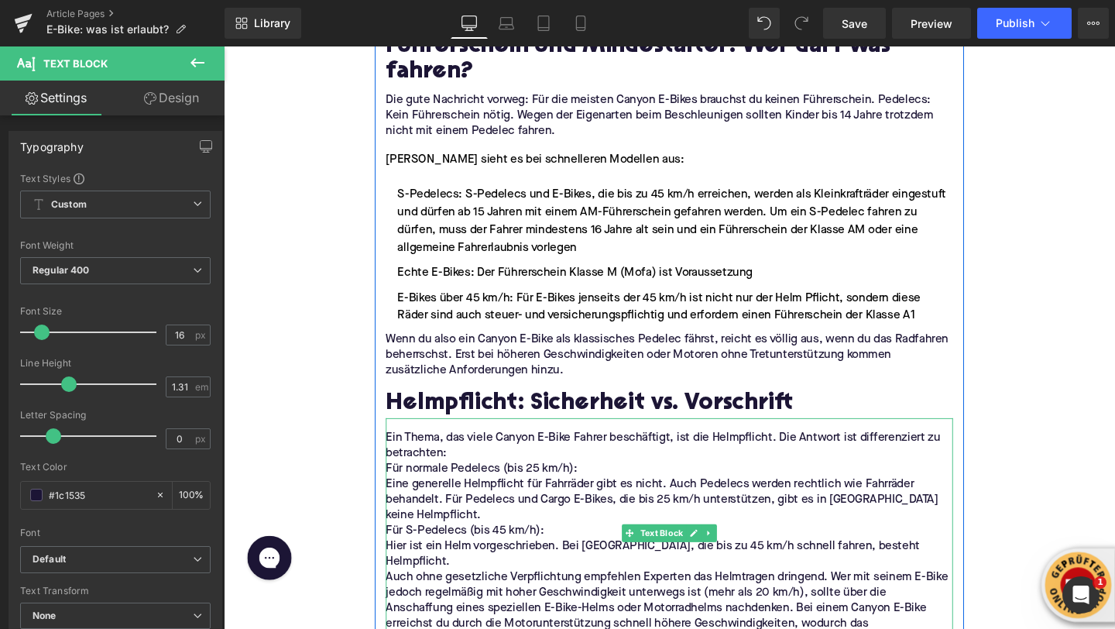
click at [518, 451] on p "Ein Thema, das viele Canyon E-Bike Fahrer beschäftigt, ist die Helmpflicht. Die…" at bounding box center [692, 467] width 596 height 33
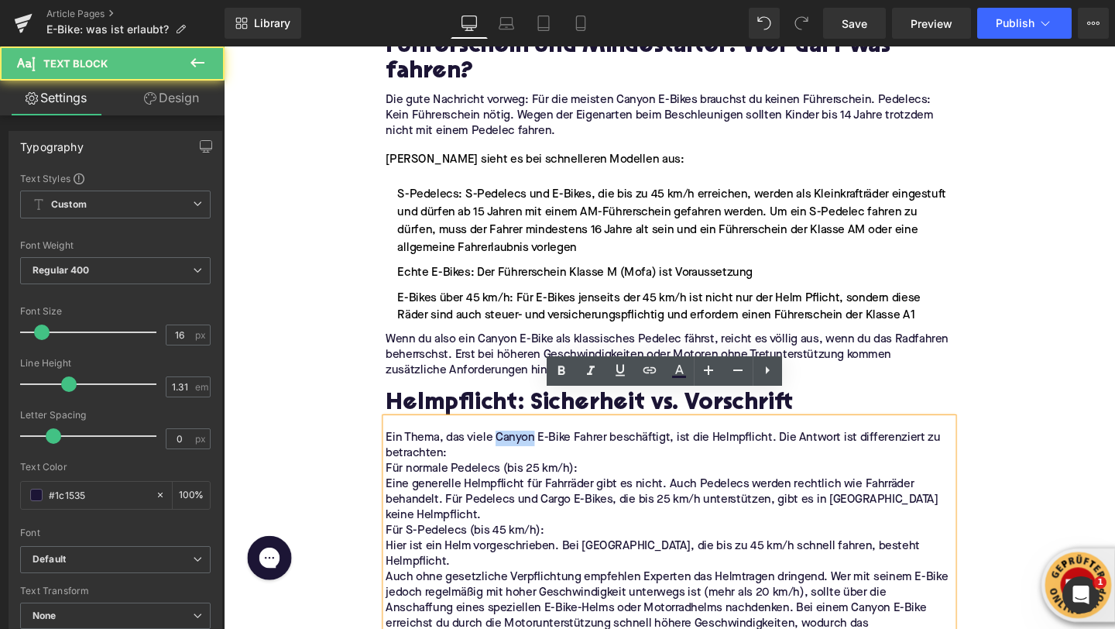
click at [518, 451] on p "Ein Thema, das viele Canyon E-Bike Fahrer beschäftigt, ist die Helmpflicht. Die…" at bounding box center [692, 467] width 596 height 33
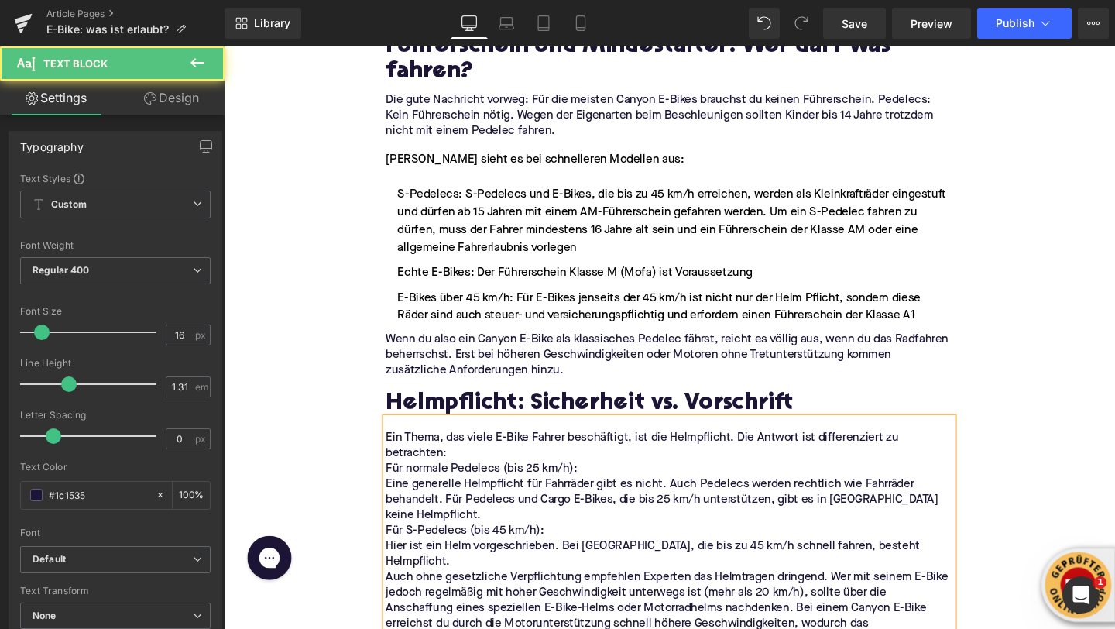
click at [464, 451] on p "Ein Thema, das viele E-Bike Fahrer beschäftigt, ist die Helmpflicht. Die Antwor…" at bounding box center [692, 467] width 596 height 33
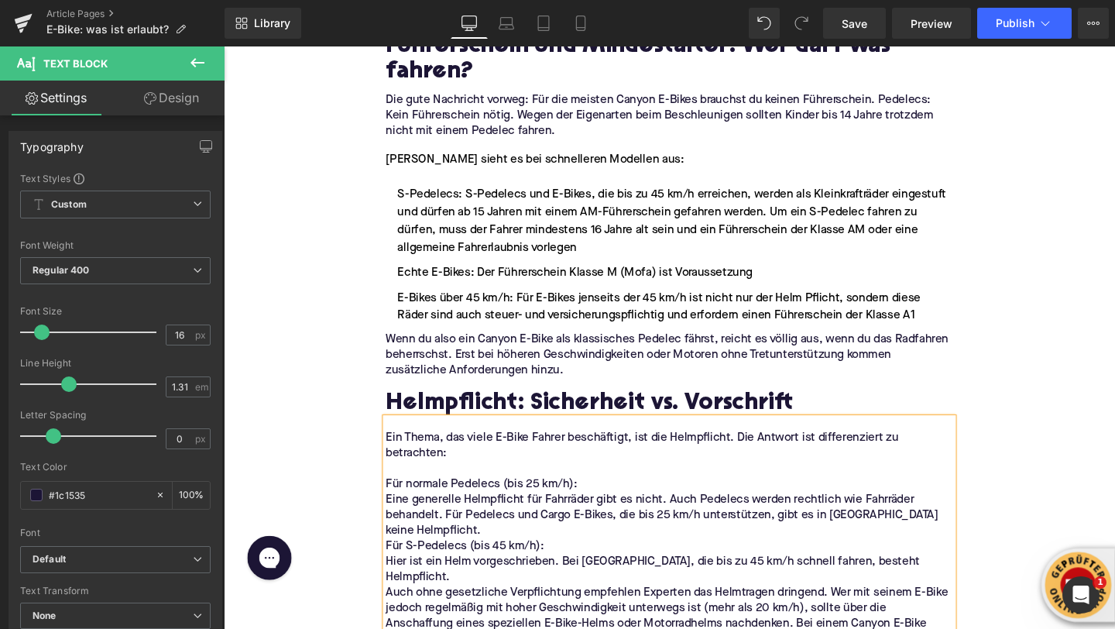
click at [491, 529] on p "Eine generelle Helmpflicht für Fahrräder gibt es nicht. Auch Pedelecs werden re…" at bounding box center [692, 540] width 596 height 49
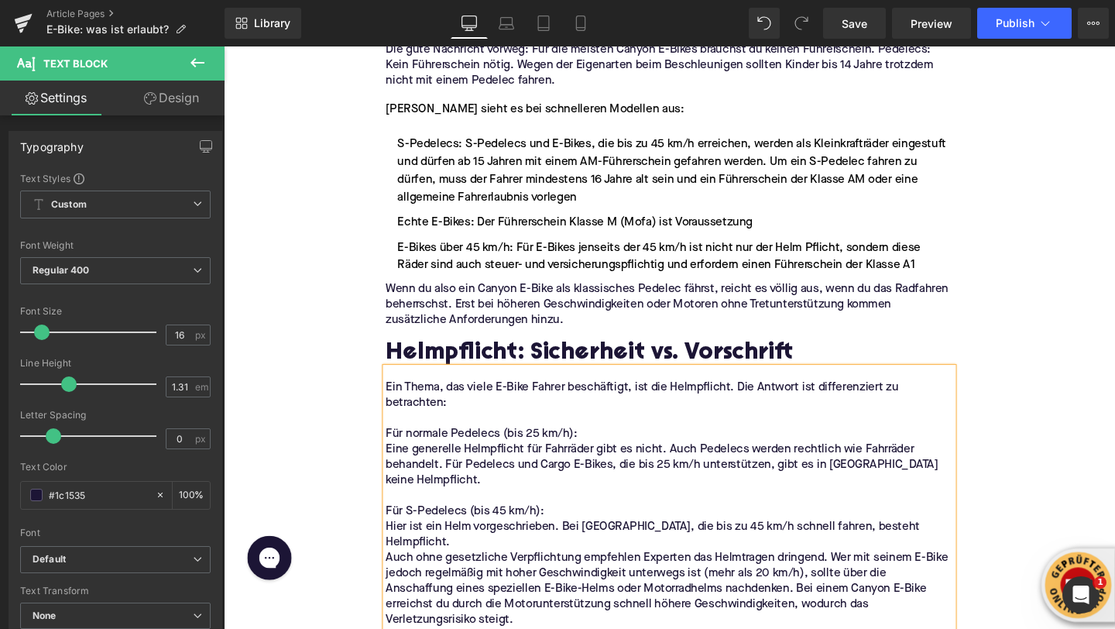
scroll to position [1593, 0]
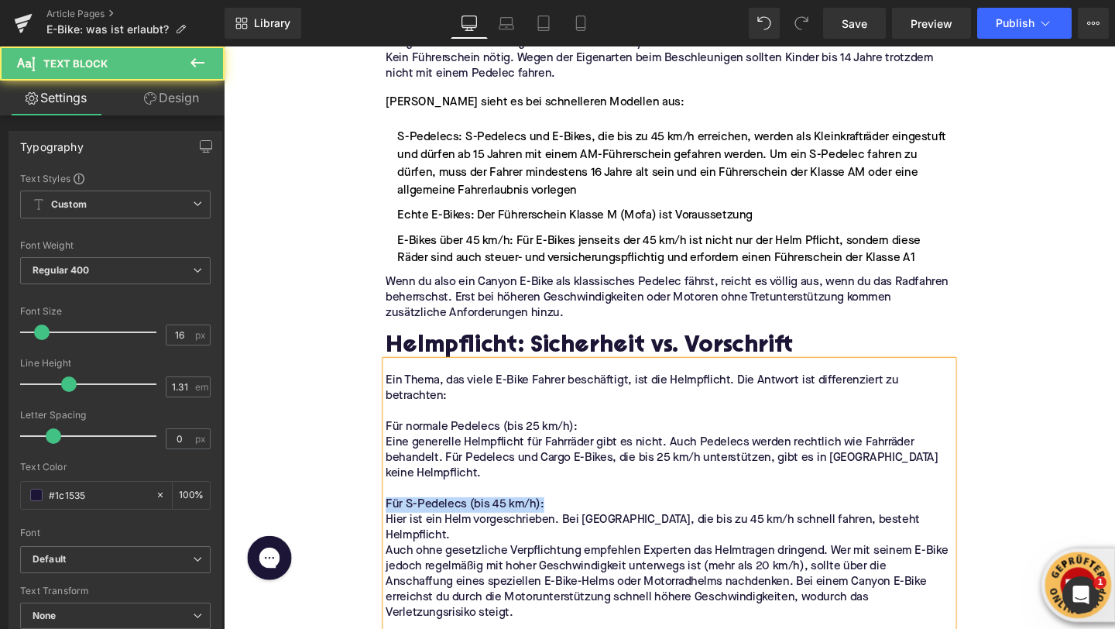
drag, startPoint x: 568, startPoint y: 501, endPoint x: 345, endPoint y: 501, distance: 223.1
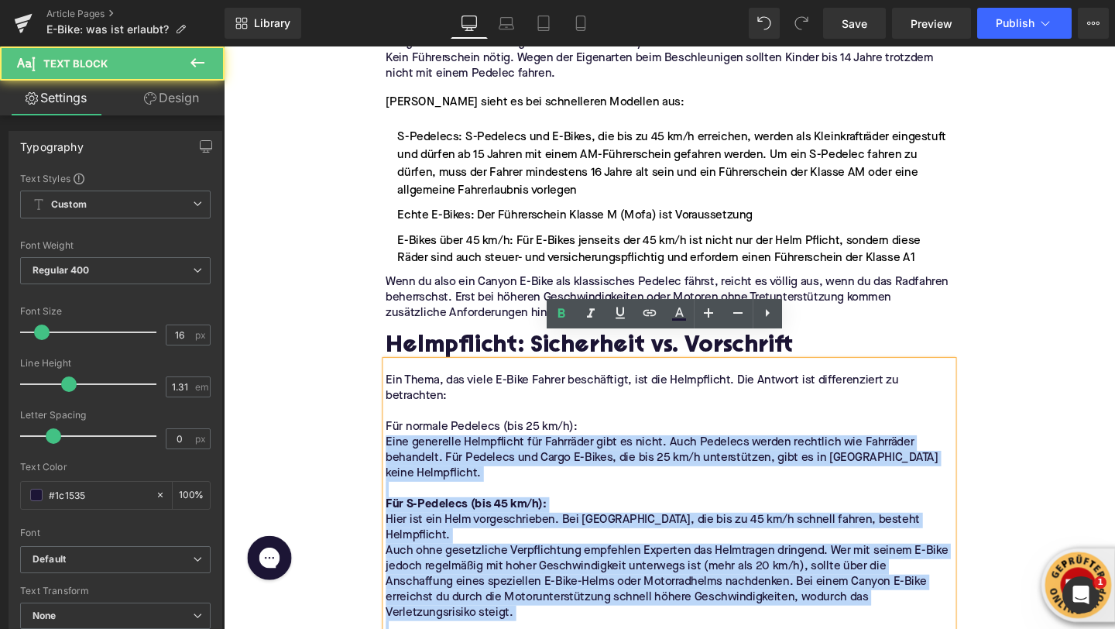
drag, startPoint x: 606, startPoint y: 416, endPoint x: 393, endPoint y: 418, distance: 213.0
click at [394, 418] on div "Ein Thema, das viele E-Bike Fahrer beschäftigt, ist die Helmpflicht. Die Antwor…" at bounding box center [692, 522] width 596 height 290
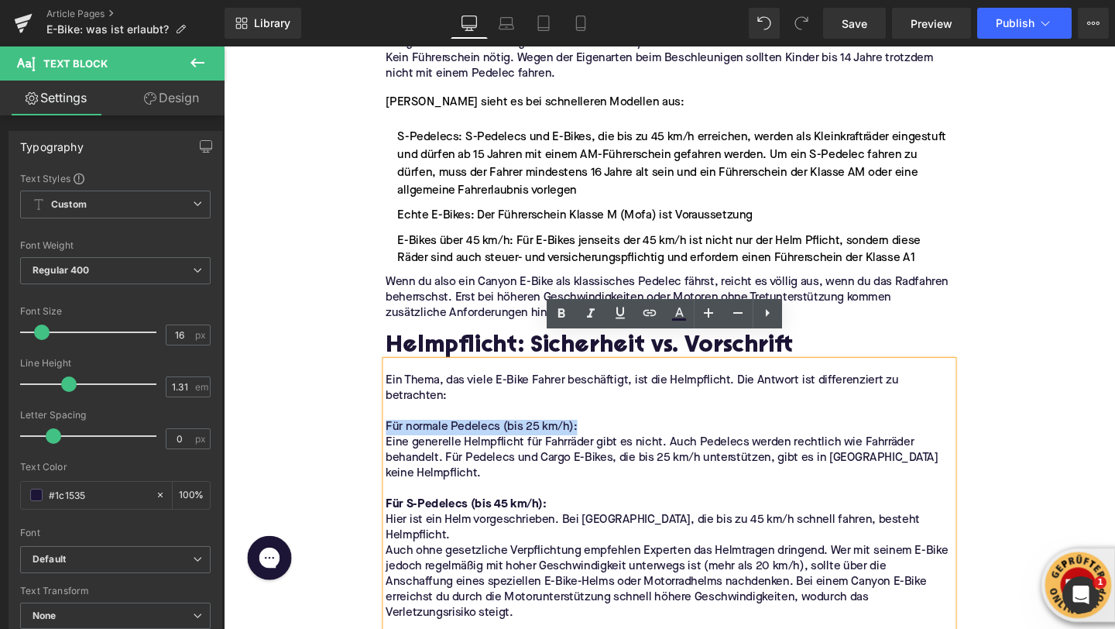
drag, startPoint x: 397, startPoint y: 420, endPoint x: 596, endPoint y: 416, distance: 199.9
click at [596, 439] on p "Für normale Pedelecs (bis 25 km/h):" at bounding box center [692, 447] width 596 height 16
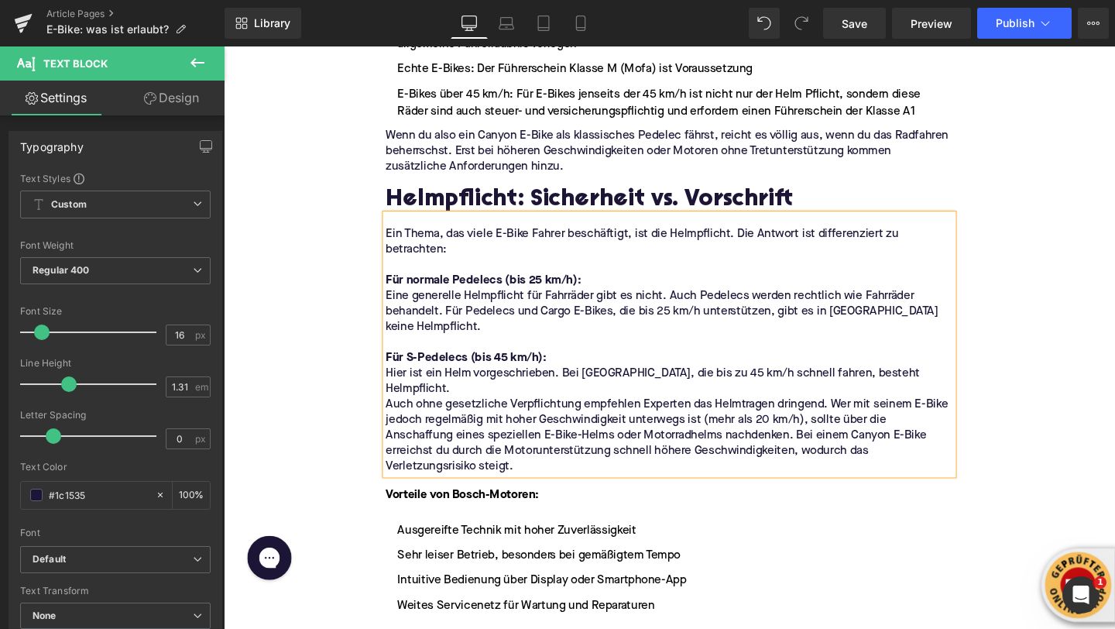
scroll to position [1860, 0]
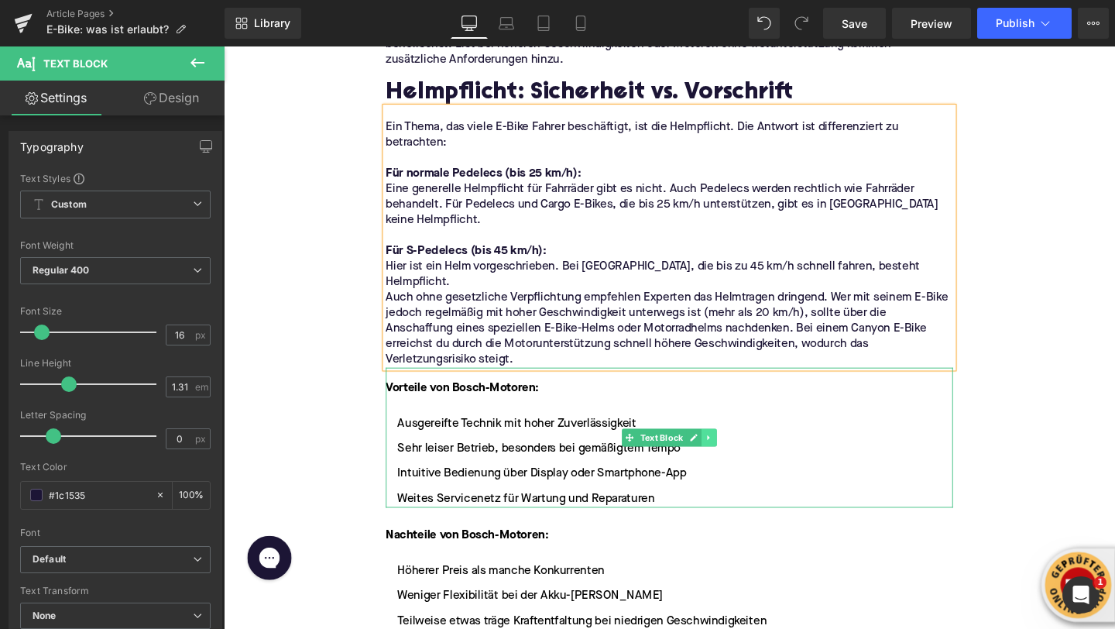
click at [738, 453] on icon at bounding box center [734, 457] width 9 height 9
click at [739, 454] on icon at bounding box center [742, 458] width 9 height 9
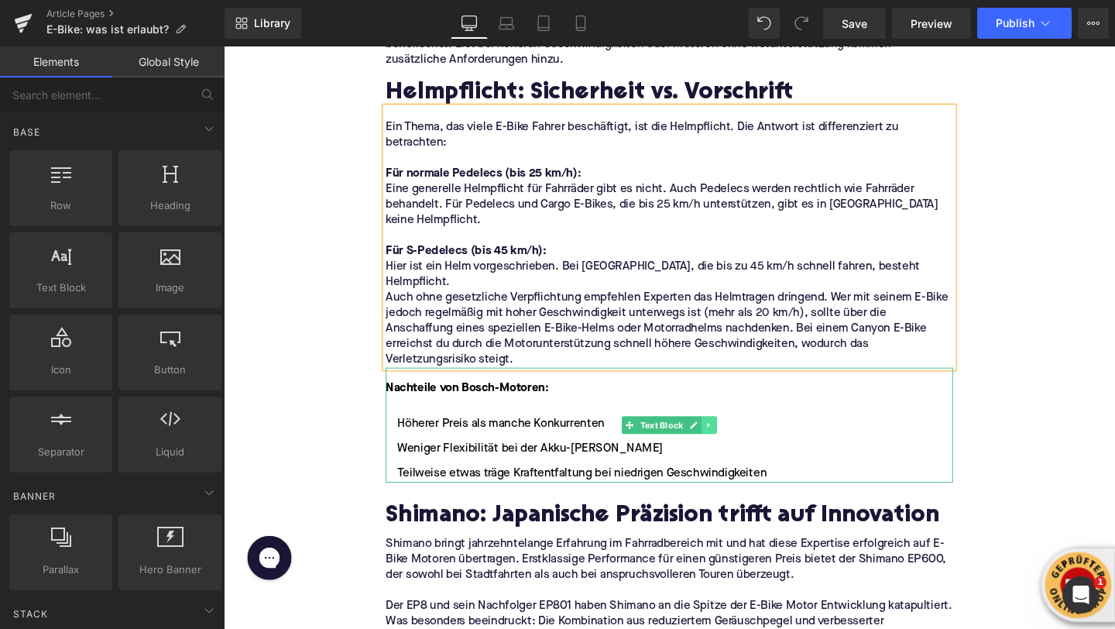
click at [736, 440] on icon at bounding box center [734, 444] width 9 height 9
click at [738, 441] on icon at bounding box center [742, 445] width 9 height 9
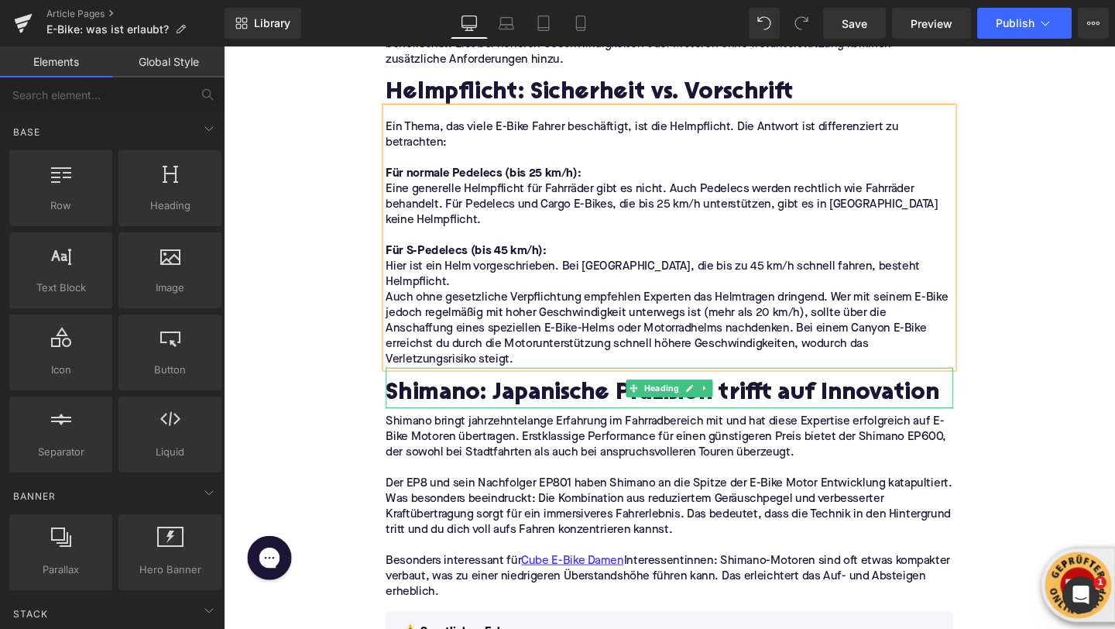
click at [600, 398] on h2 "Shimano: Japanische Präzision trifft auf Innovation" at bounding box center [692, 412] width 596 height 28
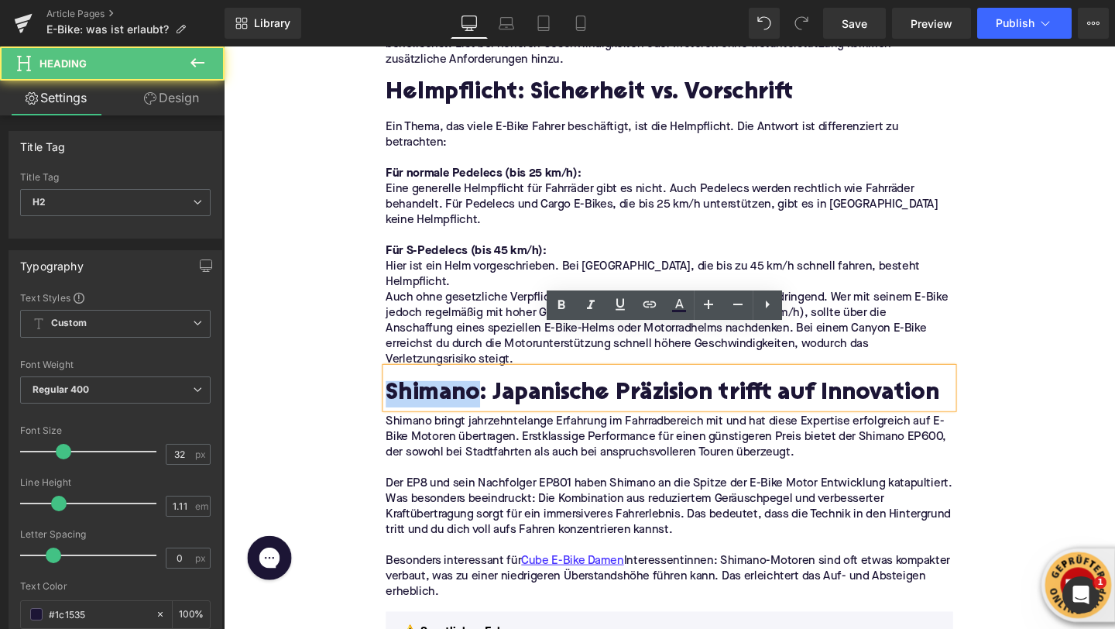
click at [600, 398] on h2 "Shimano: Japanische Präzision trifft auf Innovation" at bounding box center [692, 412] width 596 height 28
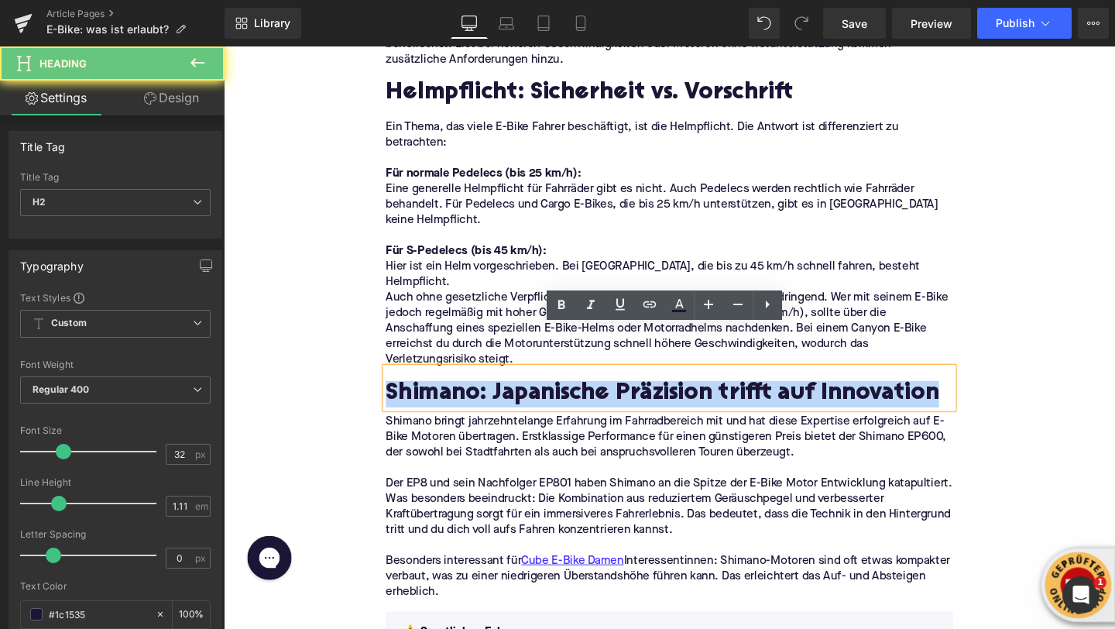
click at [600, 398] on h2 "Shimano: Japanische Präzision trifft auf Innovation" at bounding box center [692, 412] width 596 height 28
paste div
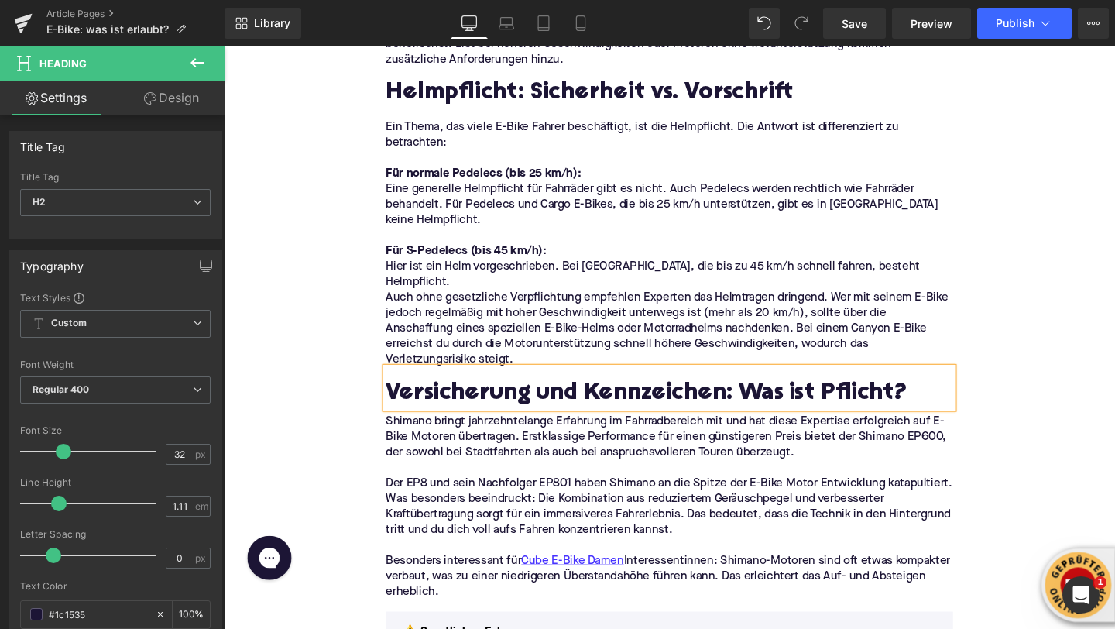
click at [548, 579] on p "Besonders interessant für Cube E-Bike Damen Interessentinnen: Shimano-Motoren s…" at bounding box center [692, 603] width 596 height 49
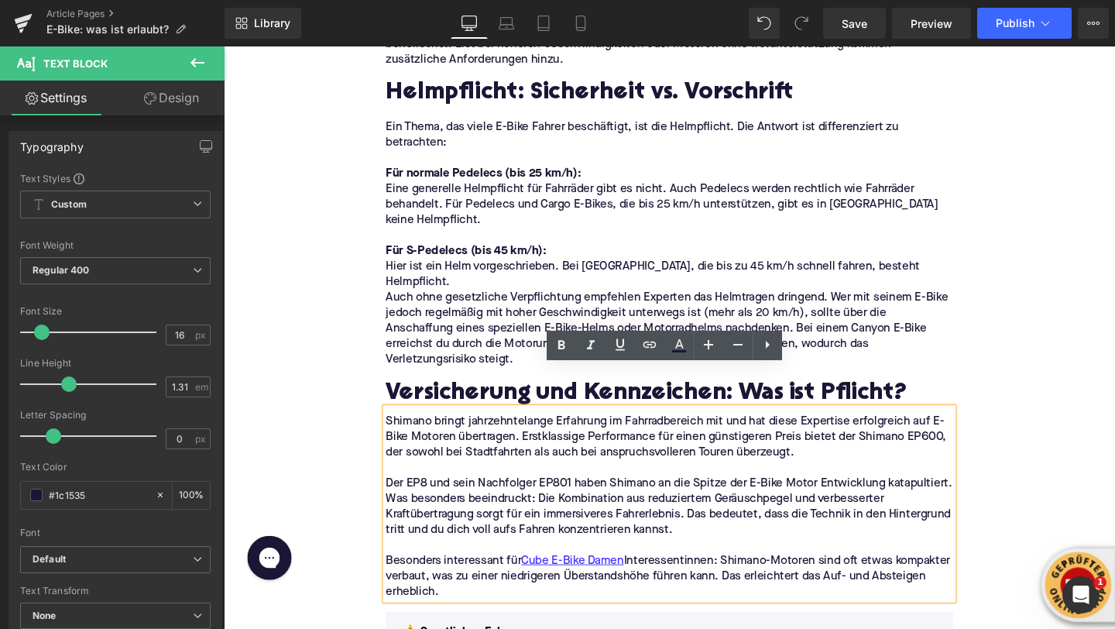
drag, startPoint x: 535, startPoint y: 572, endPoint x: 380, endPoint y: 390, distance: 239.5
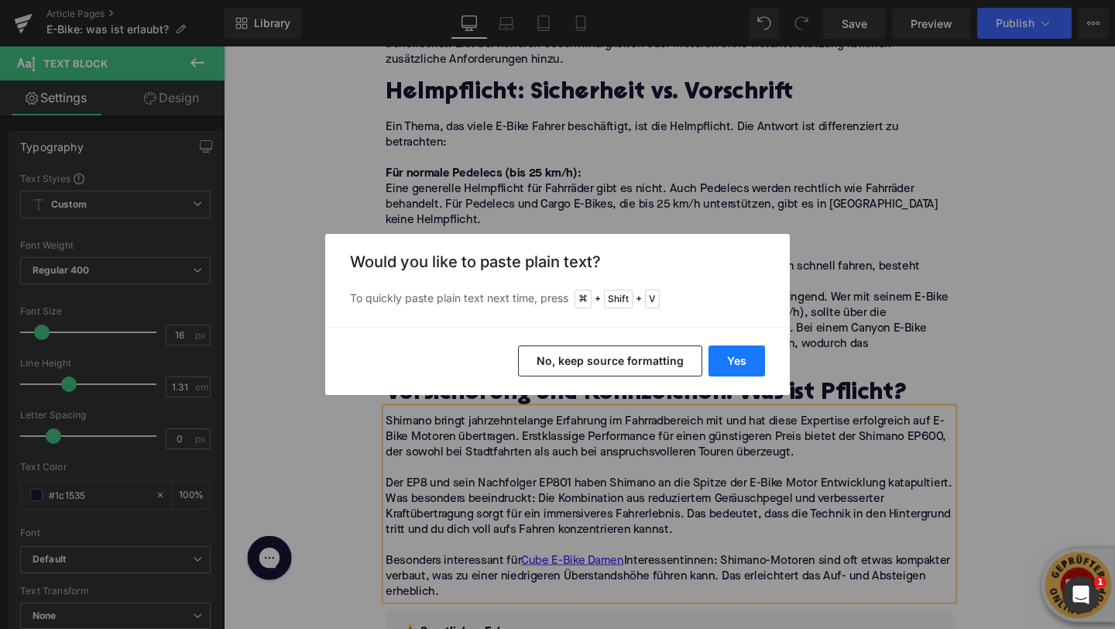
click at [737, 359] on button "Yes" at bounding box center [737, 360] width 57 height 31
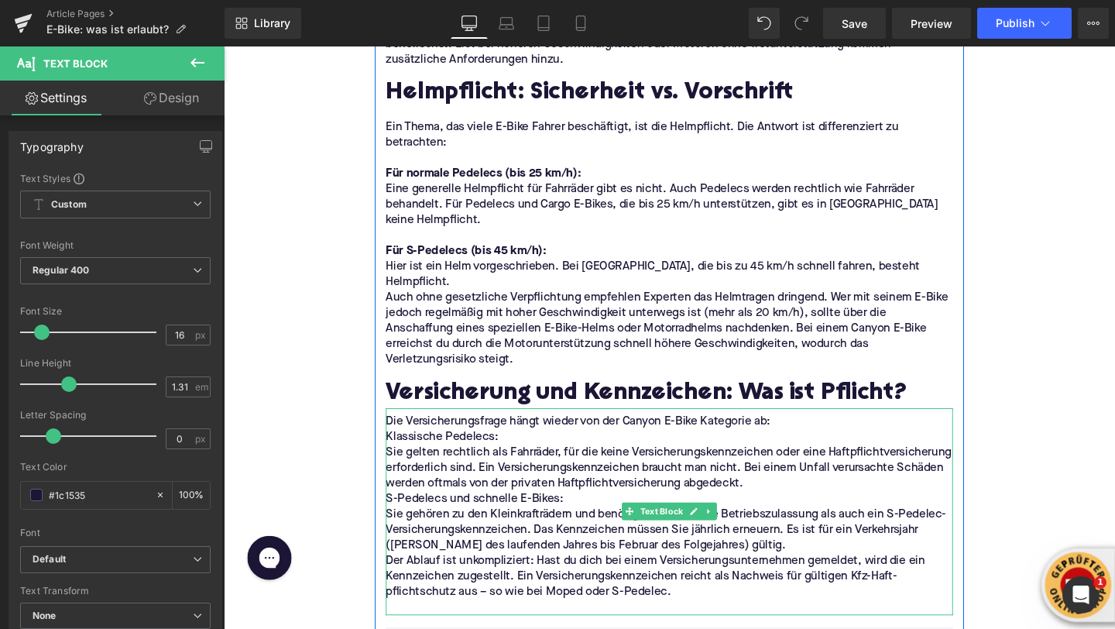
click at [662, 433] on p "Die Versicherungsfrage hängt wieder von der Canyon E-Bike Kategorie ab:" at bounding box center [692, 441] width 596 height 16
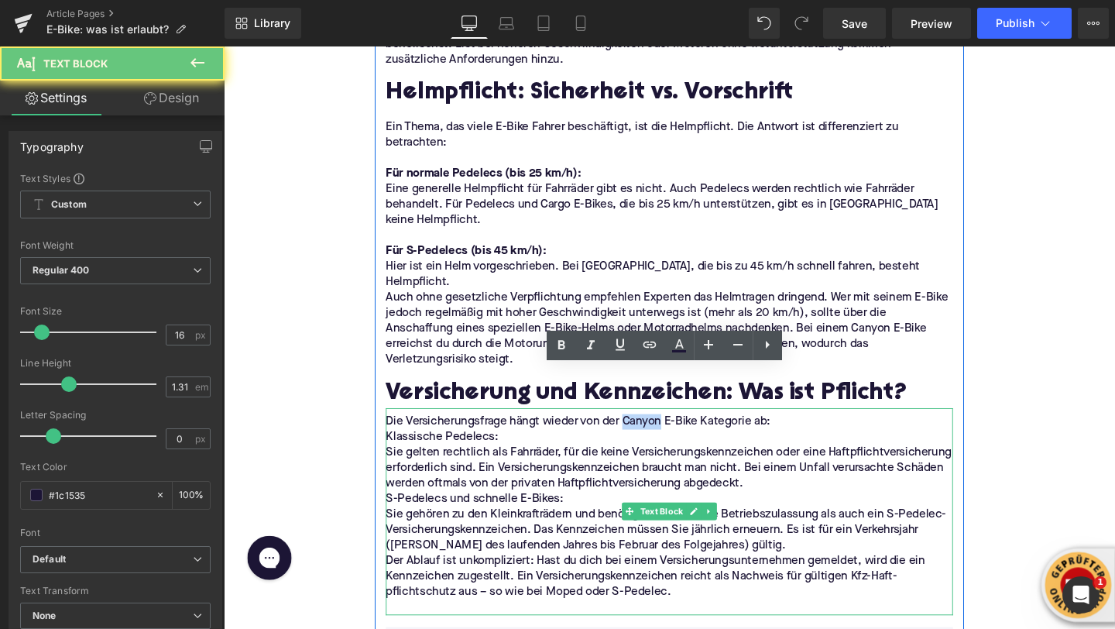
click at [662, 433] on p "Die Versicherungsfrage hängt wieder von der Canyon E-Bike Kategorie ab:" at bounding box center [692, 441] width 596 height 16
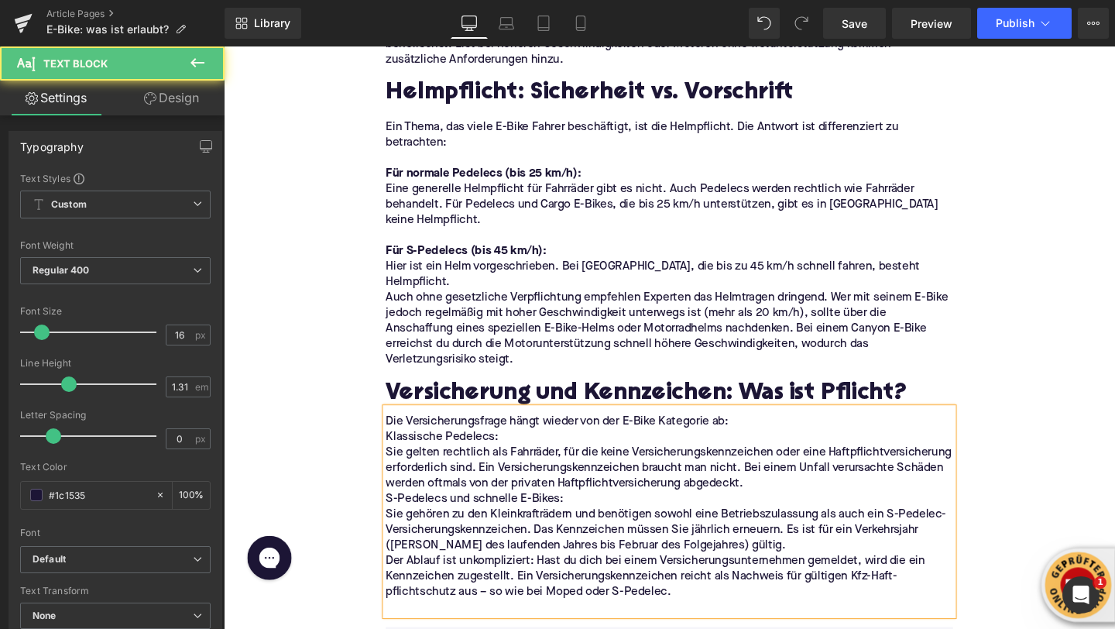
click at [768, 433] on p "Die Versicherungsfrage hängt wieder von der E-Bike Kategorie ab:" at bounding box center [692, 441] width 596 height 16
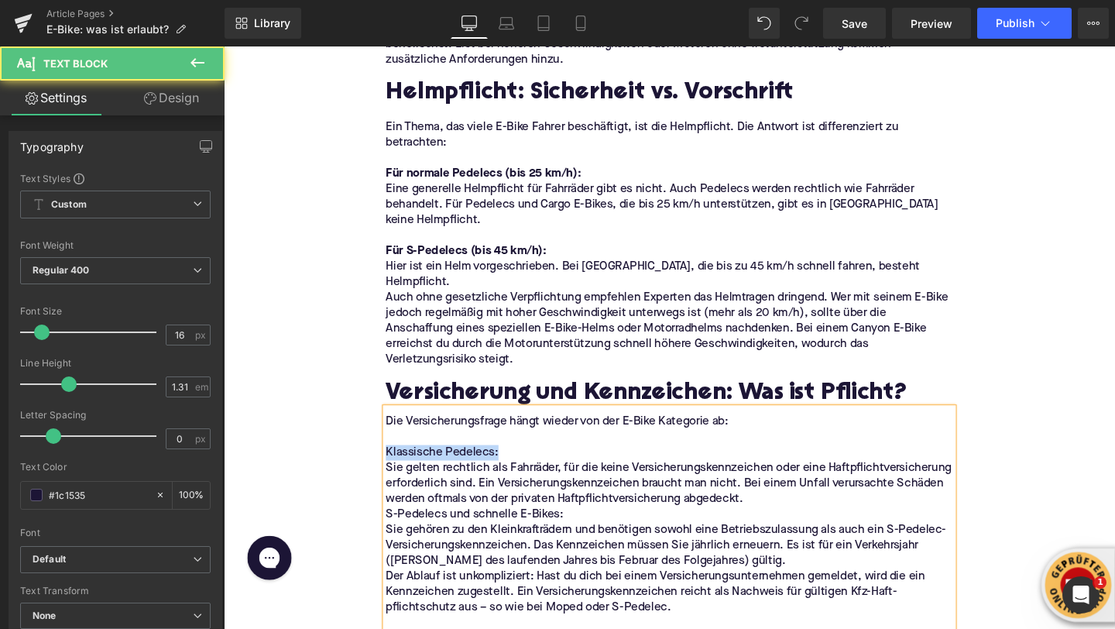
drag, startPoint x: 517, startPoint y: 429, endPoint x: 380, endPoint y: 429, distance: 137.1
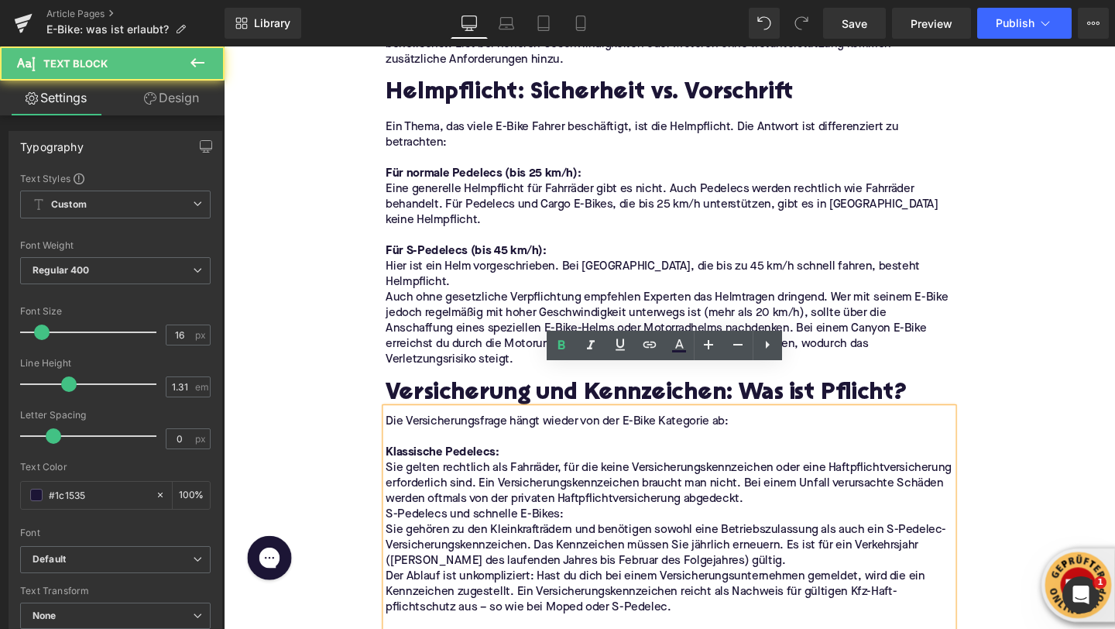
click at [400, 482] on p "Sie gelten rechtlich als Fahrräder, für die keine Versicherungskennzeichen oder…" at bounding box center [692, 506] width 596 height 49
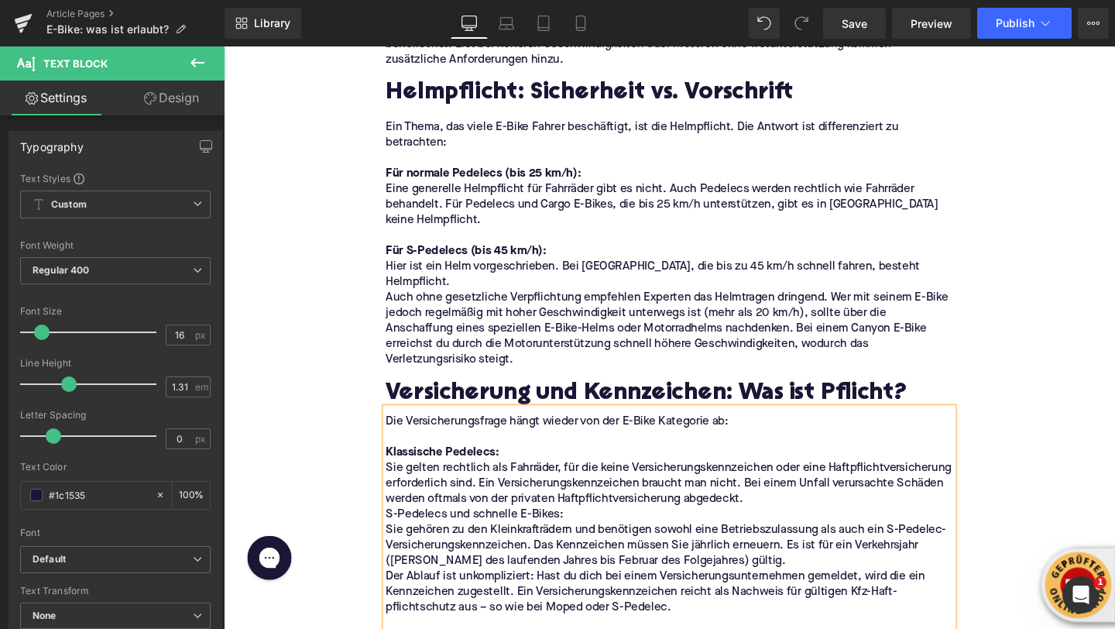
click at [929, 482] on p "Sie gelten rechtlich als Fahrräder, für die keine Versicherungskennzeichen oder…" at bounding box center [692, 506] width 596 height 49
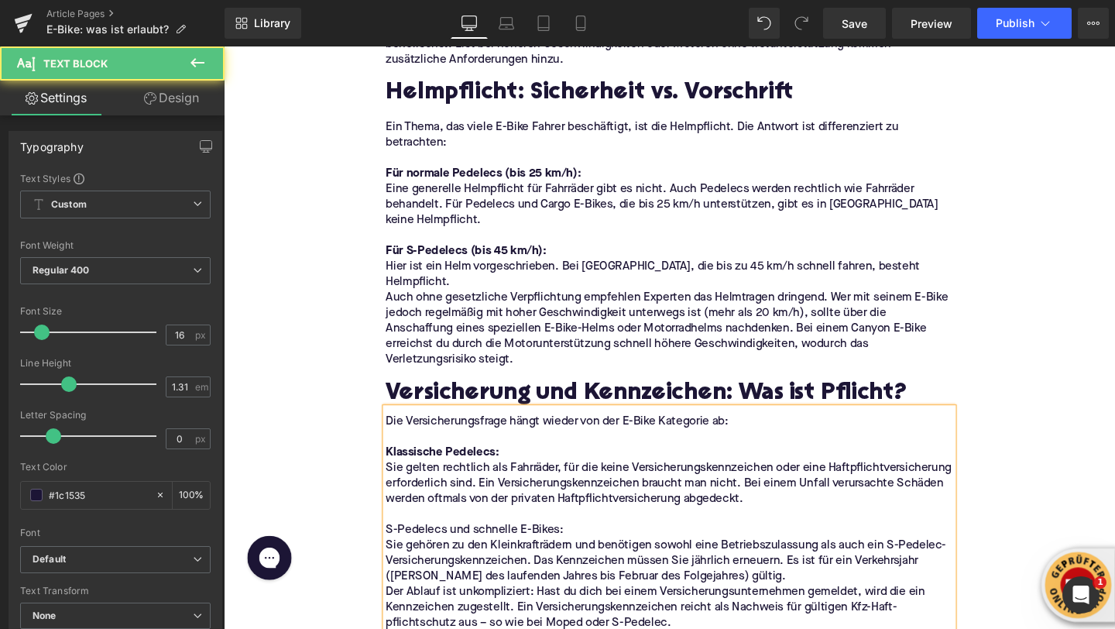
click at [400, 563] on p "Sie gehören zu den Kleinkrafträdern und benötigen sowohl eine Betriebszulassung…" at bounding box center [692, 587] width 596 height 49
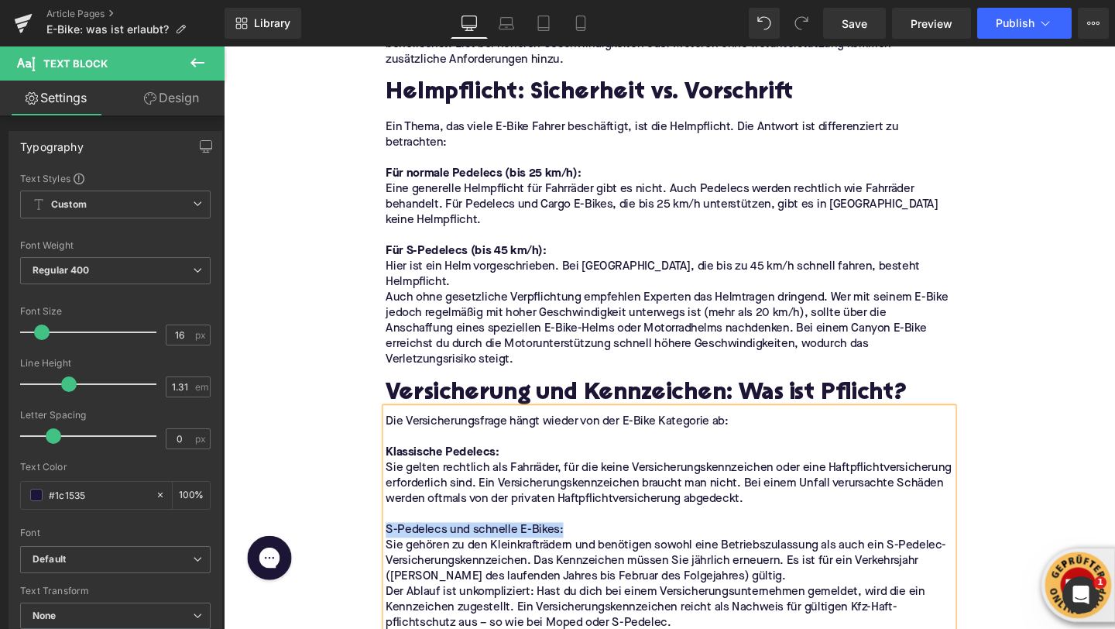
drag, startPoint x: 587, startPoint y: 511, endPoint x: 396, endPoint y: 510, distance: 191.3
click at [396, 547] on p "S-Pedelecs und schnelle E-Bikes:" at bounding box center [692, 555] width 596 height 16
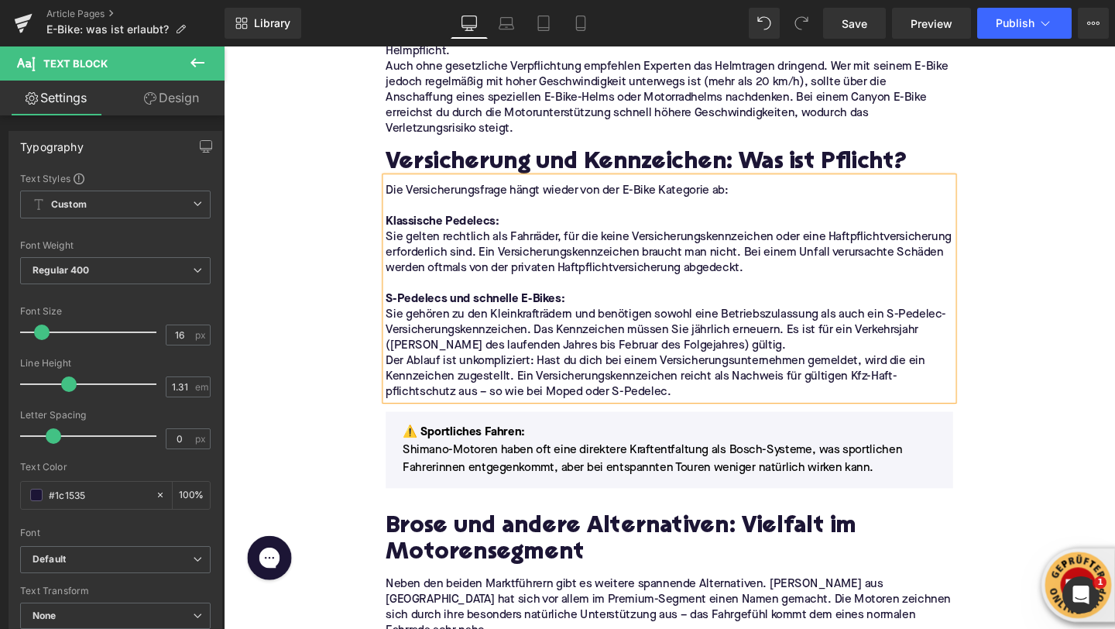
scroll to position [2108, 0]
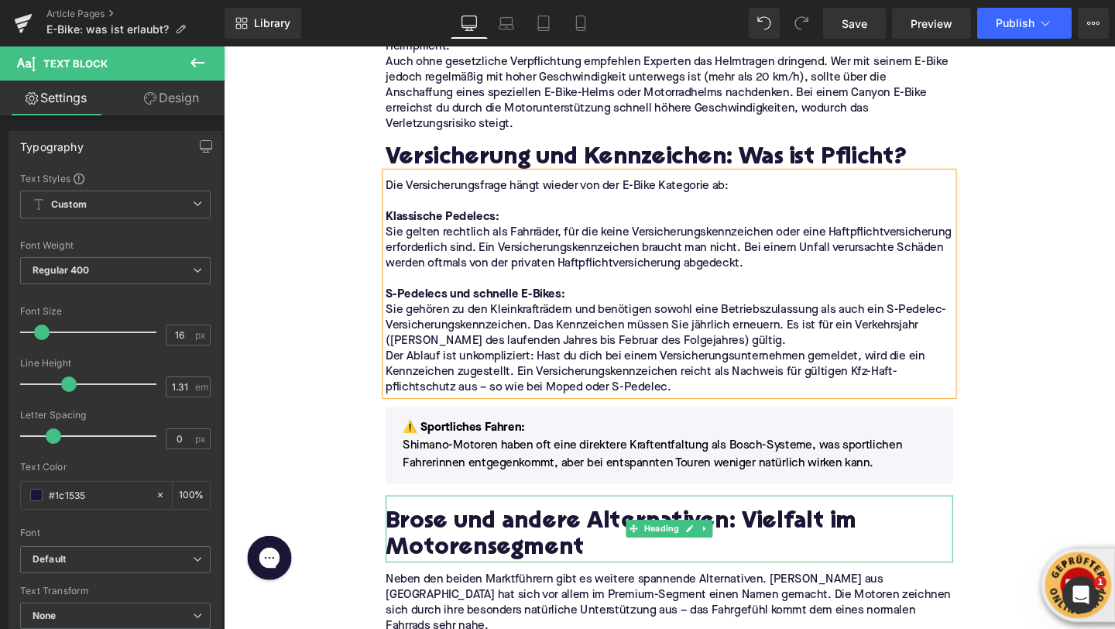
click at [451, 534] on h2 "Brose und andere Alternativen: Vielfalt im Motorensegment" at bounding box center [692, 561] width 596 height 55
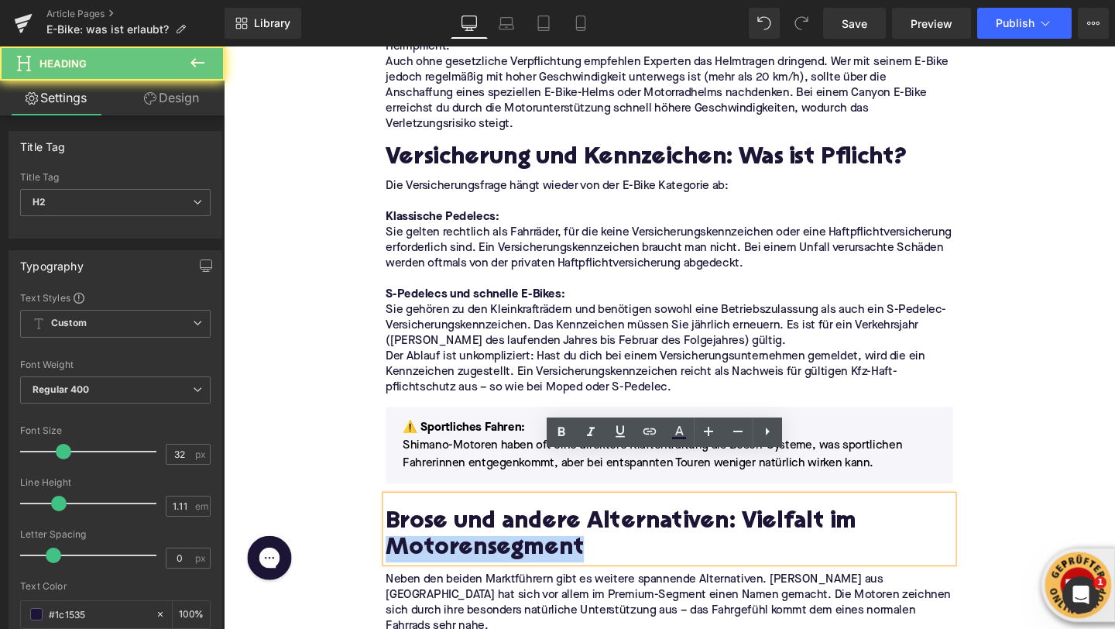
click at [451, 534] on h2 "Brose und andere Alternativen: Vielfalt im Motorensegment" at bounding box center [692, 561] width 596 height 55
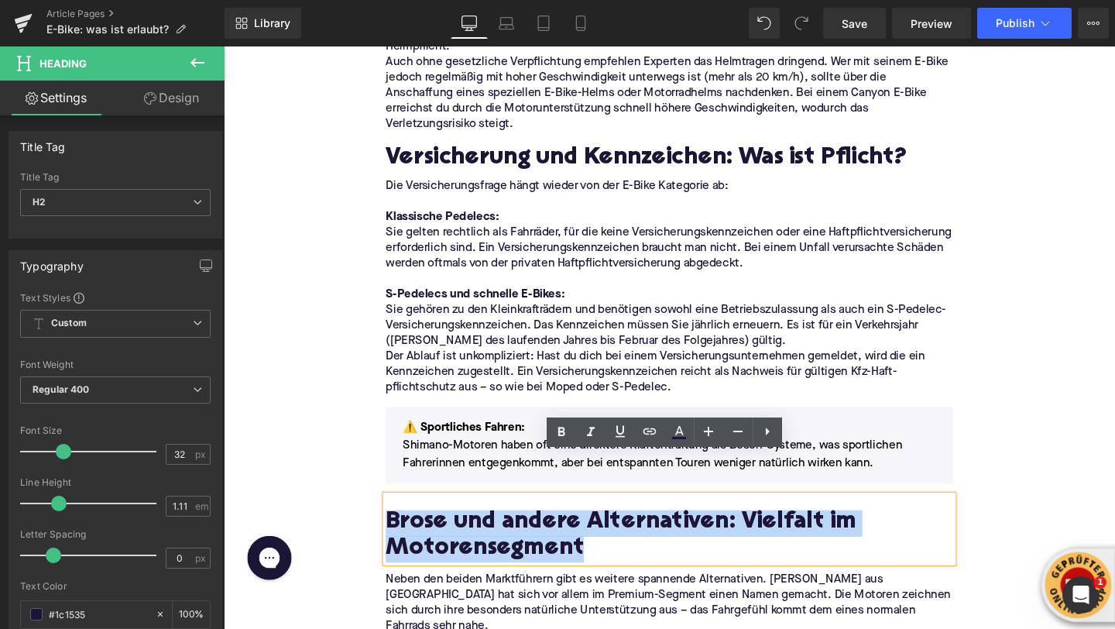
paste div
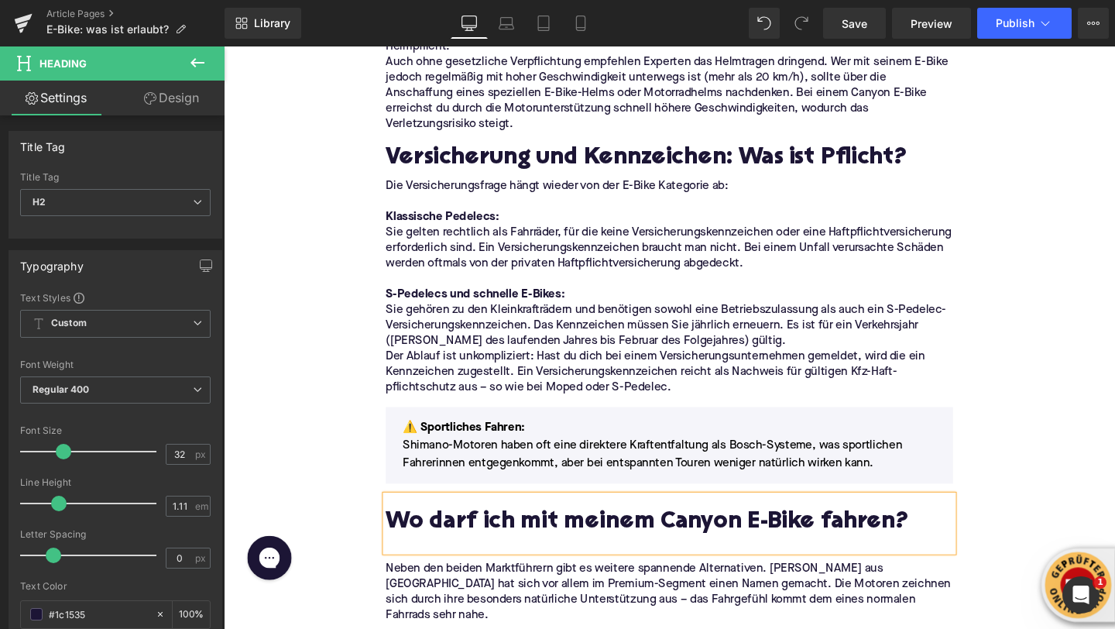
click at [737, 534] on h2 "Wo darf ich mit meinem Canyon E-Bike fahren?" at bounding box center [692, 548] width 596 height 28
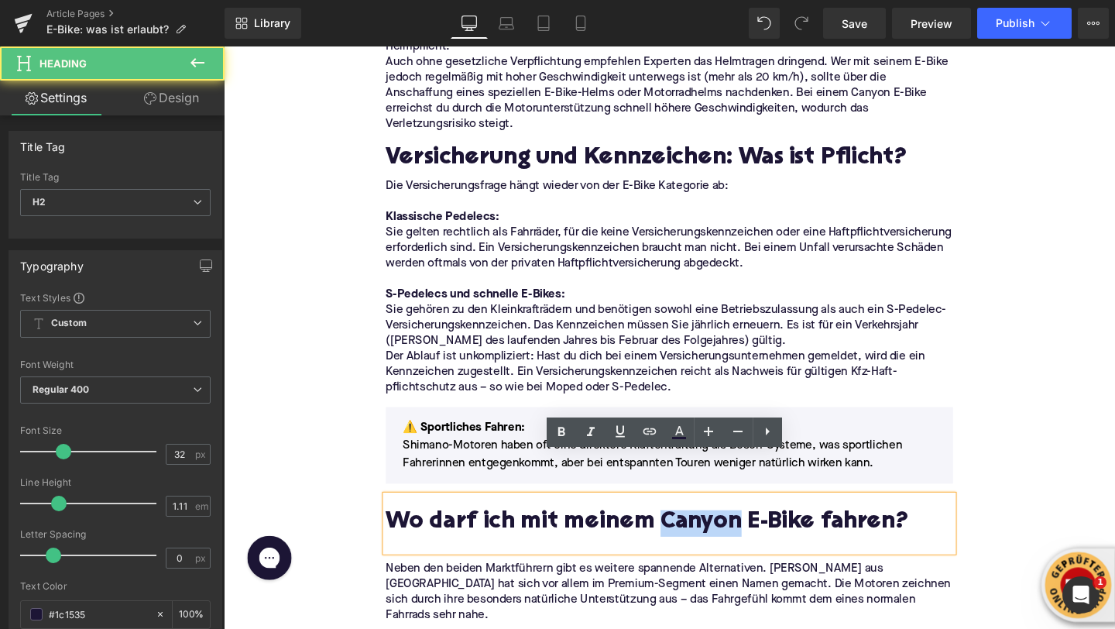
click at [737, 534] on h2 "Wo darf ich mit meinem Canyon E-Bike fahren?" at bounding box center [692, 548] width 596 height 28
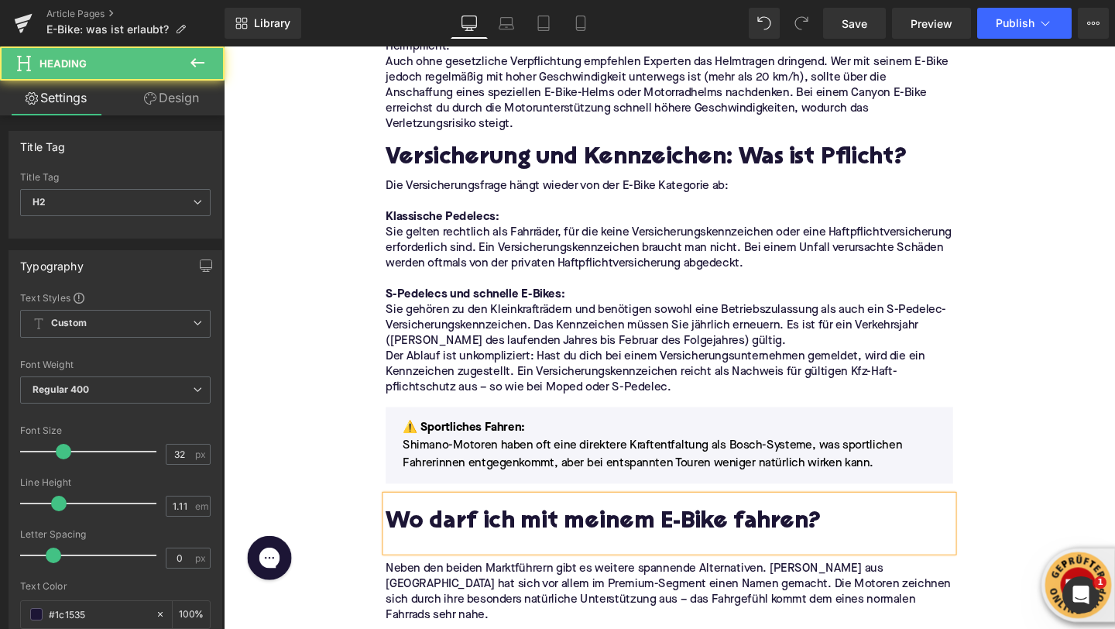
click at [405, 534] on h2 "Wo darf ich mit meinem E-Bike fahren?" at bounding box center [692, 548] width 596 height 28
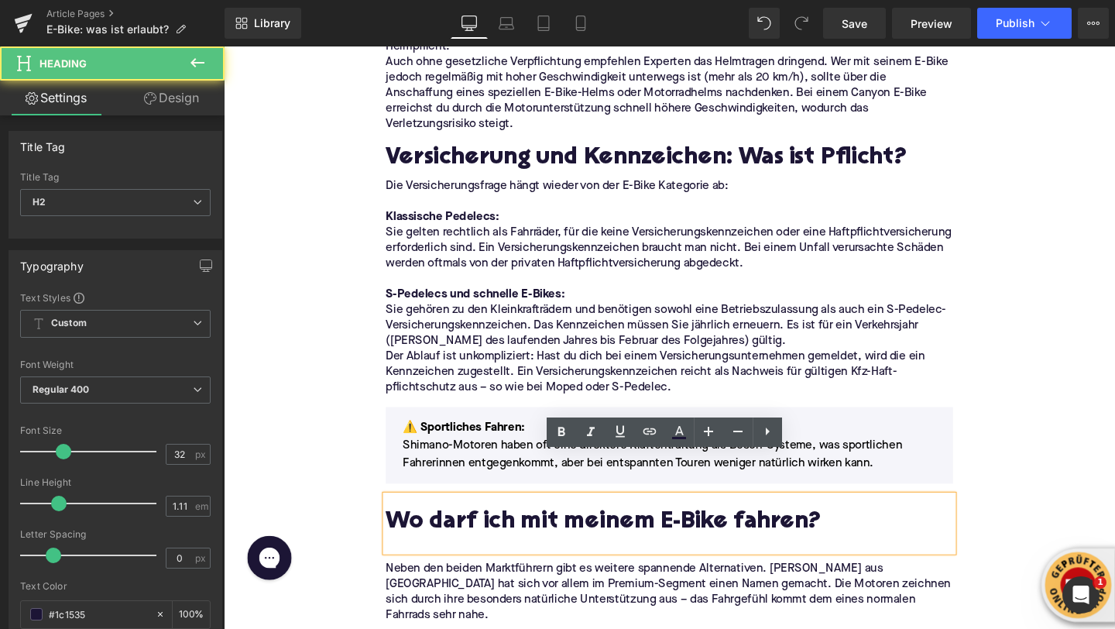
click at [409, 561] on div at bounding box center [692, 569] width 596 height 16
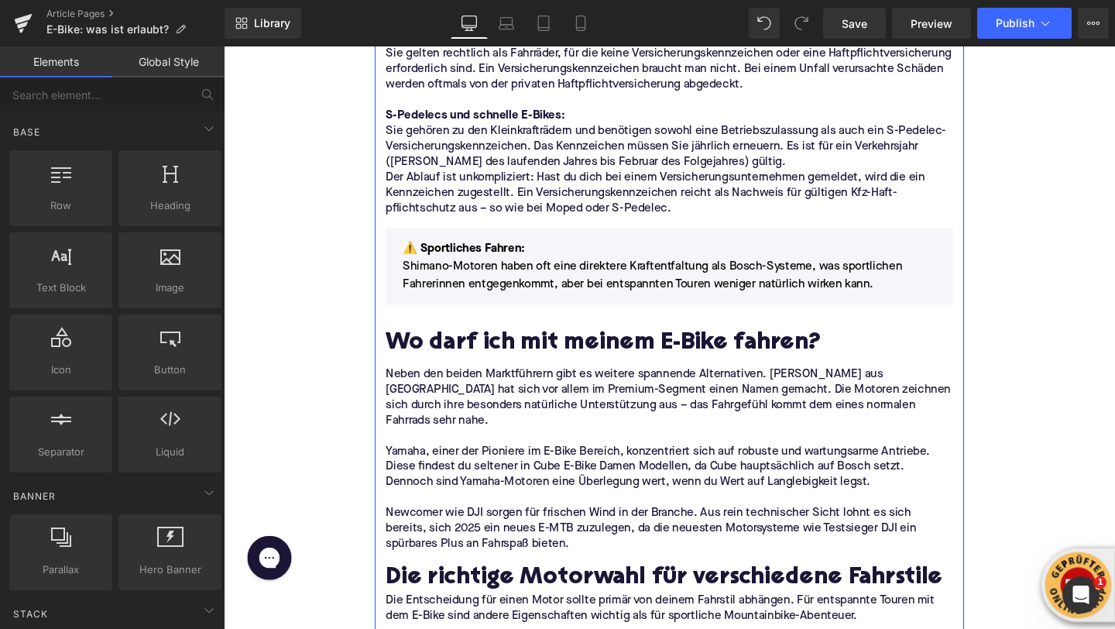
scroll to position [2304, 0]
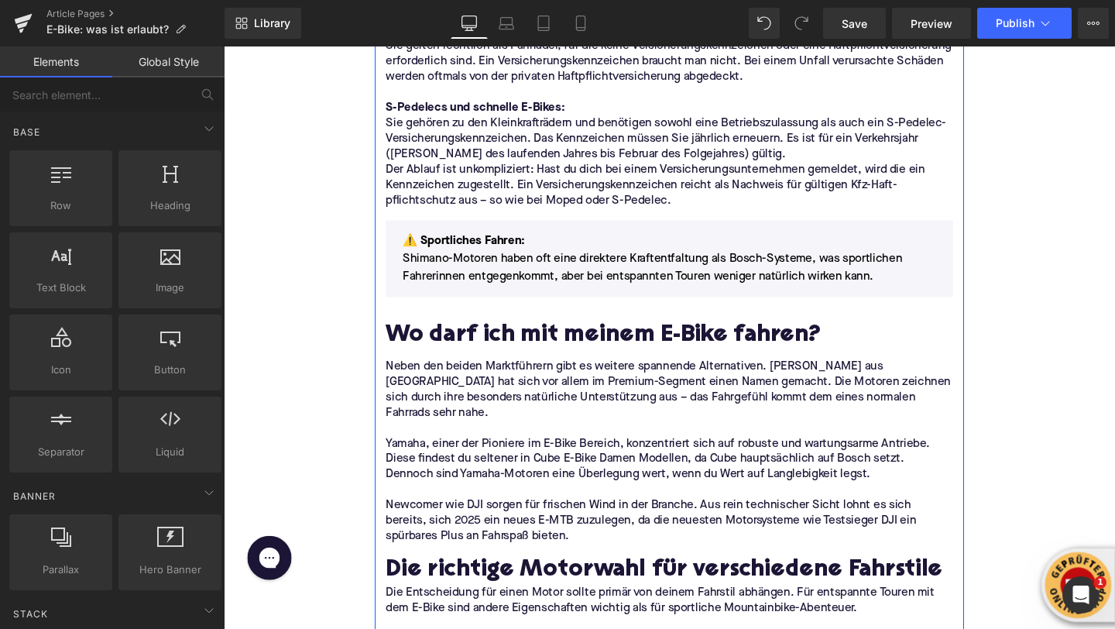
click at [464, 456] on p "Yamaha, einer der Pioniere im E-Bike Bereich, konzentriert sich auf robuste und…" at bounding box center [692, 480] width 596 height 49
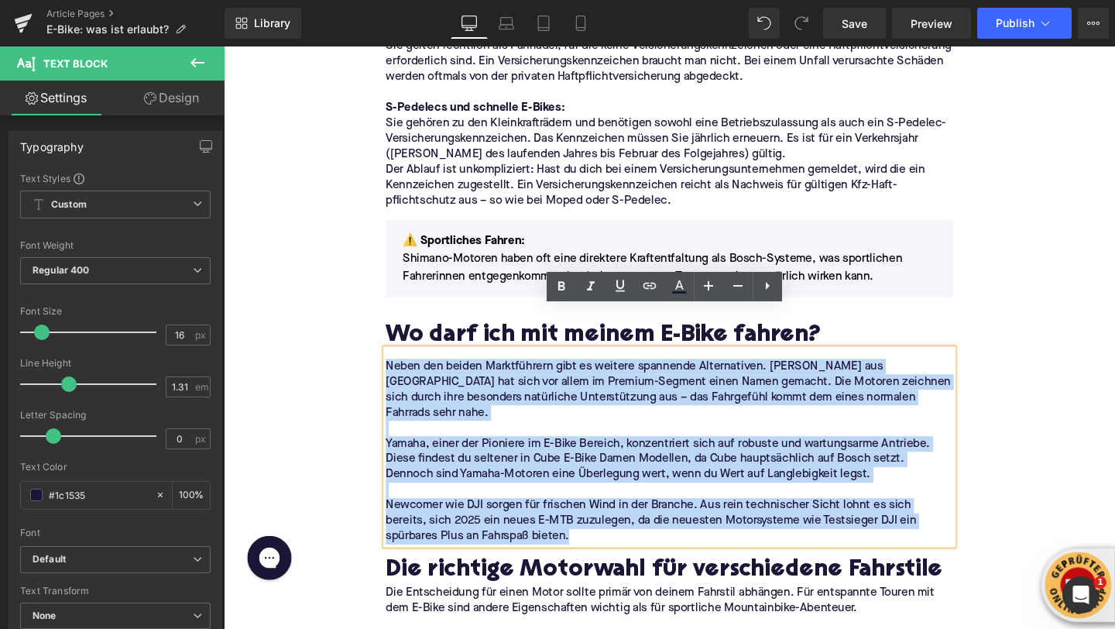
drag, startPoint x: 609, startPoint y: 500, endPoint x: 378, endPoint y: 345, distance: 278.4
click at [378, 345] on div "Home / E-Bike: was ist erlaubt? Breadcrumbs E-Bike: Was ist erlaubt? Der umfass…" at bounding box center [692, 494] width 937 height 5241
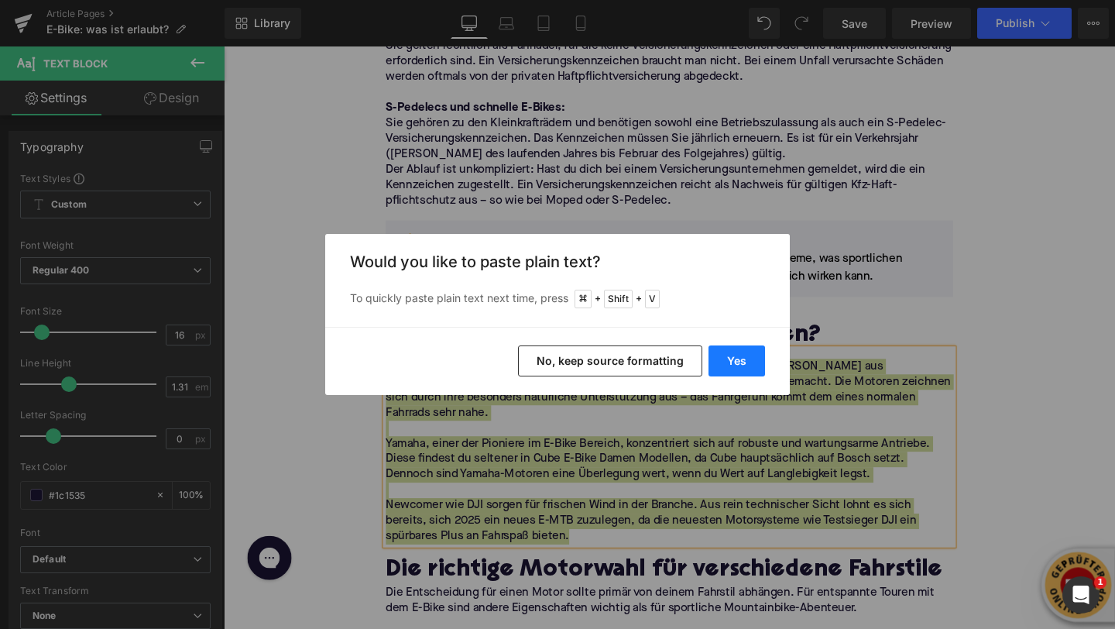
click at [747, 363] on button "Yes" at bounding box center [737, 360] width 57 height 31
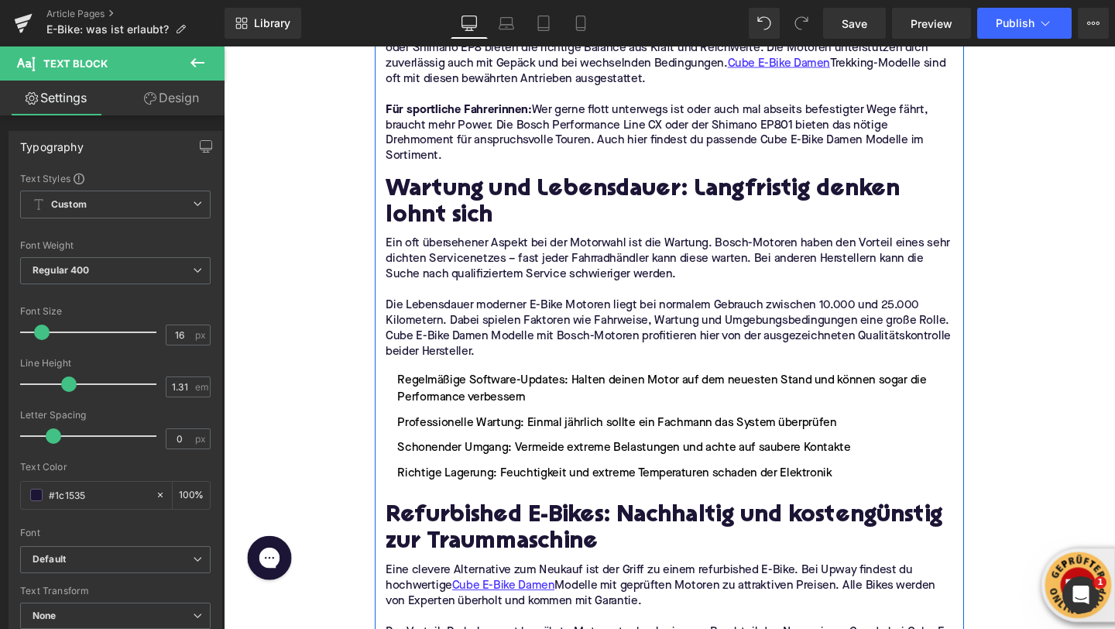
scroll to position [2877, 0]
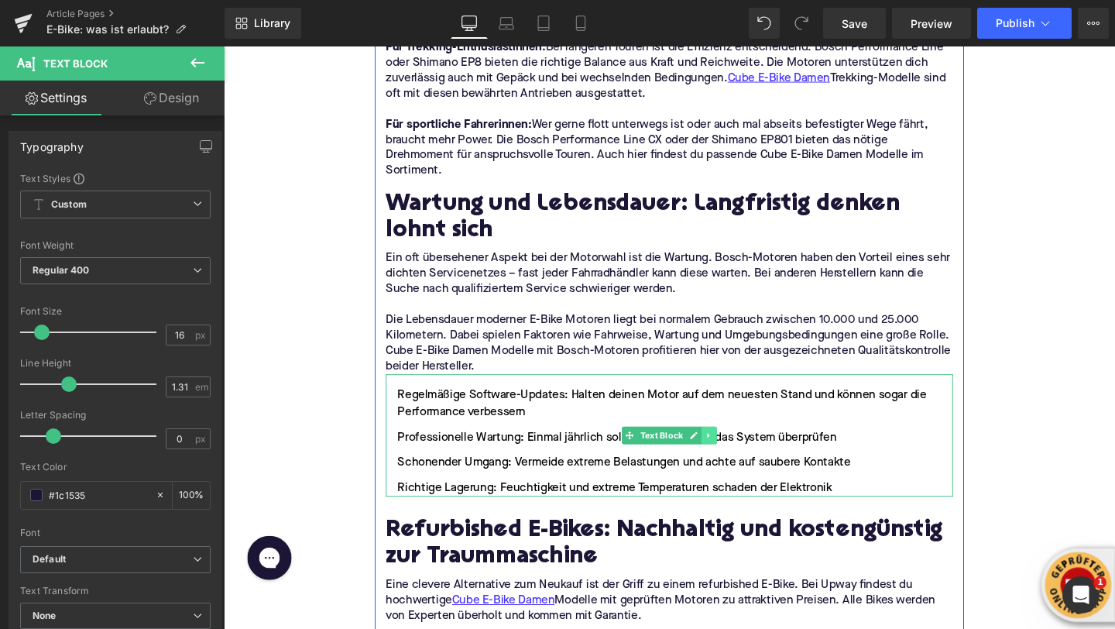
click at [739, 446] on link at bounding box center [735, 455] width 16 height 19
click at [730, 451] on icon at bounding box center [726, 455] width 9 height 9
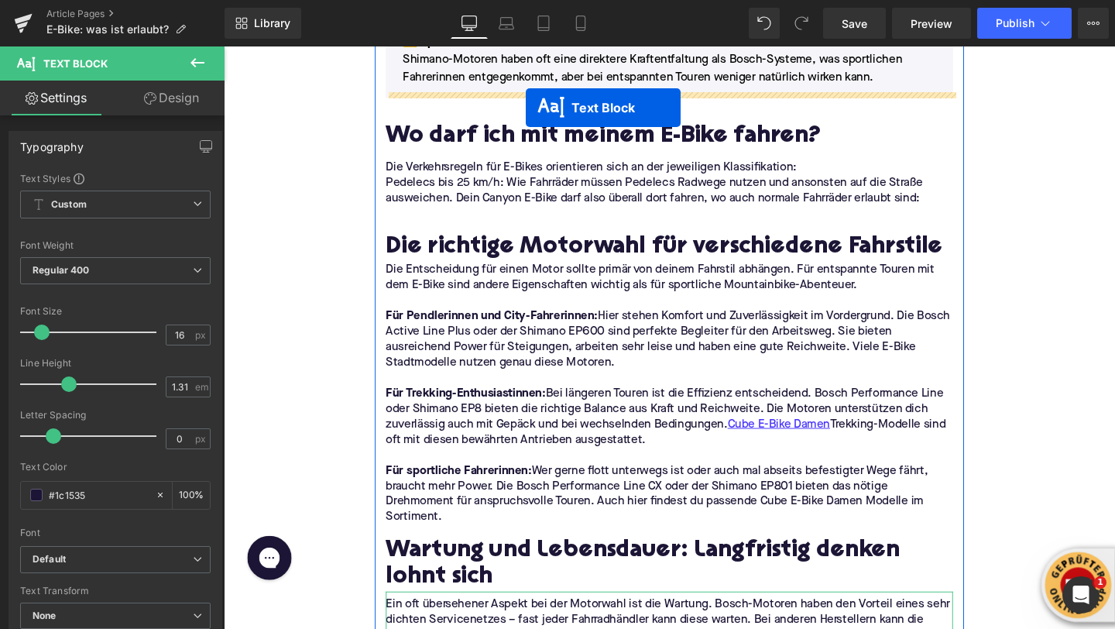
scroll to position [2435, 0]
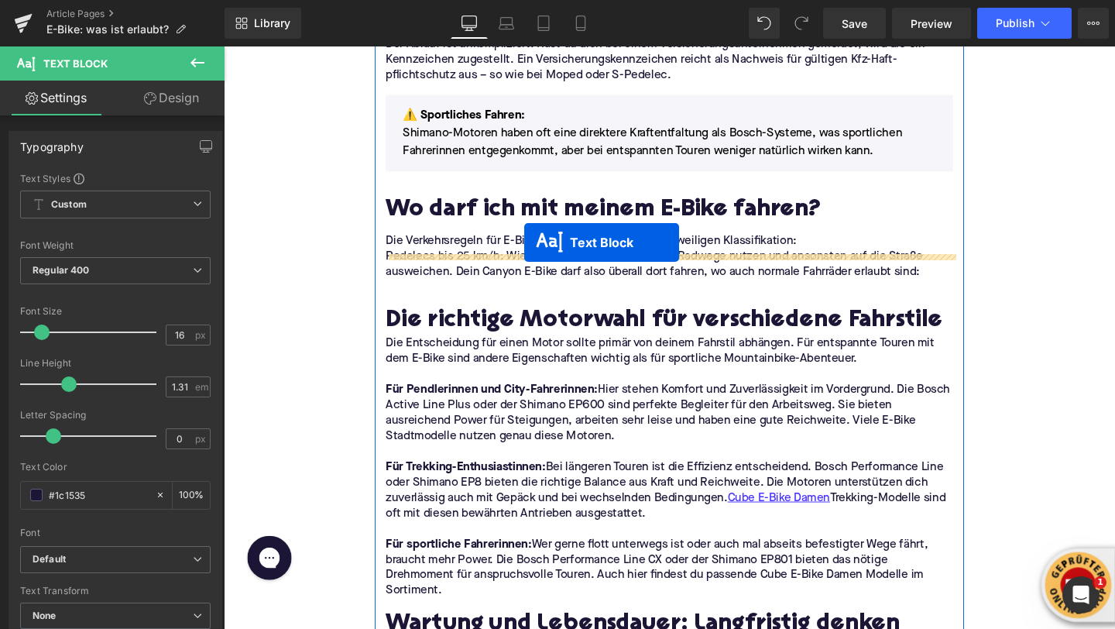
drag, startPoint x: 626, startPoint y: 528, endPoint x: 540, endPoint y: 253, distance: 288.8
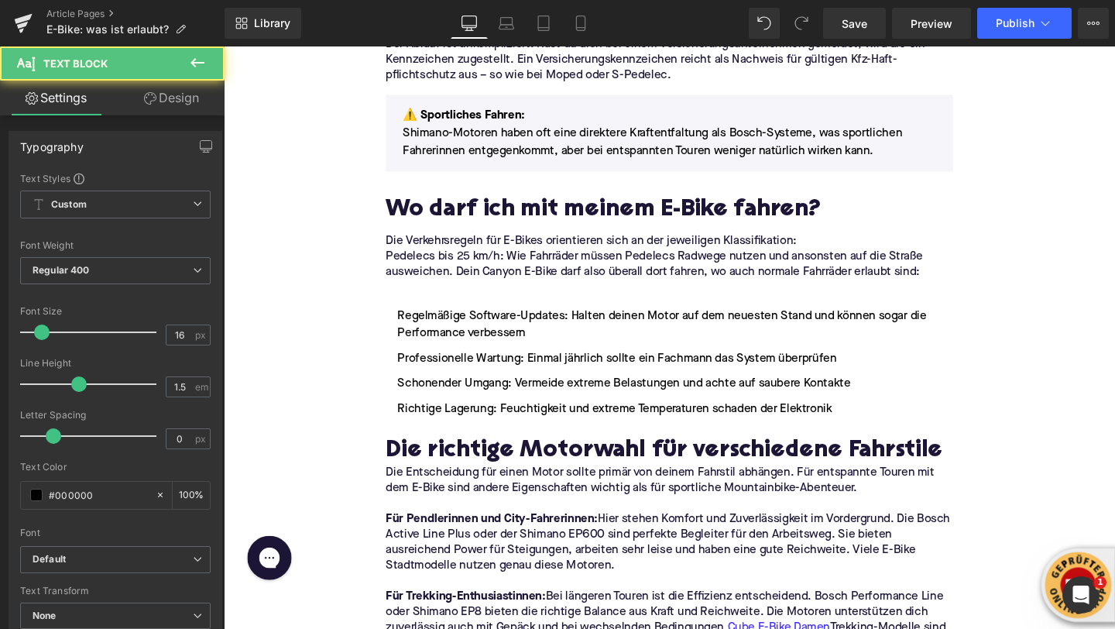
click at [428, 292] on p at bounding box center [692, 300] width 596 height 16
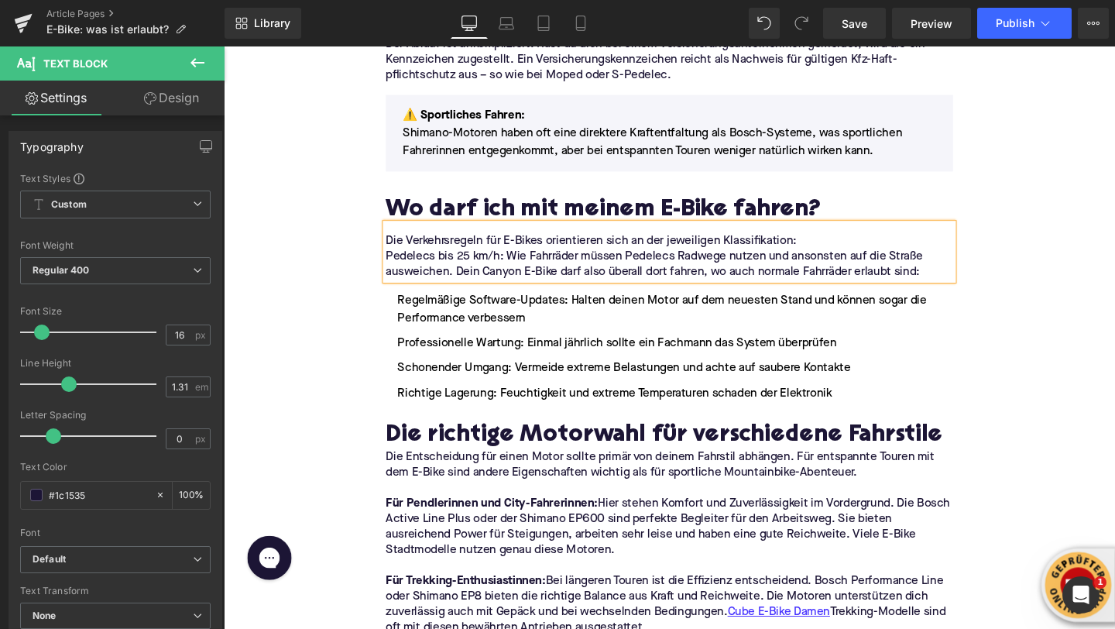
click at [462, 331] on ul "Regelmäßige Software-Updates: Halten deinen Motor auf dem neuesten Stand und kö…" at bounding box center [692, 362] width 596 height 116
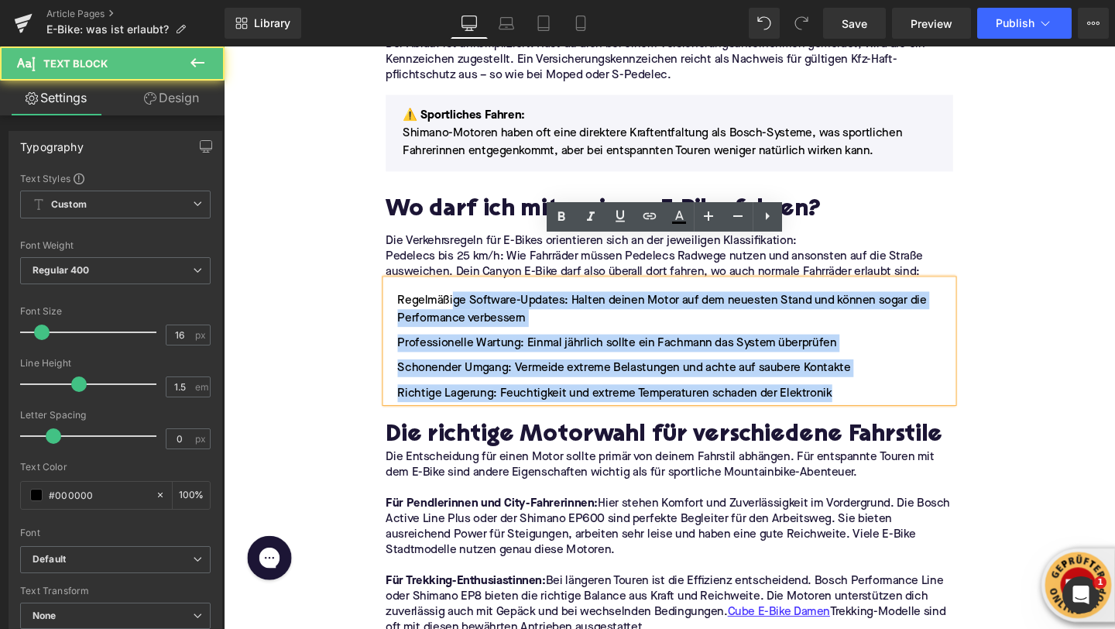
drag, startPoint x: 878, startPoint y: 369, endPoint x: 467, endPoint y: 267, distance: 422.9
click at [467, 304] on ul "Regelmäßige Software-Updates: Halten deinen Motor auf dem neuesten Stand und kö…" at bounding box center [692, 362] width 596 height 116
drag, startPoint x: 410, startPoint y: 270, endPoint x: 873, endPoint y: 369, distance: 473.7
click at [873, 369] on ul "Regelmäßige Software-Updates: Halten deinen Motor auf dem neuesten Stand und kö…" at bounding box center [692, 362] width 596 height 116
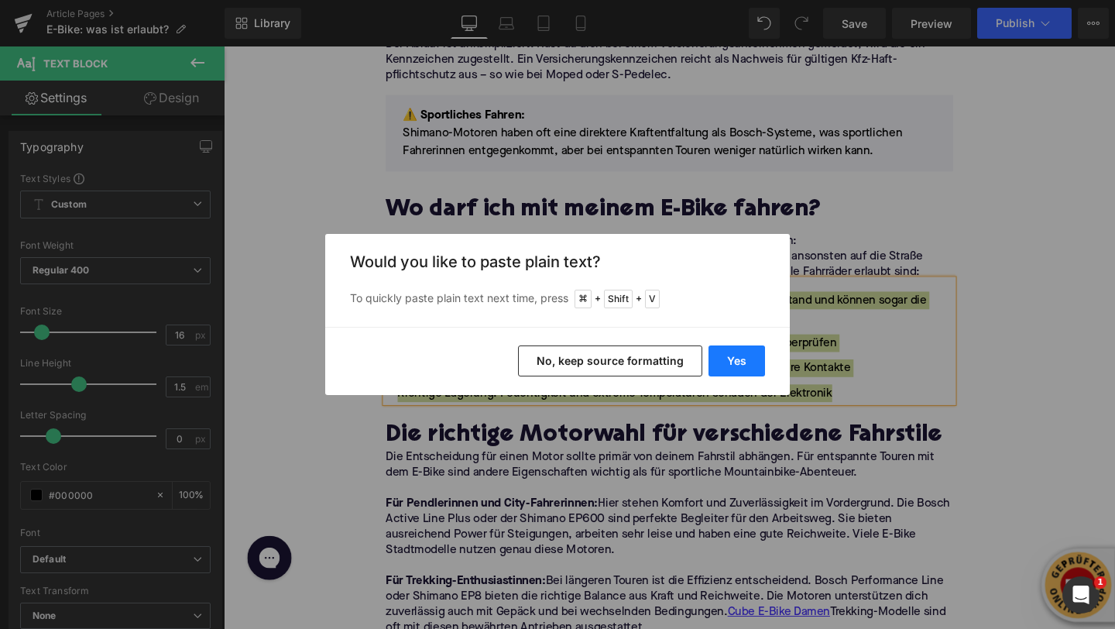
click at [735, 361] on button "Yes" at bounding box center [737, 360] width 57 height 31
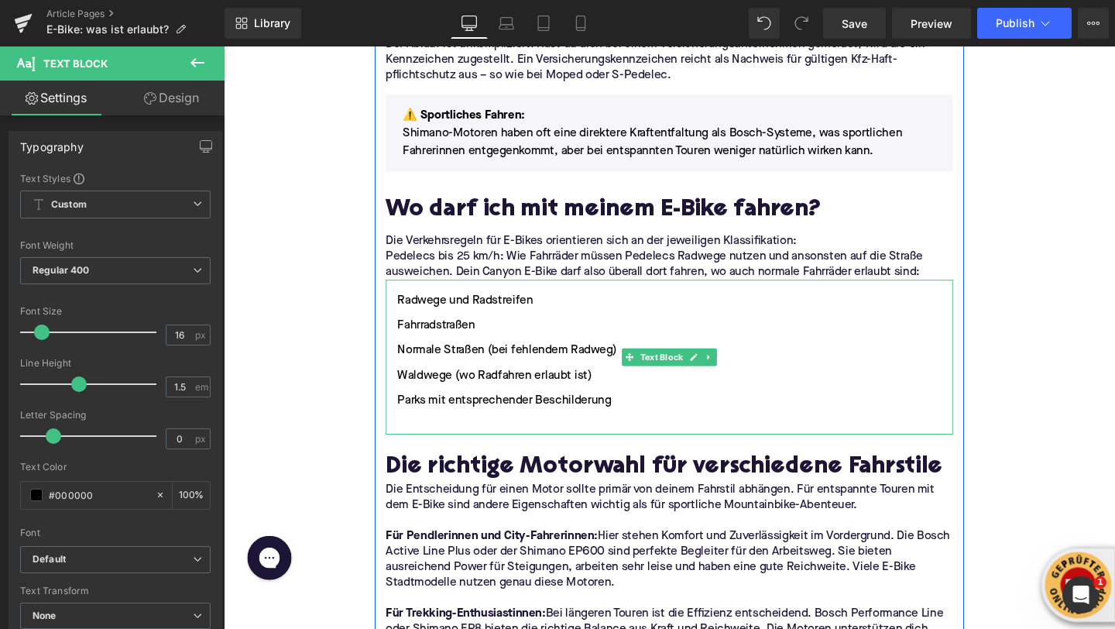
click at [558, 436] on li at bounding box center [692, 445] width 596 height 19
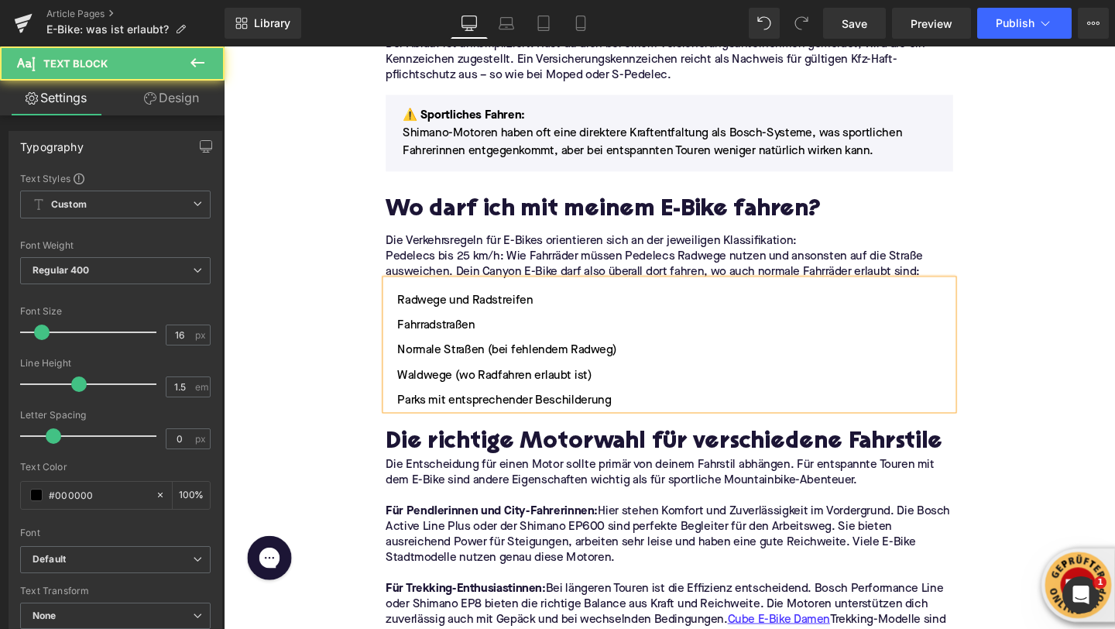
click at [320, 311] on div "Home / E-Bike: was ist erlaubt? Breadcrumbs E-Bike: Was ist erlaubt? Der umfass…" at bounding box center [692, 361] width 937 height 5238
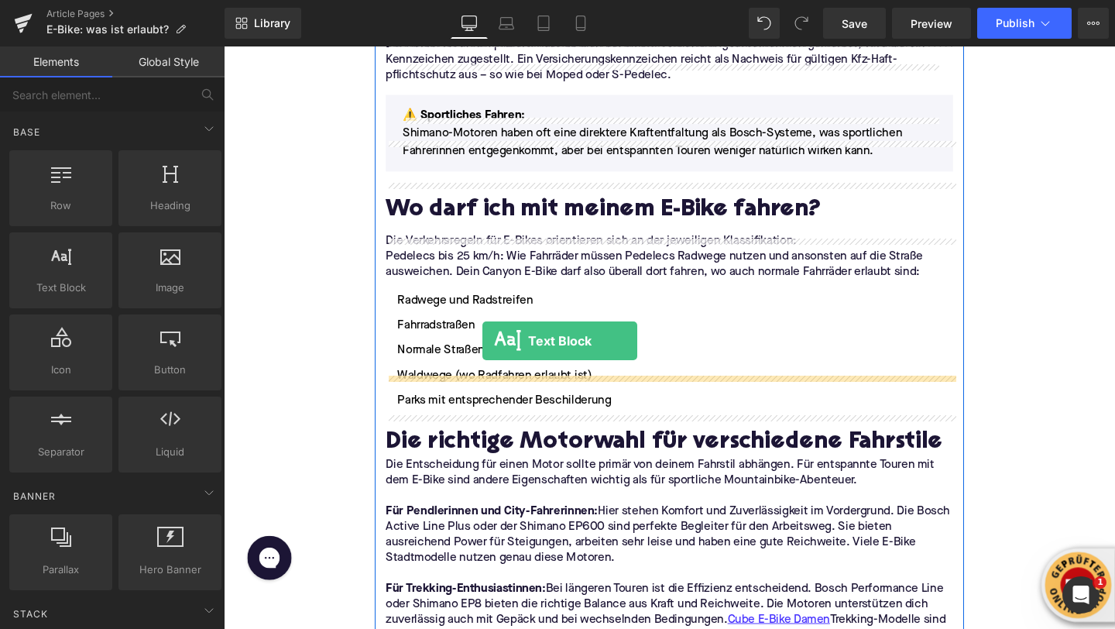
drag, startPoint x: 268, startPoint y: 326, endPoint x: 492, endPoint y: 358, distance: 226.1
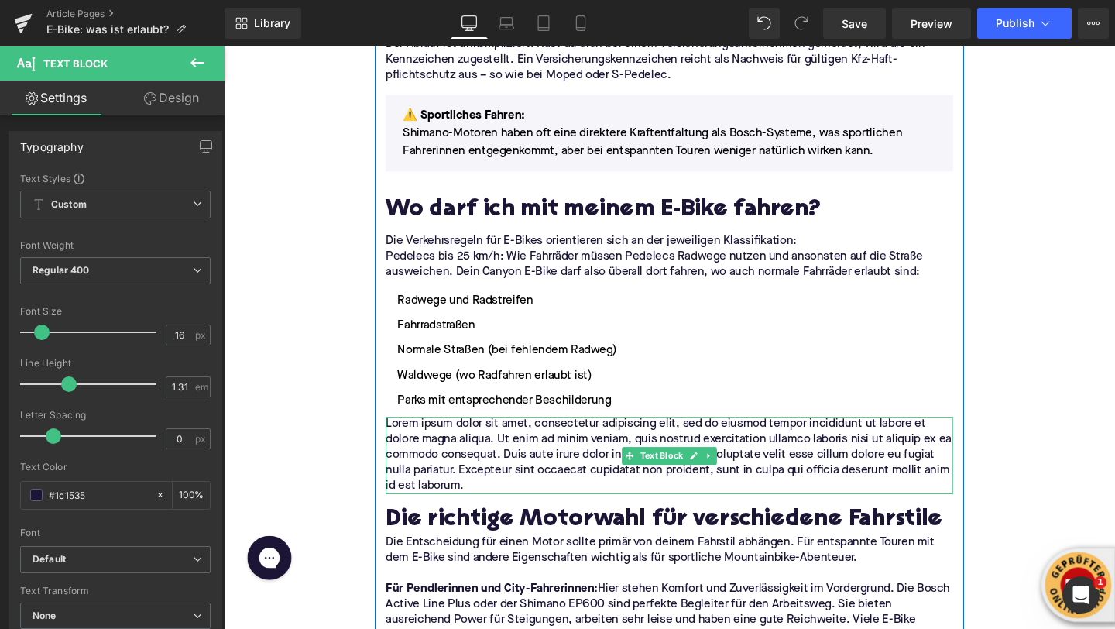
click at [488, 436] on p "Lorem ipsum dolor sit amet, consectetur adipiscing elit, sed do eiusmod tempor …" at bounding box center [692, 476] width 596 height 81
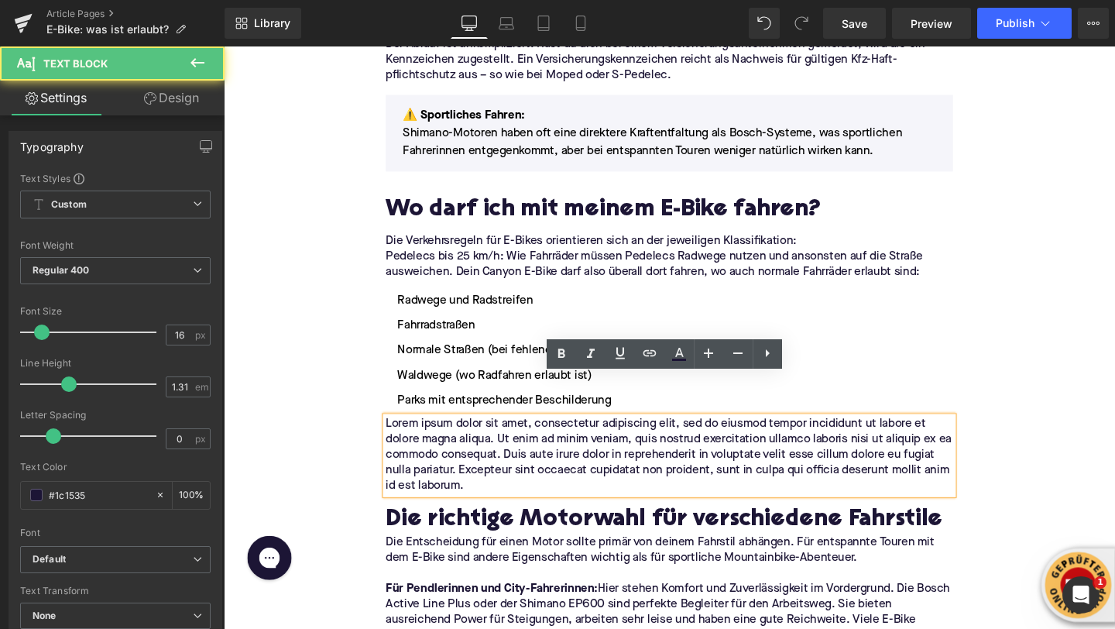
click at [488, 436] on p "Lorem ipsum dolor sit amet, consectetur adipiscing elit, sed do eiusmod tempor …" at bounding box center [692, 476] width 596 height 81
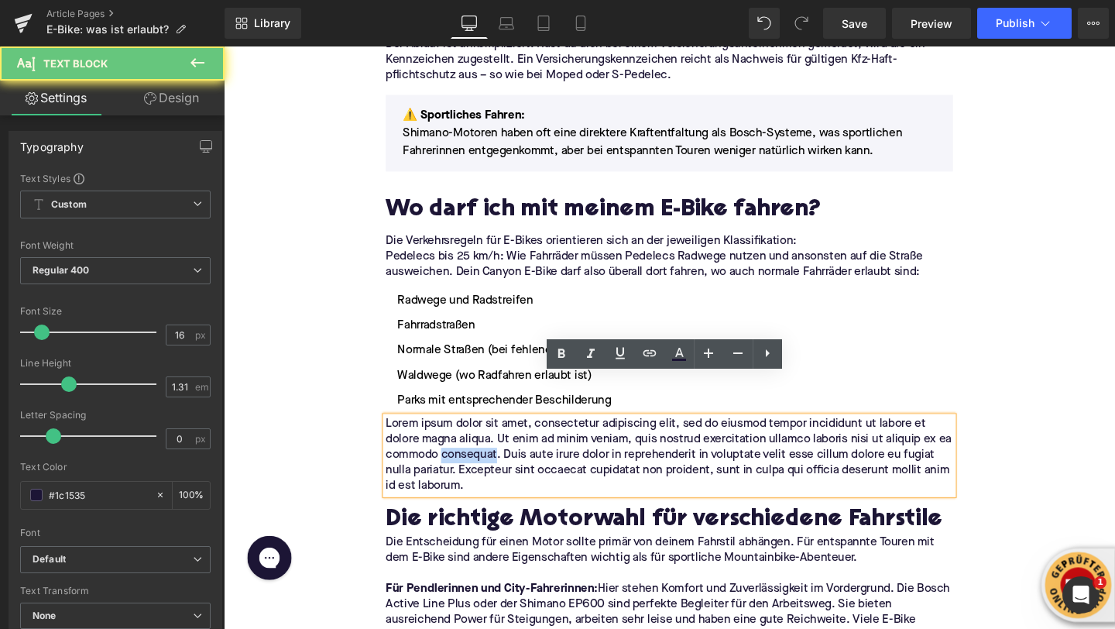
click at [488, 436] on p "Lorem ipsum dolor sit amet, consectetur adipiscing elit, sed do eiusmod tempor …" at bounding box center [692, 476] width 596 height 81
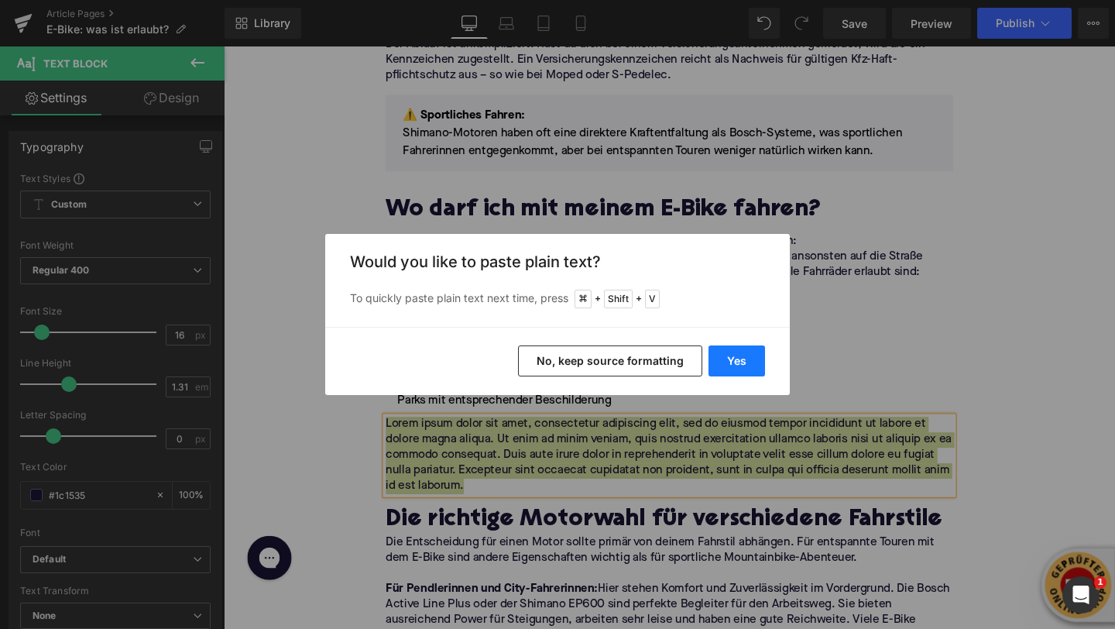
click at [750, 365] on button "Yes" at bounding box center [737, 360] width 57 height 31
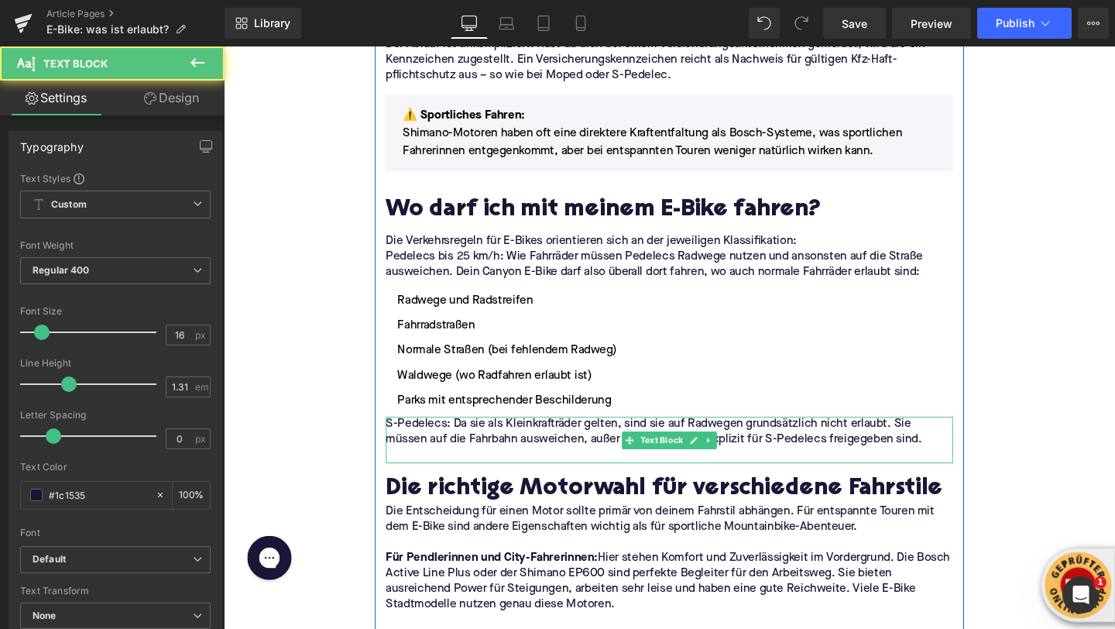
click at [514, 469] on p at bounding box center [692, 477] width 596 height 16
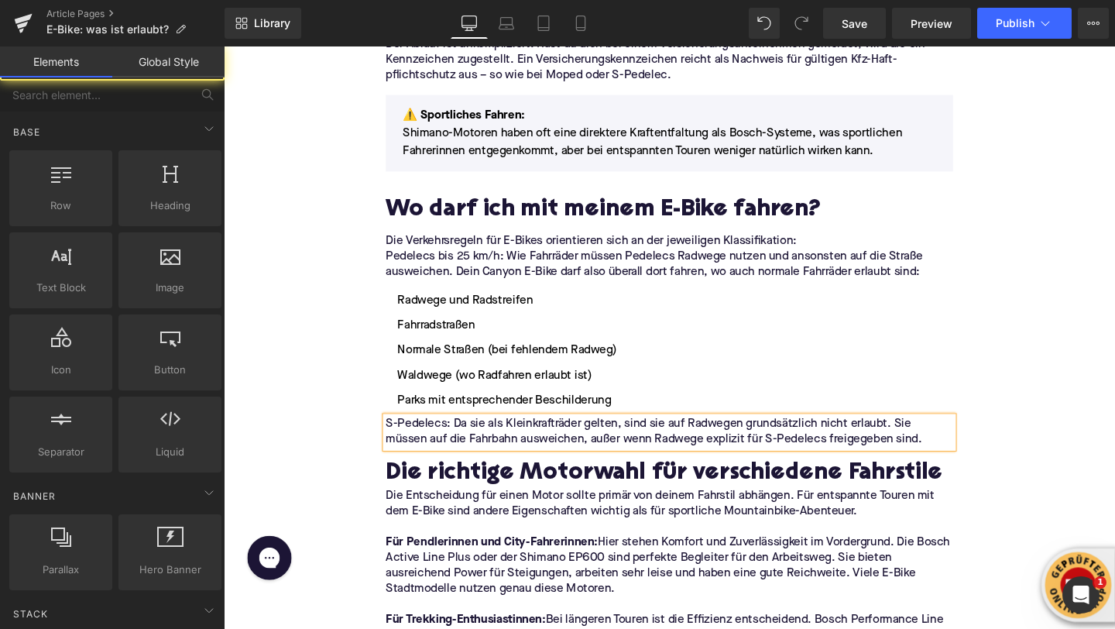
click at [349, 376] on div "Home / E-Bike: was ist erlaubt? Breadcrumbs E-Bike: Was ist erlaubt? Der umfass…" at bounding box center [692, 377] width 937 height 5271
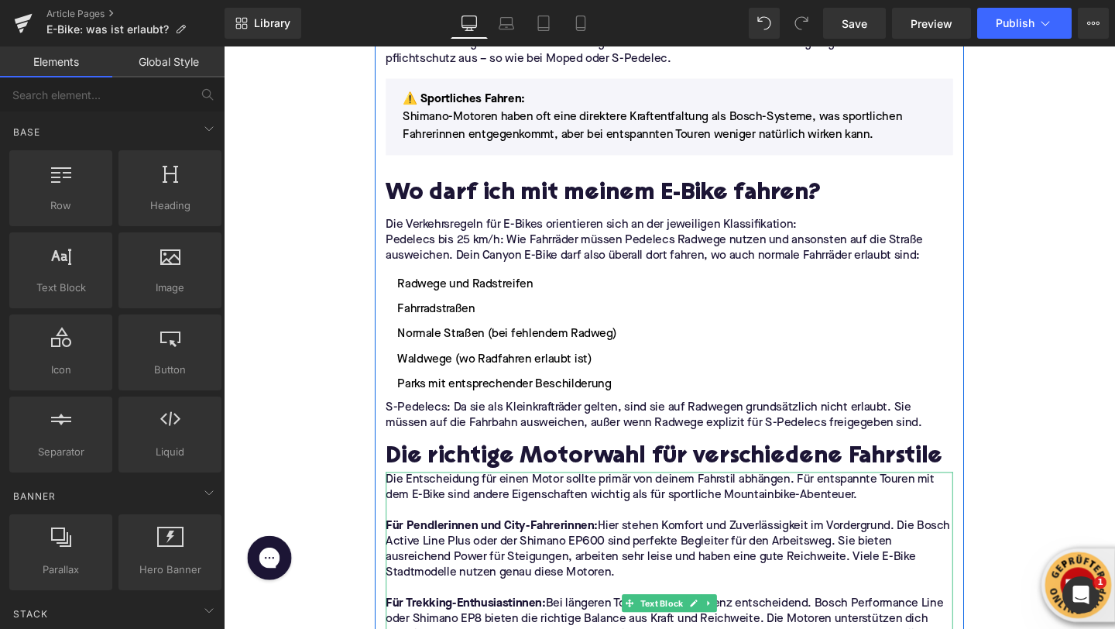
scroll to position [2454, 0]
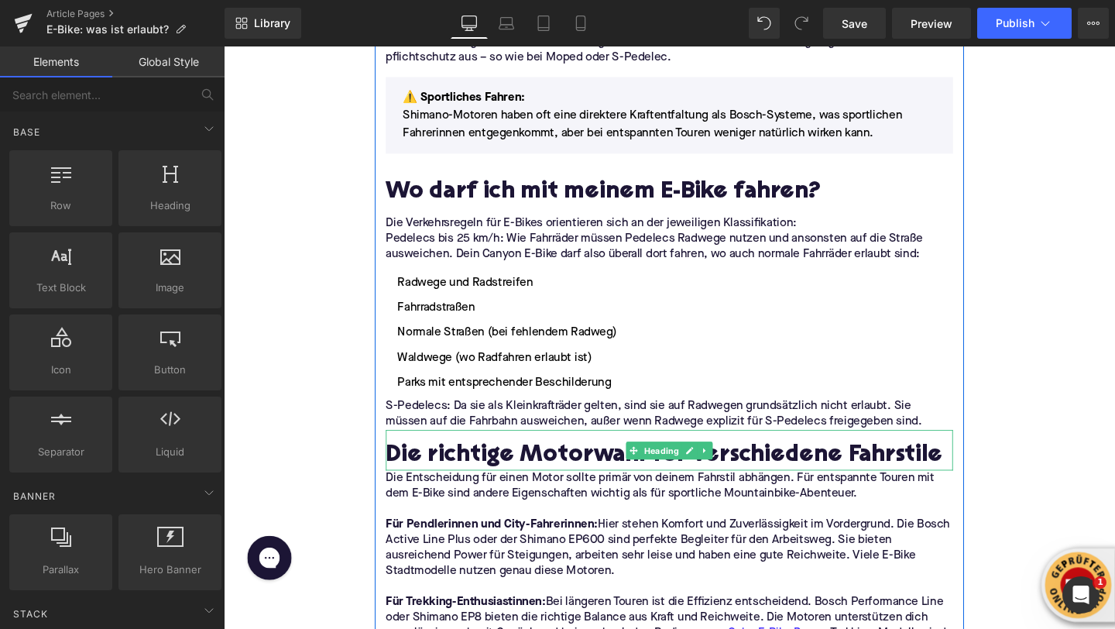
click at [455, 464] on h2 "Die richtige Motorwahl für verschiedene Fahrstile" at bounding box center [692, 478] width 596 height 28
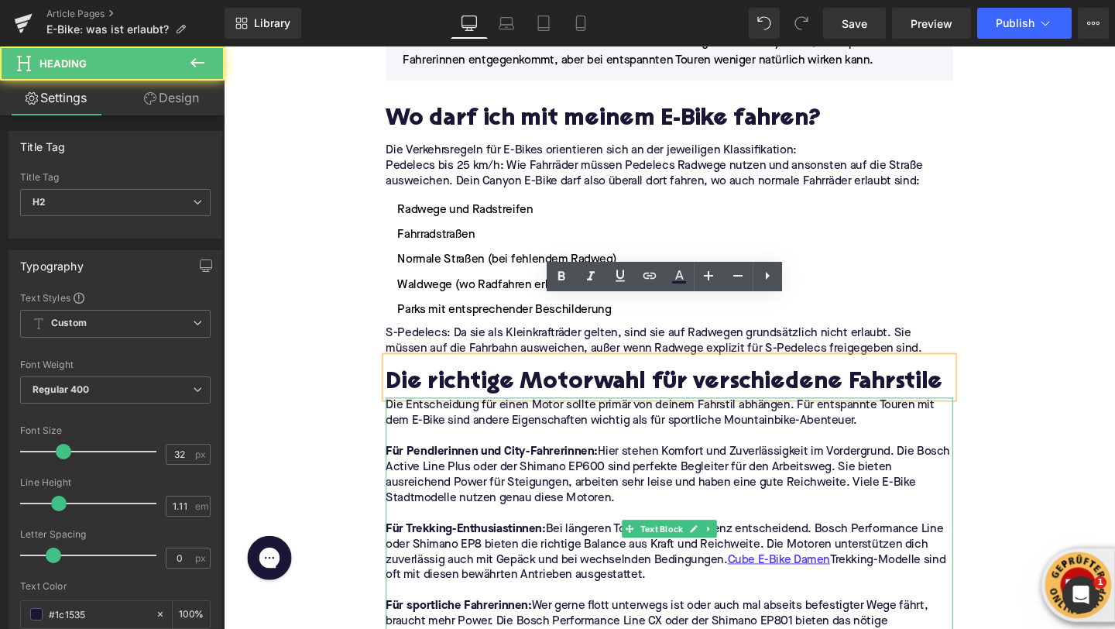
scroll to position [2558, 0]
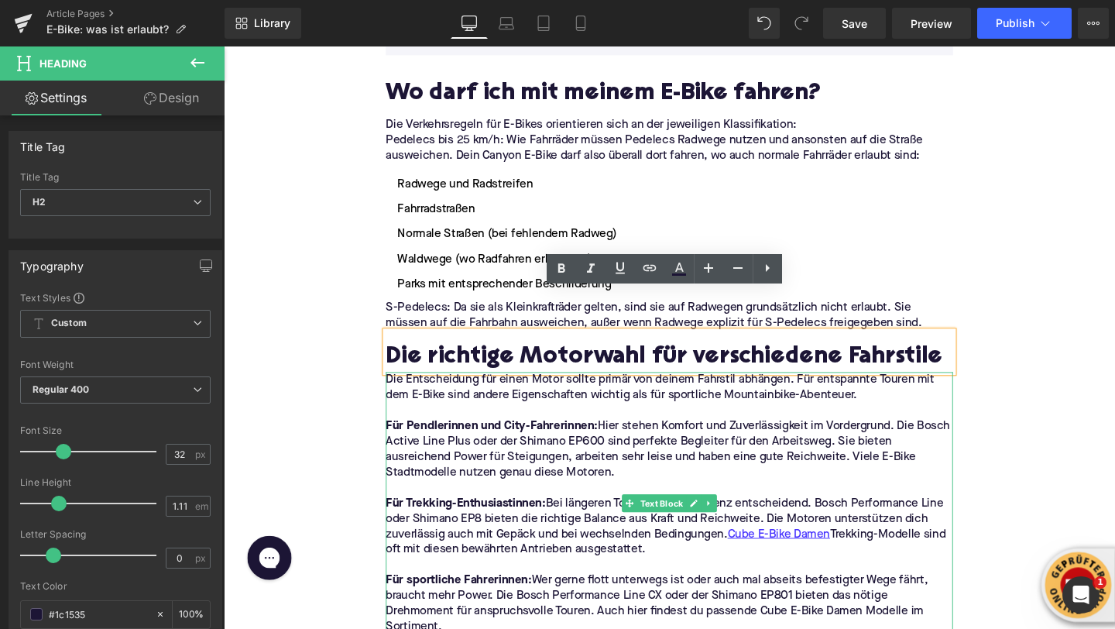
click at [469, 602] on strong "Für sportliche Fahrerinnen:" at bounding box center [470, 608] width 153 height 12
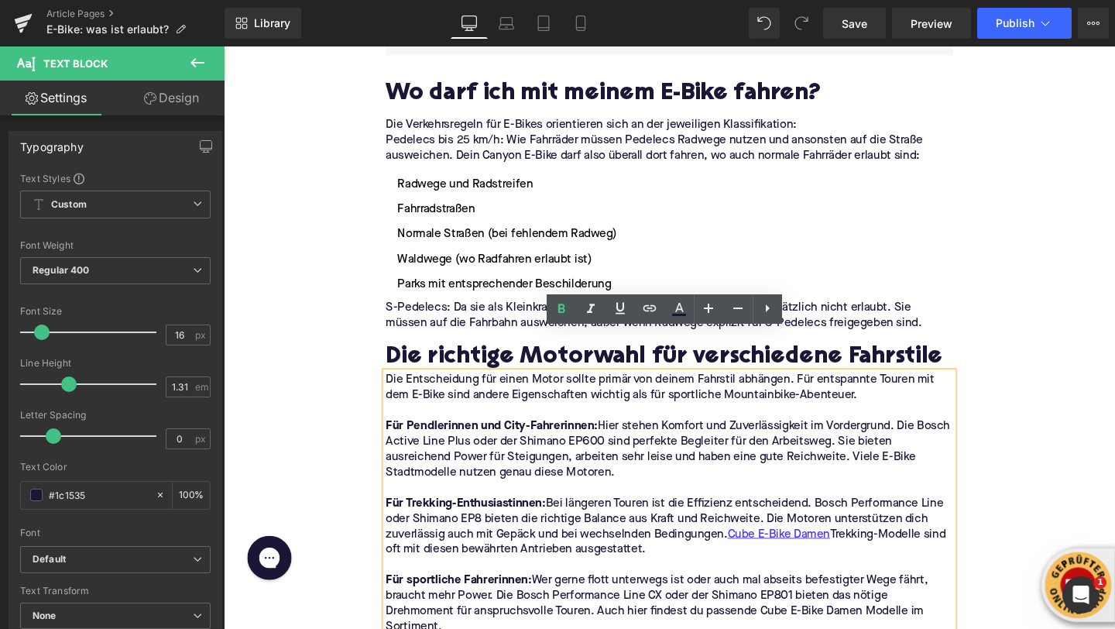
drag, startPoint x: 493, startPoint y: 609, endPoint x: 396, endPoint y: 356, distance: 270.7
click at [396, 389] on div "Die Entscheidung für einen Motor sollte primär von deinem Fahrstil abhängen. Fü…" at bounding box center [692, 527] width 596 height 277
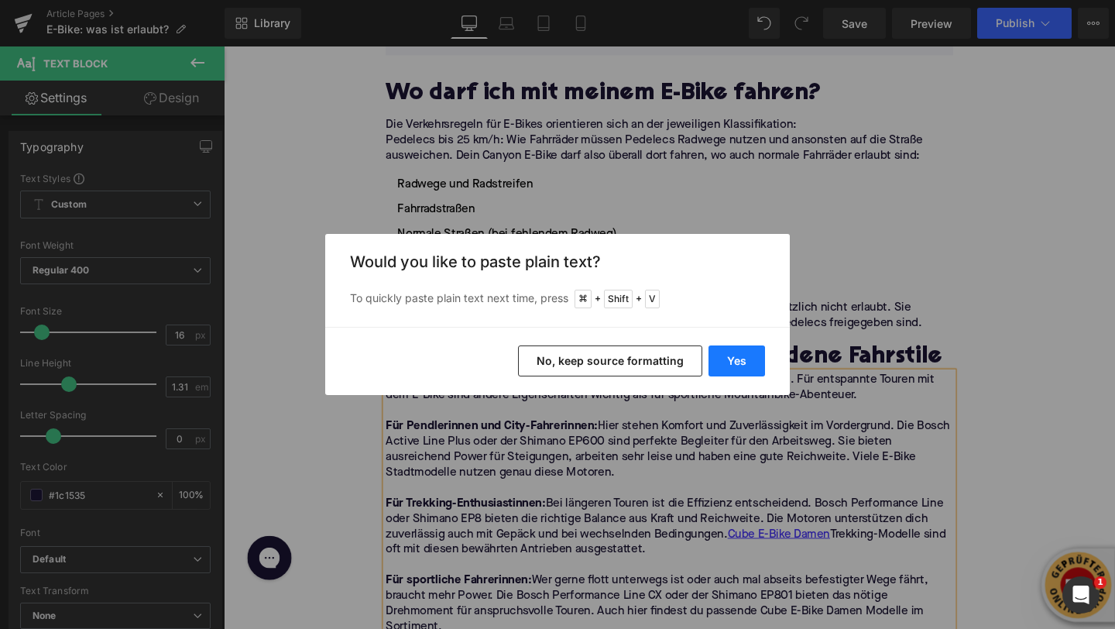
click at [742, 363] on button "Yes" at bounding box center [737, 360] width 57 height 31
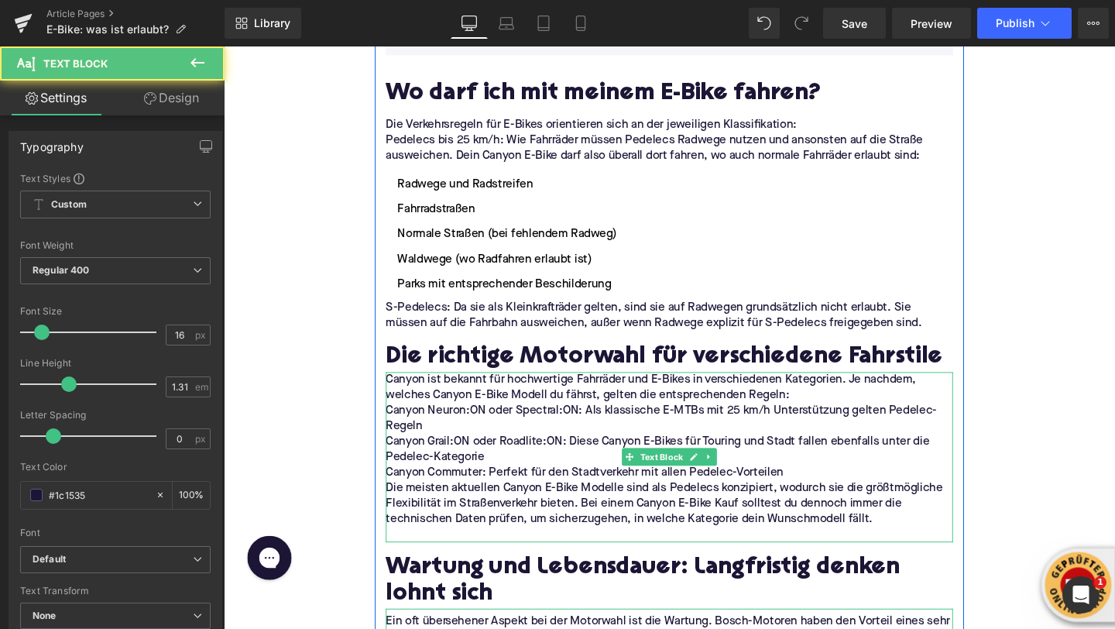
click at [524, 421] on p "Canyon Neuron:ON oder Spectral:ON: Als klassische E-MTBs mit 25 km/h Unterstütz…" at bounding box center [692, 437] width 596 height 33
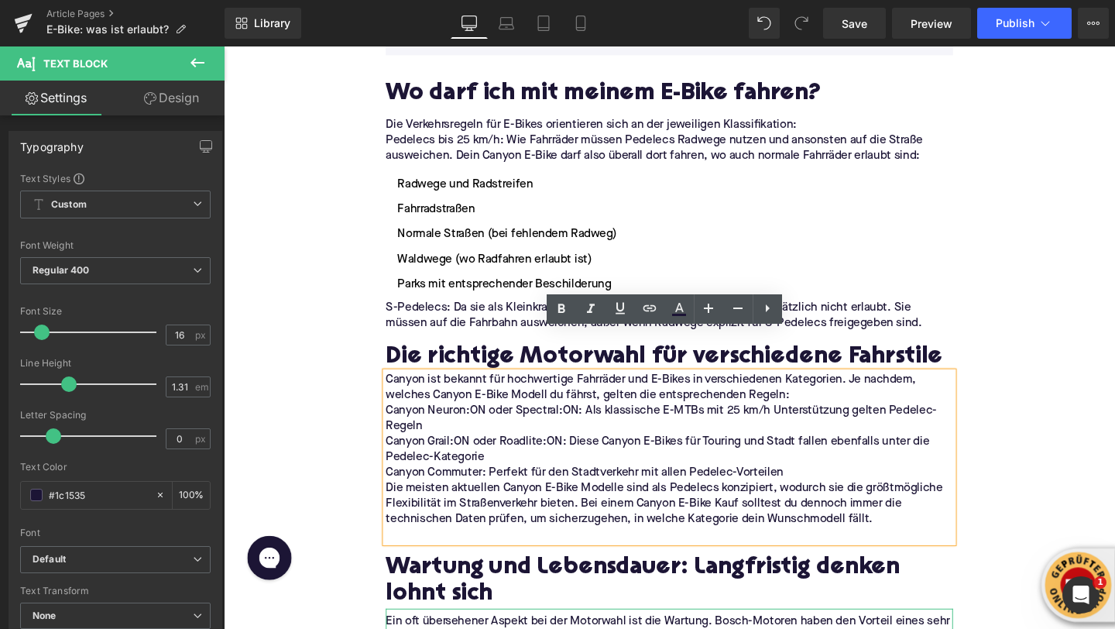
click at [866, 389] on p "Canyon ist bekannt für hochwertige Fahrräder und E-Bikes in verschiedenen Kateg…" at bounding box center [692, 405] width 596 height 33
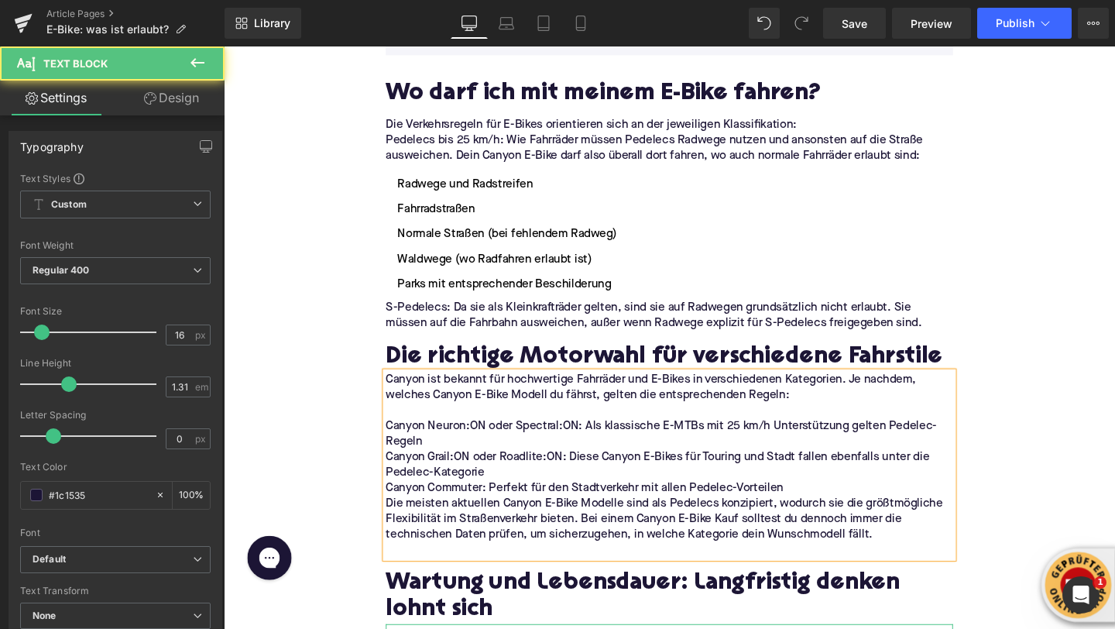
click at [595, 470] on p "Canyon Grail:ON oder Roadlite:ON: Diese Canyon E-Bikes für Touring und Stadt fa…" at bounding box center [692, 486] width 596 height 33
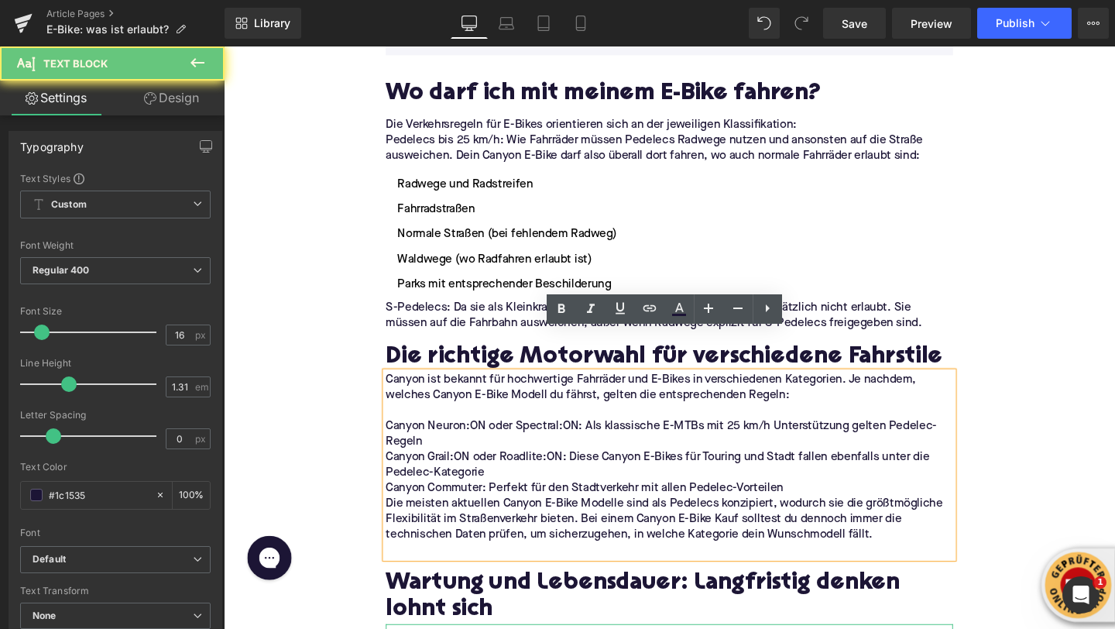
click at [569, 438] on p "Canyon Neuron:ON oder Spectral:ON: Als klassische E-MTBs mit 25 km/h Unterstütz…" at bounding box center [692, 454] width 596 height 33
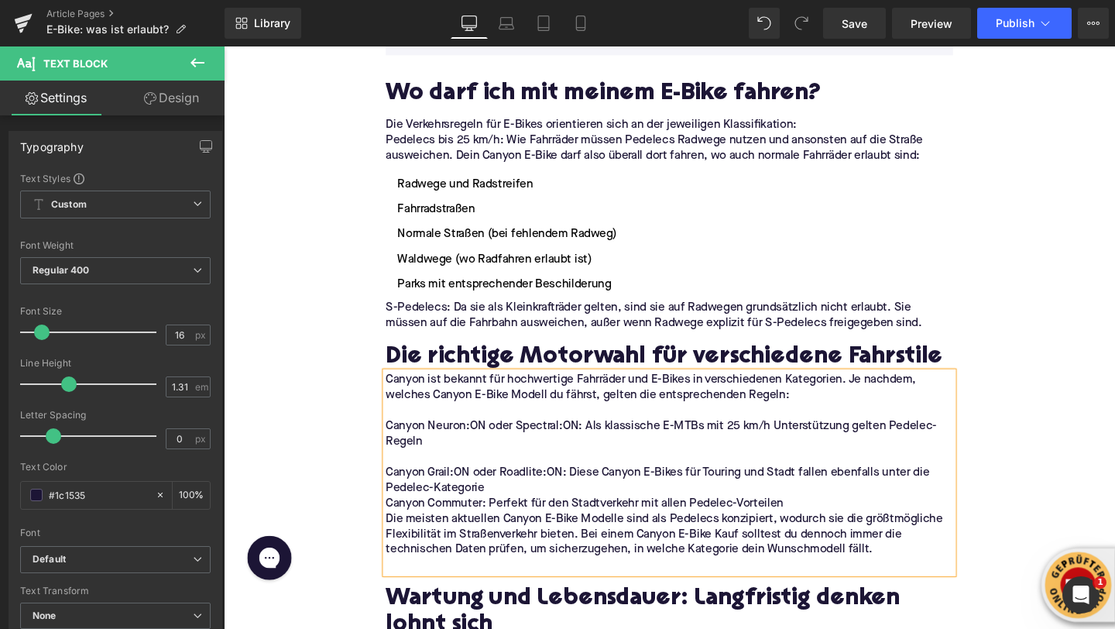
click at [559, 519] on p "Canyon Commuter: Perfekt für den Stadtverkehr mit allen Pedelec-Vorteilen" at bounding box center [692, 527] width 596 height 16
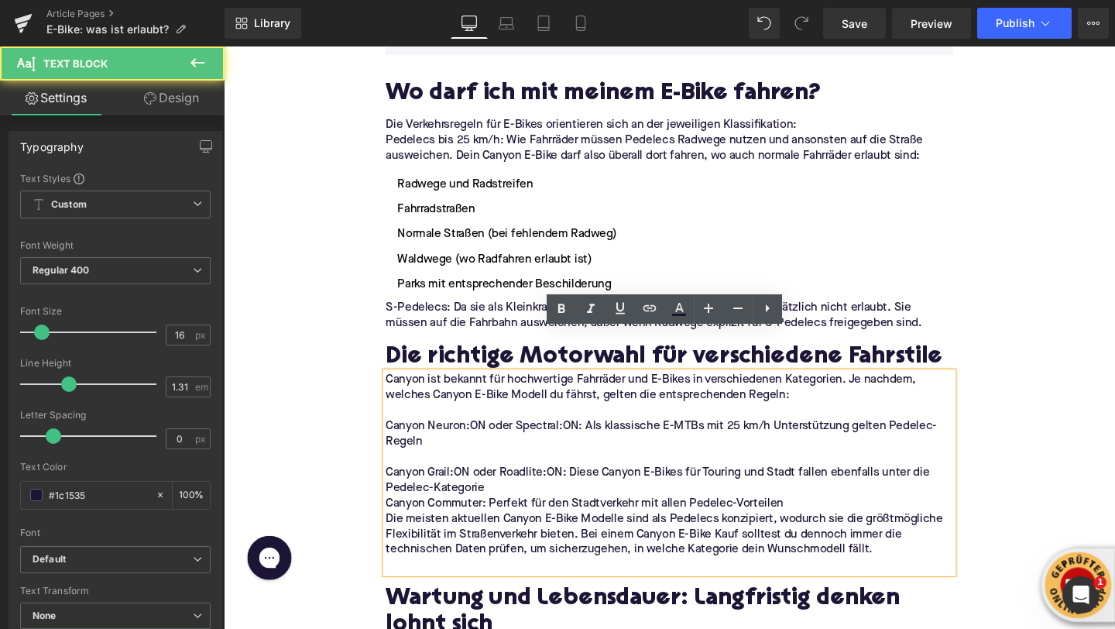
click at [555, 486] on p "Canyon Grail:ON oder Roadlite:ON: Diese Canyon E-Bikes für Touring und Stadt fa…" at bounding box center [692, 502] width 596 height 33
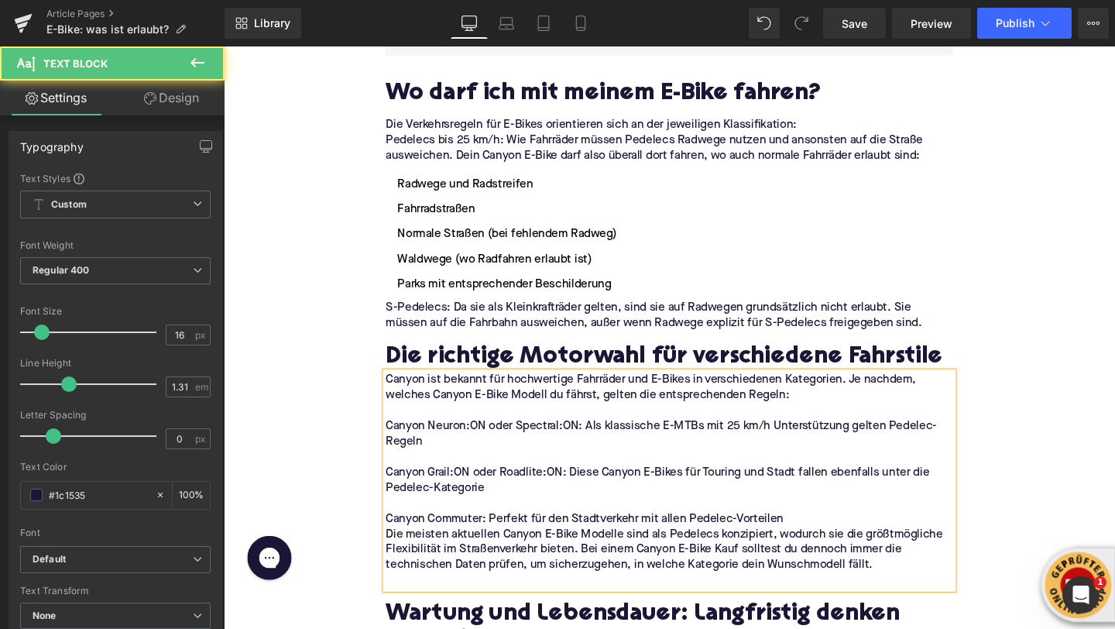
click at [520, 600] on p at bounding box center [692, 608] width 596 height 16
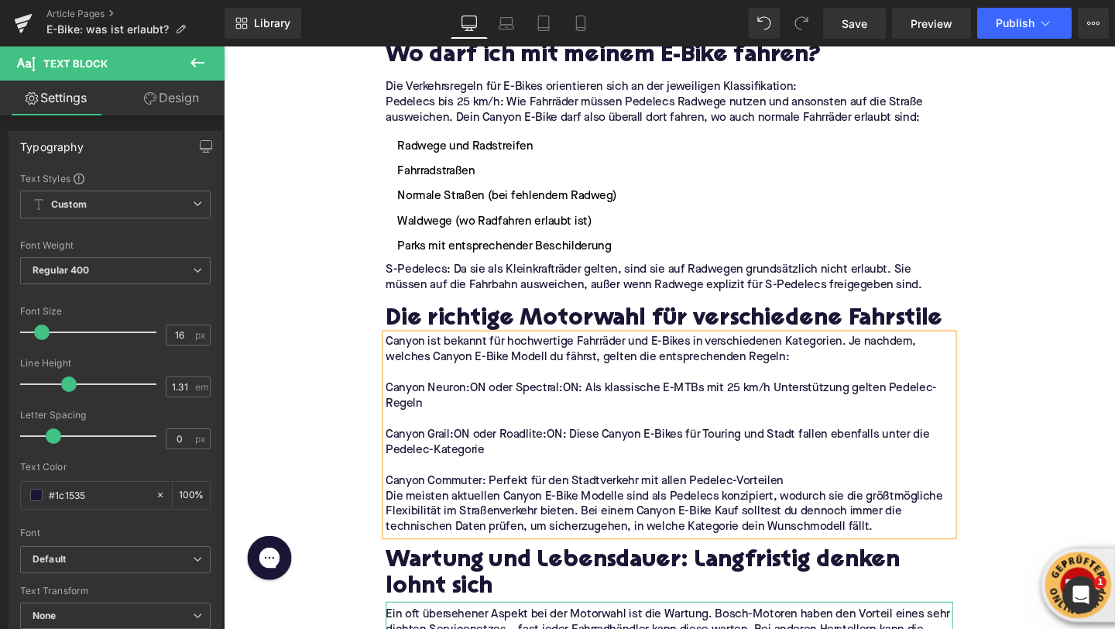
scroll to position [2599, 0]
click at [458, 319] on h2 "Die richtige Motorwahl für verschiedene Fahrstile" at bounding box center [692, 333] width 596 height 28
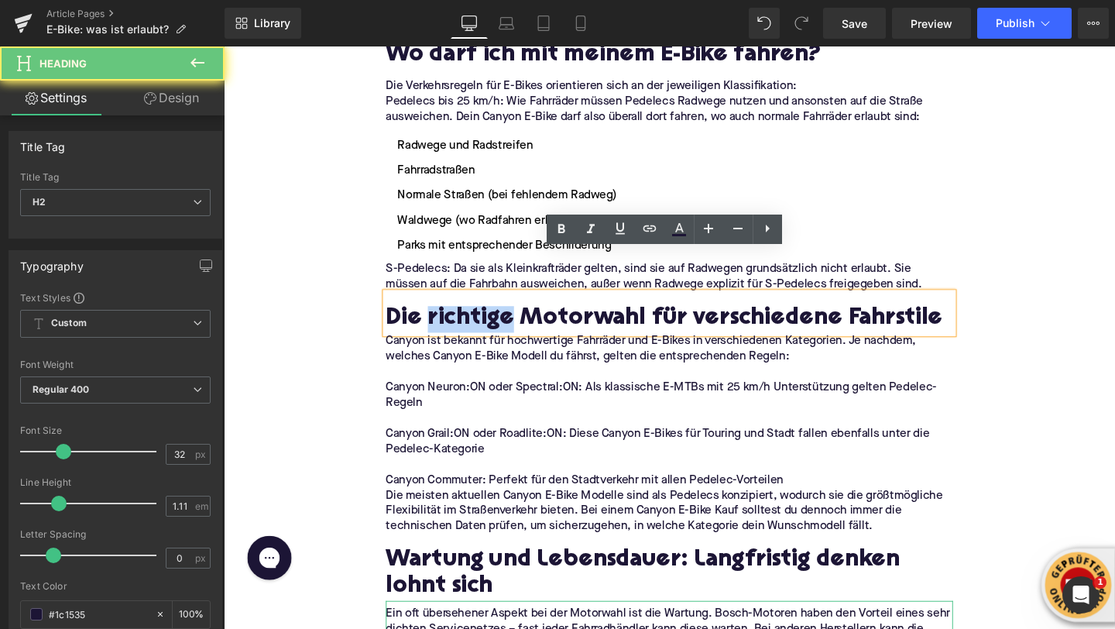
click at [458, 319] on h2 "Die richtige Motorwahl für verschiedene Fahrstile" at bounding box center [692, 333] width 596 height 28
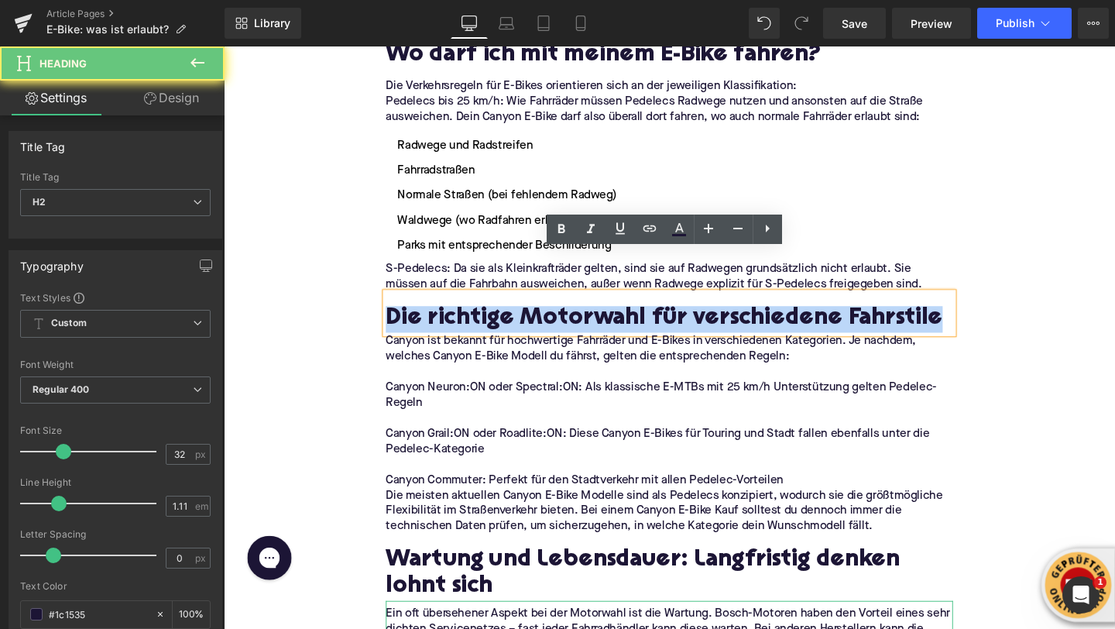
click at [458, 319] on h2 "Die richtige Motorwahl für verschiedene Fahrstile" at bounding box center [692, 333] width 596 height 28
paste div
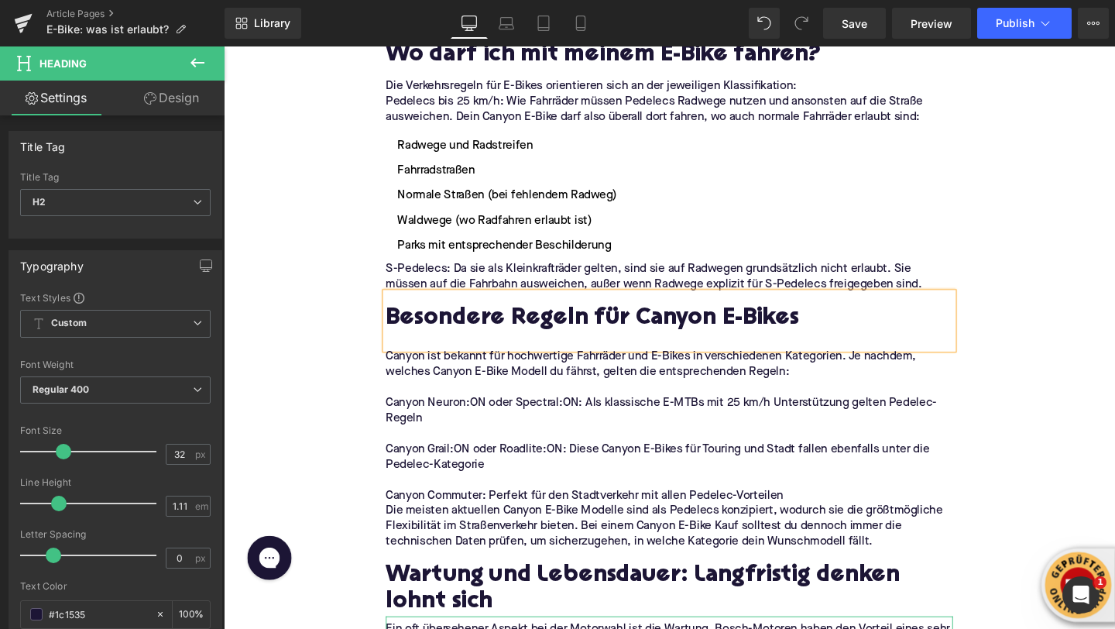
click at [695, 319] on h2 "Besondere Regeln für Canyon E-Bikes" at bounding box center [692, 333] width 596 height 28
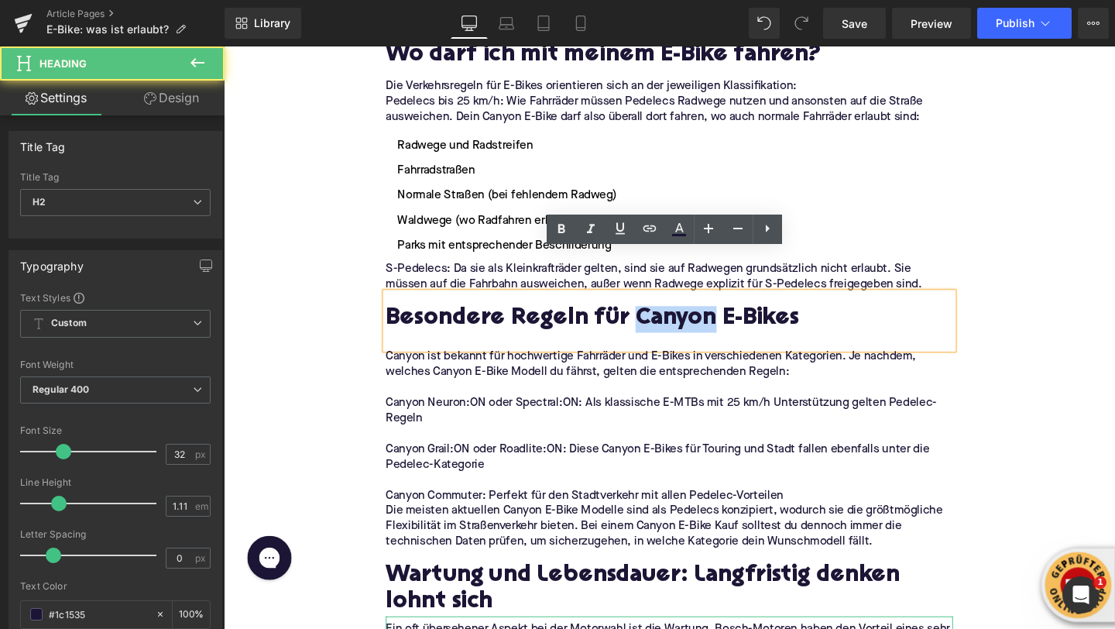
click at [695, 319] on h2 "Besondere Regeln für Canyon E-Bikes" at bounding box center [692, 333] width 596 height 28
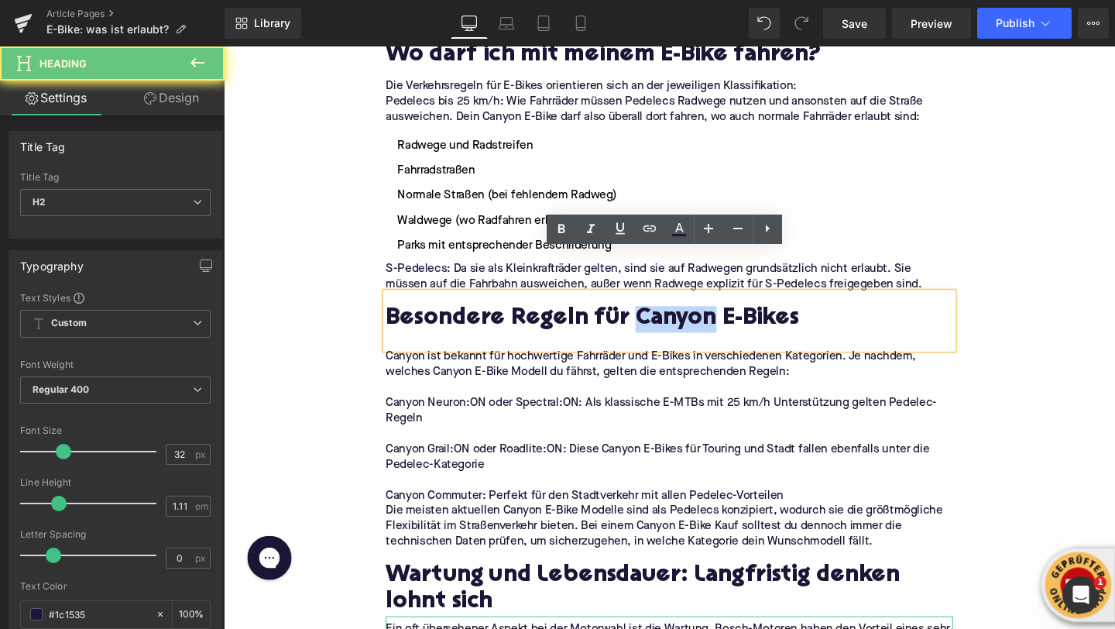
click at [648, 319] on h2 "Besondere Regeln für Canyon E-Bikes" at bounding box center [692, 333] width 596 height 28
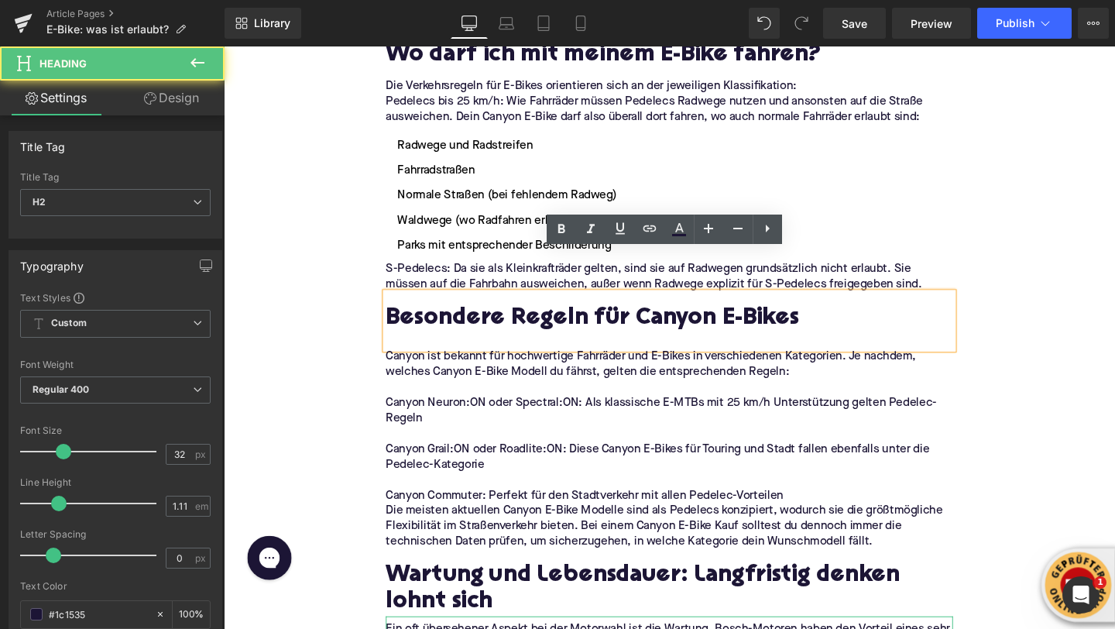
click at [623, 319] on h2 "Besondere Regeln für Canyon E-Bikes" at bounding box center [692, 333] width 596 height 28
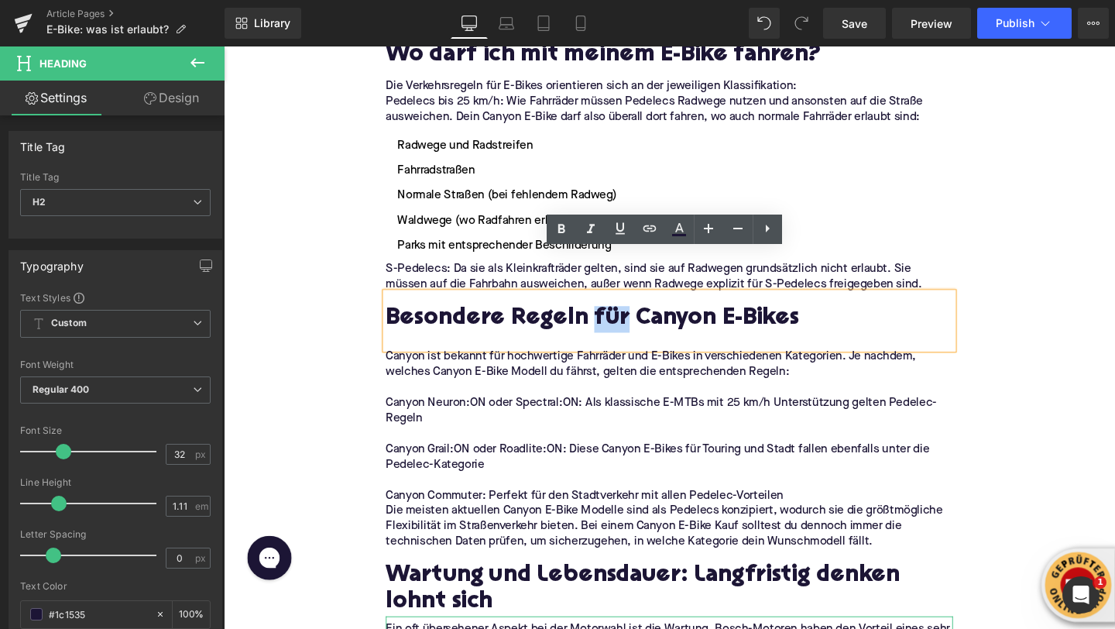
click at [623, 319] on h2 "Besondere Regeln für Canyon E-Bikes" at bounding box center [692, 333] width 596 height 28
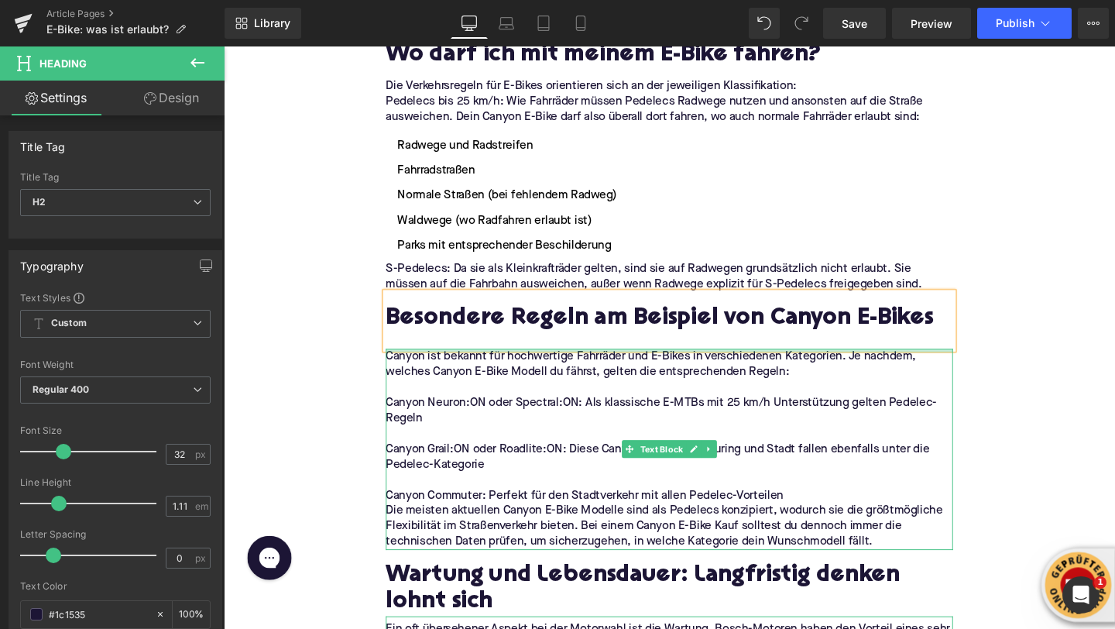
click at [658, 364] on div at bounding box center [692, 366] width 596 height 4
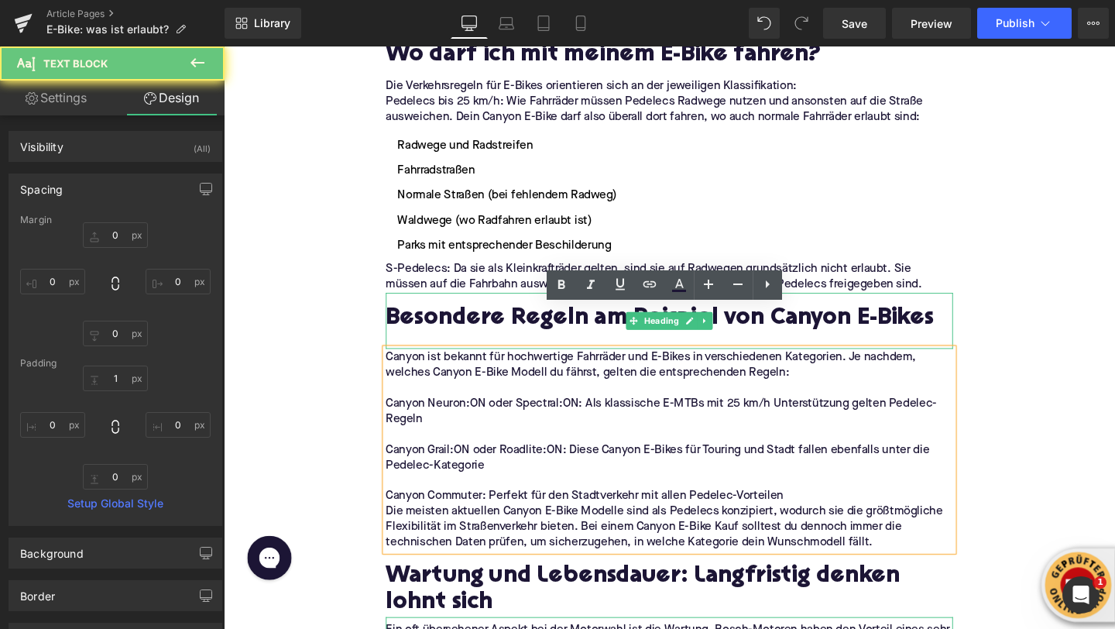
click at [486, 347] on div at bounding box center [692, 355] width 596 height 16
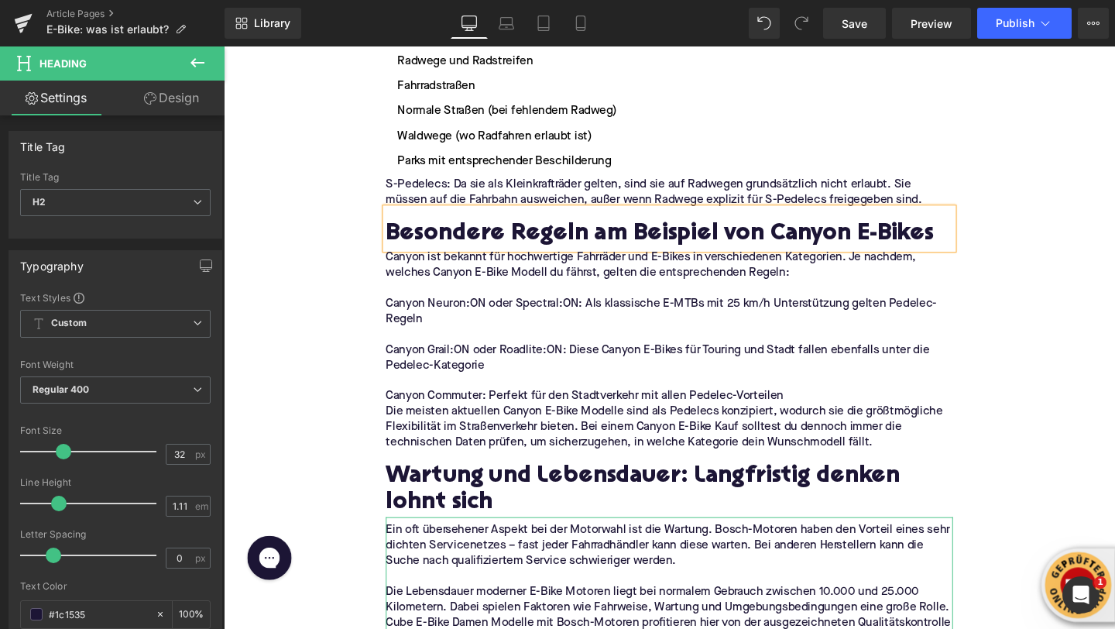
scroll to position [2695, 0]
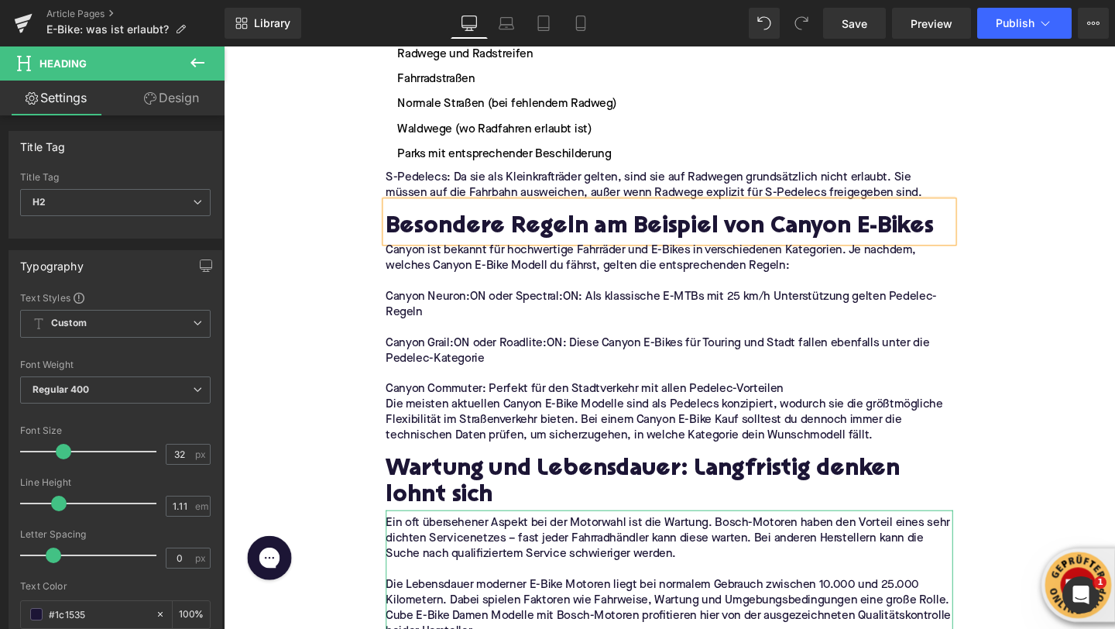
click at [436, 478] on h2 "Wartung und Lebensdauer: Langfristig denken lohnt sich" at bounding box center [692, 505] width 596 height 55
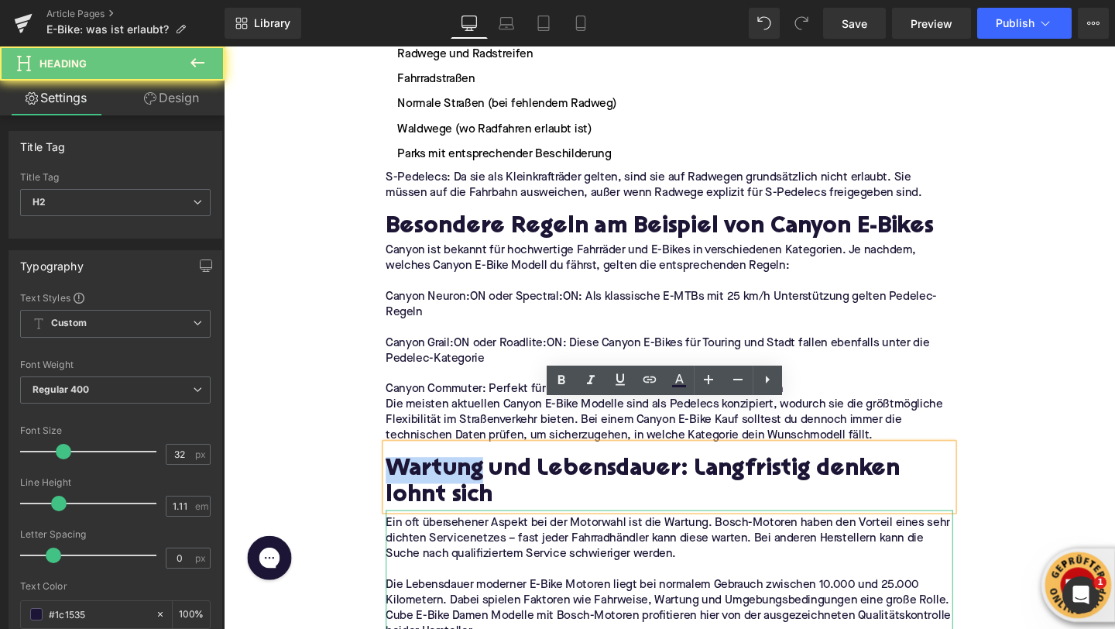
click at [436, 478] on h2 "Wartung und Lebensdauer: Langfristig denken lohnt sich" at bounding box center [692, 505] width 596 height 55
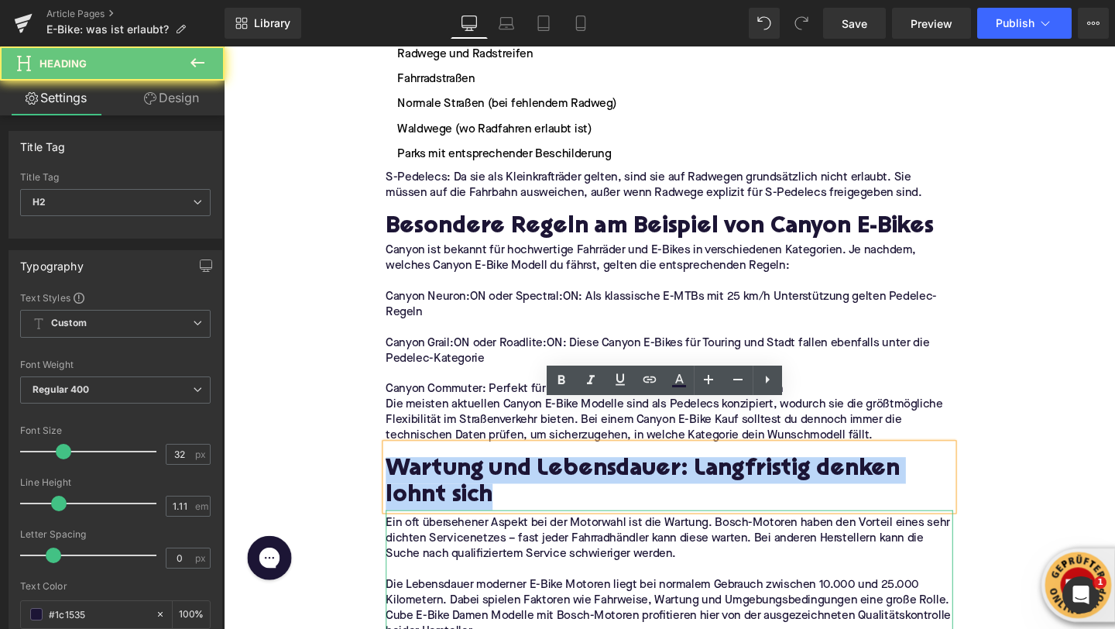
click at [436, 478] on h2 "Wartung und Lebensdauer: Langfristig denken lohnt sich" at bounding box center [692, 505] width 596 height 55
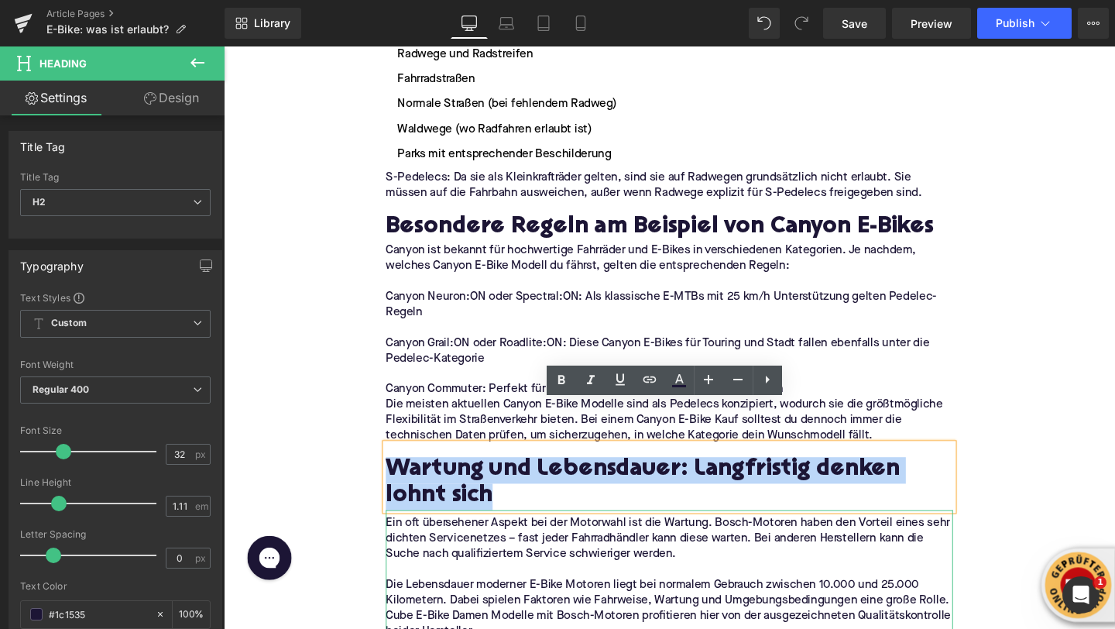
paste div
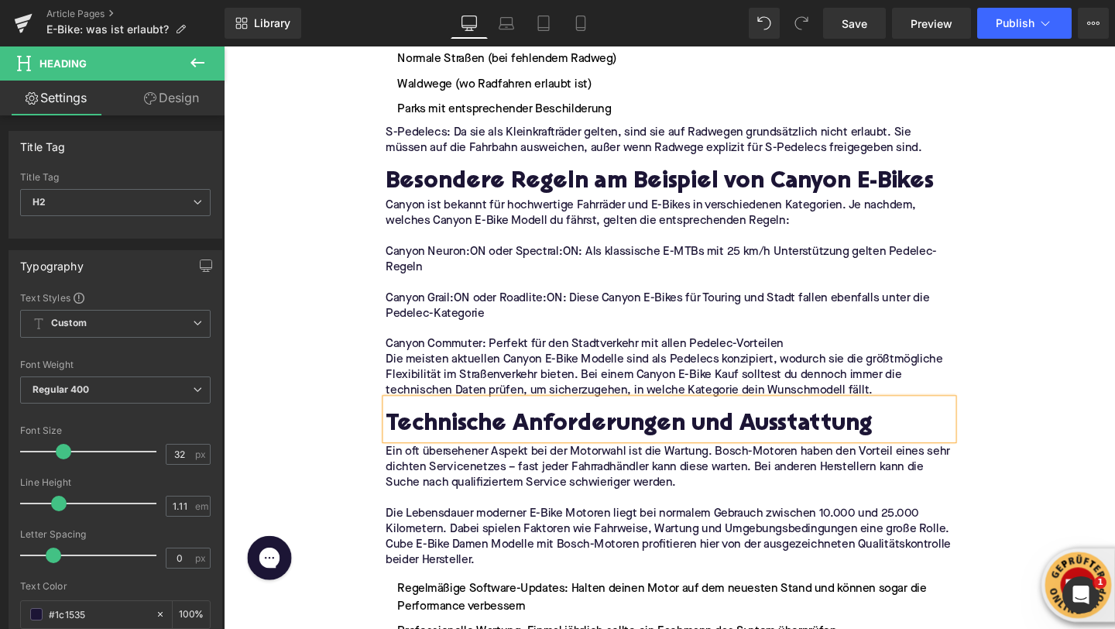
scroll to position [2779, 0]
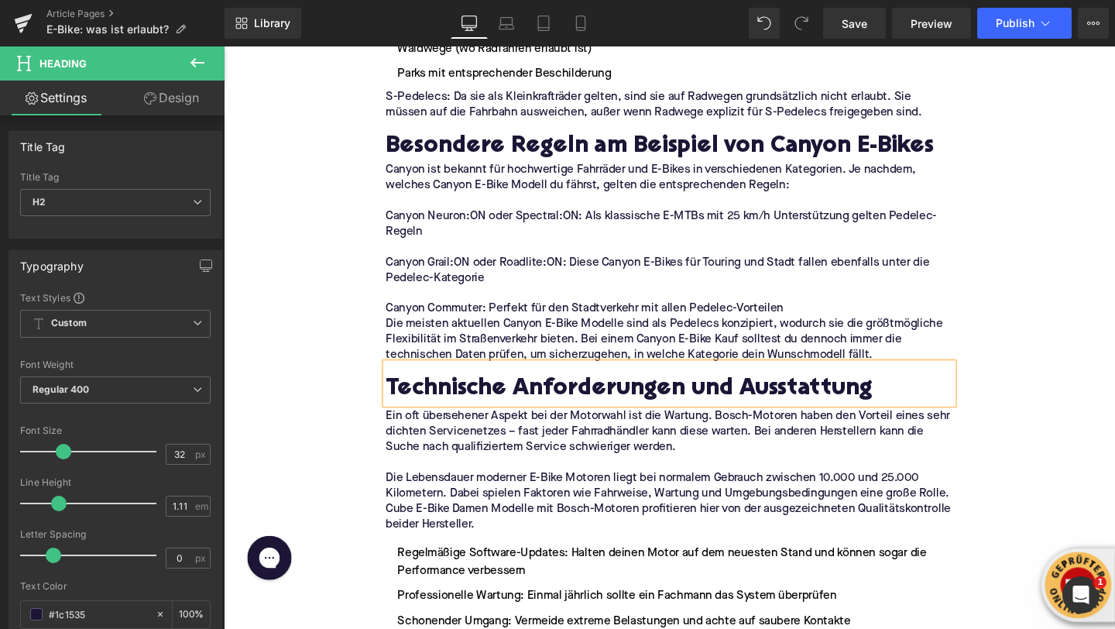
click at [443, 431] on p "Ein oft übersehener Aspekt bei der Motorwahl ist die Wartung. Bosch-Motoren hab…" at bounding box center [692, 452] width 596 height 49
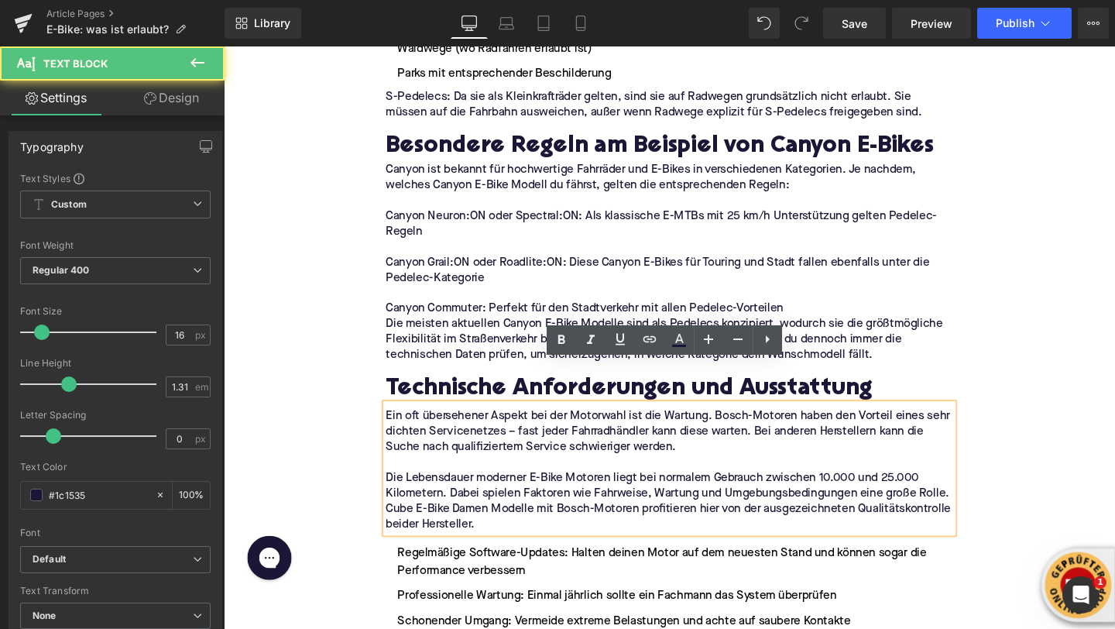
click at [463, 493] on p "Die Lebensdauer moderner E-Bike Motoren liegt bei normalem Gebrauch zwischen 10…" at bounding box center [692, 525] width 596 height 65
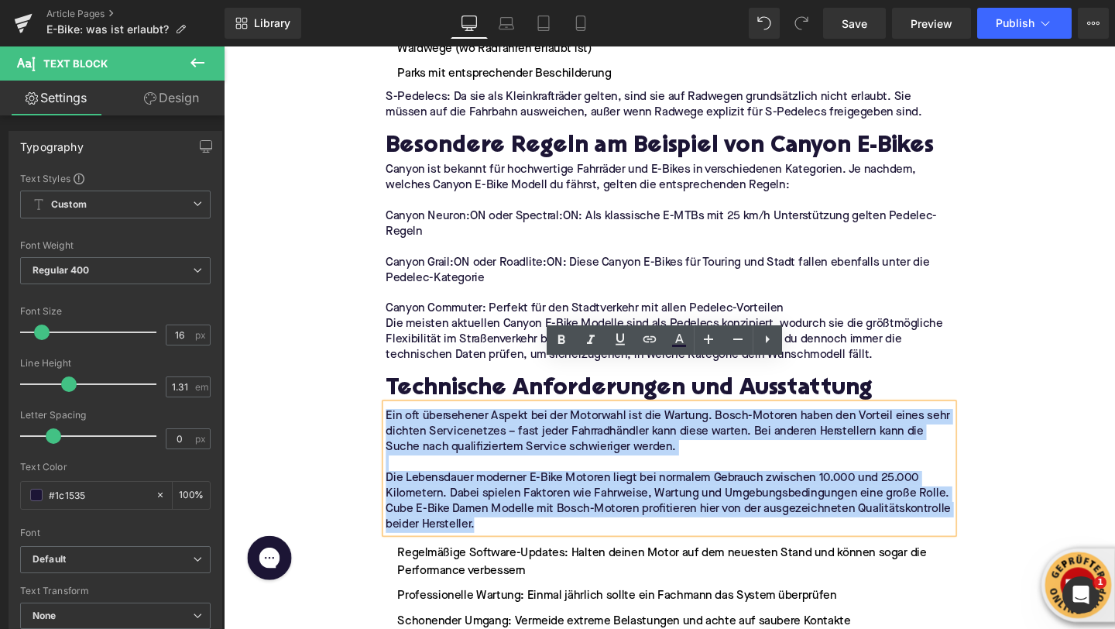
drag, startPoint x: 498, startPoint y: 507, endPoint x: 393, endPoint y: 396, distance: 152.3
click at [394, 422] on div "Ein oft übersehener Aspekt bei der Motorwahl ist die Wartung. Bosch-Motoren hab…" at bounding box center [692, 490] width 596 height 136
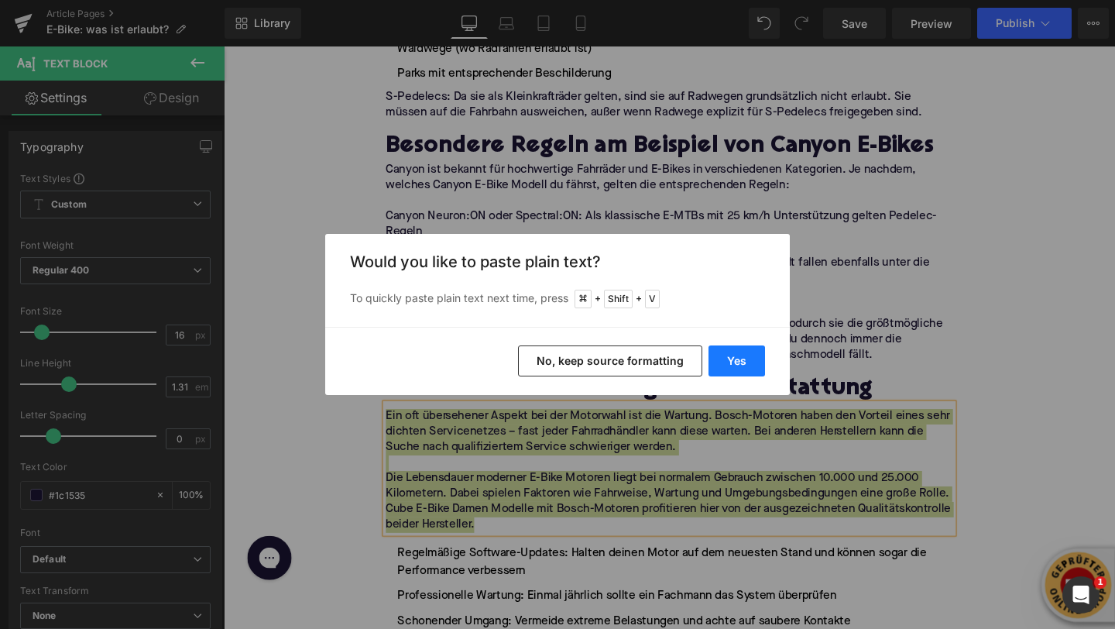
click at [738, 362] on button "Yes" at bounding box center [737, 360] width 57 height 31
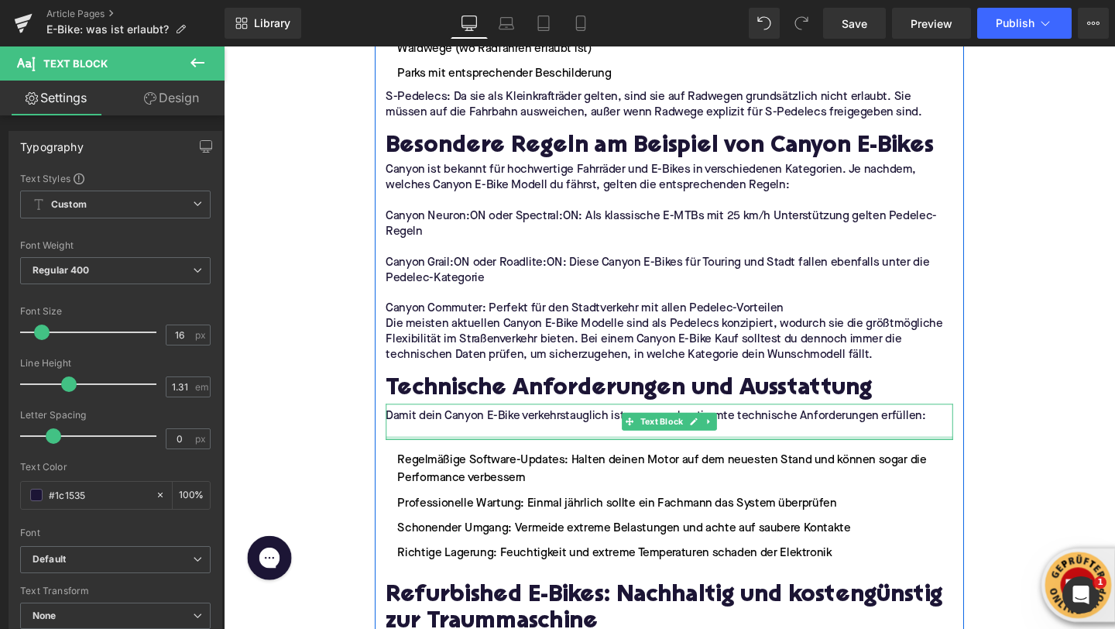
click at [452, 456] on div at bounding box center [692, 458] width 596 height 4
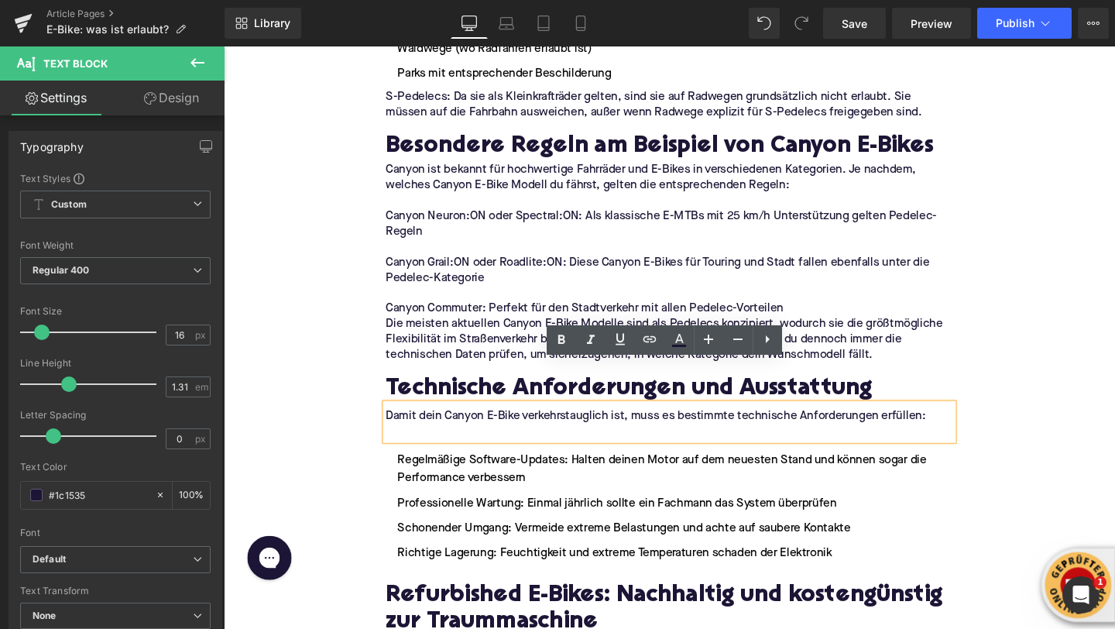
click at [448, 444] on p at bounding box center [692, 452] width 596 height 16
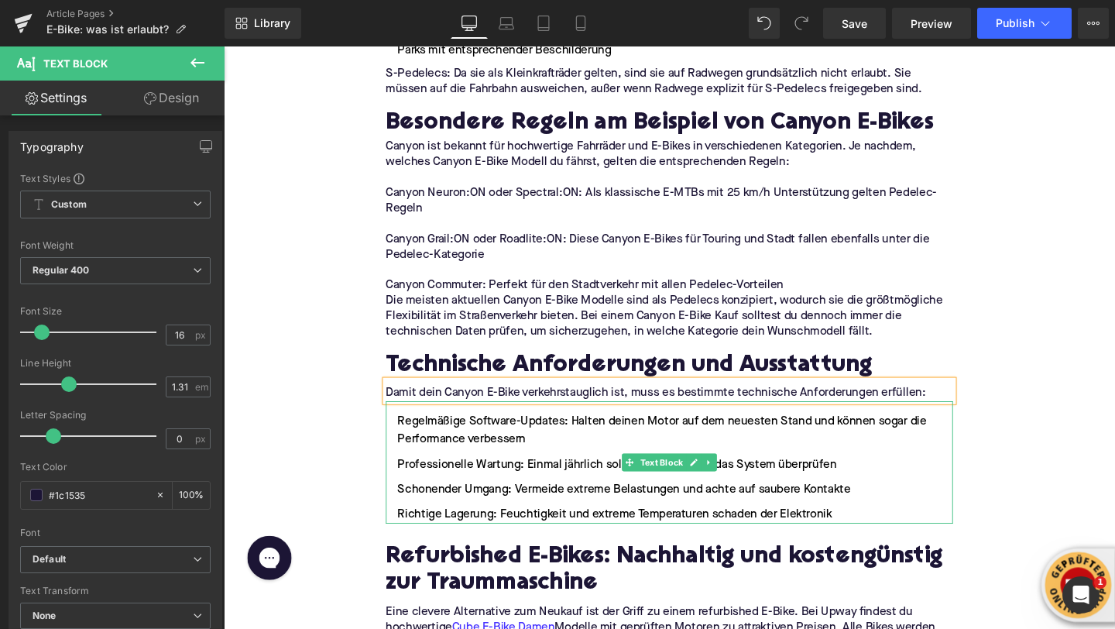
scroll to position [2822, 0]
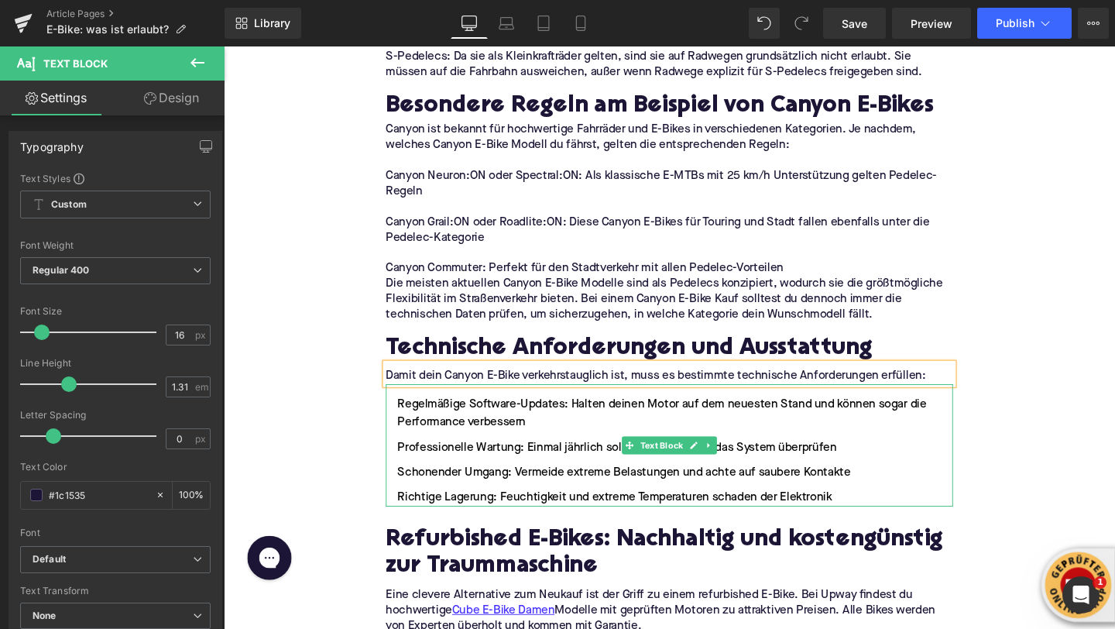
click at [443, 462] on ul "Regelmäßige Software-Updates: Halten deinen Motor auf dem neuesten Stand und kö…" at bounding box center [692, 472] width 596 height 116
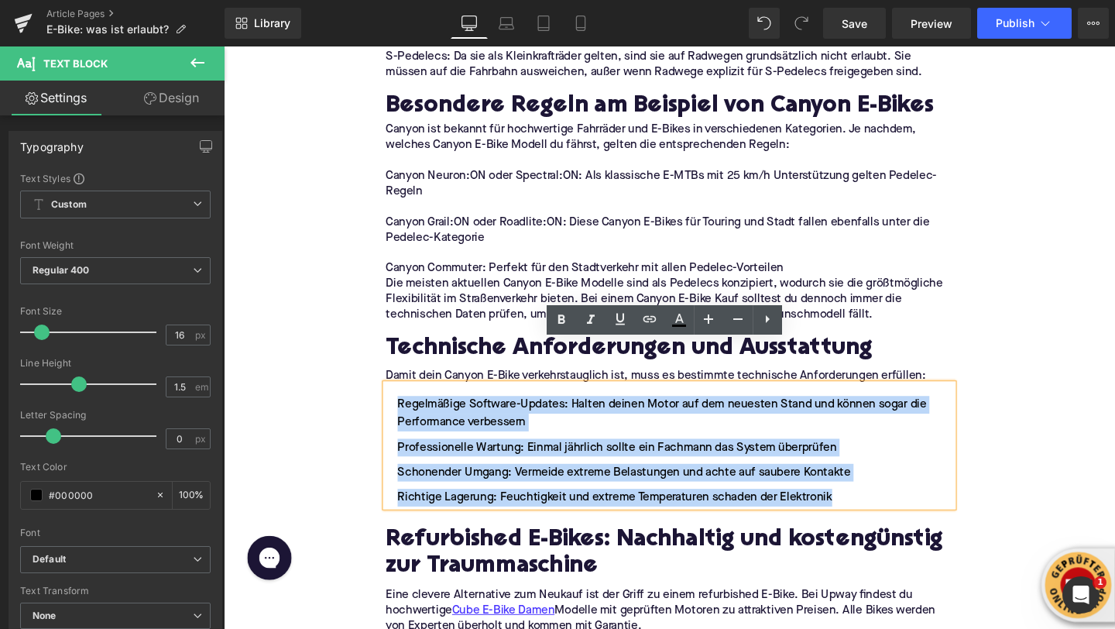
drag, startPoint x: 839, startPoint y: 476, endPoint x: 397, endPoint y: 384, distance: 451.0
click at [397, 414] on ul "Regelmäßige Software-Updates: Halten deinen Motor auf dem neuesten Stand und kö…" at bounding box center [692, 472] width 596 height 116
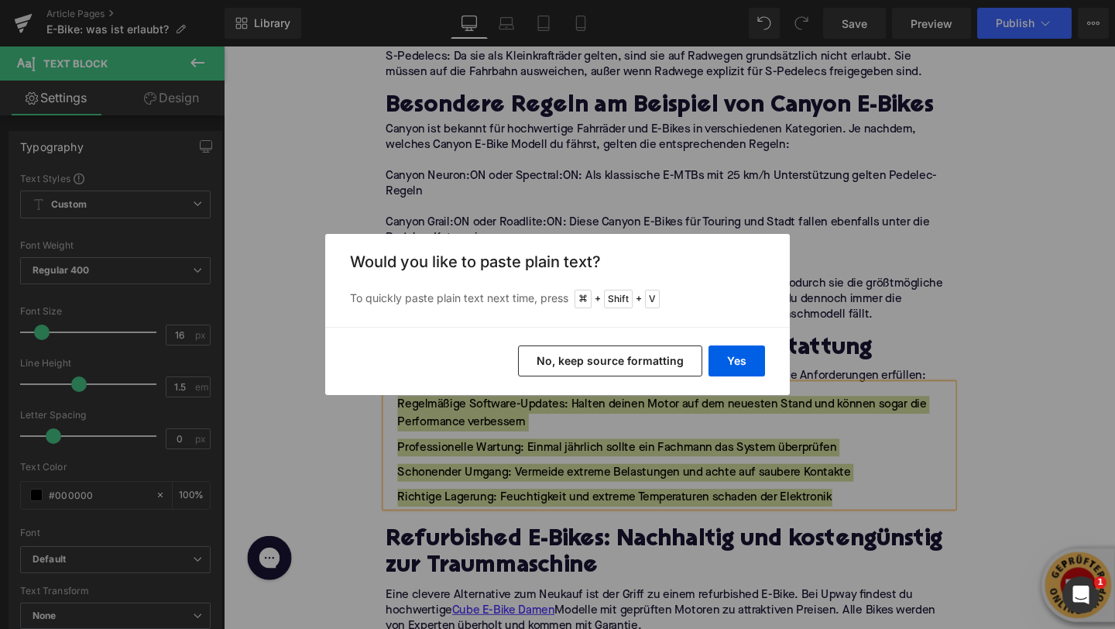
click at [765, 359] on div "Yes No, keep source formatting" at bounding box center [557, 361] width 465 height 68
click at [747, 359] on button "Yes" at bounding box center [737, 360] width 57 height 31
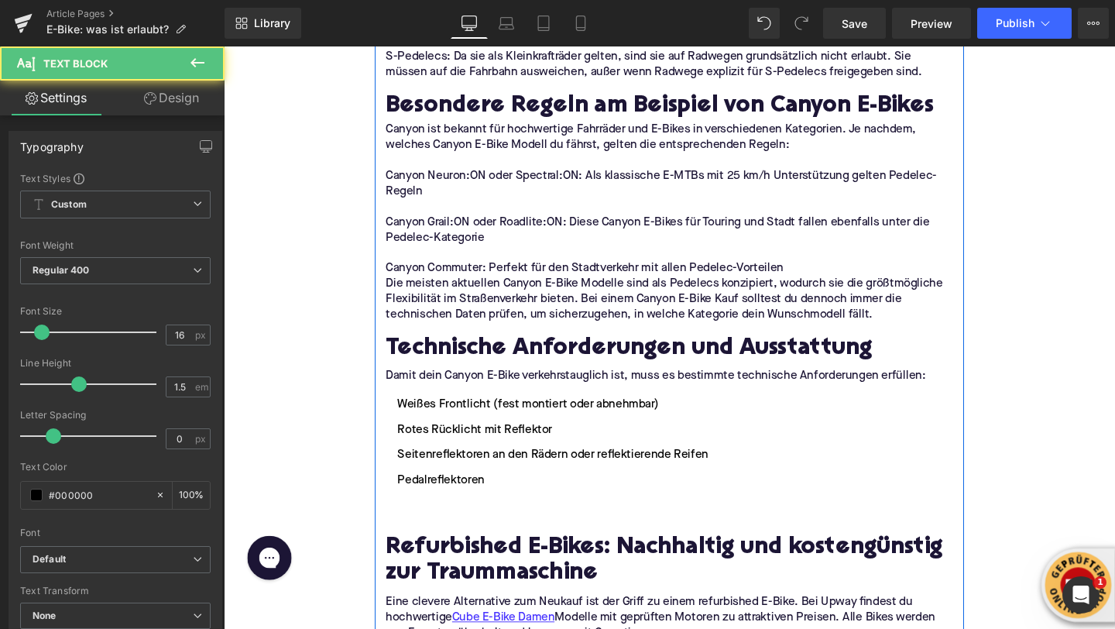
click at [428, 519] on li at bounding box center [692, 528] width 596 height 19
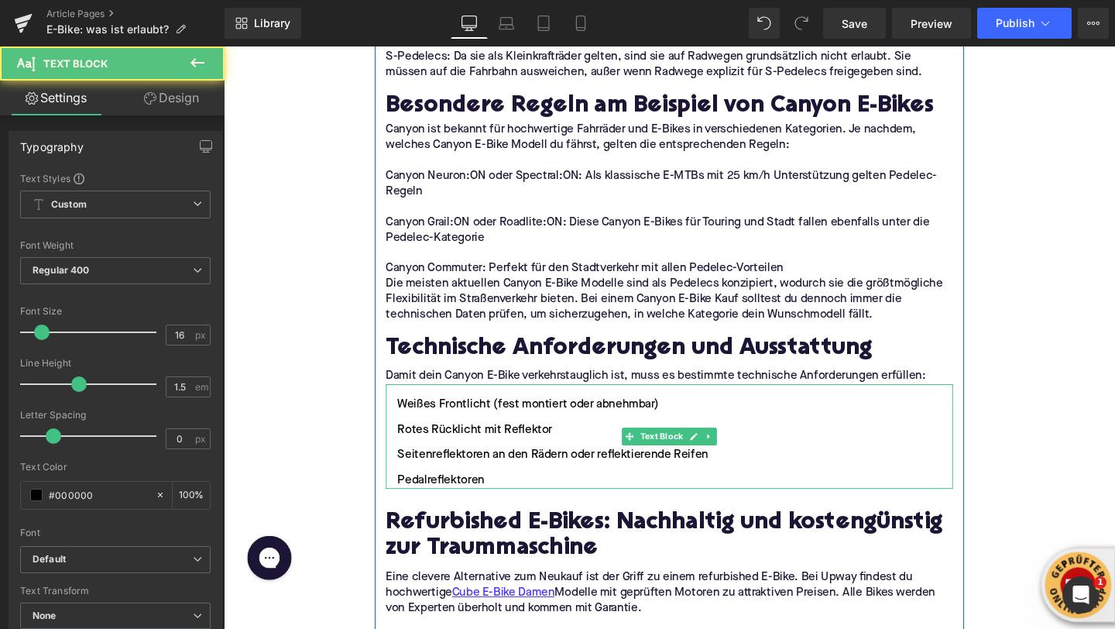
click at [411, 414] on li "Weißes Frontlicht (fest montiert oder abnehmbar)" at bounding box center [692, 423] width 596 height 19
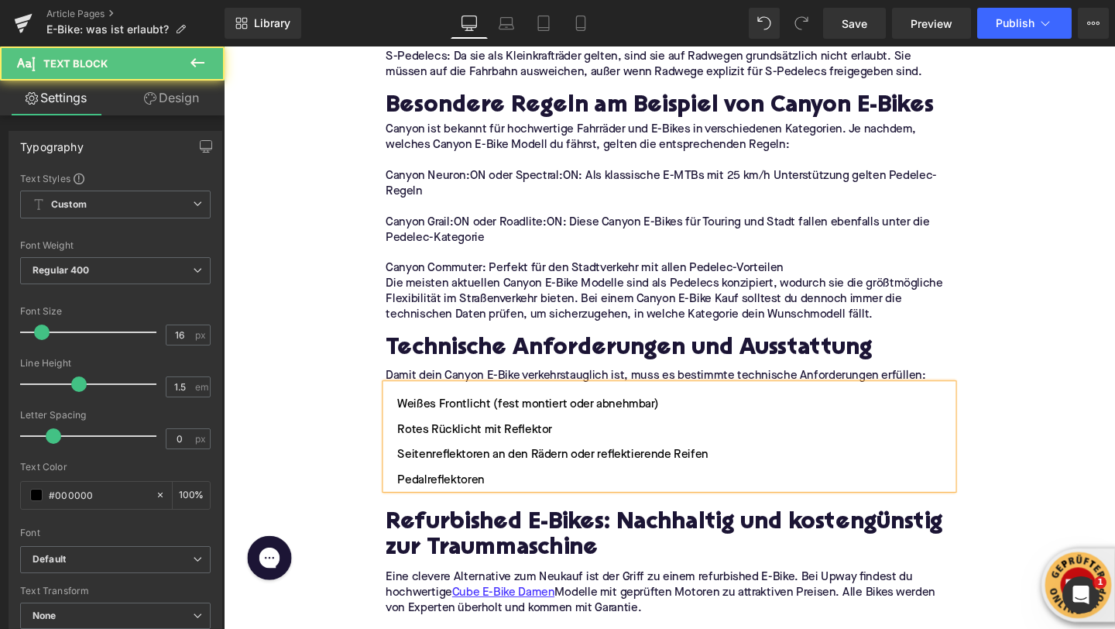
click at [414, 414] on li "Weißes Frontlicht (fest montiert oder abnehmbar)" at bounding box center [692, 423] width 596 height 19
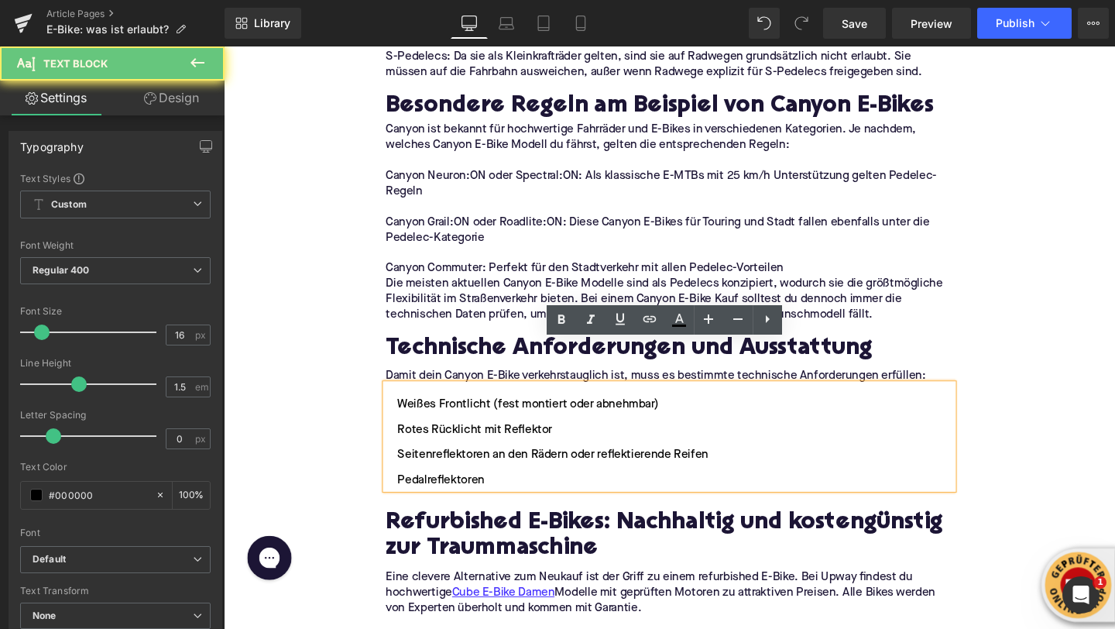
click at [407, 414] on li "Weißes Frontlicht (fest montiert oder abnehmbar)" at bounding box center [692, 423] width 596 height 19
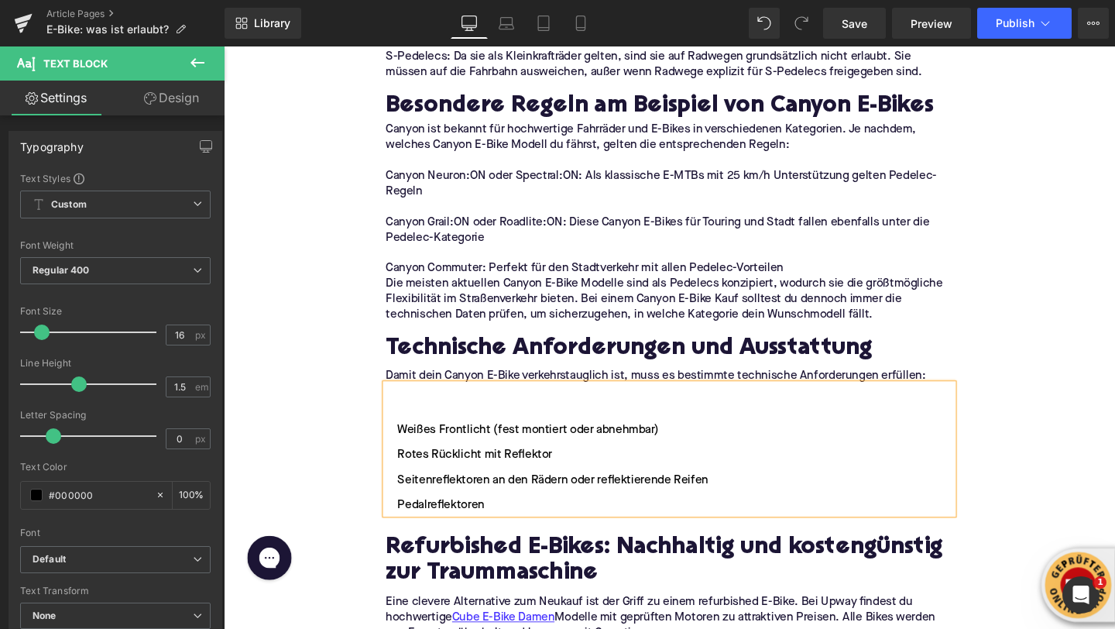
click at [408, 414] on li at bounding box center [692, 423] width 596 height 19
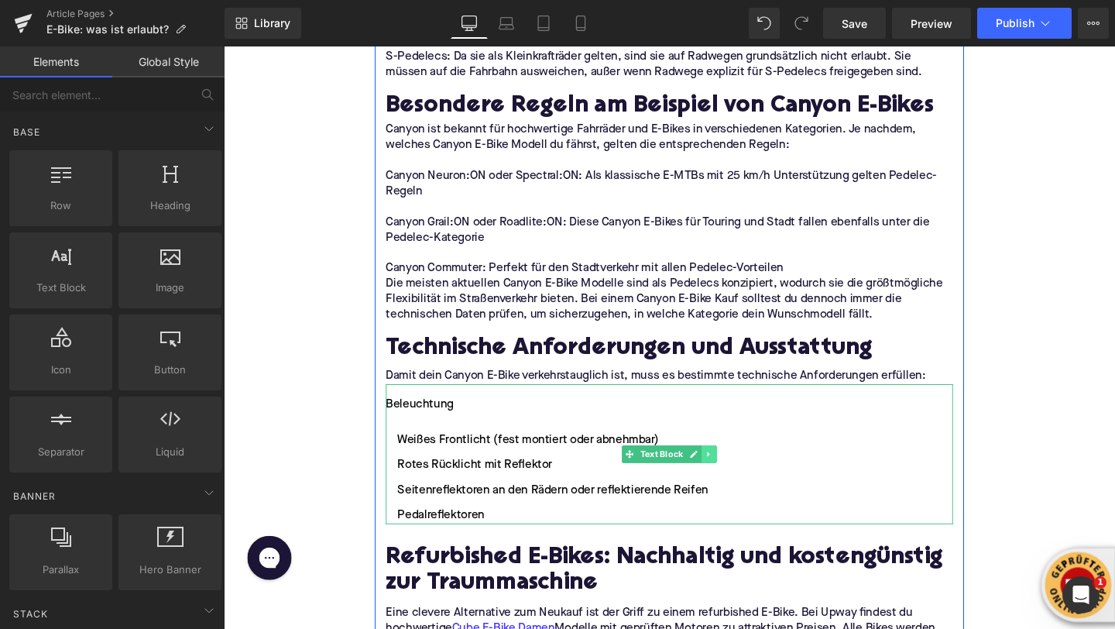
click at [733, 470] on icon at bounding box center [734, 474] width 9 height 9
click at [732, 466] on link at bounding box center [726, 475] width 16 height 19
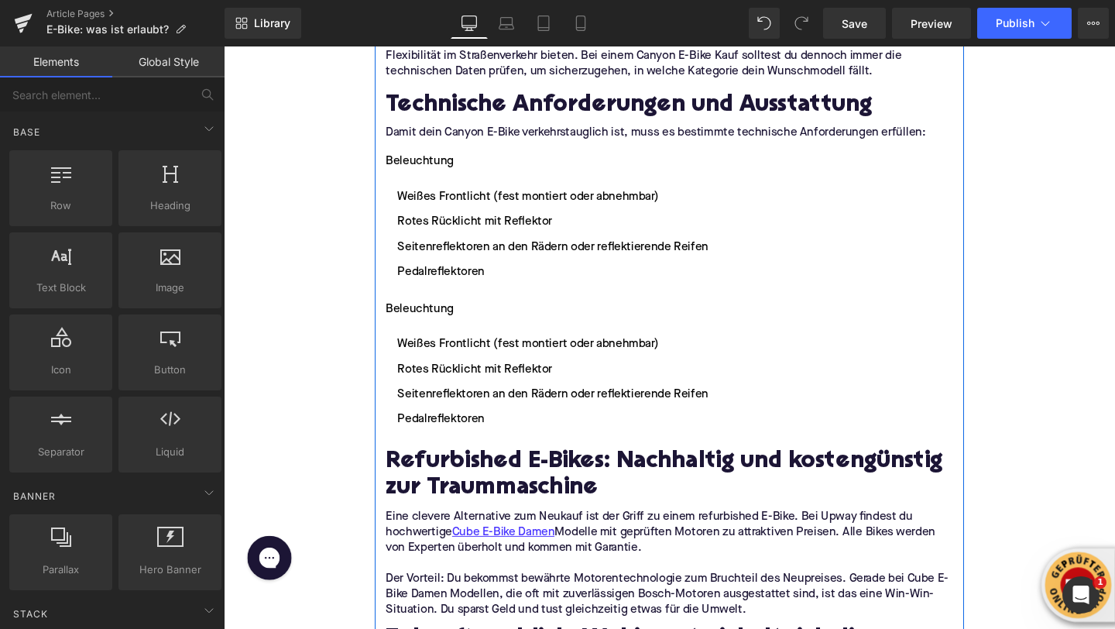
scroll to position [2974, 0]
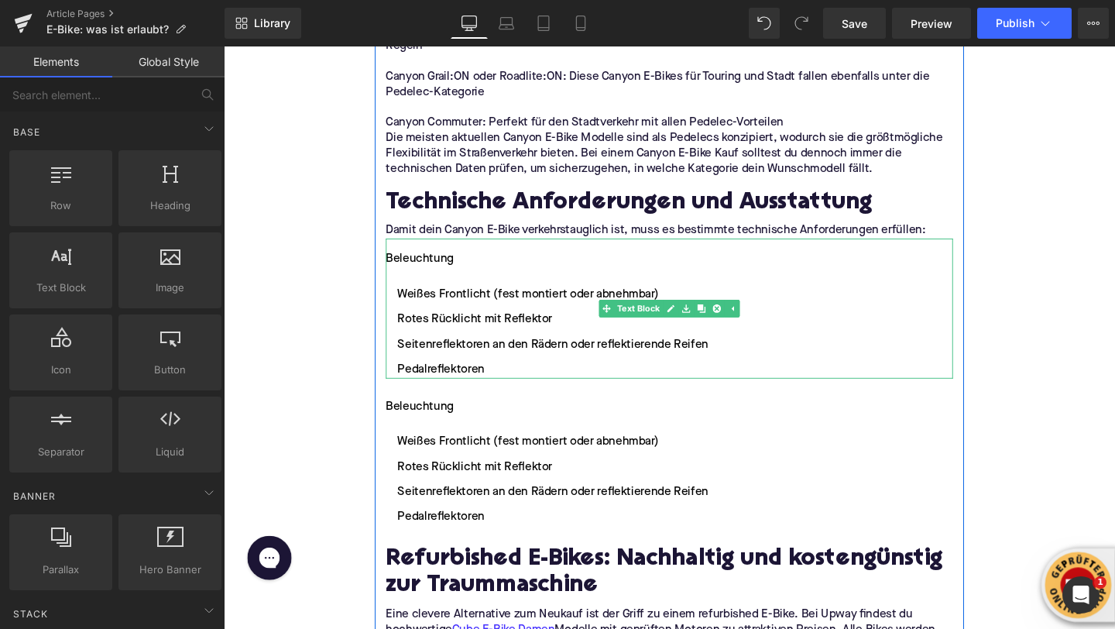
click at [411, 261] on div "Beleuchtung" at bounding box center [692, 270] width 596 height 19
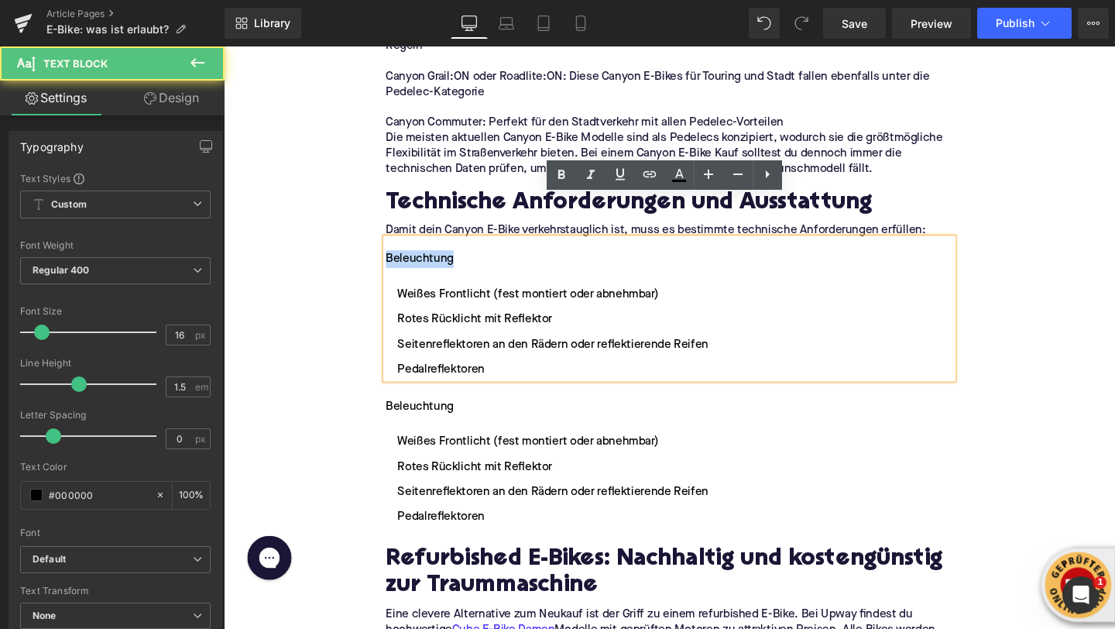
click at [411, 261] on div "Beleuchtung" at bounding box center [692, 270] width 596 height 19
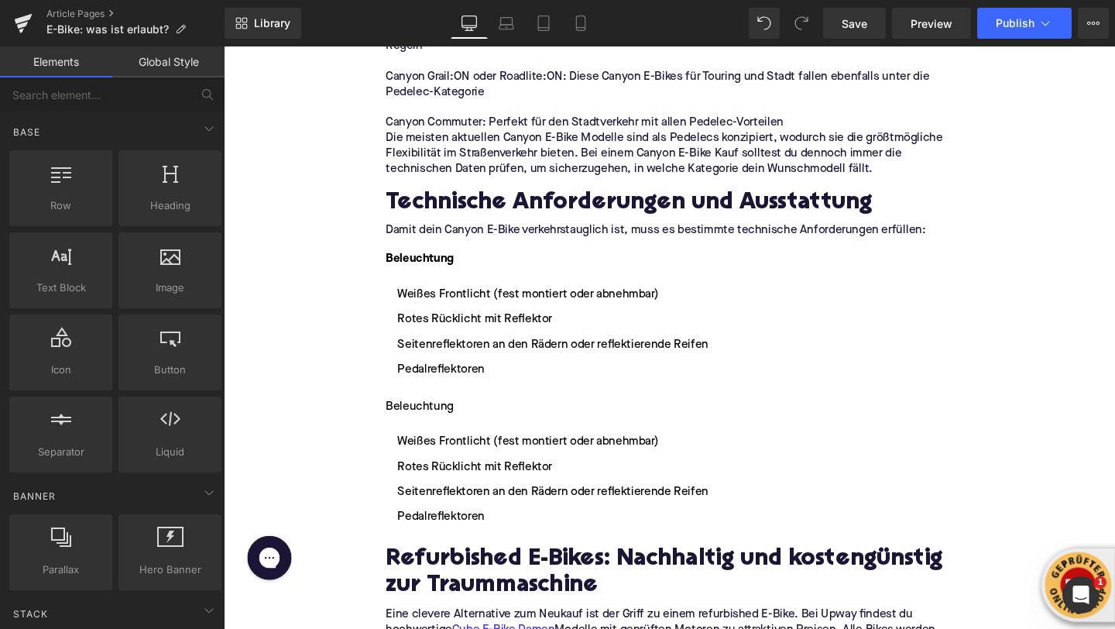
click at [428, 506] on li "Seitenreflektoren an den Rädern oder reflektierende Reifen" at bounding box center [692, 515] width 596 height 19
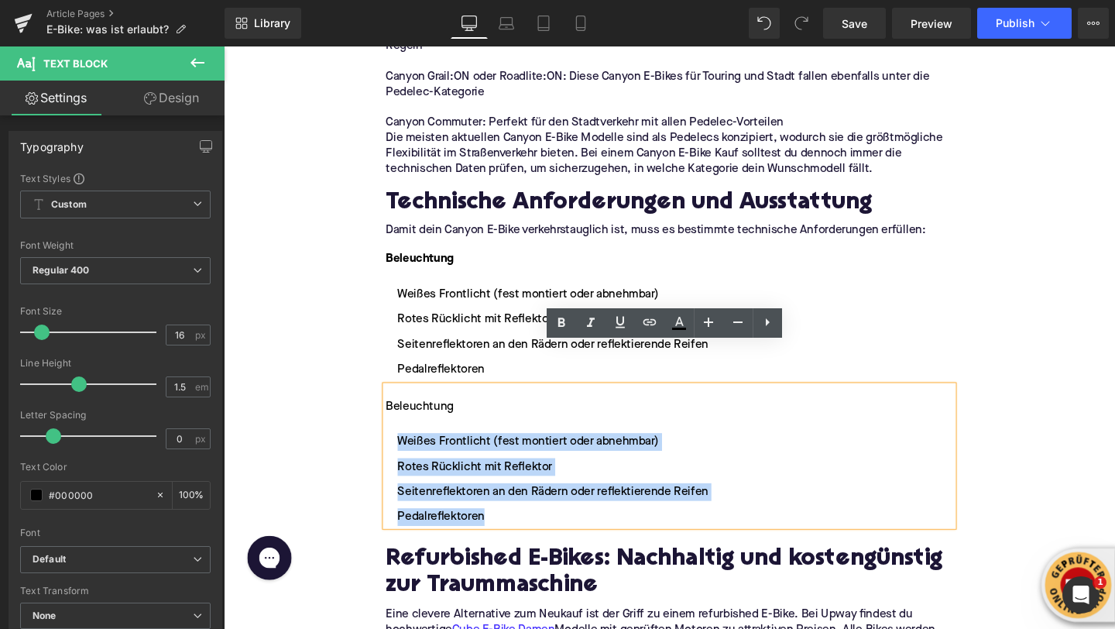
drag, startPoint x: 501, startPoint y: 500, endPoint x: 409, endPoint y: 421, distance: 121.4
click at [409, 453] on ul "Weißes Frontlicht (fest montiert oder abnehmbar) Rotes Rücklicht mit Reflektor …" at bounding box center [692, 502] width 596 height 98
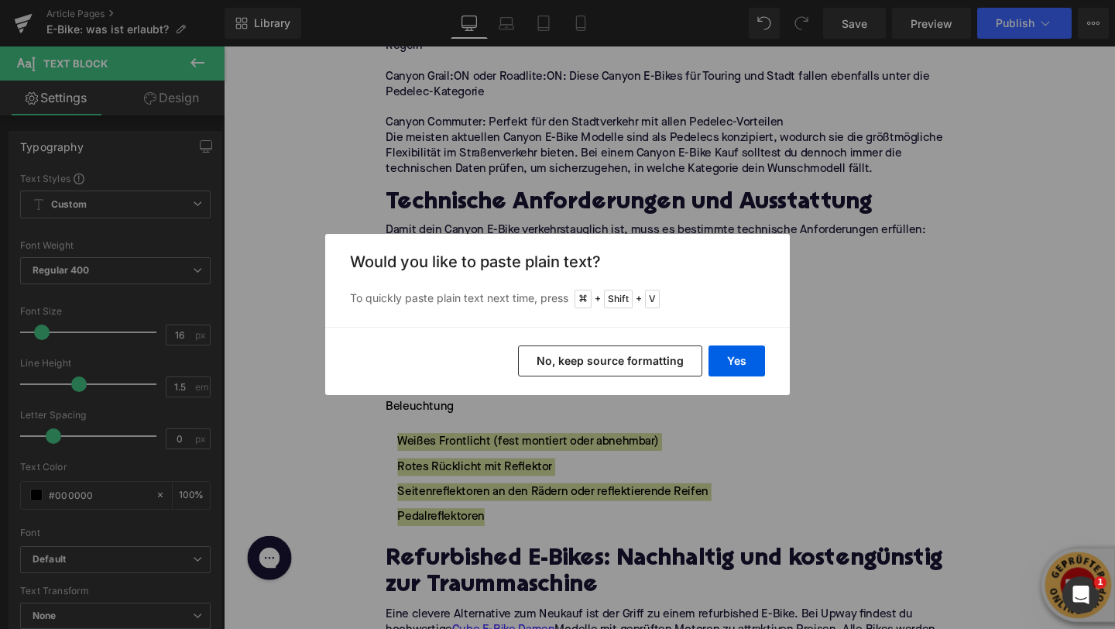
click at [737, 377] on div "Yes No, keep source formatting" at bounding box center [557, 361] width 465 height 68
click at [737, 369] on button "Yes" at bounding box center [737, 360] width 57 height 31
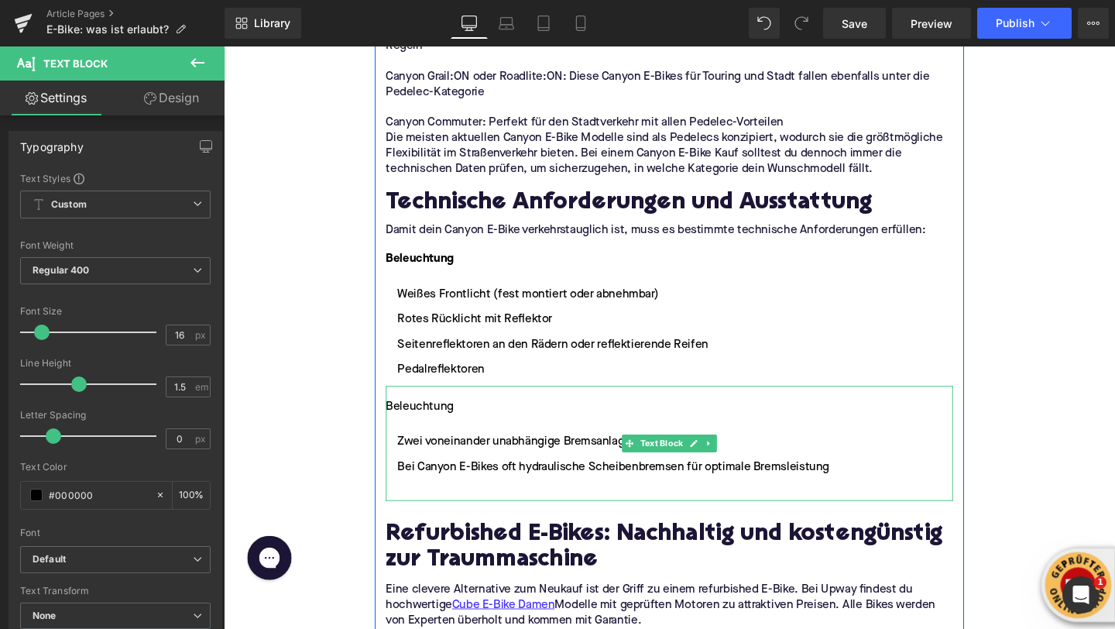
click at [422, 416] on div "Beleuchtung" at bounding box center [692, 425] width 596 height 19
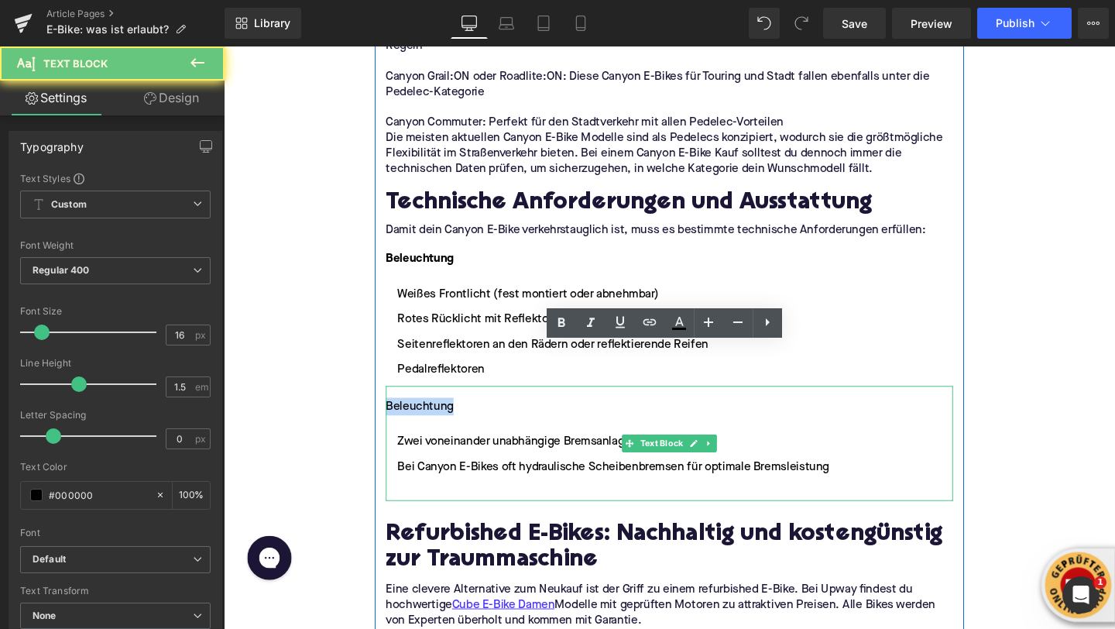
click at [422, 416] on div "Beleuchtung" at bounding box center [692, 425] width 596 height 19
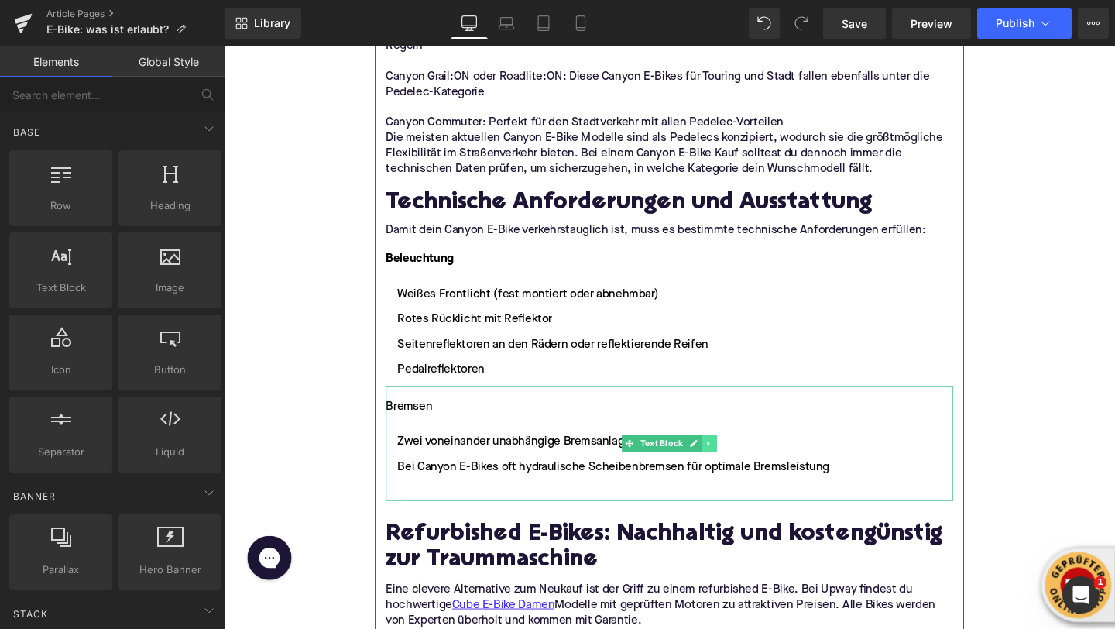
click at [734, 461] on icon at bounding box center [733, 463] width 2 height 5
click at [727, 459] on icon at bounding box center [726, 463] width 9 height 9
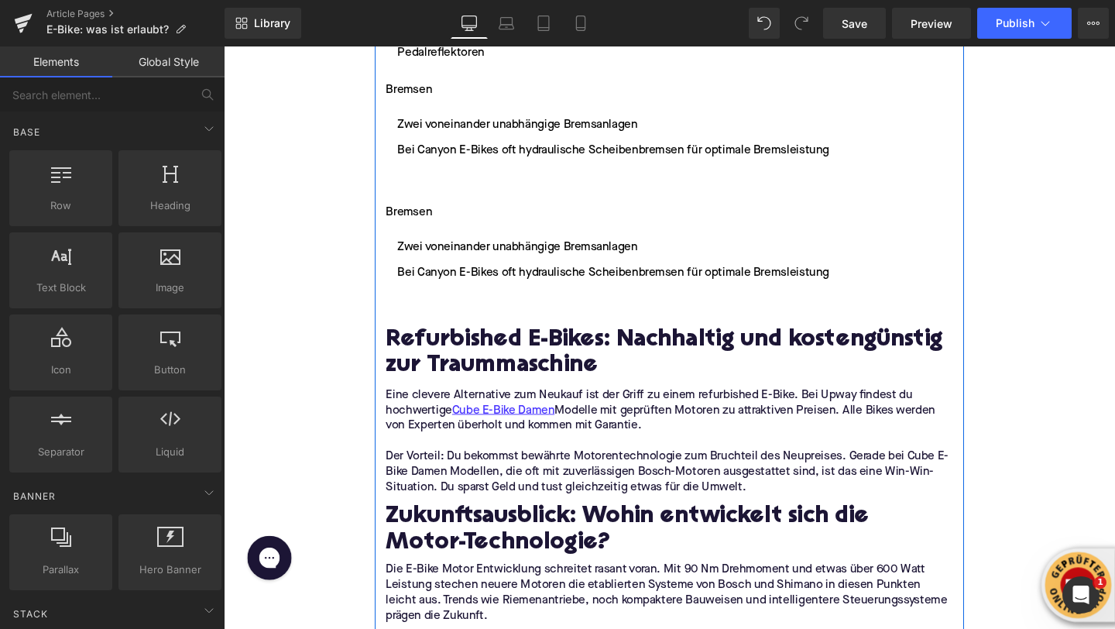
scroll to position [3232, 0]
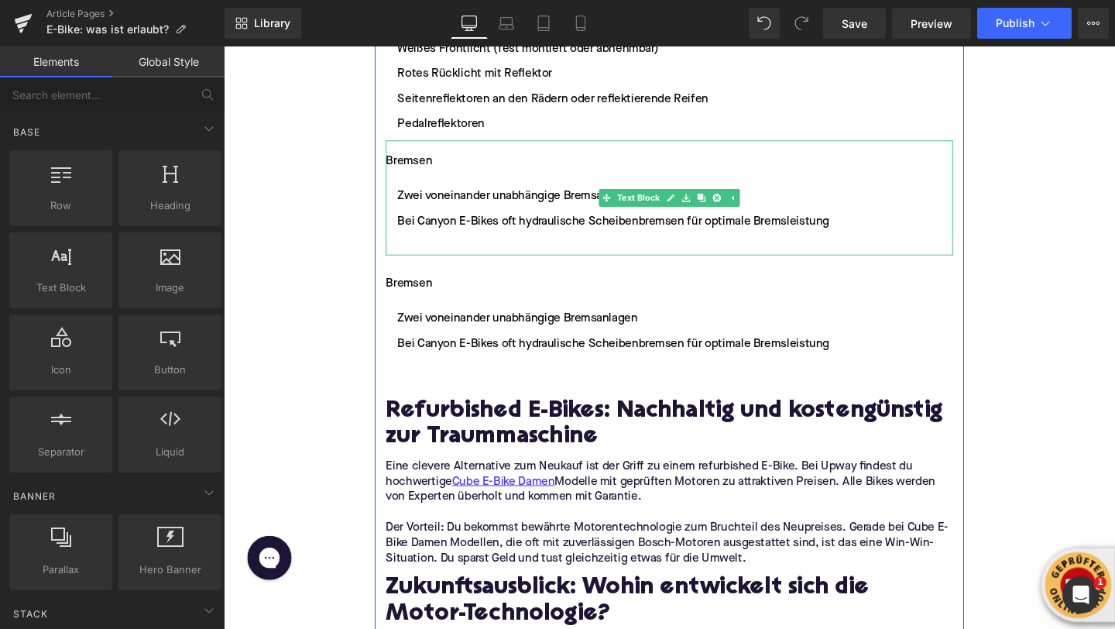
click at [407, 158] on div "Bremsen" at bounding box center [692, 167] width 596 height 19
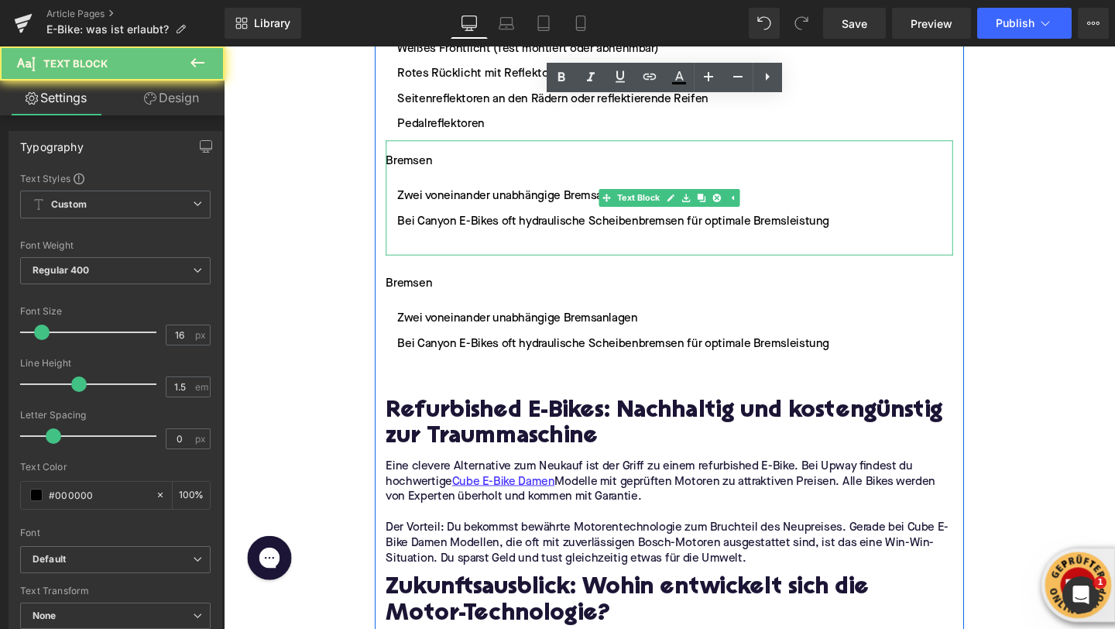
click at [407, 158] on div "Bremsen" at bounding box center [692, 167] width 596 height 19
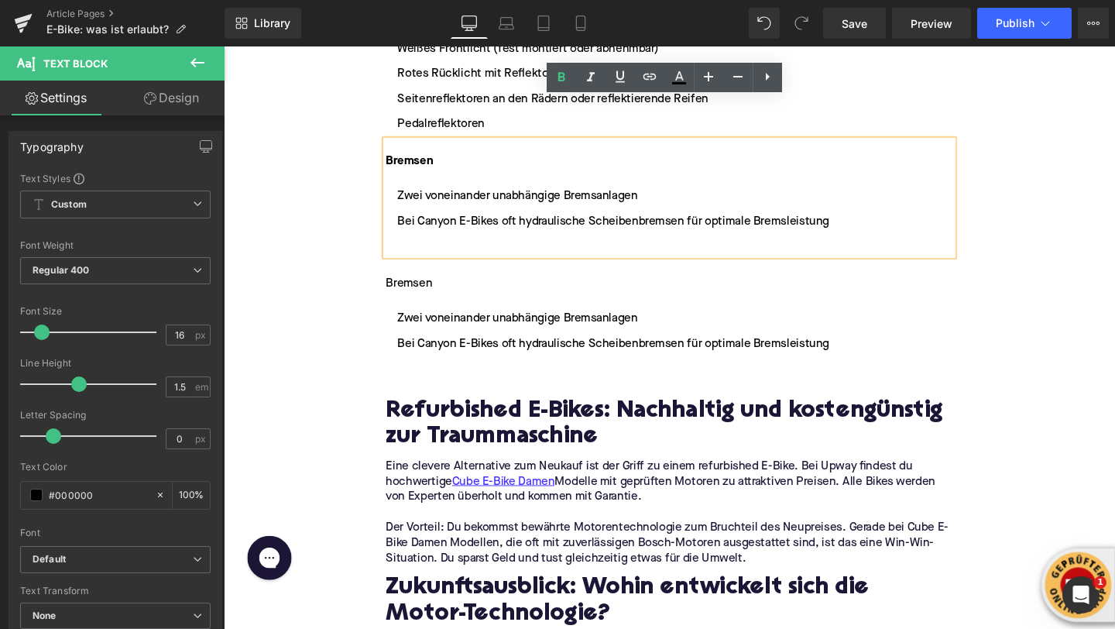
click at [431, 202] on ul "Zwei voneinander unabhängige Bremsanlagen Bei Canyon E-Bikes oft hydraulische S…" at bounding box center [692, 230] width 596 height 71
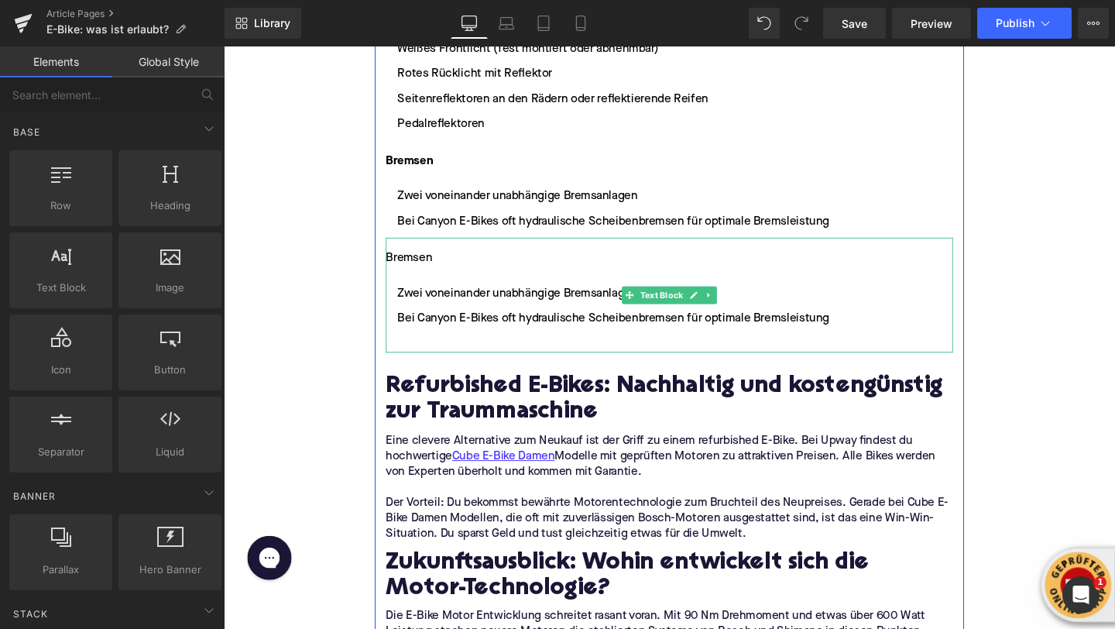
click at [448, 297] on ul "Zwei voneinander unabhängige Bremsanlagen Bei Canyon E-Bikes oft hydraulische S…" at bounding box center [692, 332] width 596 height 71
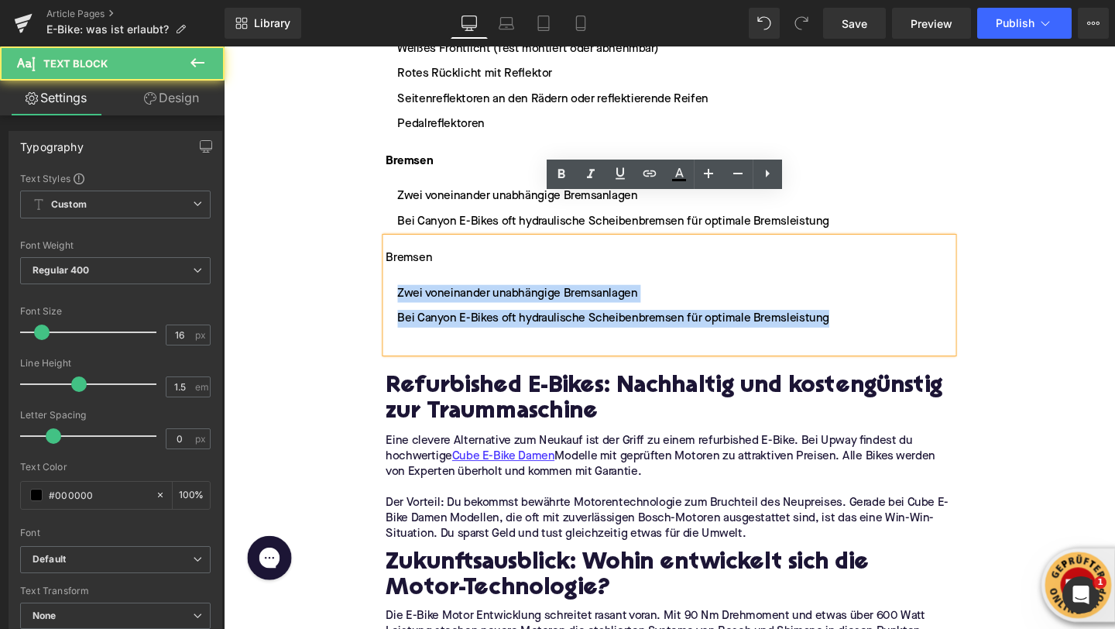
drag, startPoint x: 874, startPoint y: 287, endPoint x: 401, endPoint y: 262, distance: 473.9
click at [401, 297] on ul "Zwei voneinander unabhängige Bremsanlagen Bei Canyon E-Bikes oft hydraulische S…" at bounding box center [692, 332] width 596 height 71
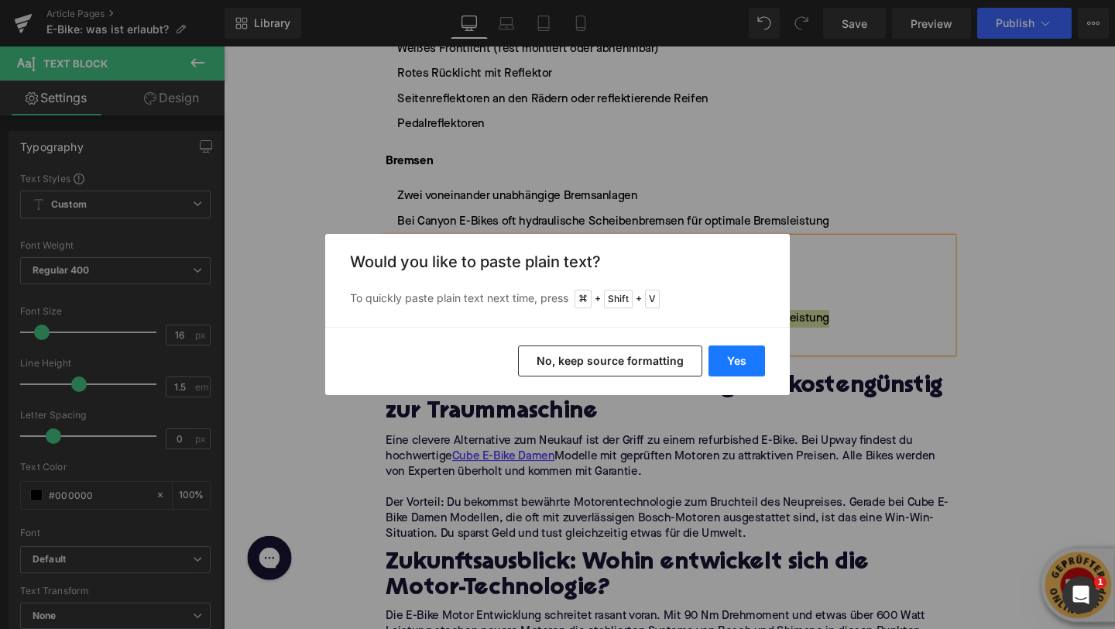
click at [720, 355] on button "Yes" at bounding box center [737, 360] width 57 height 31
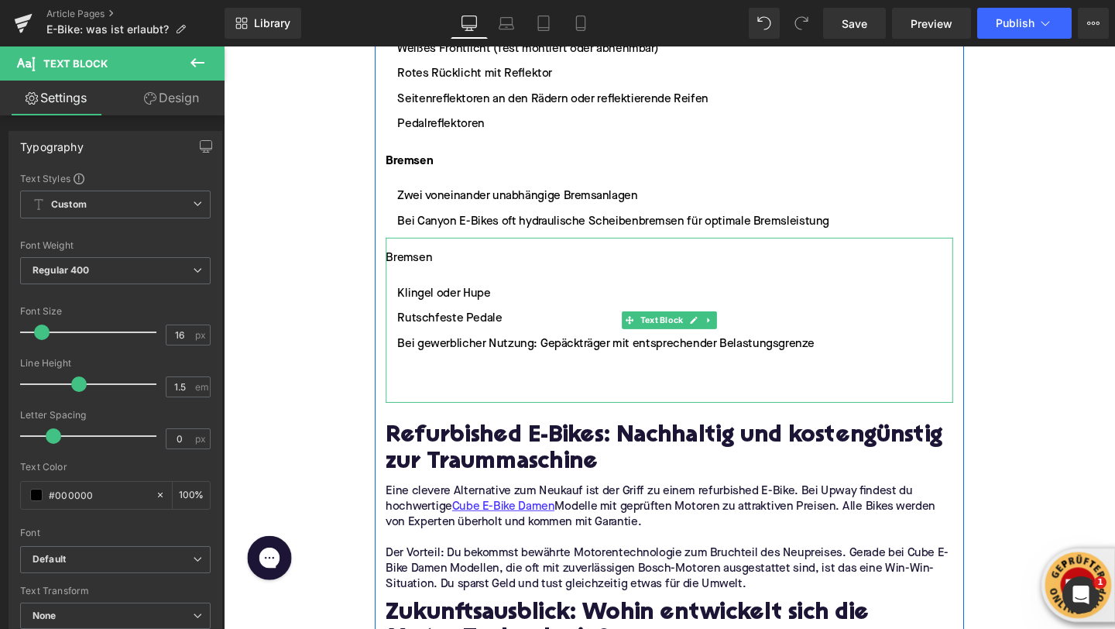
click at [494, 330] on ul "Klingel oder Hupe Rutschfeste Pedale Bei gewerblicher Nutzung: Gepäckträger mit…" at bounding box center [692, 359] width 596 height 124
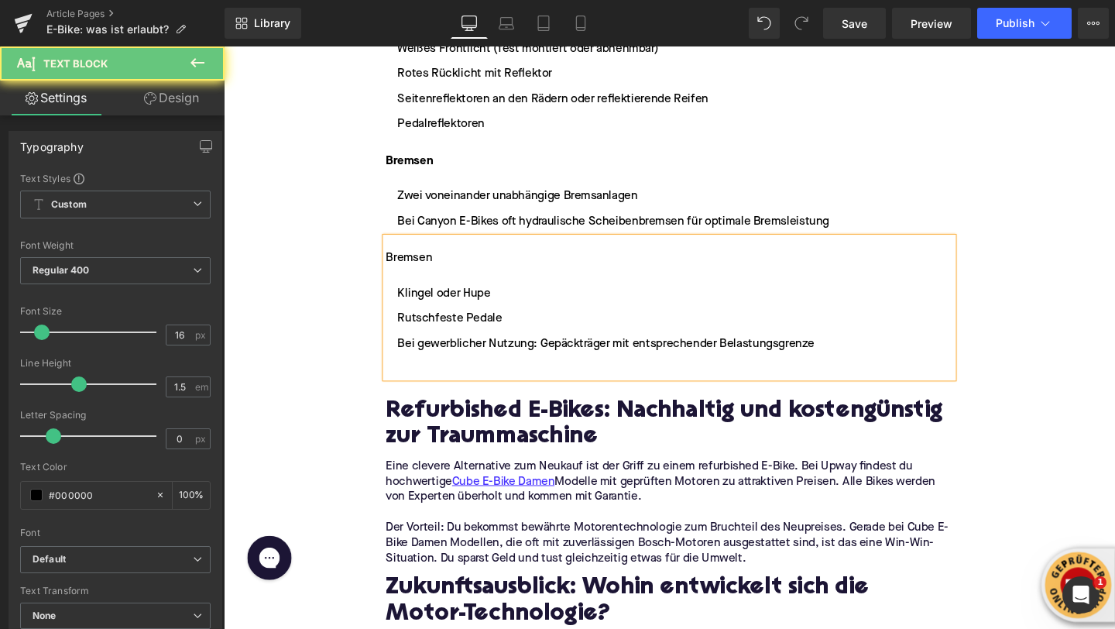
click at [428, 376] on li at bounding box center [692, 385] width 596 height 19
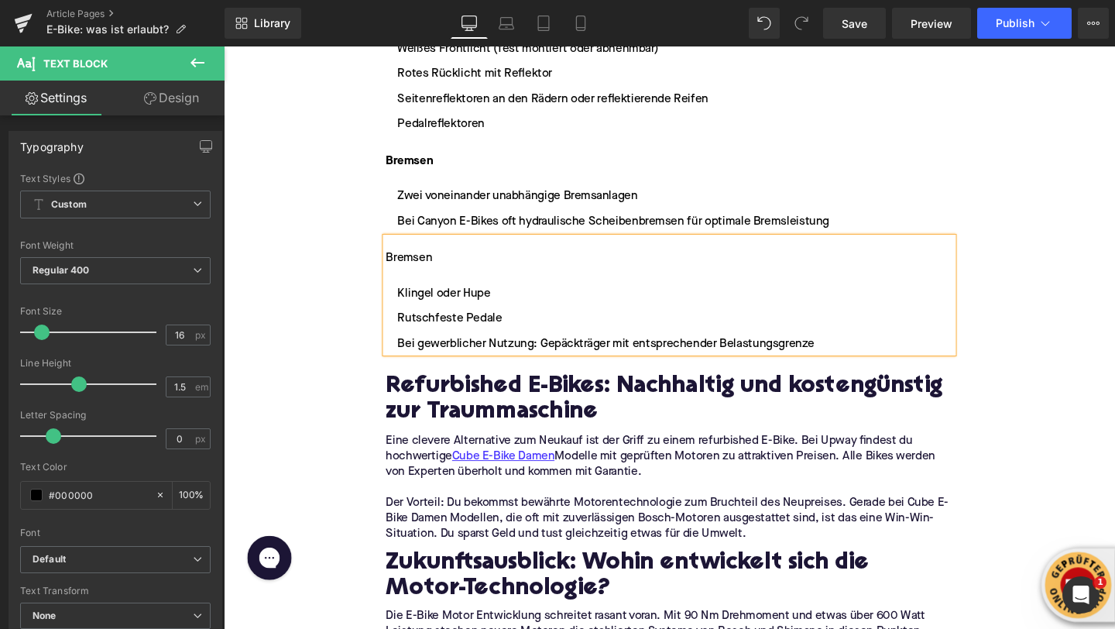
click at [422, 260] on div "Bremsen" at bounding box center [692, 269] width 596 height 19
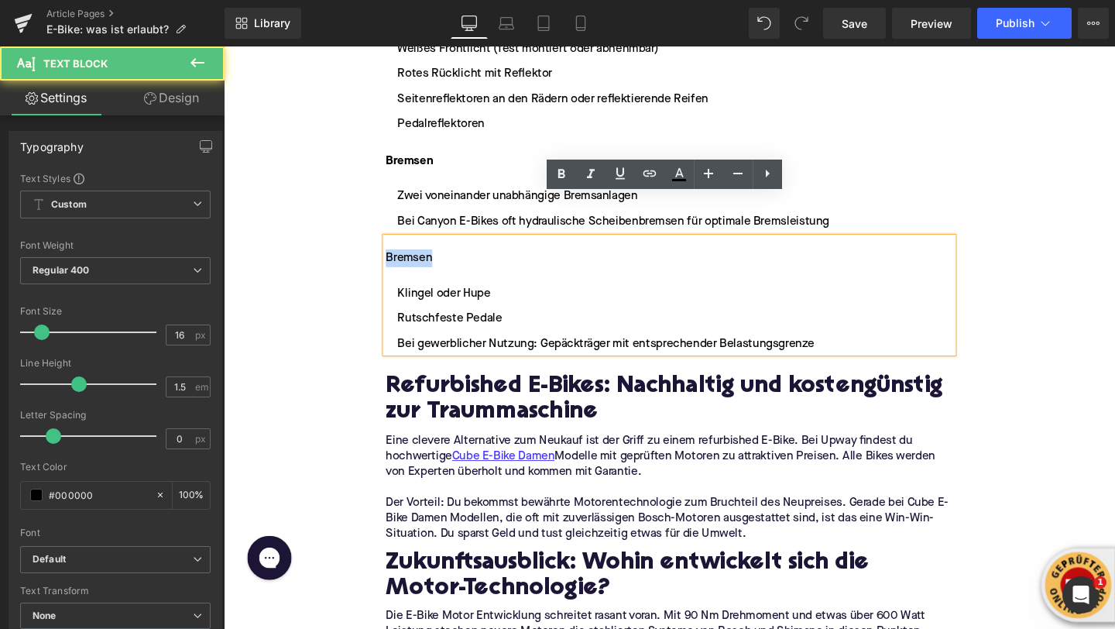
click at [422, 260] on div "Bremsen" at bounding box center [692, 269] width 596 height 19
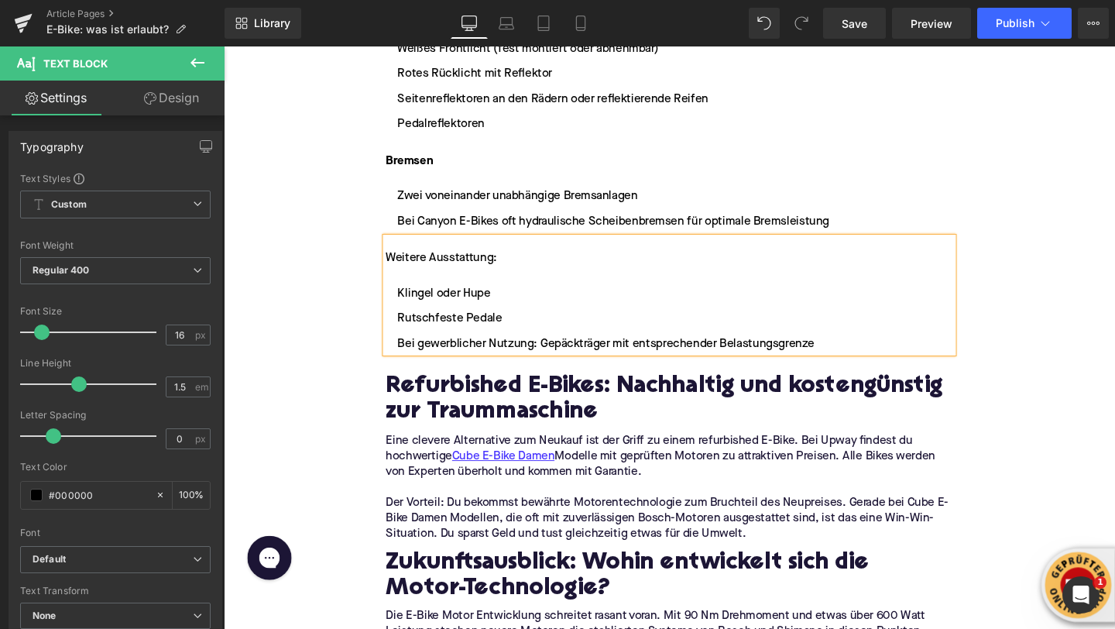
click at [417, 260] on div "Weitere Ausstattung:" at bounding box center [692, 269] width 596 height 19
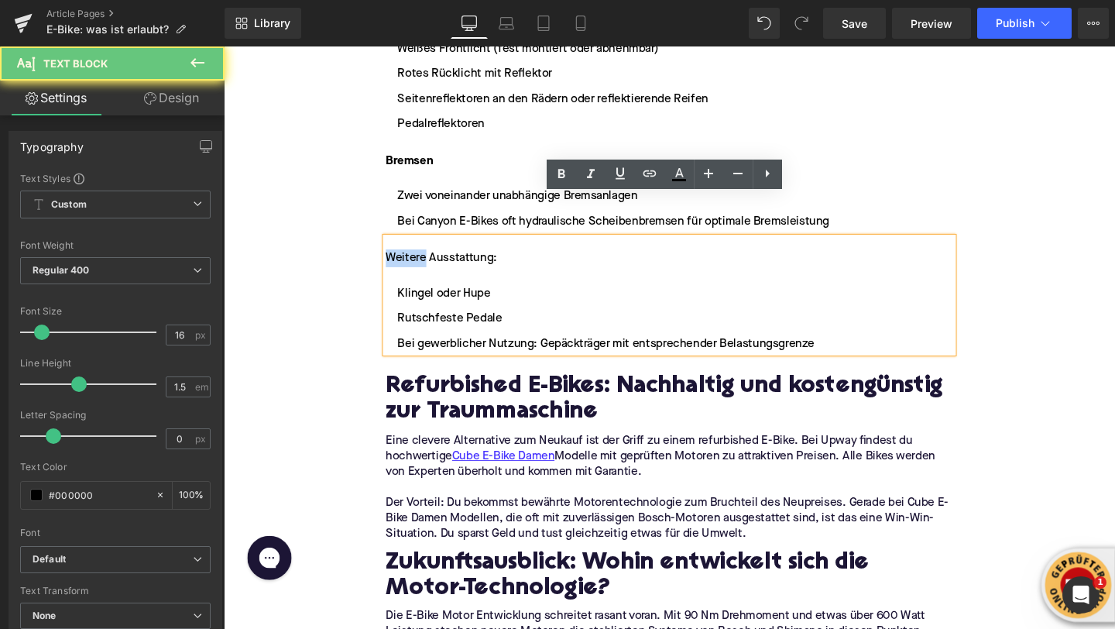
click at [417, 260] on div "Weitere Ausstattung:" at bounding box center [692, 269] width 596 height 19
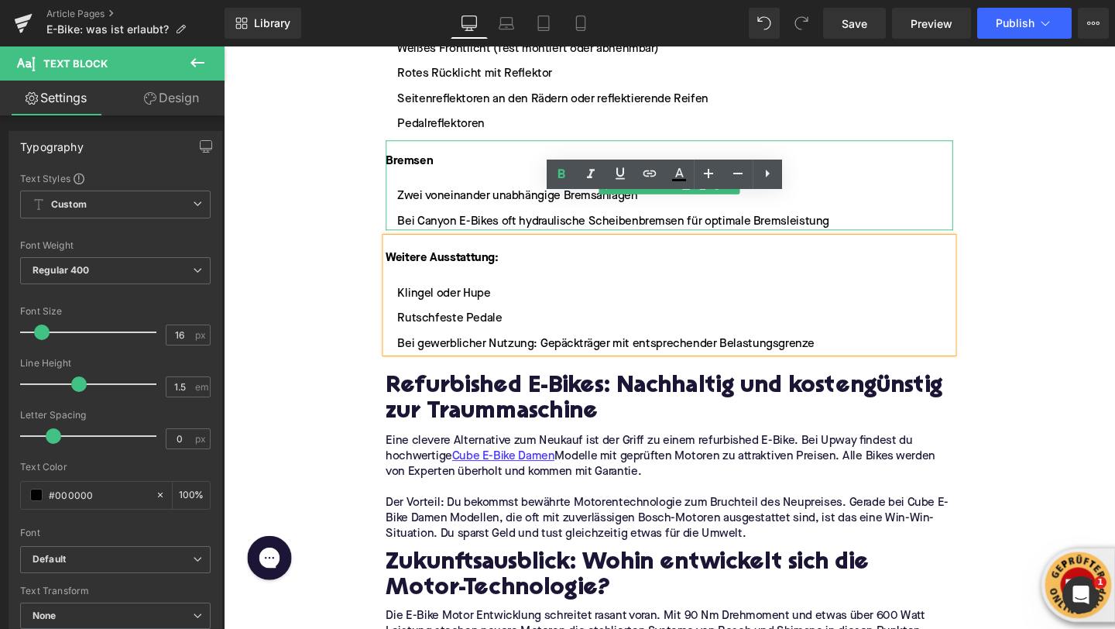
click at [442, 161] on strong "Bremsen" at bounding box center [419, 167] width 50 height 12
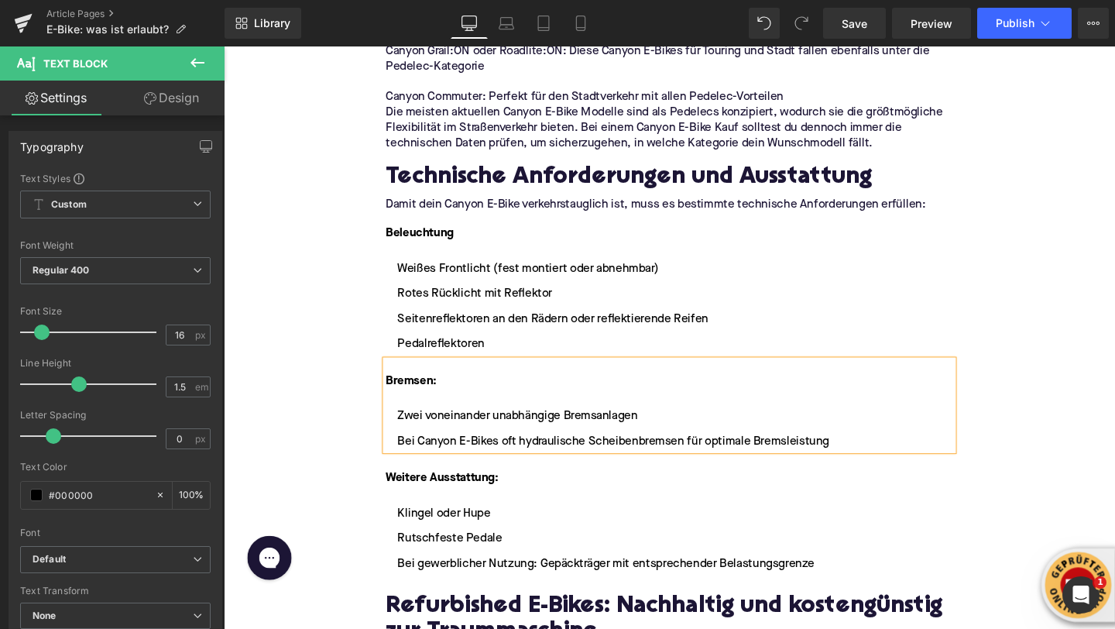
scroll to position [2994, 0]
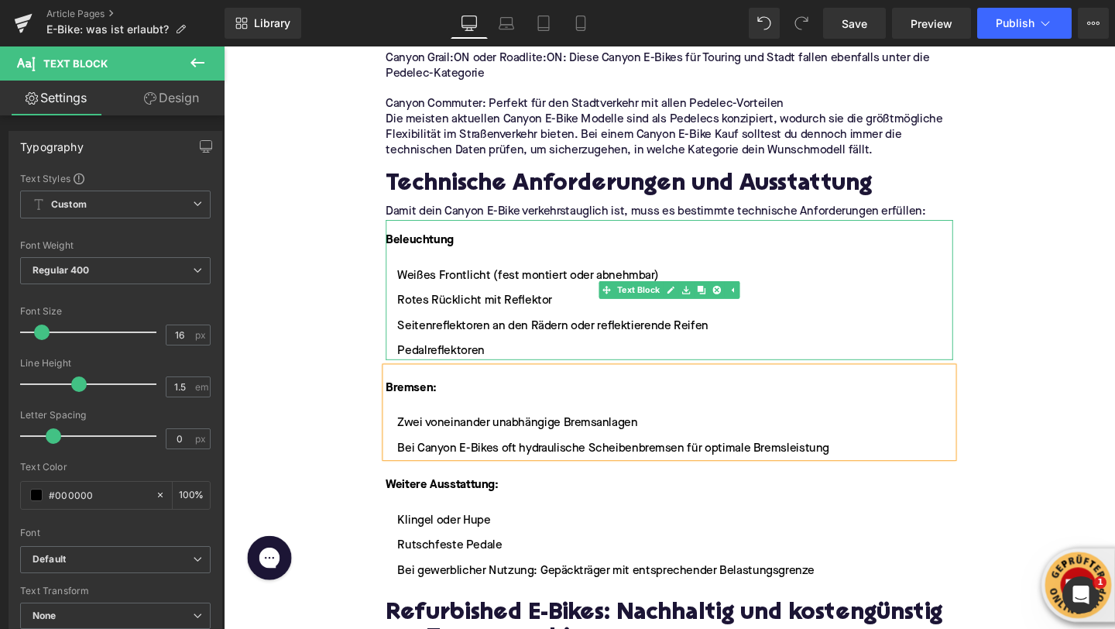
click at [468, 242] on div "Beleuchtung" at bounding box center [692, 251] width 596 height 19
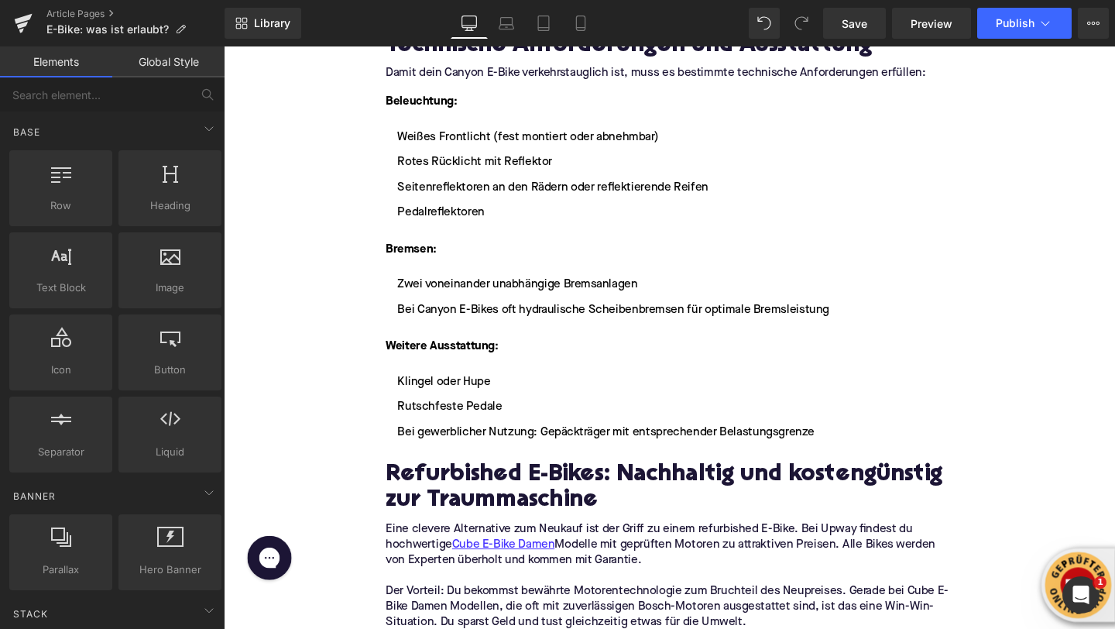
scroll to position [3132, 0]
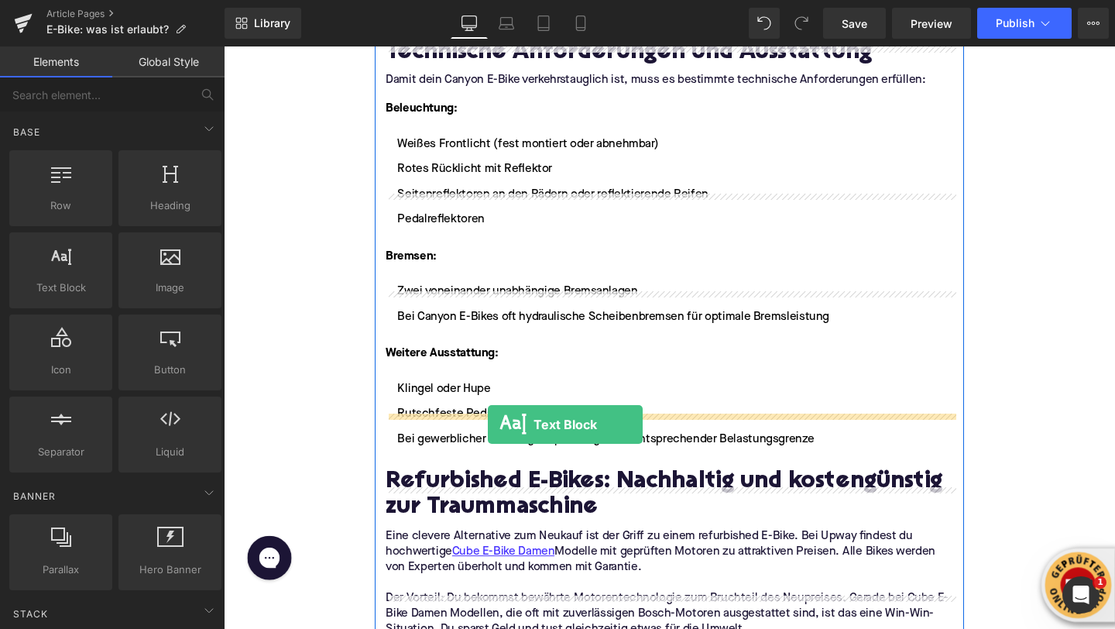
drag, startPoint x: 278, startPoint y: 311, endPoint x: 502, endPoint y: 442, distance: 259.7
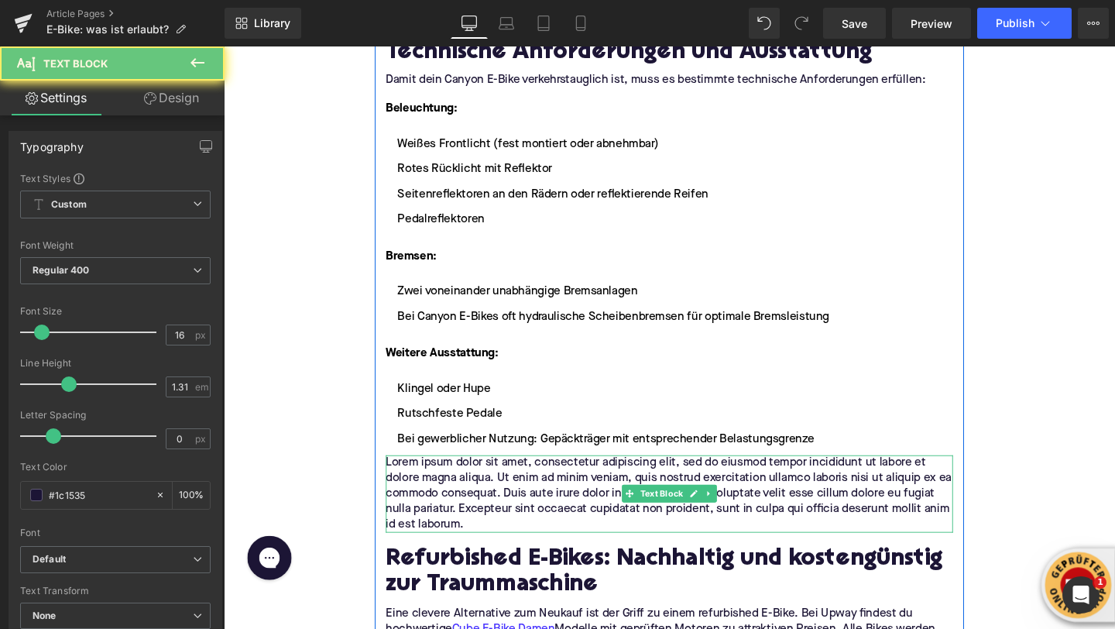
click at [469, 476] on p "Lorem ipsum dolor sit amet, consectetur adipiscing elit, sed do eiusmod tempor …" at bounding box center [692, 516] width 596 height 81
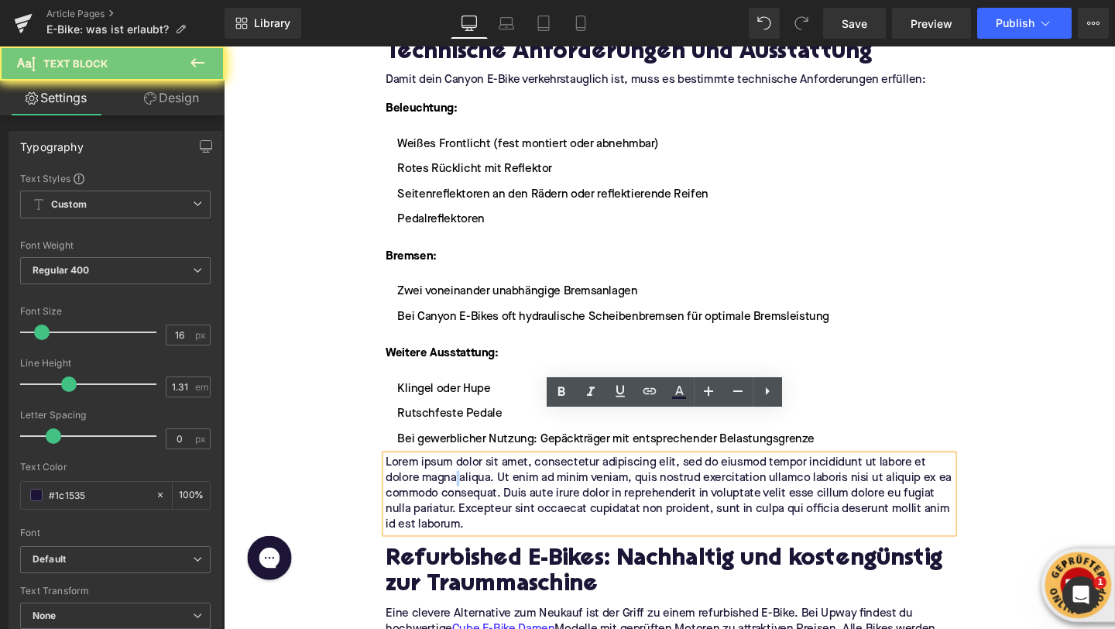
click at [469, 476] on p "Lorem ipsum dolor sit amet, consectetur adipiscing elit, sed do eiusmod tempor …" at bounding box center [692, 516] width 596 height 81
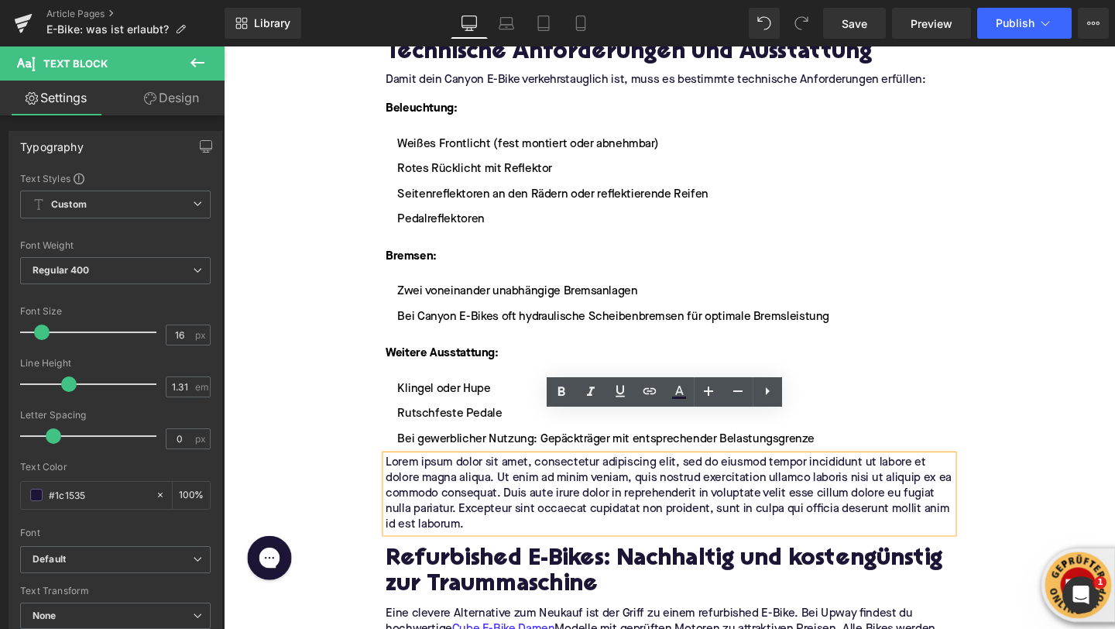
click at [469, 476] on p "Lorem ipsum dolor sit amet, consectetur adipiscing elit, sed do eiusmod tempor …" at bounding box center [692, 516] width 596 height 81
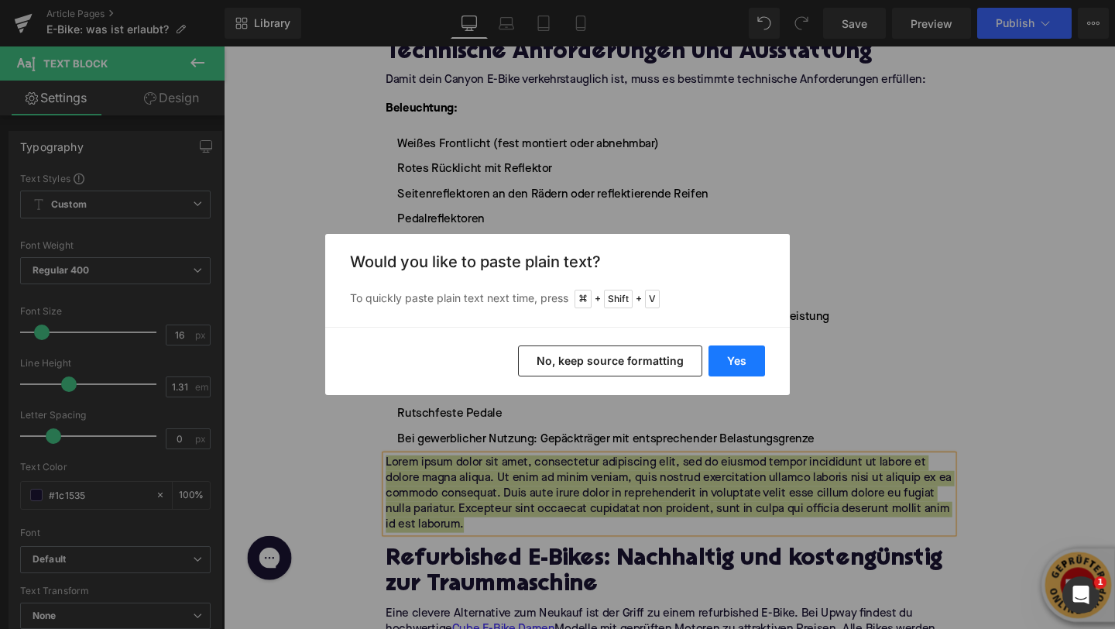
click at [710, 354] on button "Yes" at bounding box center [737, 360] width 57 height 31
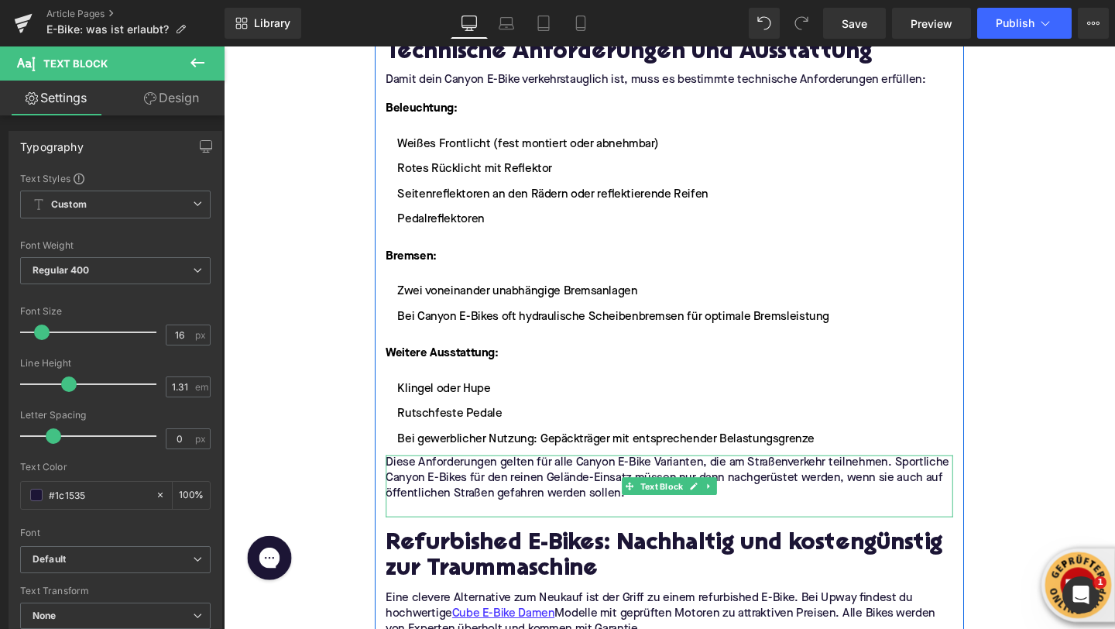
click at [492, 525] on p at bounding box center [692, 533] width 596 height 16
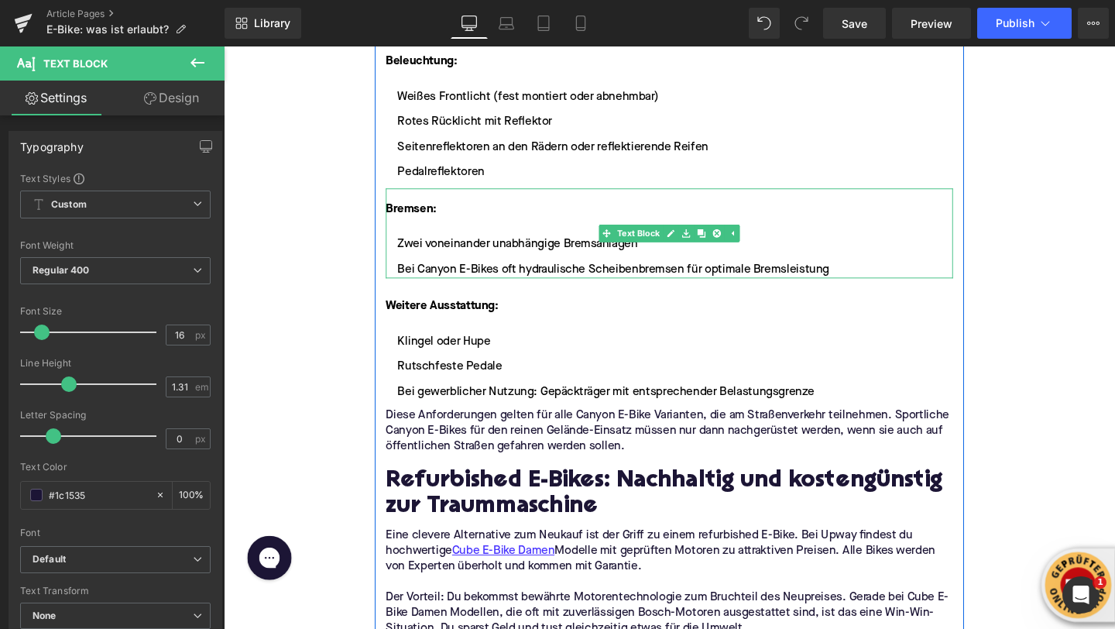
scroll to position [3240, 0]
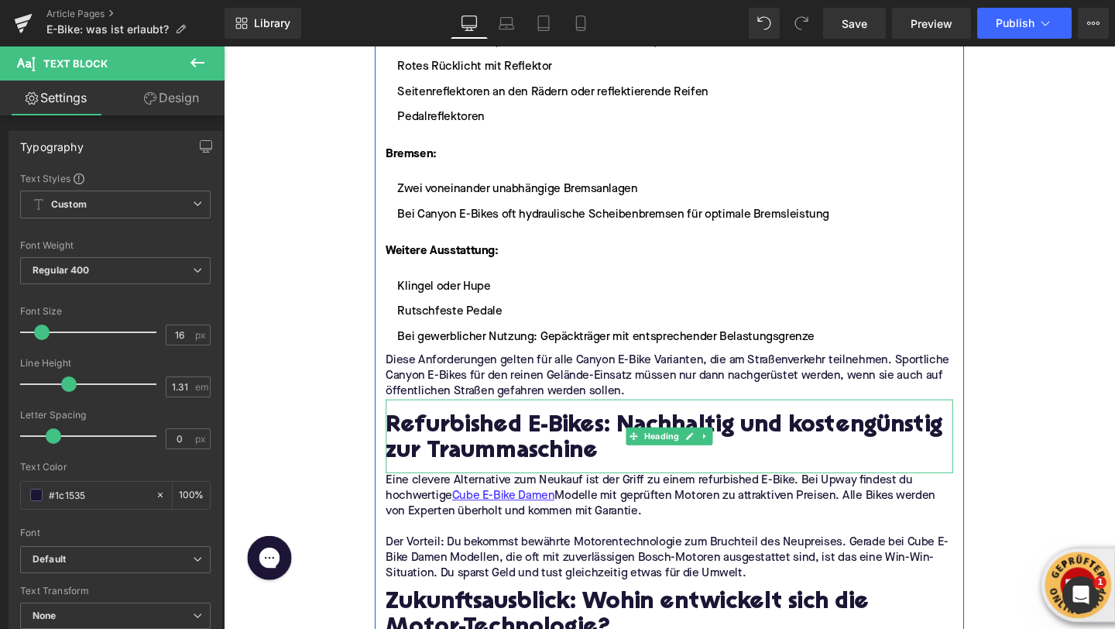
click at [437, 432] on h2 "Refurbished E-Bikes: Nachhaltig und kostengünstig zur Traummaschine" at bounding box center [692, 459] width 596 height 55
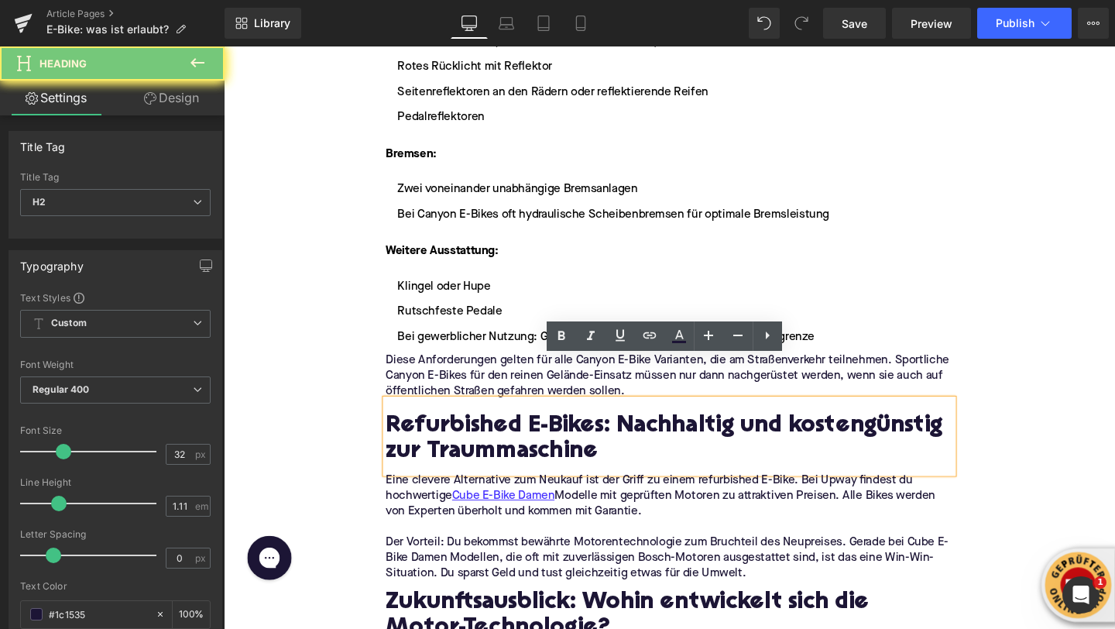
click at [437, 432] on h2 "Refurbished E-Bikes: Nachhaltig und kostengünstig zur Traummaschine" at bounding box center [692, 459] width 596 height 55
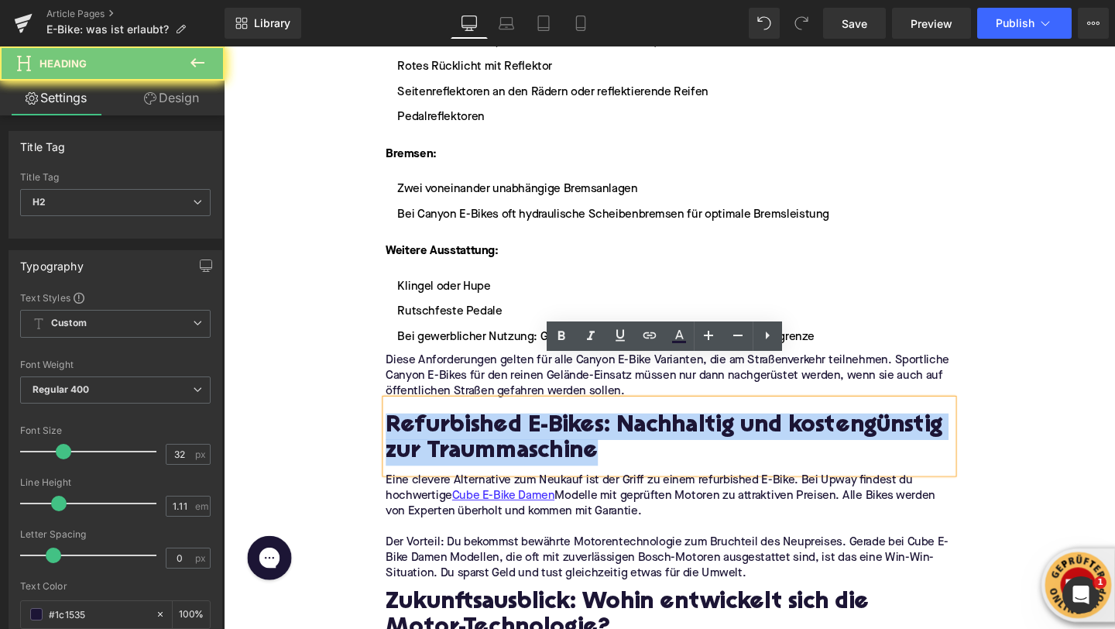
paste div
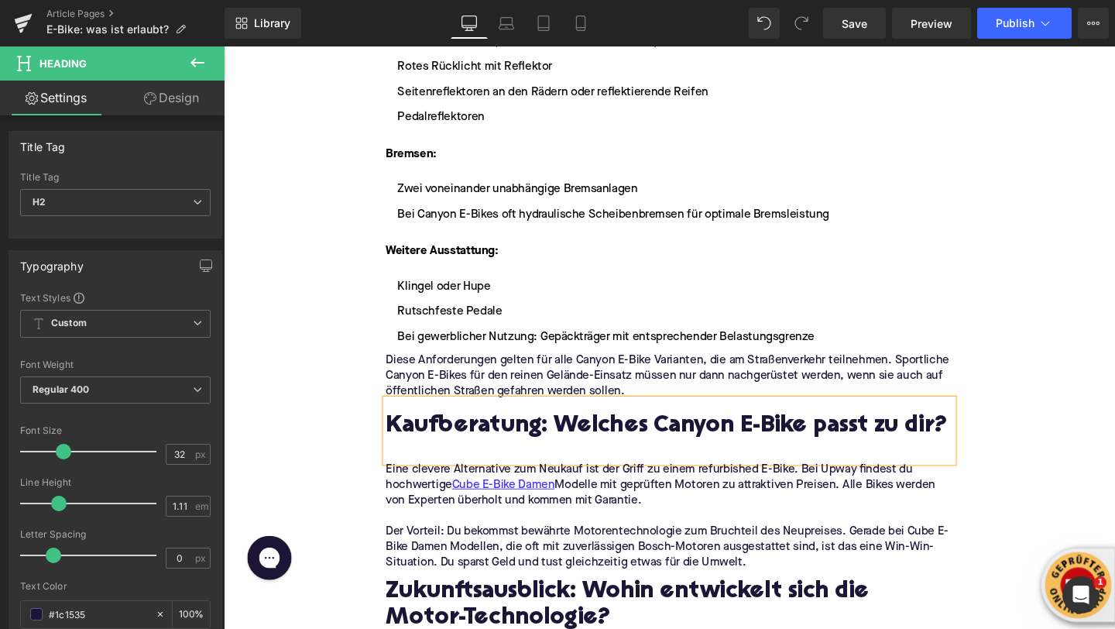
click at [702, 432] on h2 "Kaufberatung: Welches Canyon E-Bike passt zu dir?" at bounding box center [692, 446] width 596 height 28
click at [452, 459] on div at bounding box center [692, 467] width 596 height 16
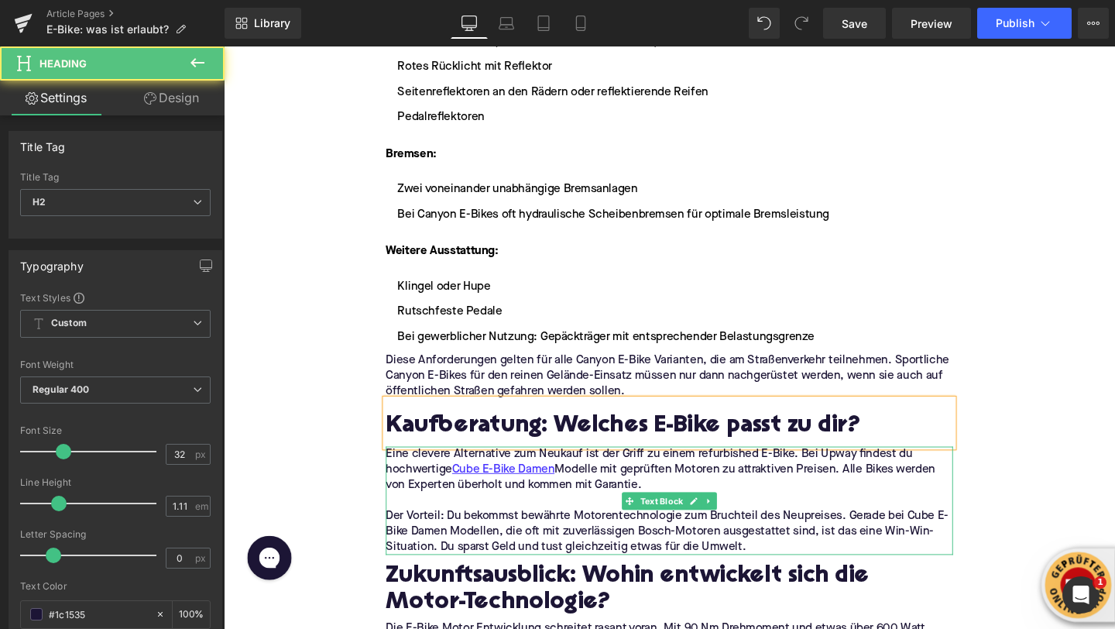
click at [446, 516] on p at bounding box center [692, 524] width 596 height 16
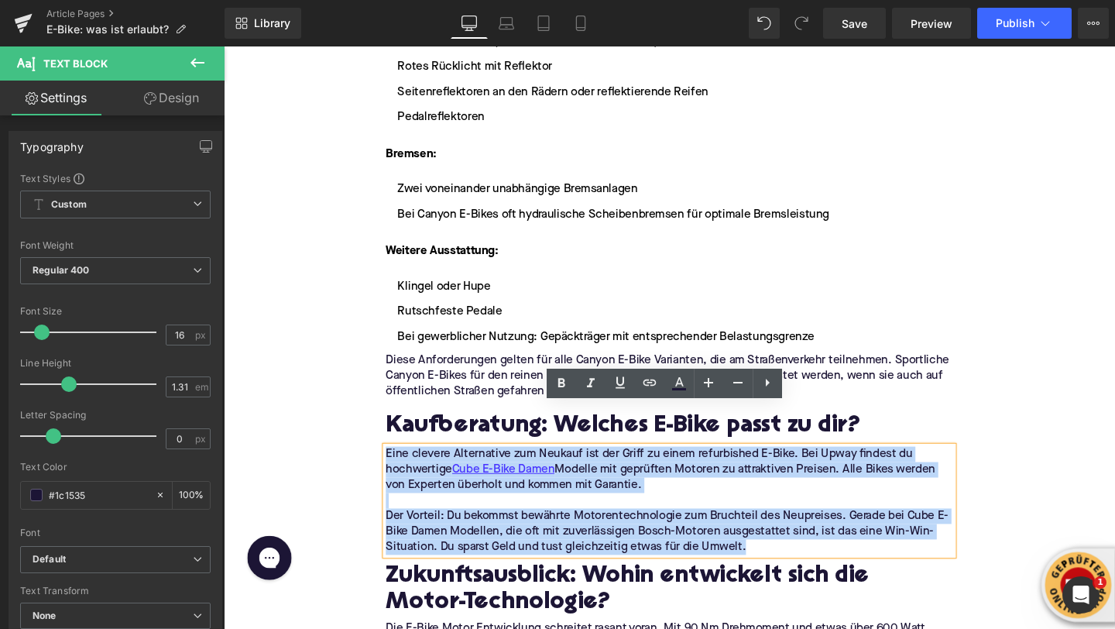
drag, startPoint x: 805, startPoint y: 524, endPoint x: 285, endPoint y: 433, distance: 527.7
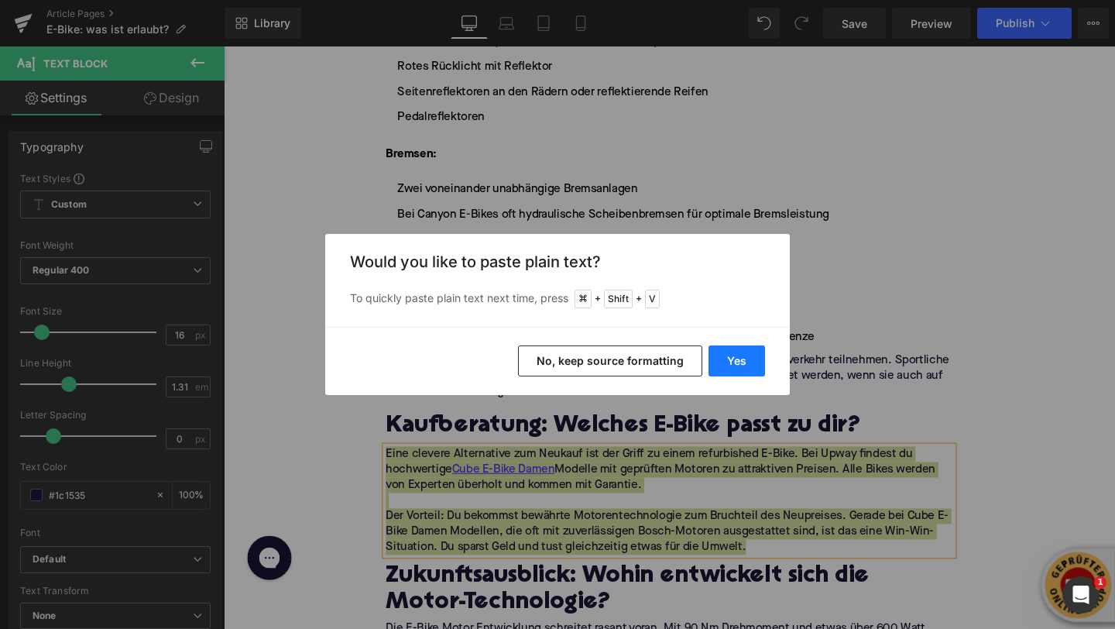
click at [727, 359] on button "Yes" at bounding box center [737, 360] width 57 height 31
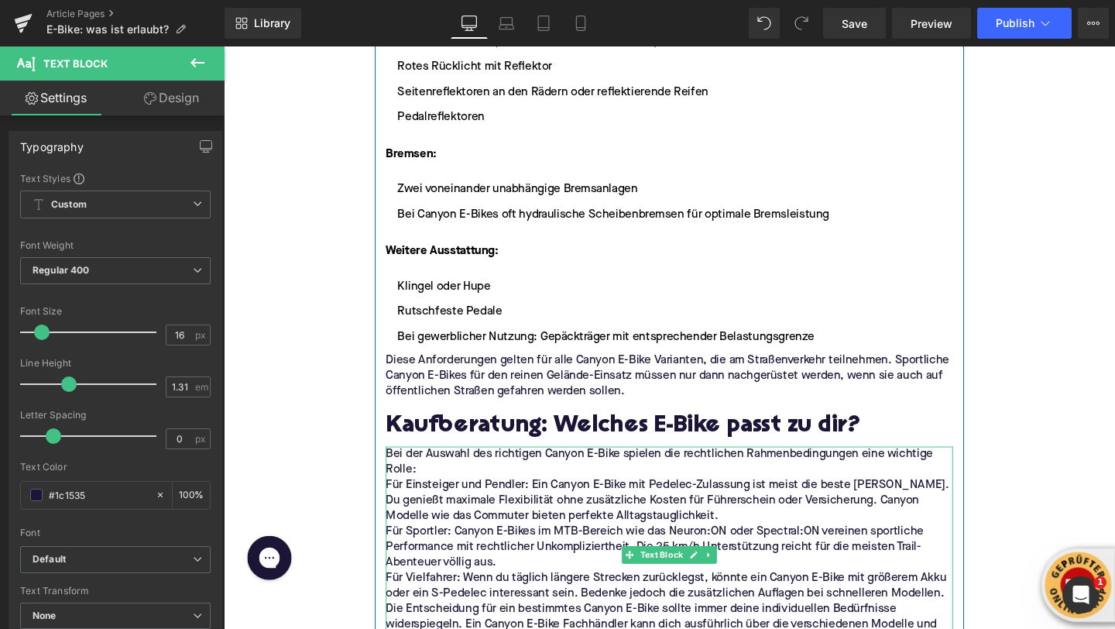
click at [539, 467] on p "Bei der Auswahl des richtigen Canyon E-Bike spielen die rechtlichen Rahmenbedin…" at bounding box center [692, 483] width 596 height 33
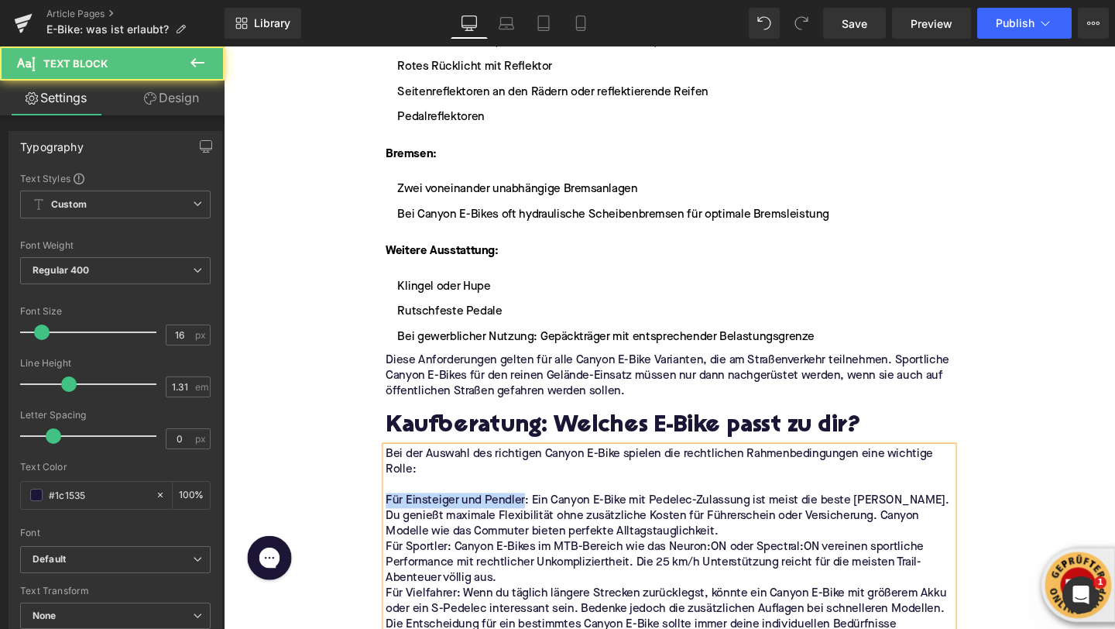
drag, startPoint x: 541, startPoint y: 477, endPoint x: 366, endPoint y: 475, distance: 175.8
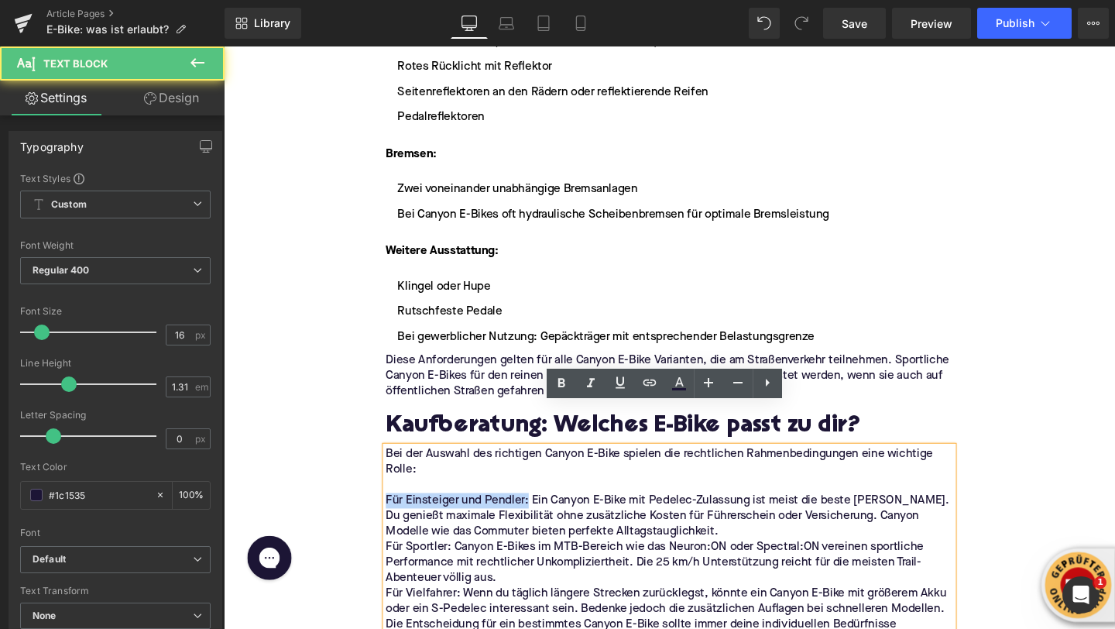
drag, startPoint x: 545, startPoint y: 482, endPoint x: 324, endPoint y: 483, distance: 220.8
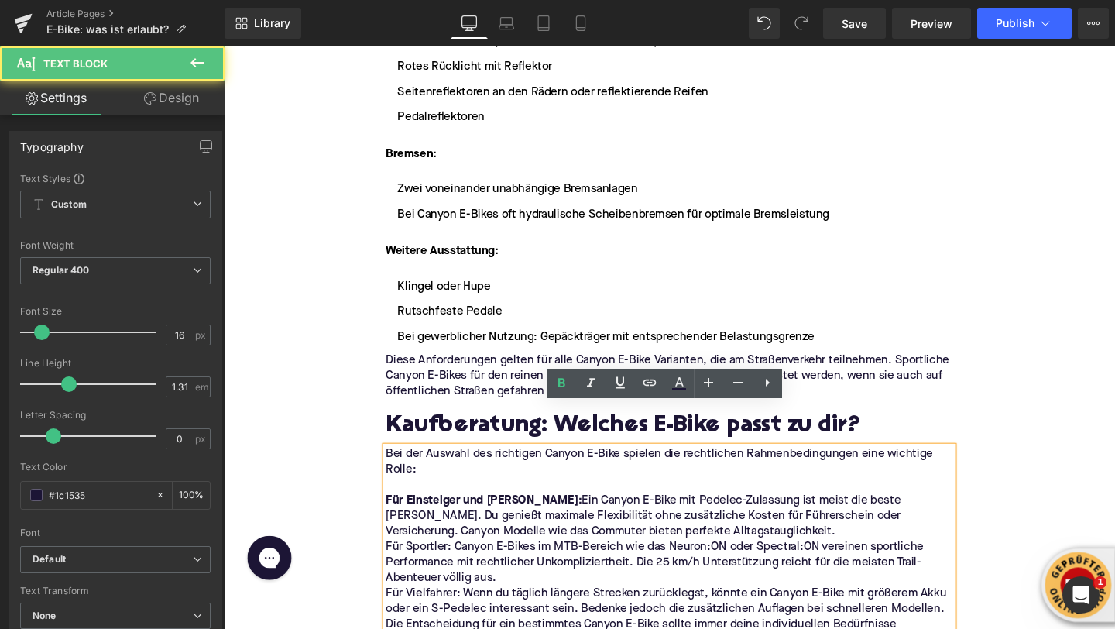
click at [669, 516] on p "Für Einsteiger und Pendler: Ein Canyon E-Bike mit Pedelec-Zulassung ist meist d…" at bounding box center [692, 540] width 596 height 49
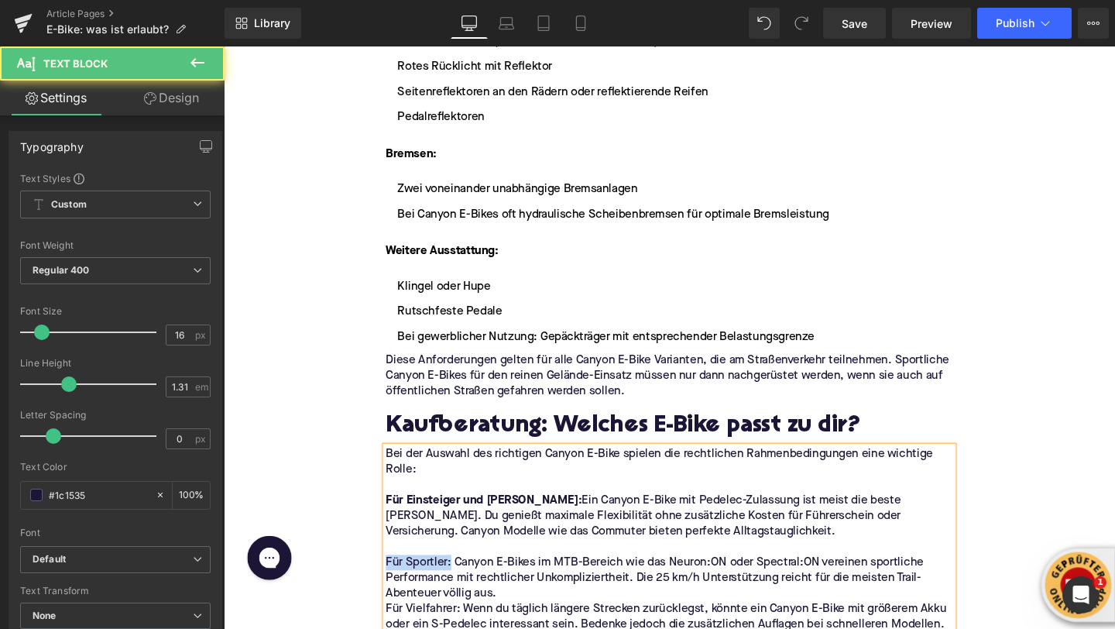
drag, startPoint x: 464, startPoint y: 546, endPoint x: 344, endPoint y: 542, distance: 120.1
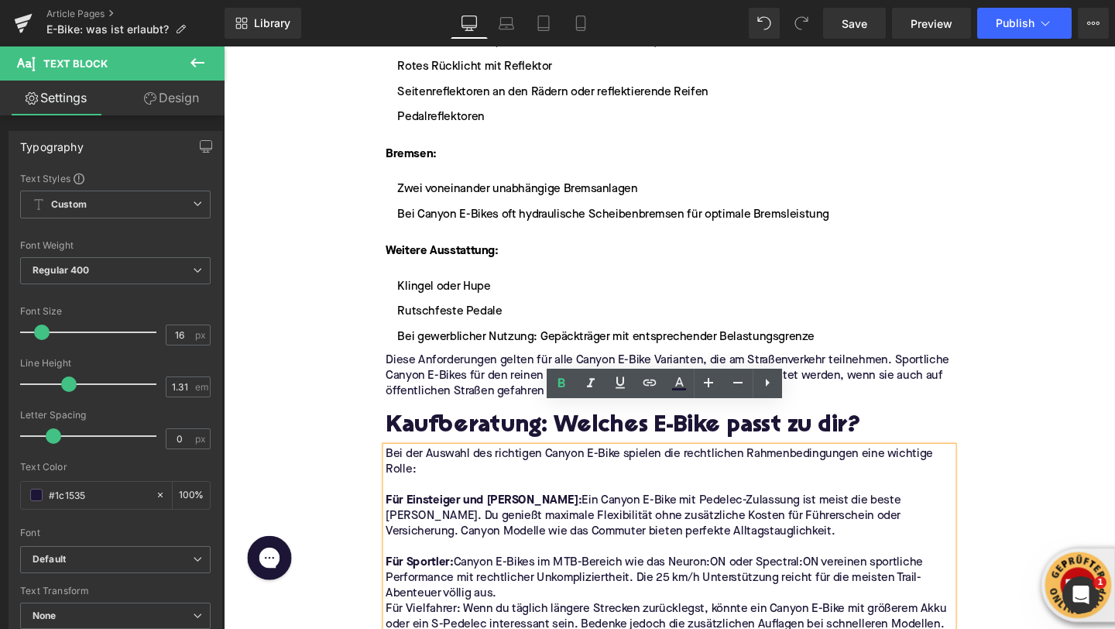
click at [548, 581] on p "Für Sportler: Canyon E-Bikes im MTB-Bereich wie das Neuron:ON oder Spectral:ON …" at bounding box center [692, 605] width 596 height 49
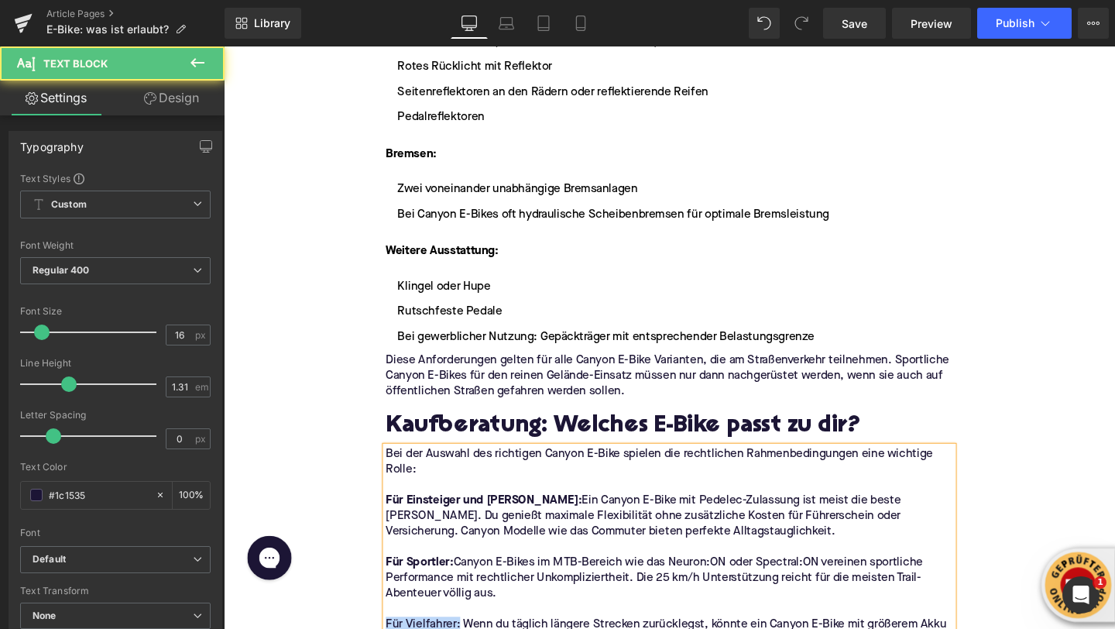
drag, startPoint x: 486, startPoint y: 1094, endPoint x: 247, endPoint y: 582, distance: 564.5
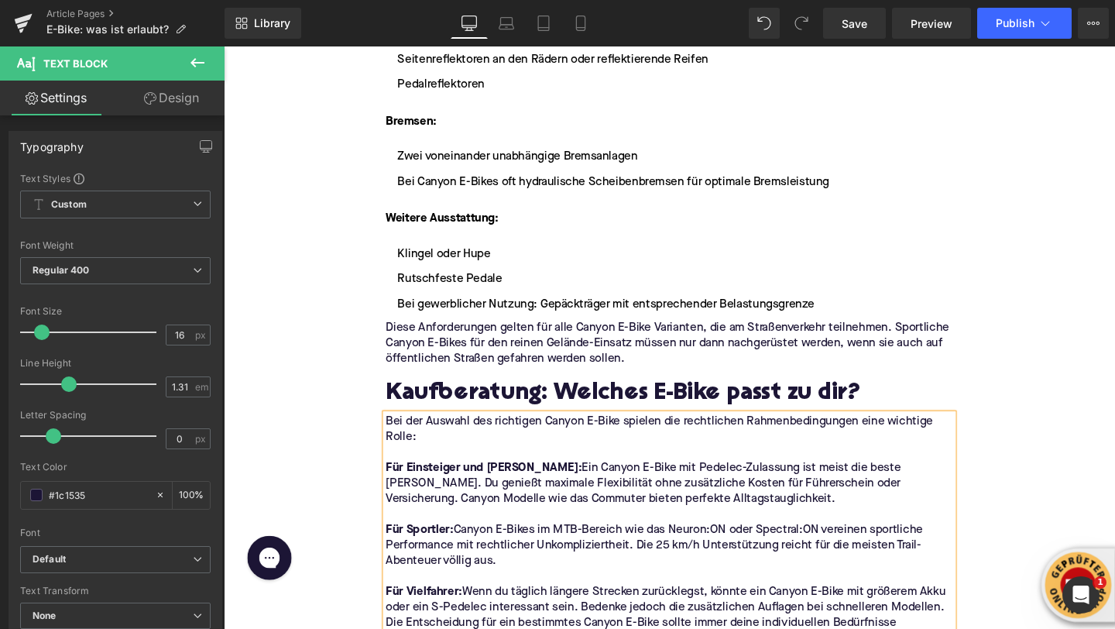
scroll to position [3282, 0]
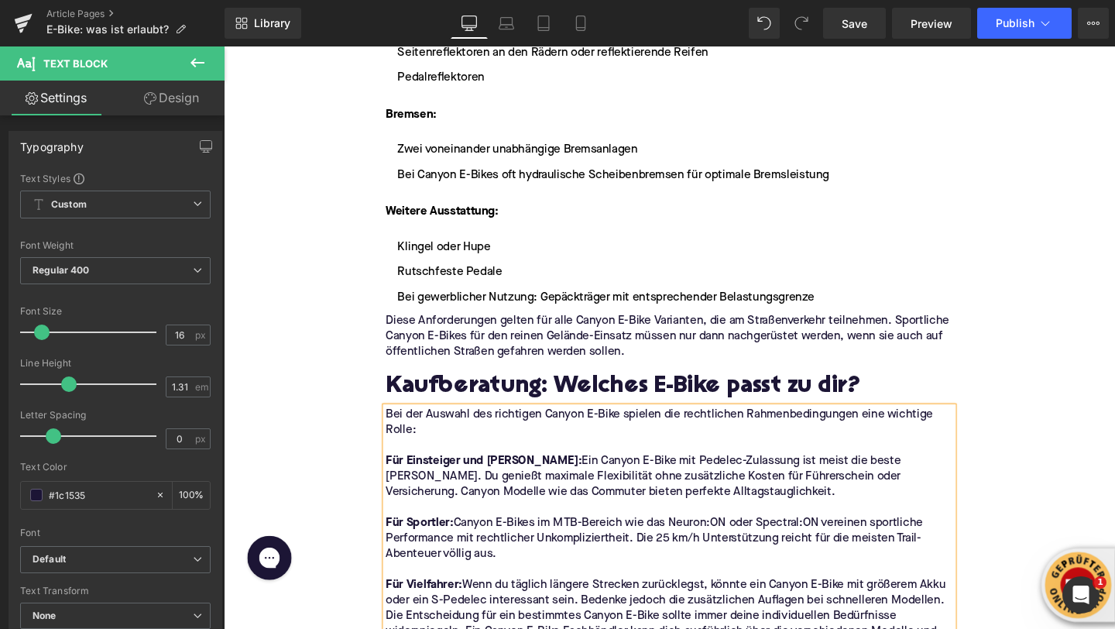
click at [522, 476] on strong "Für Einsteiger und Pendler:" at bounding box center [497, 482] width 206 height 12
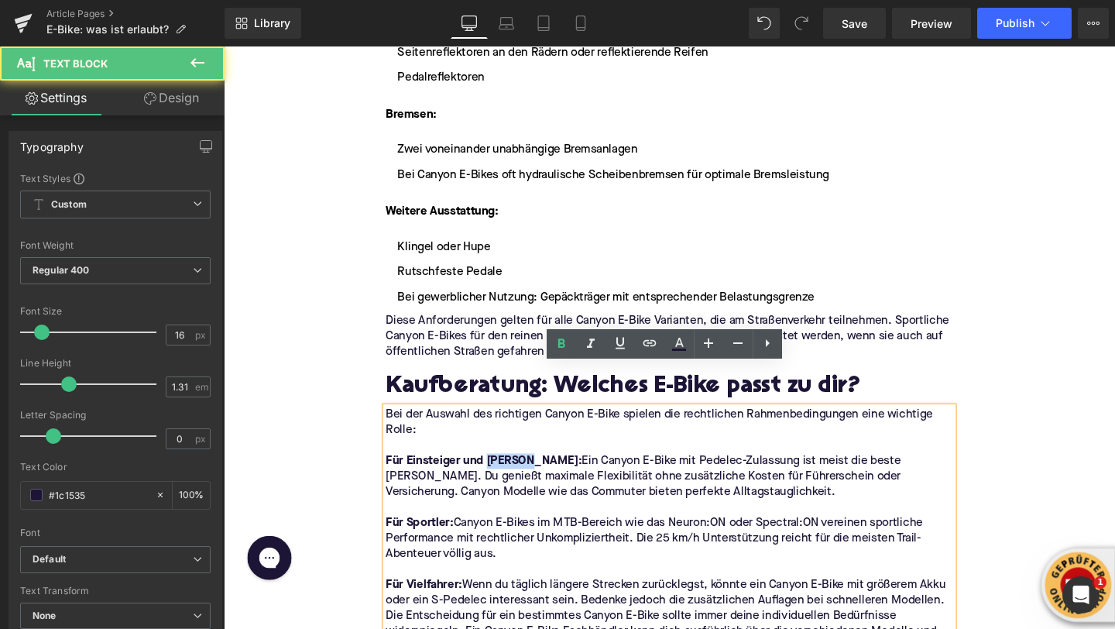
click at [522, 476] on strong "Für Einsteiger und Pendler:" at bounding box center [497, 482] width 206 height 12
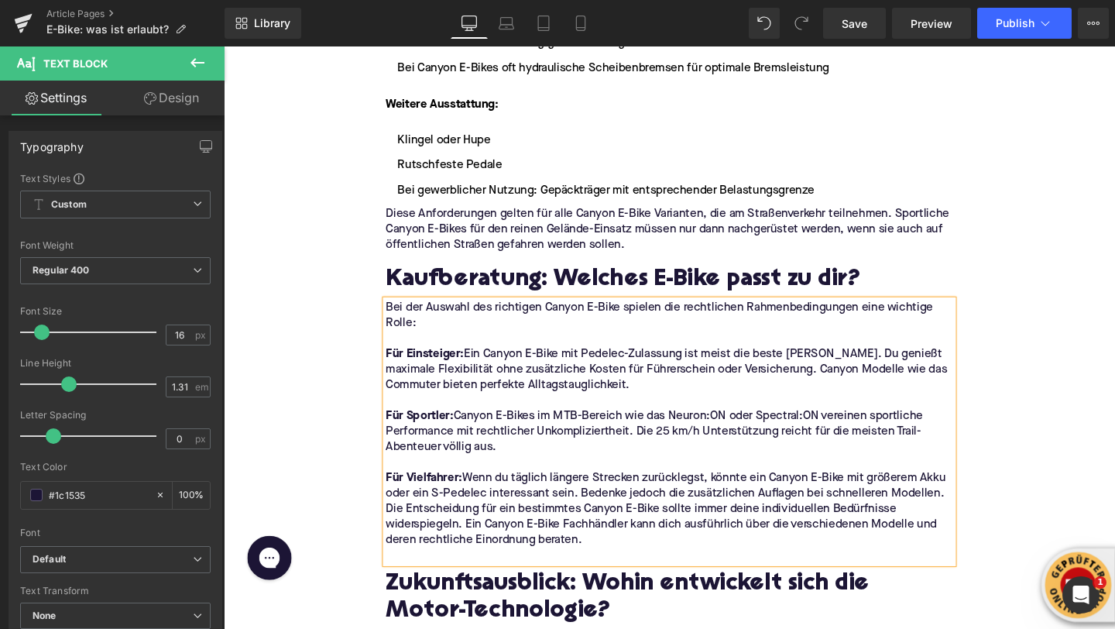
scroll to position [3427, 0]
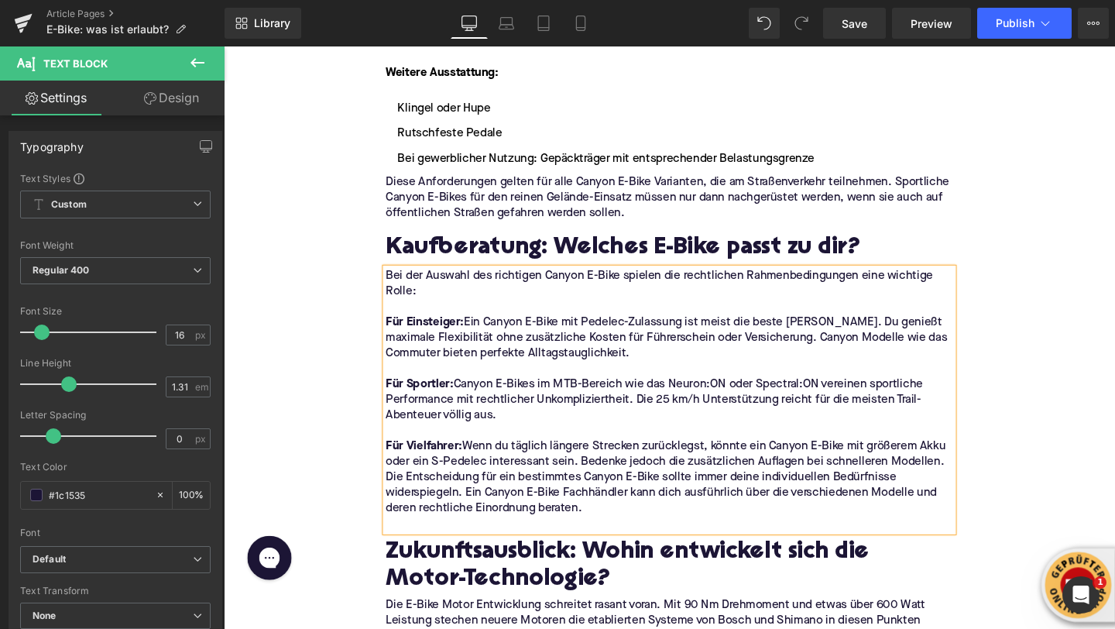
click at [471, 565] on h2 "Zukunftsausblick: Wohin entwickelt sich die Motor-Technologie?" at bounding box center [692, 592] width 596 height 55
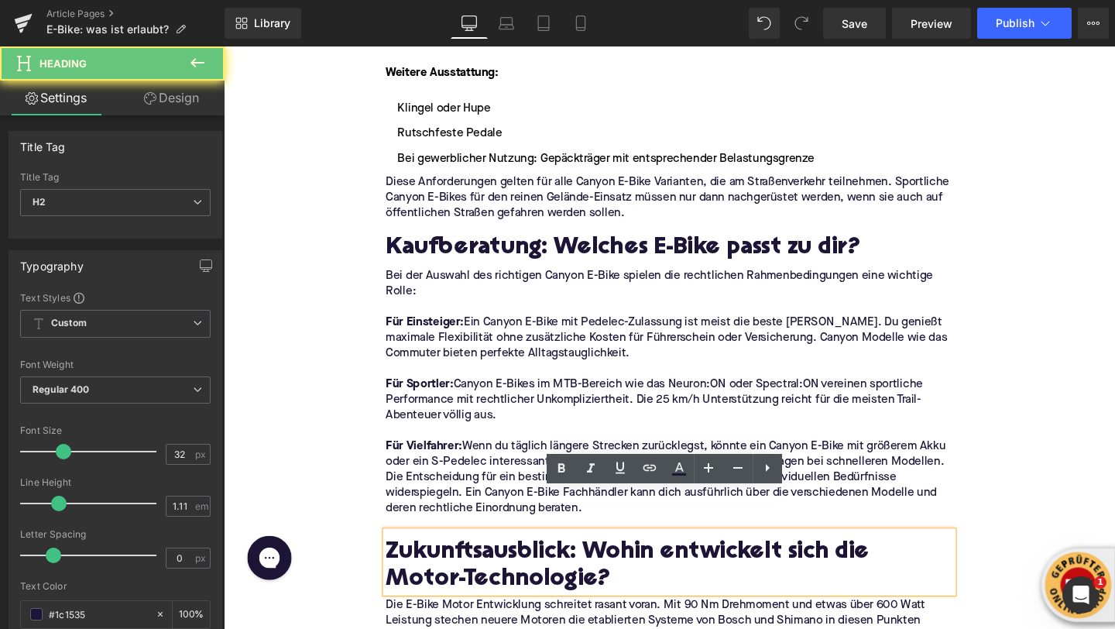
click at [471, 565] on h2 "Zukunftsausblick: Wohin entwickelt sich die Motor-Technologie?" at bounding box center [692, 592] width 596 height 55
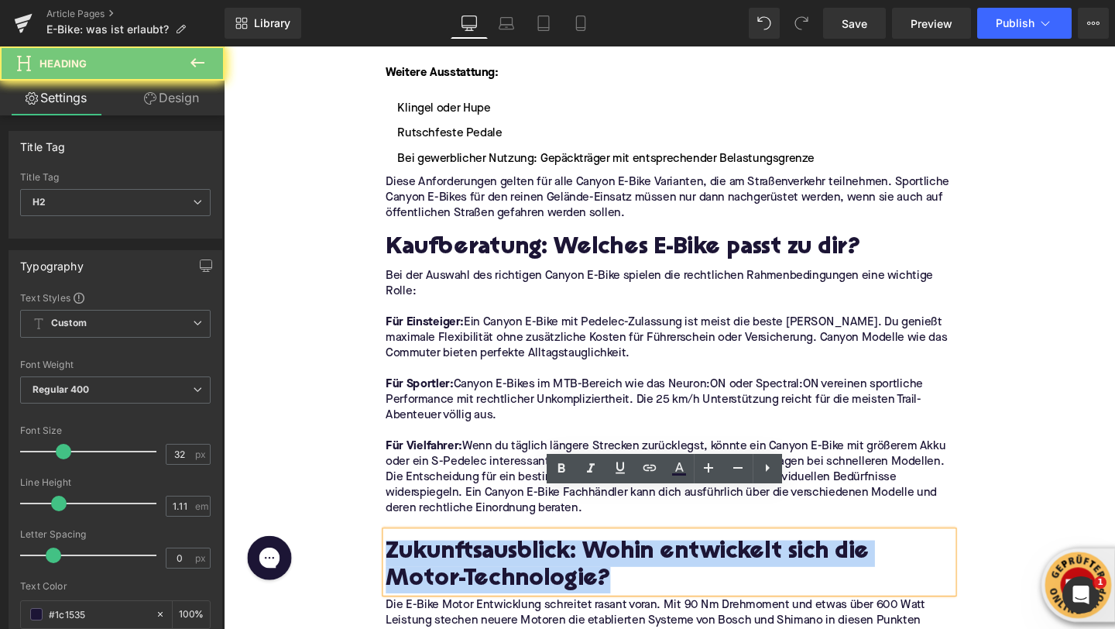
paste div
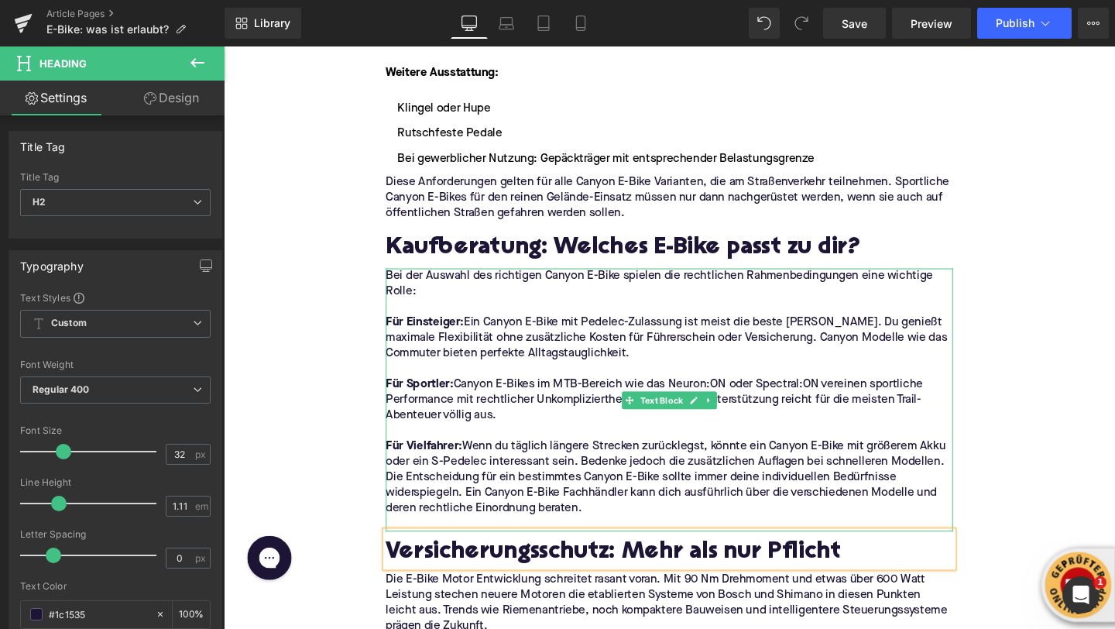
scroll to position [3536, 0]
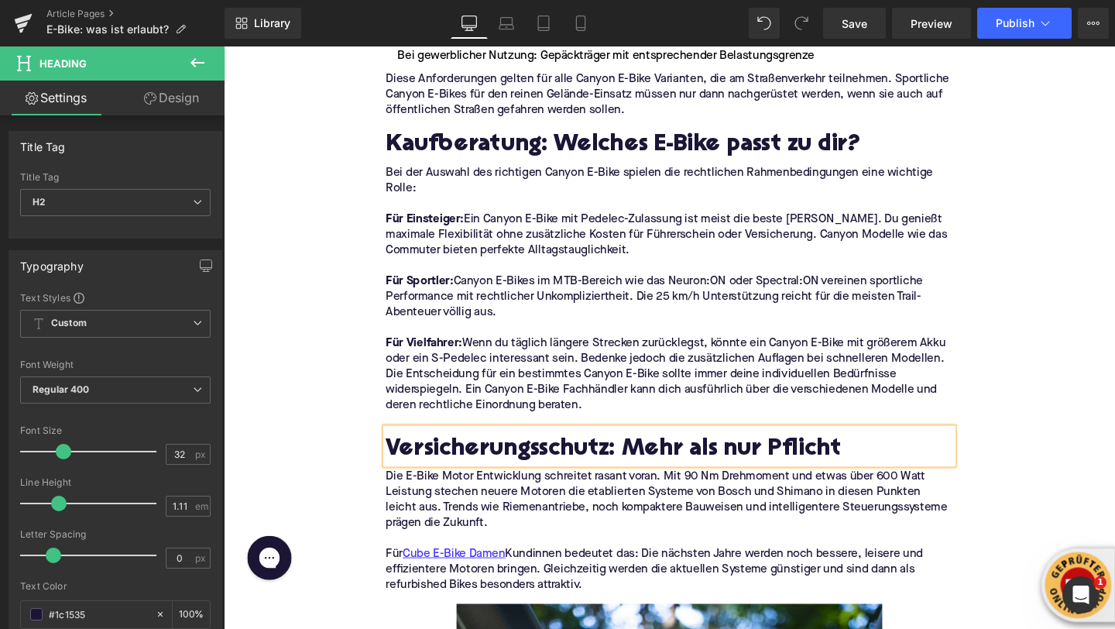
click at [476, 490] on p "Die E-Bike Motor Entwicklung schreitet rasant voran. Mit 90 Nm Drehmoment und e…" at bounding box center [692, 522] width 596 height 65
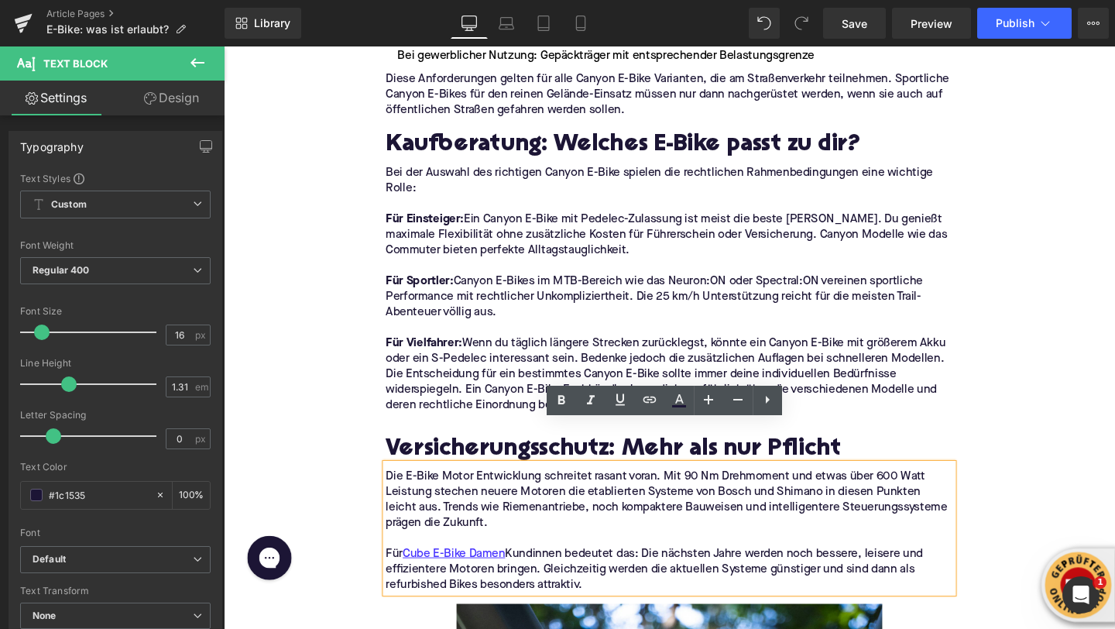
drag, startPoint x: 633, startPoint y: 565, endPoint x: 369, endPoint y: 459, distance: 283.9
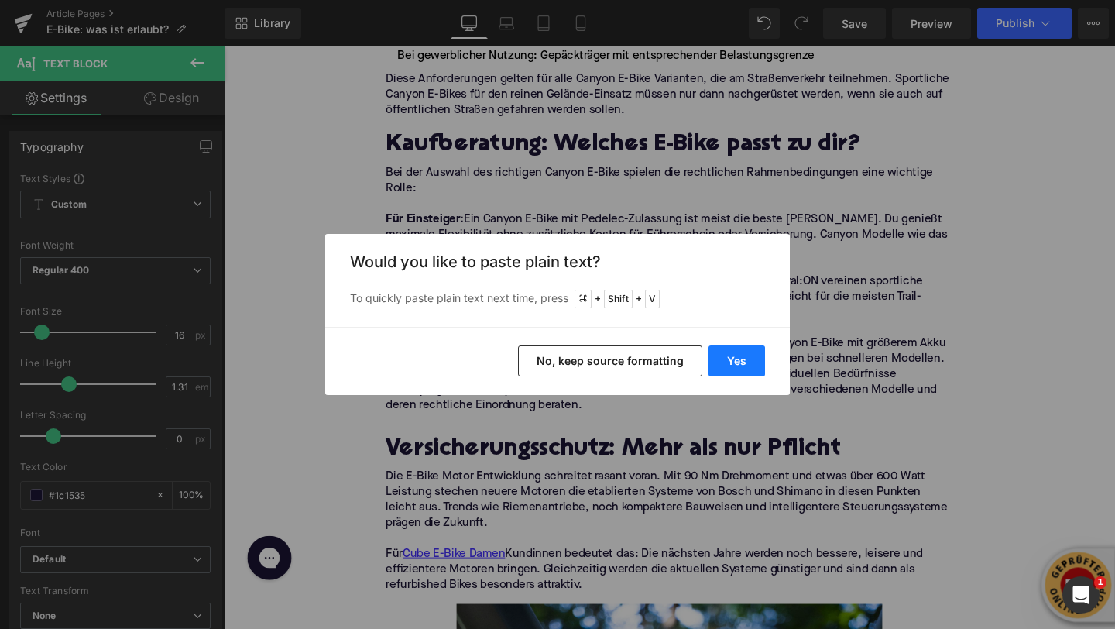
click at [755, 358] on button "Yes" at bounding box center [737, 360] width 57 height 31
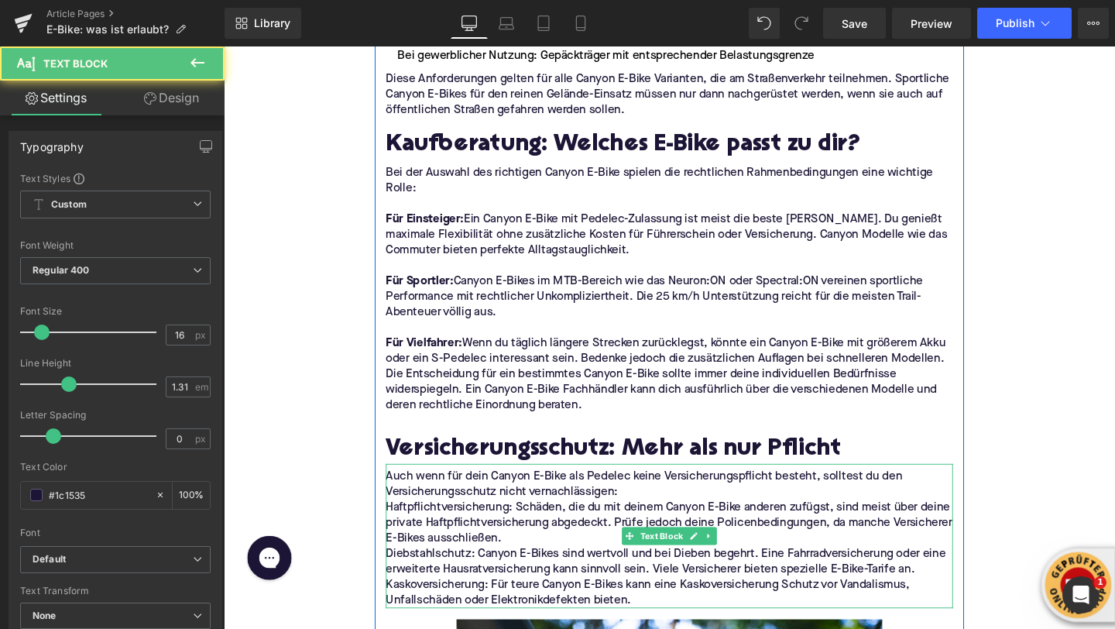
click at [652, 490] on p "Auch wenn für dein Canyon E-Bike als Pedelec keine Versicherungspflicht besteht…" at bounding box center [692, 506] width 596 height 33
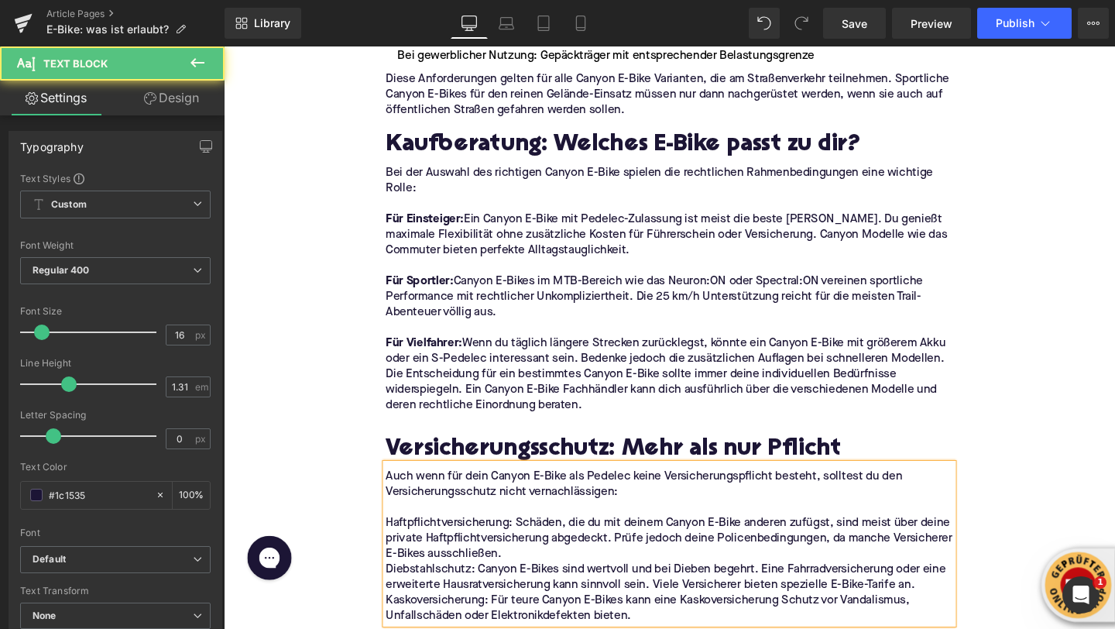
click at [610, 540] on p "Haftpflichtversicherung: Schäden, die du mit deinem Canyon E-Bike anderen zufüg…" at bounding box center [692, 563] width 596 height 49
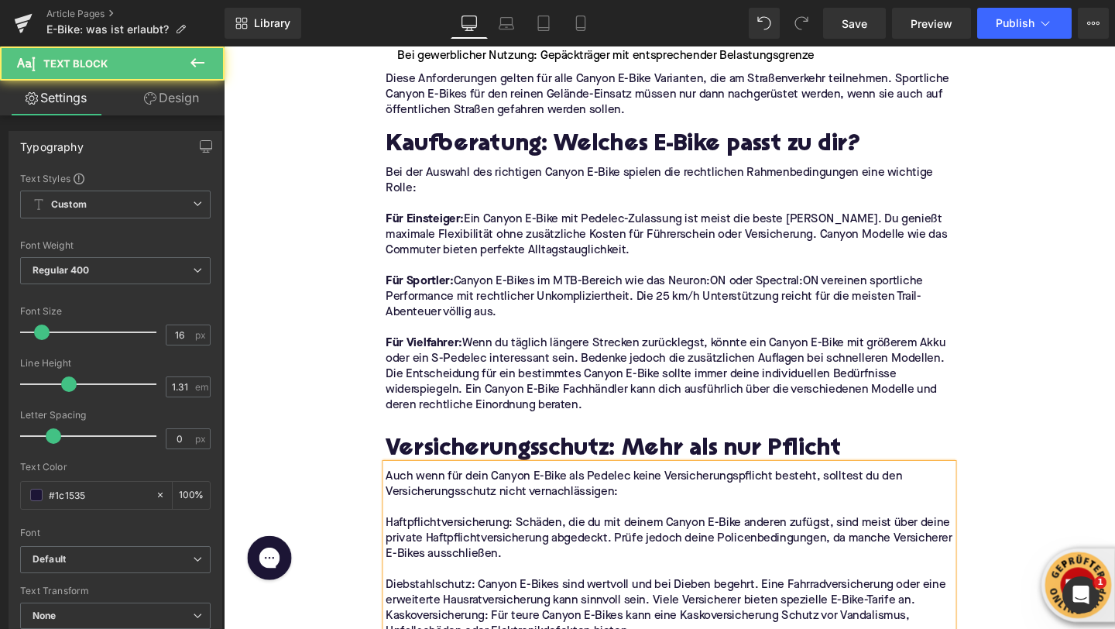
click at [951, 604] on p "Diebstahlschutz: Canyon E-Bikes sind wertvoll und bei Dieben begehrt. Eine Fahr…" at bounding box center [692, 620] width 596 height 33
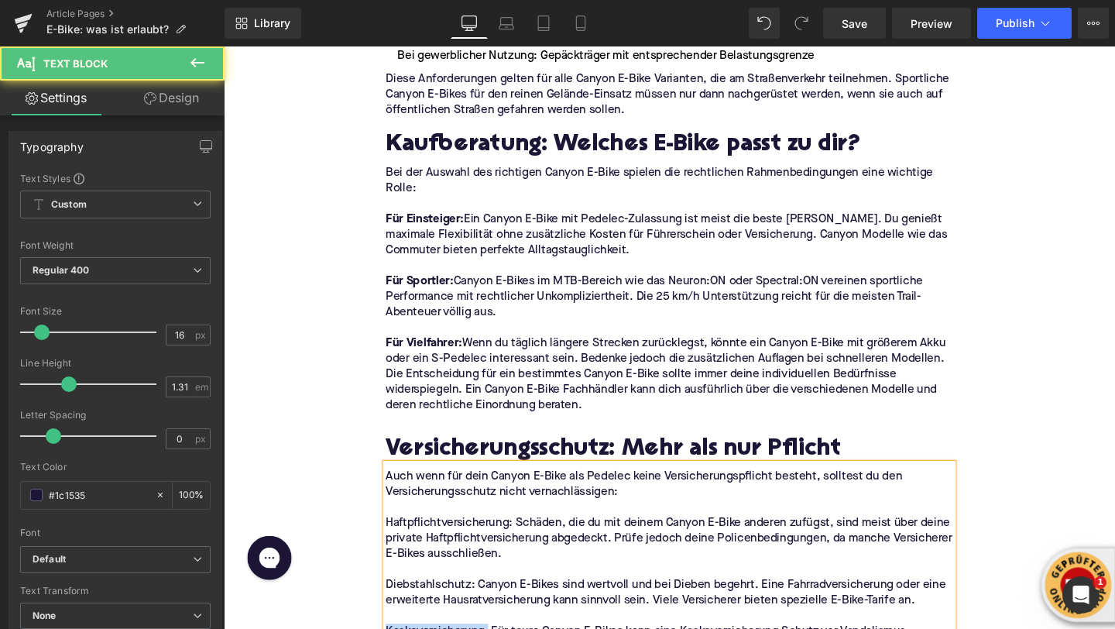
drag, startPoint x: 503, startPoint y: 617, endPoint x: 386, endPoint y: 617, distance: 117.7
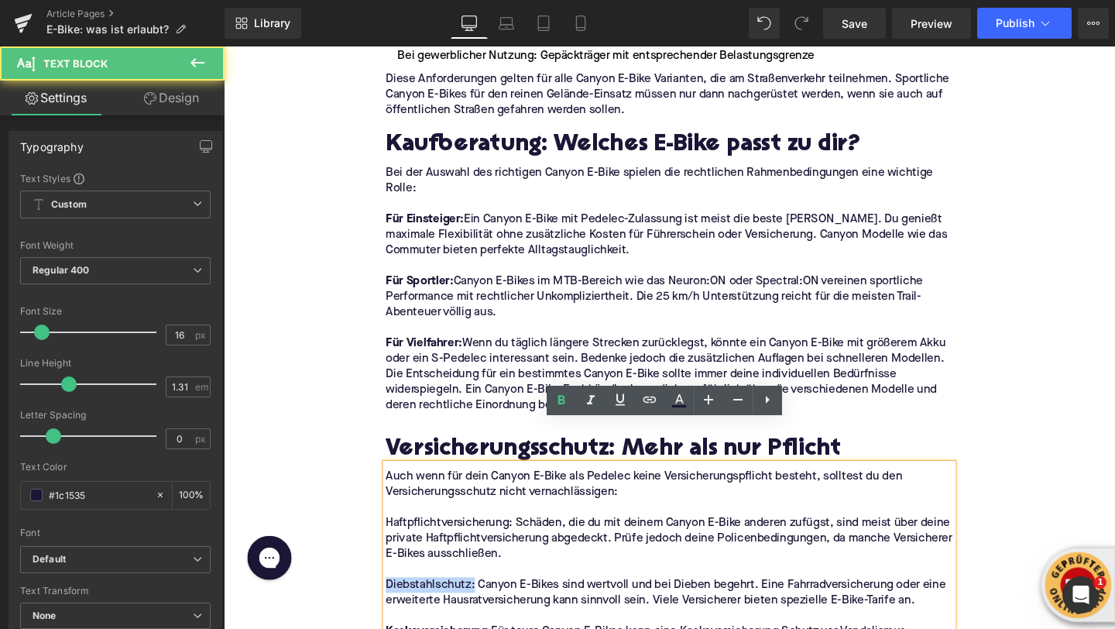
drag, startPoint x: 486, startPoint y: 570, endPoint x: 363, endPoint y: 569, distance: 122.4
drag, startPoint x: 527, startPoint y: 503, endPoint x: 318, endPoint y: 504, distance: 209.1
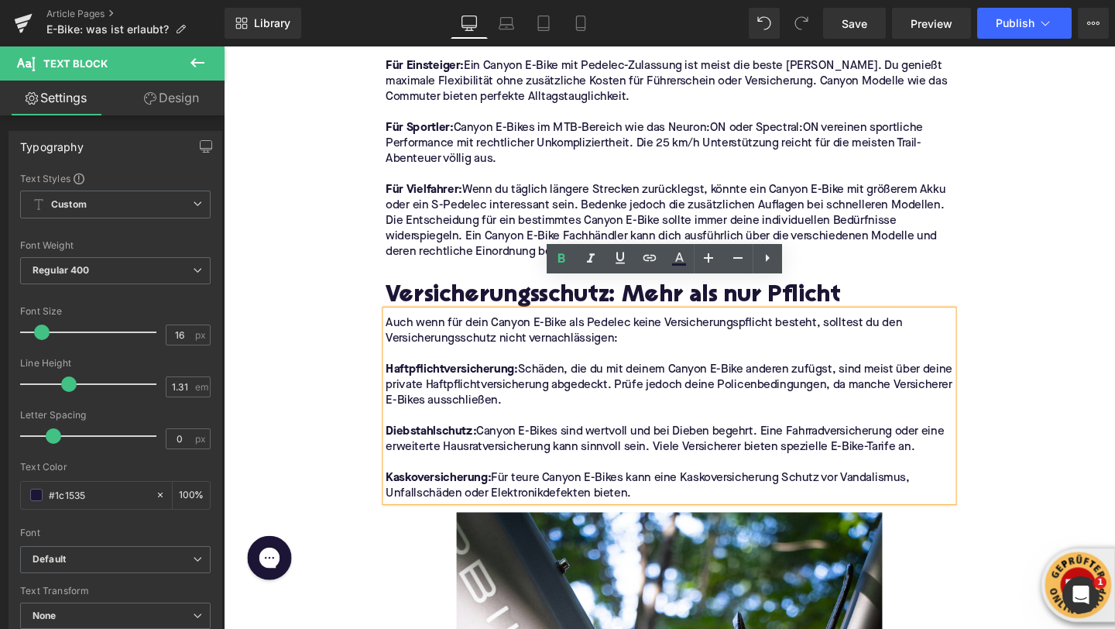
scroll to position [3660, 0]
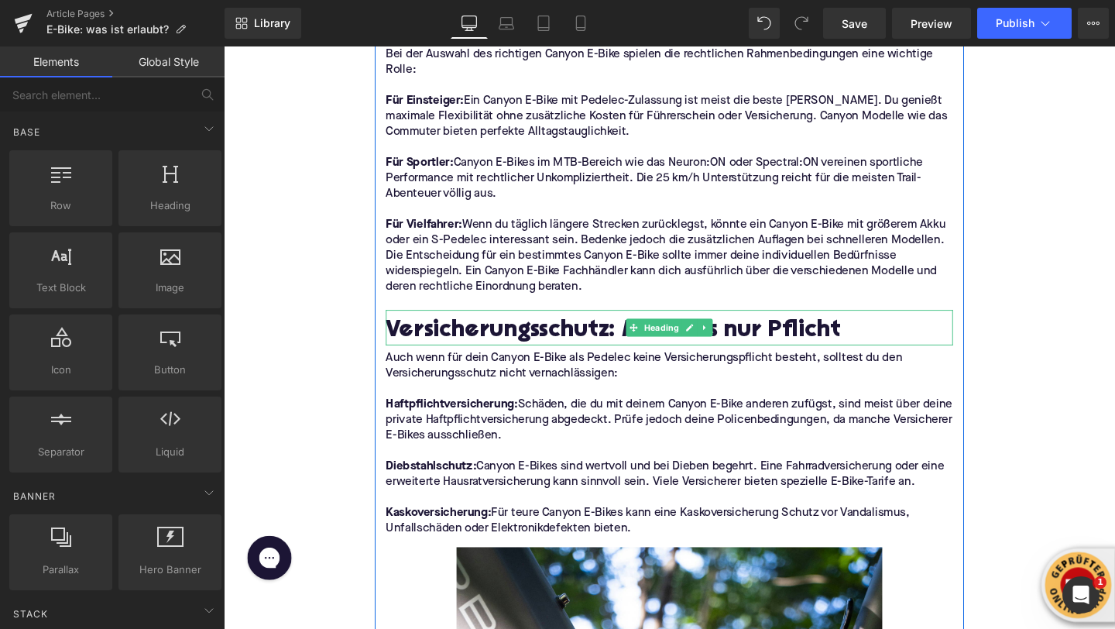
click at [740, 333] on h2 "Versicherungsschutz: Mehr als nur Pflicht" at bounding box center [692, 347] width 596 height 28
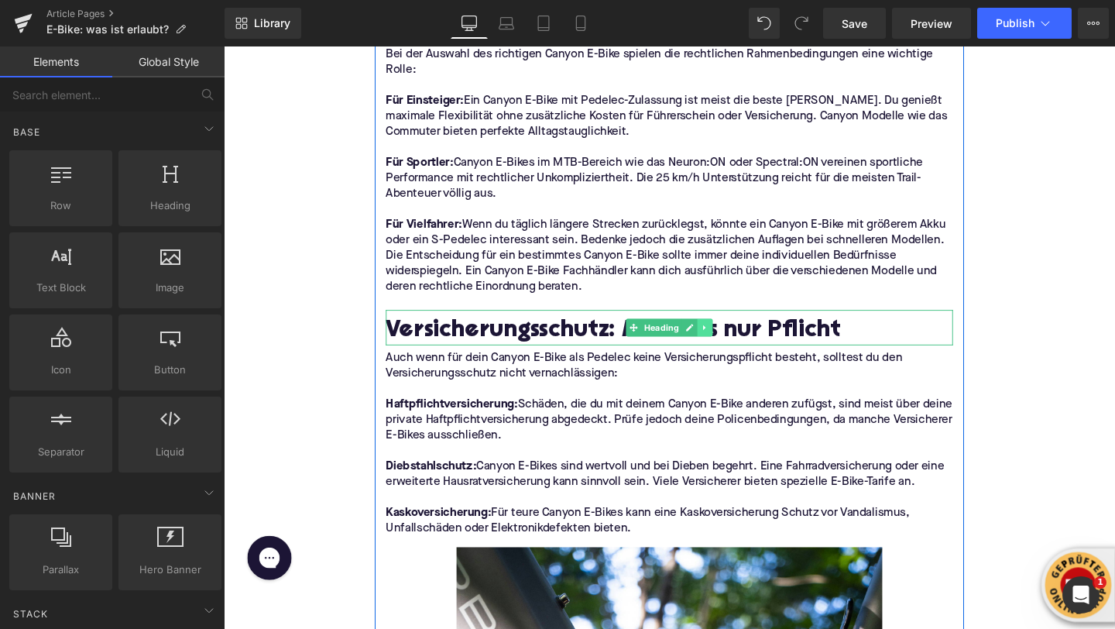
click at [732, 338] on icon at bounding box center [730, 342] width 9 height 9
click at [722, 338] on icon at bounding box center [721, 342] width 9 height 9
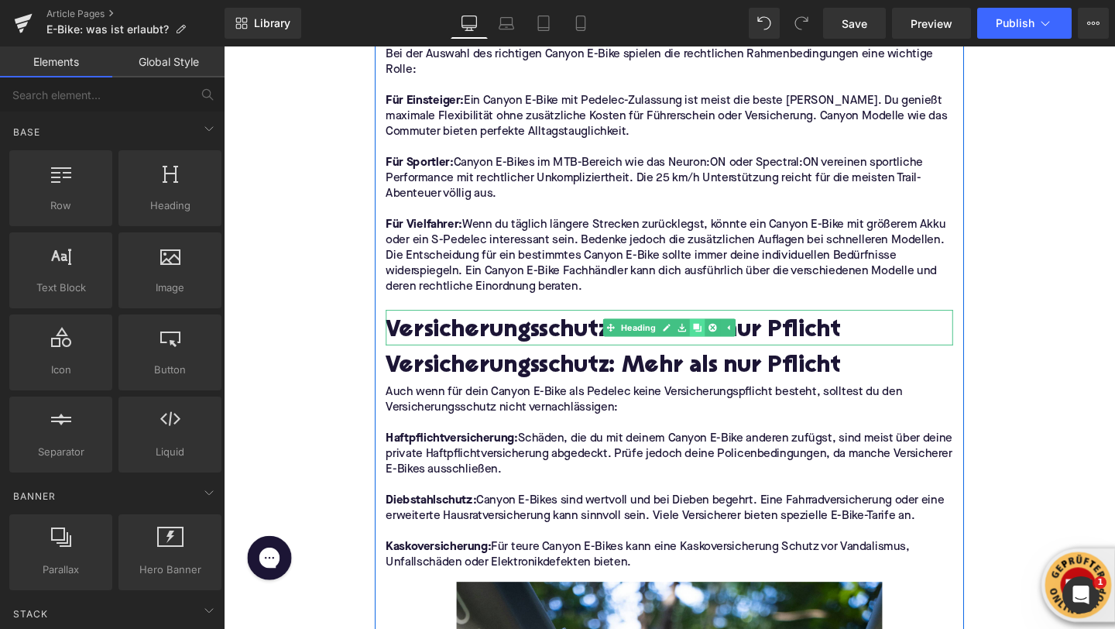
click at [721, 338] on icon at bounding box center [721, 342] width 9 height 9
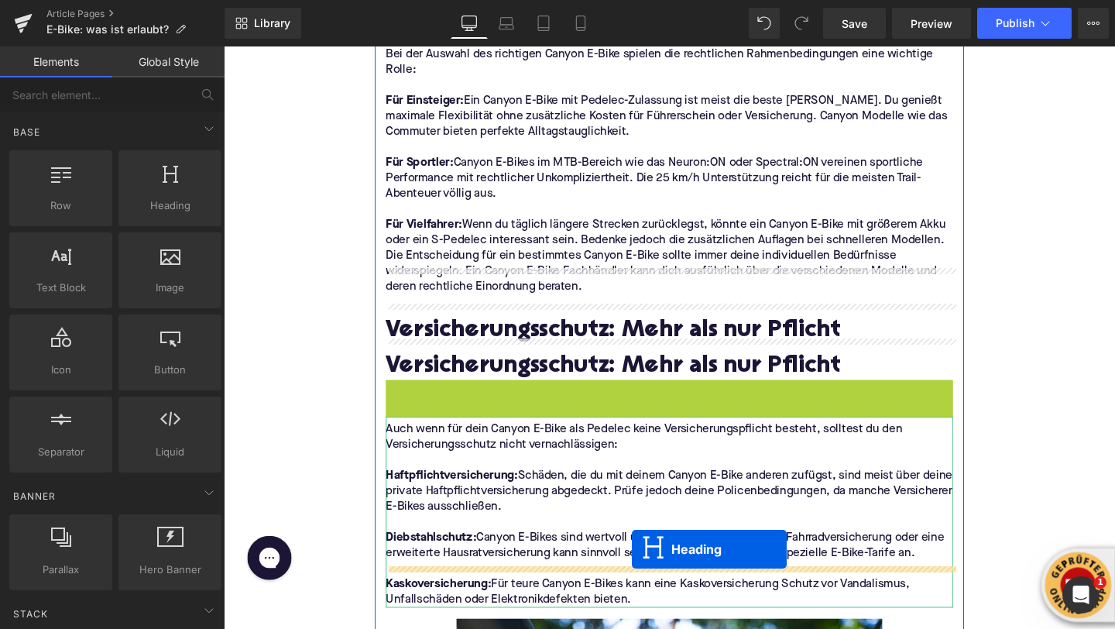
drag, startPoint x: 653, startPoint y: 370, endPoint x: 653, endPoint y: 571, distance: 200.6
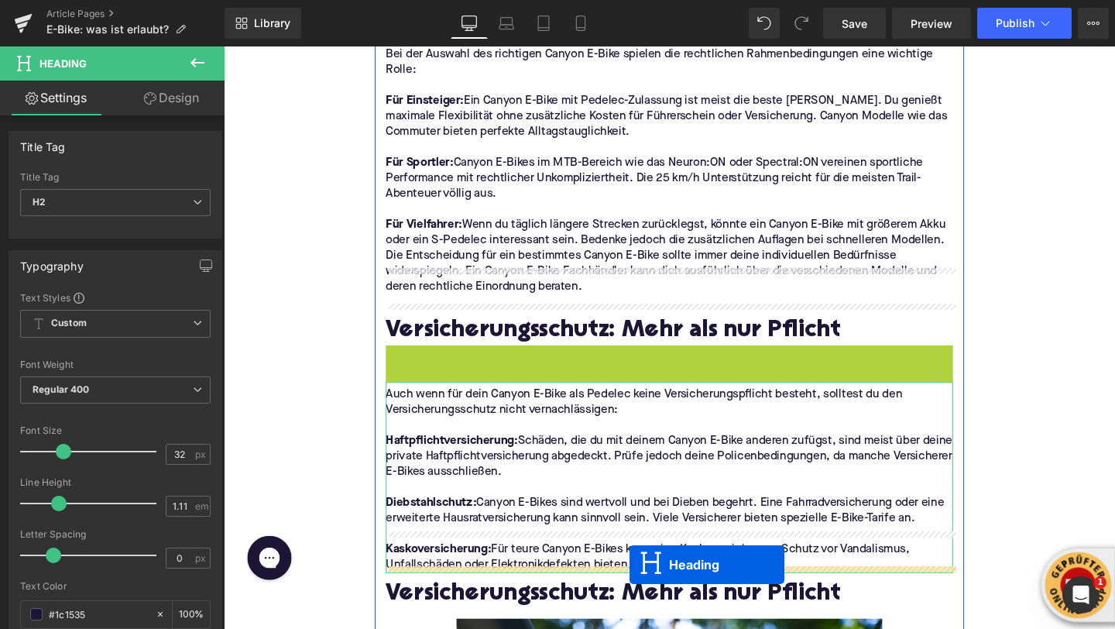
drag, startPoint x: 651, startPoint y: 334, endPoint x: 651, endPoint y: 591, distance: 257.2
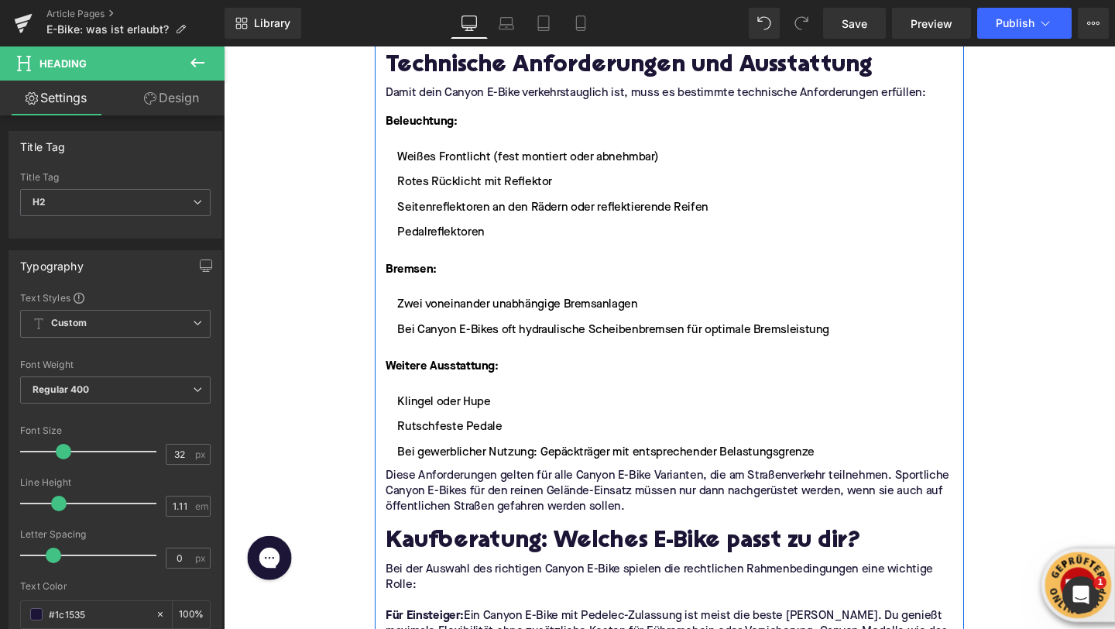
scroll to position [3132, 0]
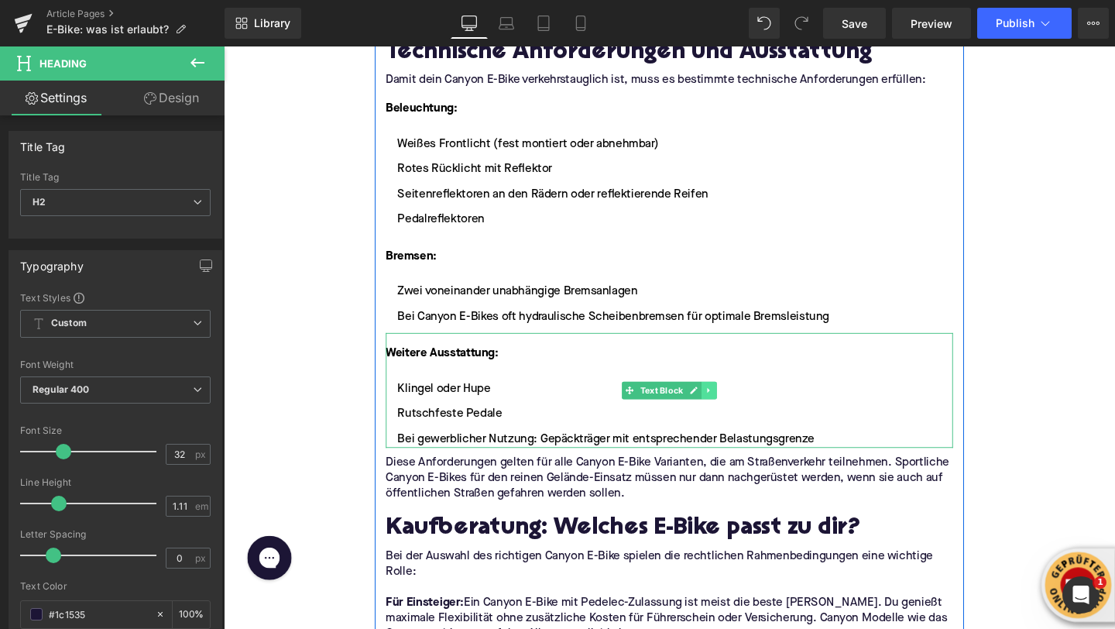
click at [734, 405] on icon at bounding box center [733, 407] width 2 height 5
click at [727, 404] on icon at bounding box center [726, 408] width 9 height 9
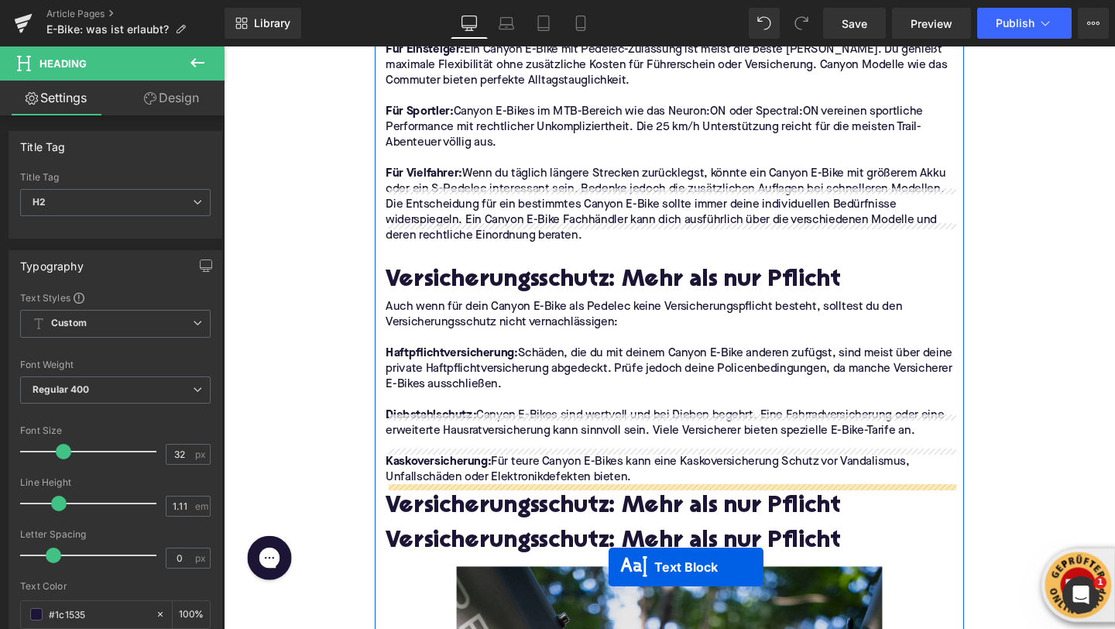
scroll to position [3829, 0]
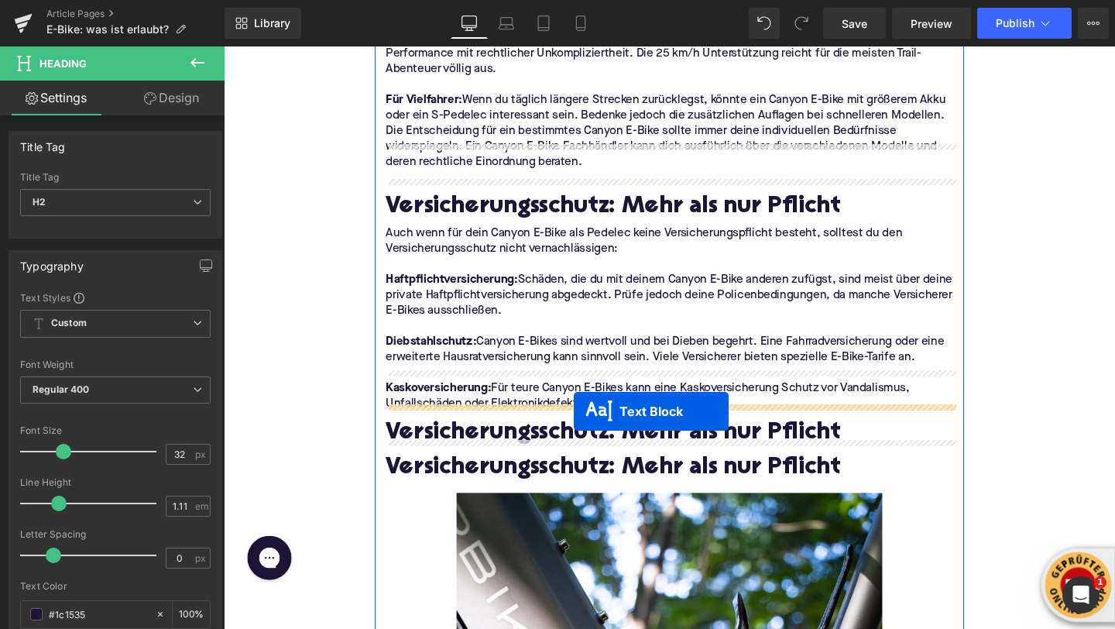
drag, startPoint x: 647, startPoint y: 490, endPoint x: 591, endPoint y: 430, distance: 81.7
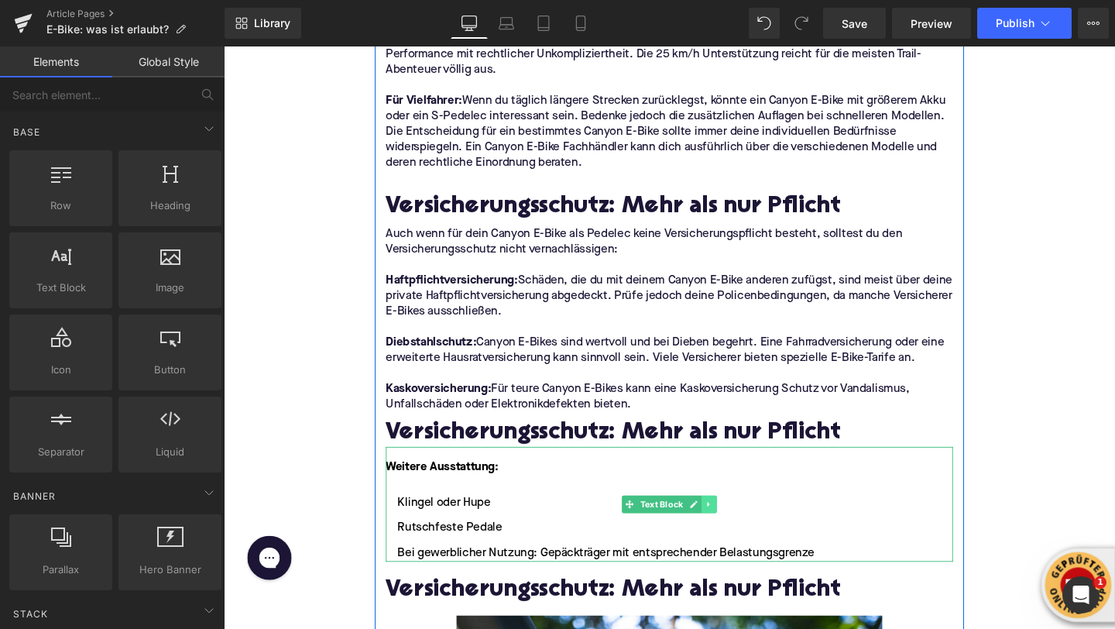
click at [736, 518] on link at bounding box center [735, 527] width 16 height 19
click at [723, 523] on icon at bounding box center [726, 527] width 9 height 9
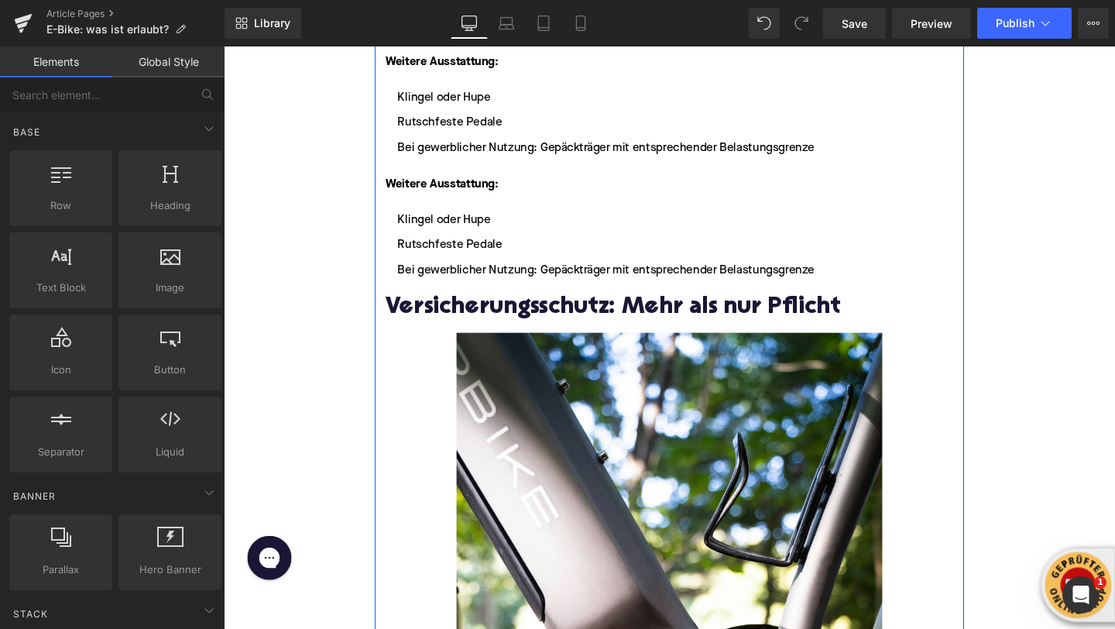
scroll to position [4234, 0]
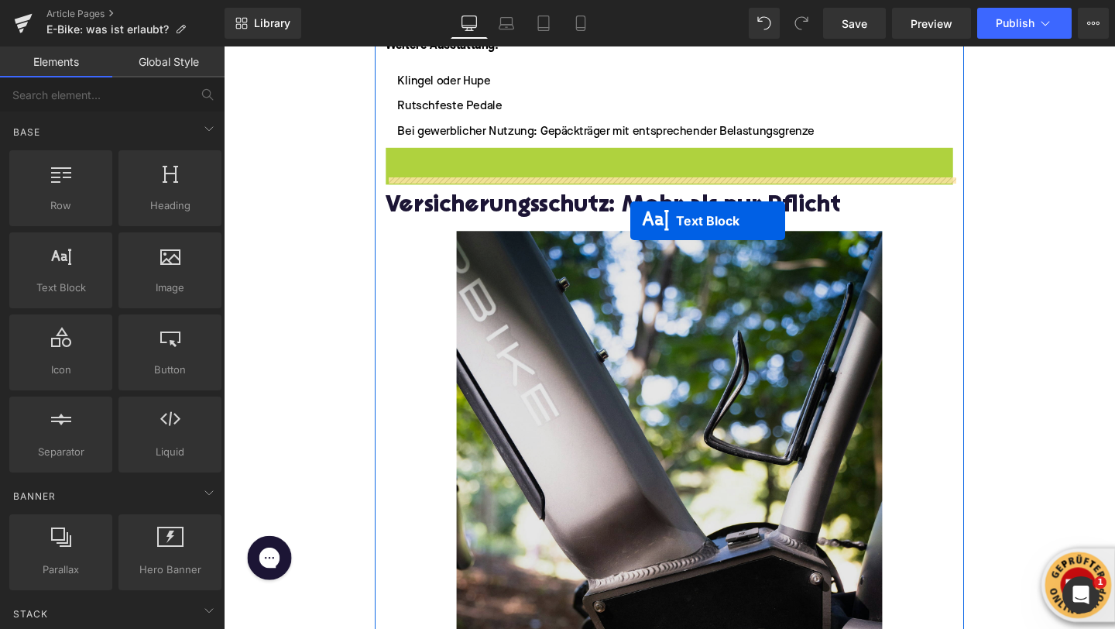
drag, startPoint x: 654, startPoint y: 166, endPoint x: 649, endPoint y: 219, distance: 53.6
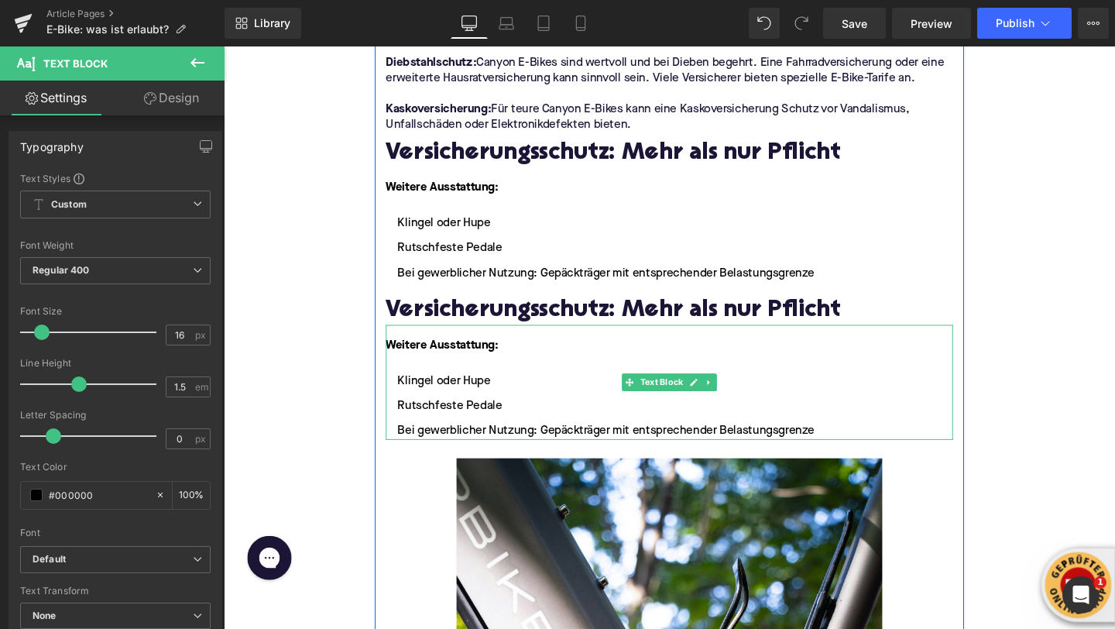
scroll to position [4011, 0]
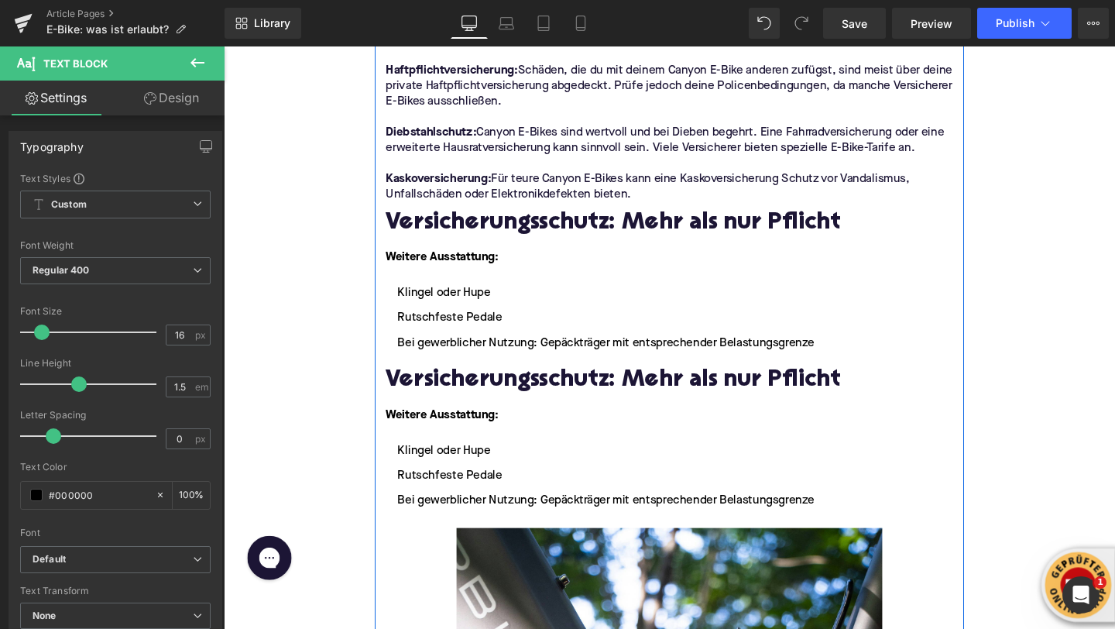
click at [435, 219] on h2 "Versicherungsschutz: Mehr als nur Pflicht" at bounding box center [692, 233] width 596 height 28
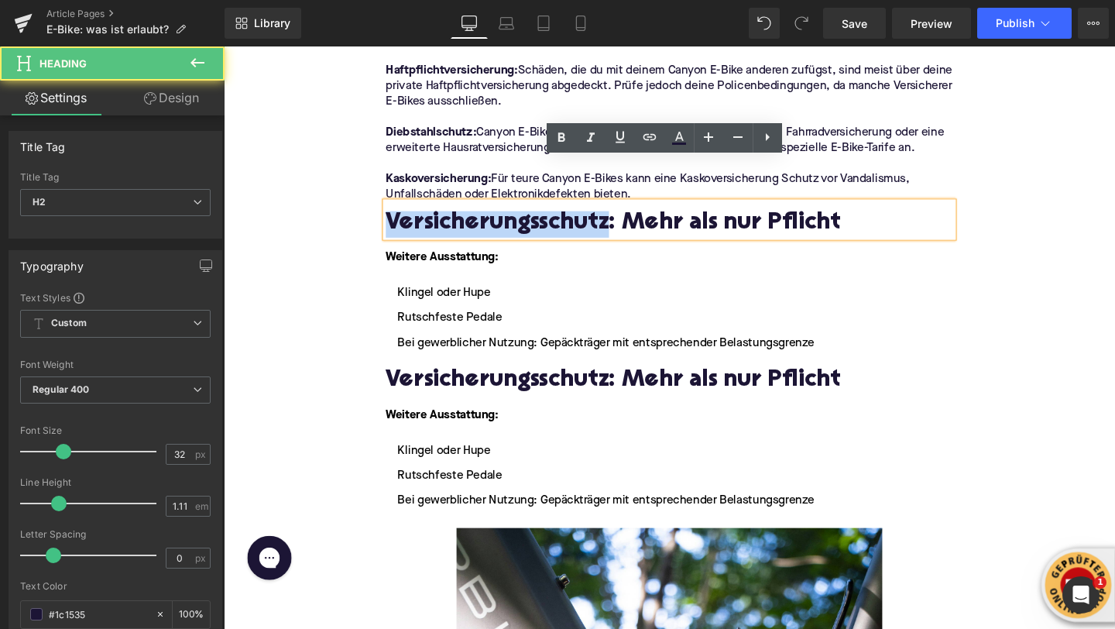
click at [435, 219] on h2 "Versicherungsschutz: Mehr als nur Pflicht" at bounding box center [692, 233] width 596 height 28
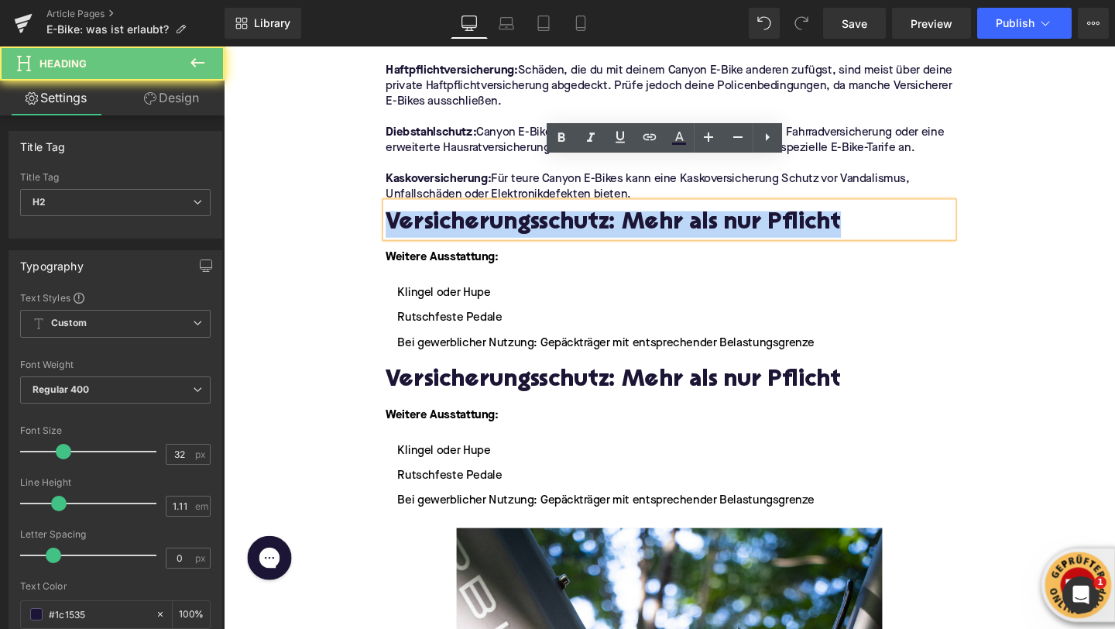
click at [435, 219] on h2 "Versicherungsschutz: Mehr als nur Pflicht" at bounding box center [692, 233] width 596 height 28
paste div
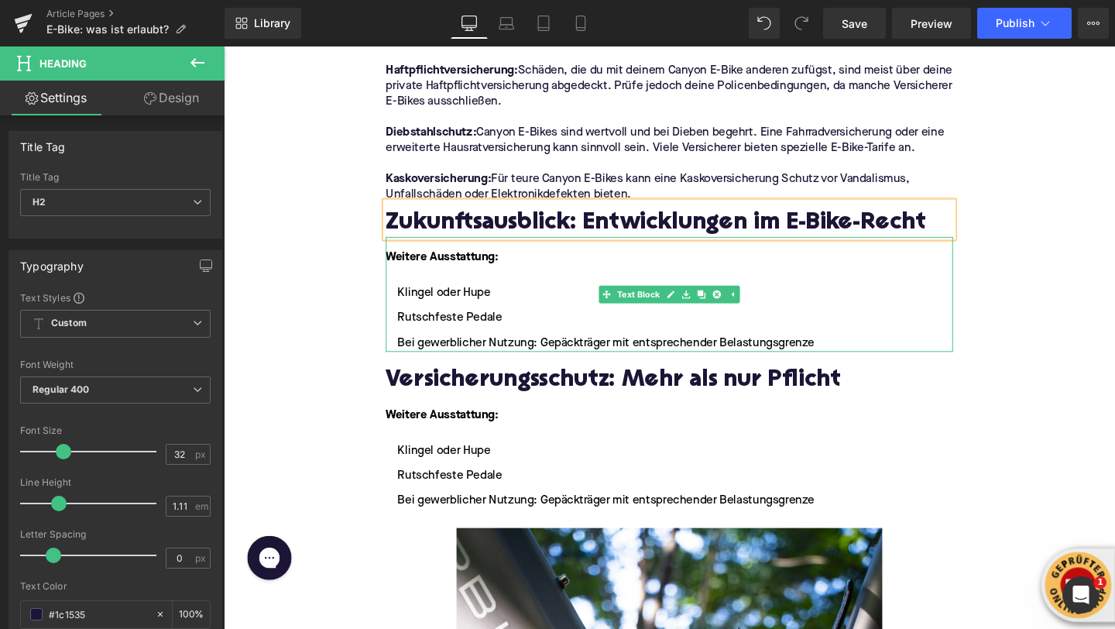
click at [427, 262] on strong "Weitere Ausstattung:" at bounding box center [453, 268] width 119 height 12
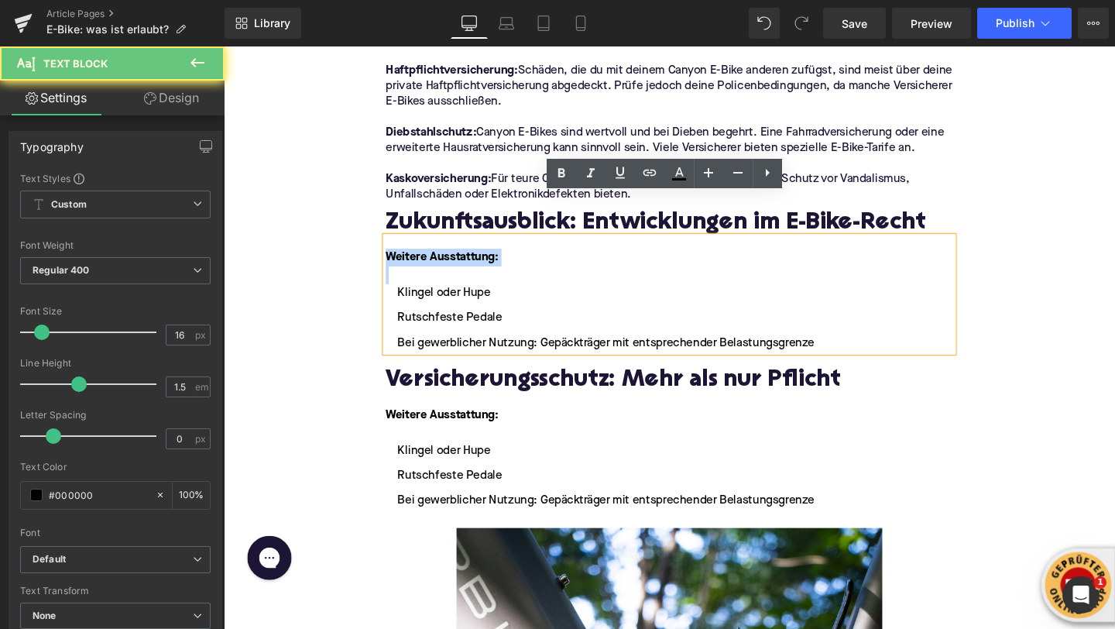
click at [427, 262] on strong "Weitere Ausstattung:" at bounding box center [453, 268] width 119 height 12
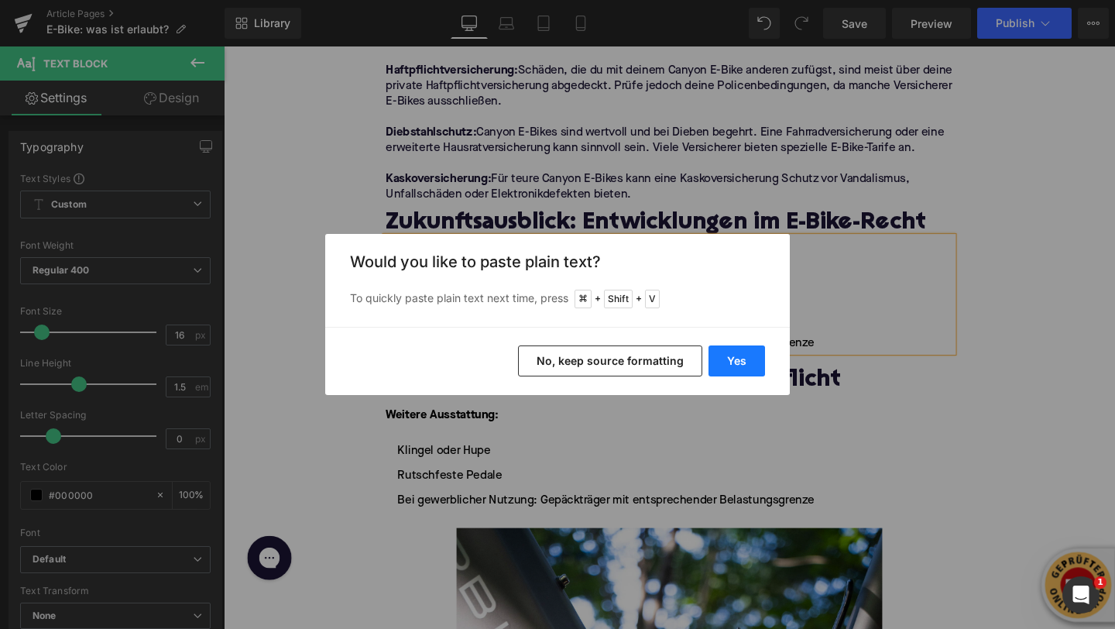
click at [720, 362] on button "Yes" at bounding box center [737, 360] width 57 height 31
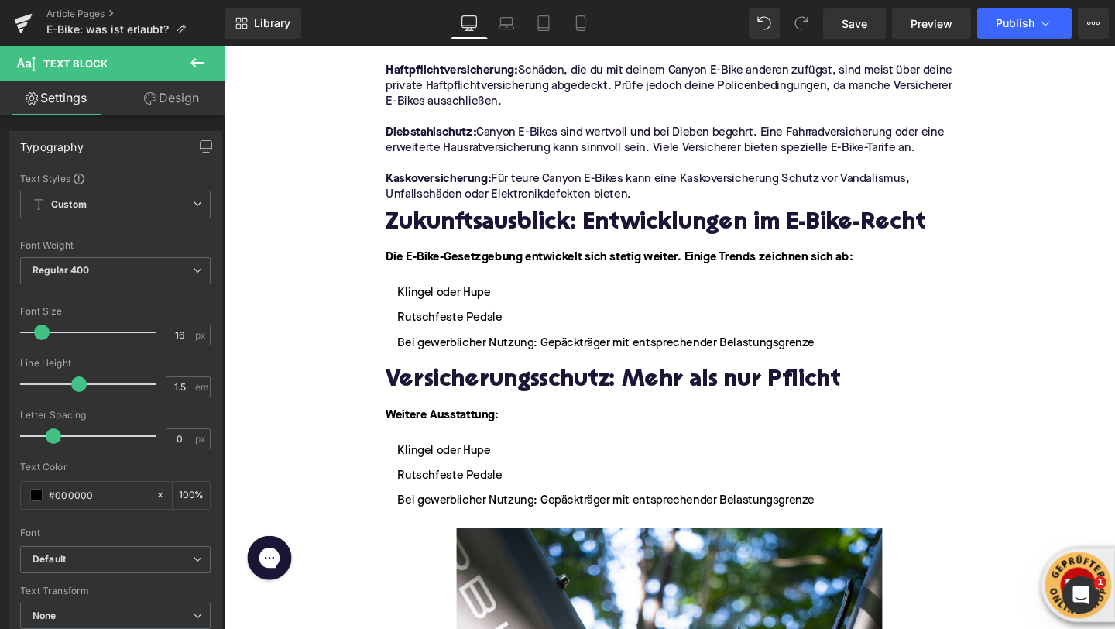
click at [224, 46] on div at bounding box center [224, 46] width 0 height 0
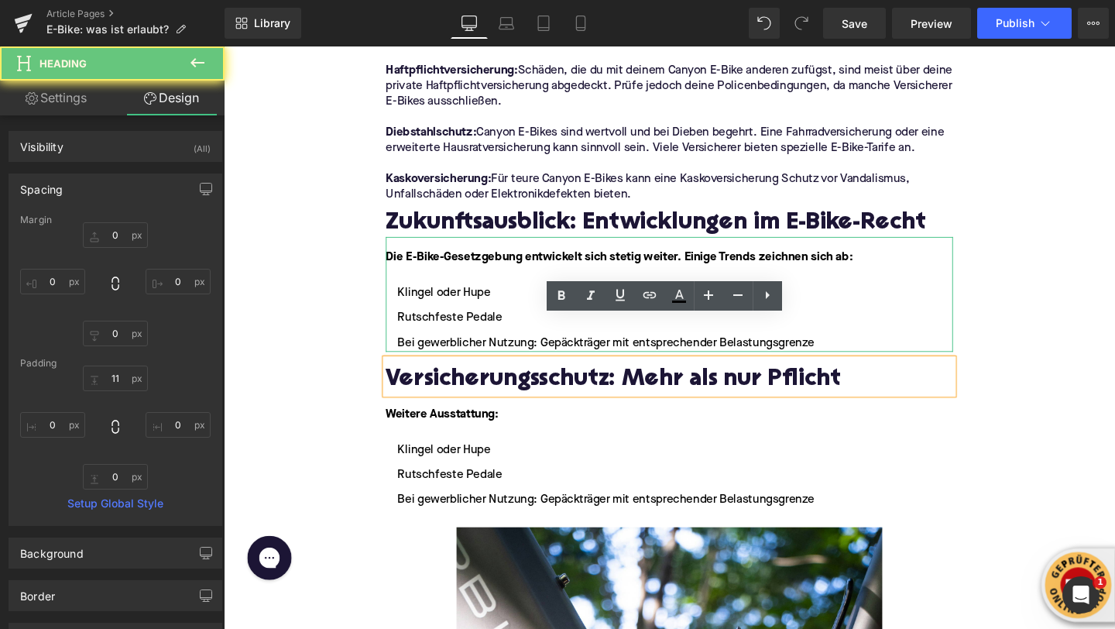
click at [847, 304] on ul "Klingel oder Hupe Rutschfeste Pedale Bei gewerblicher Nutzung: Gepäckträger mit…" at bounding box center [692, 331] width 596 height 71
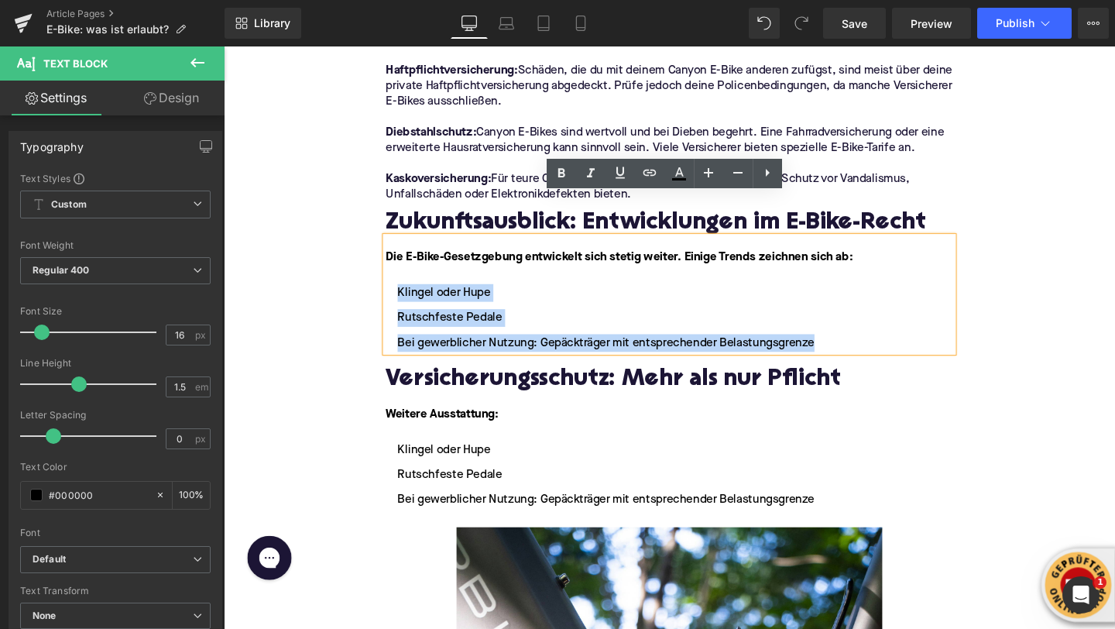
drag, startPoint x: 859, startPoint y: 311, endPoint x: 385, endPoint y: 256, distance: 477.2
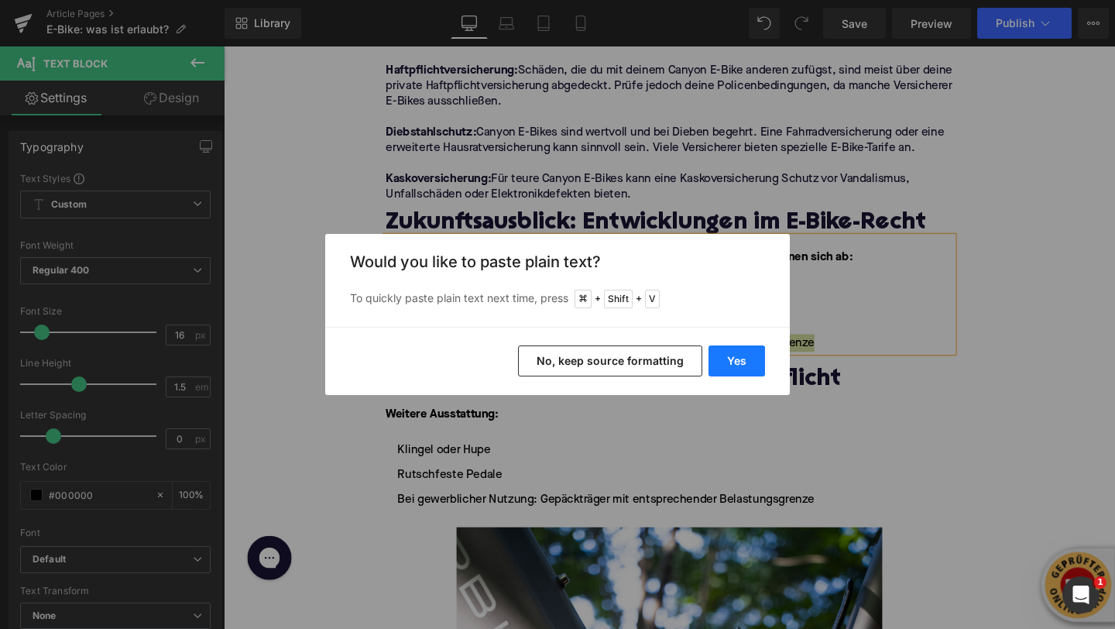
click at [745, 360] on button "Yes" at bounding box center [737, 360] width 57 height 31
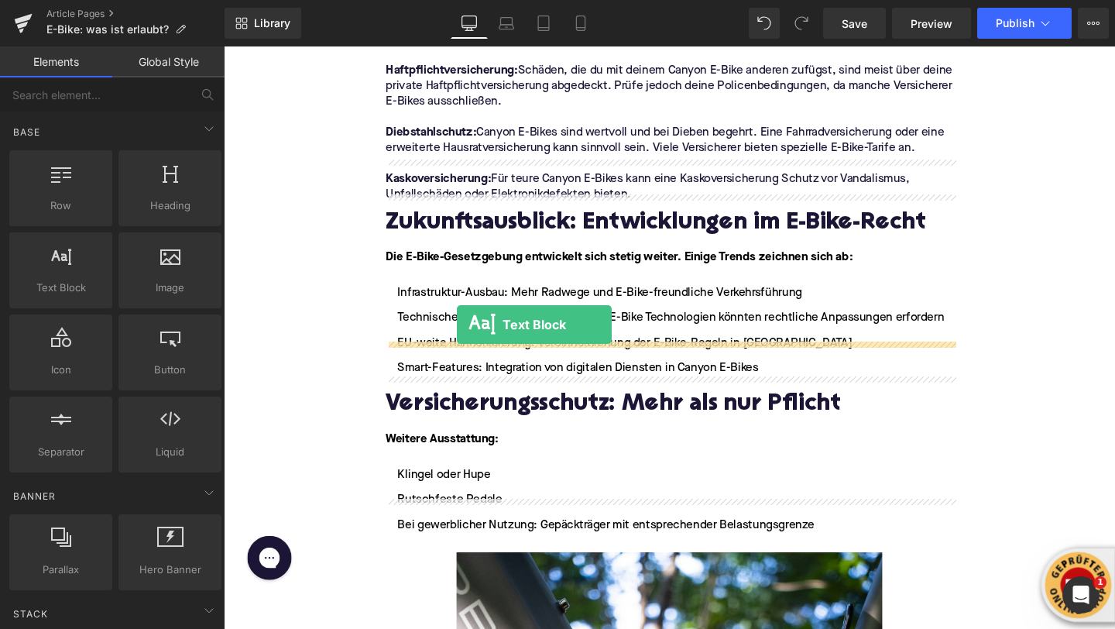
drag, startPoint x: 280, startPoint y: 312, endPoint x: 469, endPoint y: 338, distance: 190.0
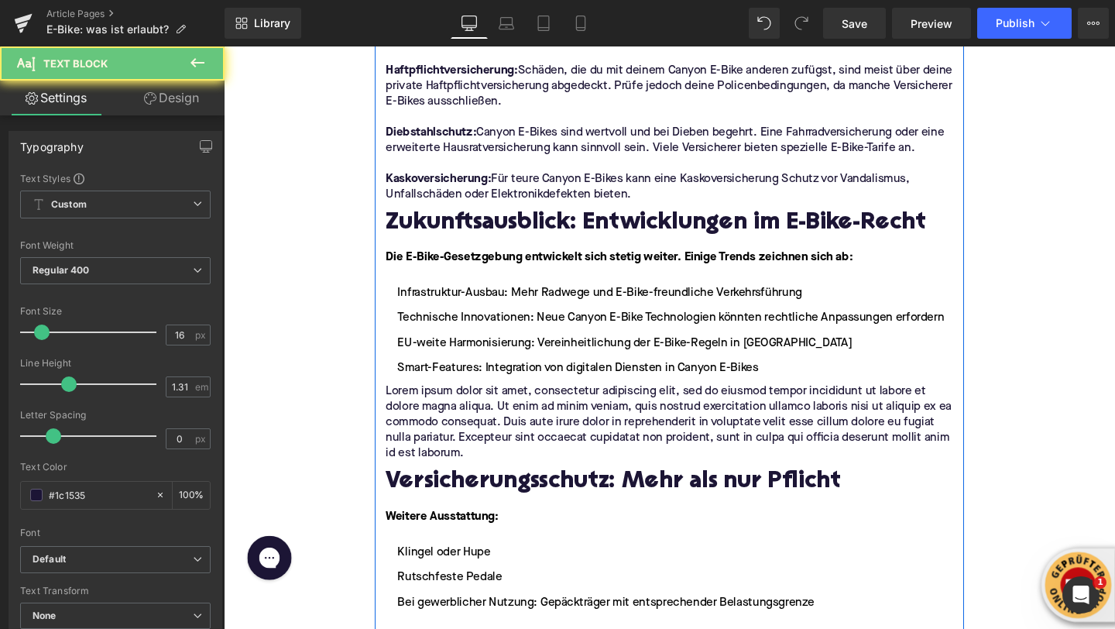
click at [459, 401] on p "Lorem ipsum dolor sit amet, consectetur adipiscing elit, sed do eiusmod tempor …" at bounding box center [692, 441] width 596 height 81
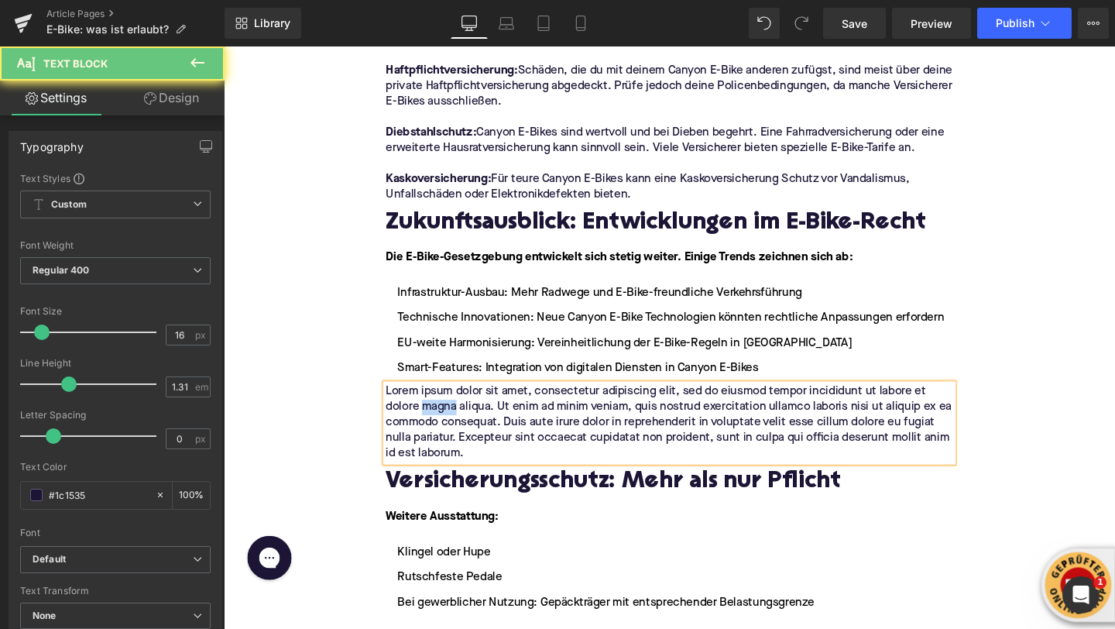
click at [459, 401] on p "Lorem ipsum dolor sit amet, consectetur adipiscing elit, sed do eiusmod tempor …" at bounding box center [692, 441] width 596 height 81
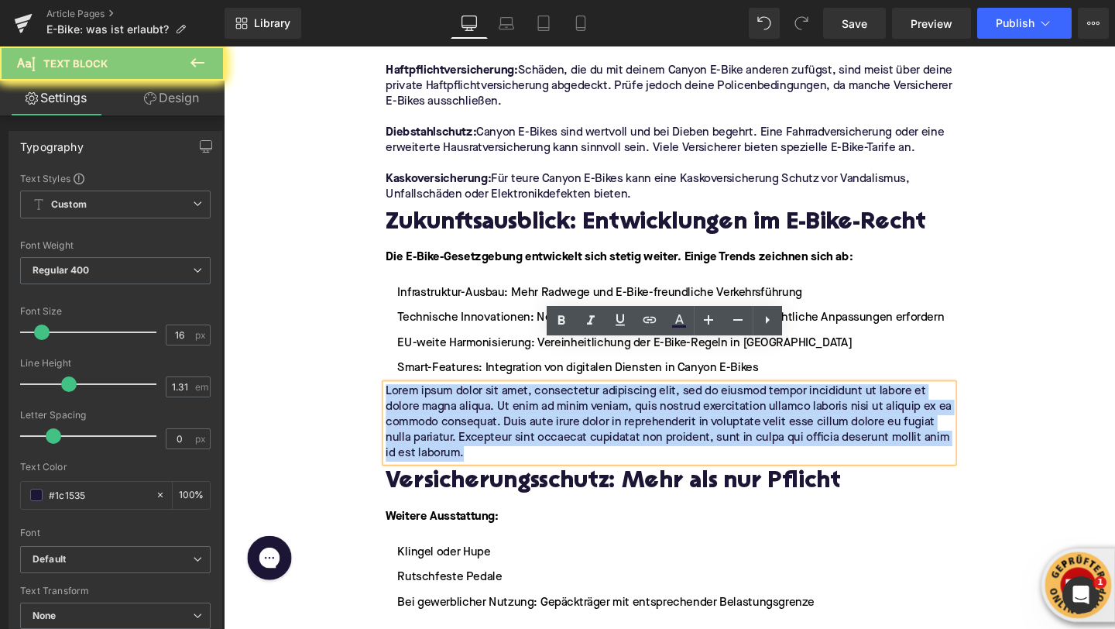
click at [459, 401] on p "Lorem ipsum dolor sit amet, consectetur adipiscing elit, sed do eiusmod tempor …" at bounding box center [692, 441] width 596 height 81
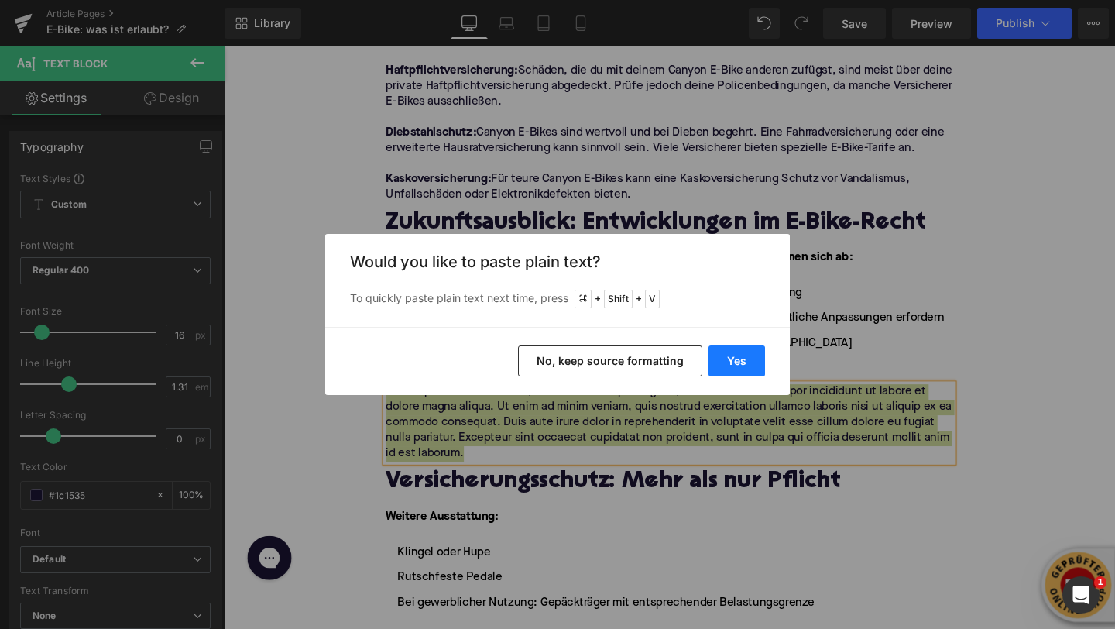
click at [740, 356] on button "Yes" at bounding box center [737, 360] width 57 height 31
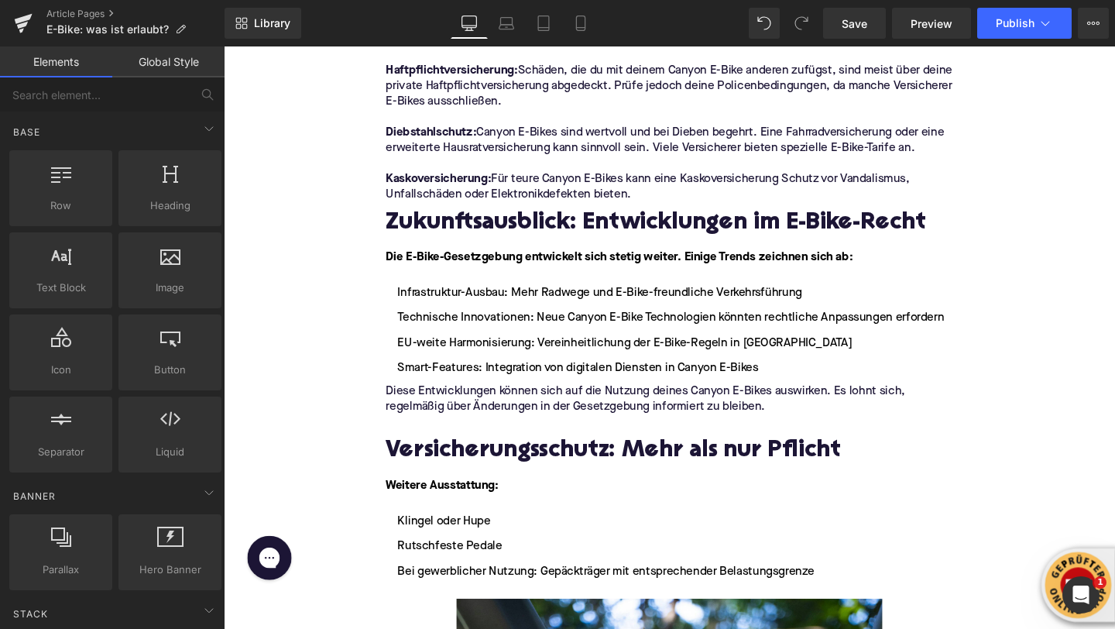
click at [842, 24] on link "Save" at bounding box center [854, 23] width 63 height 31
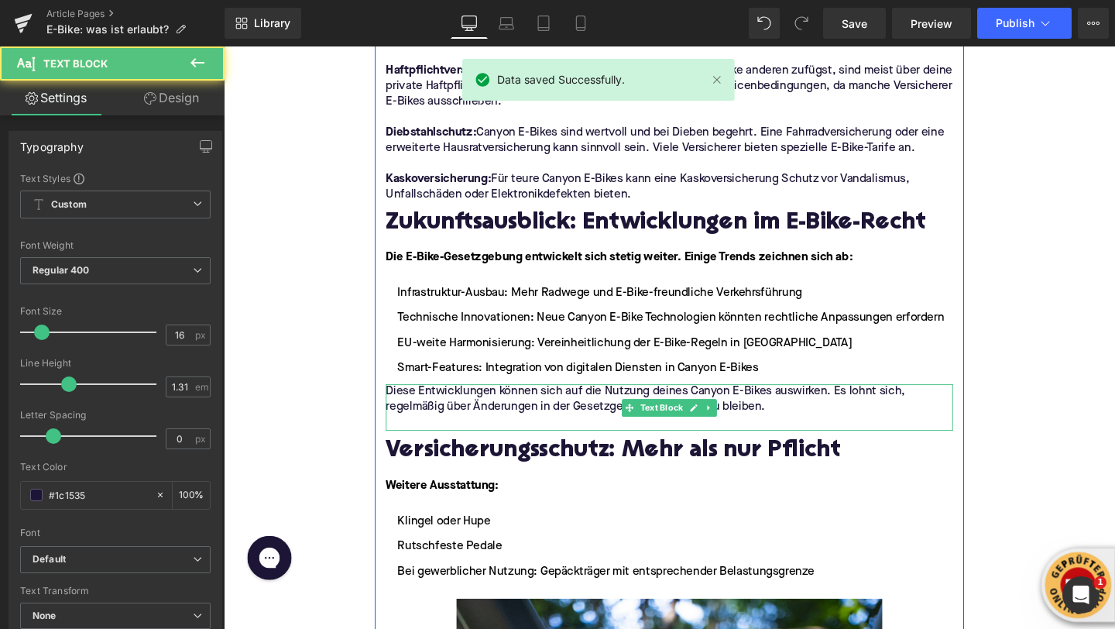
click at [523, 434] on p at bounding box center [692, 442] width 596 height 16
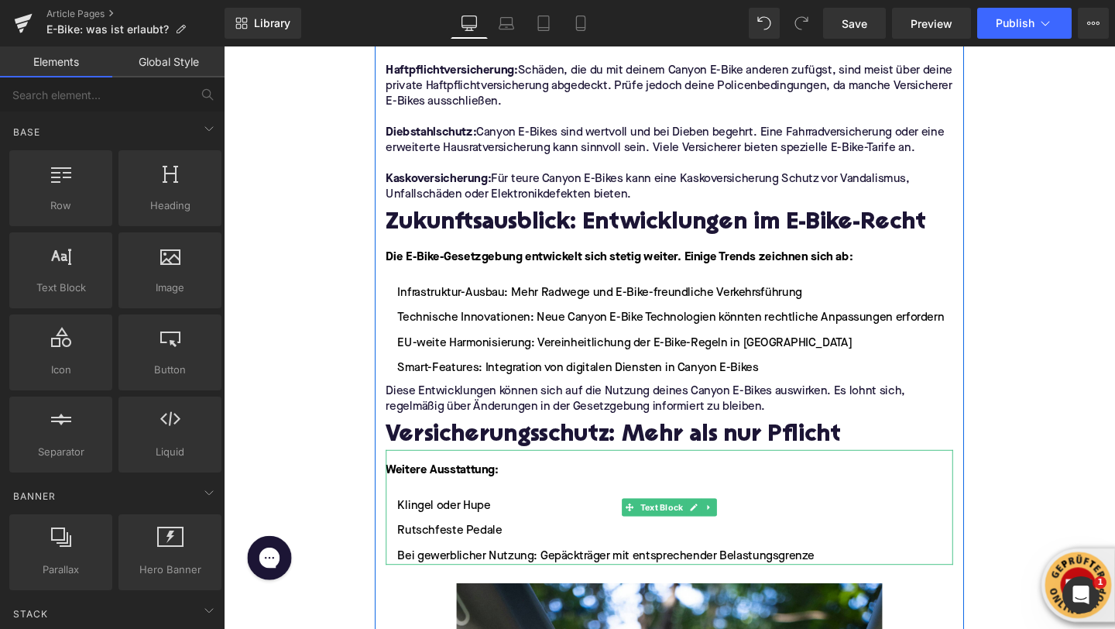
scroll to position [4030, 0]
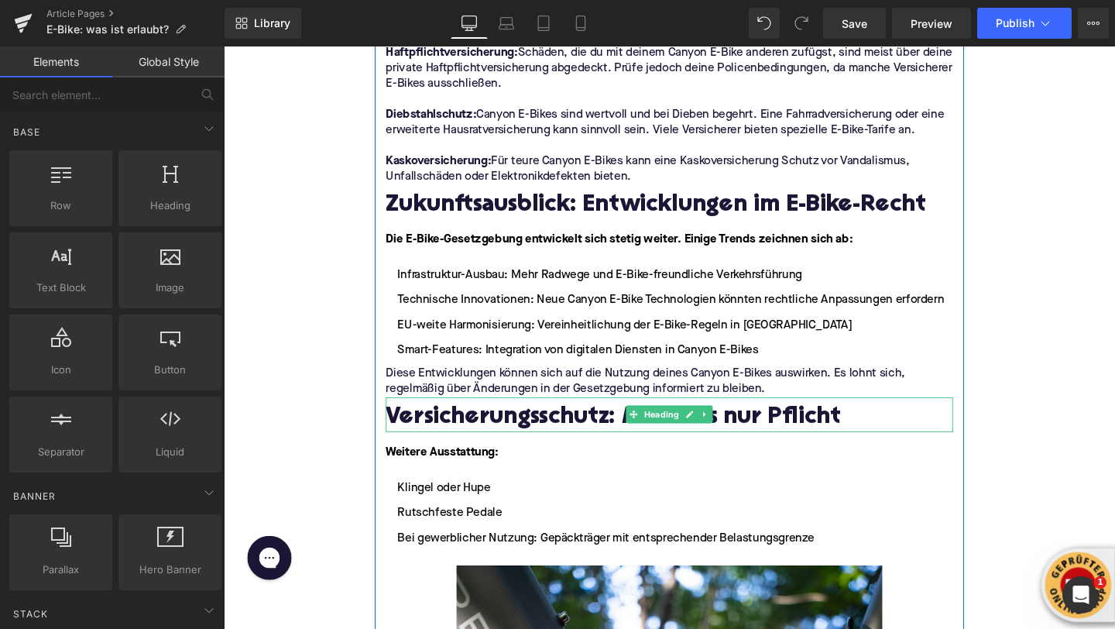
click at [441, 424] on h2 "Versicherungsschutz: Mehr als nur Pflicht" at bounding box center [692, 438] width 596 height 28
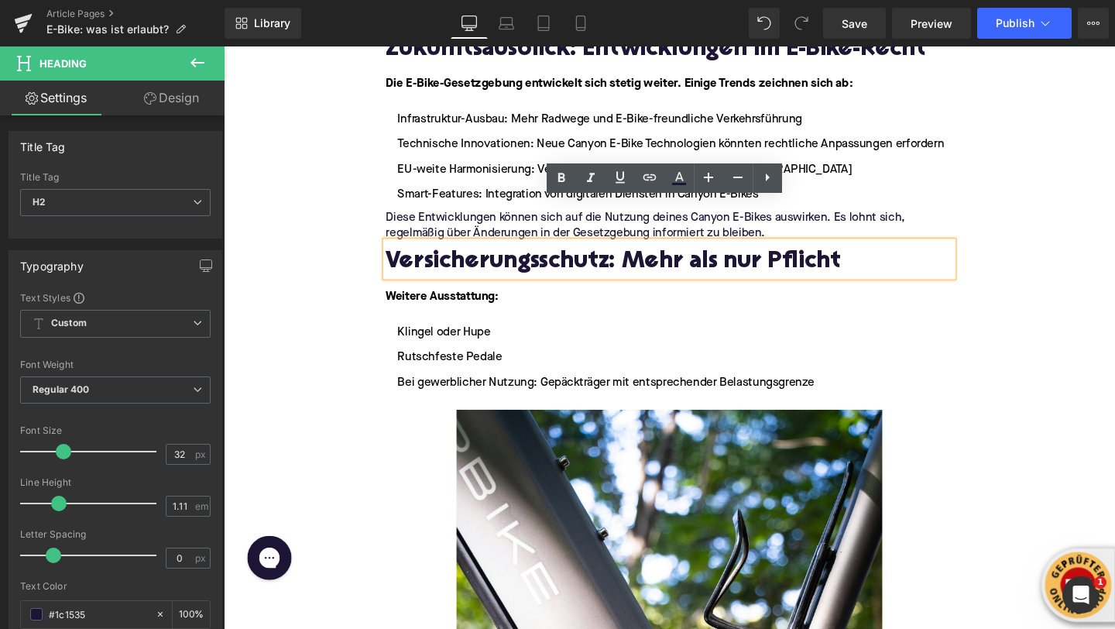
scroll to position [4201, 0]
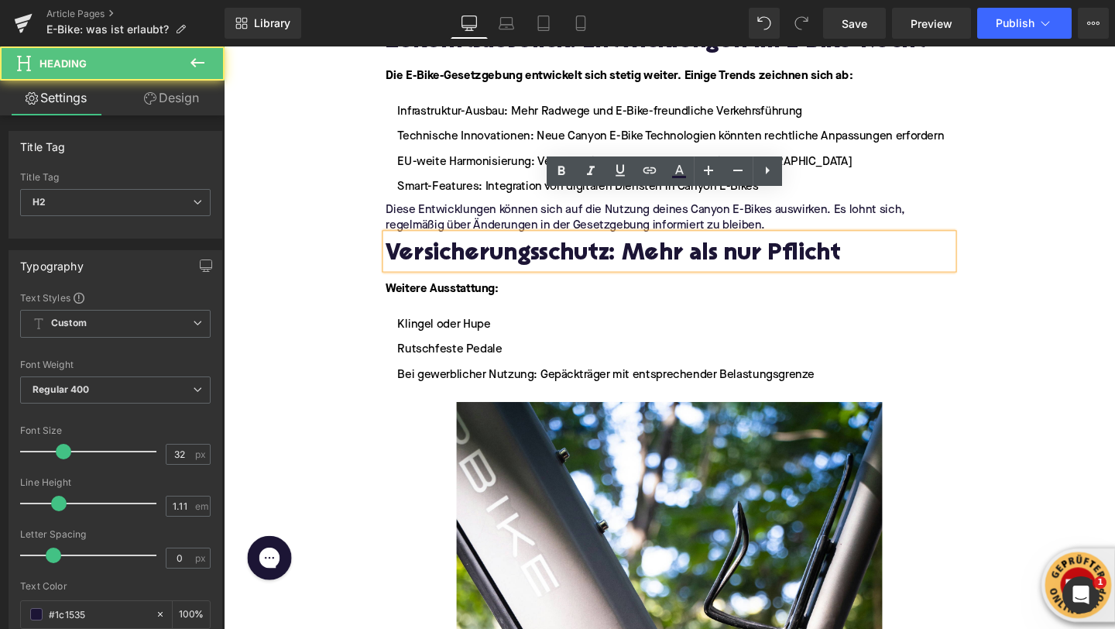
click at [454, 253] on h2 "Versicherungsschutz: Mehr als nur Pflicht" at bounding box center [692, 267] width 596 height 28
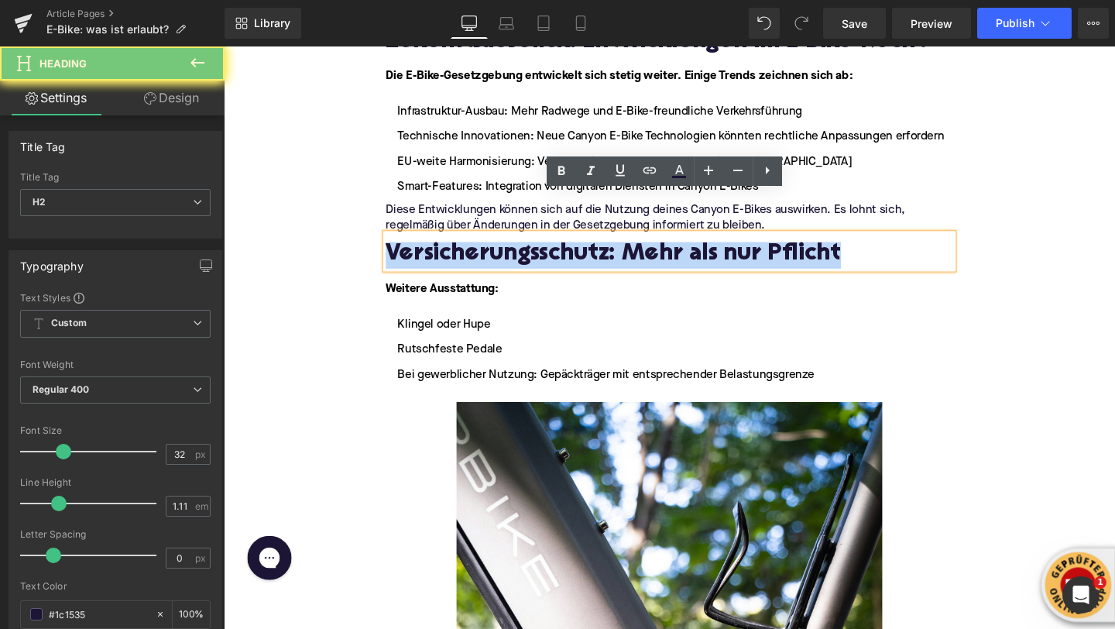
click at [454, 253] on h2 "Versicherungsschutz: Mehr als nur Pflicht" at bounding box center [692, 267] width 596 height 28
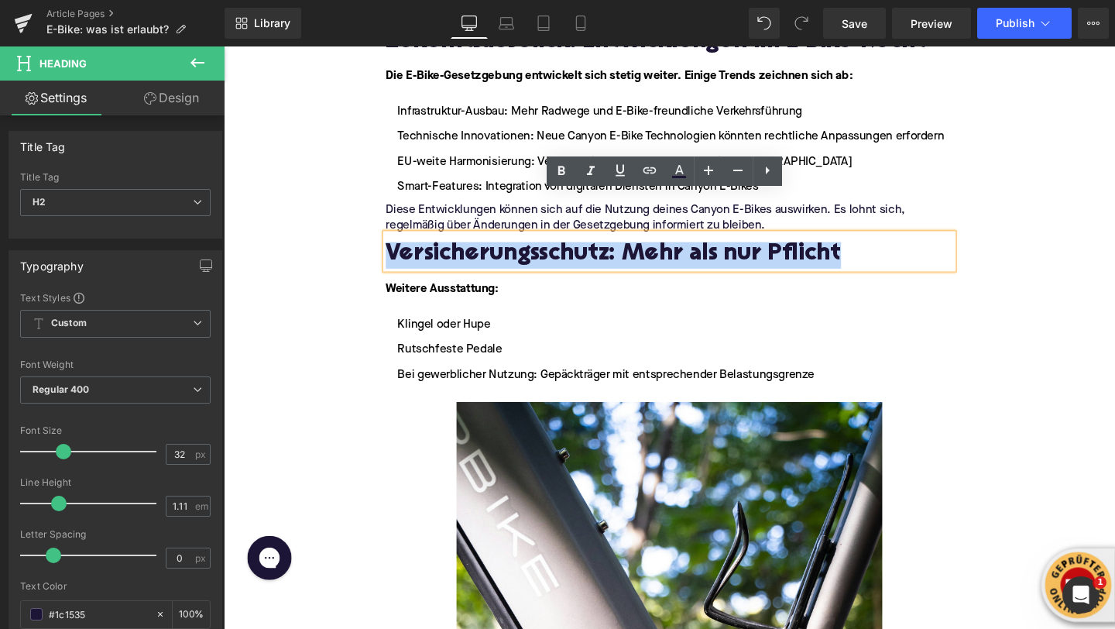
paste div
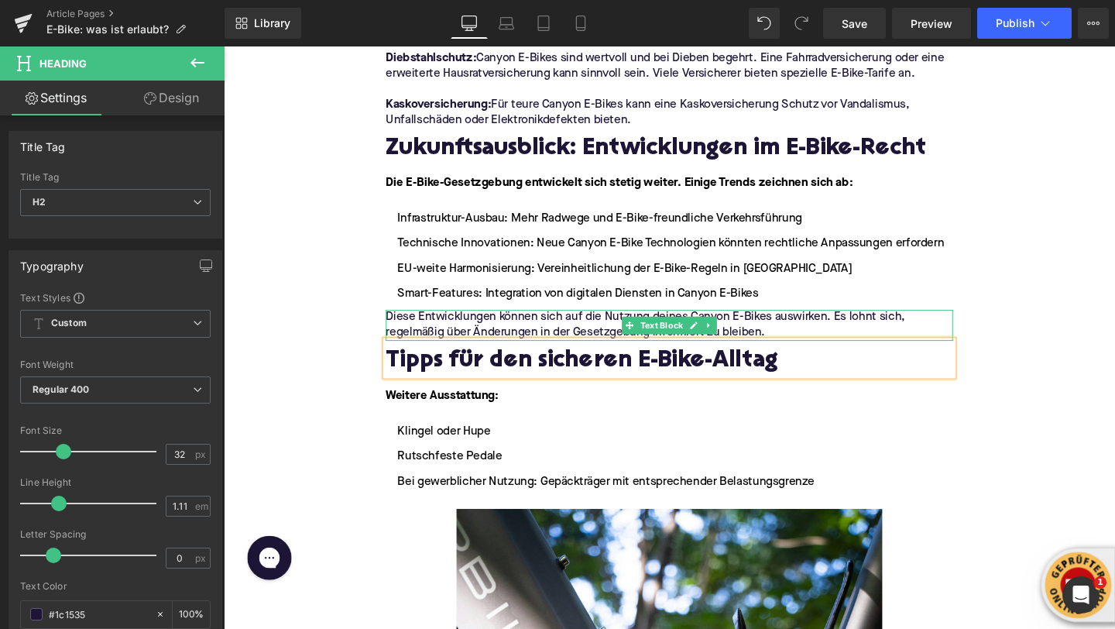
scroll to position [4097, 0]
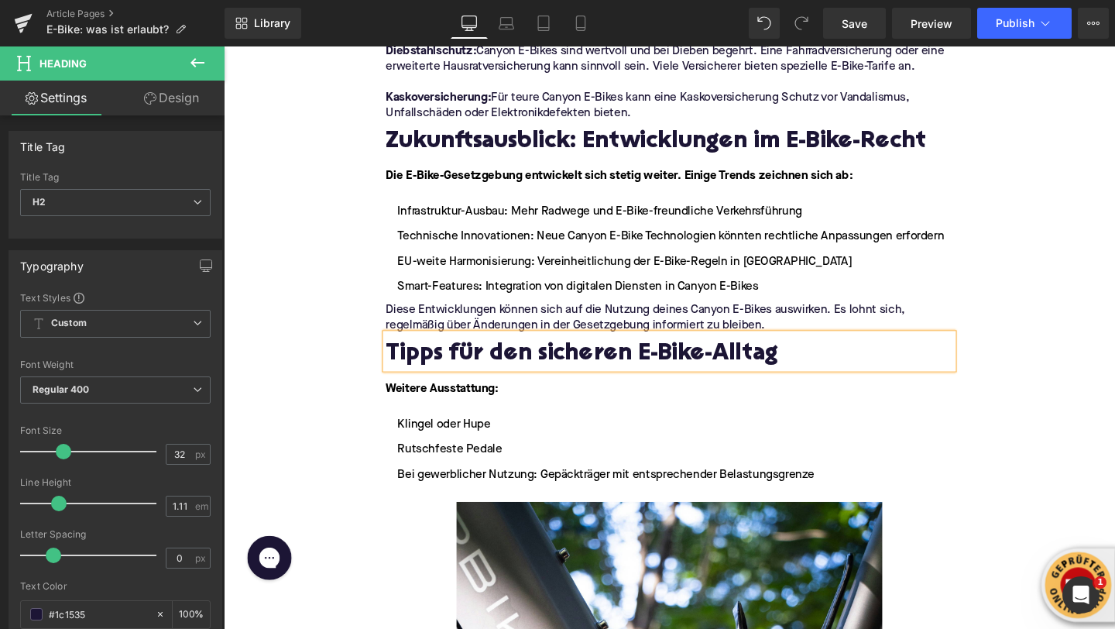
click at [456, 400] on strong "Weitere Ausstattung:" at bounding box center [453, 406] width 119 height 12
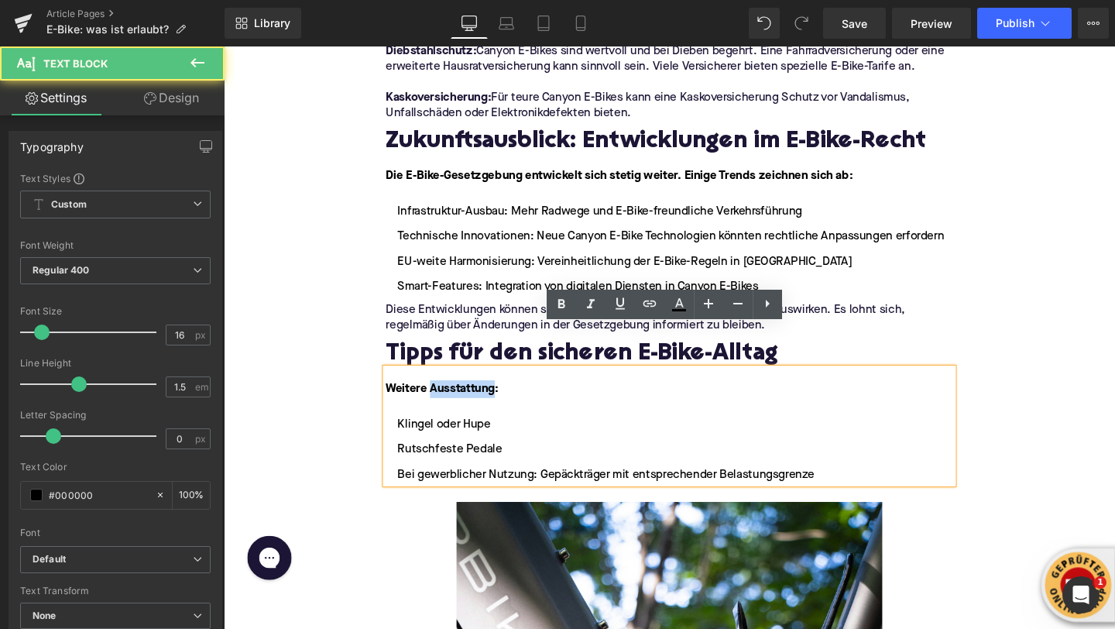
click at [456, 400] on strong "Weitere Ausstattung:" at bounding box center [453, 406] width 119 height 12
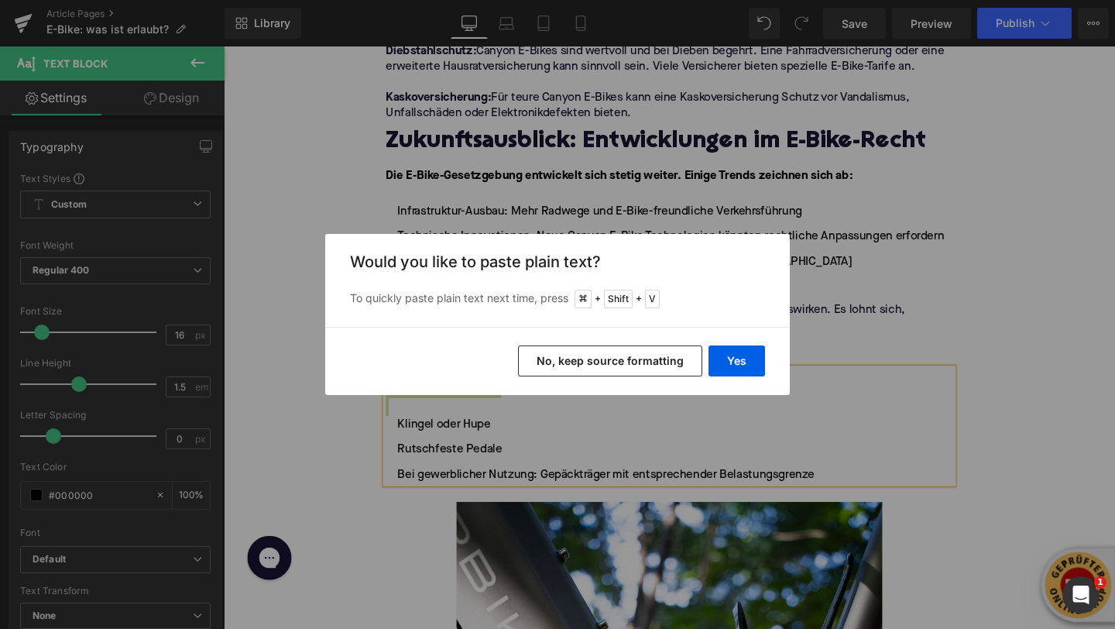
click at [768, 360] on div "Yes No, keep source formatting" at bounding box center [557, 361] width 465 height 68
click at [730, 360] on button "Yes" at bounding box center [737, 360] width 57 height 31
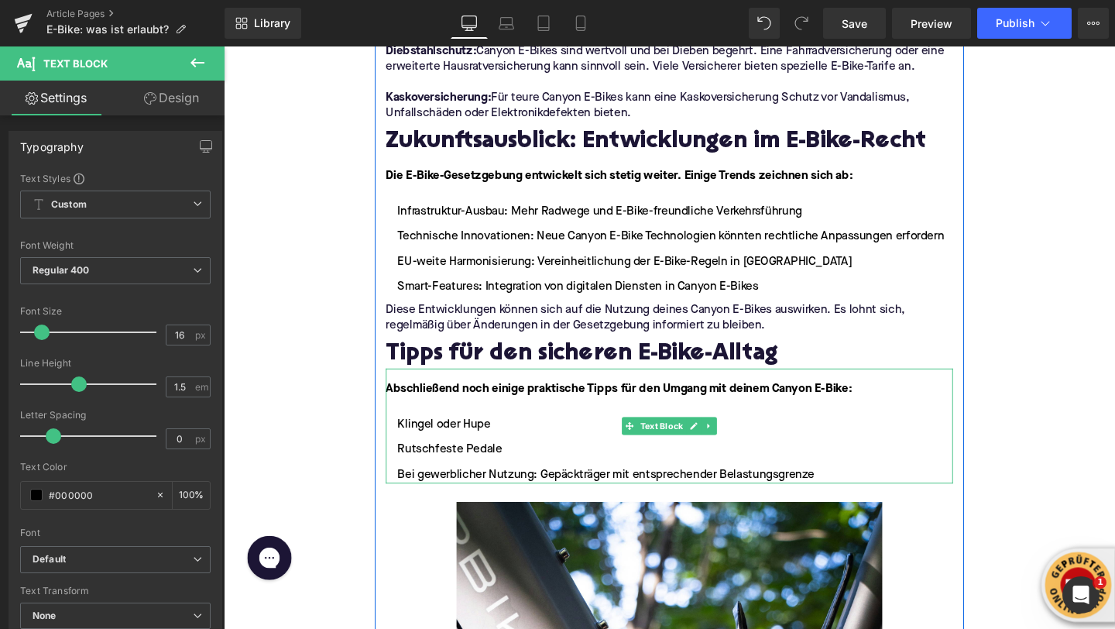
click at [807, 400] on font "Abschließend noch einige praktische Tipps für den Umgang mit deinem Canyon E-Bi…" at bounding box center [639, 406] width 490 height 12
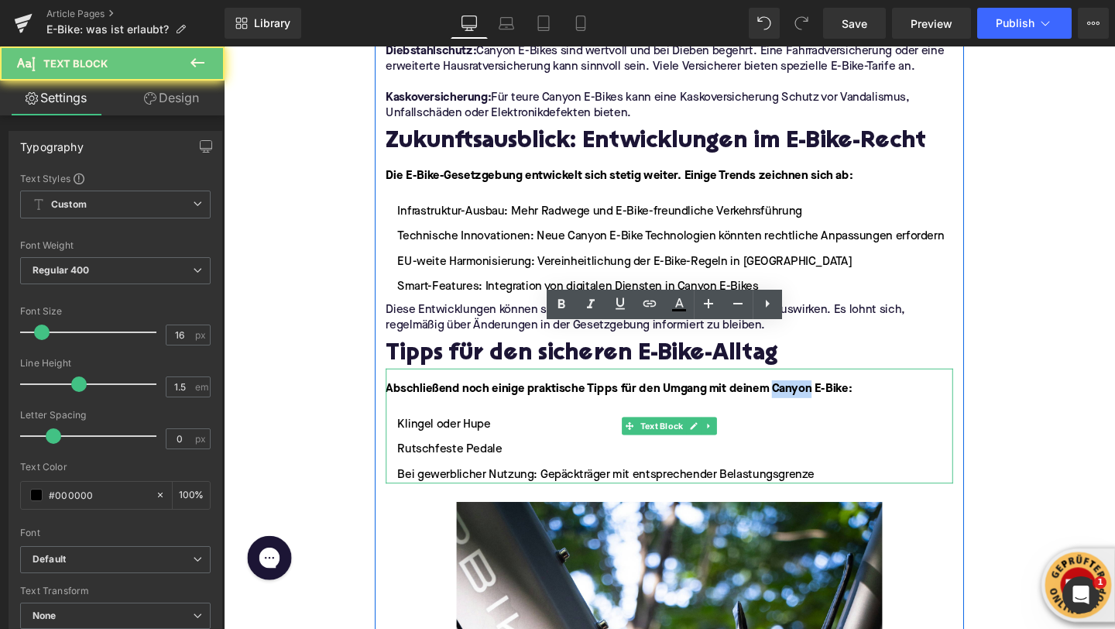
click at [807, 400] on font "Abschließend noch einige praktische Tipps für den Umgang mit deinem Canyon E-Bi…" at bounding box center [639, 406] width 490 height 12
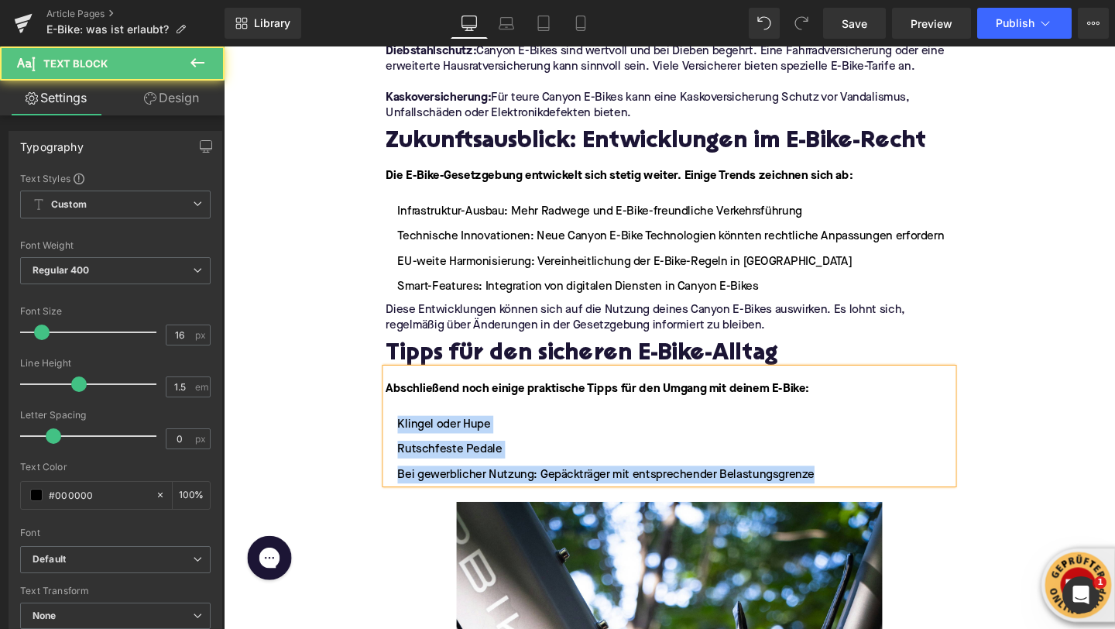
drag, startPoint x: 856, startPoint y: 451, endPoint x: 400, endPoint y: 399, distance: 459.2
click at [400, 435] on ul "Klingel oder Hupe Rutschfeste Pedale Bei gewerblicher Nutzung: Gepäckträger mit…" at bounding box center [692, 470] width 596 height 71
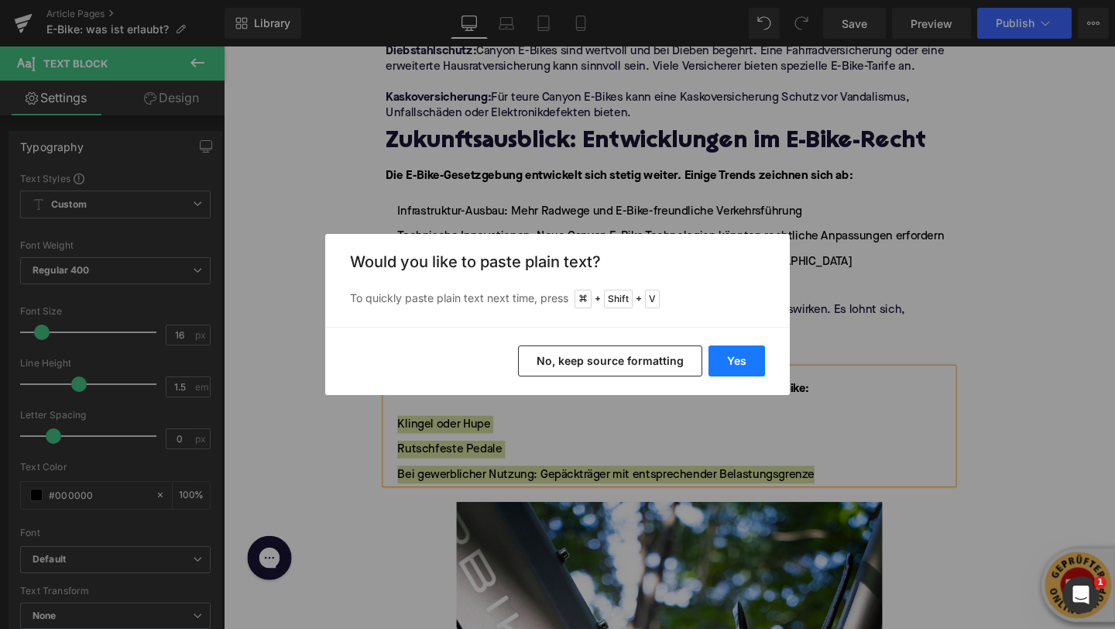
click at [722, 373] on button "Yes" at bounding box center [737, 360] width 57 height 31
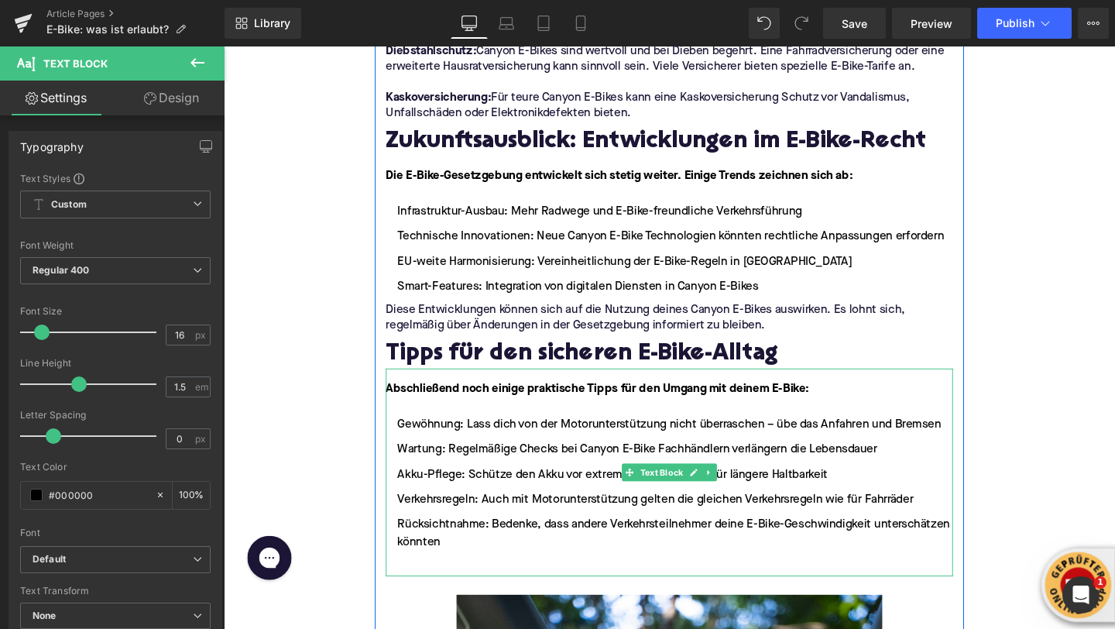
click at [463, 539] on ul "Gewöhnung: Lass dich von der Motorunterstützung nicht überraschen – übe das Anf…" at bounding box center [692, 519] width 596 height 169
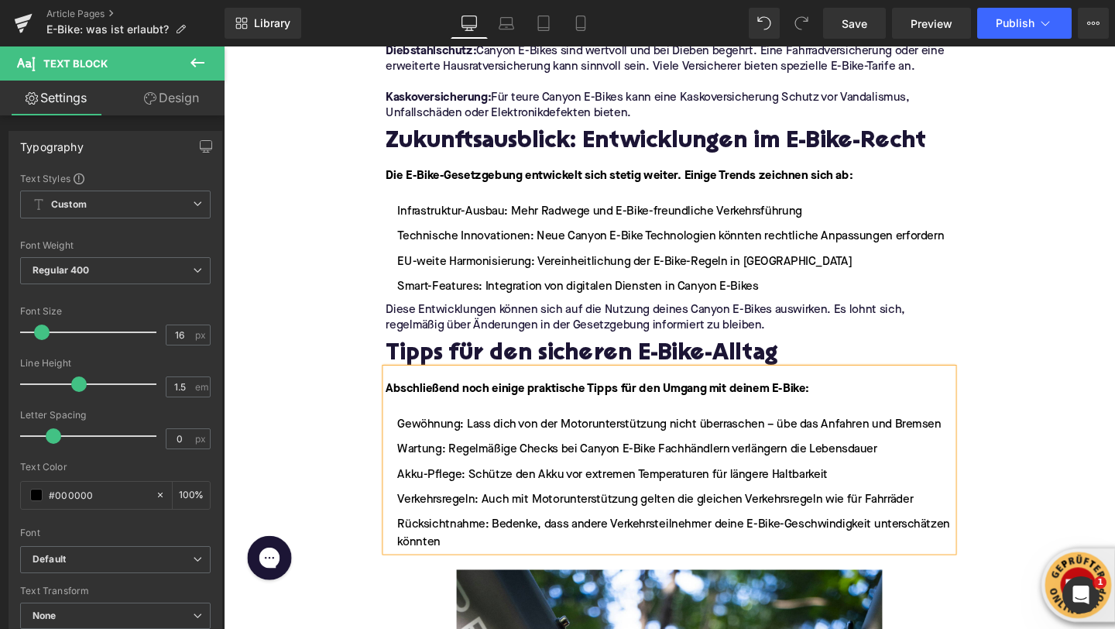
click at [612, 461] on li "Wartung: Regelmäßige Checks bei Canyon E-Bike Fachhändlern verlängern die Leben…" at bounding box center [692, 470] width 596 height 19
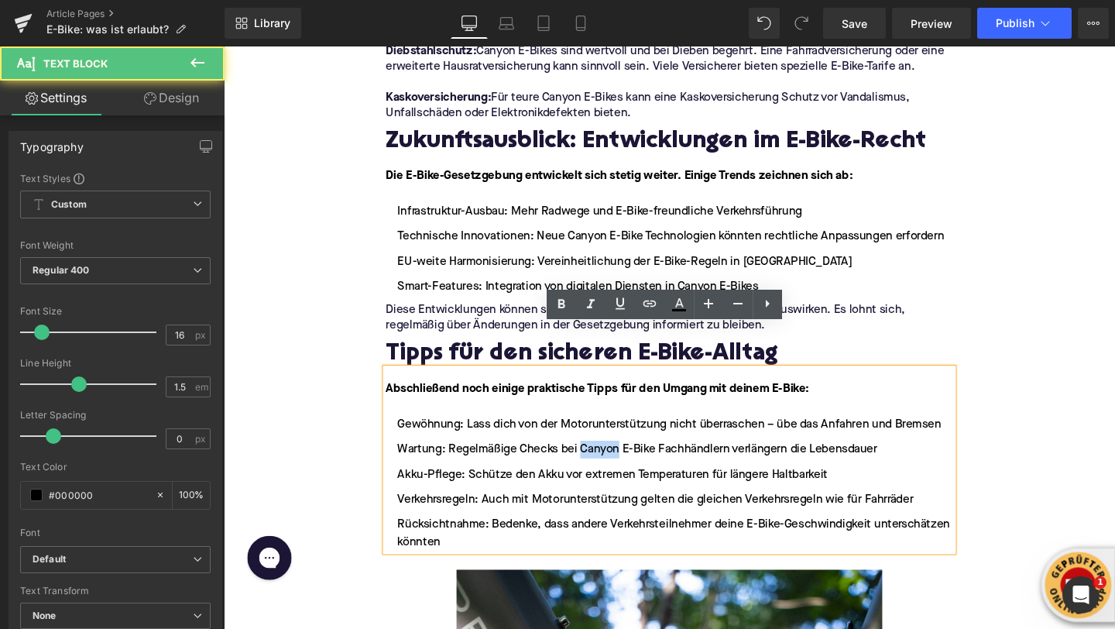
click at [612, 461] on li "Wartung: Regelmäßige Checks bei Canyon E-Bike Fachhändlern verlängern die Leben…" at bounding box center [692, 470] width 596 height 19
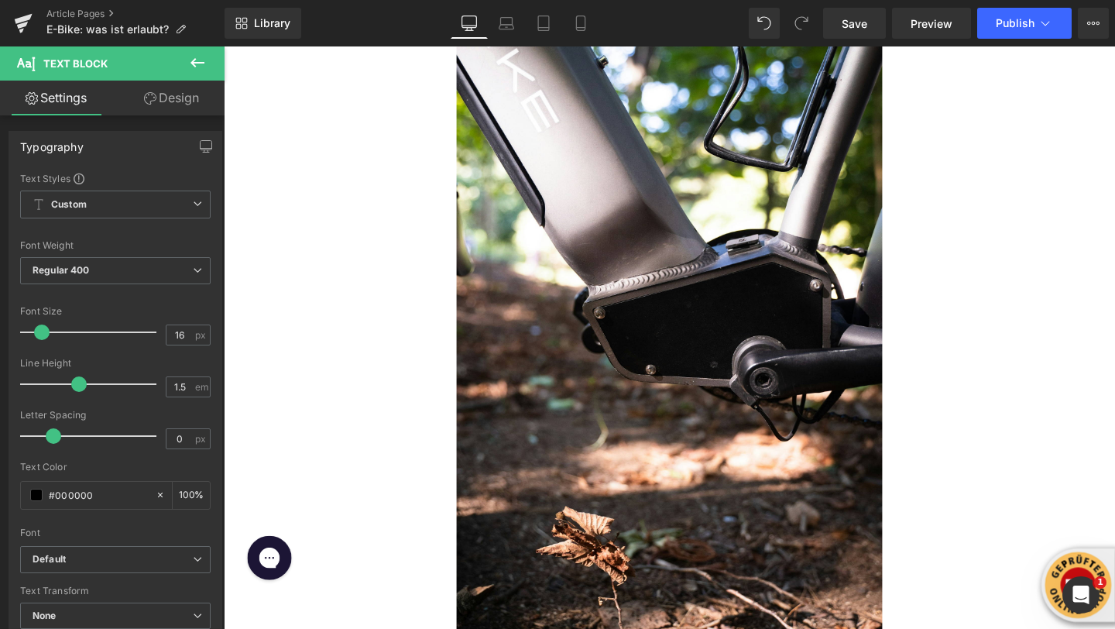
scroll to position [4919, 0]
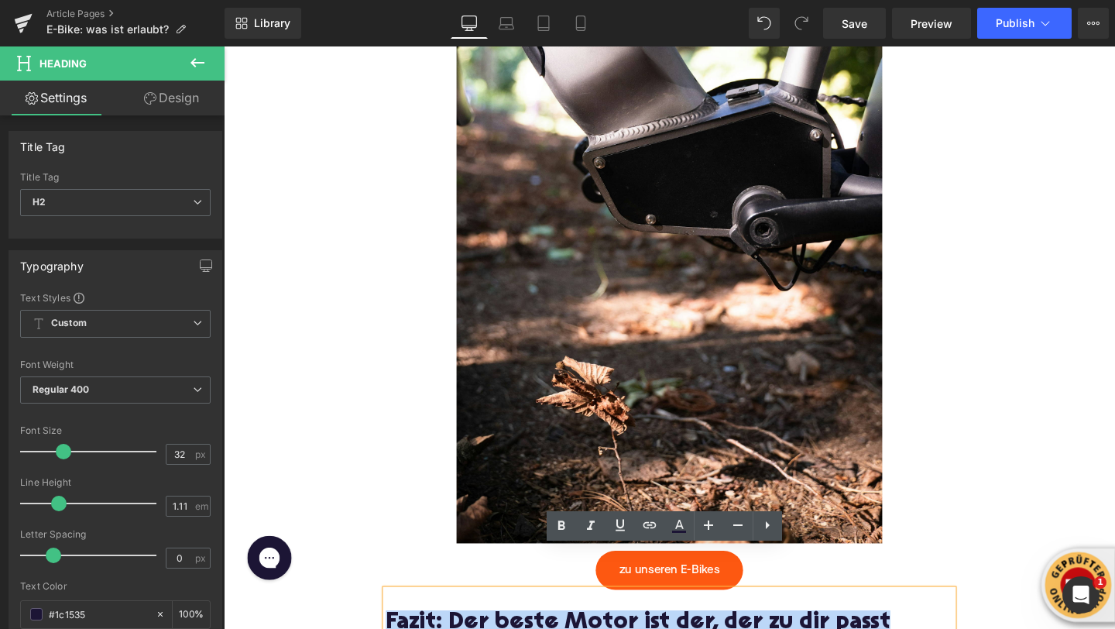
paste div
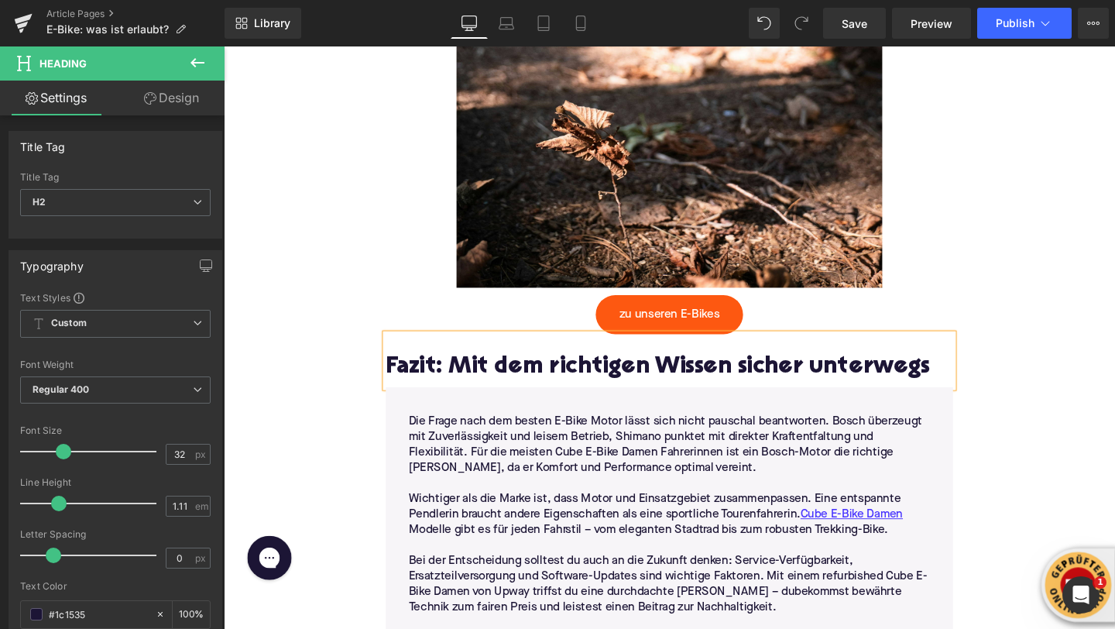
scroll to position [5205, 0]
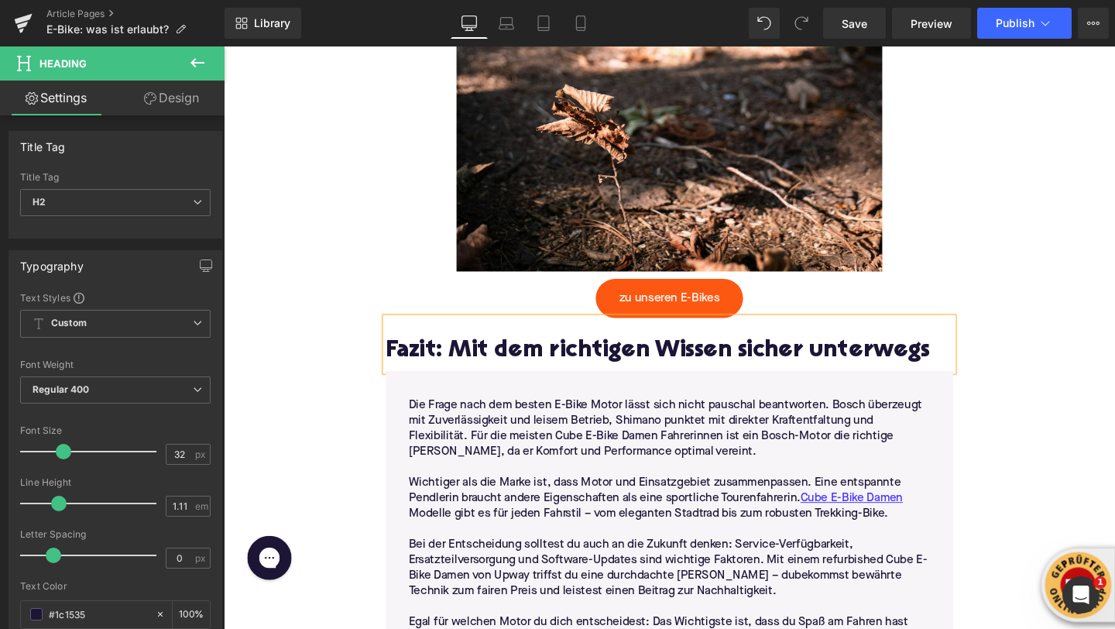
click at [549, 502] on p "Wichtiger als die Marke ist, dass Motor und Einsatzgebiet zusammenpassen. Eine …" at bounding box center [692, 521] width 548 height 49
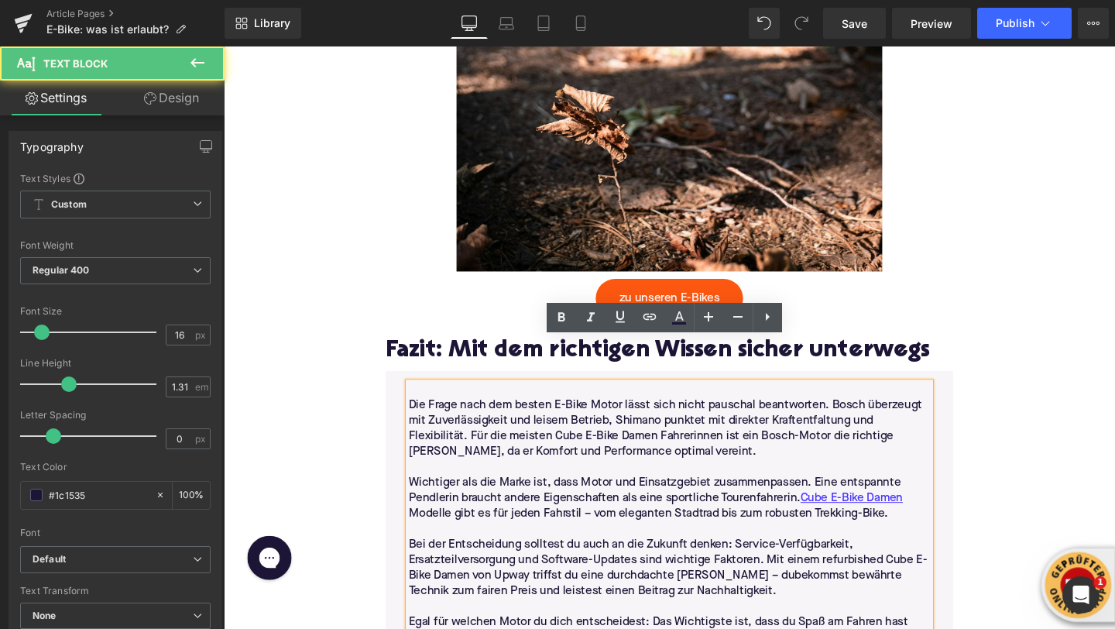
scroll to position [5311, 0]
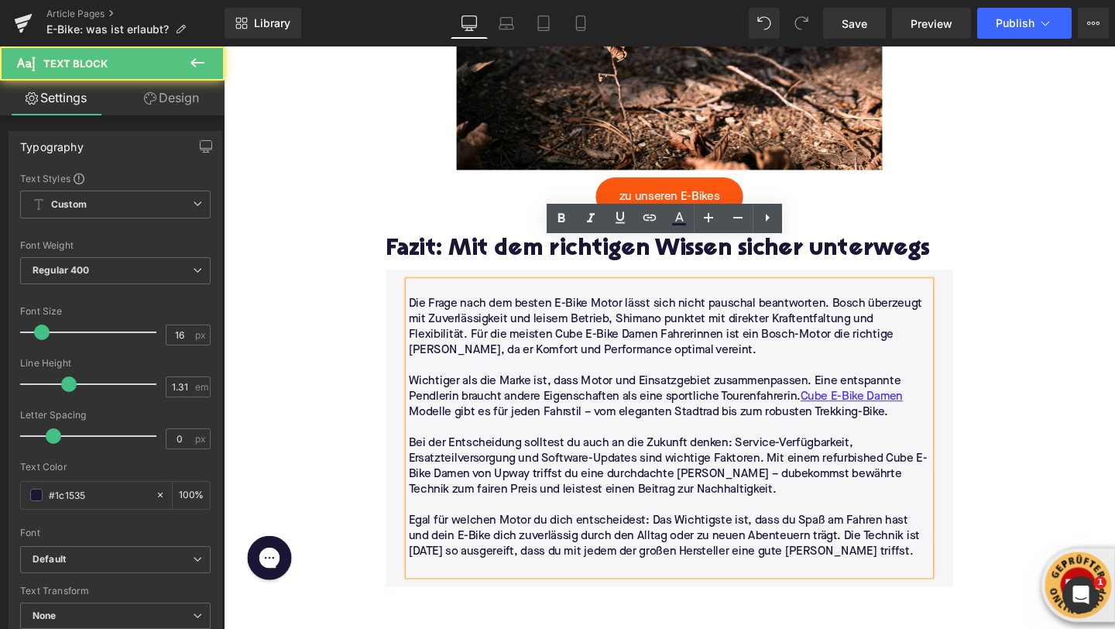
click at [861, 538] on p "Egal für welchen Motor du dich entscheidest: Das Wichtigste ist, dass du Spaß a…" at bounding box center [692, 562] width 548 height 49
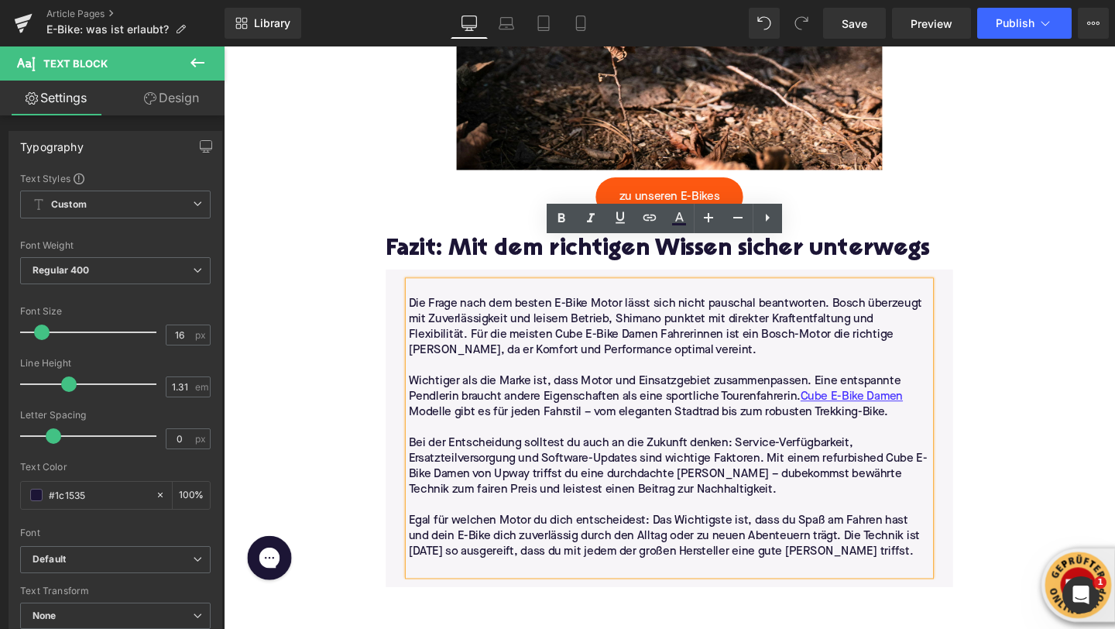
click at [908, 538] on p "Egal für welchen Motor du dich entscheidest: Das Wichtigste ist, dass du Spaß a…" at bounding box center [692, 562] width 548 height 49
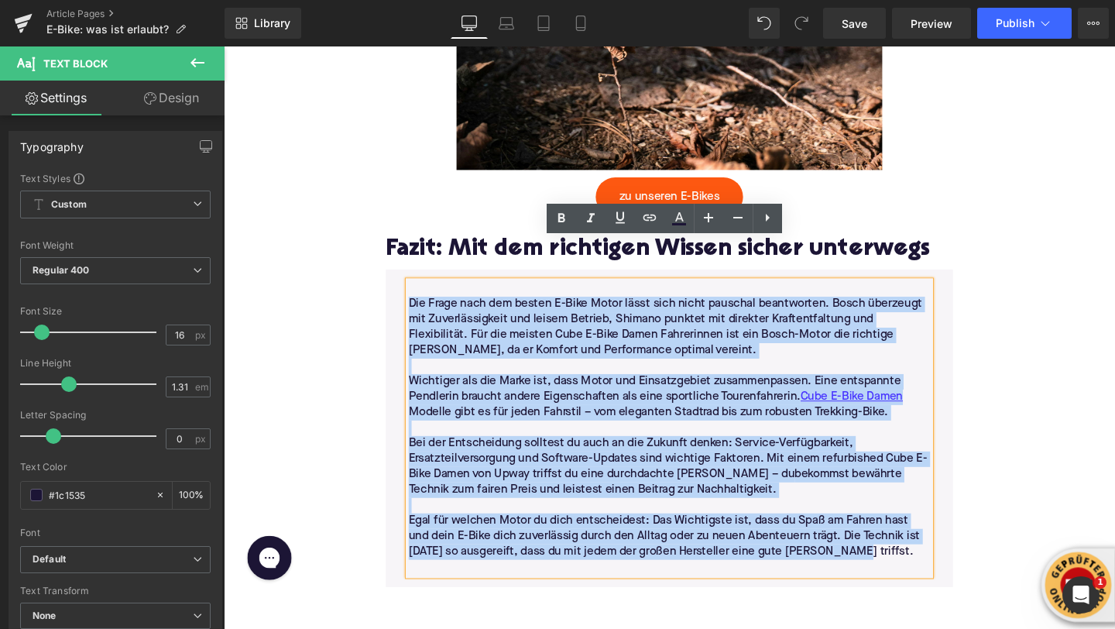
drag, startPoint x: 885, startPoint y: 533, endPoint x: 409, endPoint y: 280, distance: 538.4
click at [409, 294] on div "Die Frage nach dem besten E-Bike Motor lässt sich nicht pauschal beantworten. B…" at bounding box center [693, 448] width 572 height 308
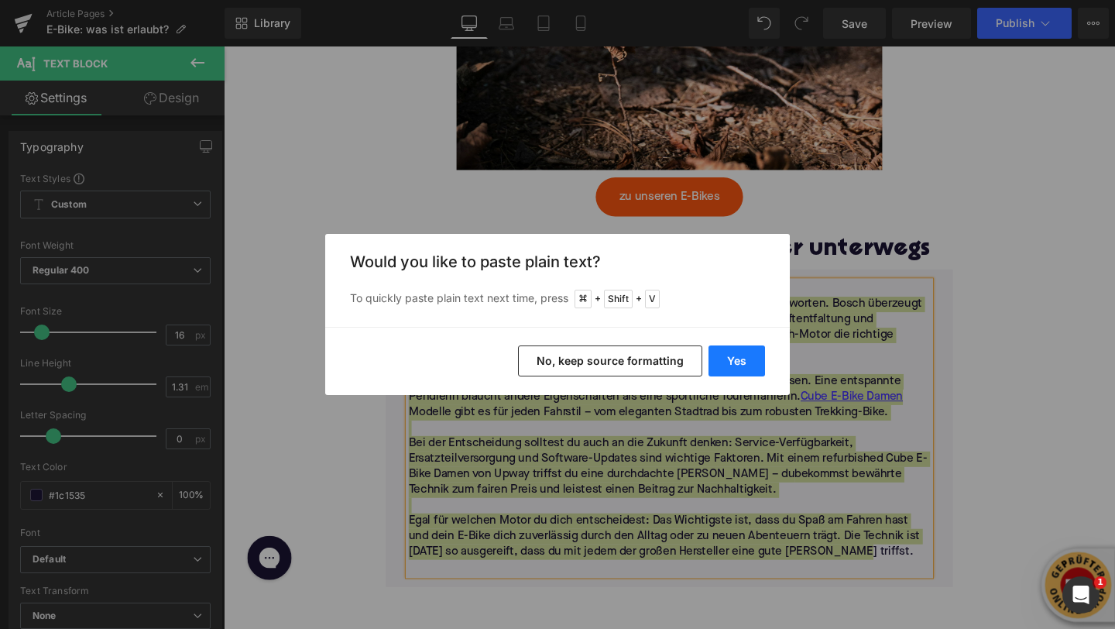
click at [756, 363] on button "Yes" at bounding box center [737, 360] width 57 height 31
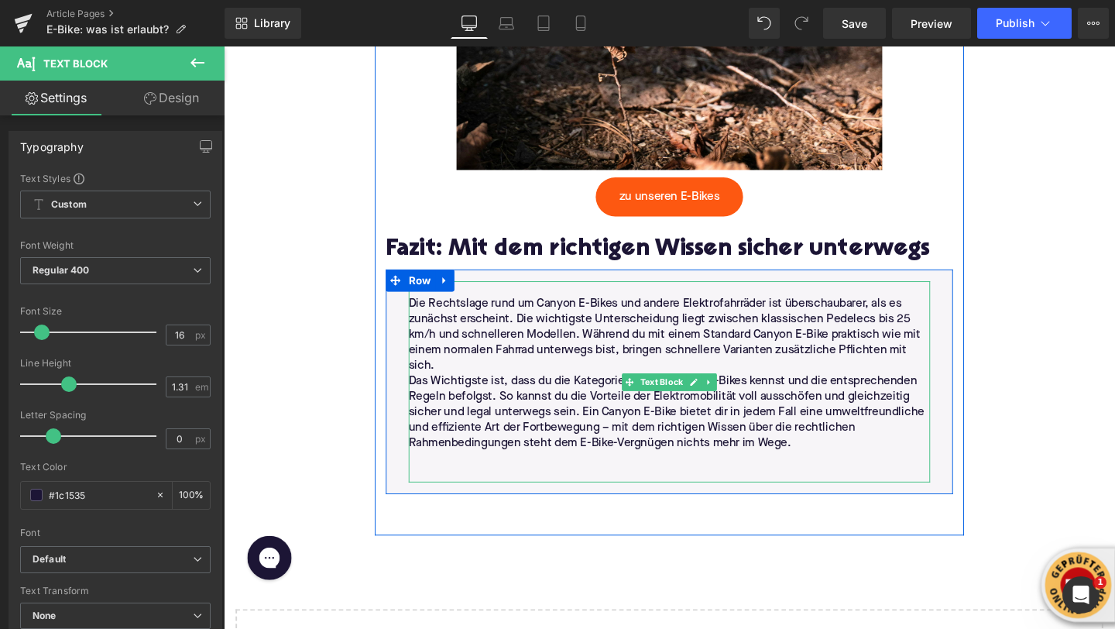
click at [523, 342] on p "Die Rechtslage rund um Canyon E-Bikes und andere Elektrofahrräder ist überschau…" at bounding box center [692, 350] width 548 height 81
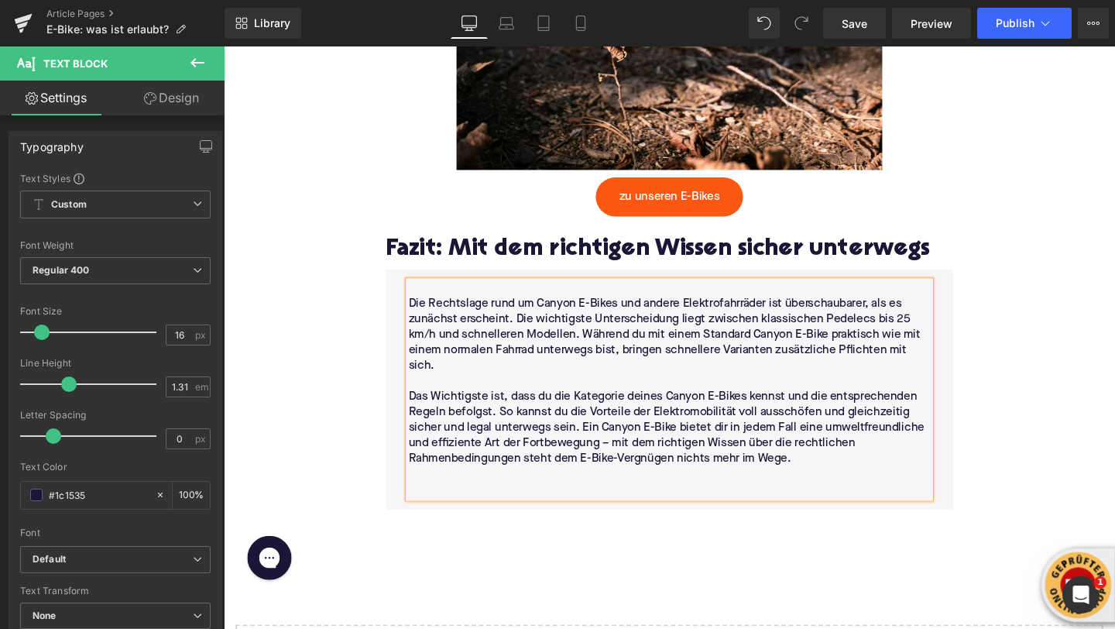
click at [755, 505] on p at bounding box center [692, 513] width 548 height 16
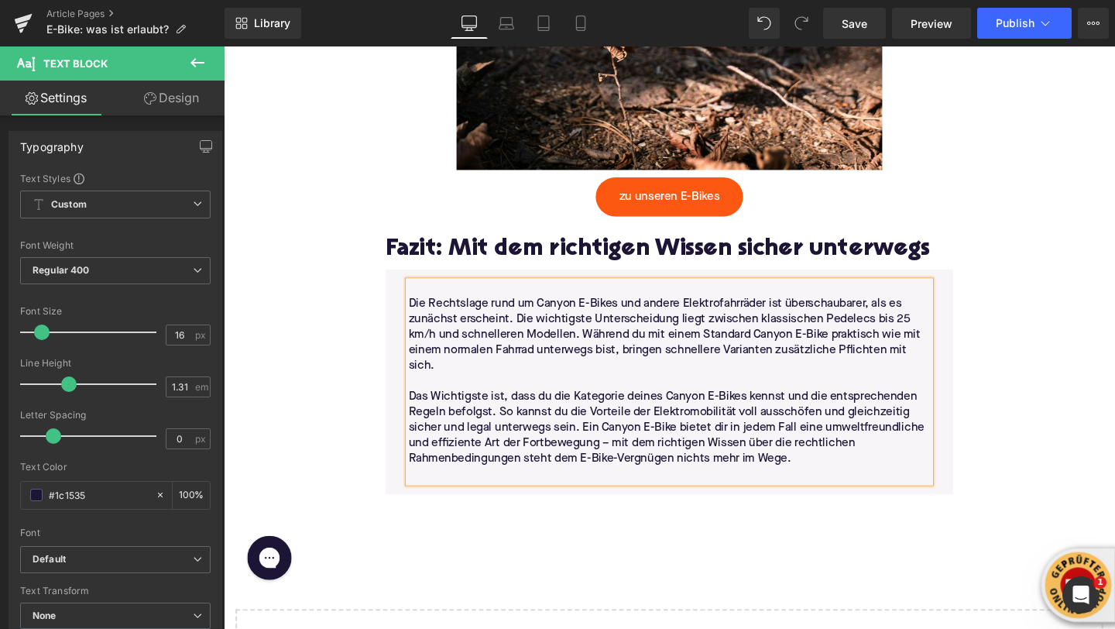
click at [603, 407] on p "Das Wichtigste ist, dass du die Kategorie deines Canyon E-Bikes kennst und die …" at bounding box center [692, 447] width 548 height 81
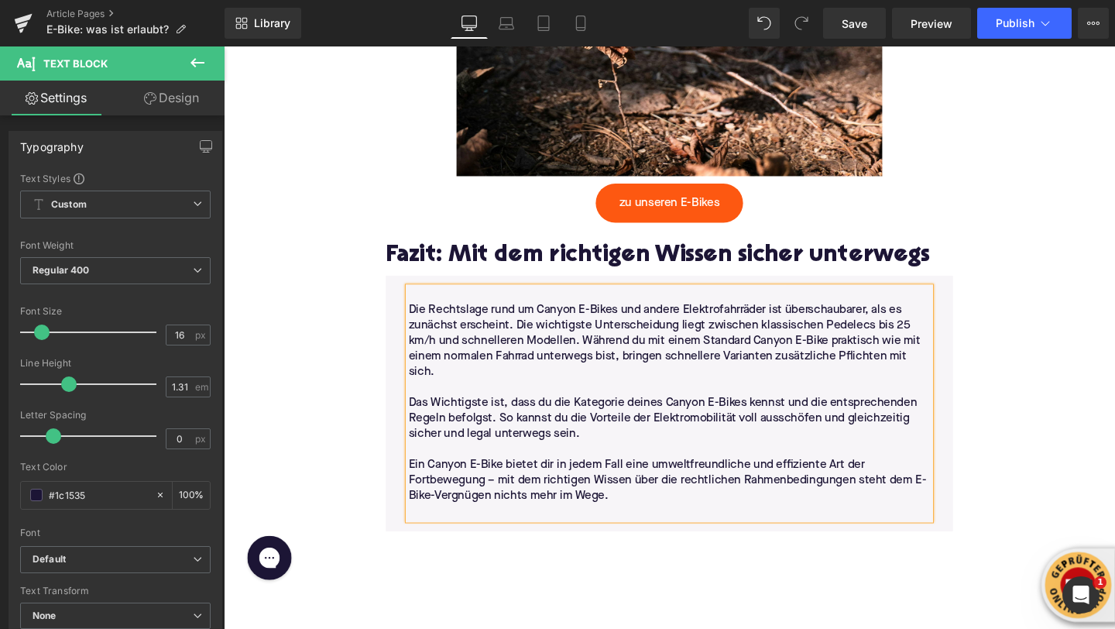
scroll to position [5304, 0]
click at [930, 317] on p "Die Rechtslage rund um Canyon E-Bikes und andere Elektrofahrräder ist überschau…" at bounding box center [692, 357] width 548 height 81
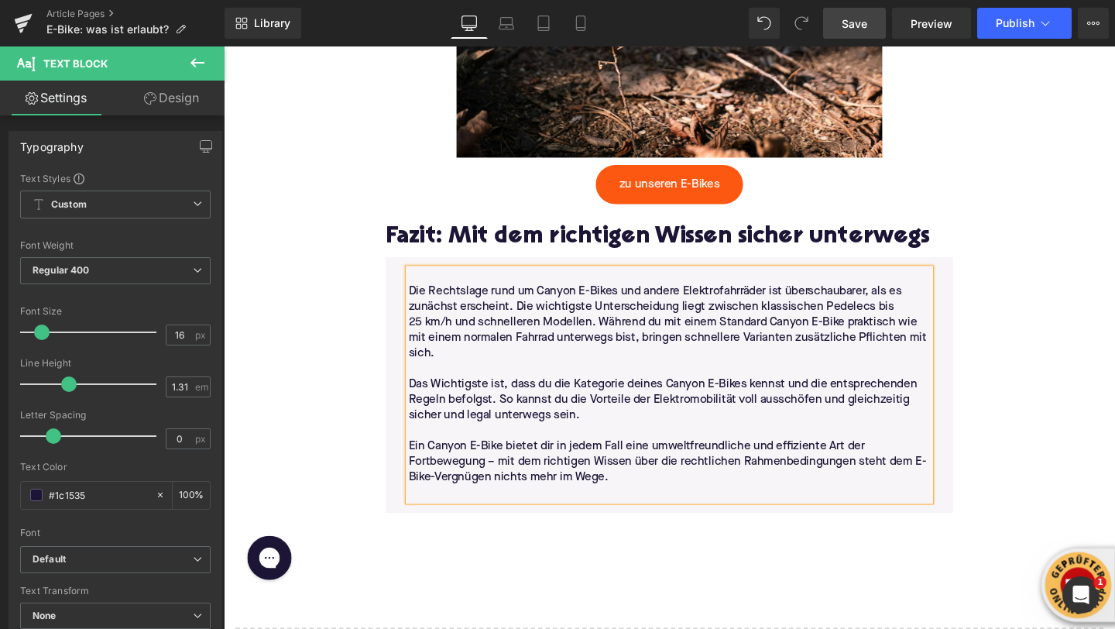
click at [839, 17] on link "Save" at bounding box center [854, 23] width 63 height 31
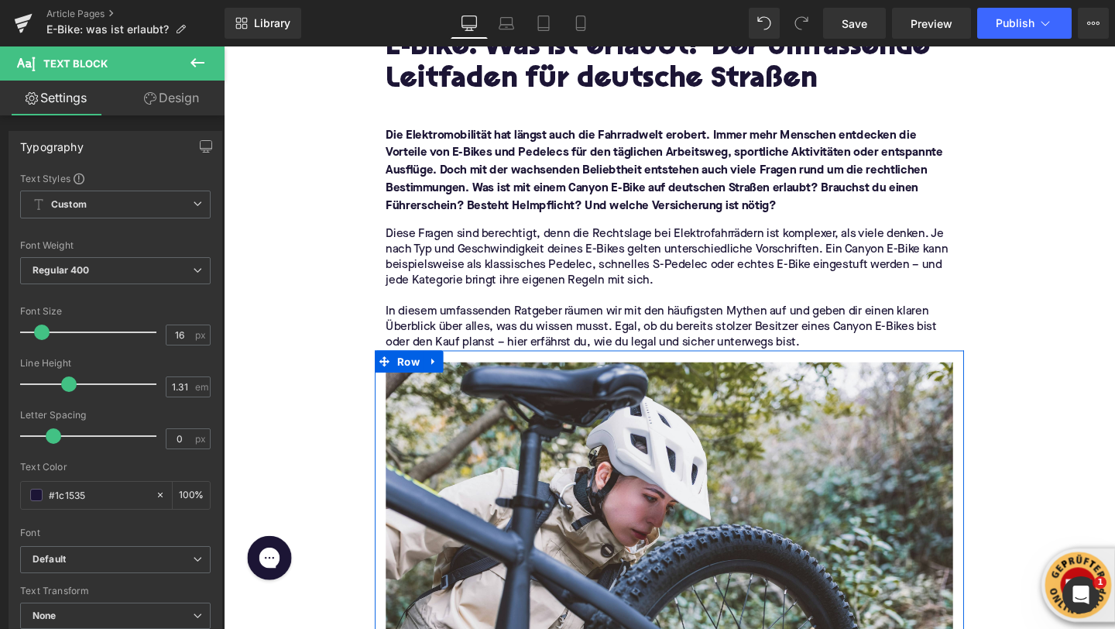
scroll to position [0, 0]
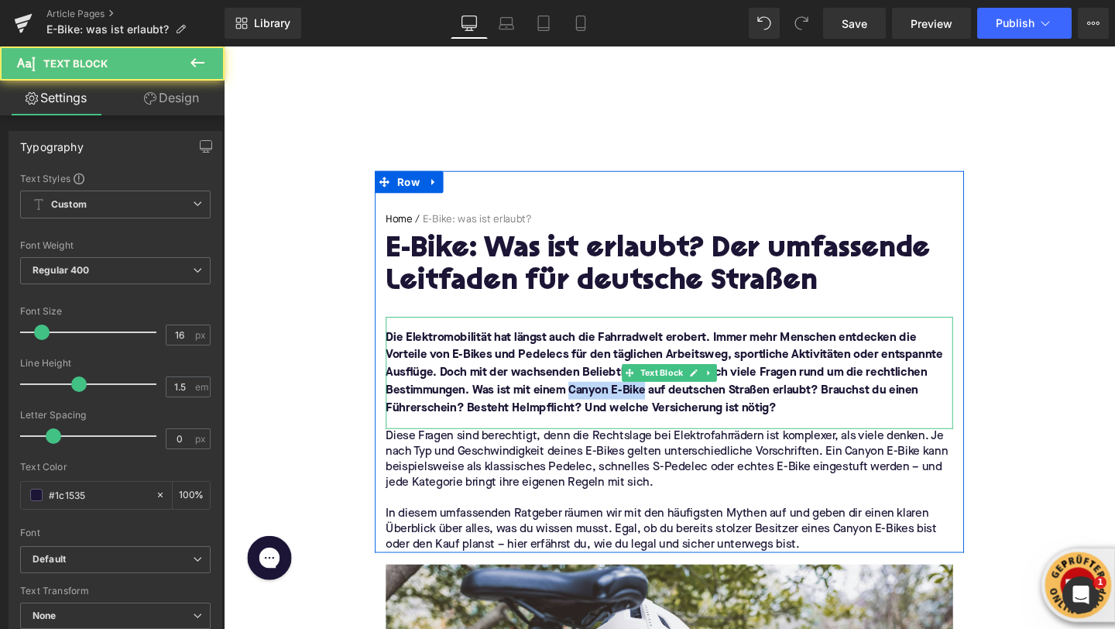
drag, startPoint x: 591, startPoint y: 410, endPoint x: 668, endPoint y: 411, distance: 76.7
click at [668, 411] on font "Die Elektromobilität hat längst auch die Fahrradwelt erobert. Immer mehr Mensch…" at bounding box center [687, 389] width 586 height 87
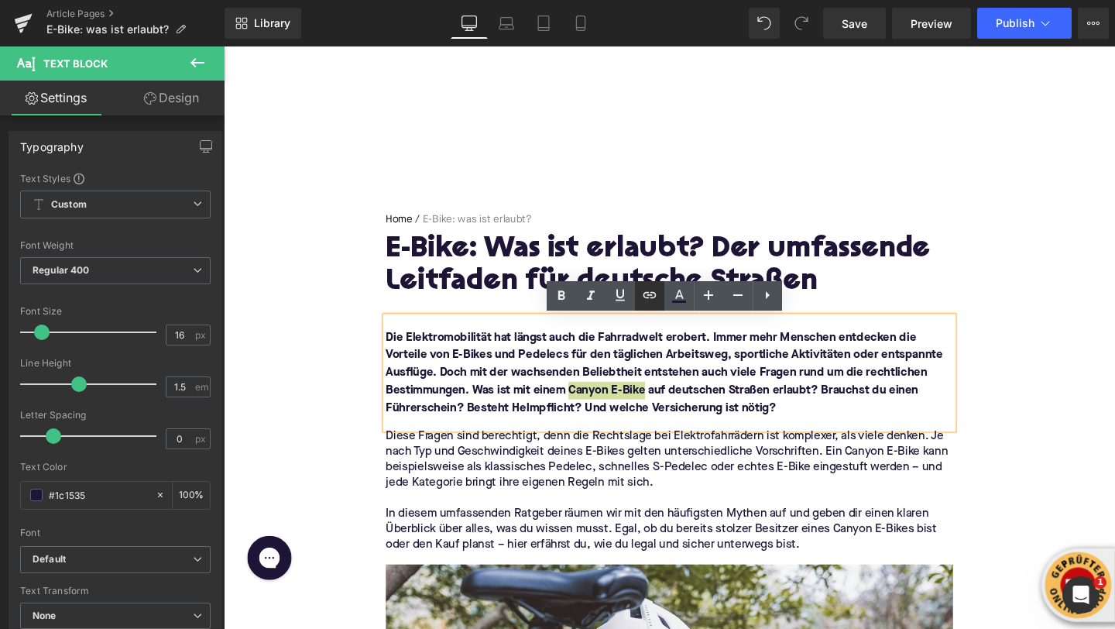
click at [645, 297] on icon at bounding box center [649, 294] width 13 height 6
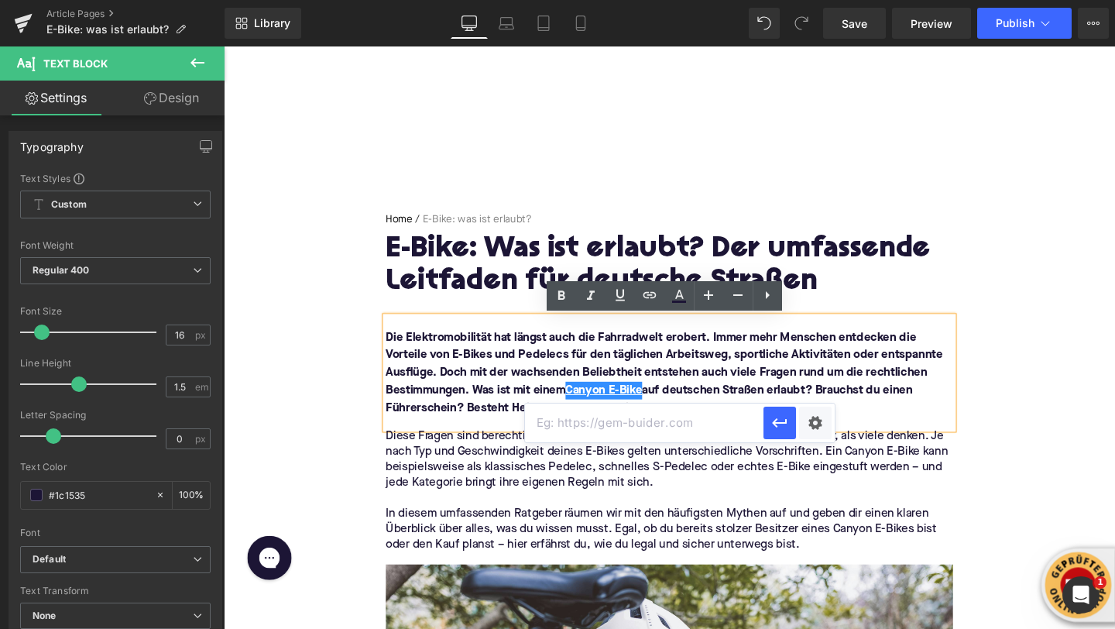
click at [629, 441] on input "text" at bounding box center [644, 423] width 239 height 39
paste input "https://upway.de/collections/canyon"
type input "https://upway.de/collections/canyon"
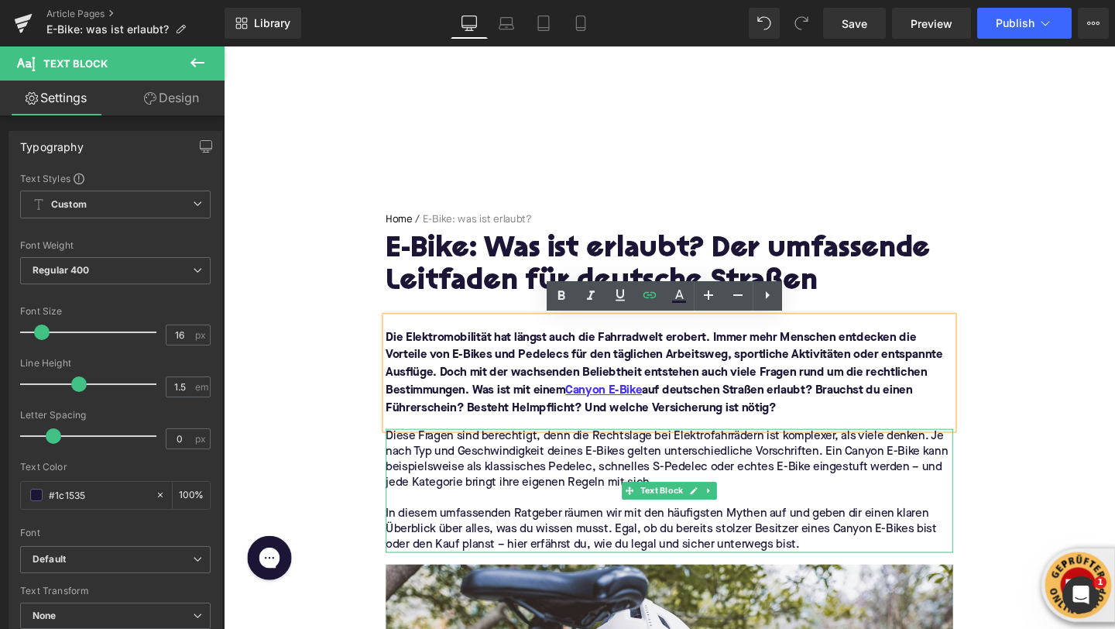
click at [897, 477] on p "Diese Fragen sind berechtigt, denn die Rechtslage bei Elektrofahrrädern ist kom…" at bounding box center [692, 480] width 596 height 65
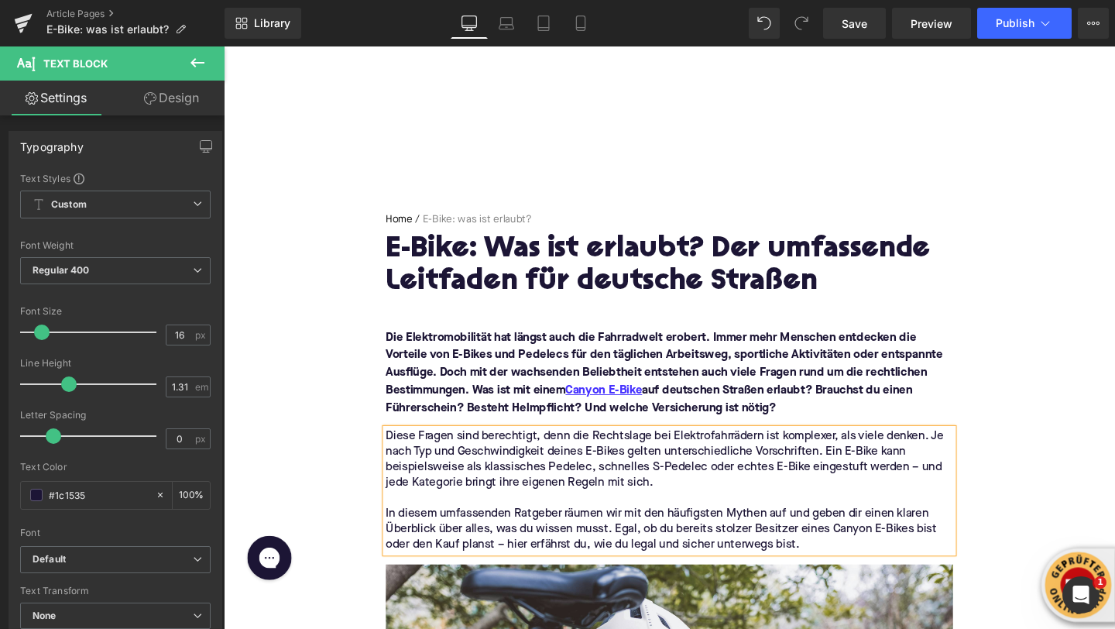
click at [880, 557] on p "In diesem umfassenden Ratgeber räumen wir mit den häufigsten Mythen auf und geb…" at bounding box center [692, 554] width 596 height 49
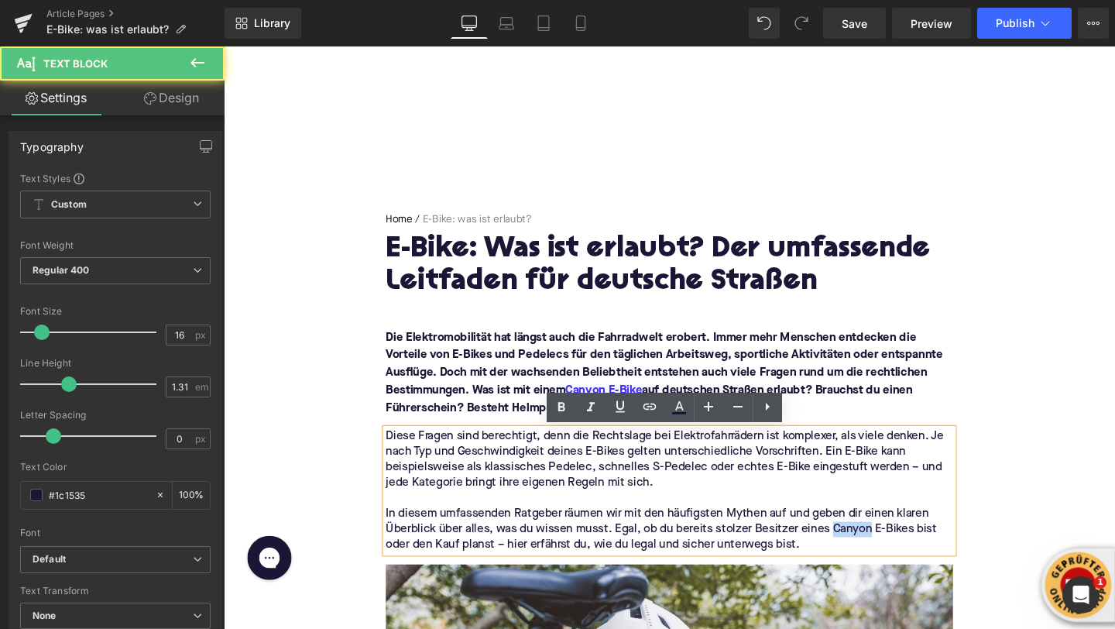
click at [880, 557] on p "In diesem umfassenden Ratgeber räumen wir mit den häufigsten Mythen auf und geb…" at bounding box center [692, 554] width 596 height 49
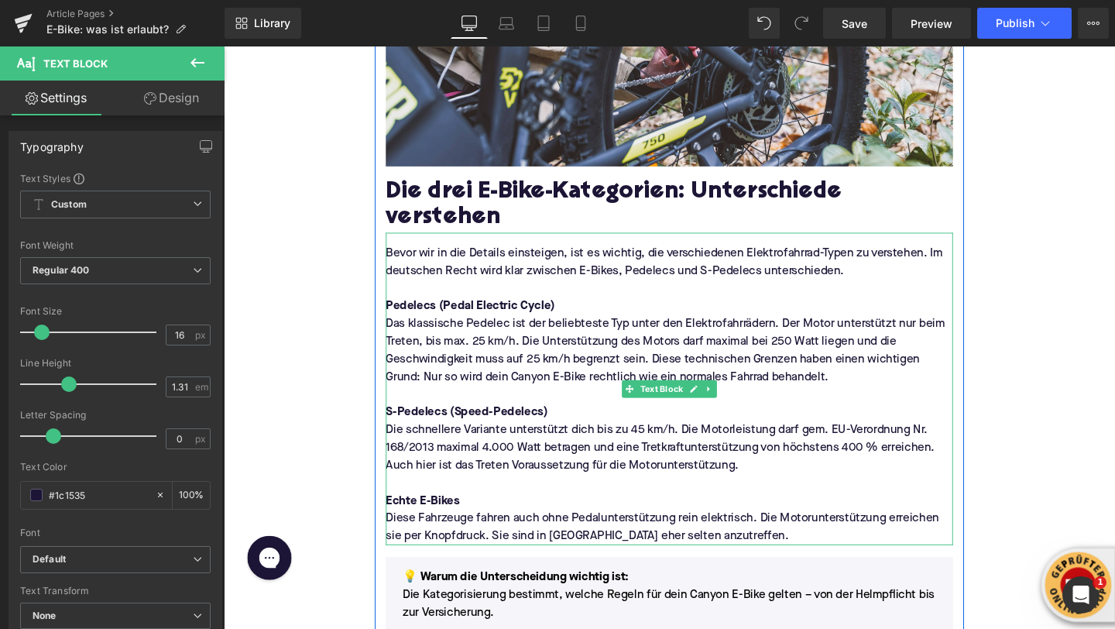
scroll to position [879, 0]
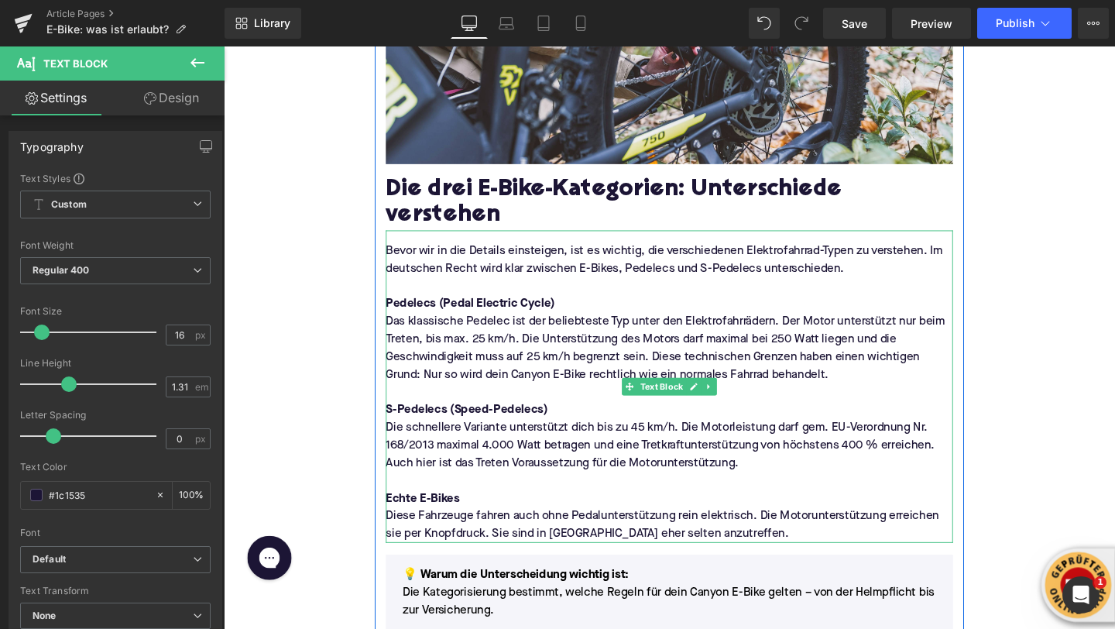
click at [535, 370] on p "Das klassische Pedelec ist der beliebteste Typ unter den Elektrofahrrädern. Der…" at bounding box center [692, 364] width 596 height 74
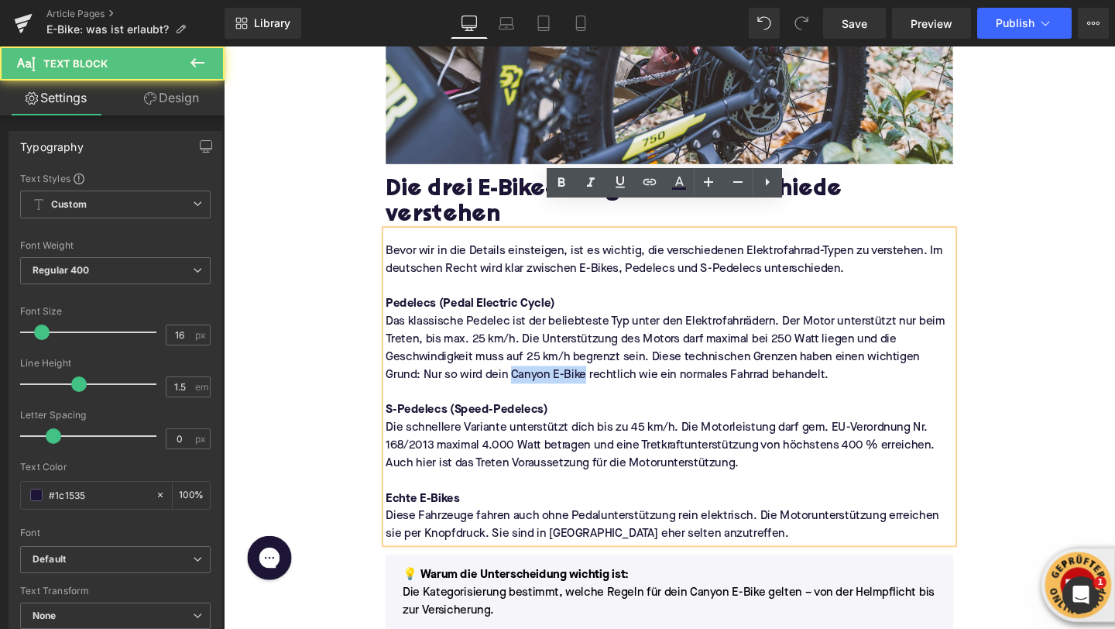
drag, startPoint x: 606, startPoint y: 363, endPoint x: 527, endPoint y: 366, distance: 79.0
click at [527, 366] on p "Das klassische Pedelec ist der beliebteste Typ unter den Elektrofahrrädern. Der…" at bounding box center [692, 364] width 596 height 74
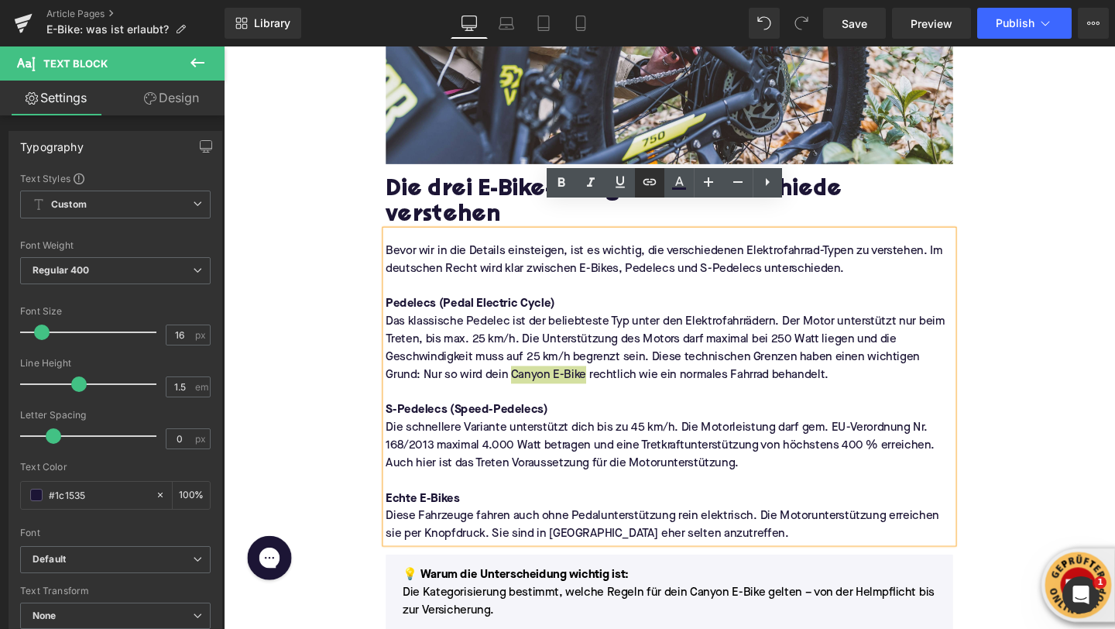
click at [652, 190] on icon at bounding box center [650, 182] width 19 height 19
click at [641, 397] on input "text" at bounding box center [585, 380] width 239 height 39
paste input "https://upway.de/collections/canyon"
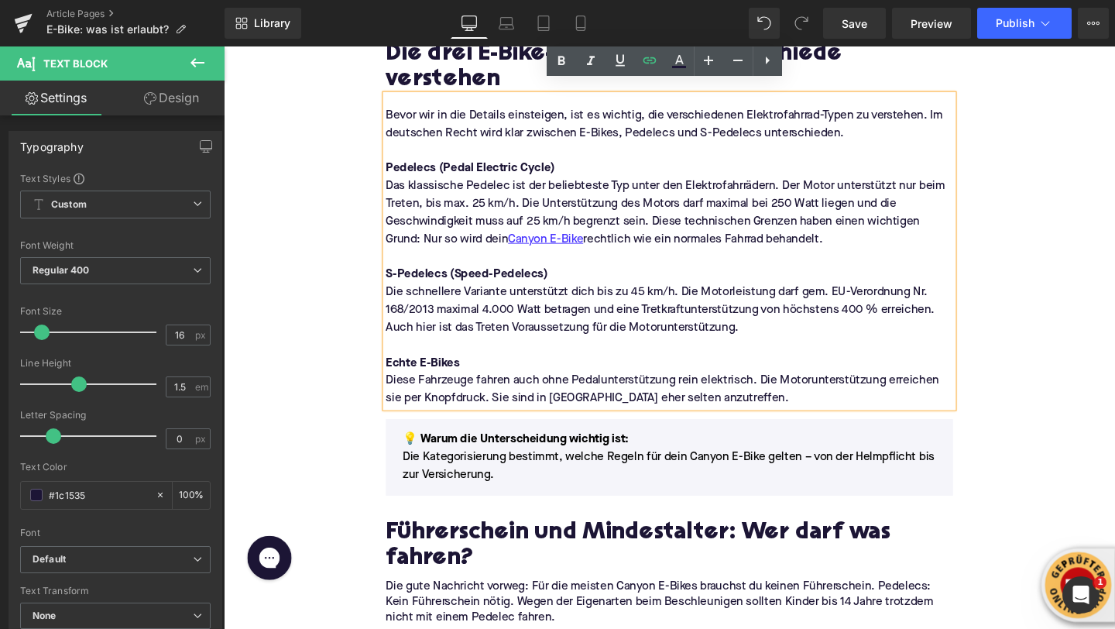
scroll to position [1072, 0]
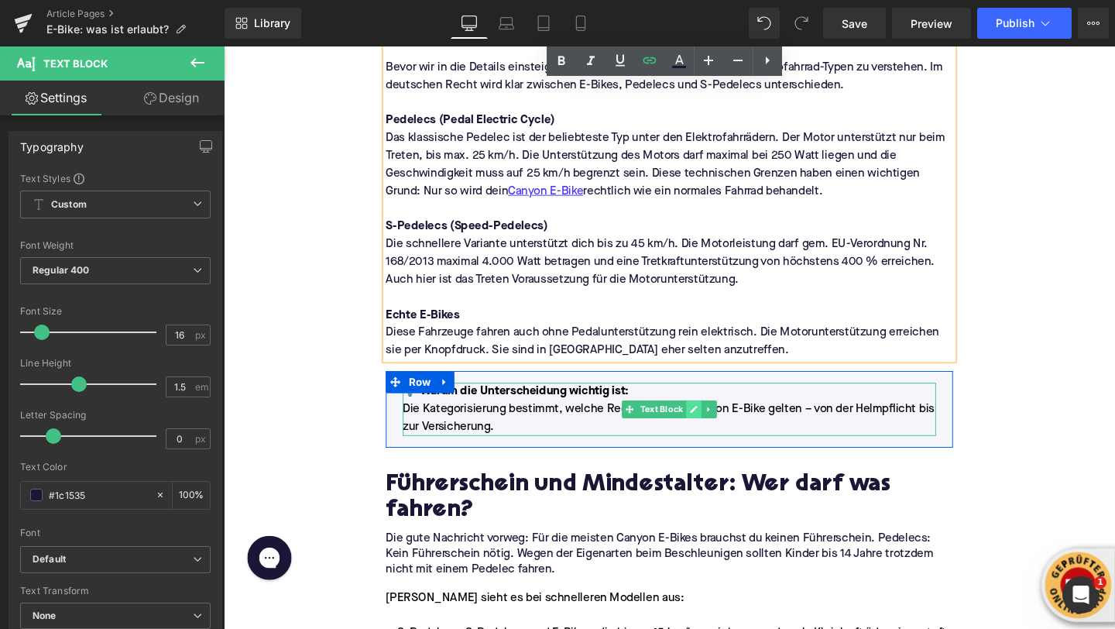
click at [721, 424] on icon at bounding box center [718, 428] width 9 height 9
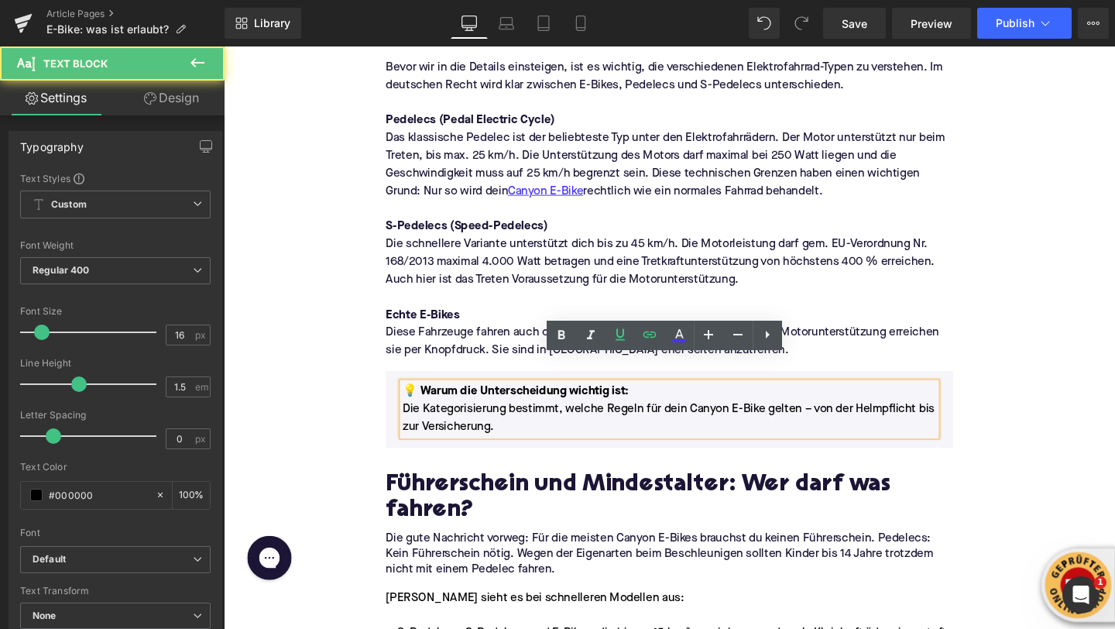
click at [721, 419] on p "Die Kategorisierung bestimmt, welche Regeln für dein Canyon E-Bike gelten – von…" at bounding box center [692, 437] width 561 height 37
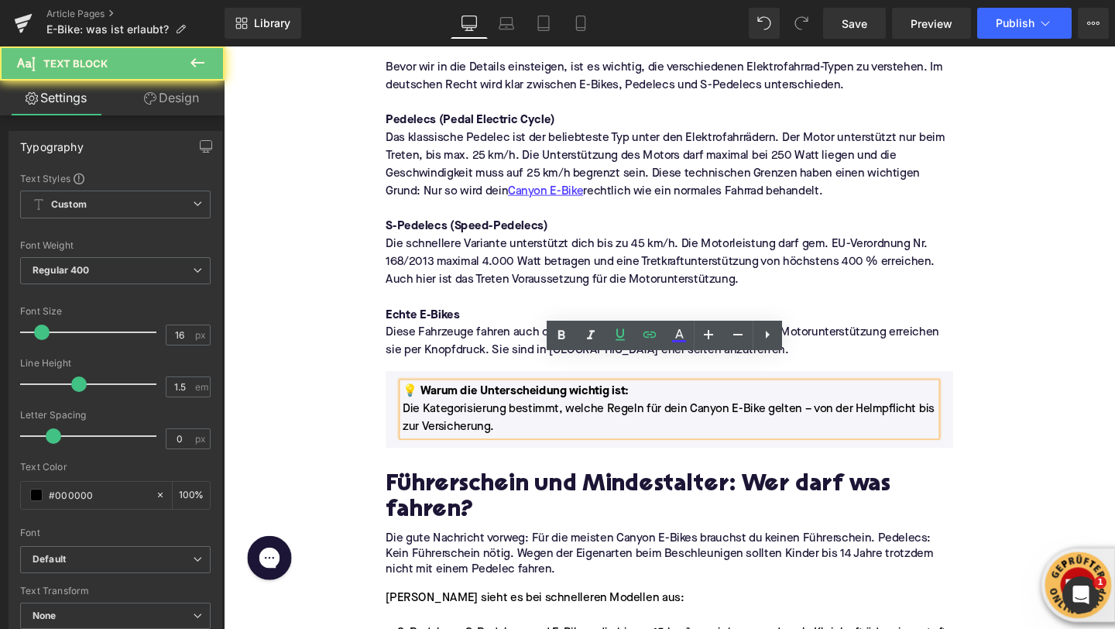
click at [730, 419] on p "Die Kategorisierung bestimmt, welche Regeln für dein Canyon E-Bike gelten – von…" at bounding box center [692, 437] width 561 height 37
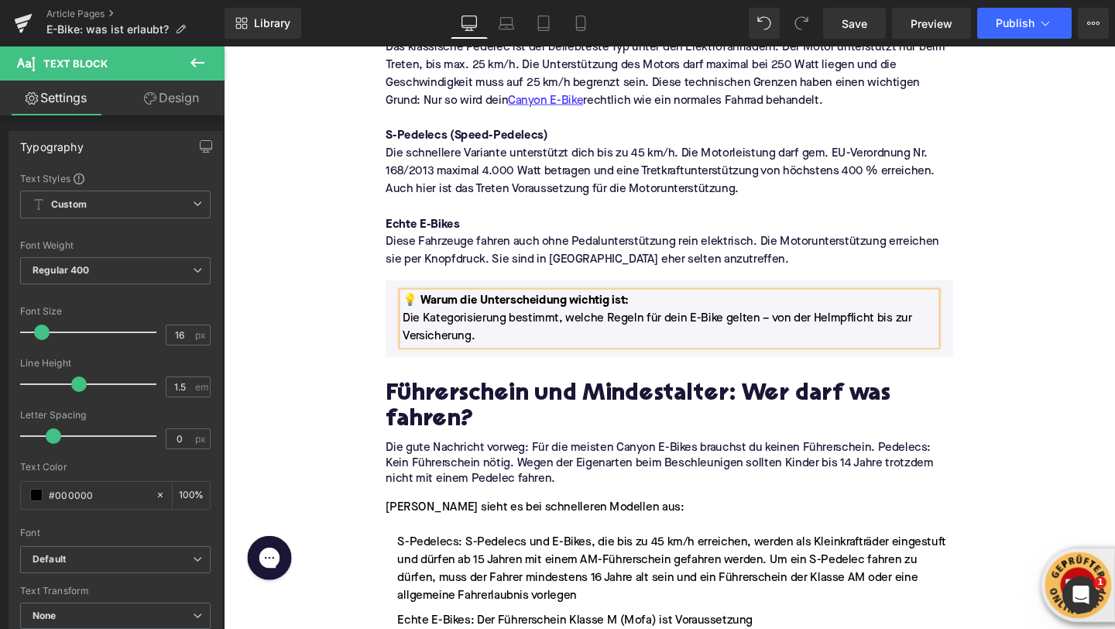
scroll to position [1177, 0]
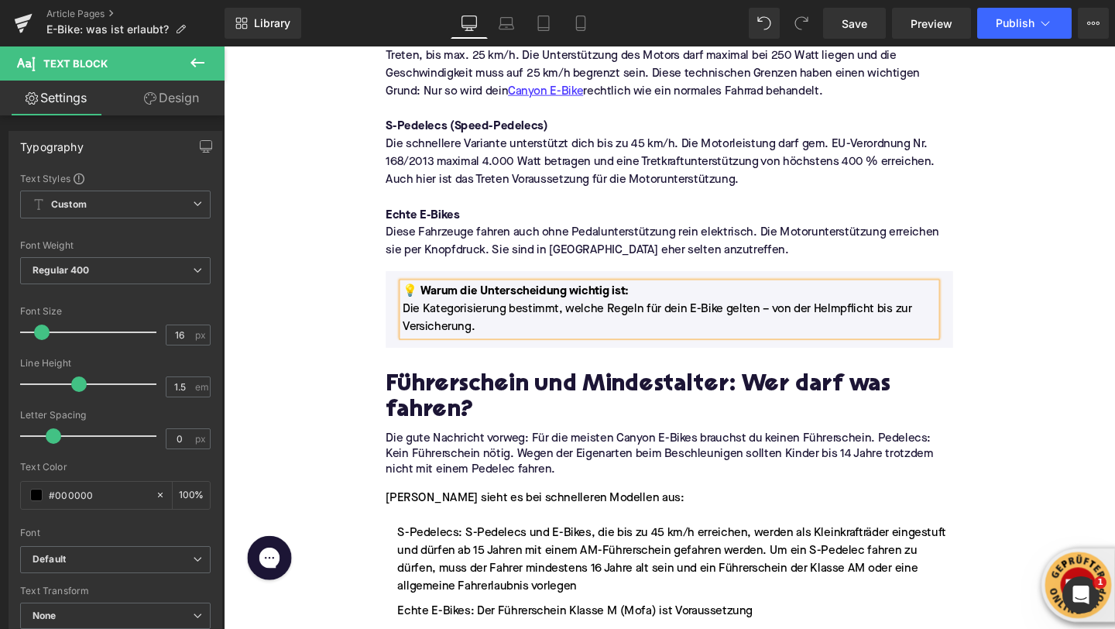
click at [652, 451] on p "Die gute Nachricht vorweg: Für die meisten Canyon E-Bikes brauchst du keinen Fü…" at bounding box center [692, 475] width 596 height 49
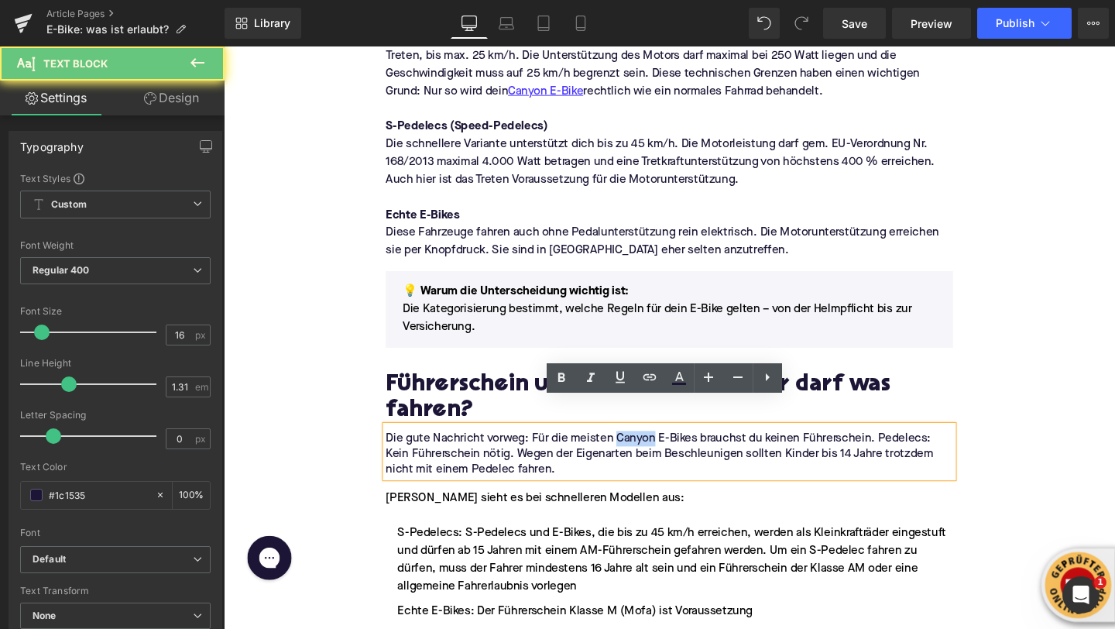
click at [652, 451] on p "Die gute Nachricht vorweg: Für die meisten Canyon E-Bikes brauchst du keinen Fü…" at bounding box center [692, 475] width 596 height 49
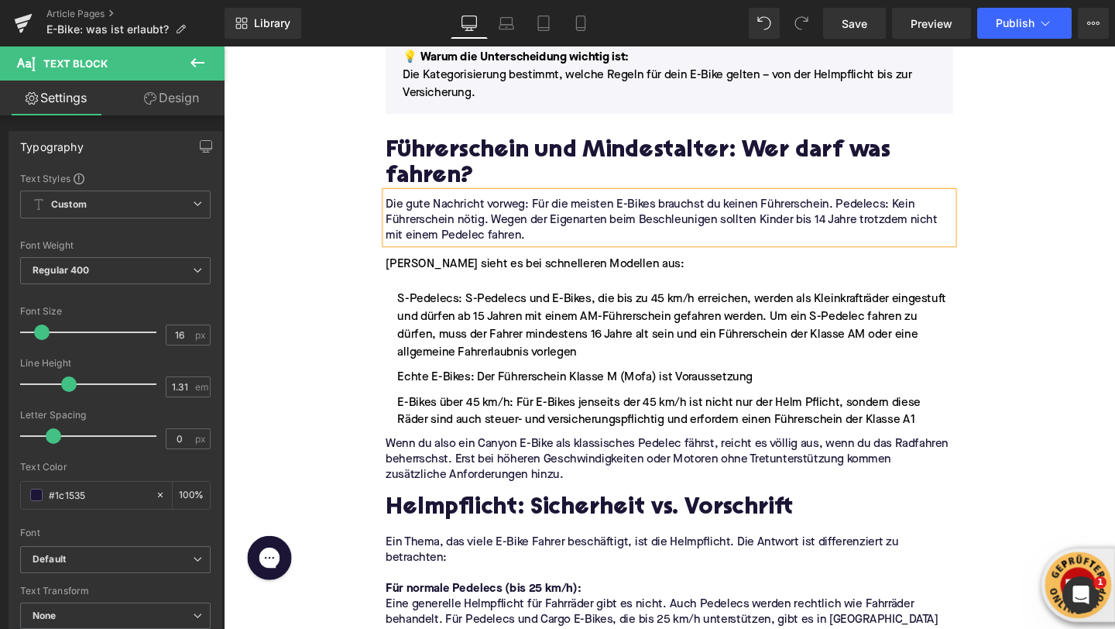
scroll to position [1436, 0]
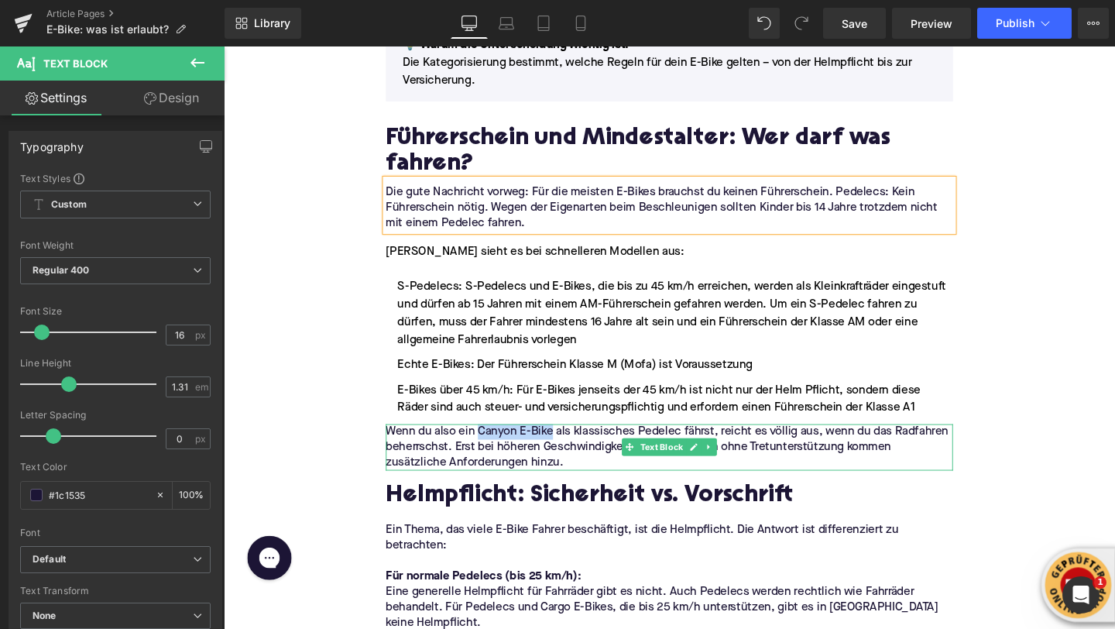
drag, startPoint x: 493, startPoint y: 424, endPoint x: 570, endPoint y: 424, distance: 77.5
click at [570, 444] on p "Wenn du also ein Canyon E-Bike als klassisches Pedelec fährst, reicht es völlig…" at bounding box center [692, 468] width 596 height 49
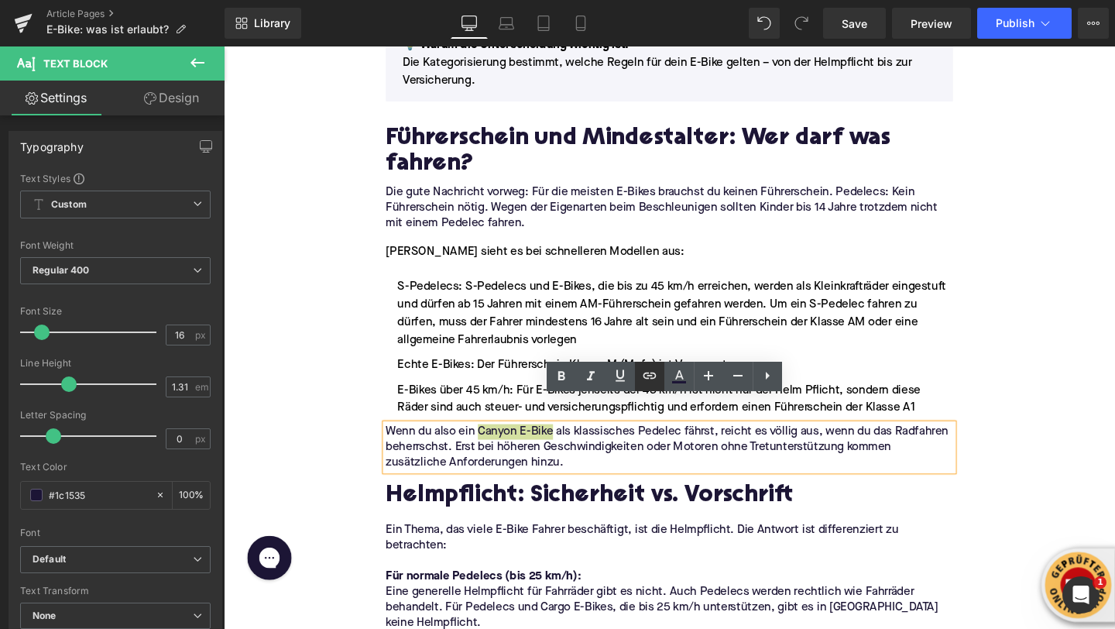
click at [653, 374] on icon at bounding box center [650, 375] width 19 height 19
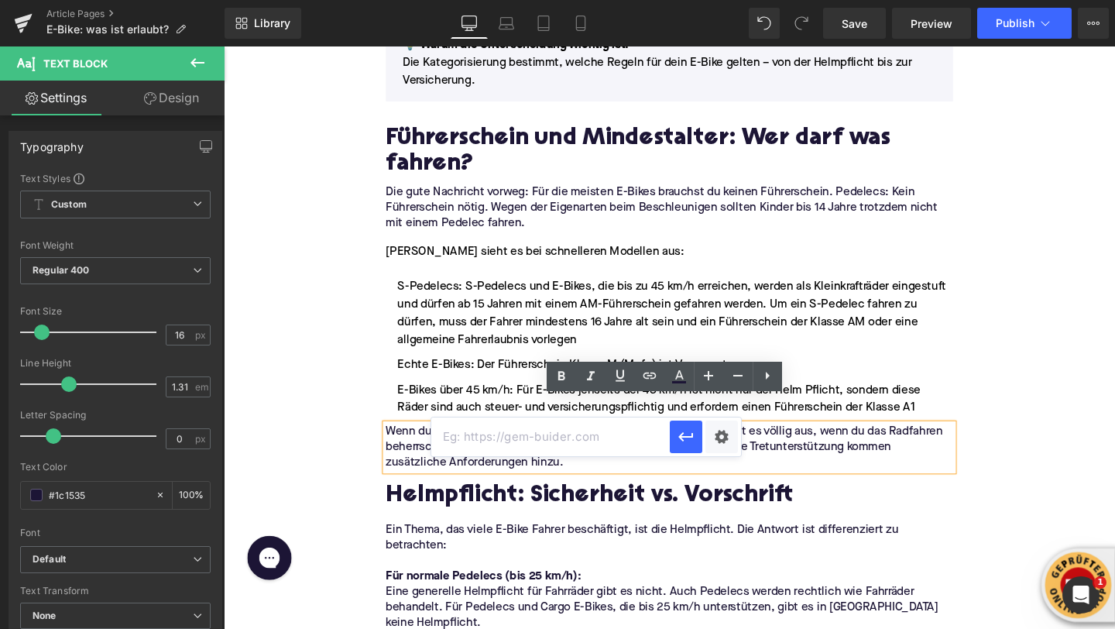
click at [600, 425] on input "text" at bounding box center [550, 436] width 239 height 39
paste input "https://upway.de/collections/canyon"
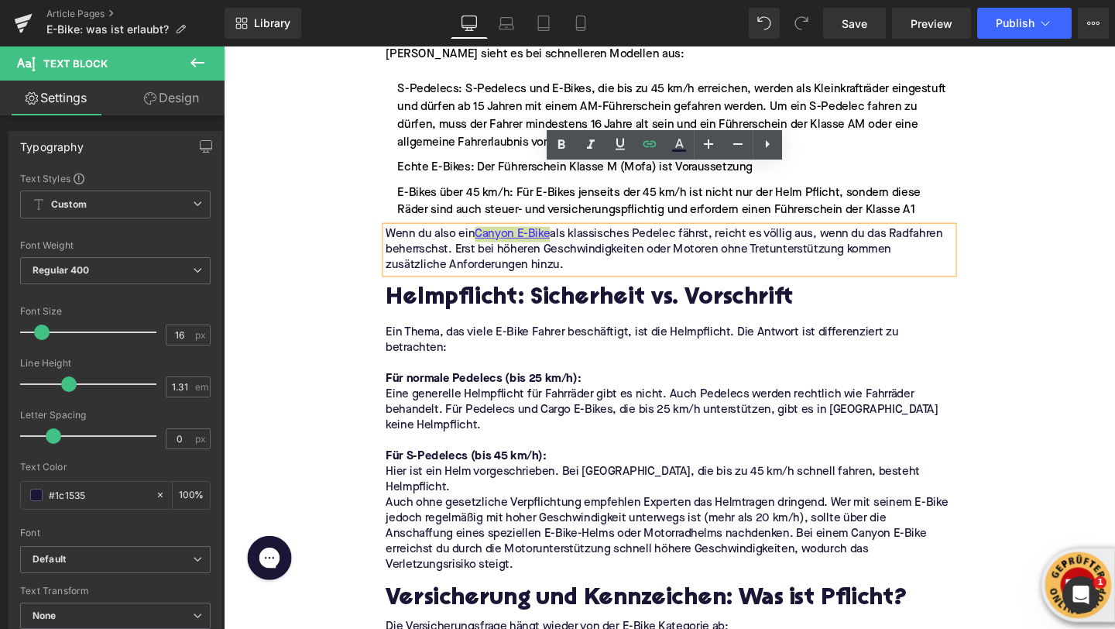
scroll to position [1781, 0]
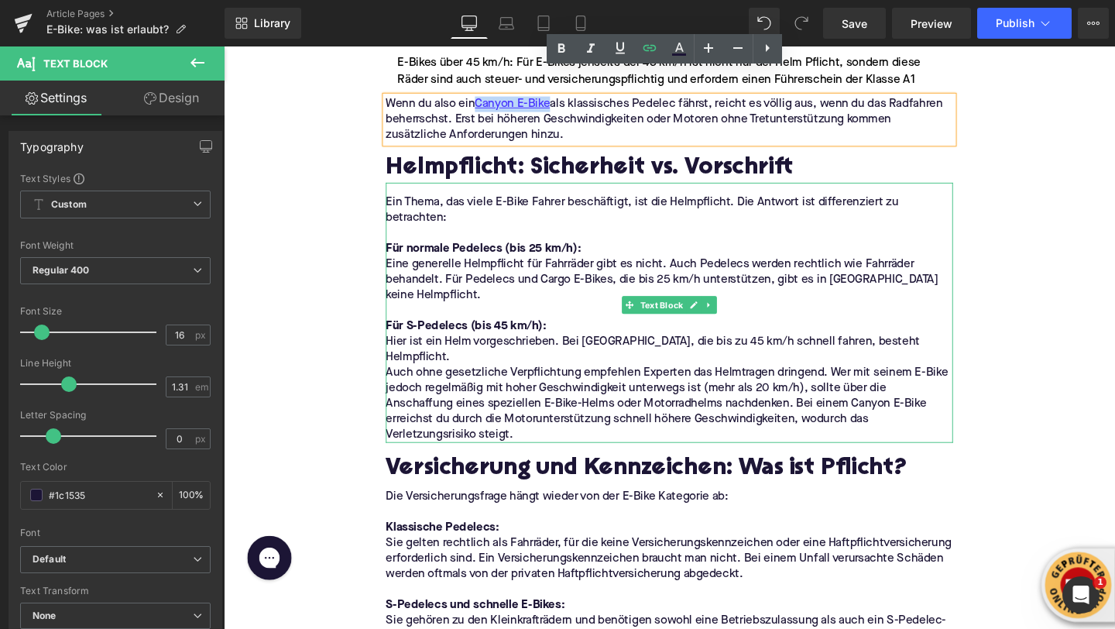
click at [898, 382] on p "Auch ohne gesetzliche Verpflichtung empfehlen Experten das Helmtragen dringend.…" at bounding box center [692, 422] width 596 height 81
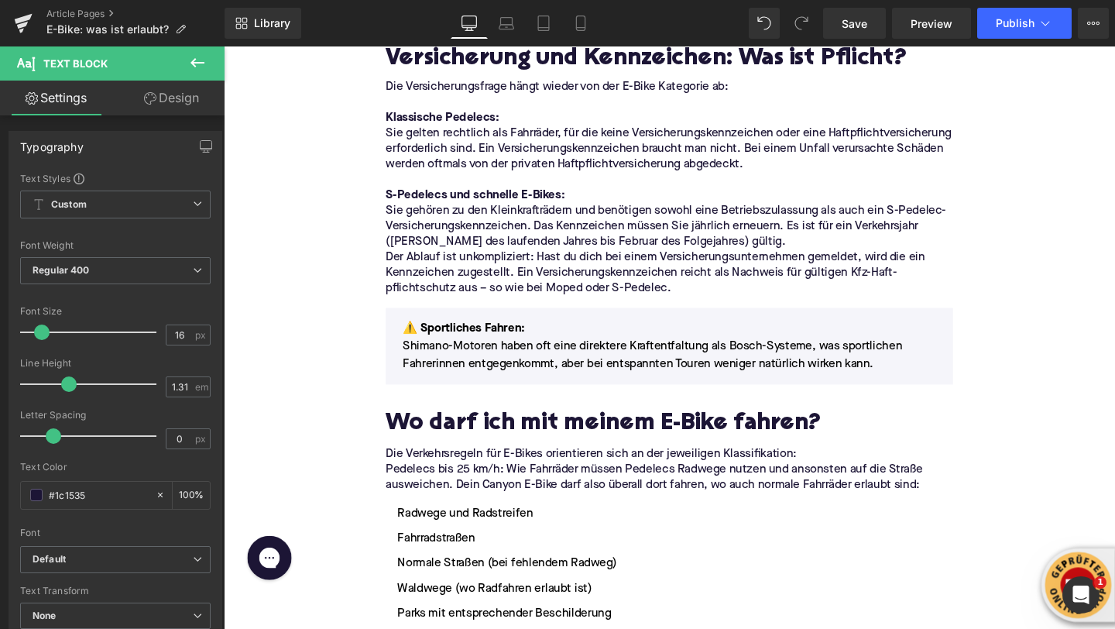
scroll to position [2198, 0]
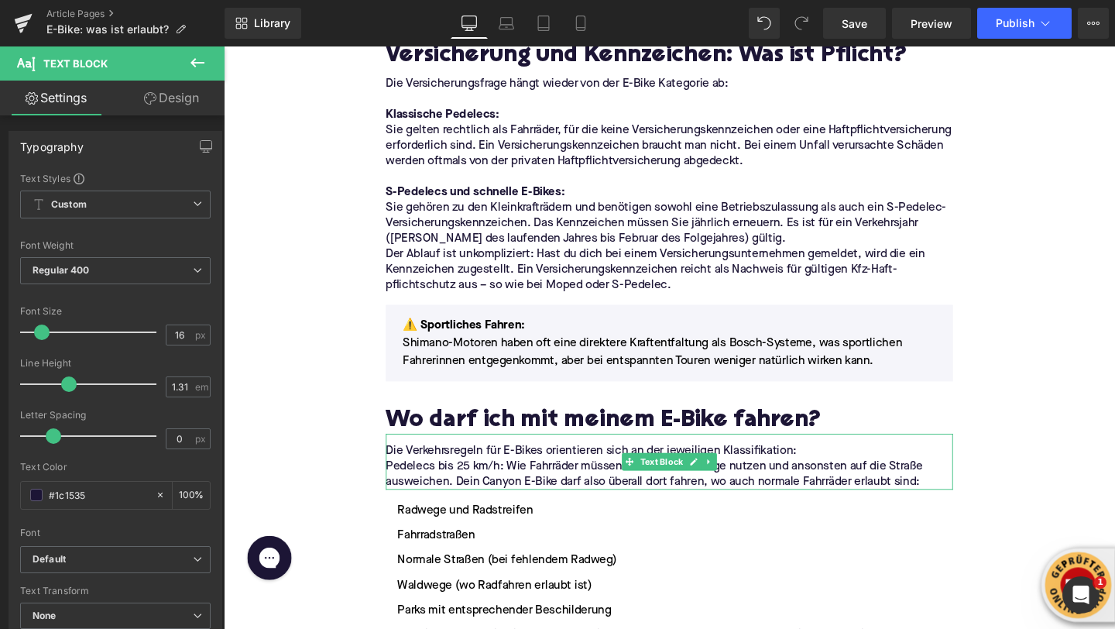
click at [525, 480] on p "Pedelecs bis 25 km/h: Wie Fahrräder müssen Pedelecs Radwege nutzen und ansonste…" at bounding box center [692, 496] width 596 height 33
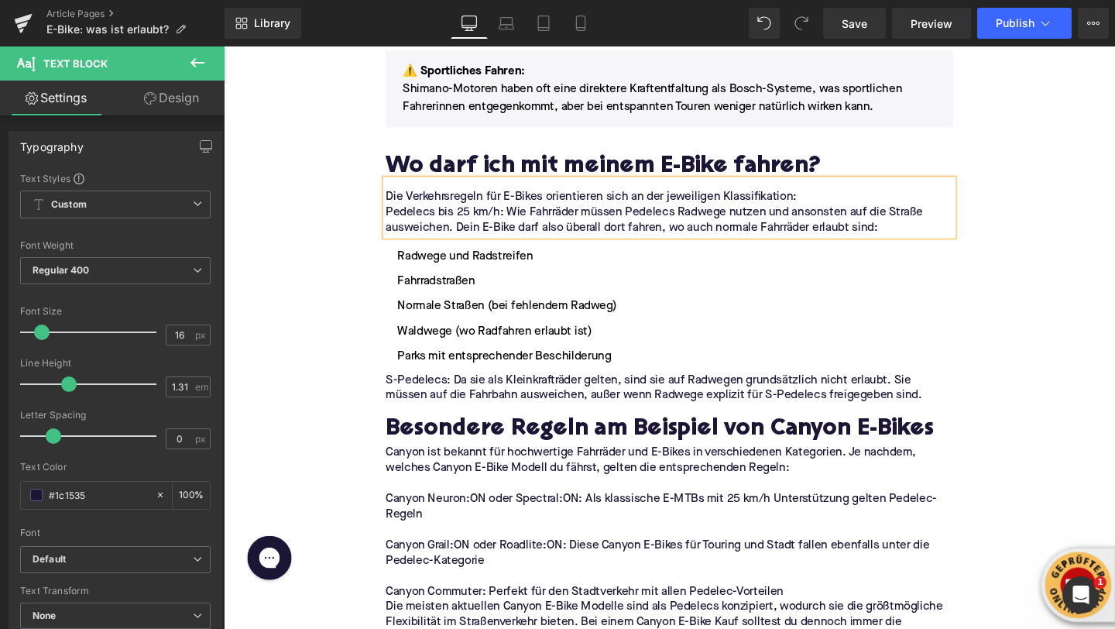
scroll to position [2503, 0]
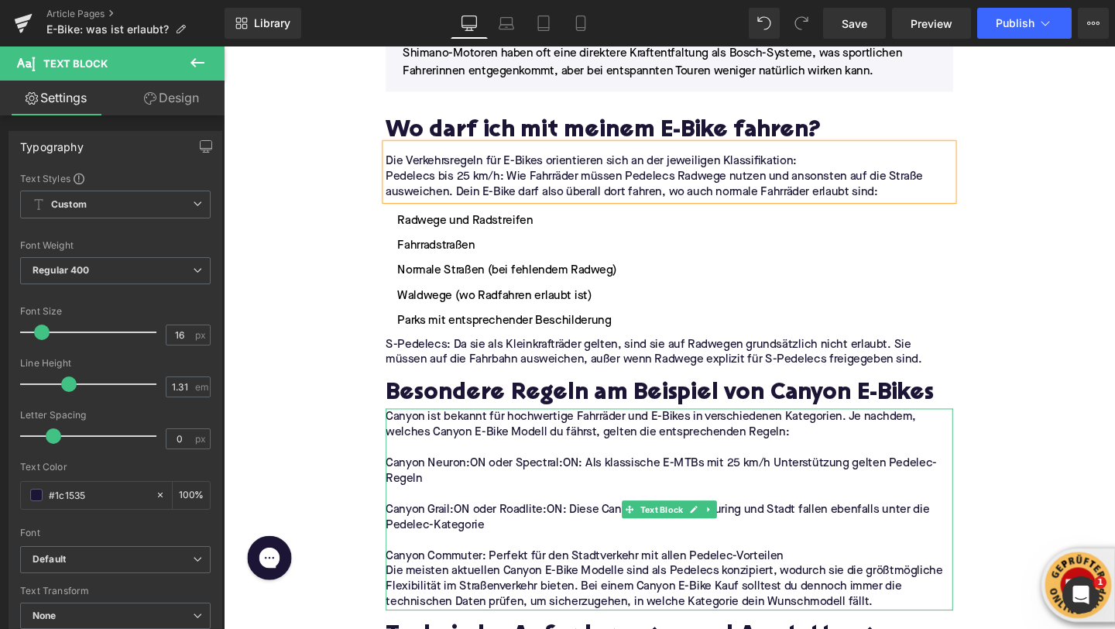
click at [412, 428] on p "Canyon ist bekannt für hochwertige Fahrräder und E-Bikes in verschiedenen Kateg…" at bounding box center [692, 444] width 596 height 33
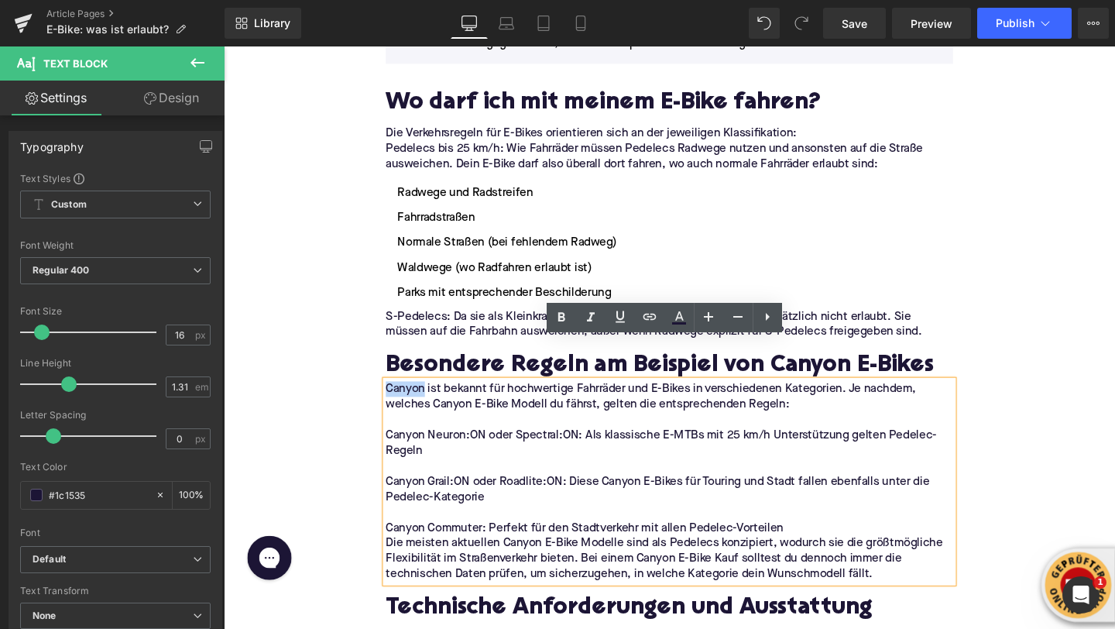
scroll to position [2531, 0]
click at [465, 530] on p at bounding box center [692, 538] width 596 height 16
drag, startPoint x: 521, startPoint y: 380, endPoint x: 444, endPoint y: 381, distance: 77.5
click at [444, 400] on p "Canyon ist bekannt für hochwertige Fahrräder und E-Bikes in verschiedenen Kateg…" at bounding box center [692, 416] width 596 height 33
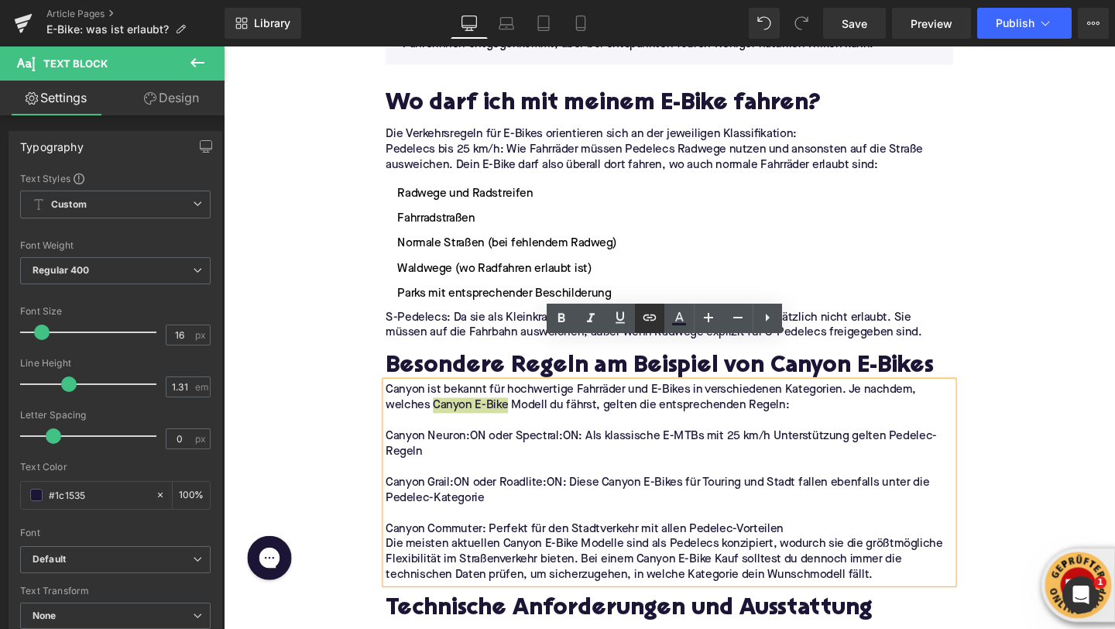
click at [648, 318] on icon at bounding box center [650, 317] width 19 height 19
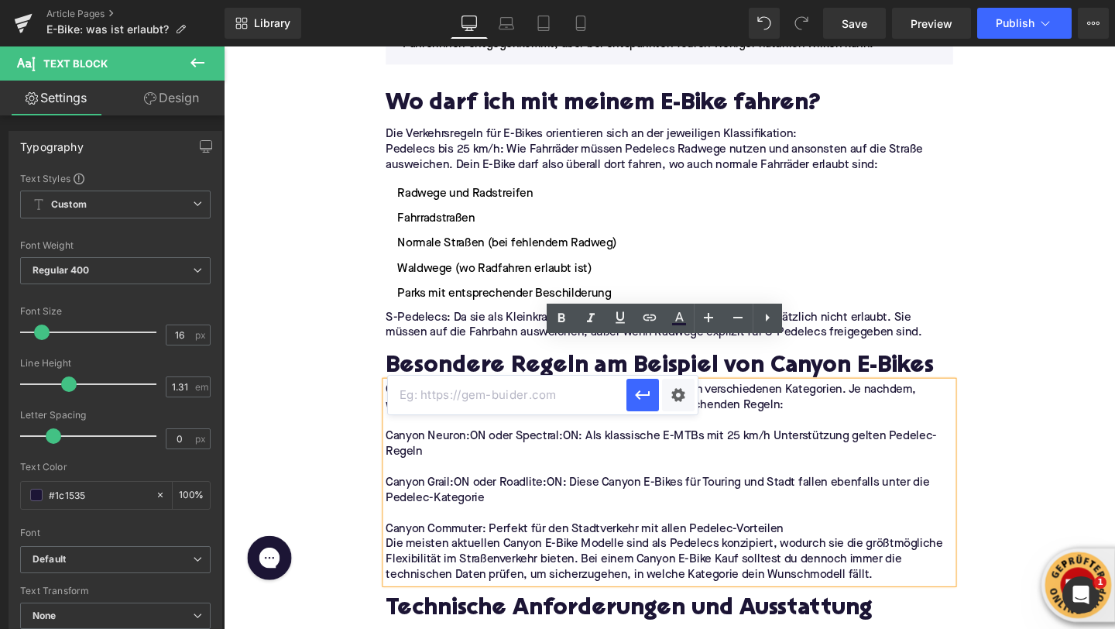
click at [554, 407] on input "text" at bounding box center [507, 395] width 239 height 39
paste input "https://upway.de/collections/canyon"
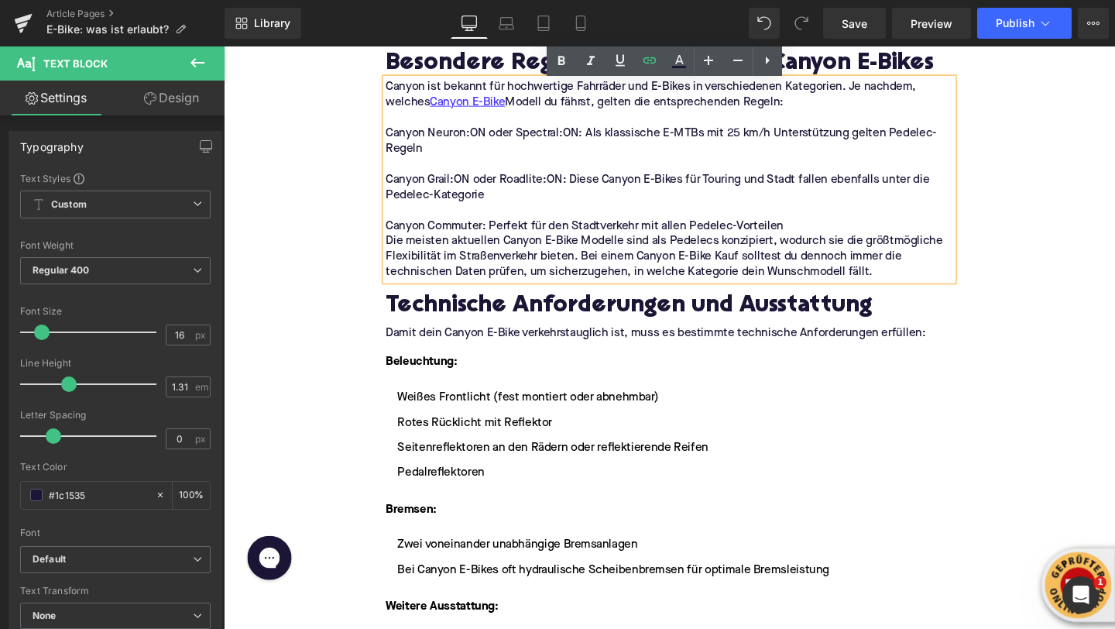
scroll to position [2850, 0]
click at [455, 340] on p "Damit dein Canyon E-Bike verkehrstauglich ist, muss es bestimmte technische Anf…" at bounding box center [692, 348] width 596 height 16
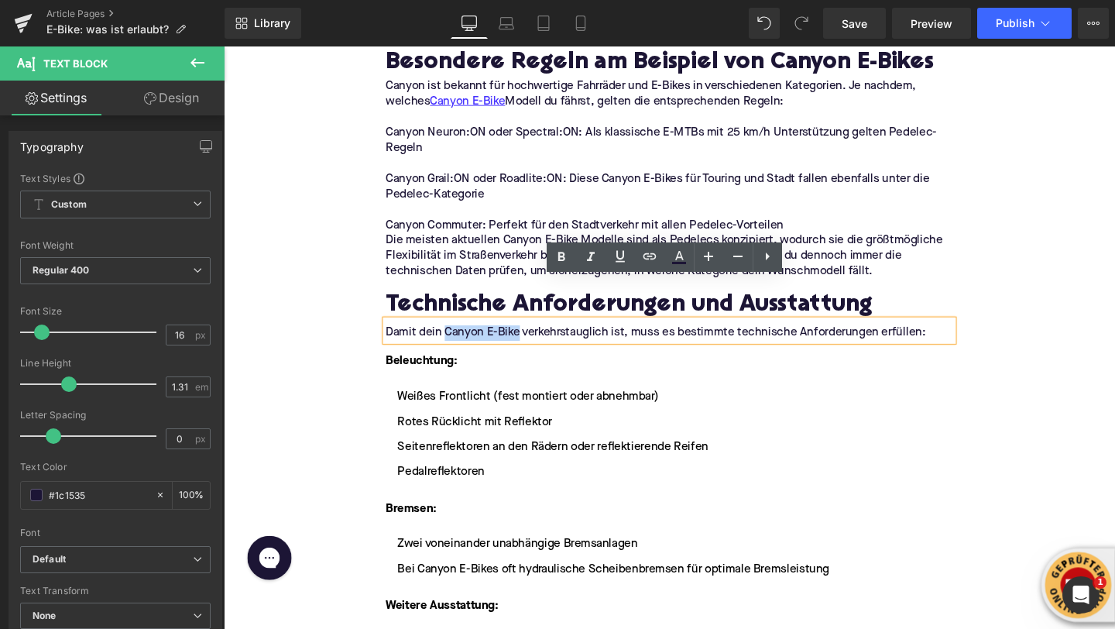
drag, startPoint x: 536, startPoint y: 304, endPoint x: 458, endPoint y: 306, distance: 78.2
click at [458, 340] on p "Damit dein Canyon E-Bike verkehrstauglich ist, muss es bestimmte technische Anf…" at bounding box center [692, 348] width 596 height 16
click at [648, 267] on link at bounding box center [649, 256] width 29 height 29
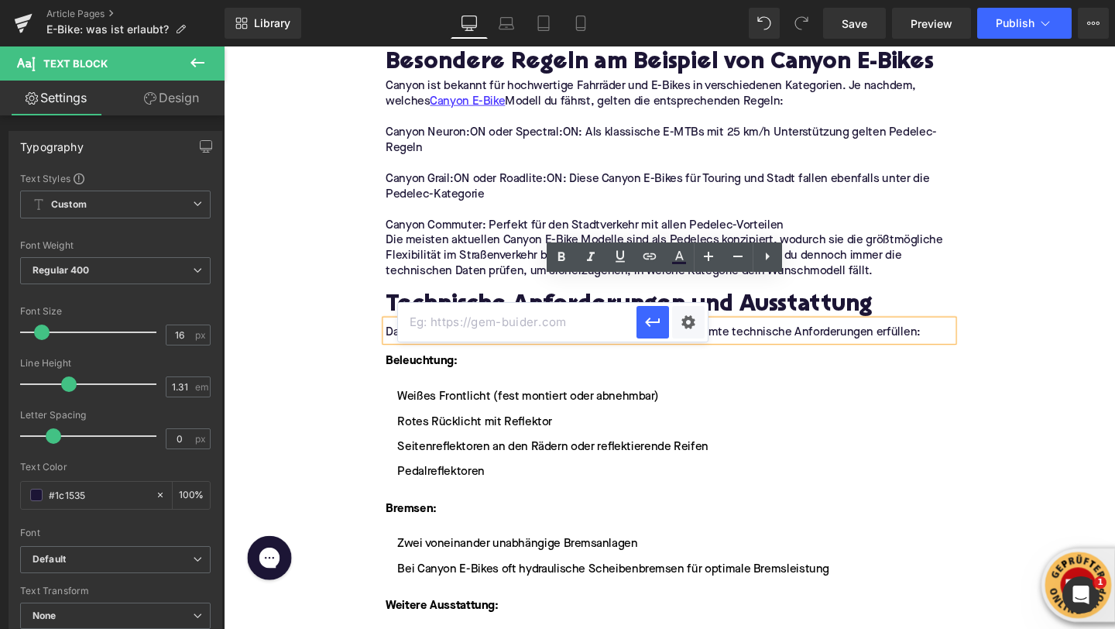
click at [615, 319] on input "text" at bounding box center [517, 322] width 239 height 39
paste input "https://upway.de/collections/canyon"
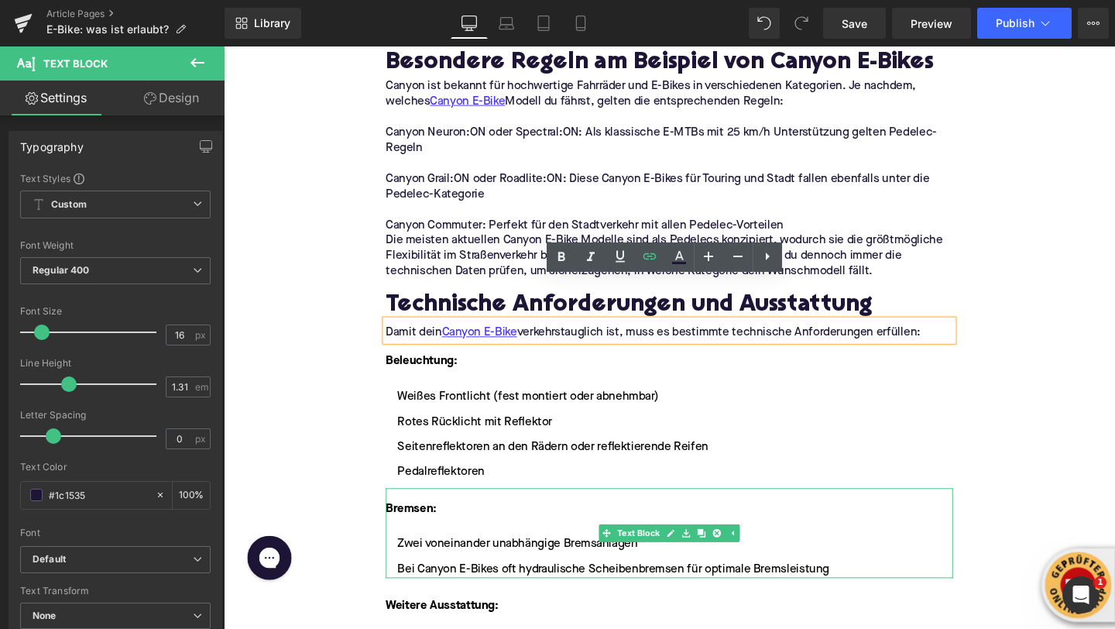
click at [450, 587] on li "Bei Canyon E-Bikes oft hydraulische Scheibenbremsen für optimale Bremsleistung" at bounding box center [692, 596] width 596 height 19
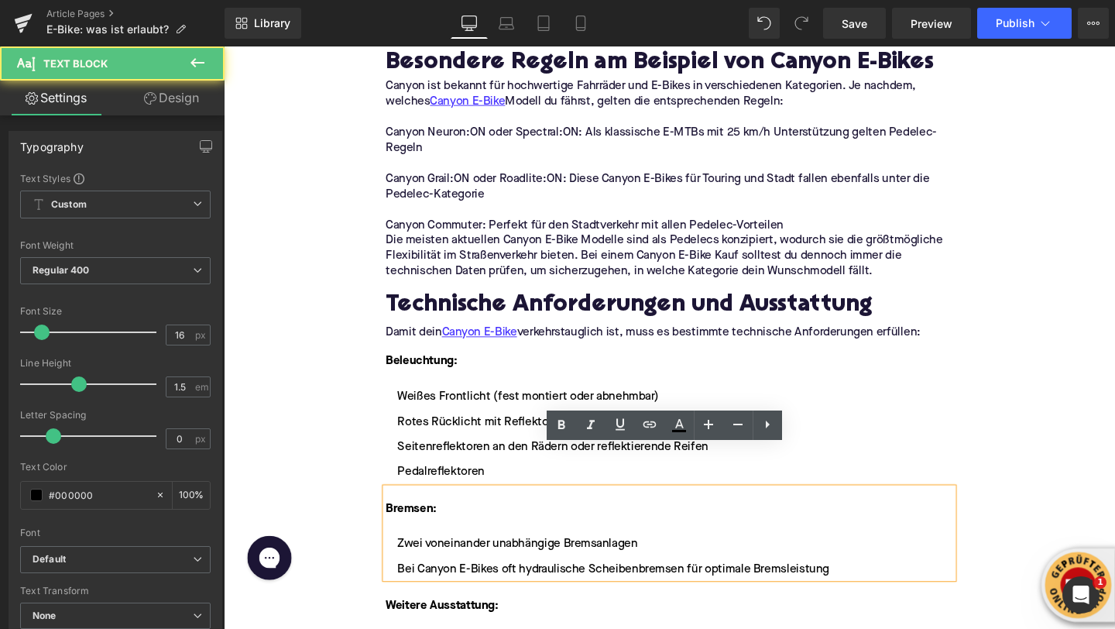
click at [486, 587] on li "Bei Canyon E-Bikes oft hydraulische Scheibenbremsen für optimale Bremsleistung" at bounding box center [692, 596] width 596 height 19
drag, startPoint x: 521, startPoint y: 553, endPoint x: 404, endPoint y: 551, distance: 117.7
click at [404, 587] on li "Bei Canyon E-Bikes oft hydraulische Scheibenbremsen für optimale Bremsleistung" at bounding box center [692, 596] width 596 height 19
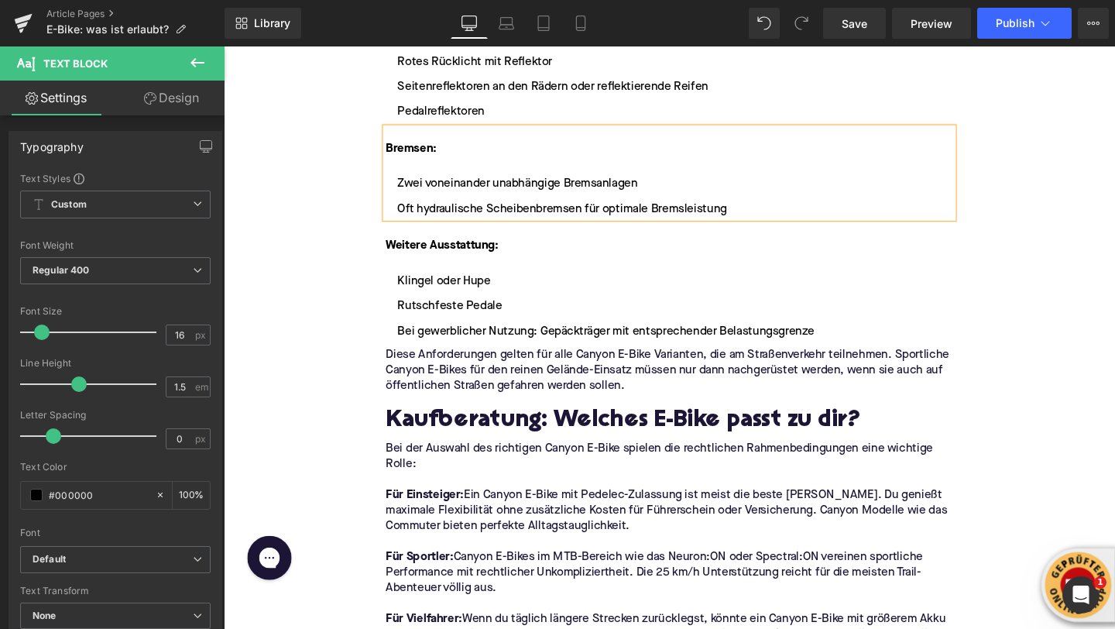
scroll to position [3231, 0]
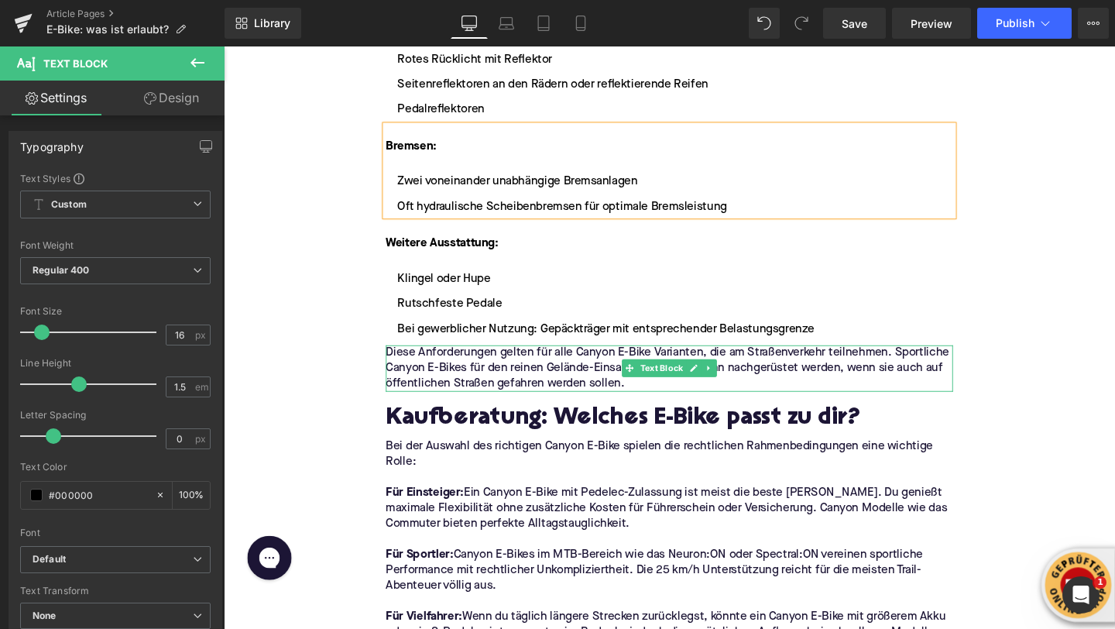
click at [603, 361] on p "Diese Anforderungen gelten für alle Canyon E-Bike Varianten, die am Straßenverk…" at bounding box center [692, 385] width 596 height 49
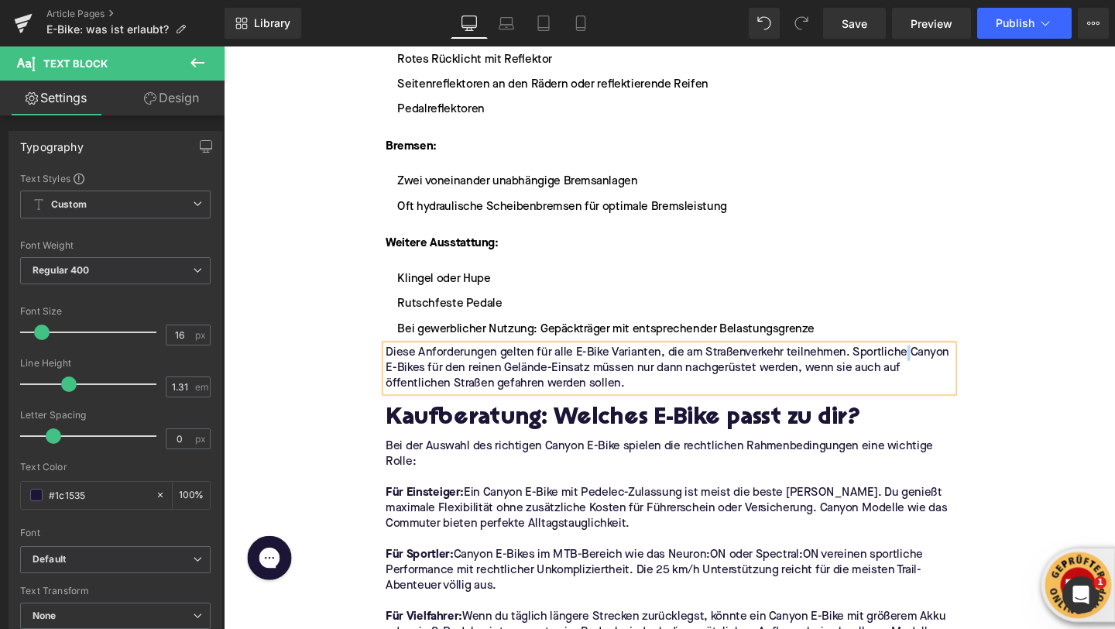
click at [942, 361] on p "Diese Anforderungen gelten für alle E-Bike Varianten, die am Straßenverkehr tei…" at bounding box center [692, 385] width 596 height 49
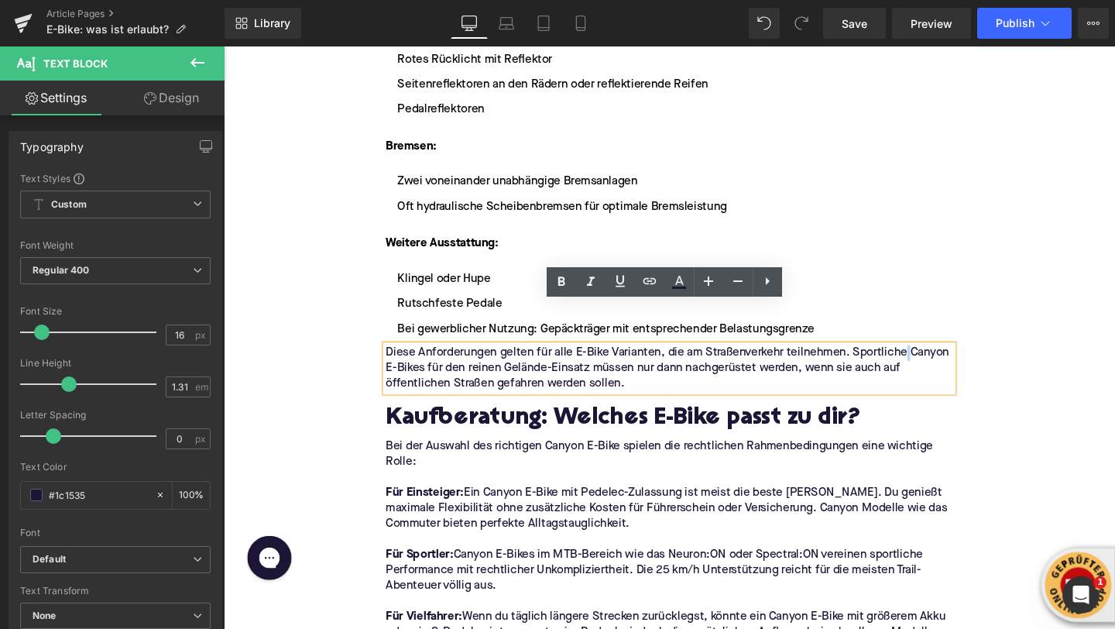
click at [945, 361] on p "Diese Anforderungen gelten für alle E-Bike Varianten, die am Straßenverkehr tei…" at bounding box center [692, 385] width 596 height 49
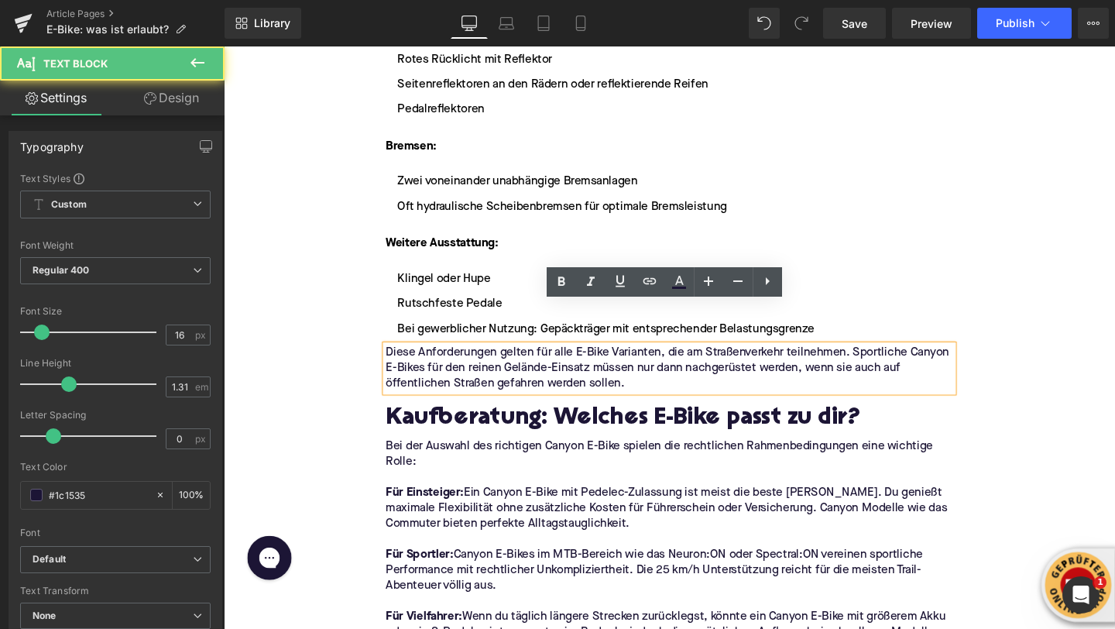
click at [960, 361] on p "Diese Anforderungen gelten für alle E-Bike Varianten, die am Straßenverkehr tei…" at bounding box center [692, 385] width 596 height 49
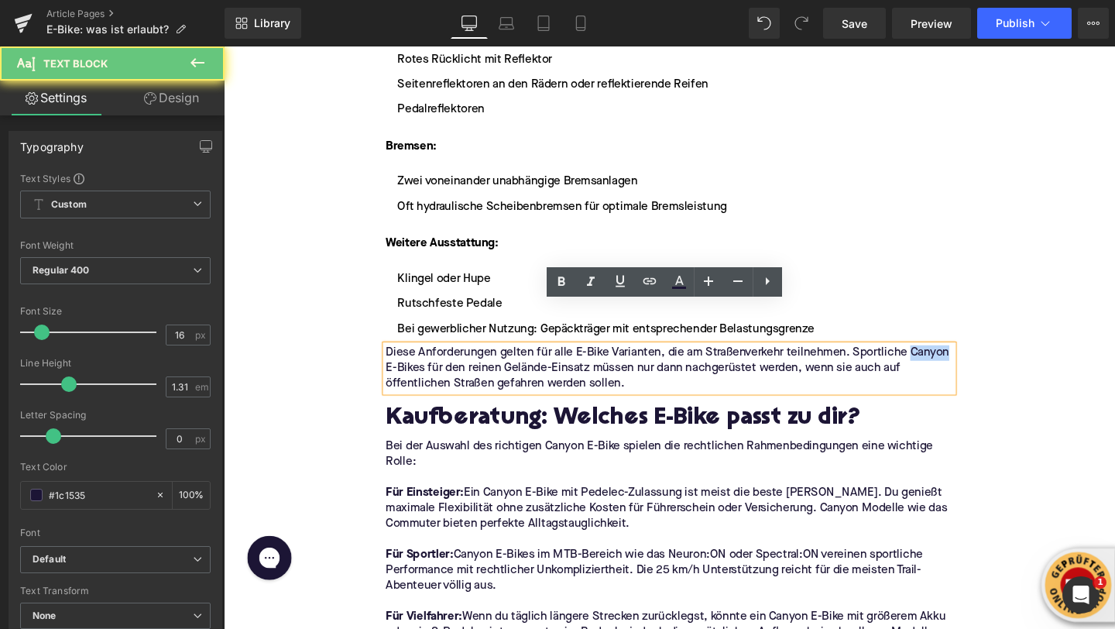
click at [960, 361] on p "Diese Anforderungen gelten für alle E-Bike Varianten, die am Straßenverkehr tei…" at bounding box center [692, 385] width 596 height 49
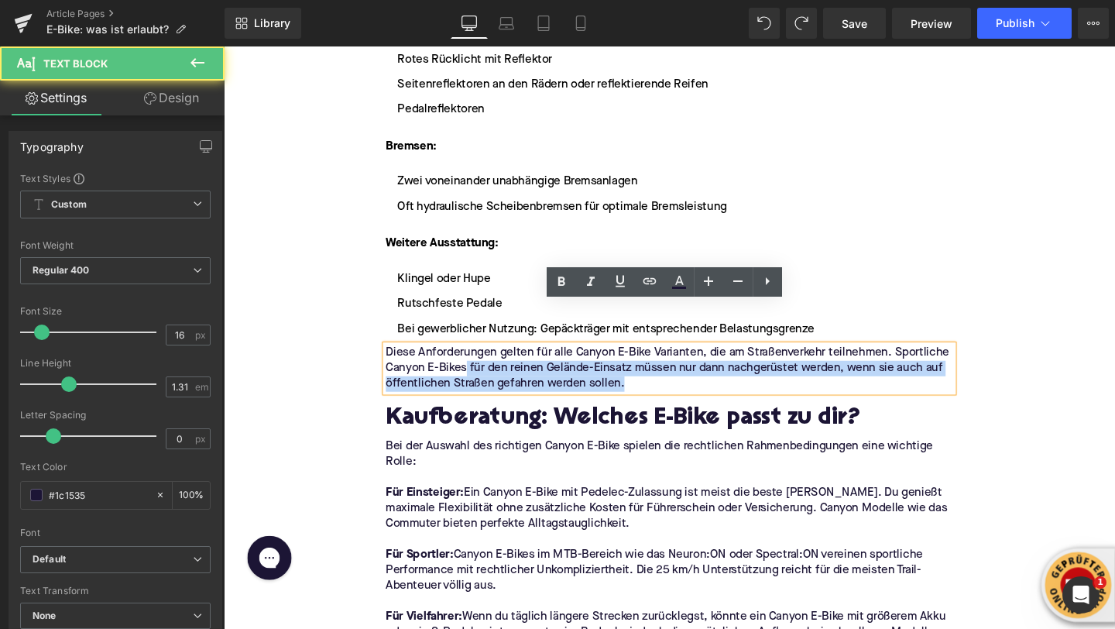
drag, startPoint x: 481, startPoint y: 344, endPoint x: 391, endPoint y: 345, distance: 89.9
click at [394, 361] on div "Diese Anforderungen gelten für alle Canyon E-Bike Varianten, die am Straßenverk…" at bounding box center [692, 385] width 596 height 49
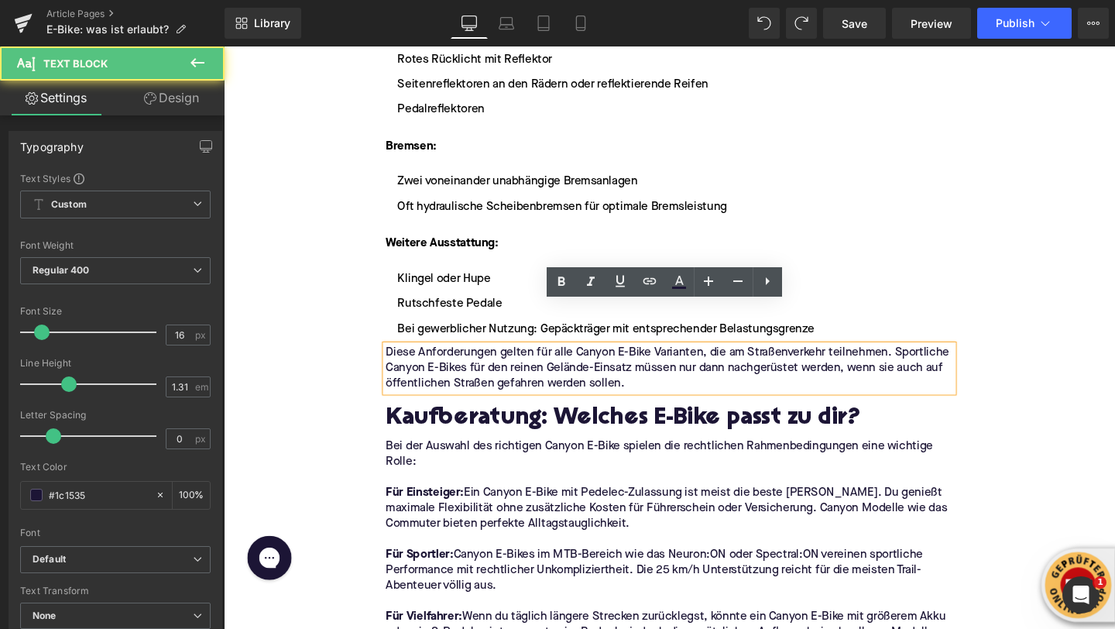
drag, startPoint x: 394, startPoint y: 345, endPoint x: 476, endPoint y: 345, distance: 81.3
click at [476, 361] on p "Diese Anforderungen gelten für alle Canyon E-Bike Varianten, die am Straßenverk…" at bounding box center [692, 385] width 596 height 49
drag, startPoint x: 483, startPoint y: 342, endPoint x: 390, endPoint y: 342, distance: 92.9
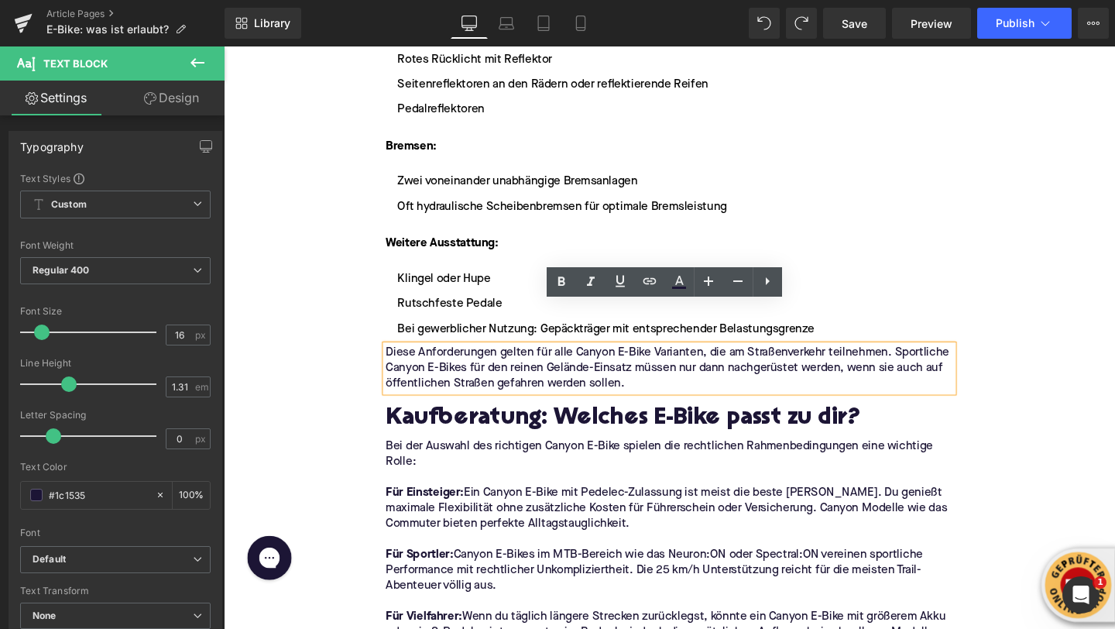
click at [520, 361] on p "Diese Anforderungen gelten für alle Canyon E-Bike Varianten, die am Straßenverk…" at bounding box center [692, 385] width 596 height 49
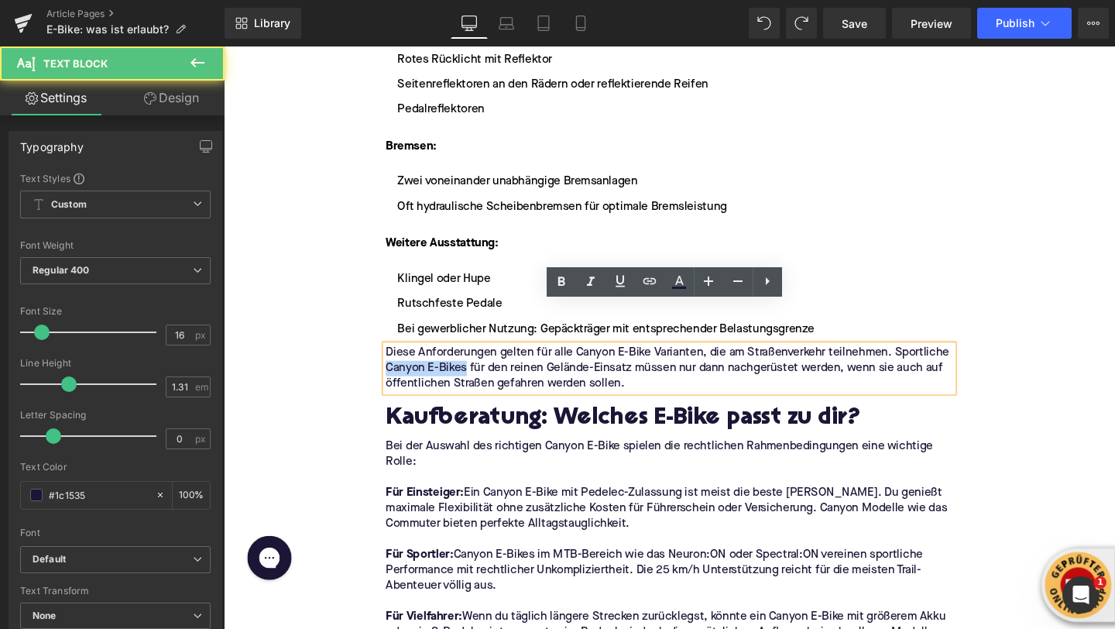
drag, startPoint x: 479, startPoint y: 343, endPoint x: 394, endPoint y: 343, distance: 85.2
click at [394, 361] on p "Diese Anforderungen gelten für alle Canyon E-Bike Varianten, die am Straßenverk…" at bounding box center [692, 385] width 596 height 49
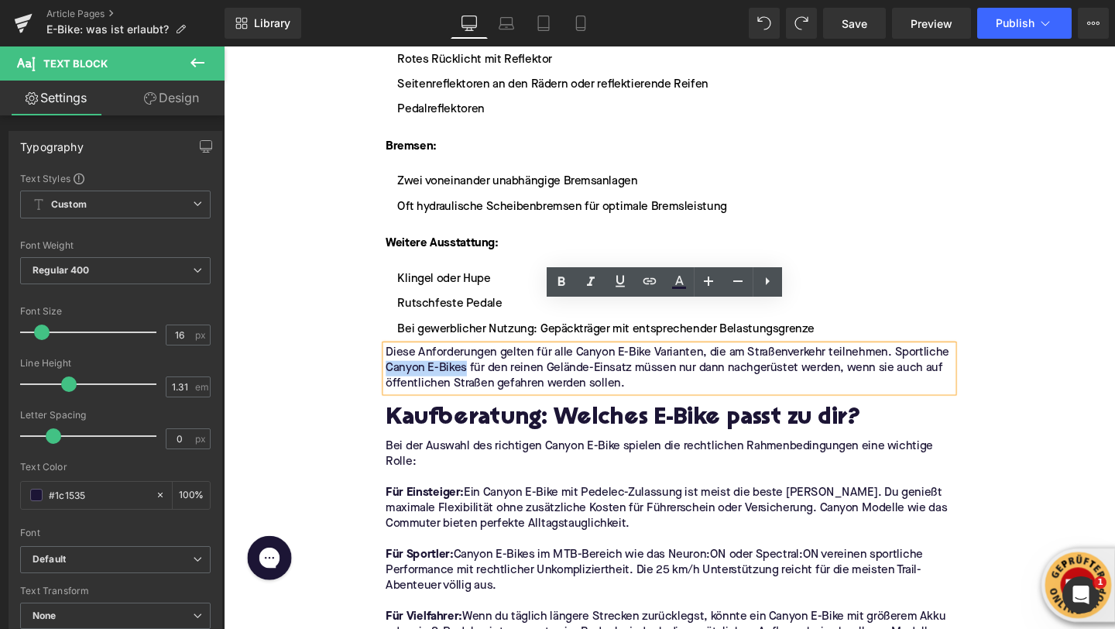
click at [638, 361] on div "Diese Anforderungen gelten für alle Canyon E-Bike Varianten, die am Straßenverk…" at bounding box center [692, 385] width 596 height 49
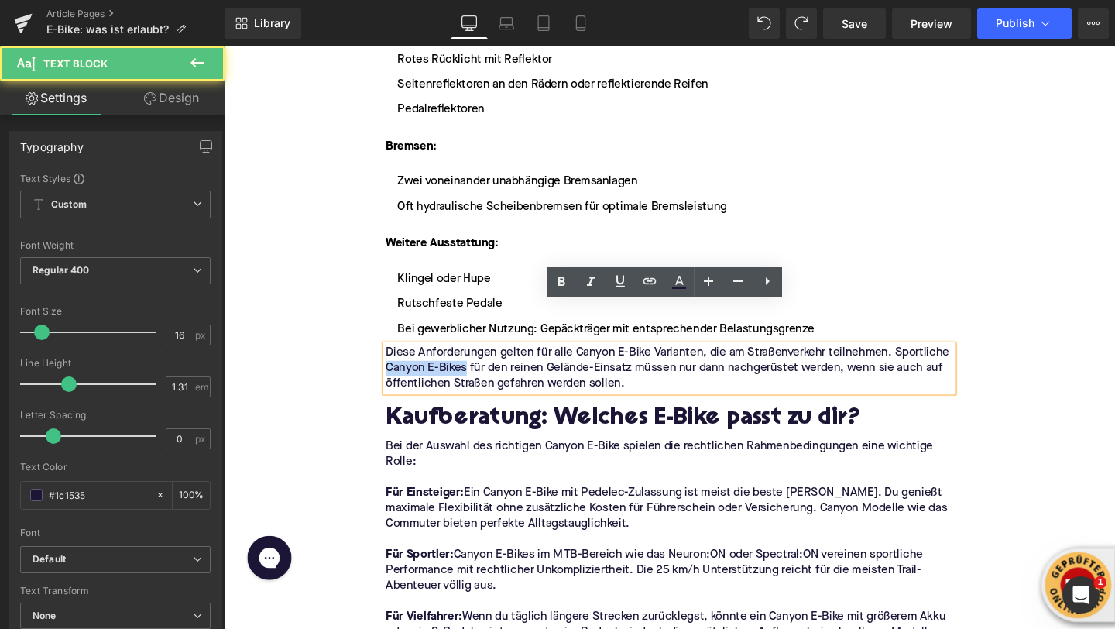
drag, startPoint x: 479, startPoint y: 344, endPoint x: 388, endPoint y: 343, distance: 90.6
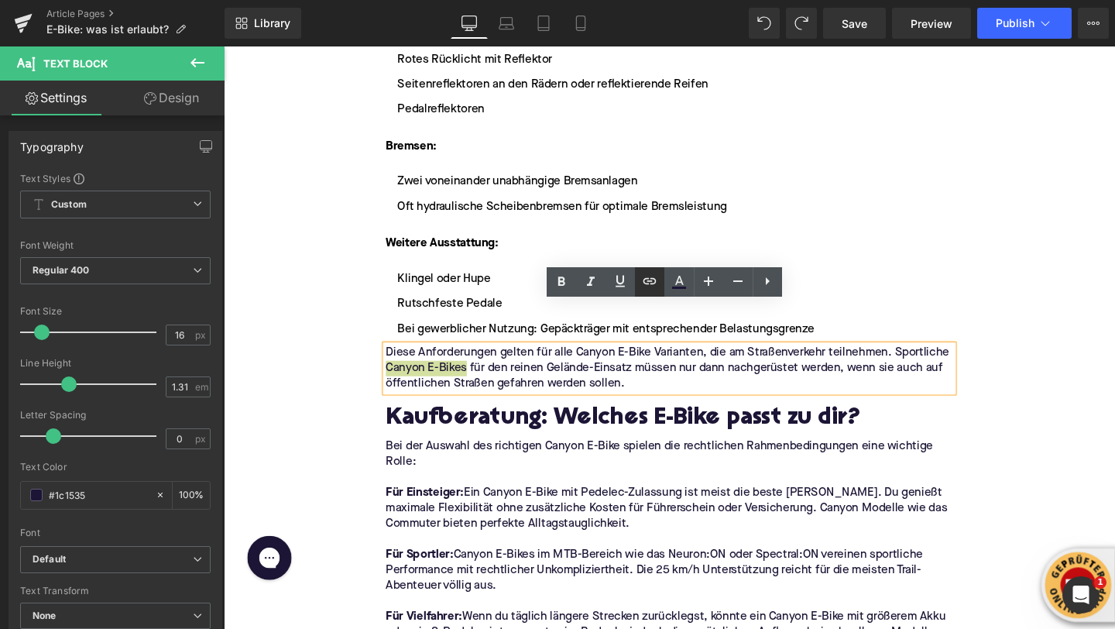
click at [648, 278] on icon at bounding box center [650, 281] width 19 height 19
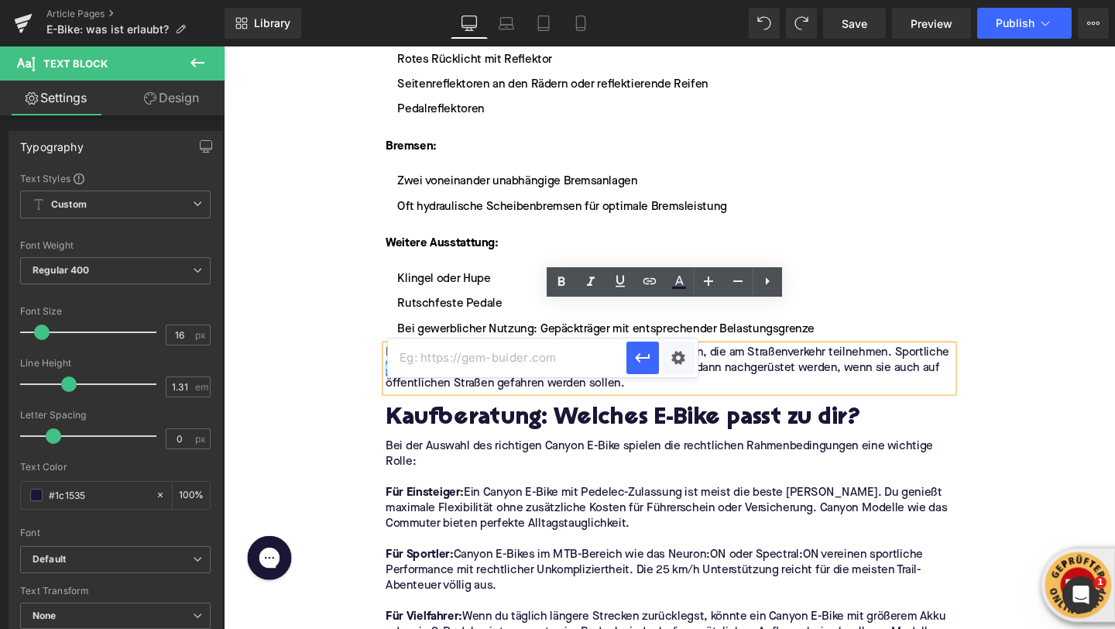
click at [575, 362] on input "text" at bounding box center [507, 357] width 239 height 39
paste input "https://upway.de/collections/canyon"
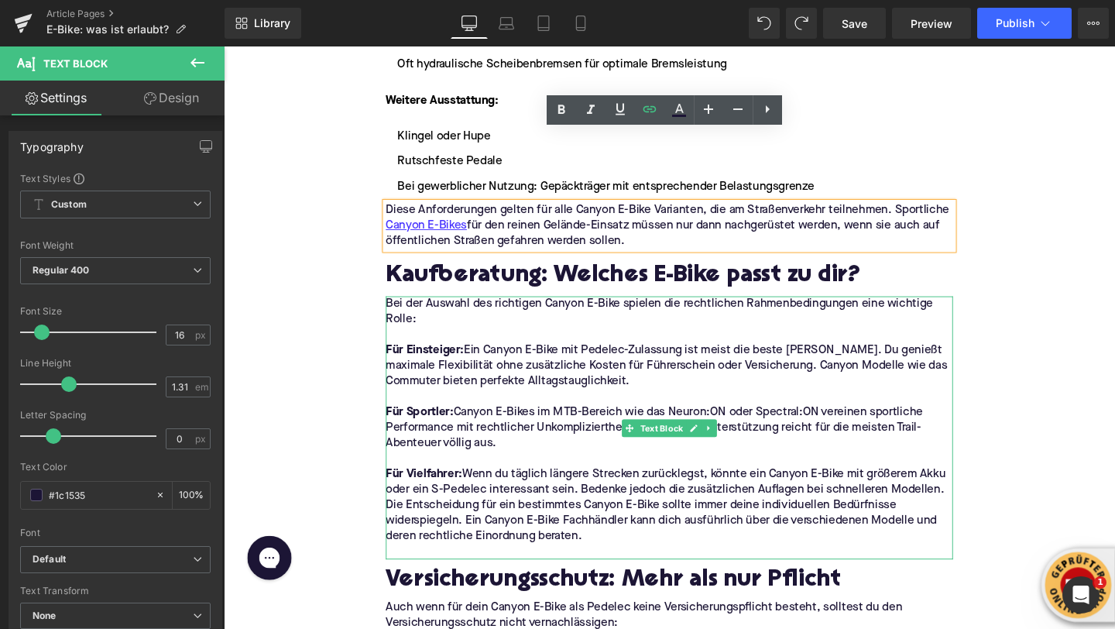
scroll to position [3413, 0]
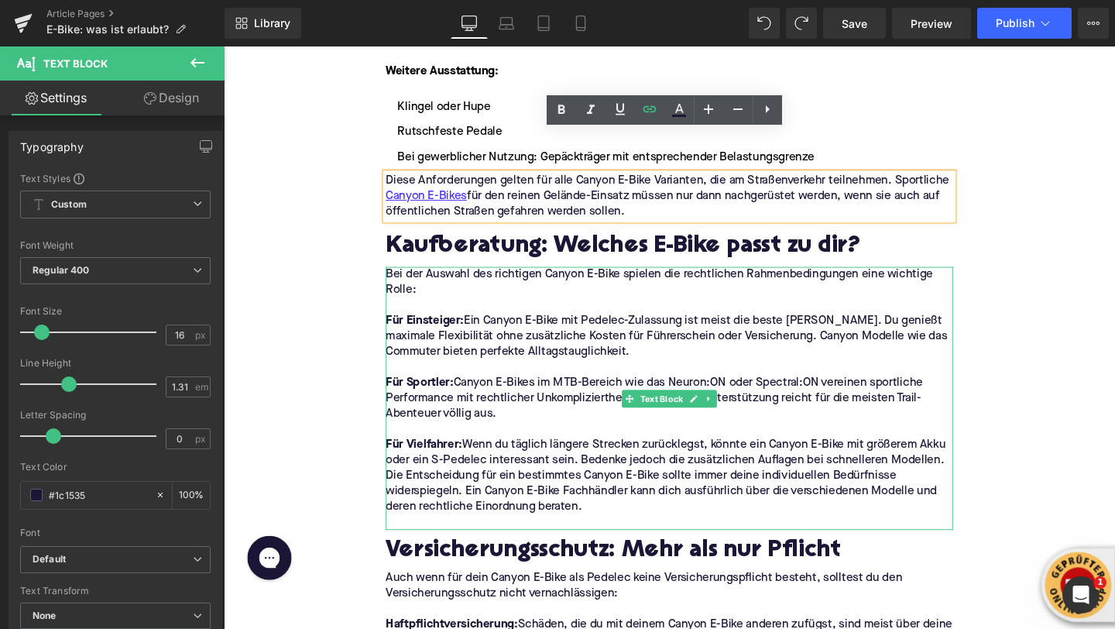
click at [569, 278] on p "Bei der Auswahl des richtigen Canyon E-Bike spielen die rechtlichen Rahmenbedin…" at bounding box center [692, 294] width 596 height 33
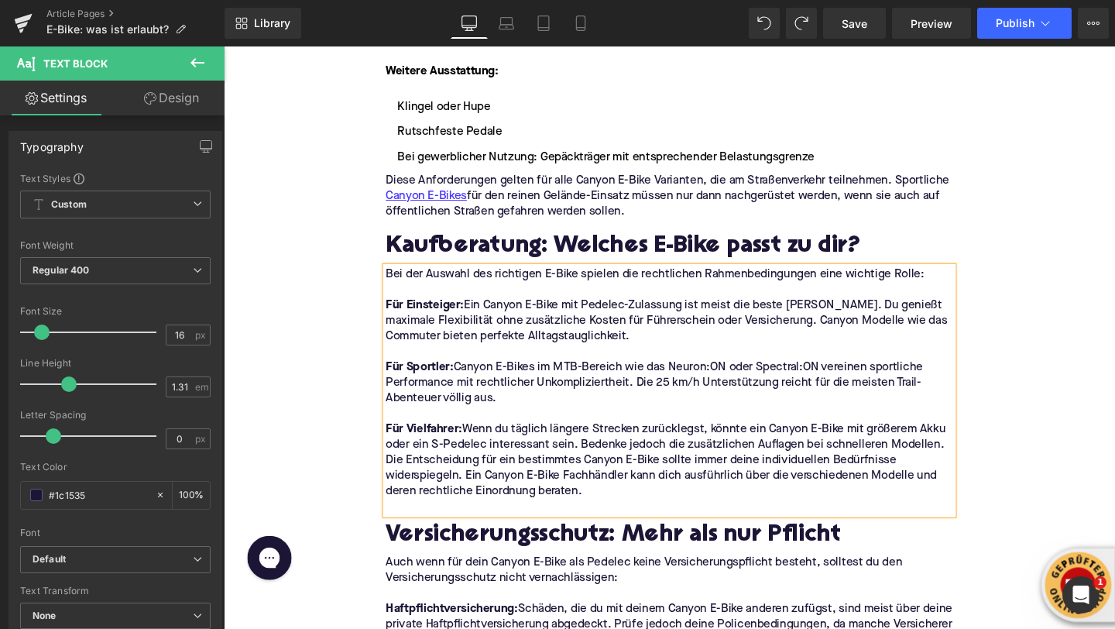
click at [510, 311] on p "Für Einsteiger: Ein Canyon E-Bike mit Pedelec-Zulassung ist meist die beste Wah…" at bounding box center [692, 335] width 596 height 49
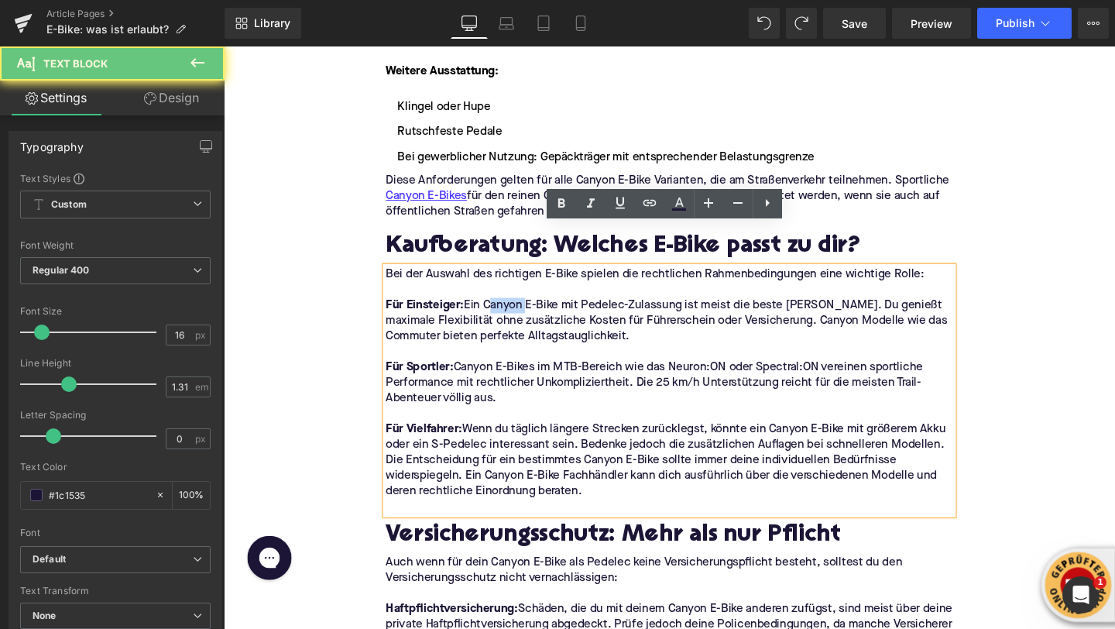
click at [510, 311] on p "Für Einsteiger: Ein Canyon E-Bike mit Pedelec-Zulassung ist meist die beste Wah…" at bounding box center [692, 335] width 596 height 49
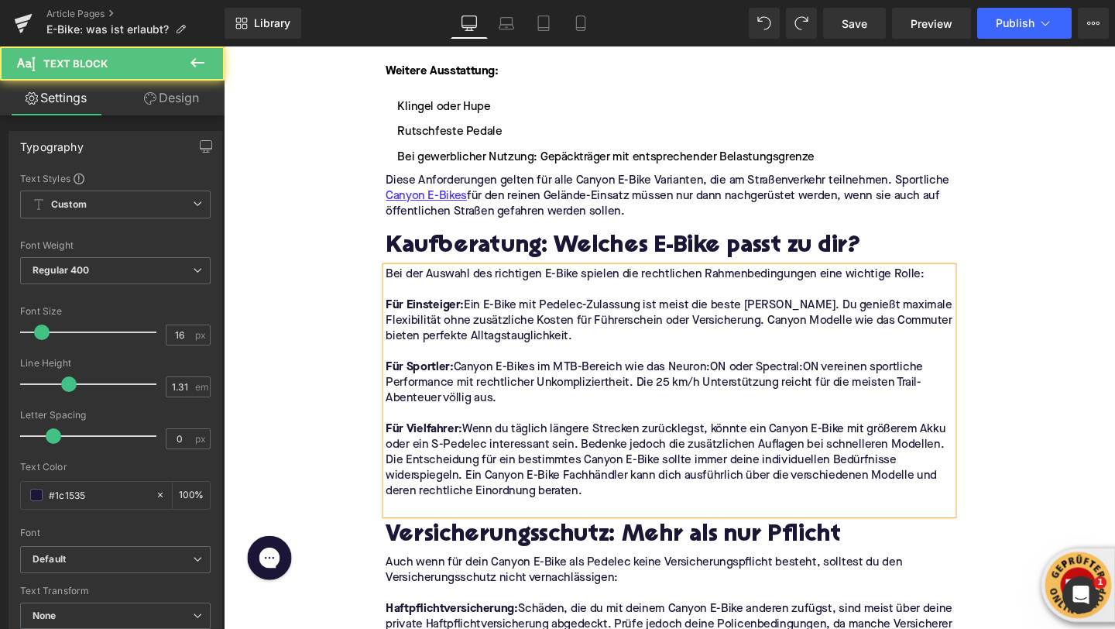
click at [759, 311] on p "Für Einsteiger: Ein E-Bike mit Pedelec-Zulassung ist meist die beste Wahl. Du g…" at bounding box center [692, 335] width 596 height 49
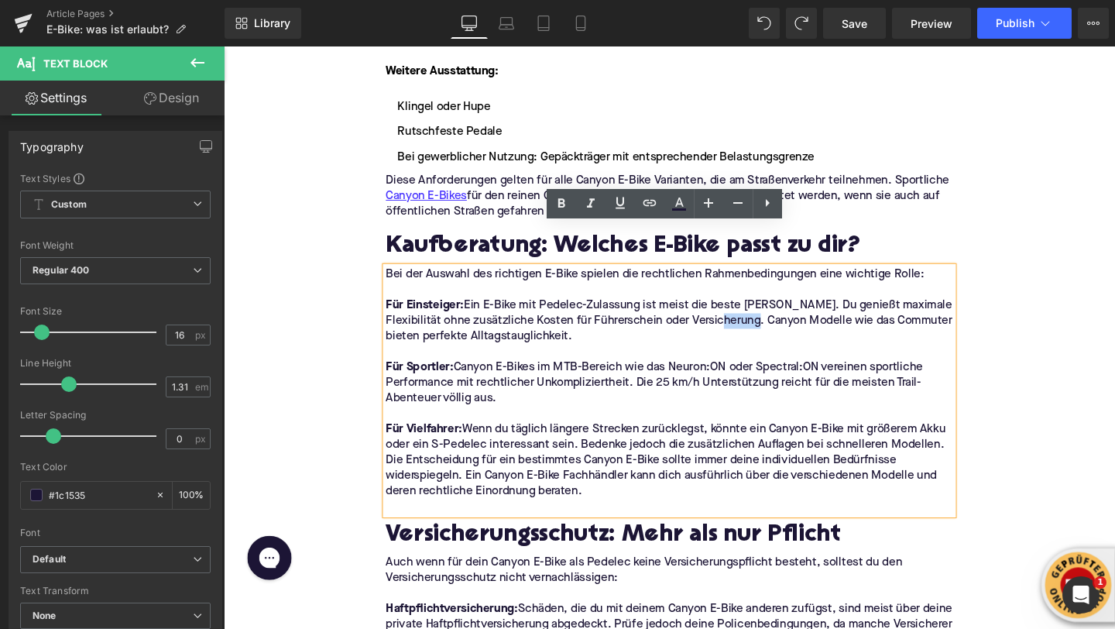
click at [744, 311] on p "Für Einsteiger: Ein E-Bike mit Pedelec-Zulassung ist meist die beste Wahl. Du g…" at bounding box center [692, 335] width 596 height 49
drag, startPoint x: 826, startPoint y: 290, endPoint x: 735, endPoint y: 292, distance: 90.6
click at [735, 311] on p "Für Einsteiger: Ein E-Bike mit Pedelec-Zulassung ist meist die beste Wahl. Du g…" at bounding box center [692, 335] width 596 height 49
drag, startPoint x: 555, startPoint y: 342, endPoint x: 471, endPoint y: 345, distance: 84.5
click at [471, 376] on p "Für Sportler: Canyon E-Bikes im MTB-Bereich wie das Neuron:ON oder Spectral:ON …" at bounding box center [692, 400] width 596 height 49
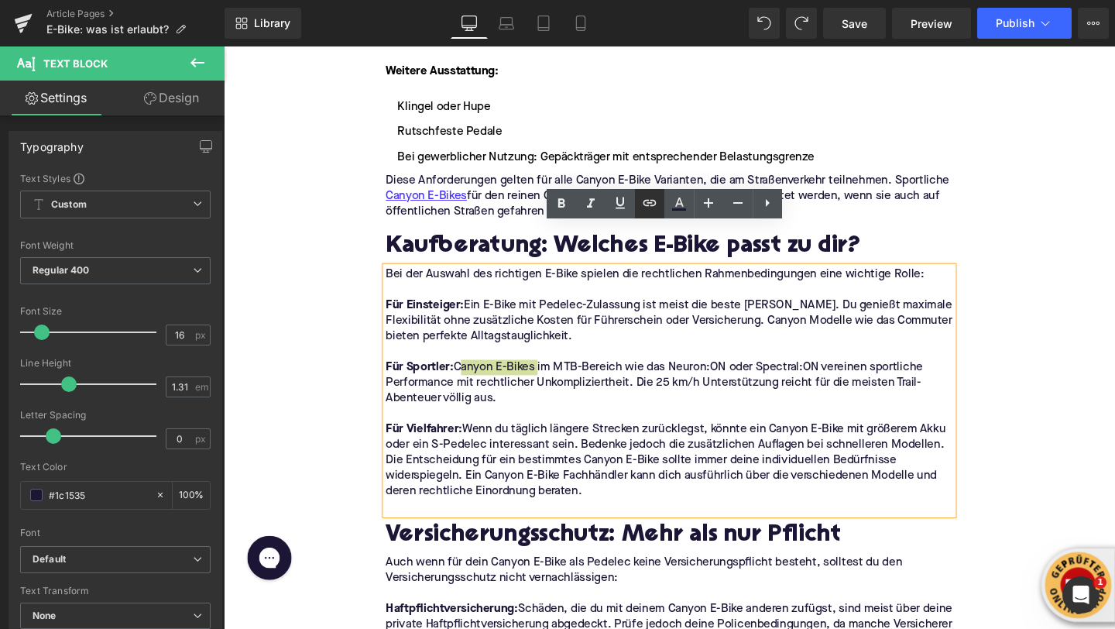
click at [644, 204] on icon at bounding box center [649, 203] width 13 height 6
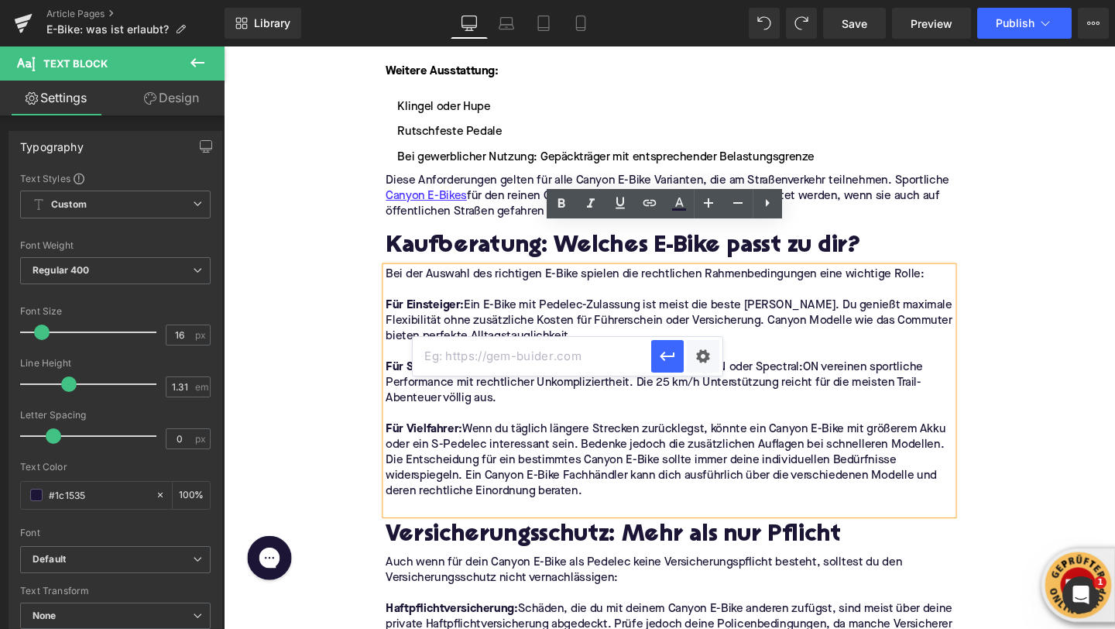
click at [583, 362] on input "text" at bounding box center [532, 356] width 239 height 39
paste input "https://upway.de/collections/canyon"
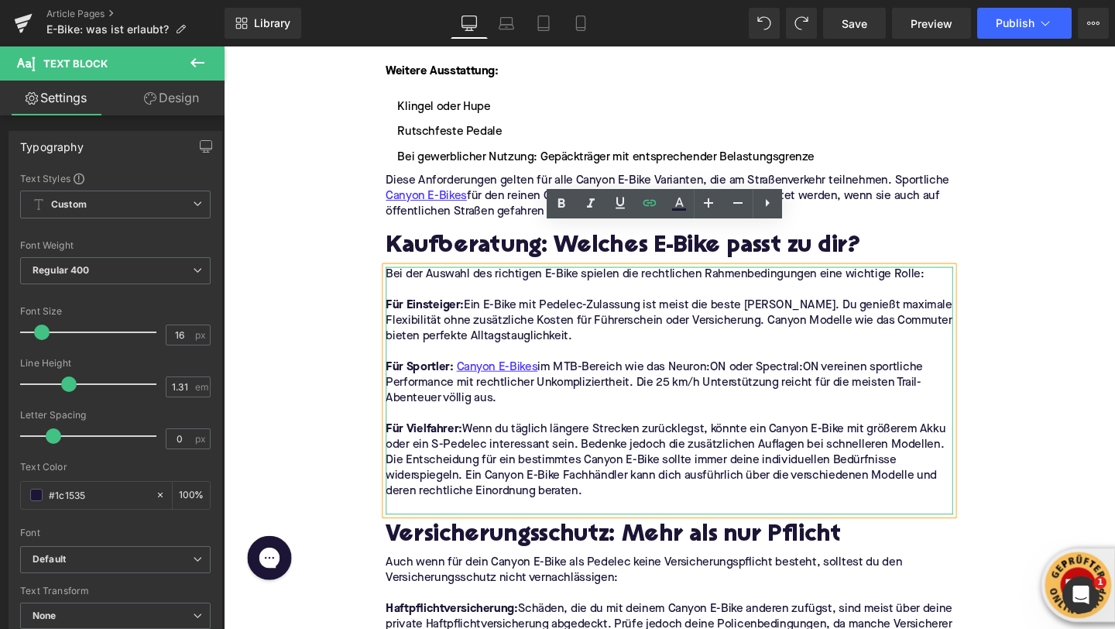
click at [759, 311] on p "Für Einsteiger: Ein E-Bike mit Pedelec-Zulassung ist meist die beste Wahl. Du g…" at bounding box center [692, 335] width 596 height 49
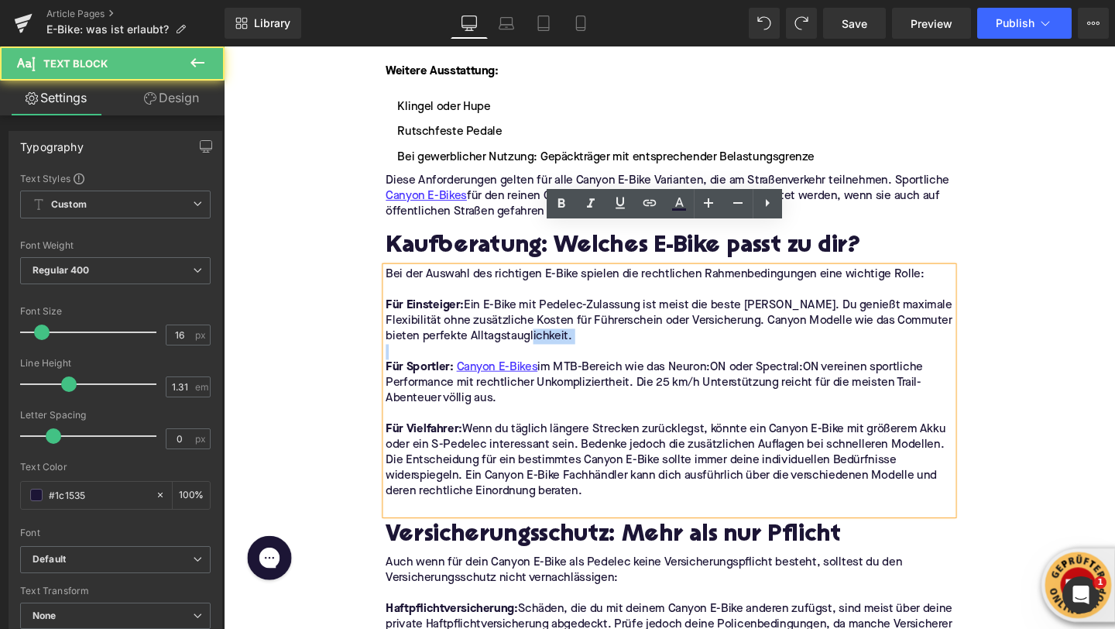
click at [759, 311] on p "Für Einsteiger: Ein E-Bike mit Pedelec-Zulassung ist meist die beste Wahl. Du g…" at bounding box center [692, 335] width 596 height 49
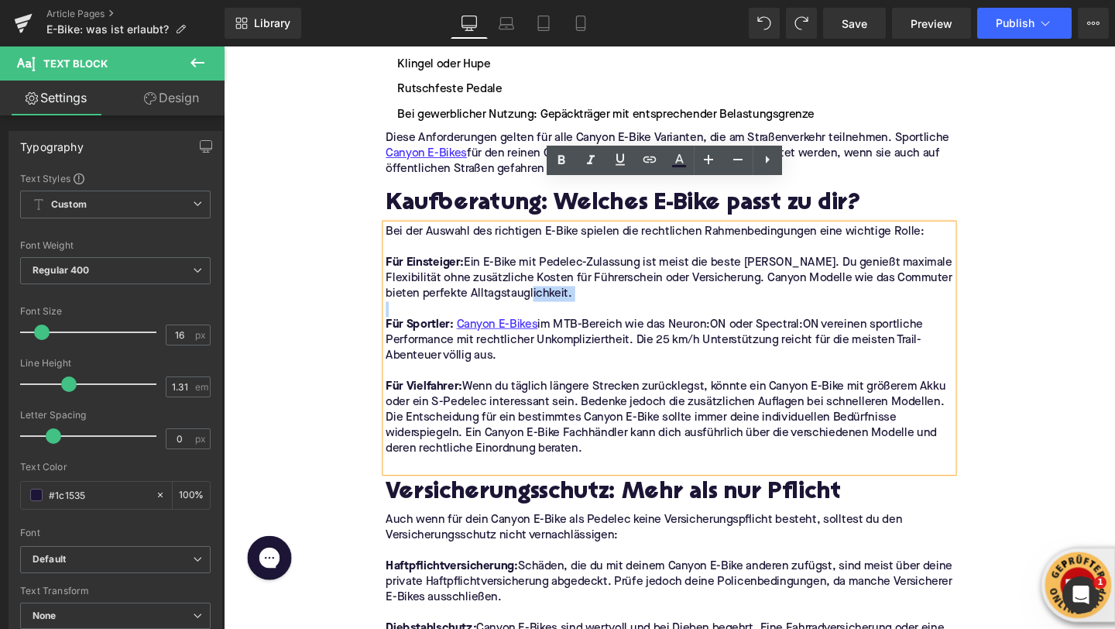
scroll to position [3462, 0]
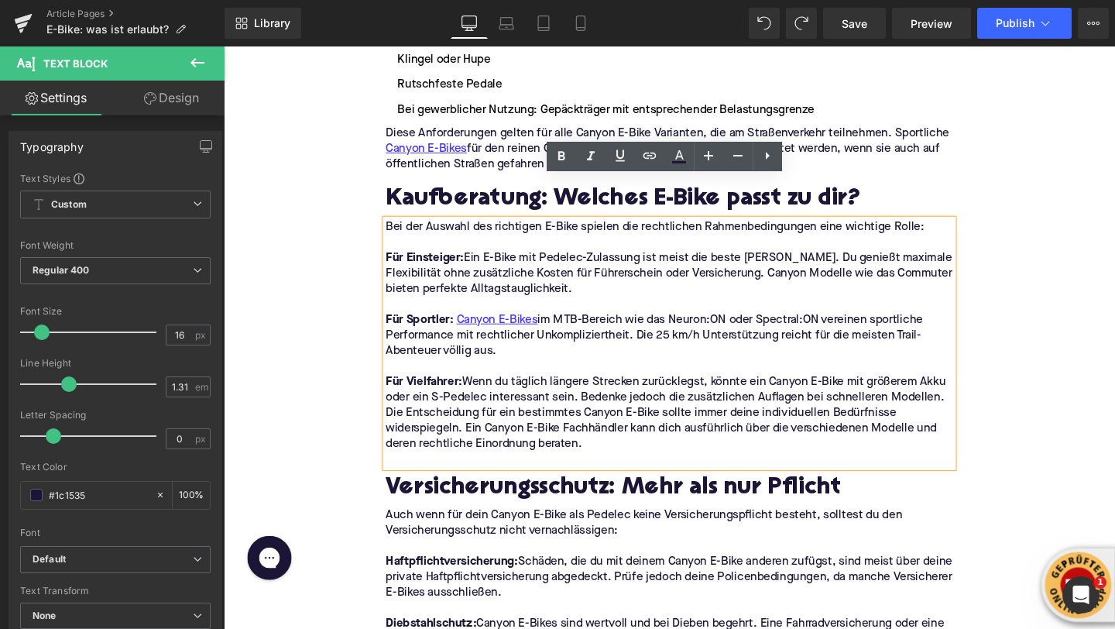
click at [823, 391] on p "Für Vielfahrer: Wenn du täglich längere Strecken zurücklegst, könnte ein Canyon…" at bounding box center [692, 407] width 596 height 33
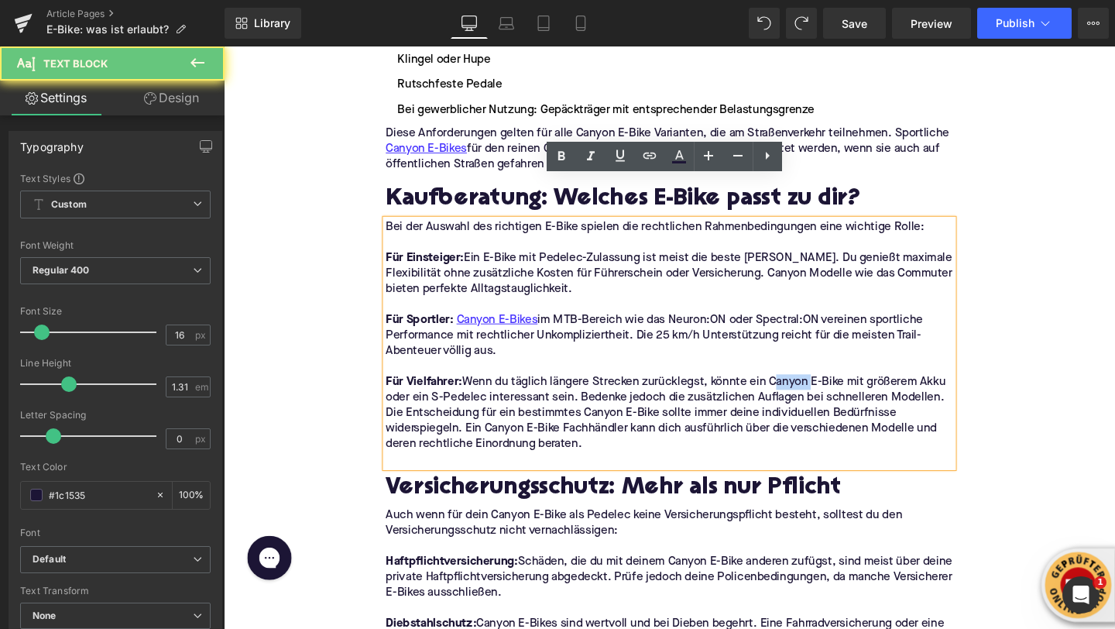
click at [823, 391] on p "Für Vielfahrer: Wenn du täglich längere Strecken zurücklegst, könnte ein Canyon…" at bounding box center [692, 407] width 596 height 33
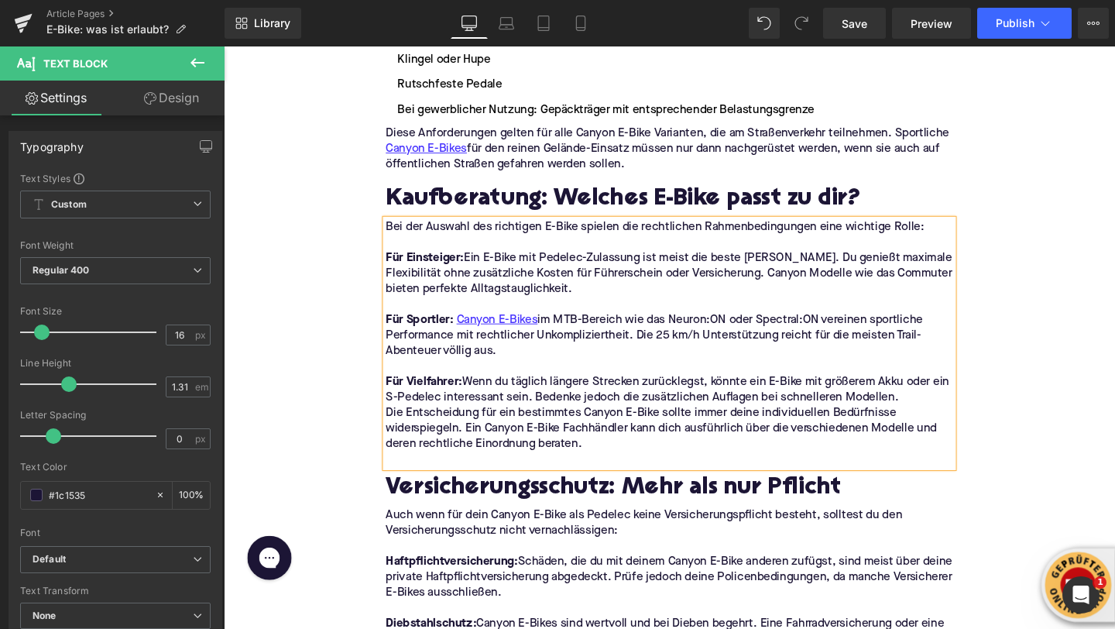
click at [613, 424] on p "Die Entscheidung für ein bestimmtes Canyon E-Bike sollte immer deine individuel…" at bounding box center [692, 448] width 596 height 49
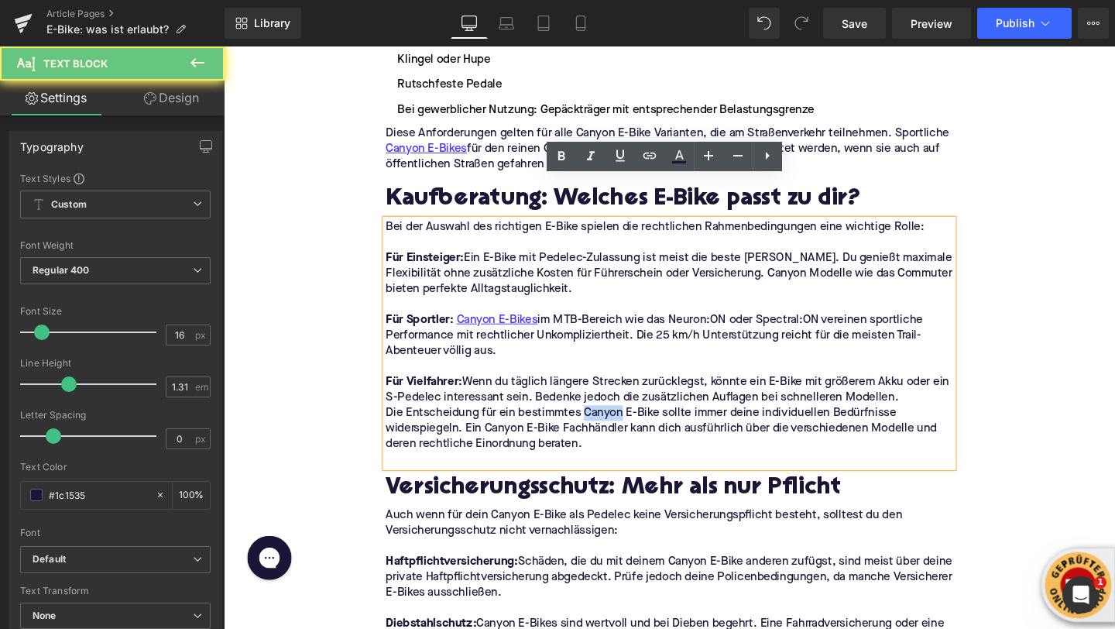
click at [613, 424] on p "Die Entscheidung für ein bestimmtes Canyon E-Bike sollte immer deine individuel…" at bounding box center [692, 448] width 596 height 49
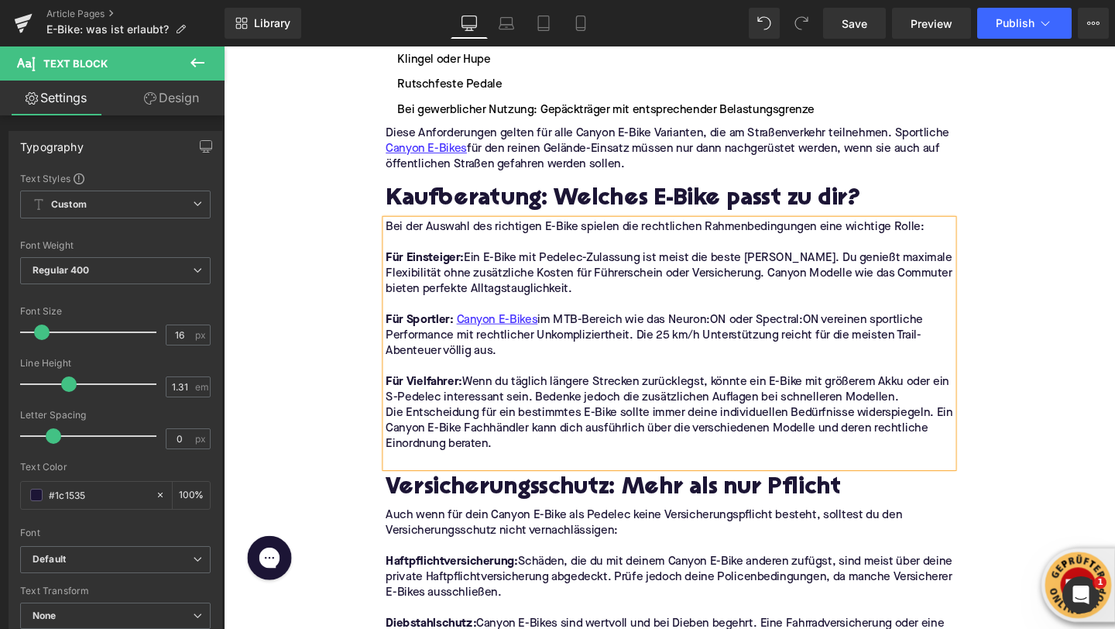
click at [424, 424] on p "Die Entscheidung für ein bestimmtes E-Bike sollte immer deine individuellen Bed…" at bounding box center [692, 448] width 596 height 49
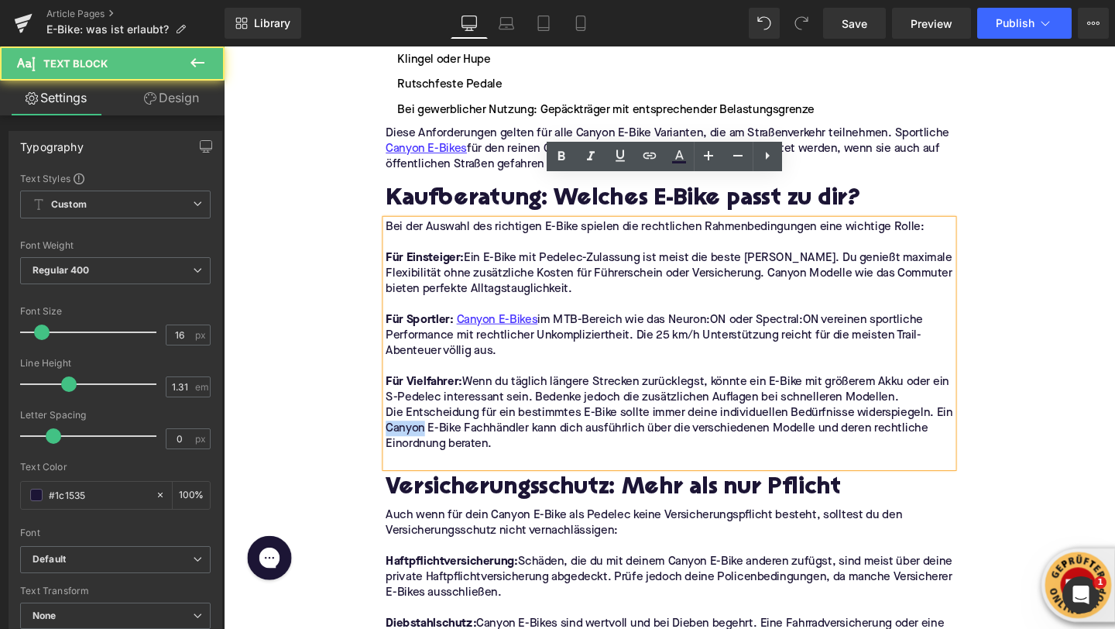
click at [424, 424] on p "Die Entscheidung für ein bestimmtes E-Bike sollte immer deine individuellen Bed…" at bounding box center [692, 448] width 596 height 49
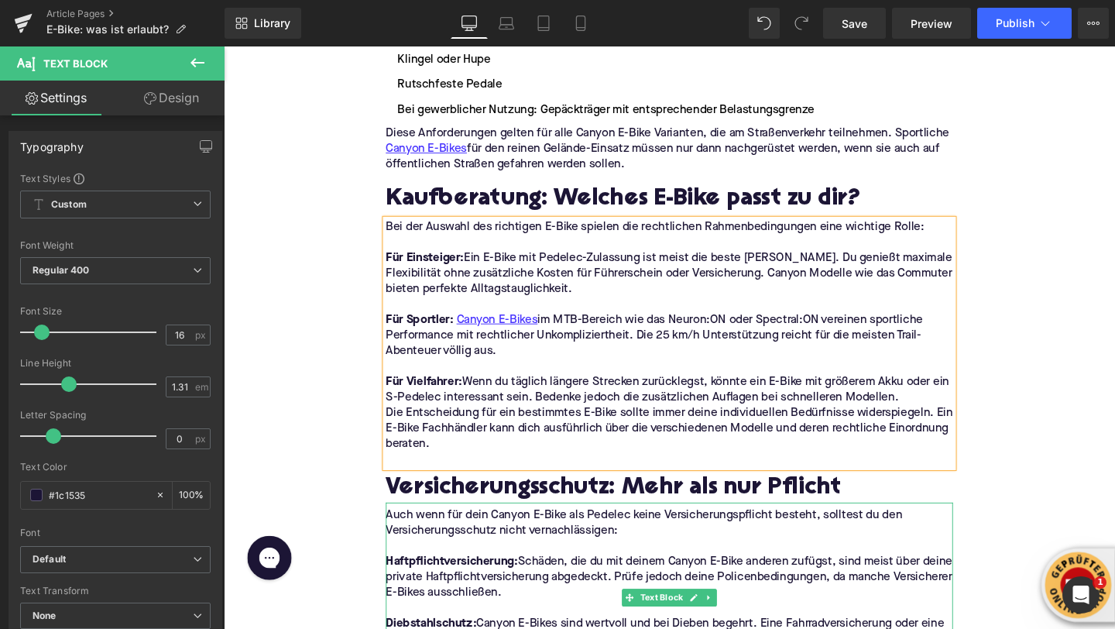
click at [532, 531] on p "Auch wenn für dein Canyon E-Bike als Pedelec keine Versicherungspflicht besteht…" at bounding box center [692, 547] width 596 height 33
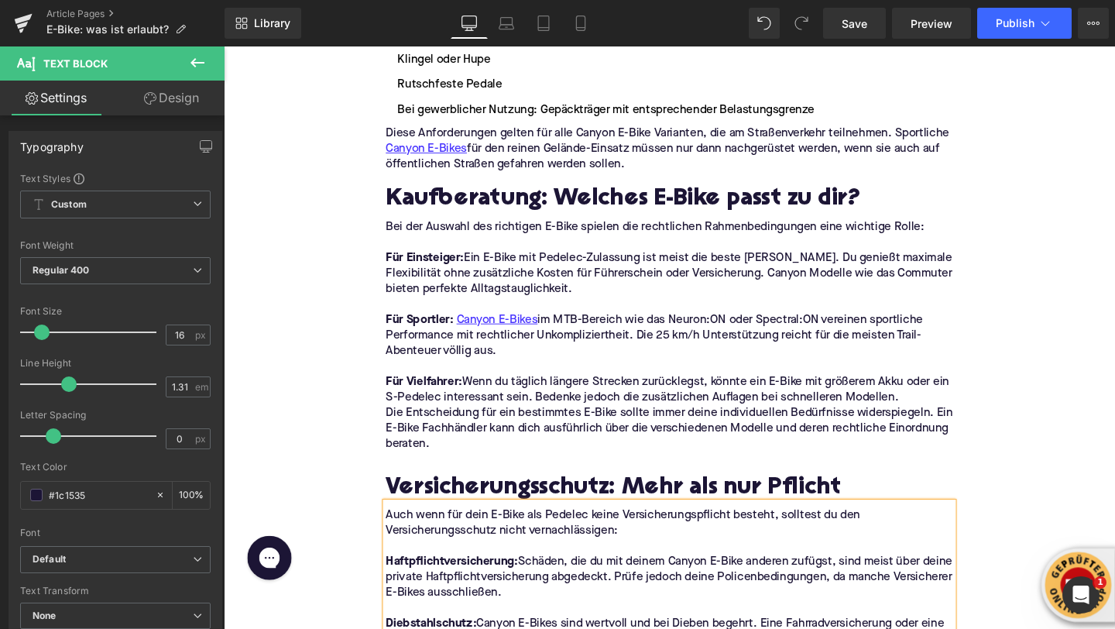
click at [704, 580] on p "Haftpflichtversicherung: Schäden, die du mit deinem Canyon E-Bike anderen zufüg…" at bounding box center [692, 604] width 596 height 49
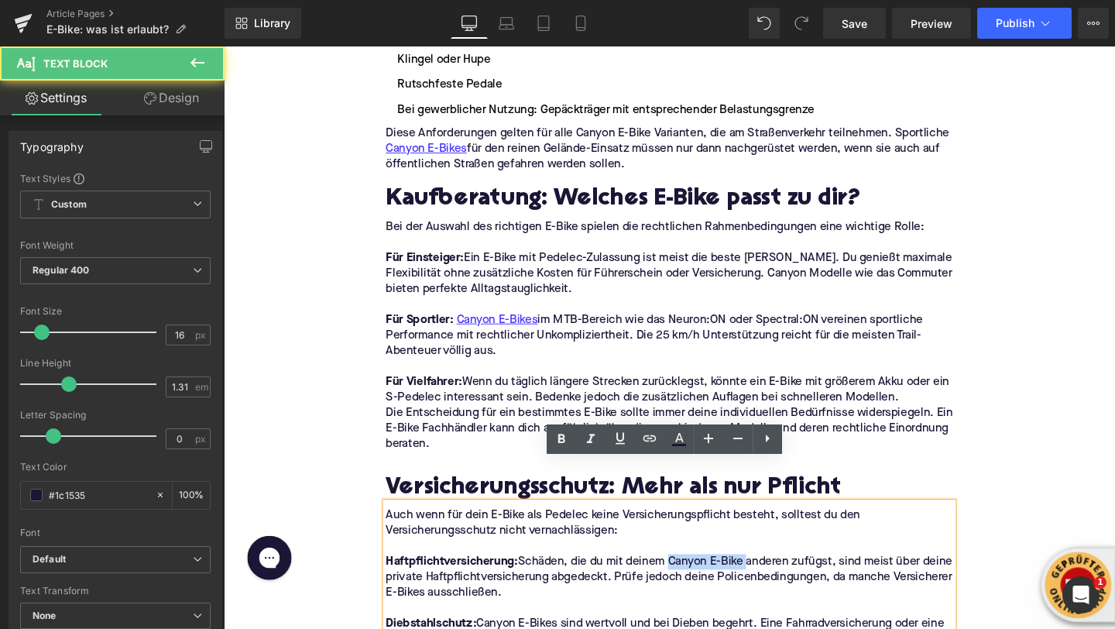
drag, startPoint x: 774, startPoint y: 544, endPoint x: 692, endPoint y: 545, distance: 82.1
click at [692, 580] on p "Haftpflichtversicherung: Schäden, die du mit deinem Canyon E-Bike anderen zufüg…" at bounding box center [692, 604] width 596 height 49
click at [696, 580] on p "Haftpflichtversicherung: Schäden, die du mit deinem Canyon E-Bike anderen zufüg…" at bounding box center [692, 604] width 596 height 49
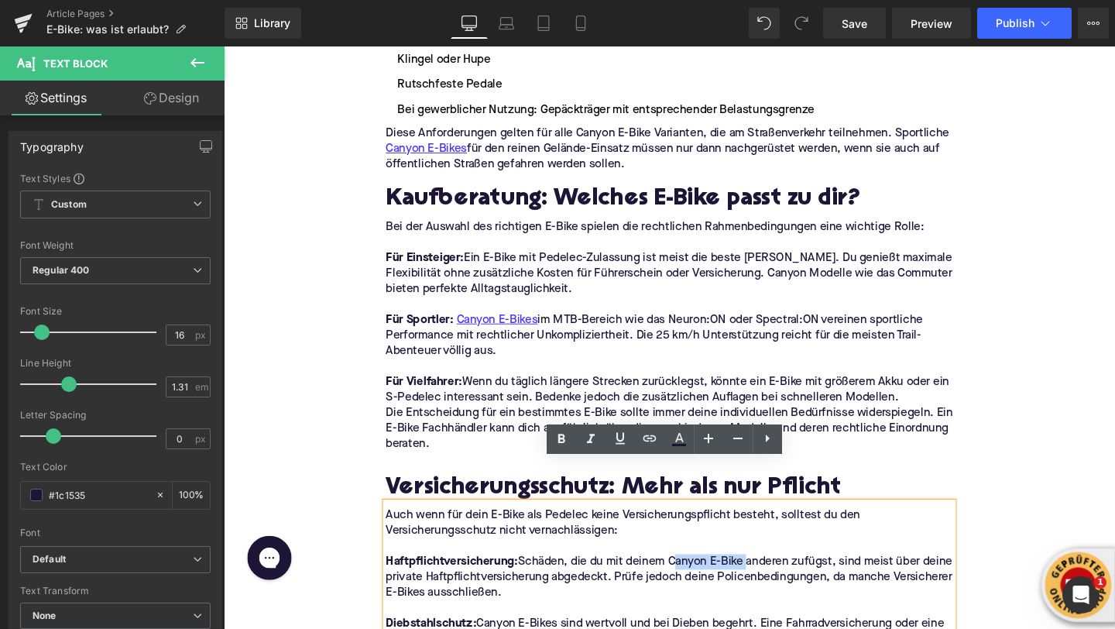
drag, startPoint x: 696, startPoint y: 545, endPoint x: 772, endPoint y: 545, distance: 76.7
click at [772, 580] on p "Haftpflichtversicherung: Schäden, die du mit deinem Canyon E-Bike anderen zufüg…" at bounding box center [692, 604] width 596 height 49
click at [648, 441] on icon at bounding box center [650, 438] width 19 height 19
click at [644, 552] on input "text" at bounding box center [743, 550] width 239 height 39
paste input "https://upway.de/collections/canyon"
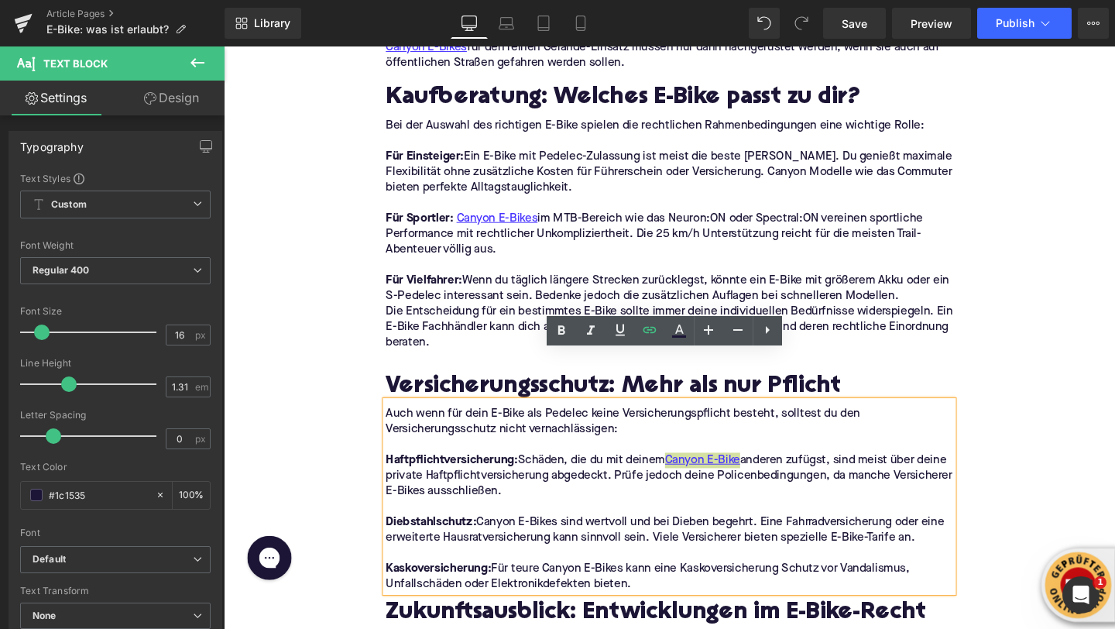
scroll to position [3576, 0]
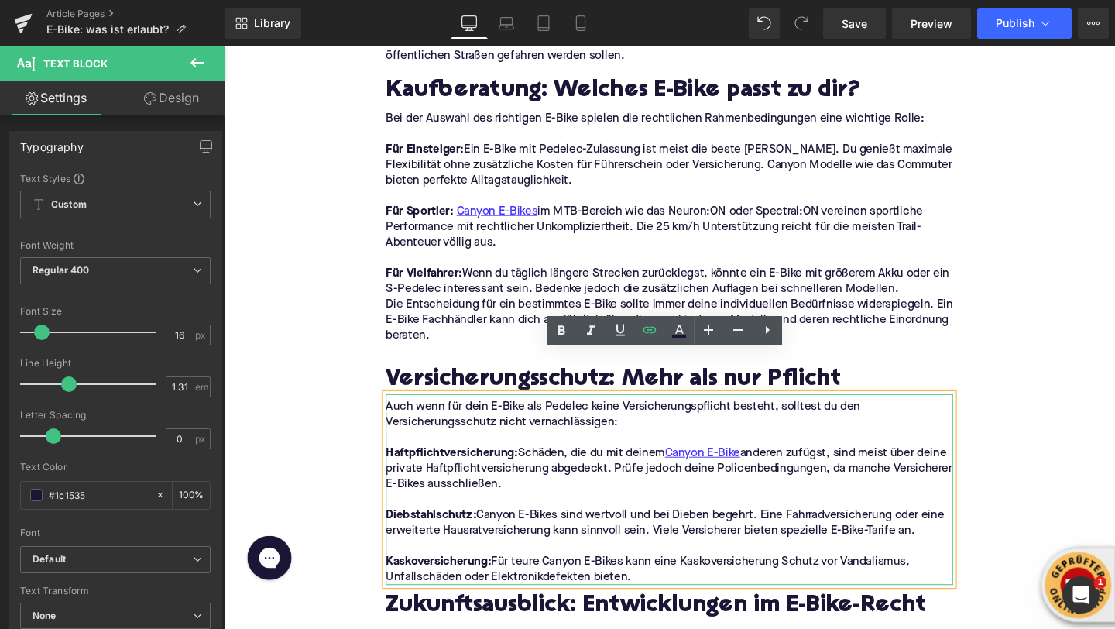
click at [510, 531] on p "Diebstahlschutz: Canyon E-Bikes sind wertvoll und bei Dieben begehrt. Eine Fahr…" at bounding box center [692, 547] width 596 height 33
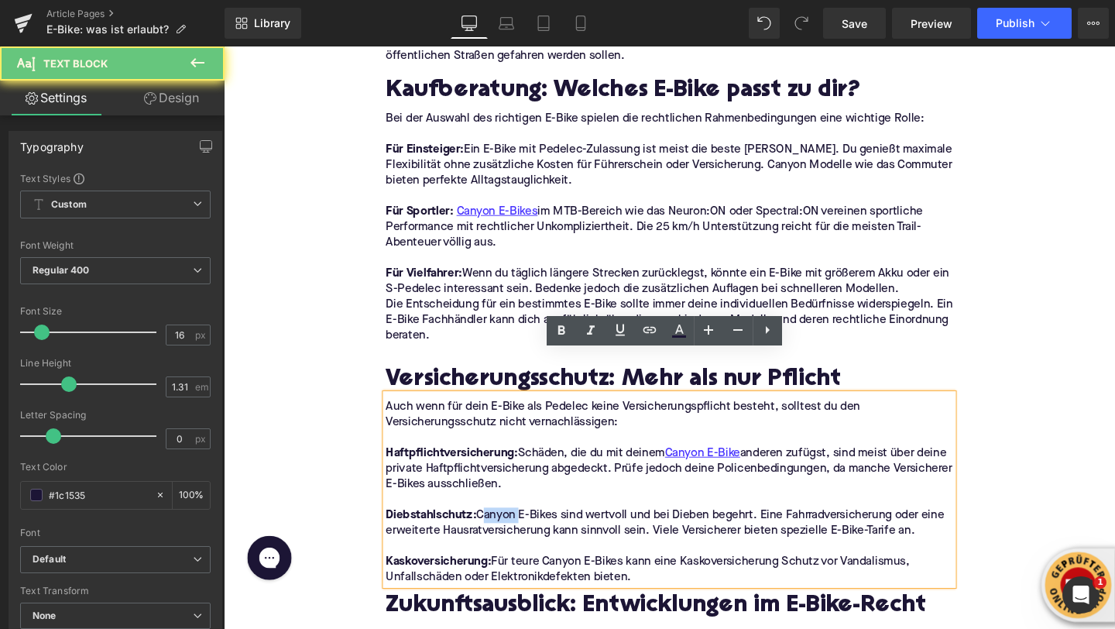
click at [510, 531] on p "Diebstahlschutz: Canyon E-Bikes sind wertvoll und bei Dieben begehrt. Eine Fahr…" at bounding box center [692, 547] width 596 height 33
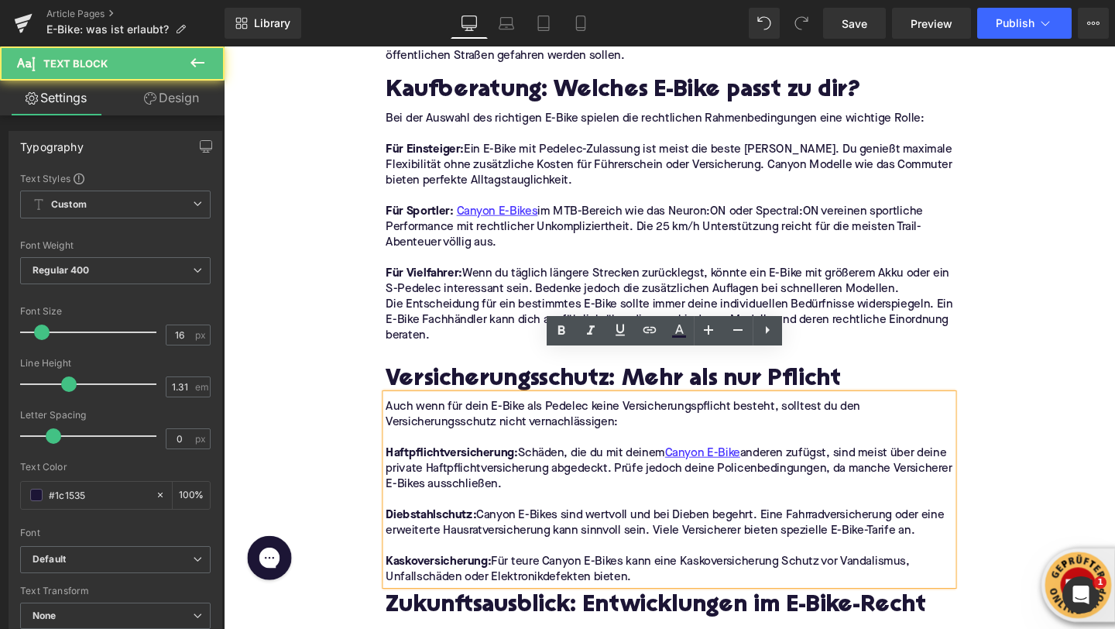
click at [510, 531] on p "Diebstahlschutz: Canyon E-Bikes sind wertvoll und bei Dieben begehrt. Eine Fahr…" at bounding box center [692, 547] width 596 height 33
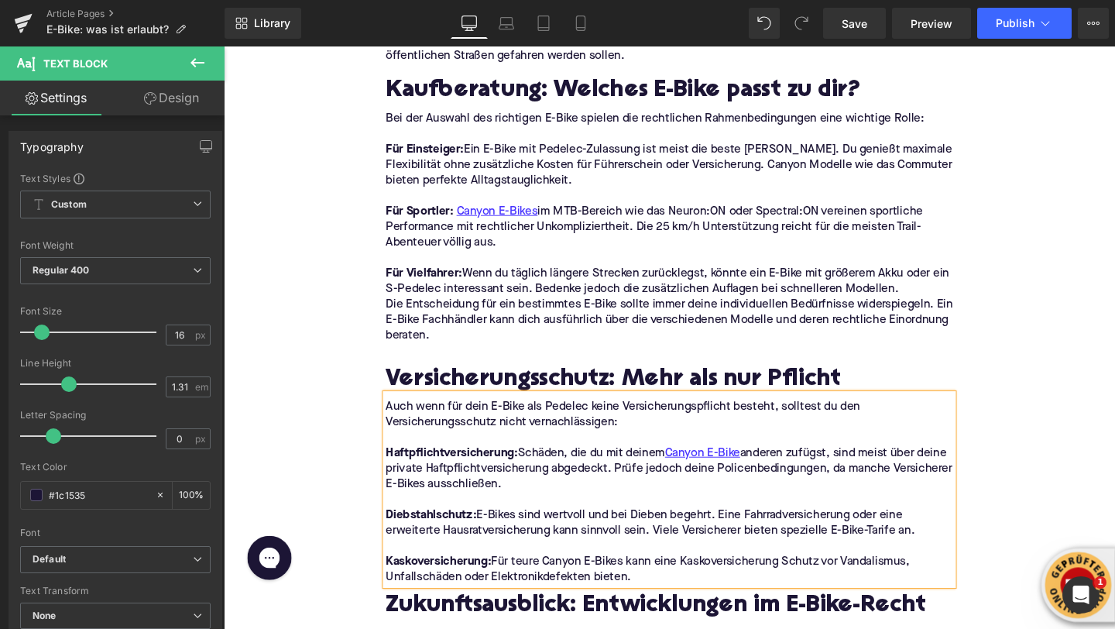
click at [575, 580] on p "Kaskoversicherung: Für teure Canyon E-Bikes kann eine Kaskoversicherung Schutz …" at bounding box center [692, 596] width 596 height 33
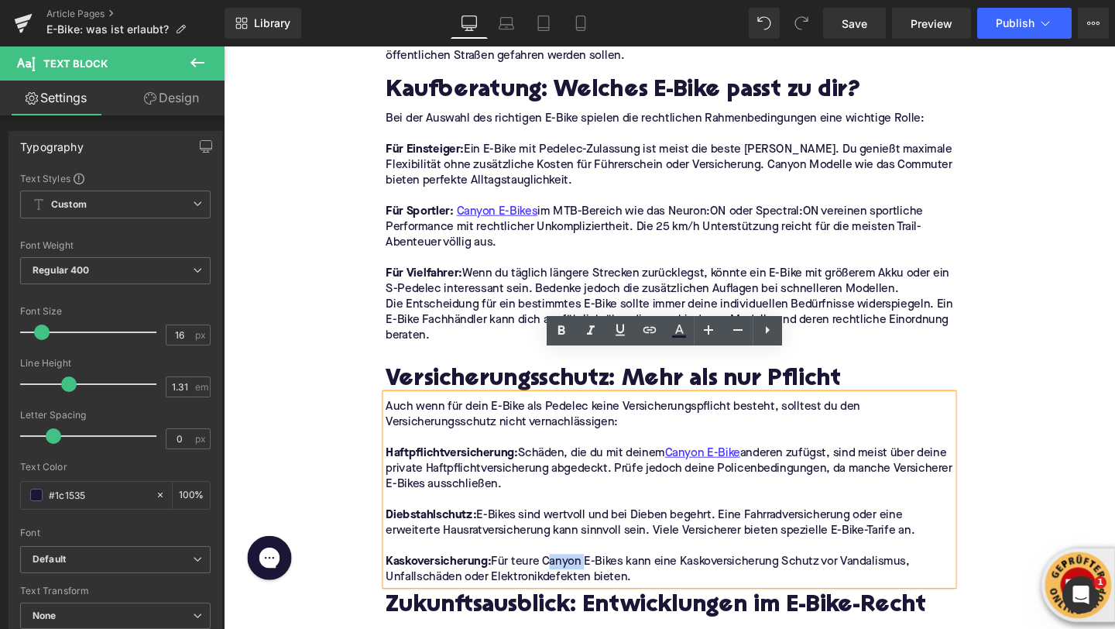
click at [575, 580] on p "Kaskoversicherung: Für teure Canyon E-Bikes kann eine Kaskoversicherung Schutz …" at bounding box center [692, 596] width 596 height 33
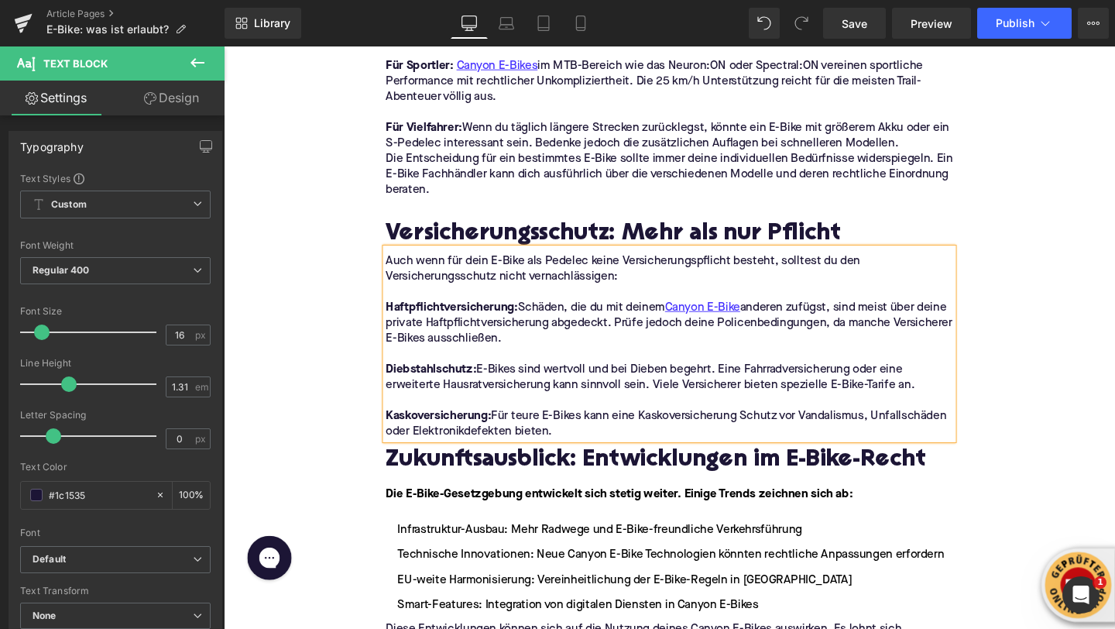
scroll to position [3755, 0]
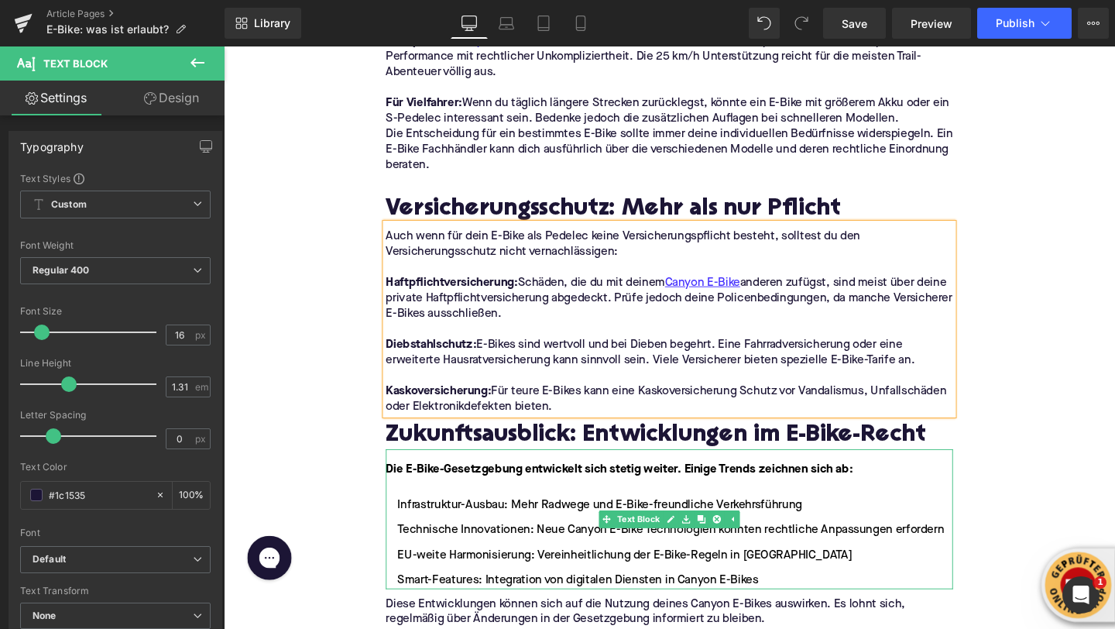
click at [595, 546] on li "Technische Innovationen: Neue Canyon E-Bike Technologien könnten rechtliche Anp…" at bounding box center [692, 555] width 596 height 19
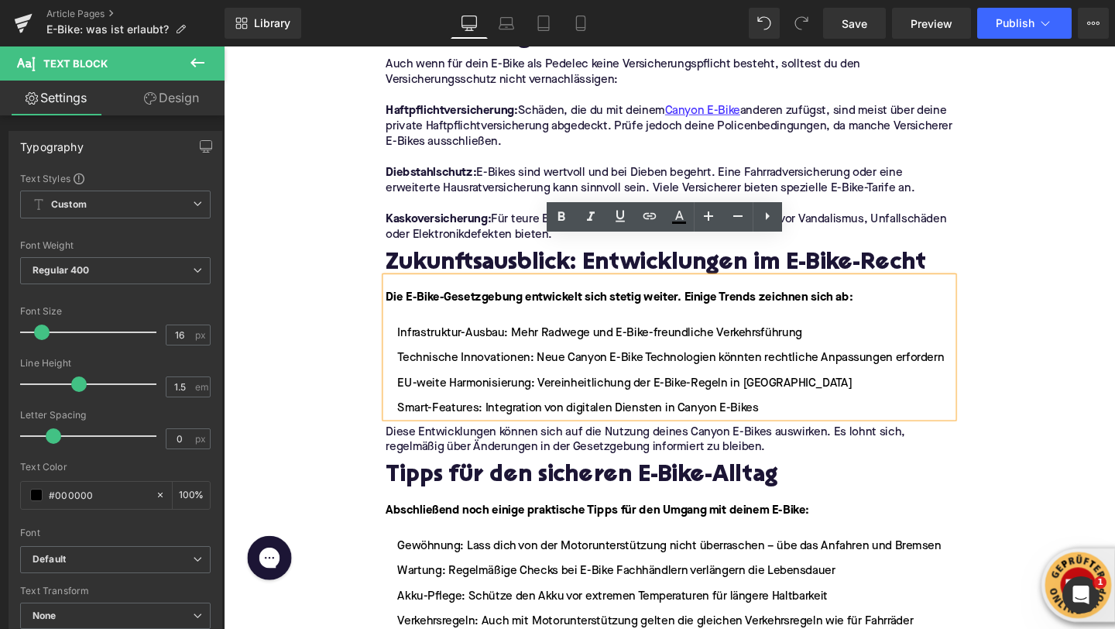
scroll to position [3929, 0]
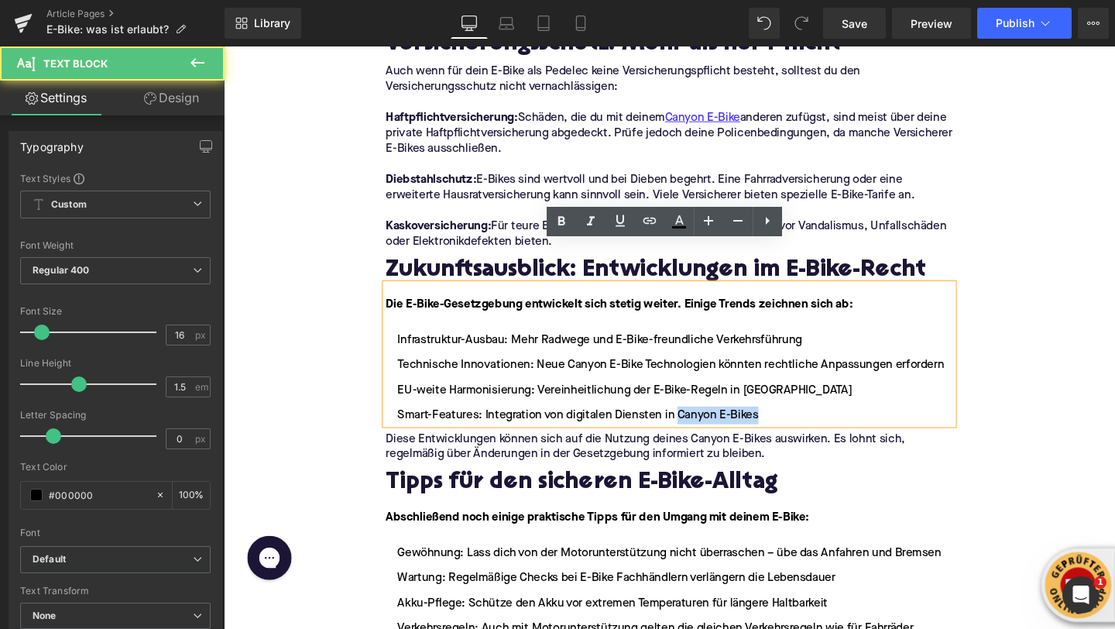
drag, startPoint x: 701, startPoint y: 392, endPoint x: 789, endPoint y: 392, distance: 88.3
click at [789, 425] on li "Smart-Features: Integration von digitalen Diensten in Canyon E-Bikes" at bounding box center [692, 434] width 596 height 19
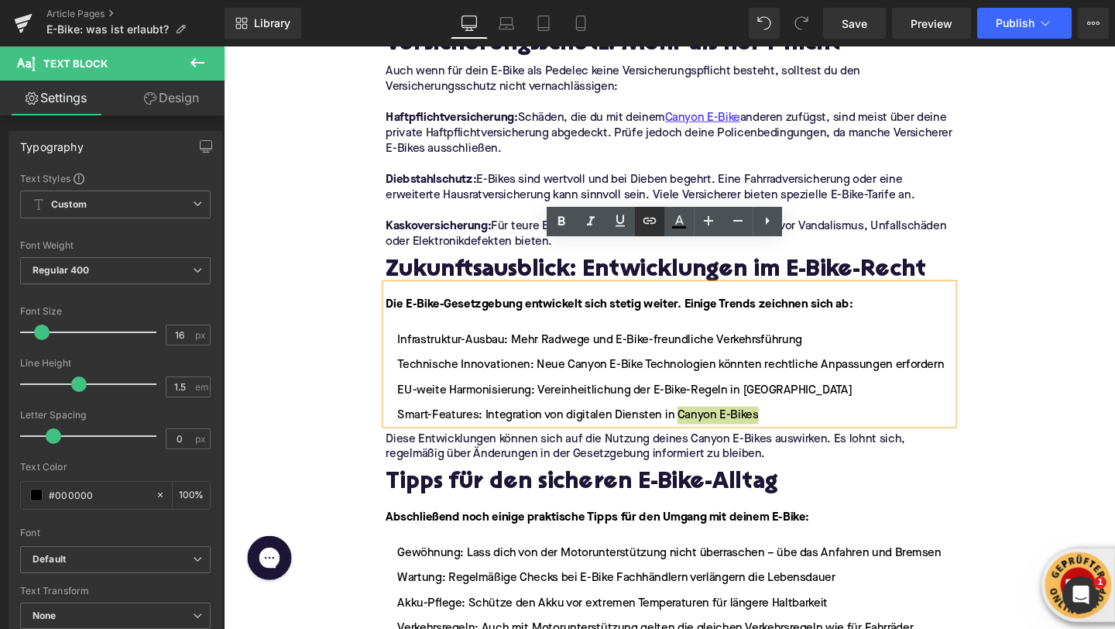
click at [645, 221] on icon at bounding box center [650, 220] width 19 height 19
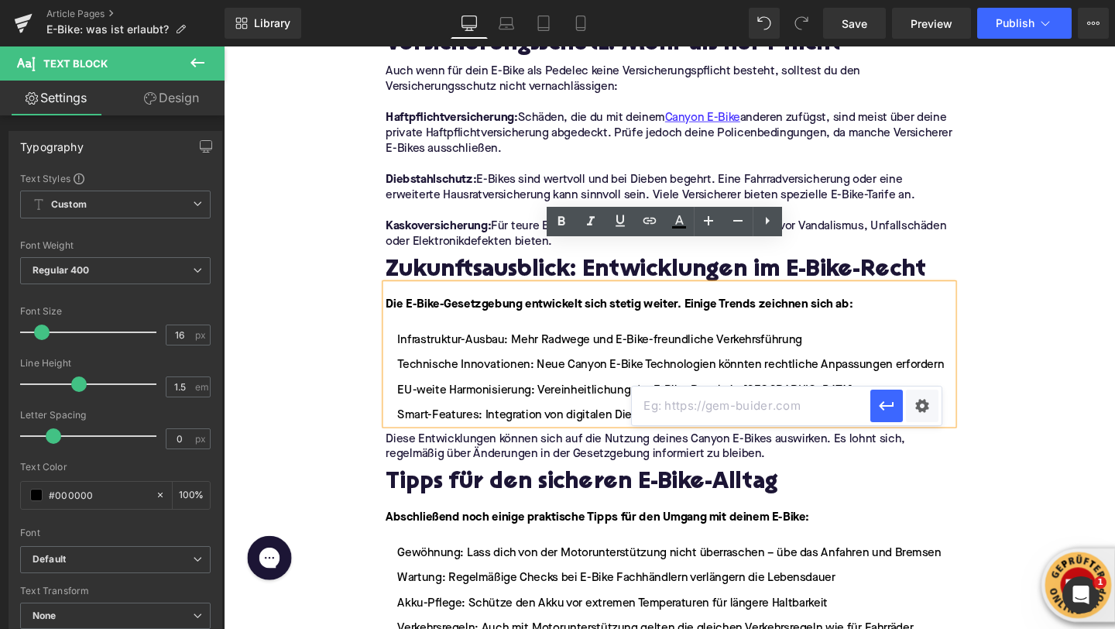
click at [655, 401] on input "text" at bounding box center [751, 405] width 239 height 39
paste input "https://upway.de/collections/canyon"
type input "https://upway.de/collections/canyon"
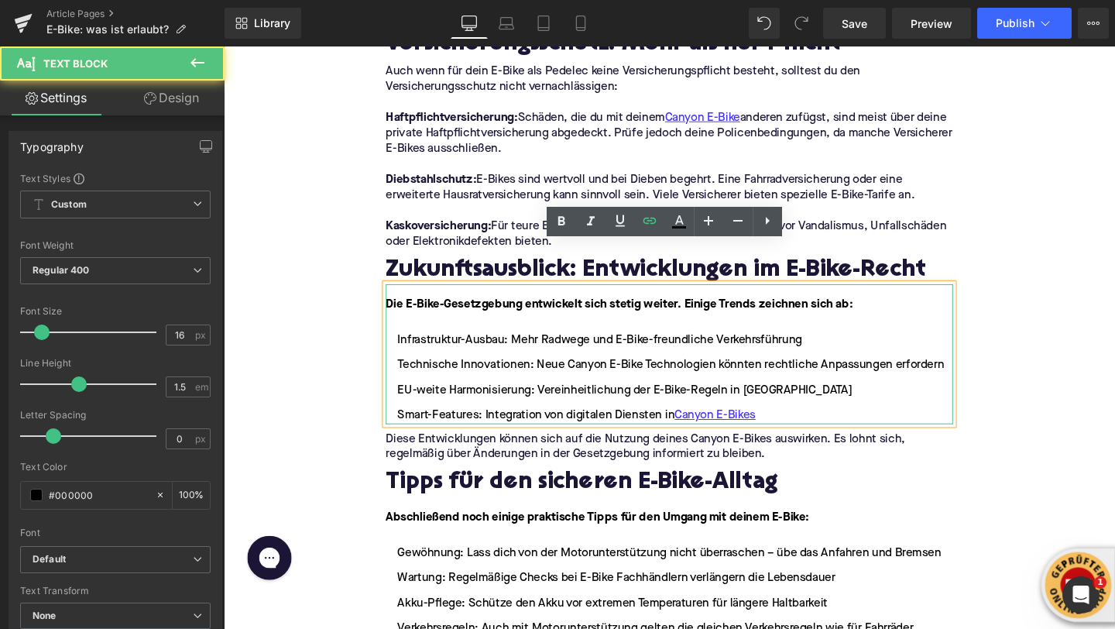
click at [608, 373] on li "Technische Innovationen: Neue Canyon E-Bike Technologien könnten rechtliche Anp…" at bounding box center [692, 382] width 596 height 19
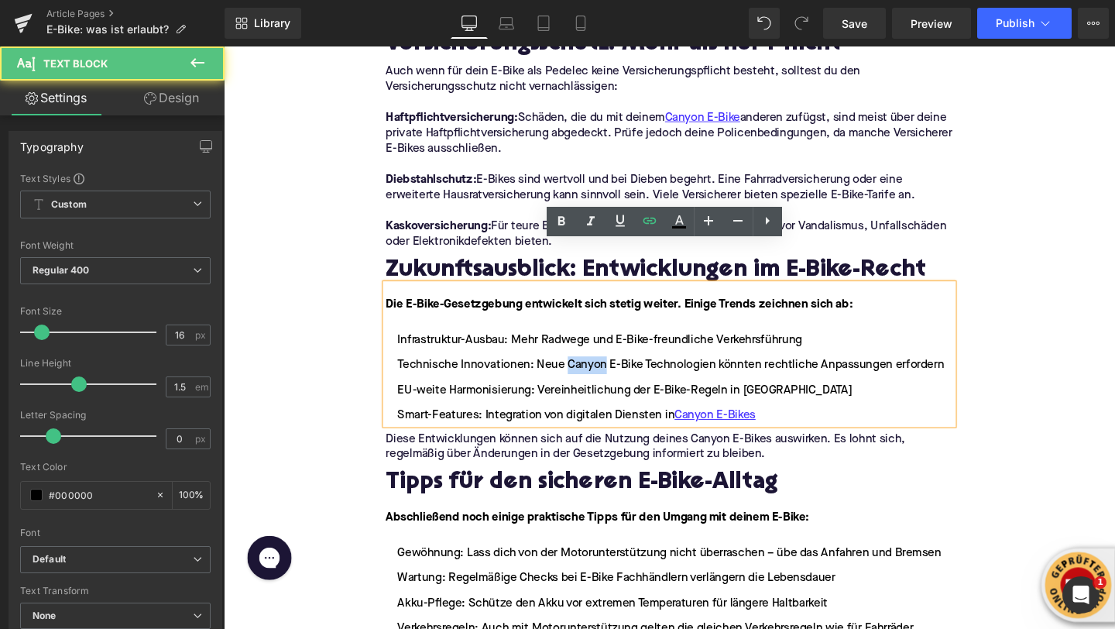
click at [608, 373] on li "Technische Innovationen: Neue Canyon E-Bike Technologien könnten rechtliche Anp…" at bounding box center [692, 382] width 596 height 19
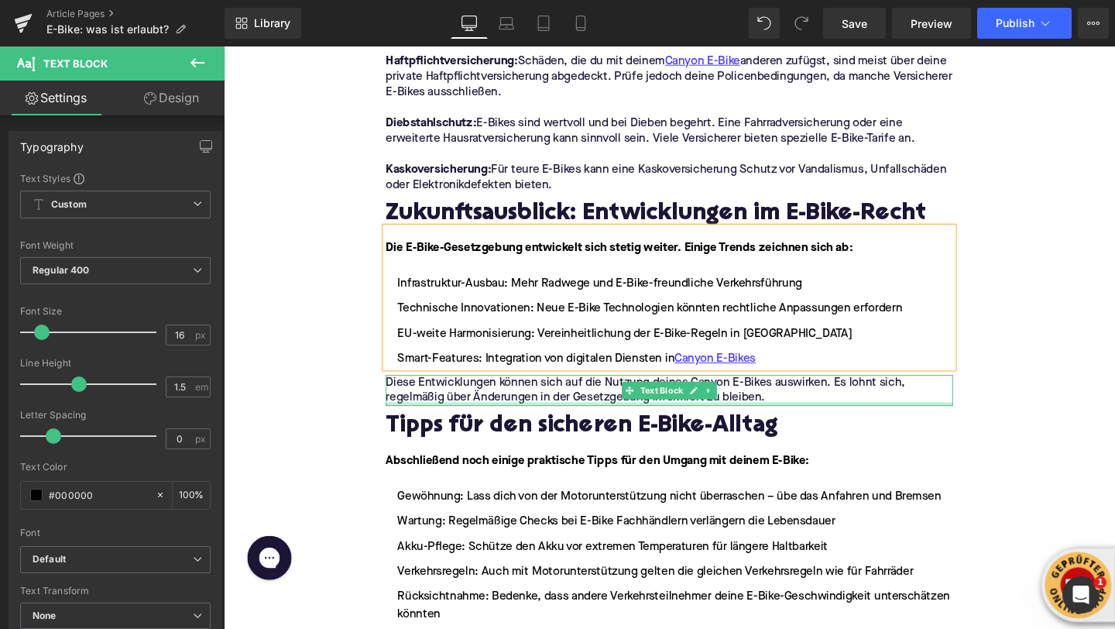
scroll to position [3996, 0]
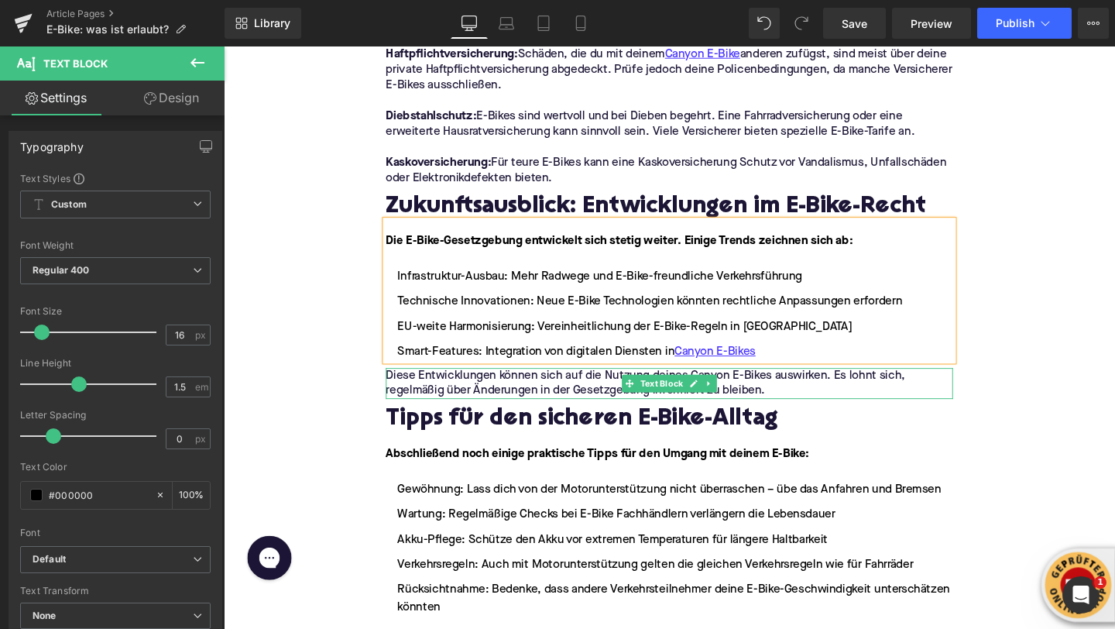
click at [751, 384] on p "Diese Entwicklungen können sich auf die Nutzung deines Canyon E-Bikes auswirken…" at bounding box center [692, 400] width 596 height 33
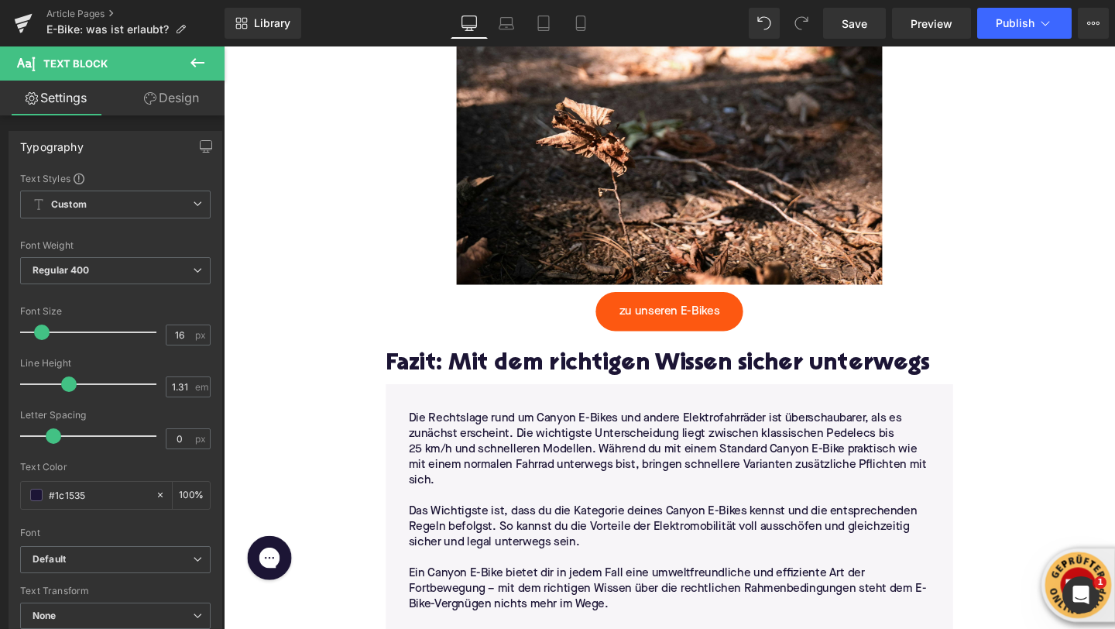
scroll to position [5171, 0]
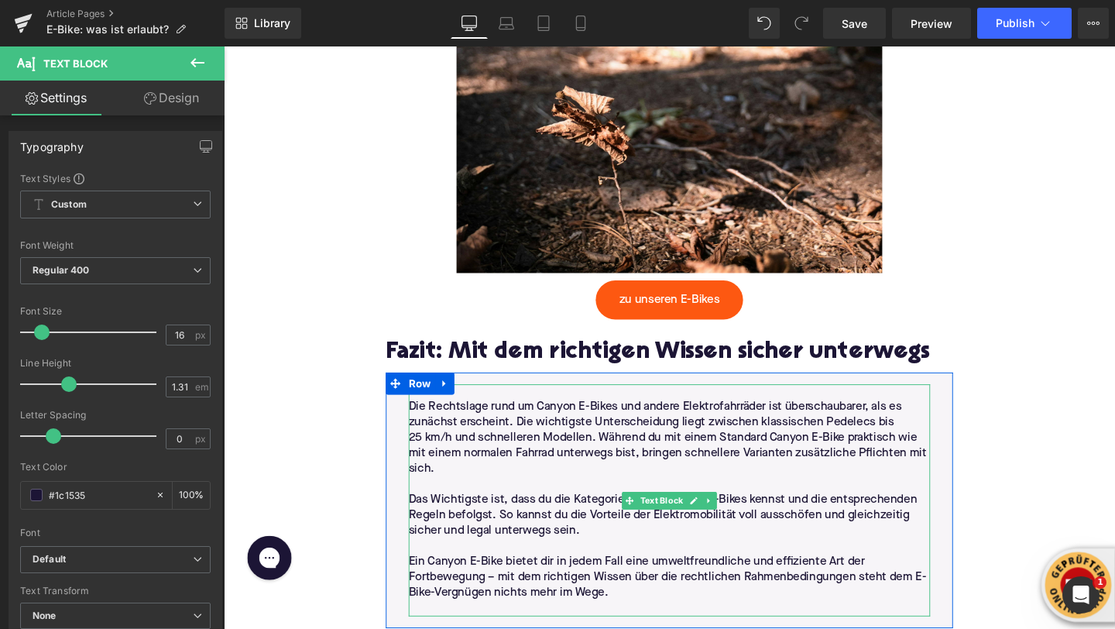
click at [799, 450] on p "25 km/h und schnelleren Modellen. Während du mit einem Standard Canyon E-Bike p…" at bounding box center [692, 474] width 548 height 49
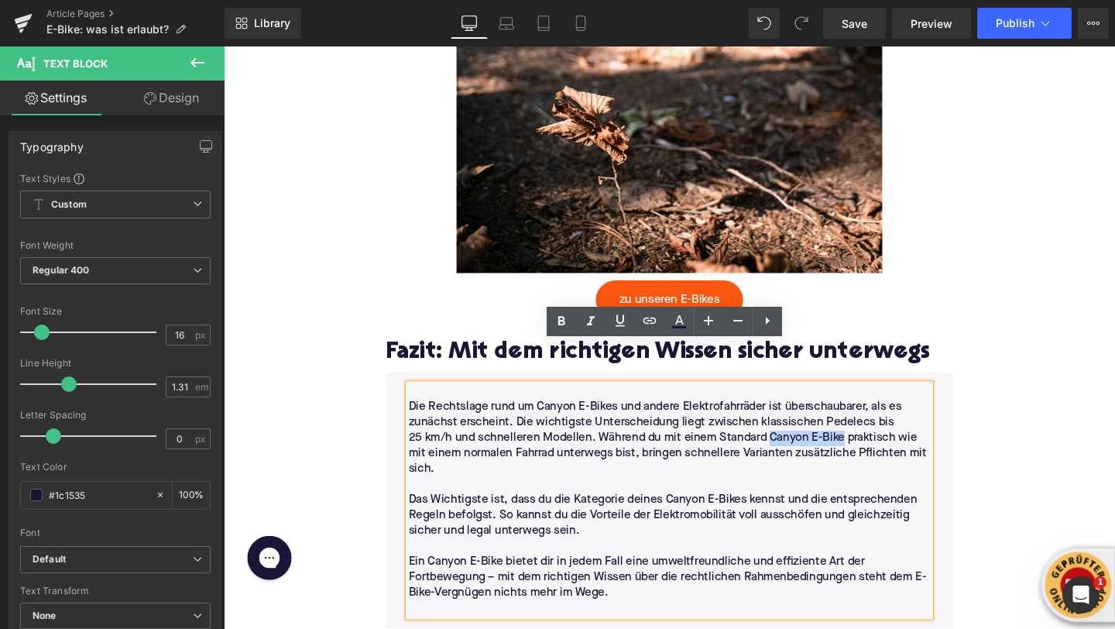
drag, startPoint x: 799, startPoint y: 415, endPoint x: 874, endPoint y: 421, distance: 75.4
click at [874, 450] on p "25 km/h und schnelleren Modellen. Während du mit einem Standard Canyon E-Bike p…" at bounding box center [692, 474] width 548 height 49
click at [651, 328] on icon at bounding box center [650, 320] width 19 height 19
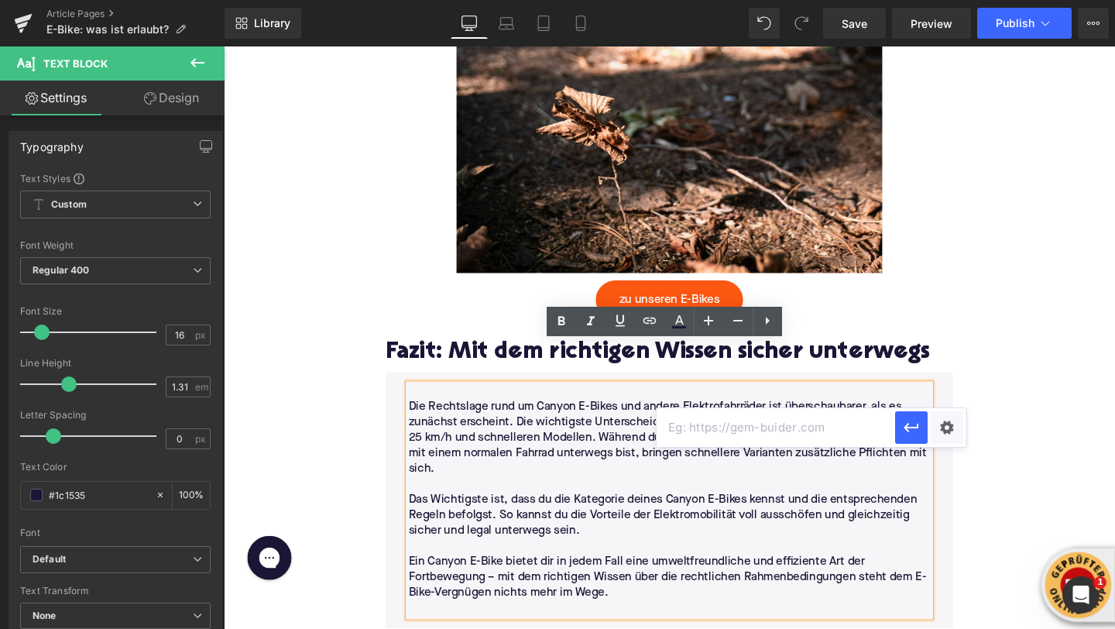
click at [724, 433] on input "text" at bounding box center [776, 427] width 239 height 39
paste input "https://upway.de/collections/canyon"
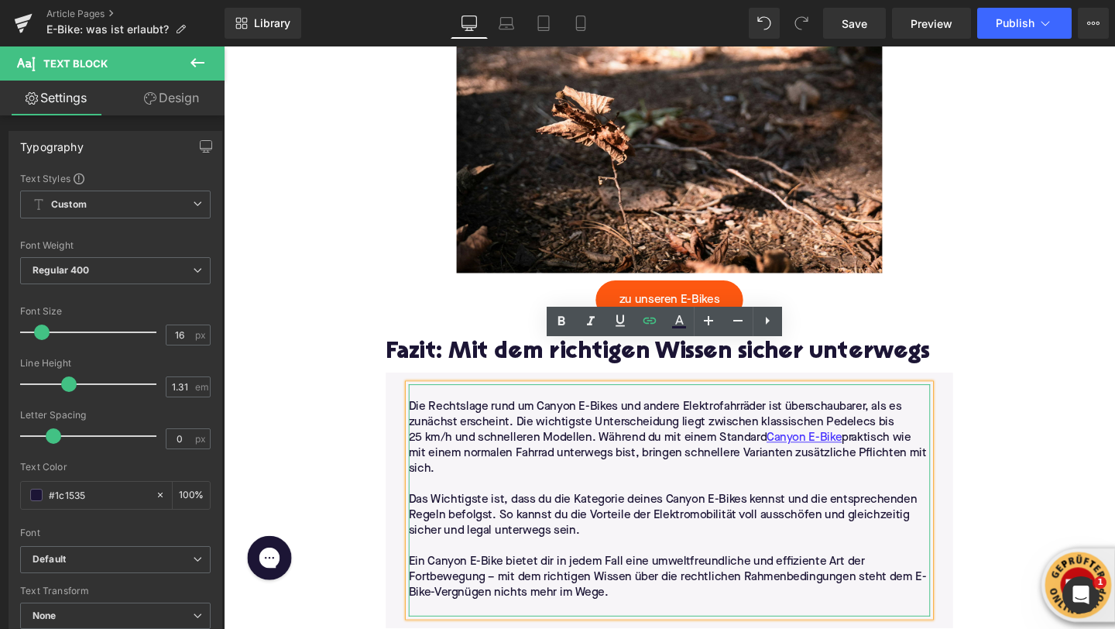
click at [565, 417] on p "Die Rechtslage rund um Canyon E-Bikes und andere Elektrofahrräder ist überschau…" at bounding box center [692, 433] width 548 height 33
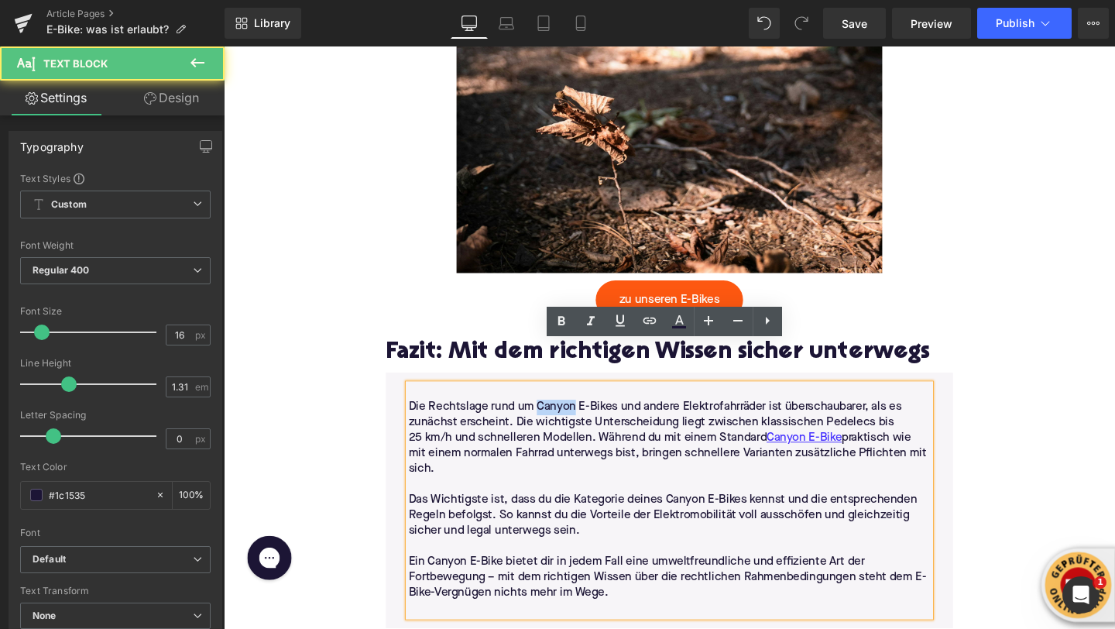
click at [565, 417] on p "Die Rechtslage rund um Canyon E-Bikes und andere Elektrofahrräder ist überschau…" at bounding box center [692, 433] width 548 height 33
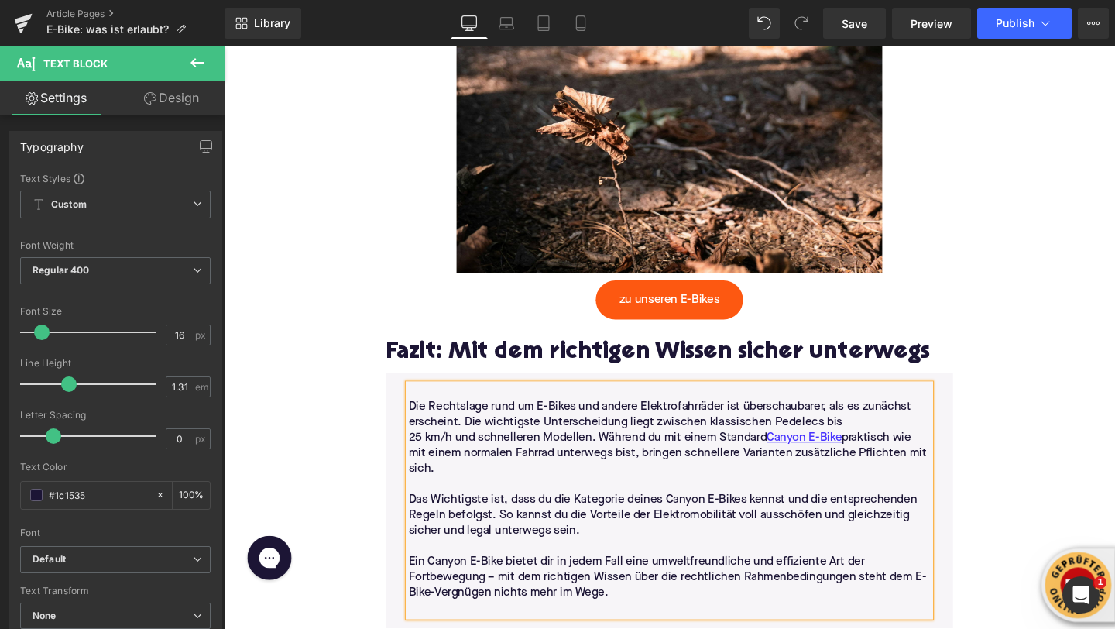
click at [719, 515] on p "Das Wichtigste ist, dass du die Kategorie deines Canyon E-Bikes kennst und die …" at bounding box center [692, 539] width 548 height 49
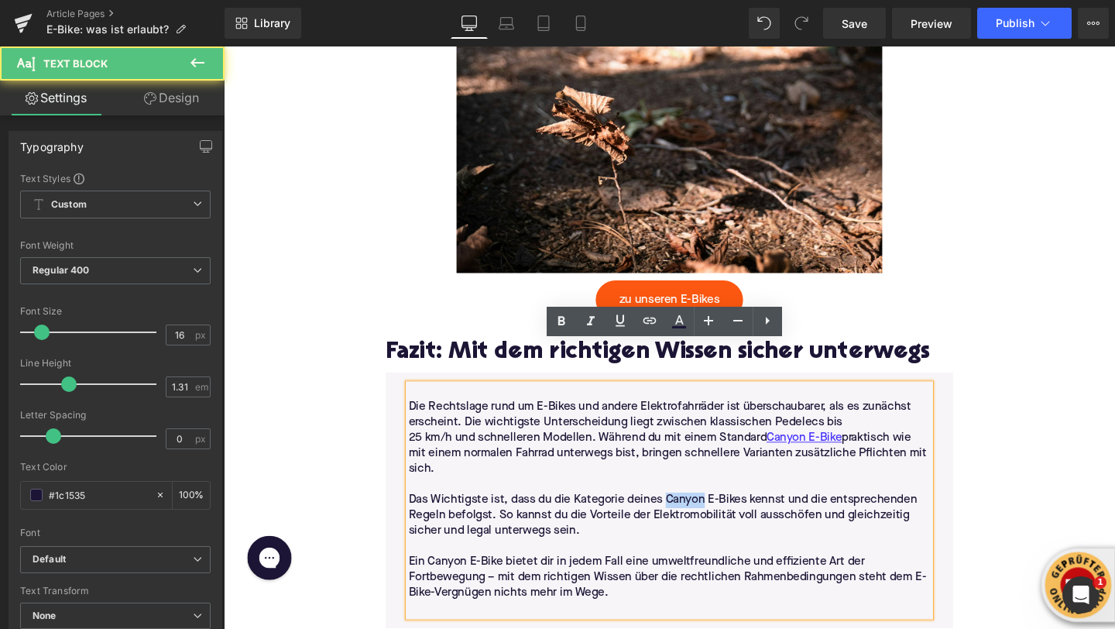
click at [719, 515] on p "Das Wichtigste ist, dass du die Kategorie deines Canyon E-Bikes kennst und die …" at bounding box center [692, 539] width 548 height 49
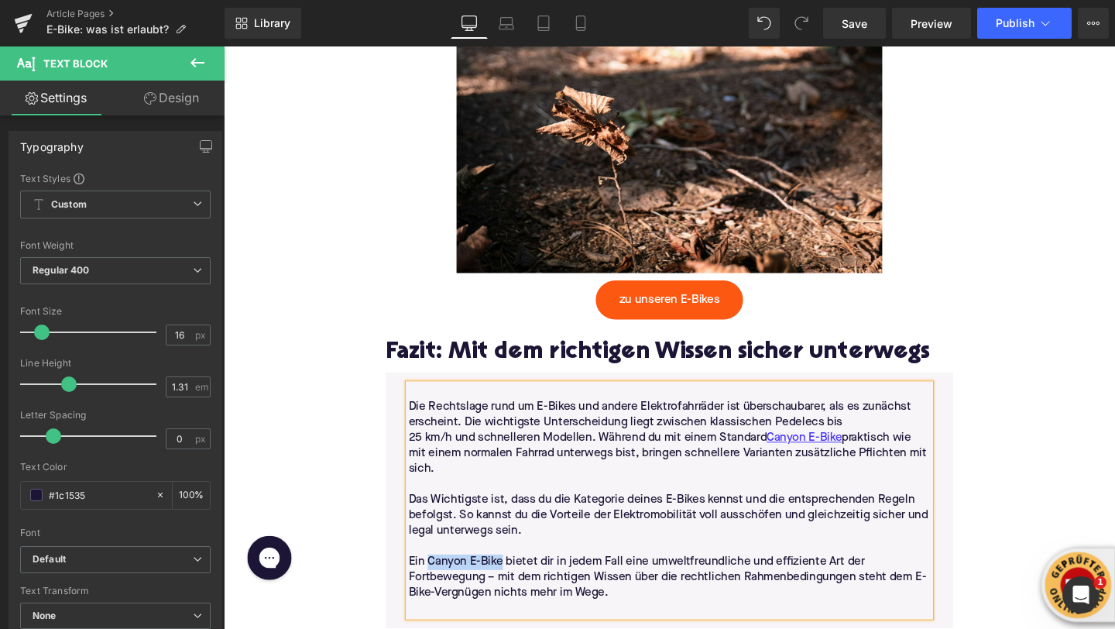
drag, startPoint x: 515, startPoint y: 547, endPoint x: 441, endPoint y: 548, distance: 73.6
click at [441, 580] on p "Ein Canyon E-Bike bietet dir in jedem Fall eine umweltfreundliche und effizient…" at bounding box center [692, 604] width 548 height 49
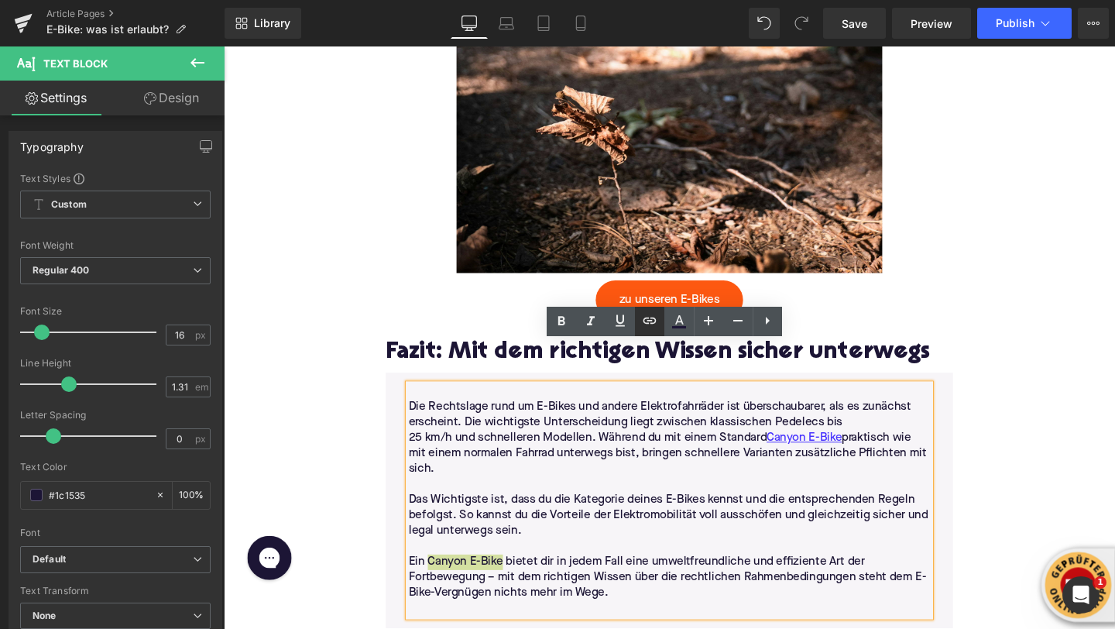
click at [654, 315] on icon at bounding box center [650, 320] width 19 height 19
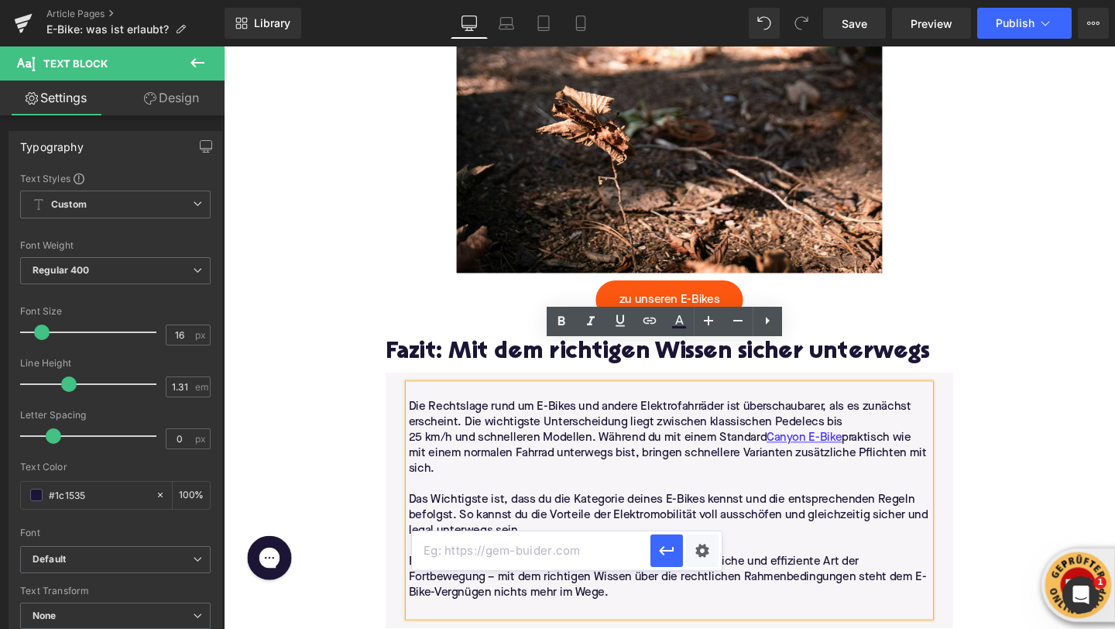
click at [582, 565] on input "text" at bounding box center [531, 550] width 239 height 39
paste input "https://upway.de/collections/canyon"
type input "https://upway.de/collections/canyon"
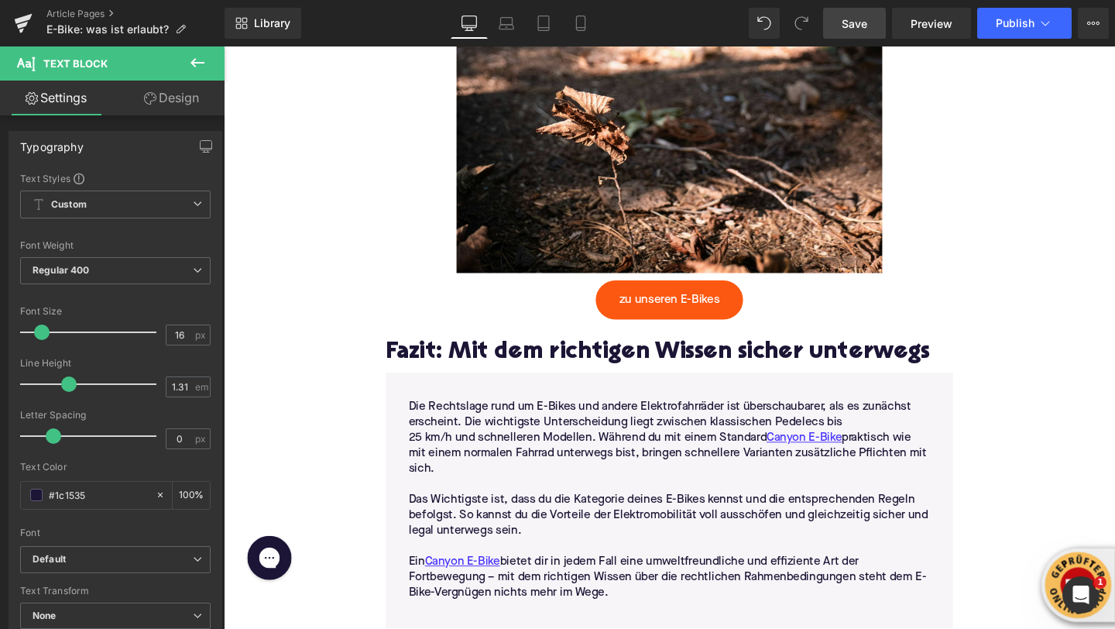
click at [859, 17] on span "Save" at bounding box center [855, 23] width 26 height 16
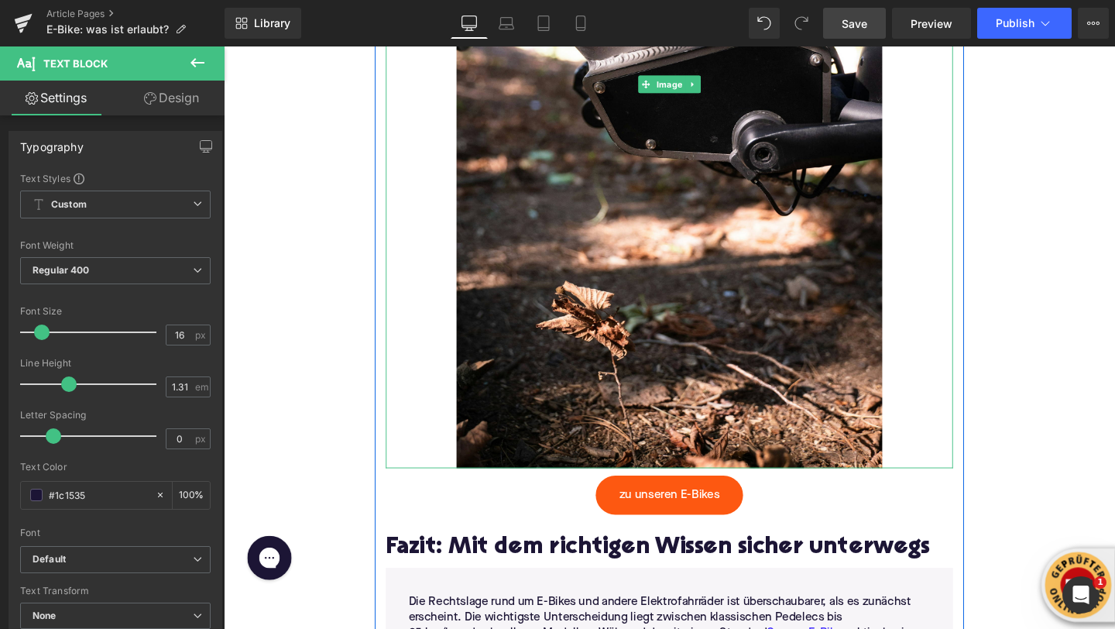
scroll to position [4959, 0]
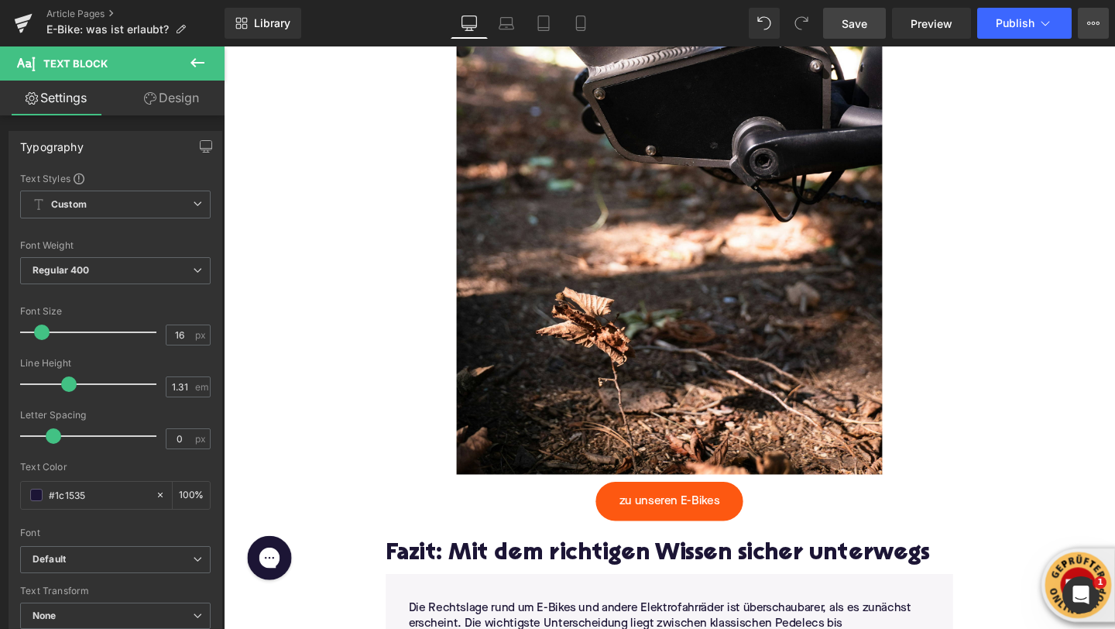
click at [1090, 29] on icon at bounding box center [1093, 23] width 12 height 12
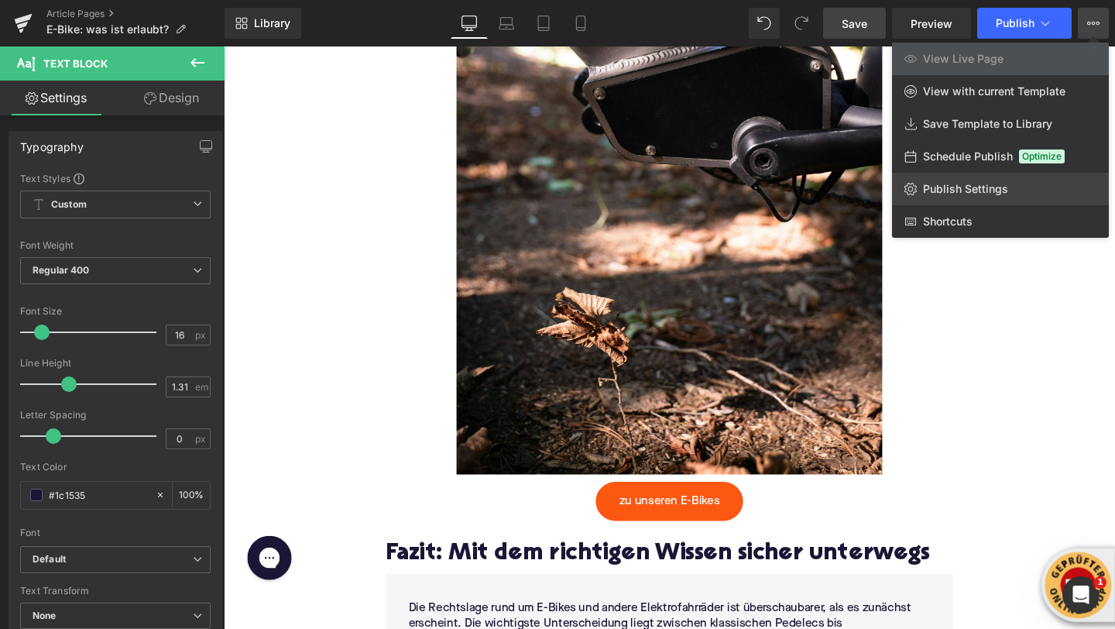
click at [981, 188] on span "Publish Settings" at bounding box center [965, 189] width 85 height 14
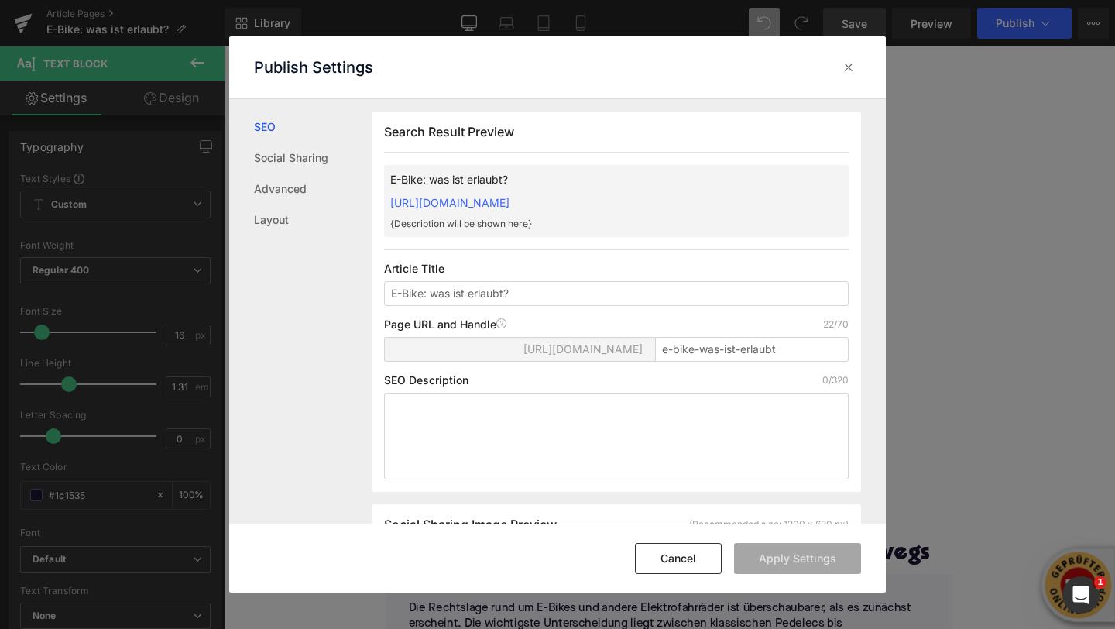
scroll to position [1, 0]
click at [418, 404] on textarea at bounding box center [616, 435] width 465 height 87
paste textarea "Canyon E-Bike legal nutzen: Erfahre, welche Regeln für Pedelec, S-Pedelec & Co.…"
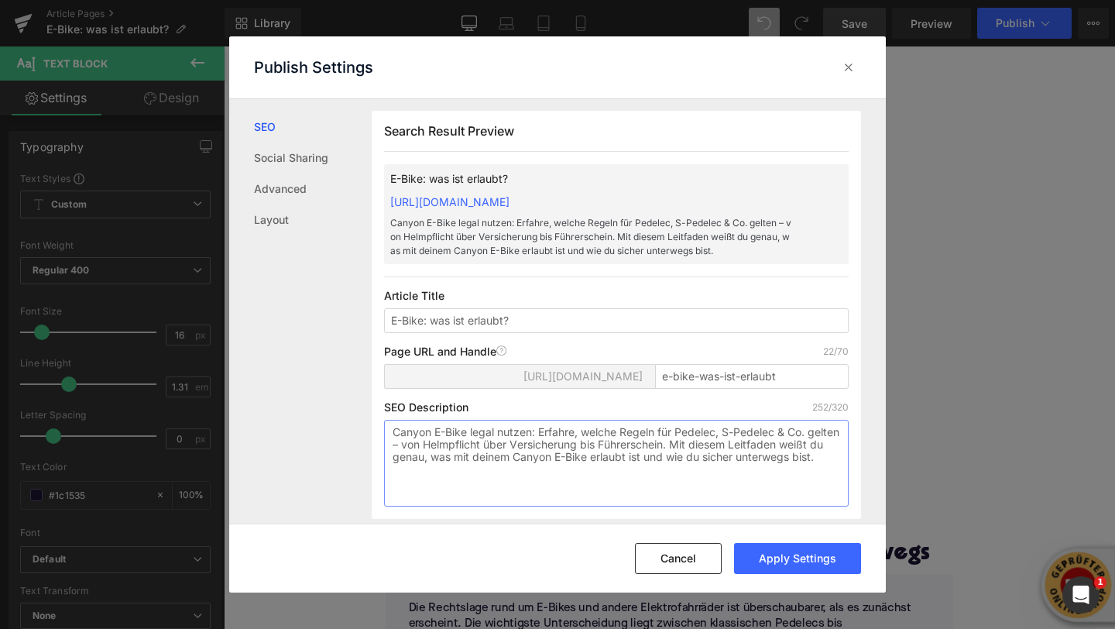
click at [581, 456] on textarea "Canyon E-Bike legal nutzen: Erfahre, welche Regeln für Pedelec, S-Pedelec & Co.…" at bounding box center [616, 463] width 465 height 87
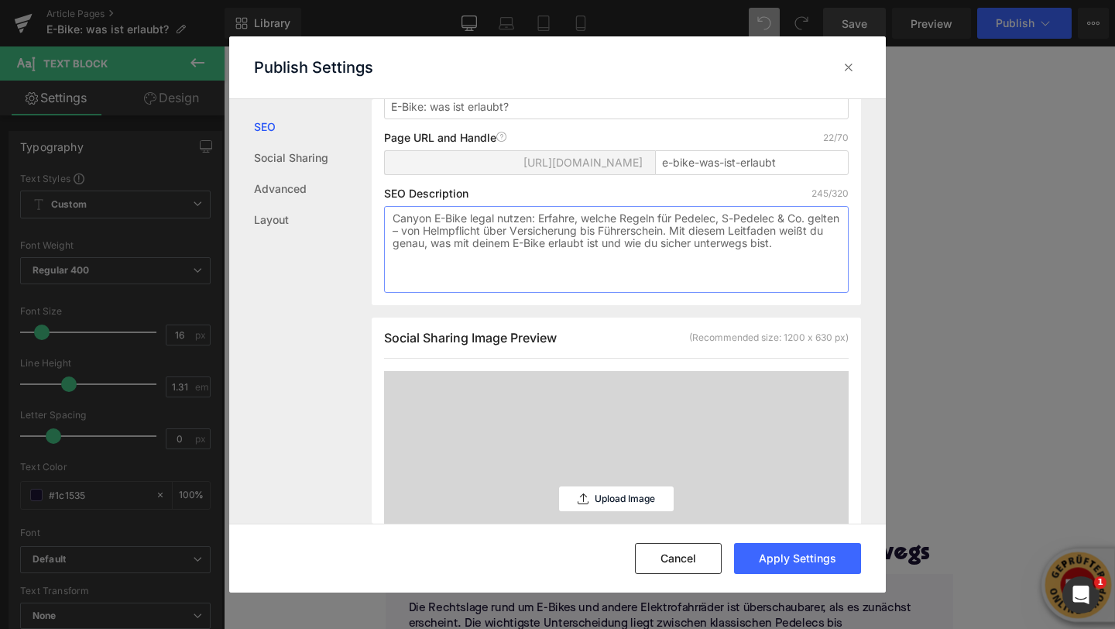
scroll to position [286, 0]
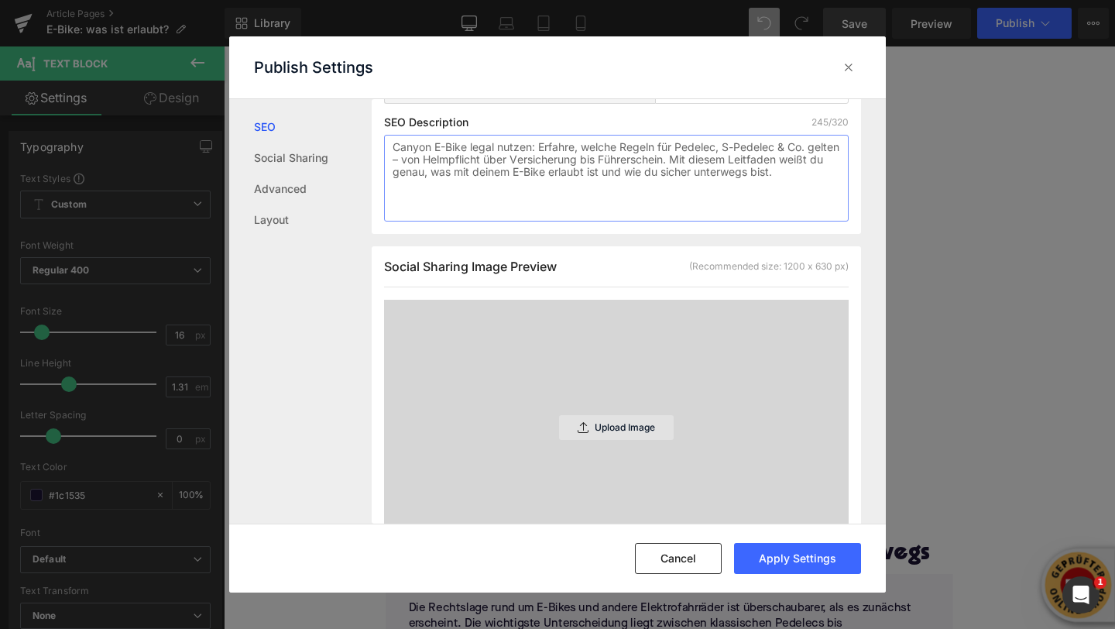
type textarea "Canyon E-Bike legal nutzen: Erfahre, welche Regeln für Pedelec, S-Pedelec & Co.…"
click at [651, 424] on p "Upload Image" at bounding box center [625, 427] width 60 height 11
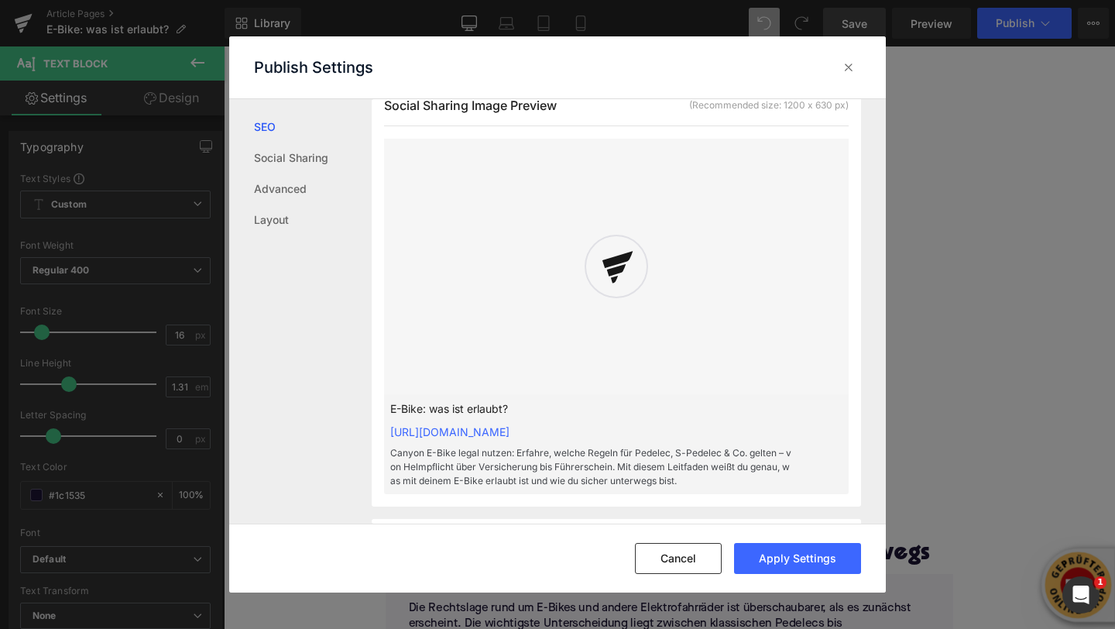
scroll to position [452, 0]
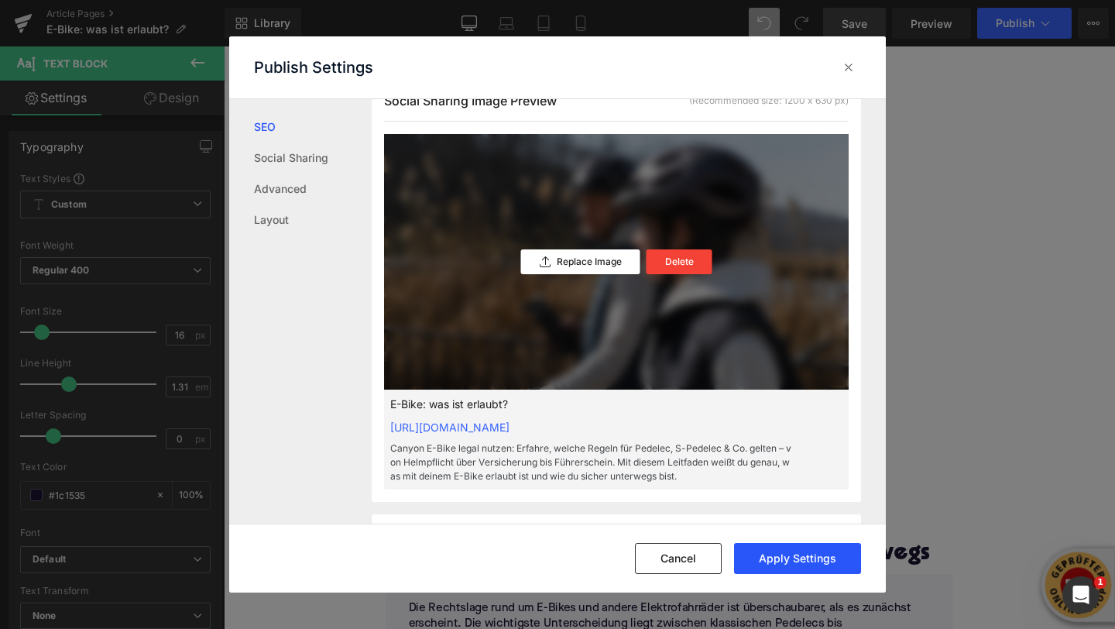
click at [780, 553] on button "Apply Settings" at bounding box center [797, 558] width 127 height 31
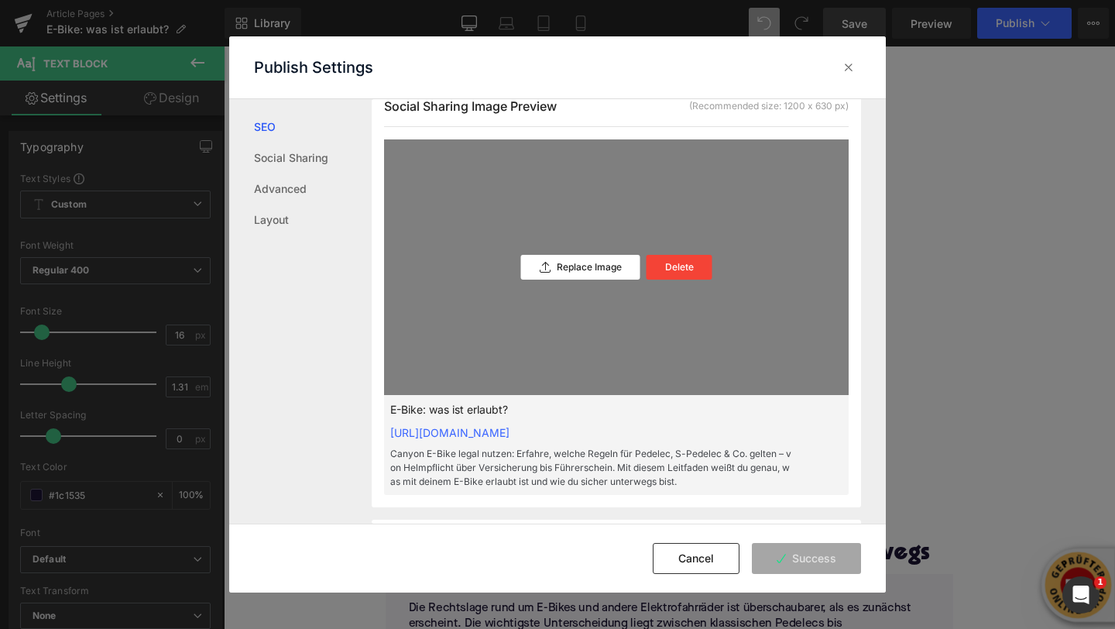
scroll to position [445, 0]
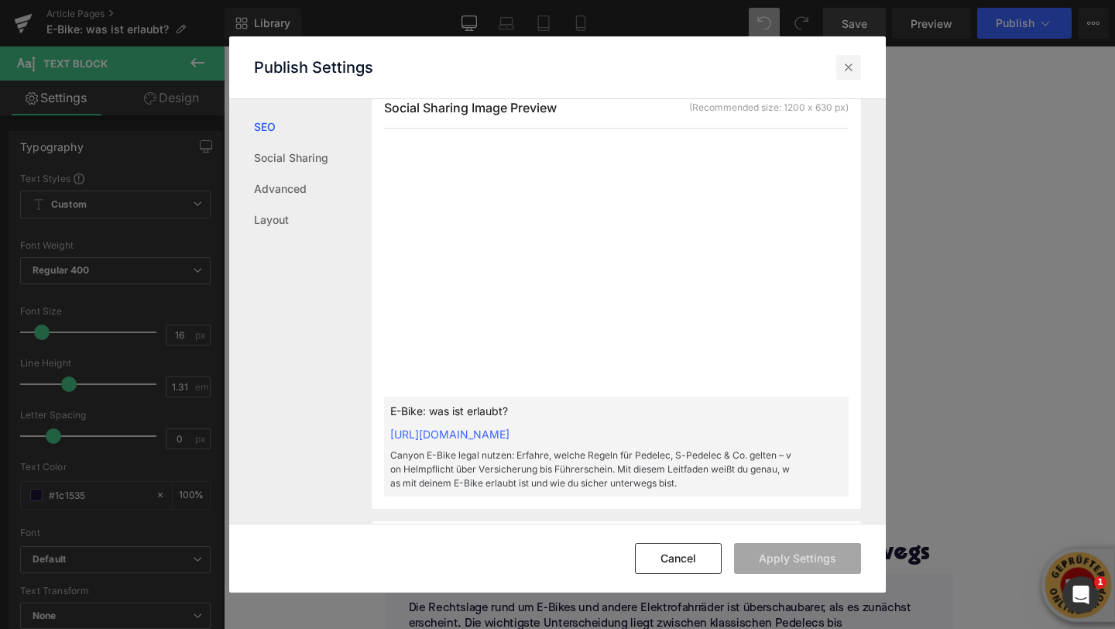
click at [852, 68] on icon at bounding box center [848, 67] width 15 height 15
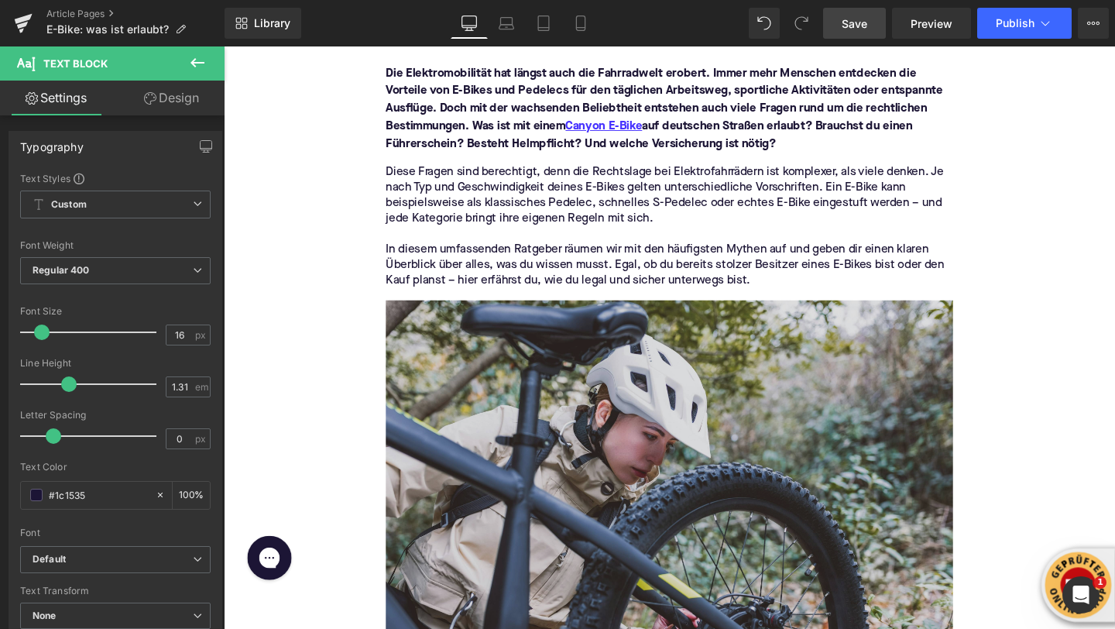
scroll to position [356, 0]
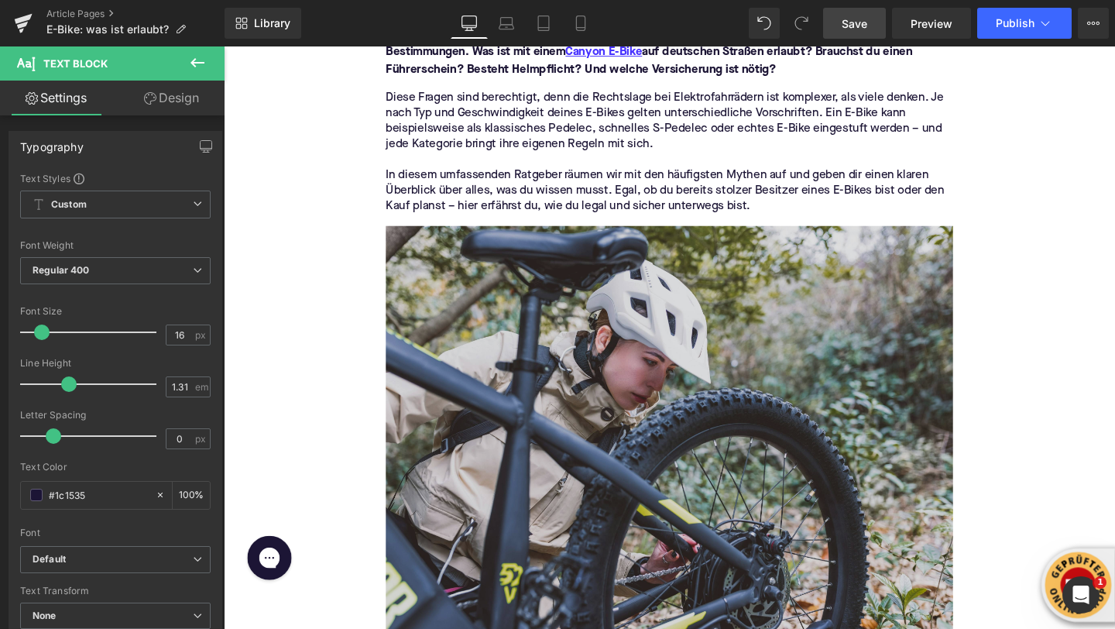
click at [660, 390] on img at bounding box center [692, 464] width 596 height 459
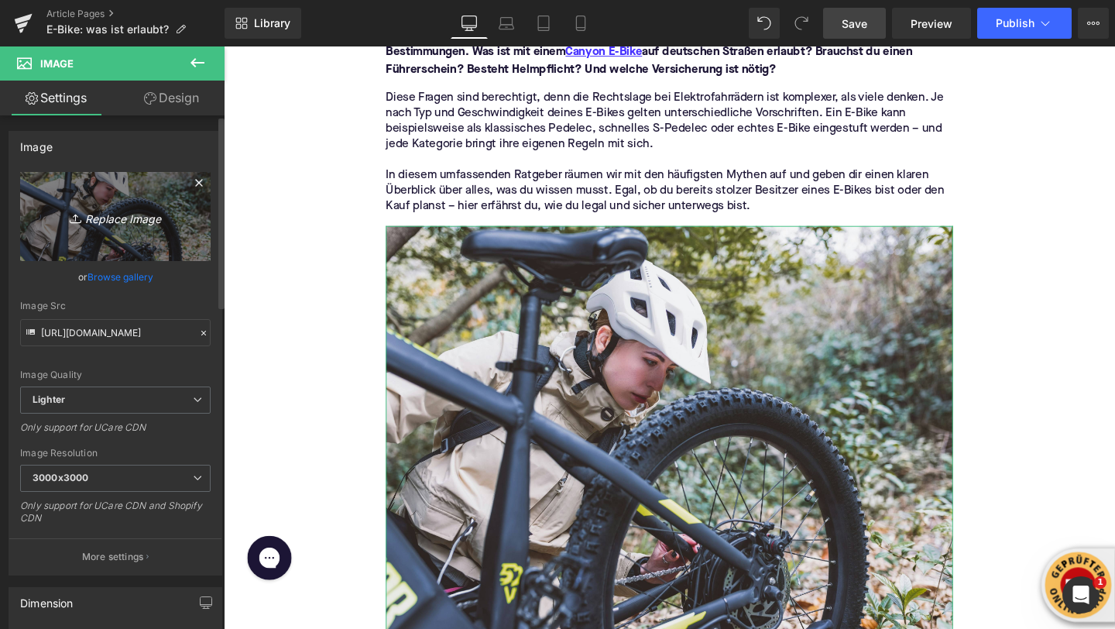
click at [111, 212] on icon "Replace Image" at bounding box center [115, 216] width 124 height 19
type input "C:\fakepath\schliessen-sie-herauf-den-radfahrer-der-sturzhelm-auf-fahrradgriff-…"
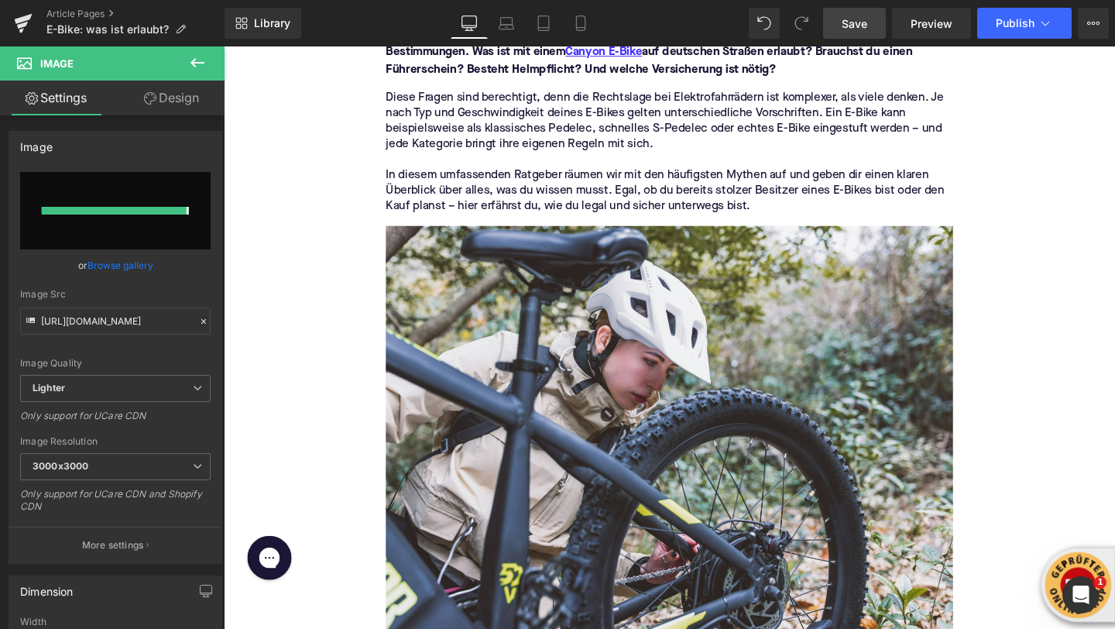
type input "https://ucarecdn.com/77d69a39-718f-4555-bce3-723ca2b383c8/-/format/auto/-/previ…"
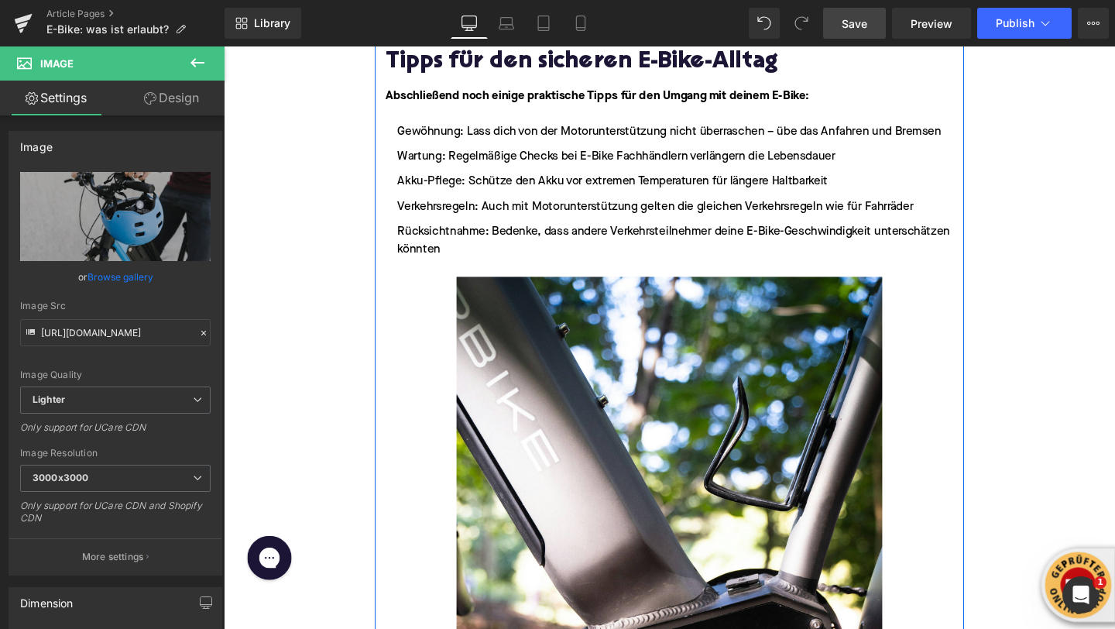
scroll to position [4333, 0]
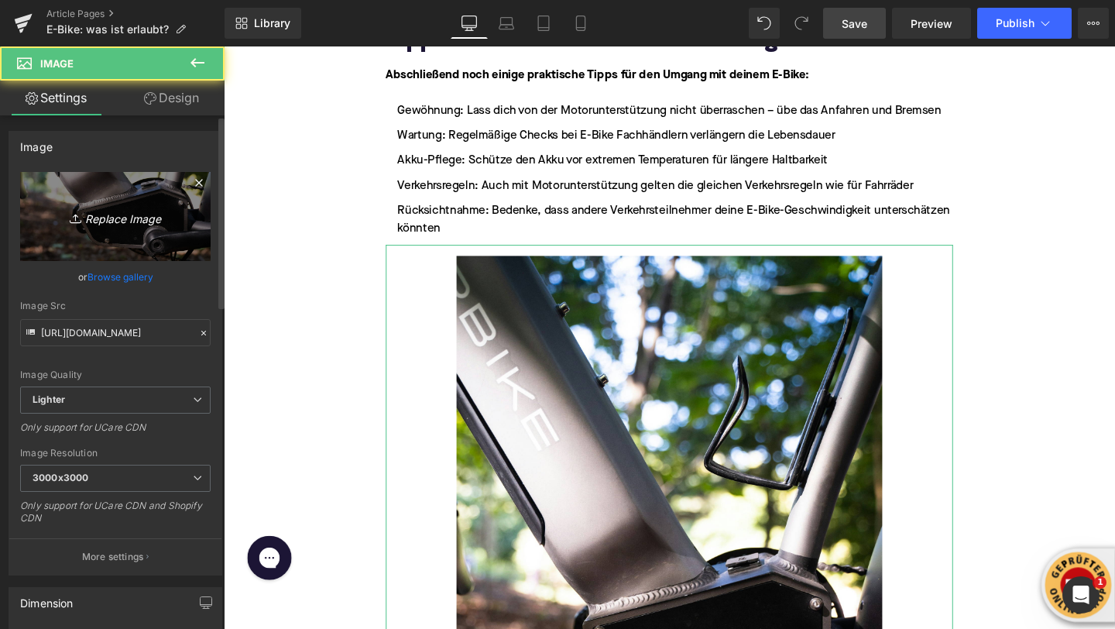
click at [90, 205] on link "Replace Image" at bounding box center [115, 216] width 191 height 89
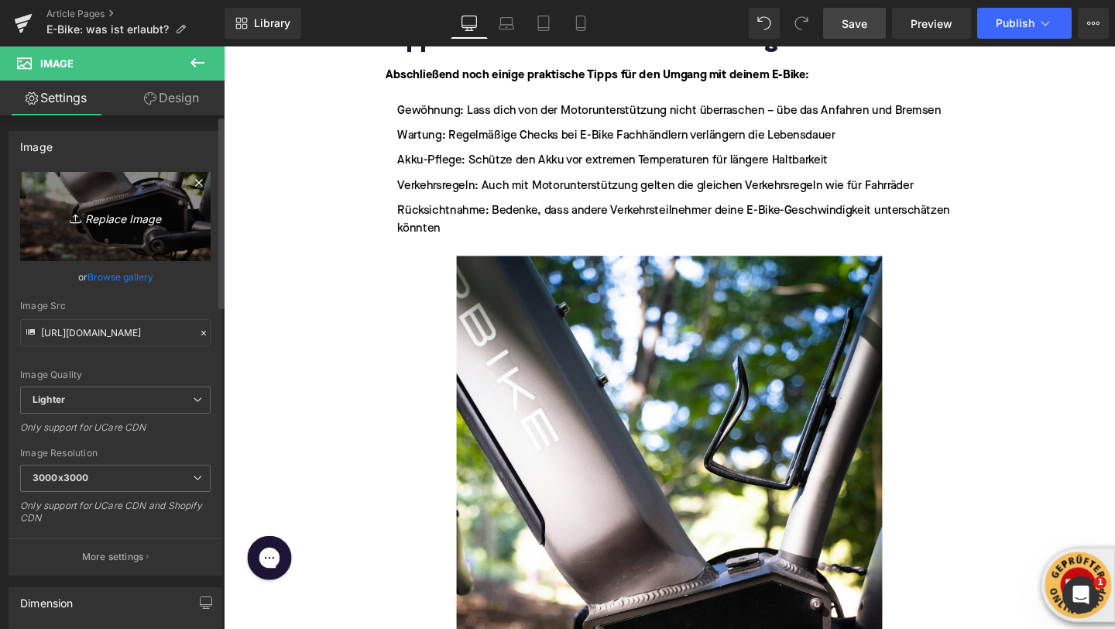
type input "C:\fakepath\junge-erwachsene-radeln-zur-arbeit-der-stadt (1).jpg"
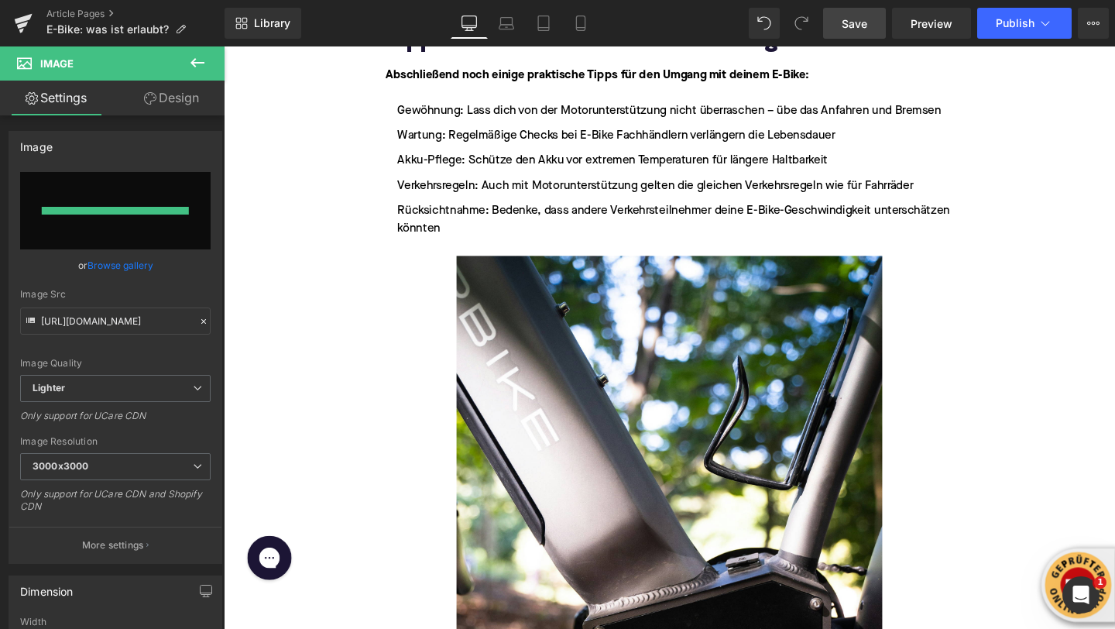
type input "https://ucarecdn.com/7dc824dd-b0d6-42ff-b6e3-d83aea51ad14/-/format/auto/-/previ…"
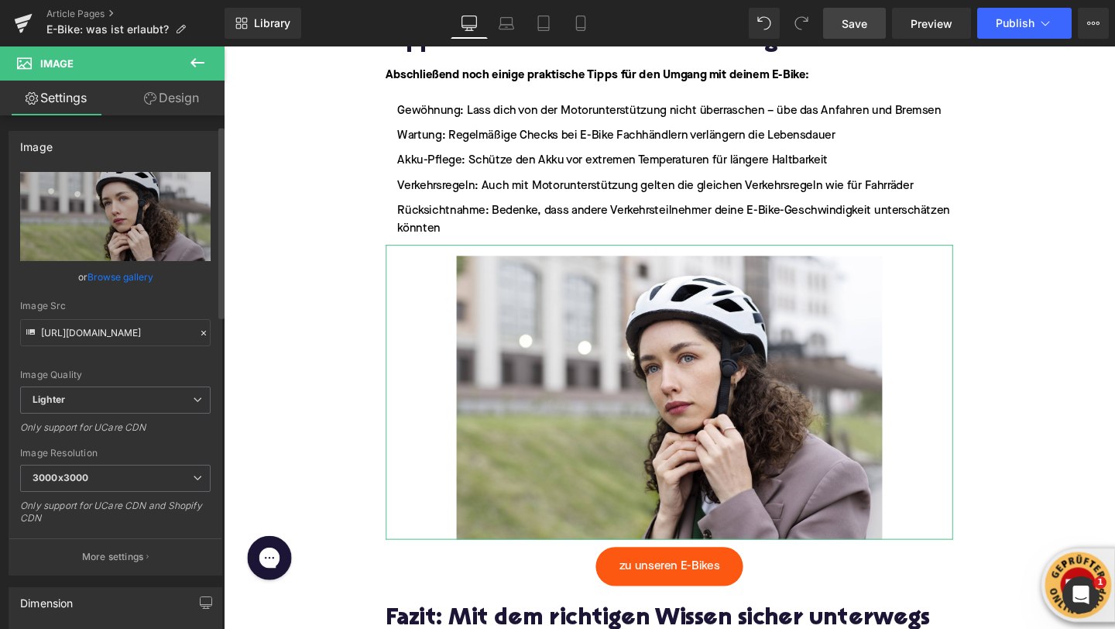
scroll to position [246, 0]
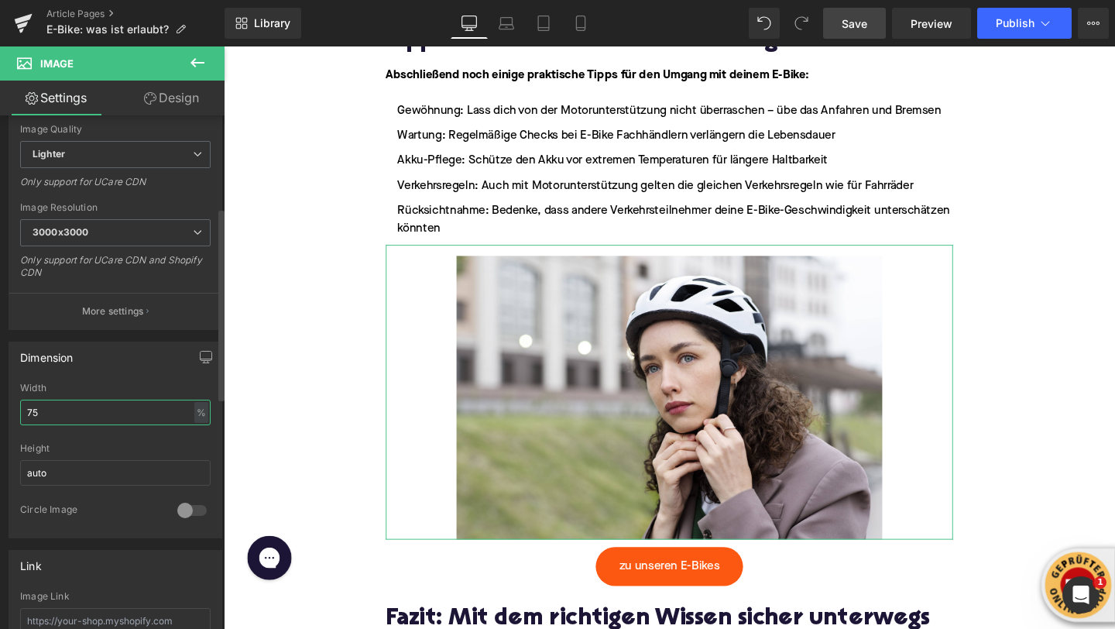
click at [39, 417] on input "75" at bounding box center [115, 413] width 191 height 26
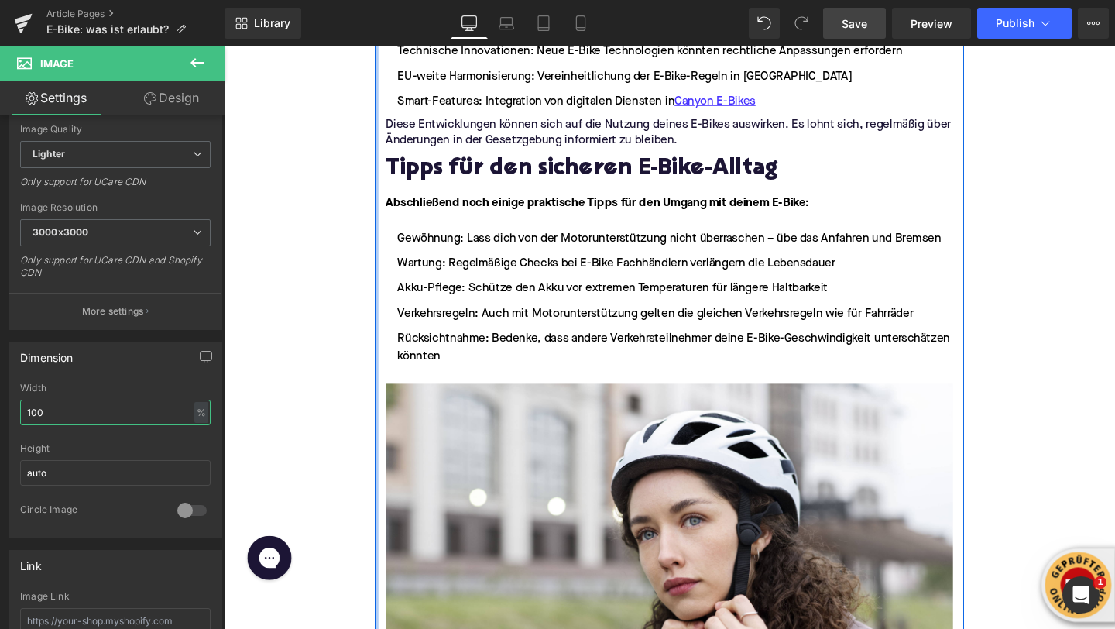
scroll to position [4201, 0]
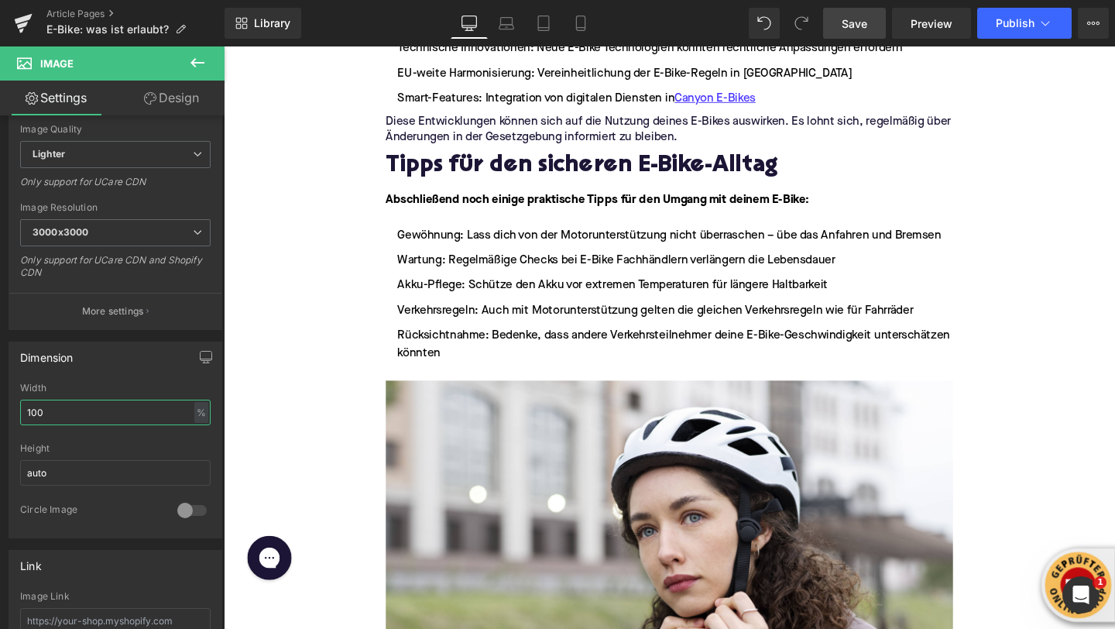
type input "100"
click at [198, 64] on icon at bounding box center [197, 62] width 19 height 19
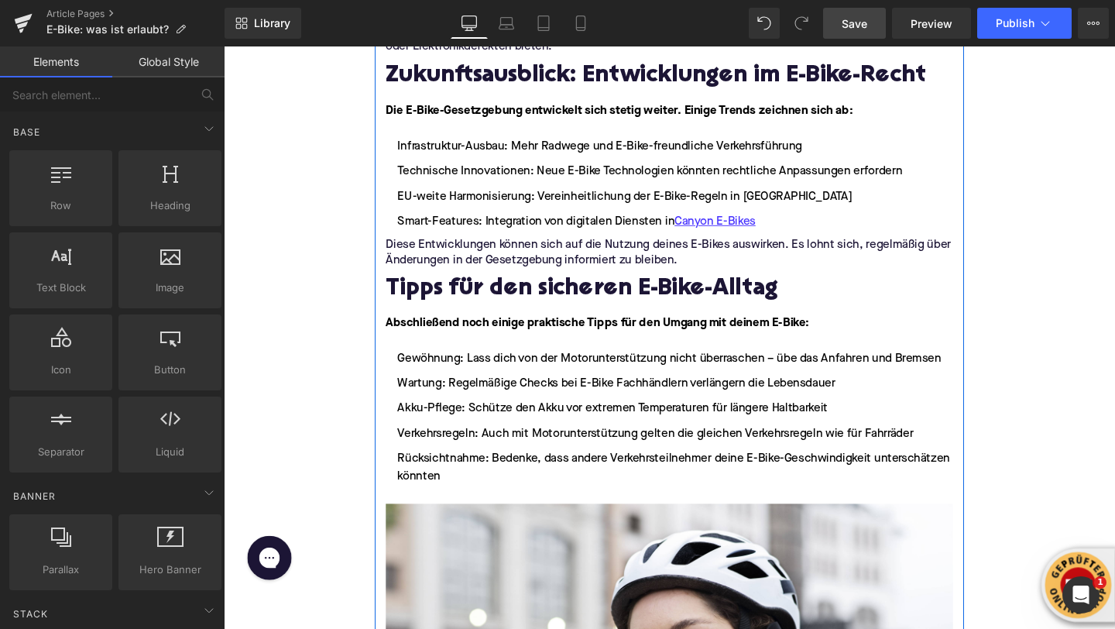
scroll to position [3982, 0]
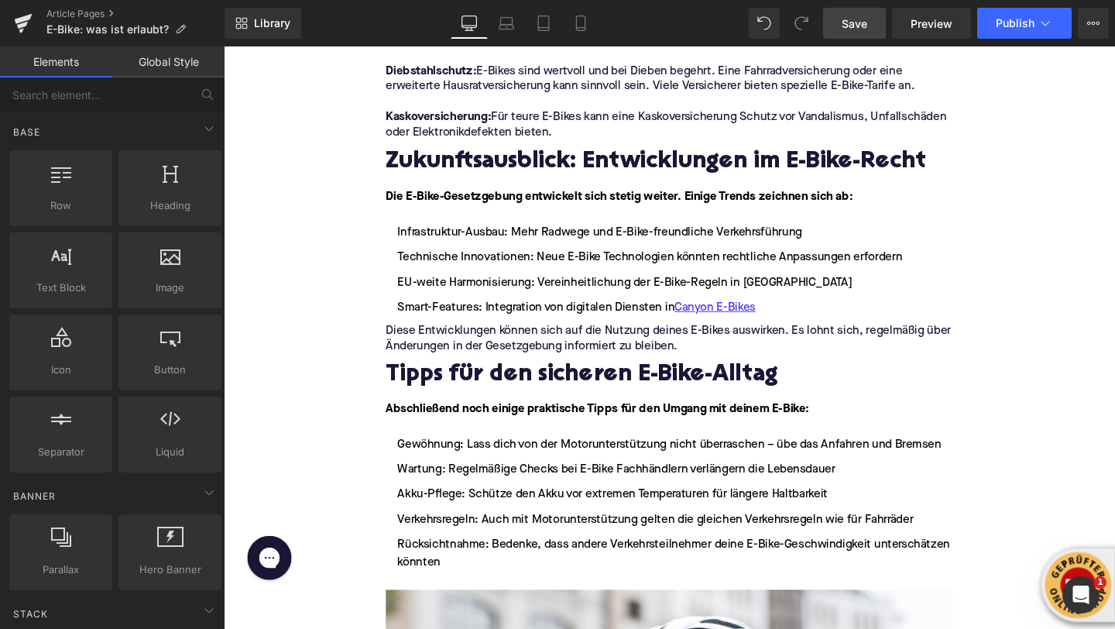
click at [869, 29] on link "Save" at bounding box center [854, 23] width 63 height 31
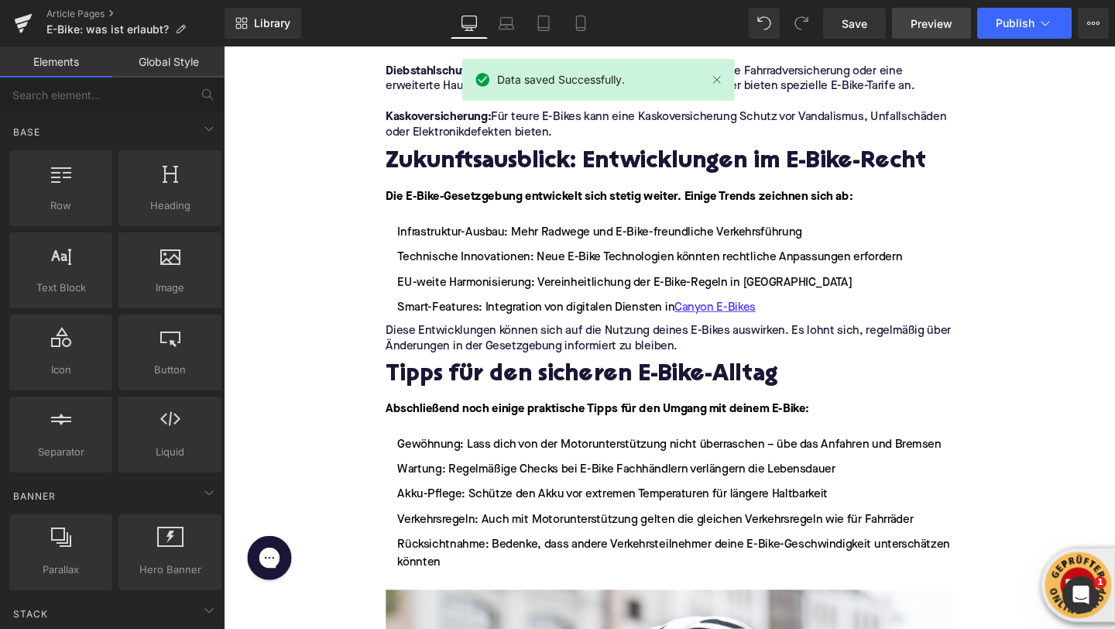
click at [919, 34] on link "Preview" at bounding box center [931, 23] width 79 height 31
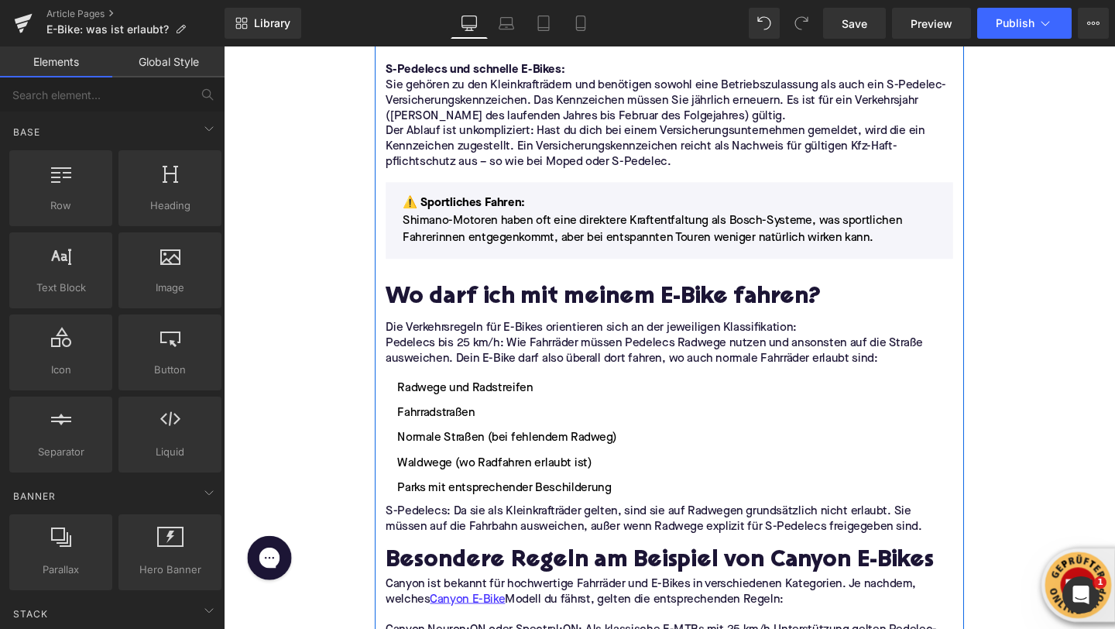
scroll to position [2270, 0]
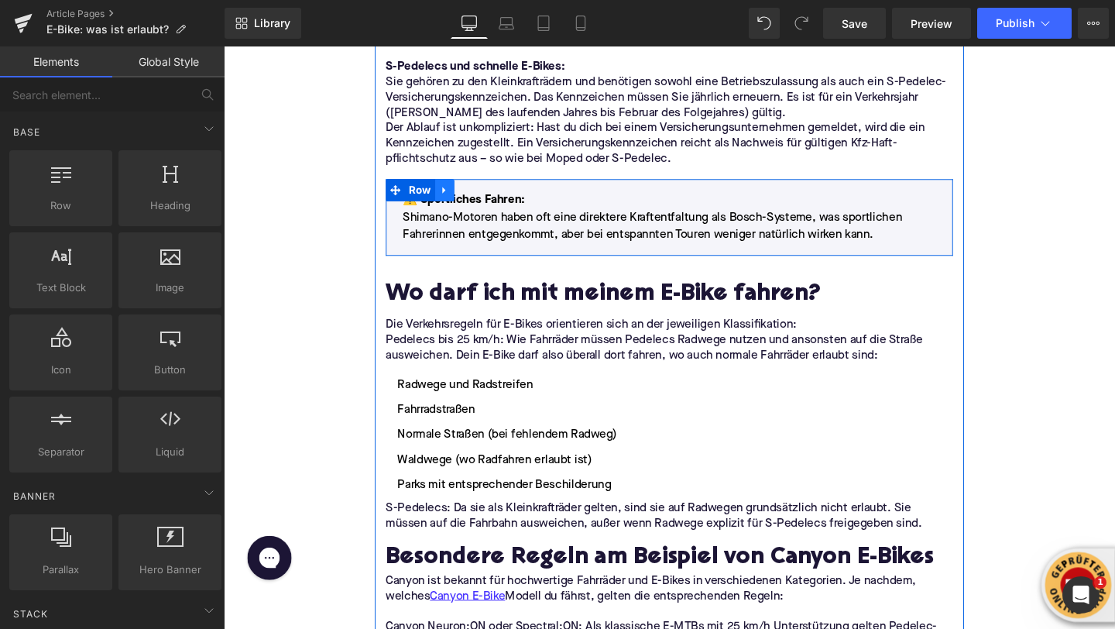
click at [457, 191] on icon at bounding box center [456, 197] width 11 height 12
click at [496, 191] on icon at bounding box center [496, 197] width 11 height 12
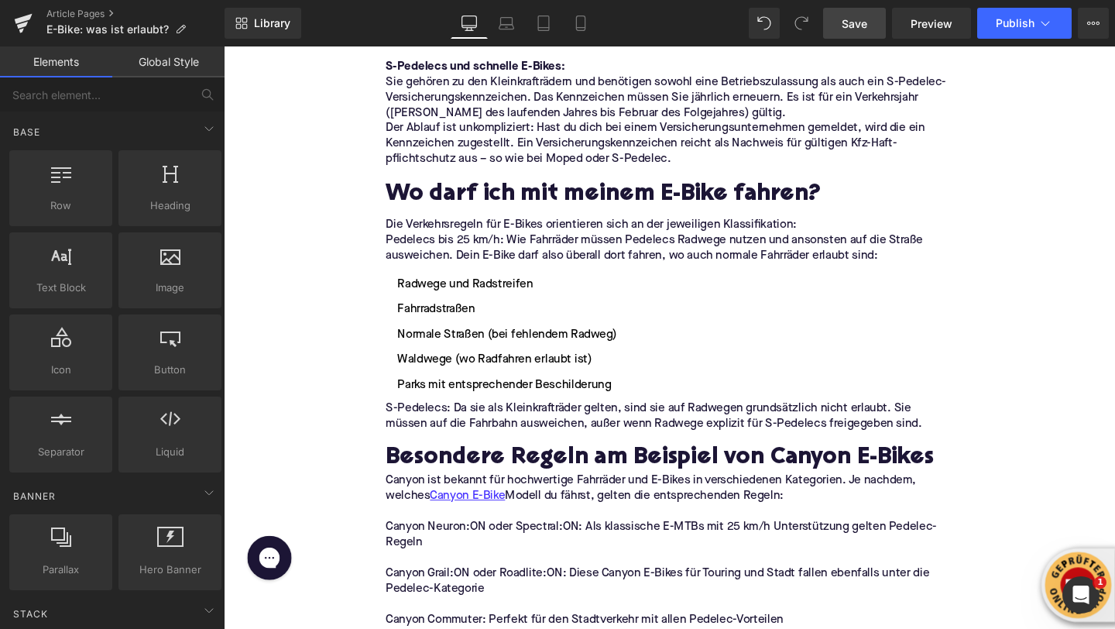
click at [867, 21] on span "Save" at bounding box center [855, 23] width 26 height 16
click at [1016, 33] on button "Publish" at bounding box center [1024, 23] width 94 height 31
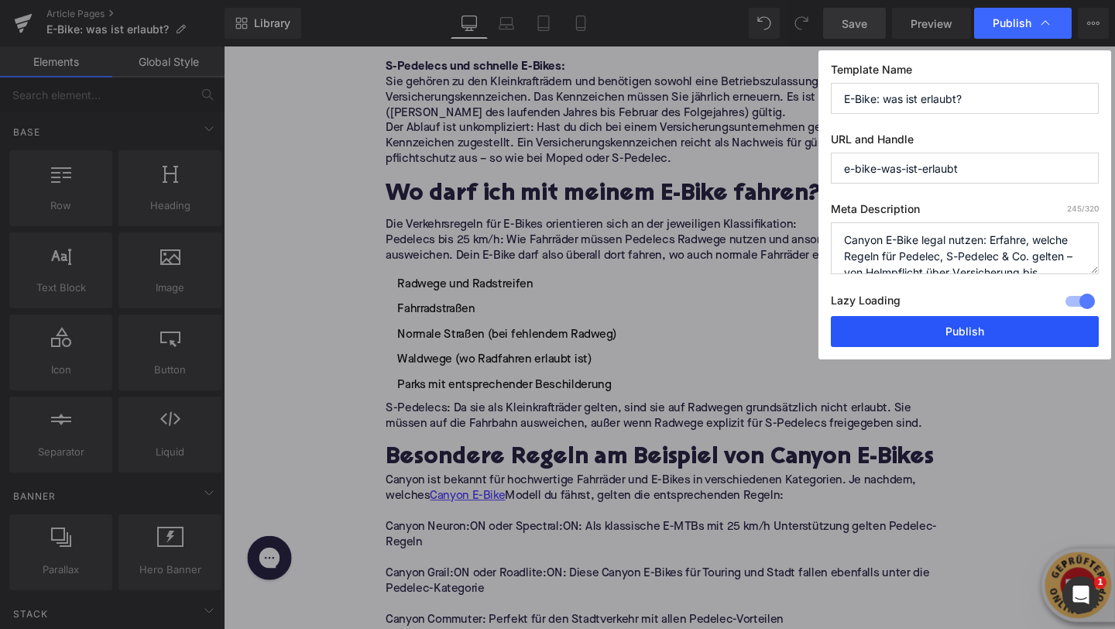
click at [986, 330] on button "Publish" at bounding box center [965, 331] width 268 height 31
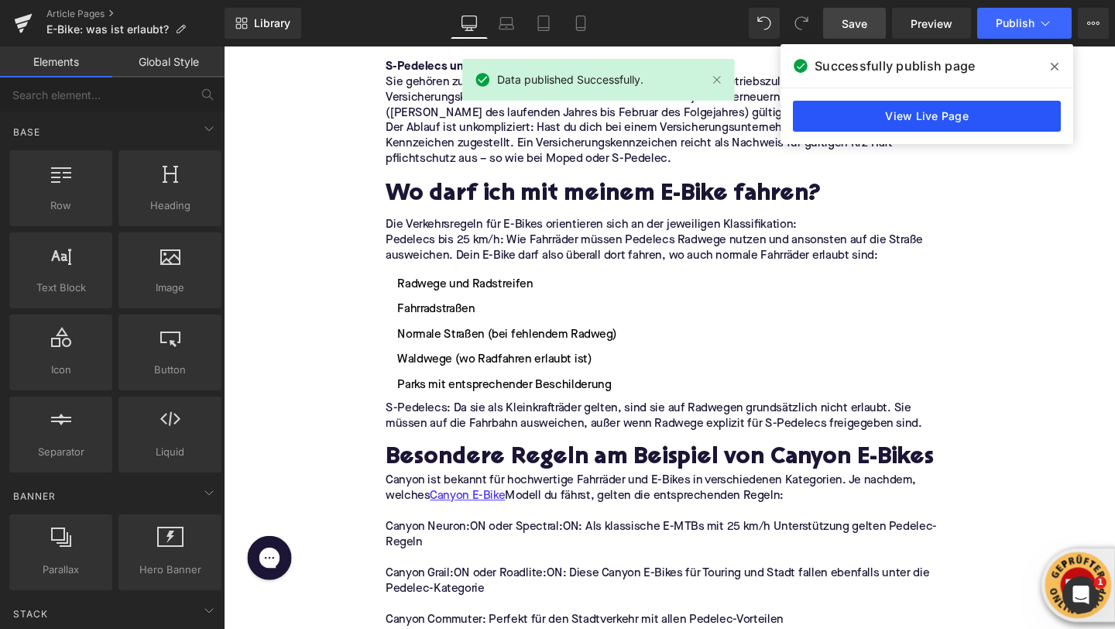
click at [861, 128] on link "View Live Page" at bounding box center [927, 116] width 268 height 31
